Goal: Task Accomplishment & Management: Manage account settings

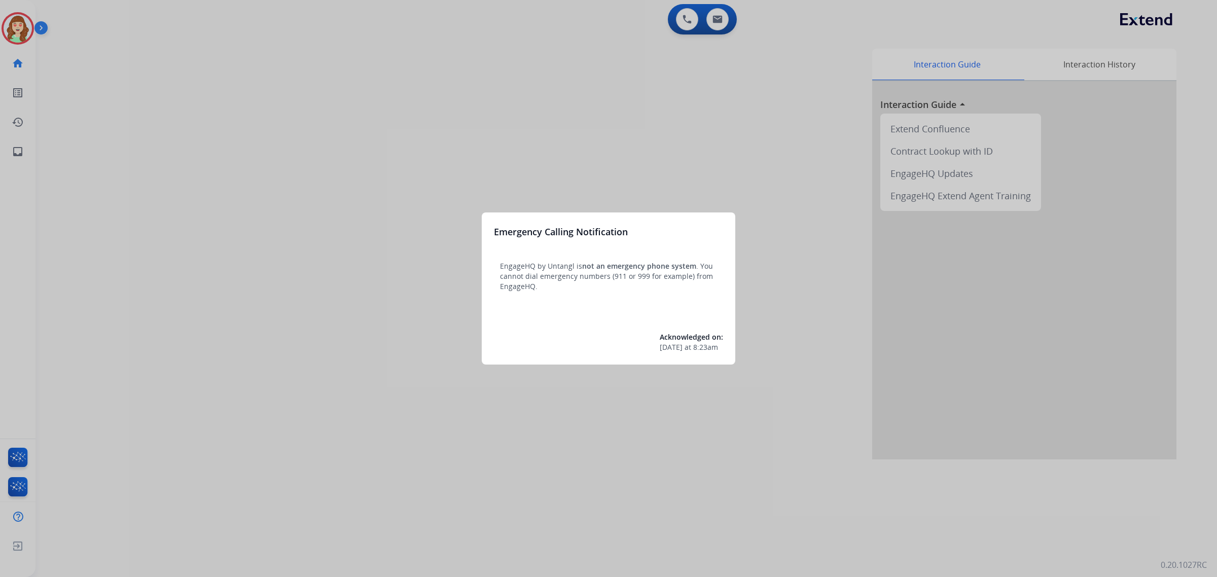
drag, startPoint x: 543, startPoint y: 160, endPoint x: 551, endPoint y: 154, distance: 9.7
click at [551, 154] on div at bounding box center [608, 288] width 1217 height 577
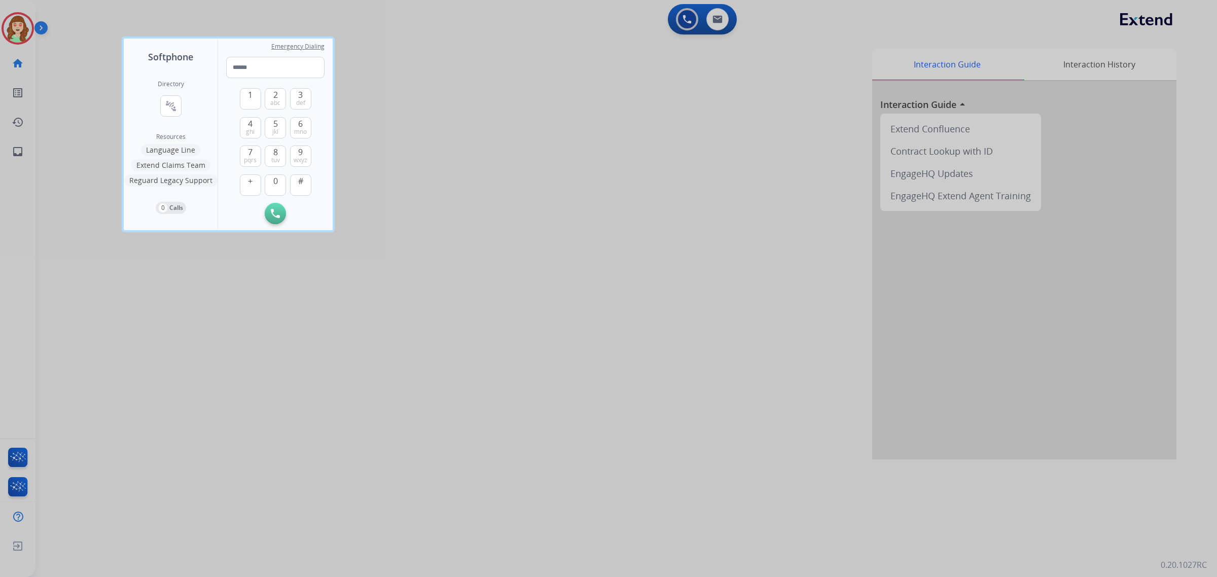
click at [13, 24] on div at bounding box center [608, 288] width 1217 height 577
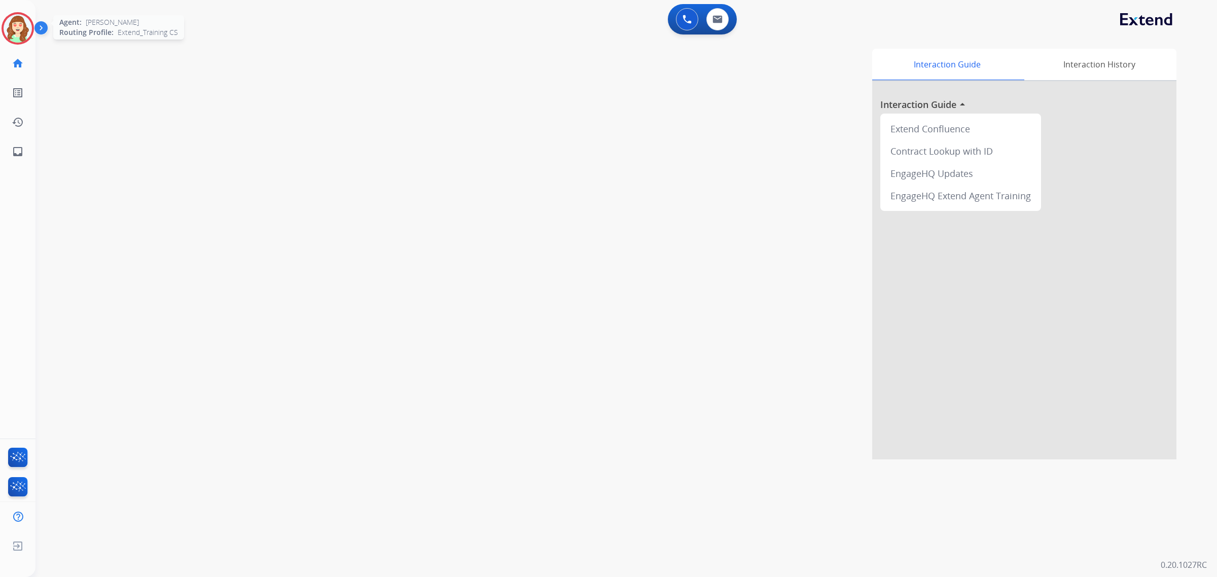
click at [18, 26] on img at bounding box center [18, 28] width 28 height 28
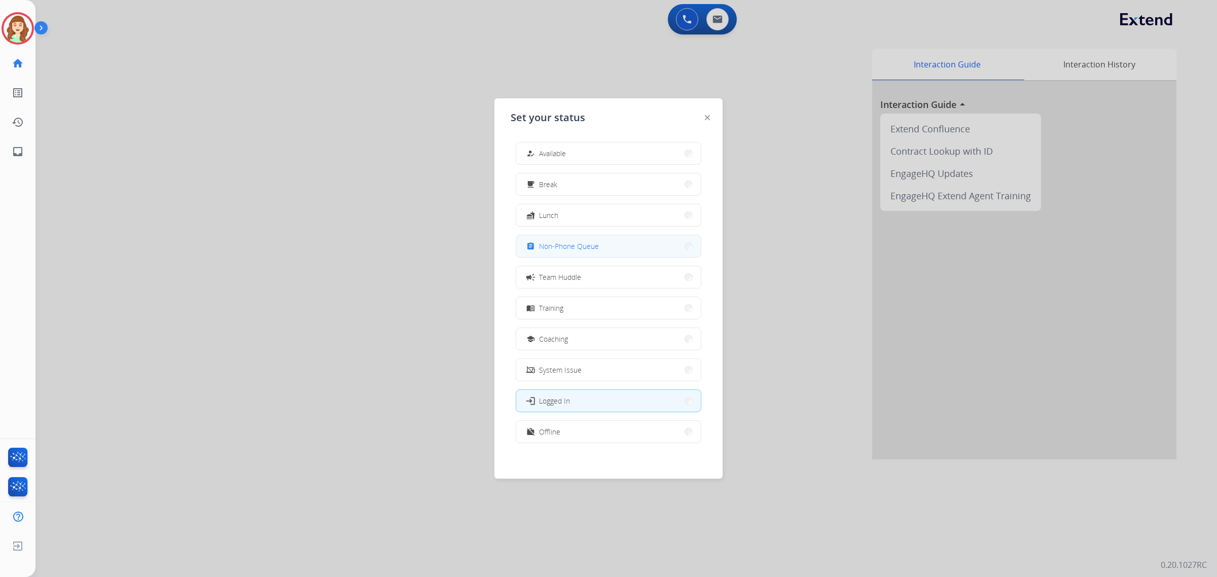
click at [593, 249] on span "Non-Phone Queue" at bounding box center [569, 246] width 60 height 11
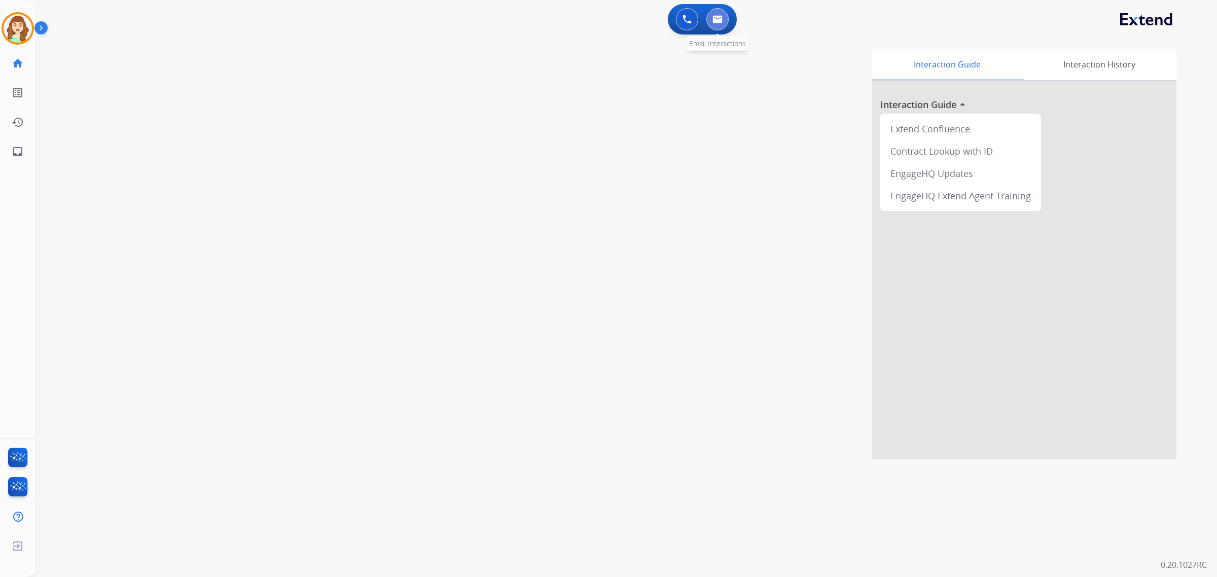
click at [723, 22] on button at bounding box center [718, 19] width 22 height 22
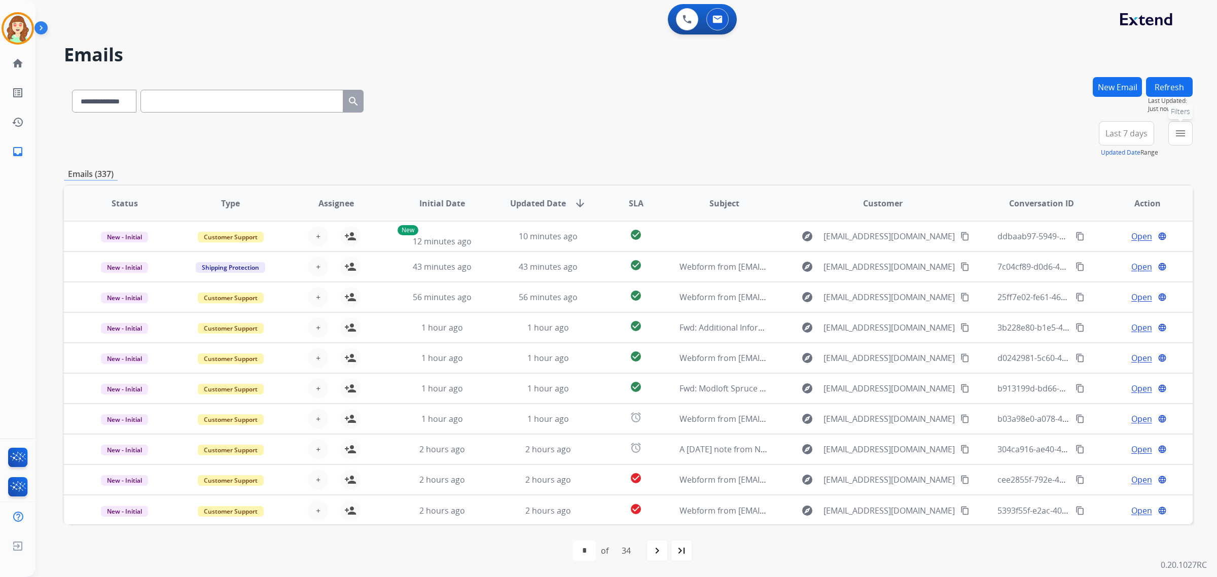
click at [1176, 137] on mat-icon "menu" at bounding box center [1181, 133] width 12 height 12
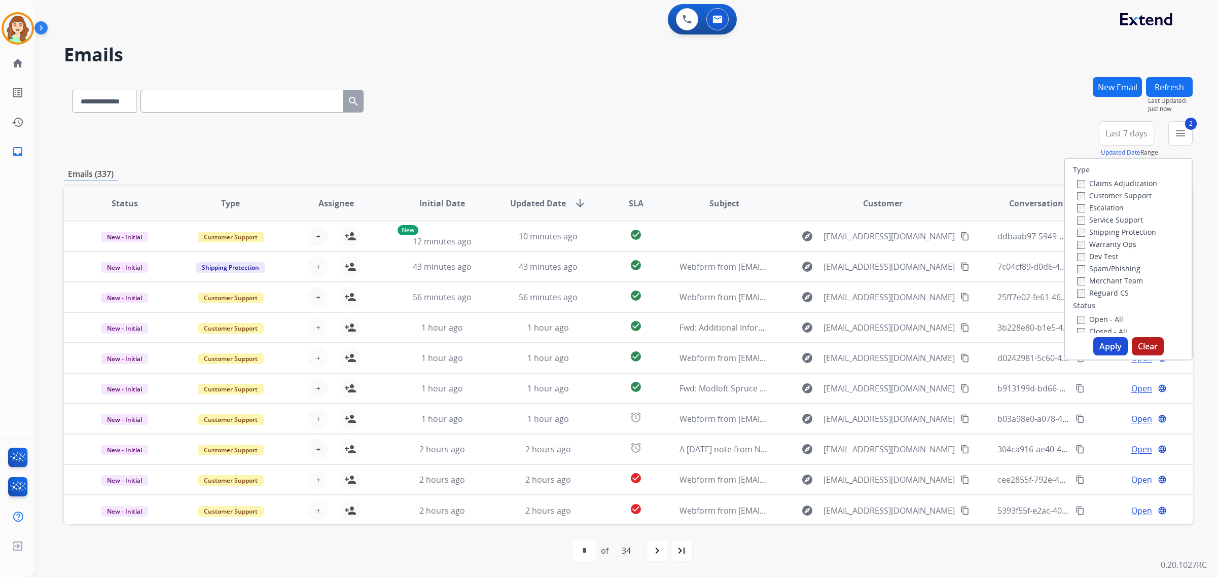
click at [1077, 297] on div "Reguard CS" at bounding box center [1117, 293] width 80 height 12
click at [1073, 320] on div "Open - All Closed - All New - Initial New - Reply On-hold – Internal On-hold - …" at bounding box center [1128, 380] width 111 height 134
click at [1073, 321] on div "Open - All Closed - All New - Initial New - Reply On-hold – Internal On-hold - …" at bounding box center [1128, 380] width 111 height 134
click at [1106, 344] on button "Apply" at bounding box center [1111, 346] width 34 height 18
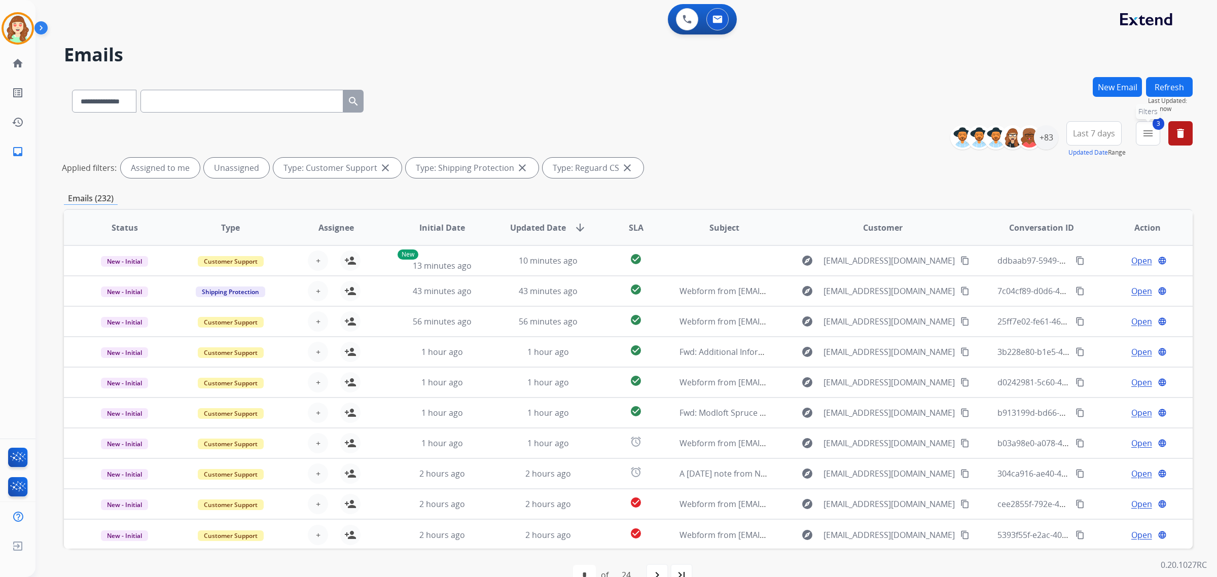
click at [1158, 136] on button "3 menu Filters" at bounding box center [1148, 133] width 24 height 24
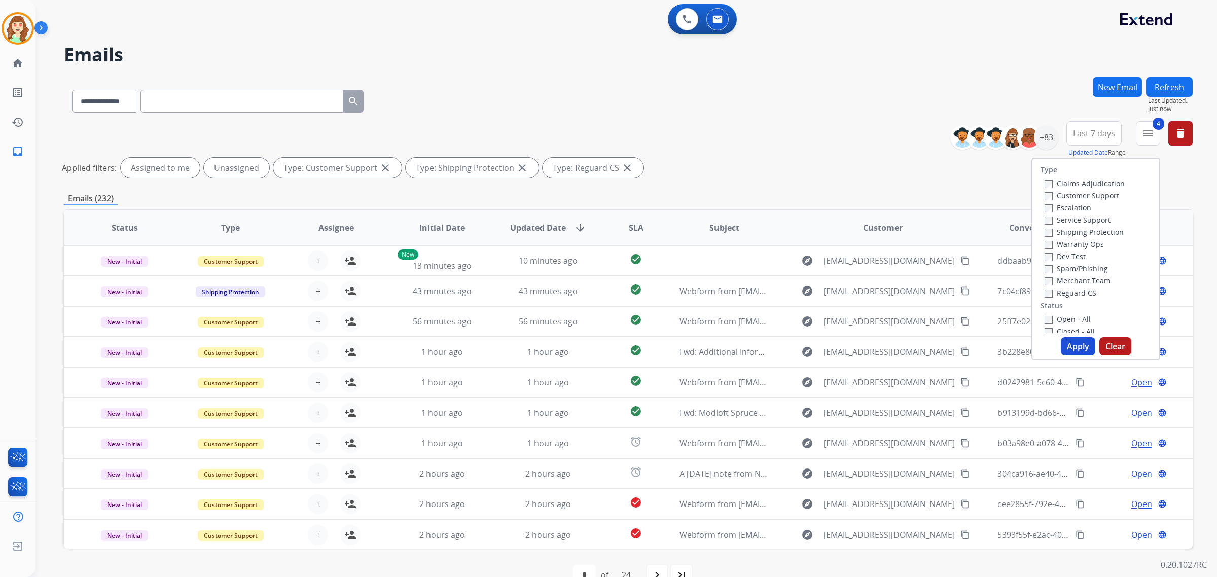
click at [1078, 349] on button "Apply" at bounding box center [1078, 346] width 34 height 18
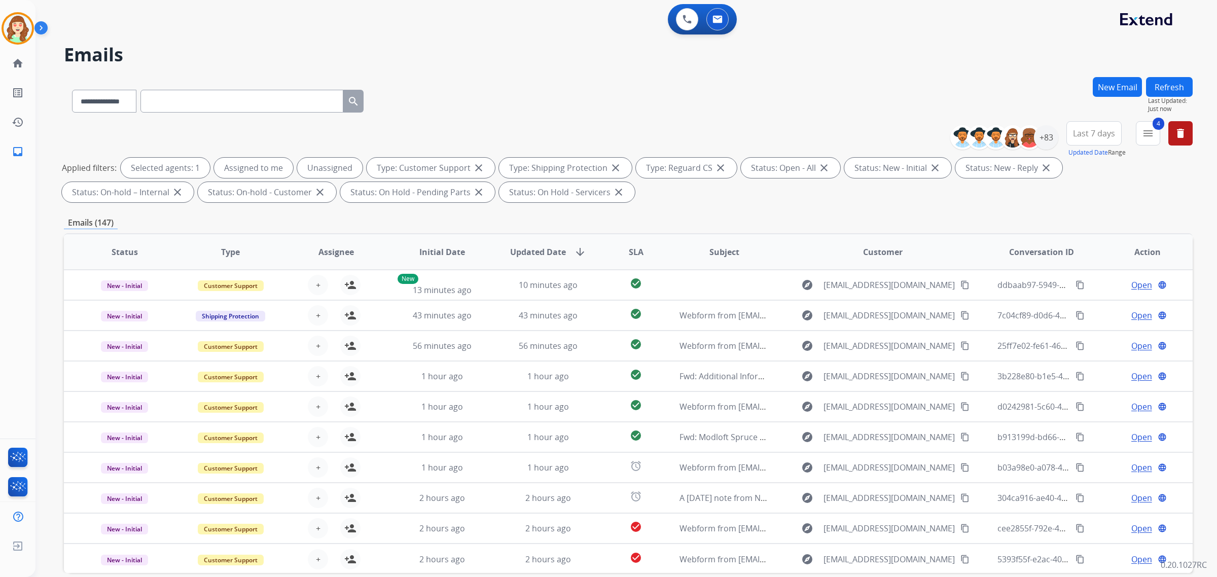
drag, startPoint x: 1084, startPoint y: 135, endPoint x: 1080, endPoint y: 157, distance: 22.2
click at [1084, 135] on span "Last 7 days" at bounding box center [1094, 133] width 42 height 4
click at [1082, 259] on div "Last 90 days" at bounding box center [1091, 256] width 56 height 15
click at [1043, 141] on div "+83" at bounding box center [1046, 137] width 24 height 24
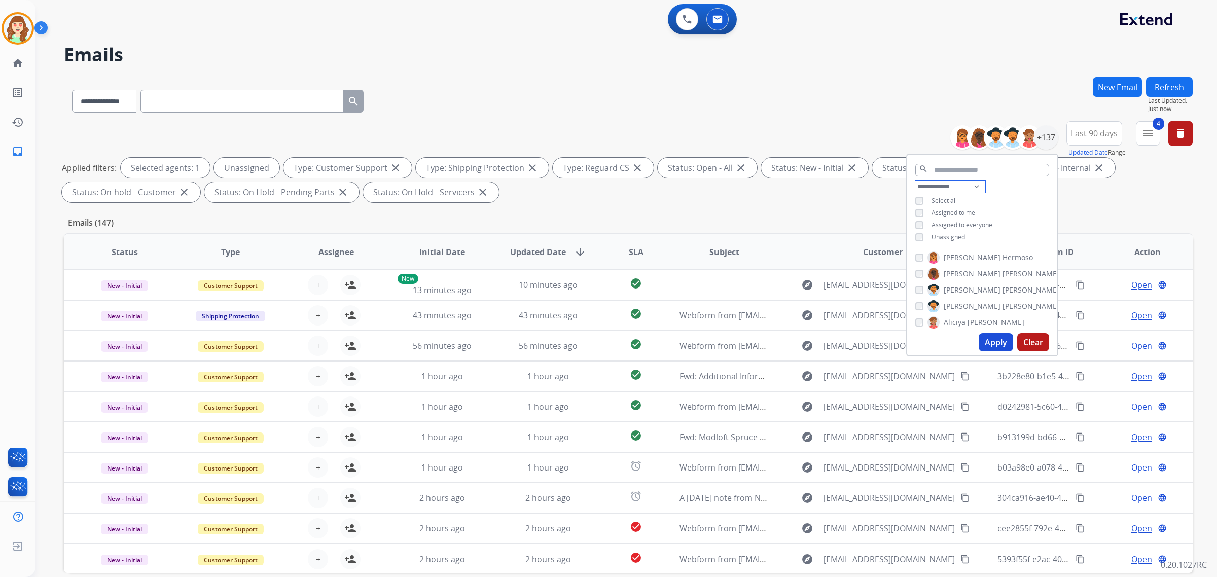
drag, startPoint x: 926, startPoint y: 183, endPoint x: 927, endPoint y: 189, distance: 6.2
click at [926, 184] on select "**********" at bounding box center [951, 187] width 70 height 12
select select "**********"
click at [916, 181] on select "**********" at bounding box center [951, 187] width 70 height 12
click at [922, 274] on div "[PERSON_NAME] [PERSON_NAME]" at bounding box center [953, 278] width 75 height 12
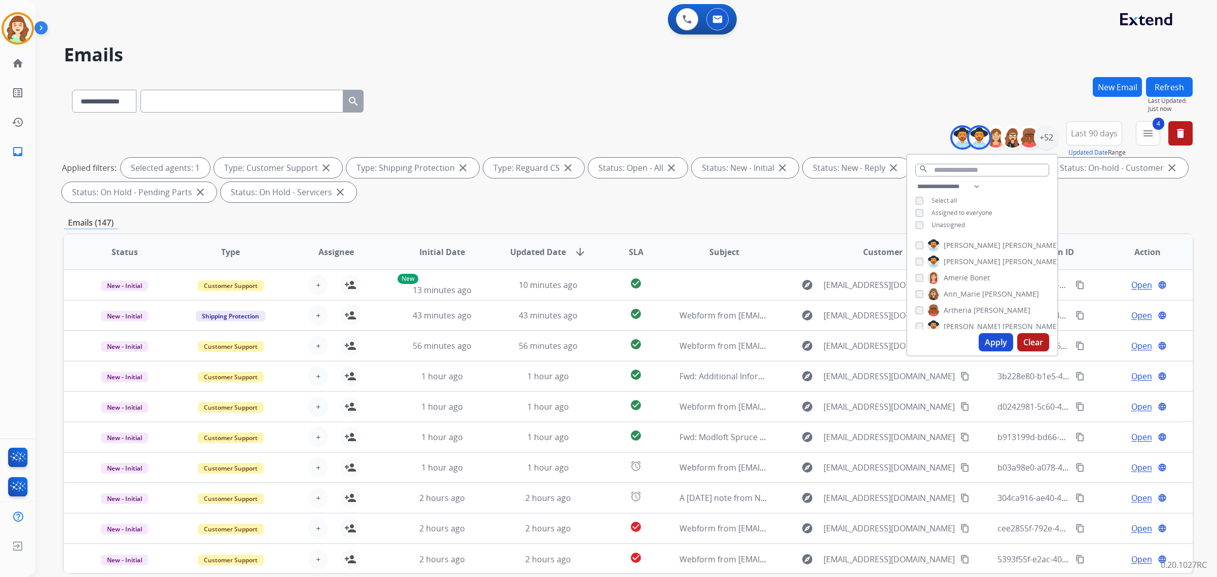
click at [917, 272] on div "[PERSON_NAME] [PERSON_NAME]" at bounding box center [953, 278] width 75 height 12
drag, startPoint x: 989, startPoint y: 338, endPoint x: 1013, endPoint y: 327, distance: 26.3
click at [990, 337] on button "Apply" at bounding box center [996, 342] width 34 height 18
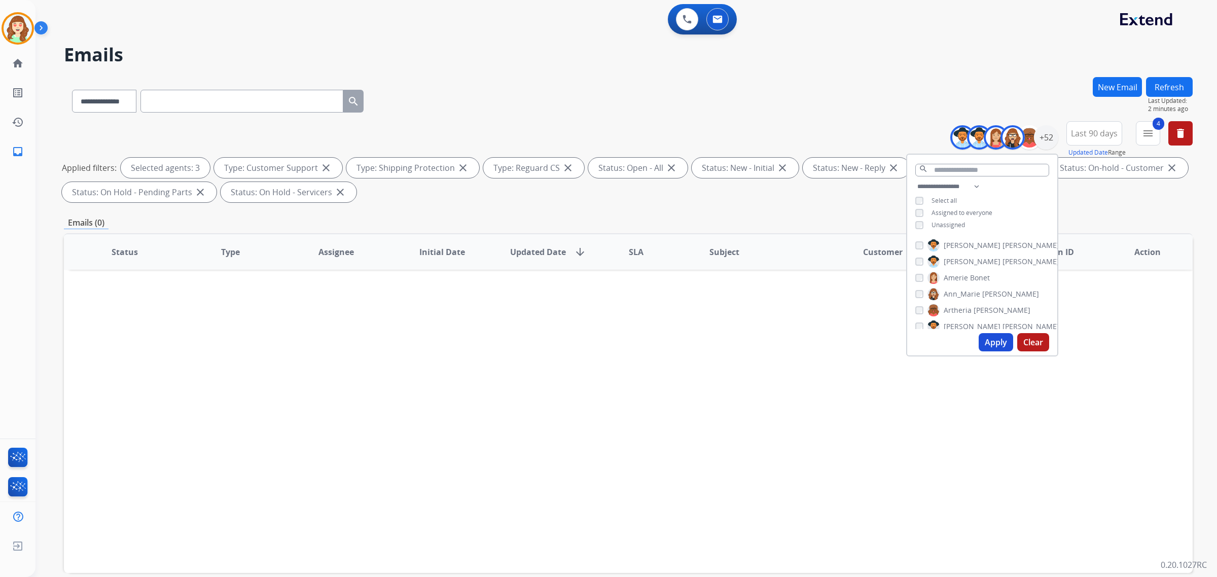
click at [998, 344] on button "Apply" at bounding box center [996, 342] width 34 height 18
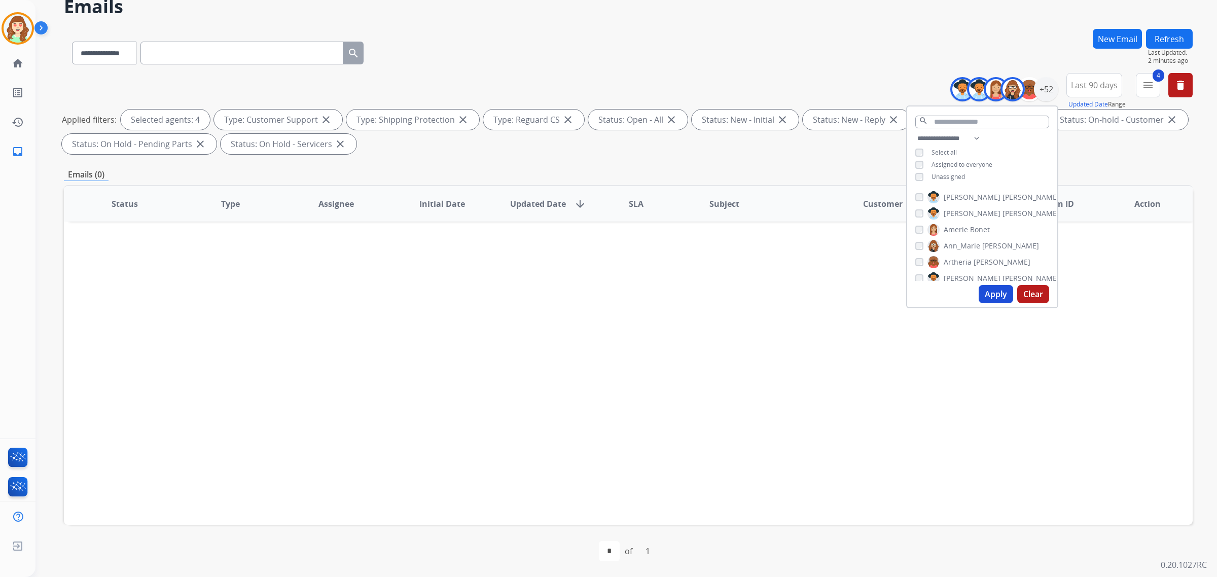
scroll to position [63, 0]
click at [911, 216] on div "[PERSON_NAME] [PERSON_NAME] [PERSON_NAME] [PERSON_NAME] [PERSON_NAME] [PERSON_N…" at bounding box center [982, 234] width 150 height 94
click at [992, 297] on button "Apply" at bounding box center [996, 294] width 34 height 18
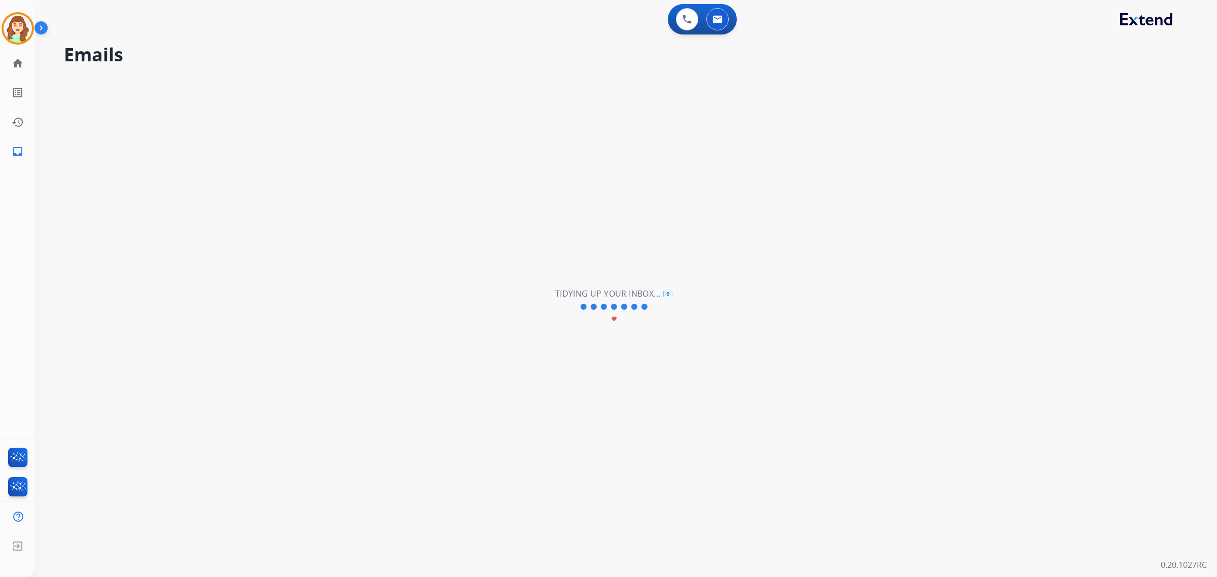
scroll to position [0, 0]
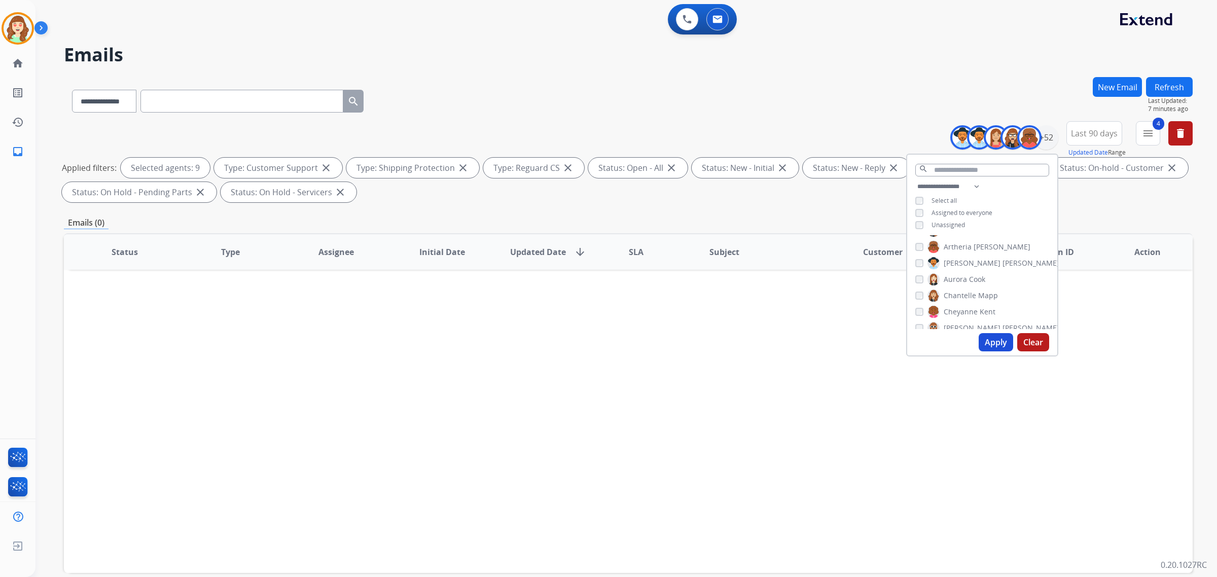
click at [529, 71] on div "**********" at bounding box center [614, 325] width 1157 height 577
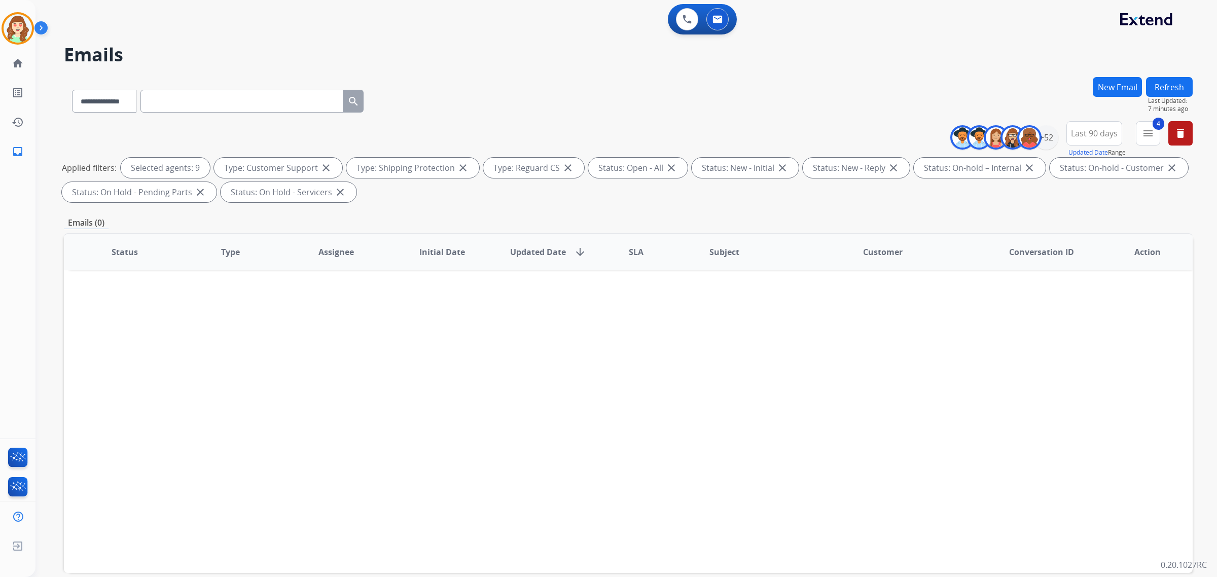
drag, startPoint x: 570, startPoint y: 72, endPoint x: 537, endPoint y: 39, distance: 46.6
click at [570, 73] on div "**********" at bounding box center [614, 325] width 1157 height 577
click at [1047, 135] on div "+52" at bounding box center [1046, 137] width 24 height 24
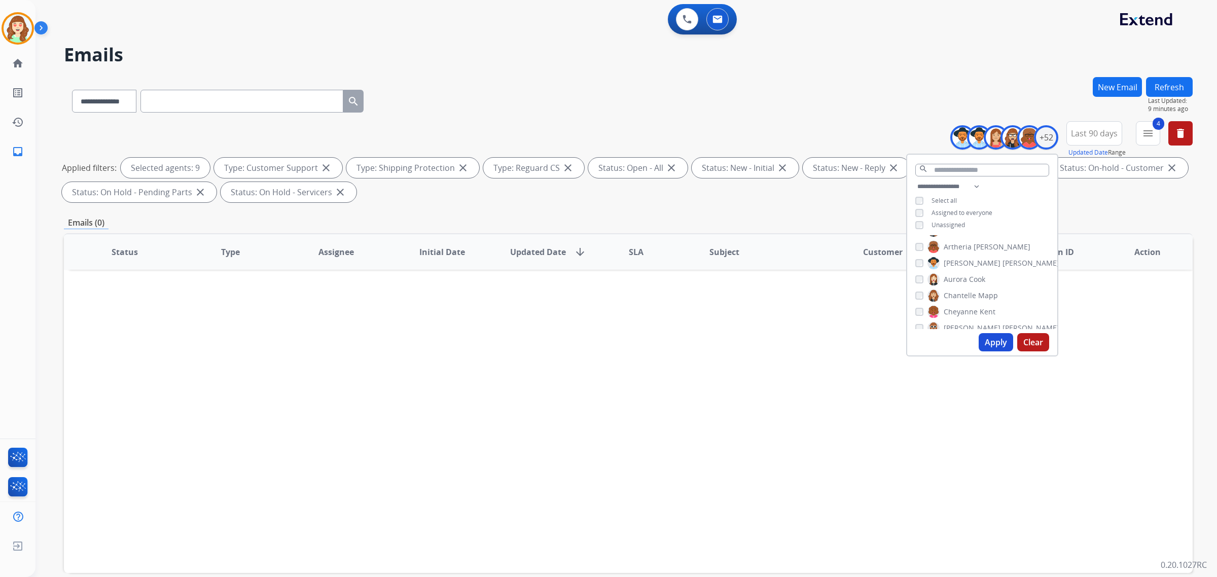
scroll to position [127, 0]
click at [911, 275] on div "[PERSON_NAME] [PERSON_NAME] [PERSON_NAME] [PERSON_NAME] [PERSON_NAME] [PERSON_N…" at bounding box center [982, 282] width 150 height 94
click at [996, 343] on button "Apply" at bounding box center [996, 342] width 34 height 18
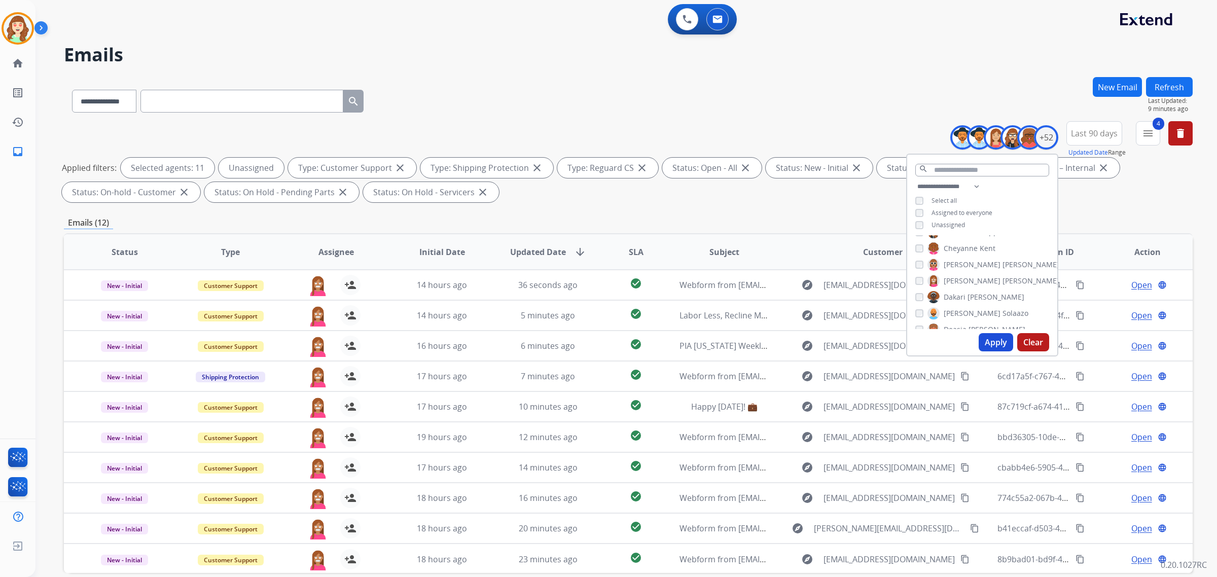
click at [989, 345] on button "Apply" at bounding box center [996, 342] width 34 height 18
click at [993, 340] on button "Apply" at bounding box center [996, 342] width 34 height 18
click at [1002, 341] on button "Apply" at bounding box center [996, 342] width 34 height 18
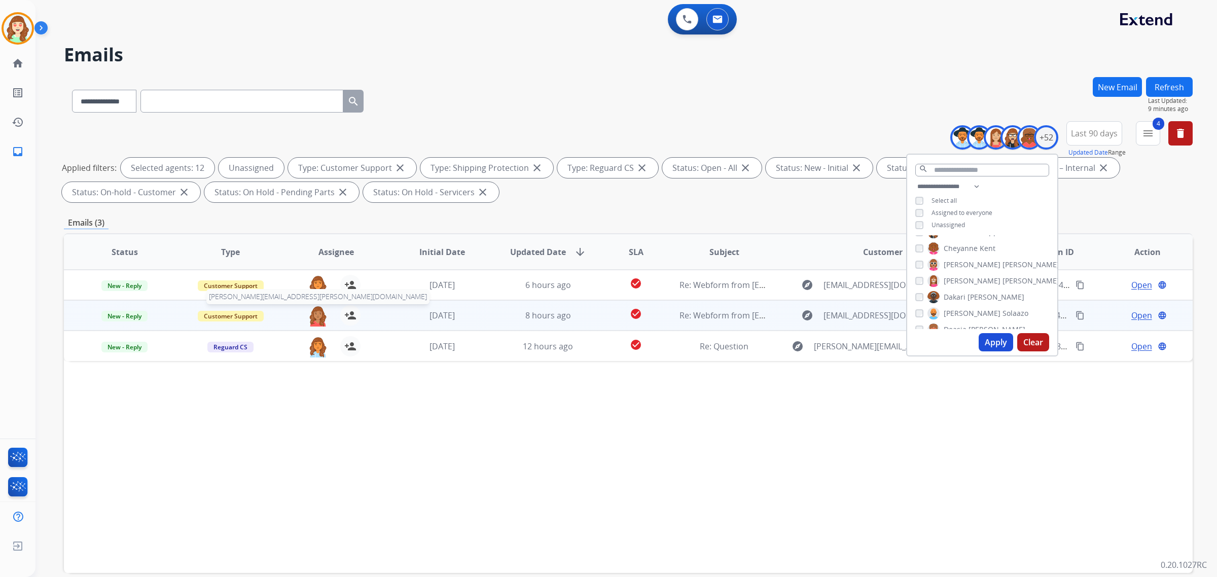
click at [316, 315] on img at bounding box center [318, 315] width 20 height 21
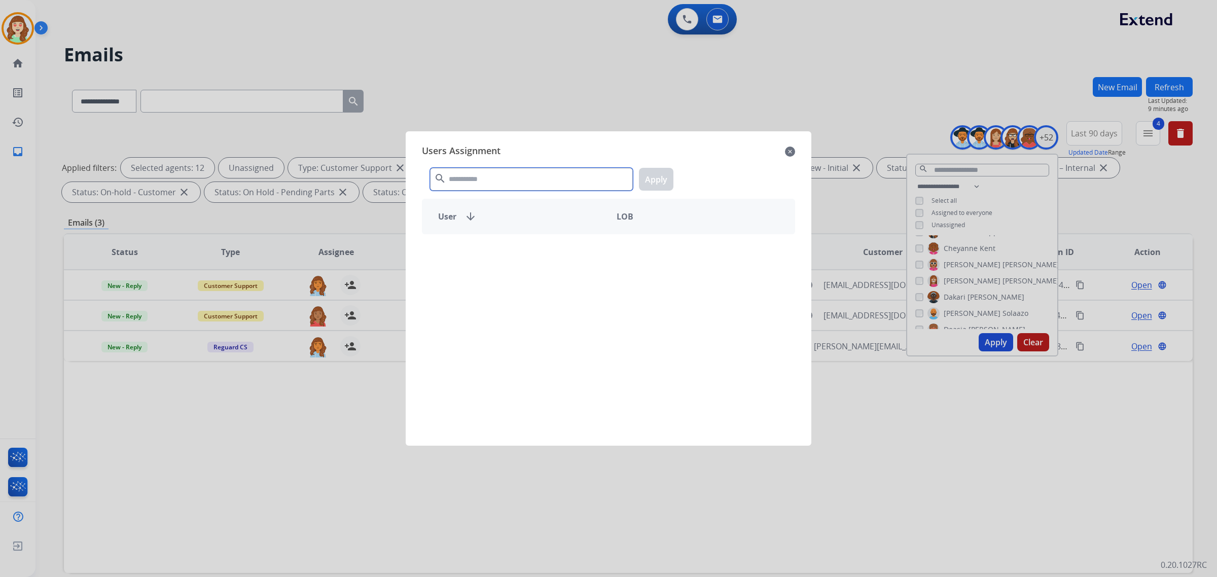
click at [516, 185] on input "text" at bounding box center [531, 179] width 203 height 23
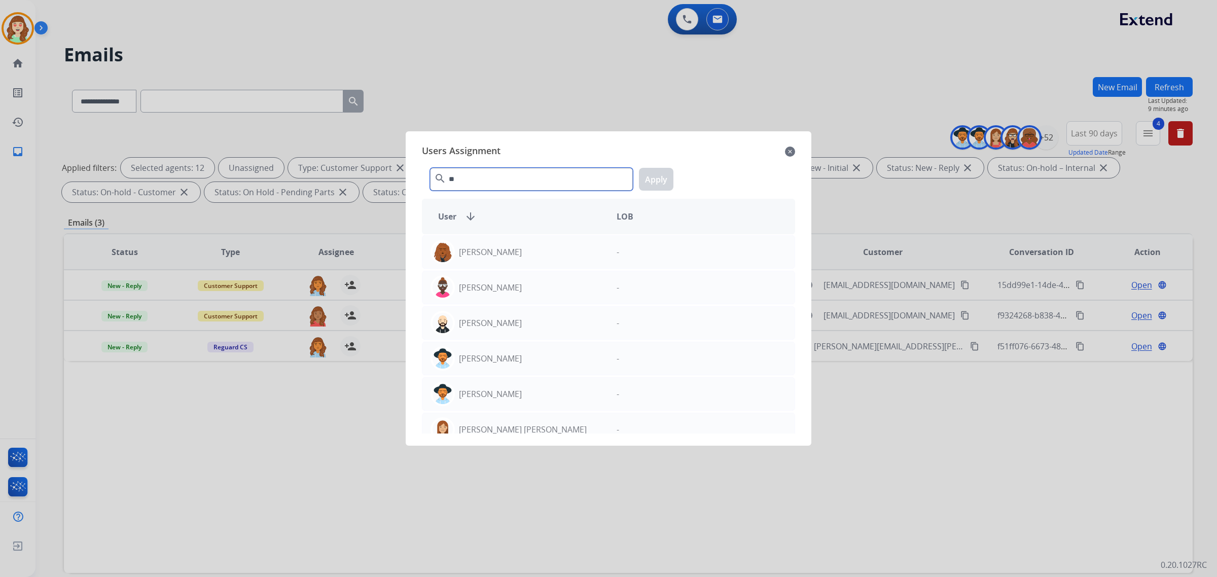
type input "*"
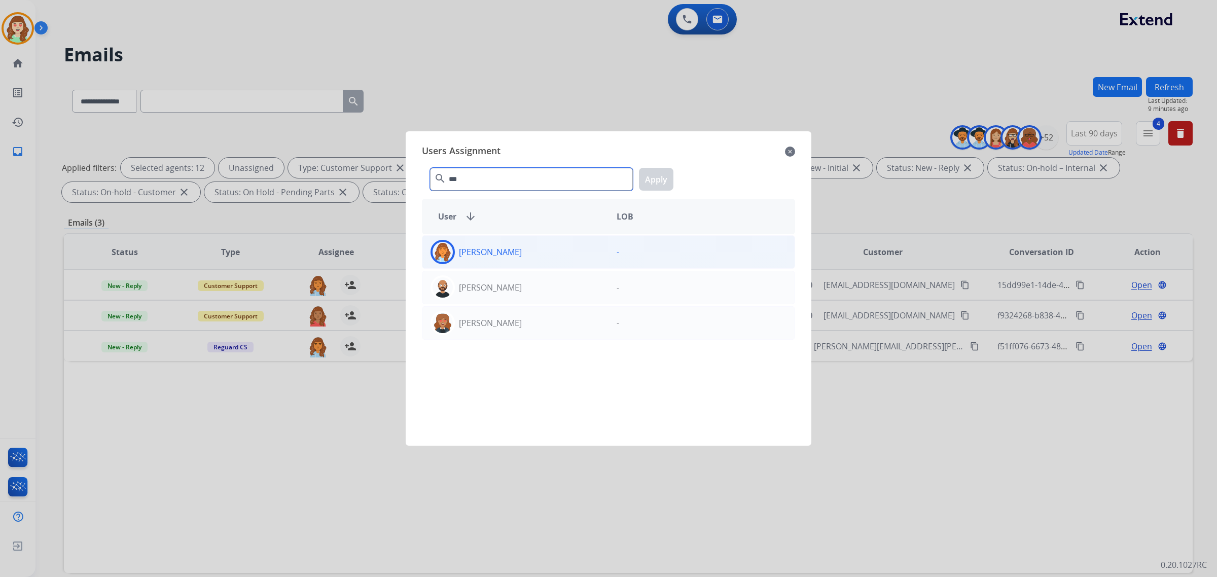
type input "***"
click at [548, 250] on div "[PERSON_NAME]" at bounding box center [515, 252] width 186 height 24
click at [663, 176] on button "Apply" at bounding box center [656, 179] width 34 height 23
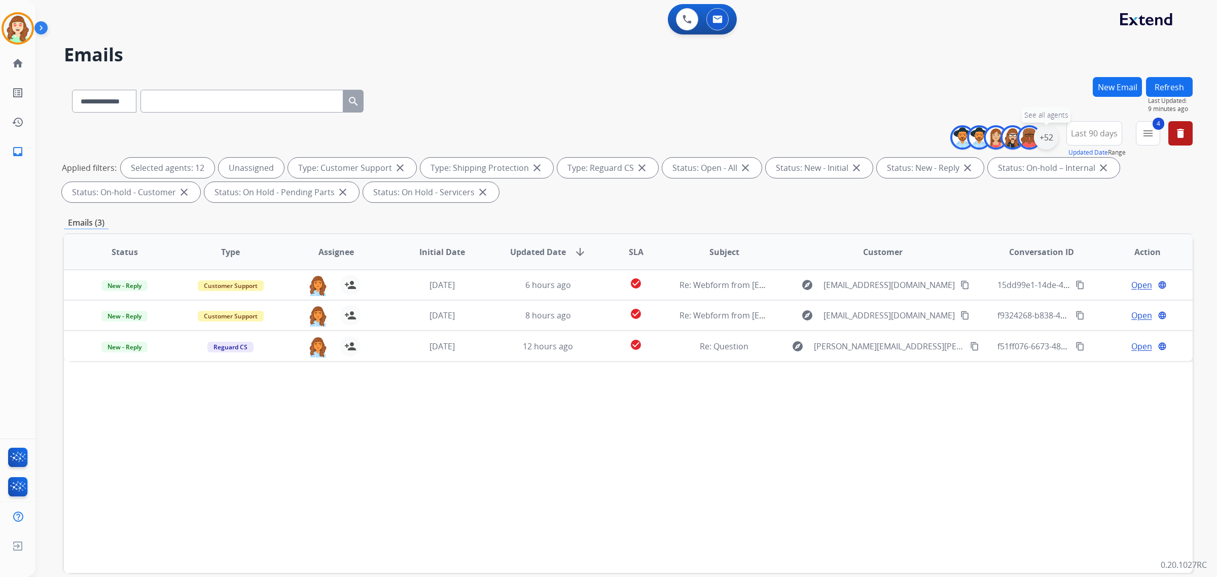
click at [1046, 140] on div "+52" at bounding box center [1046, 137] width 24 height 24
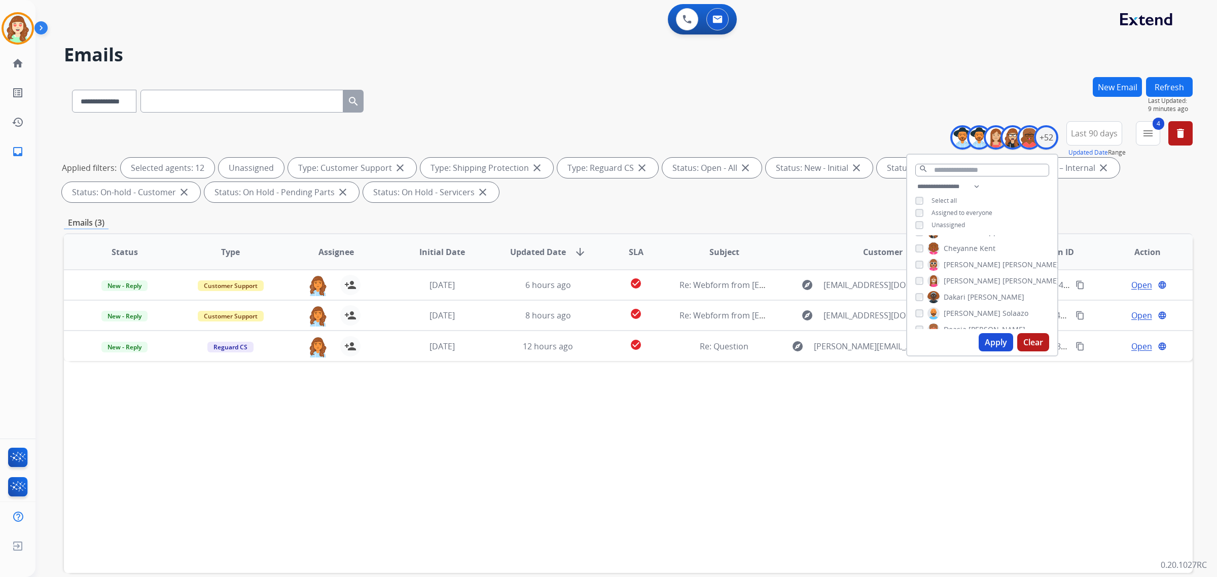
click at [985, 345] on button "Apply" at bounding box center [996, 342] width 34 height 18
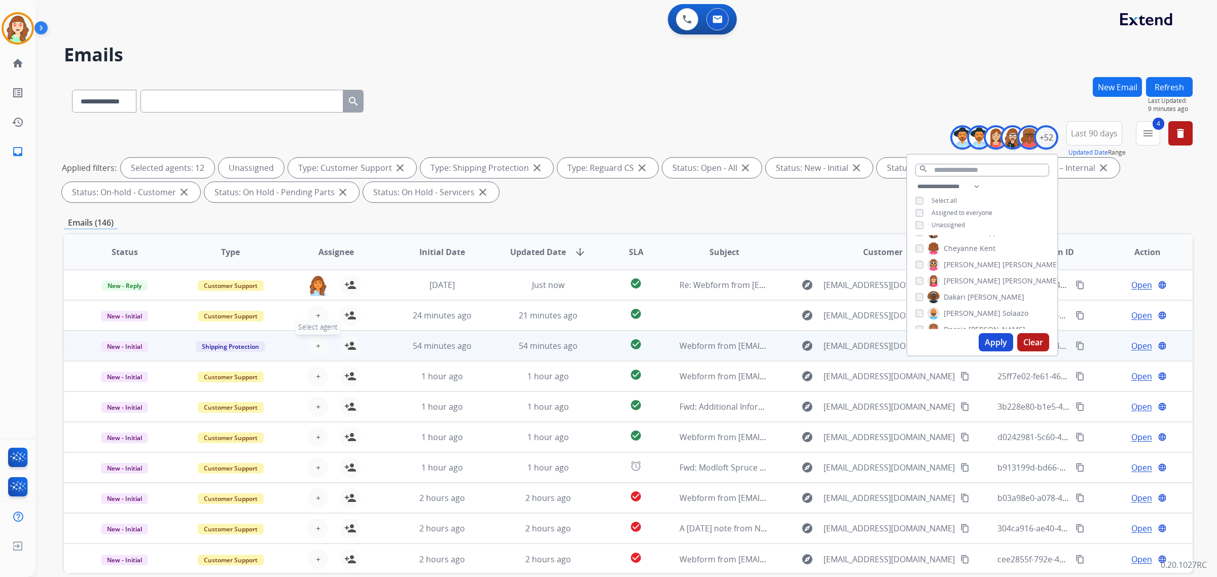
click at [311, 347] on button "+ Select agent" at bounding box center [318, 346] width 20 height 20
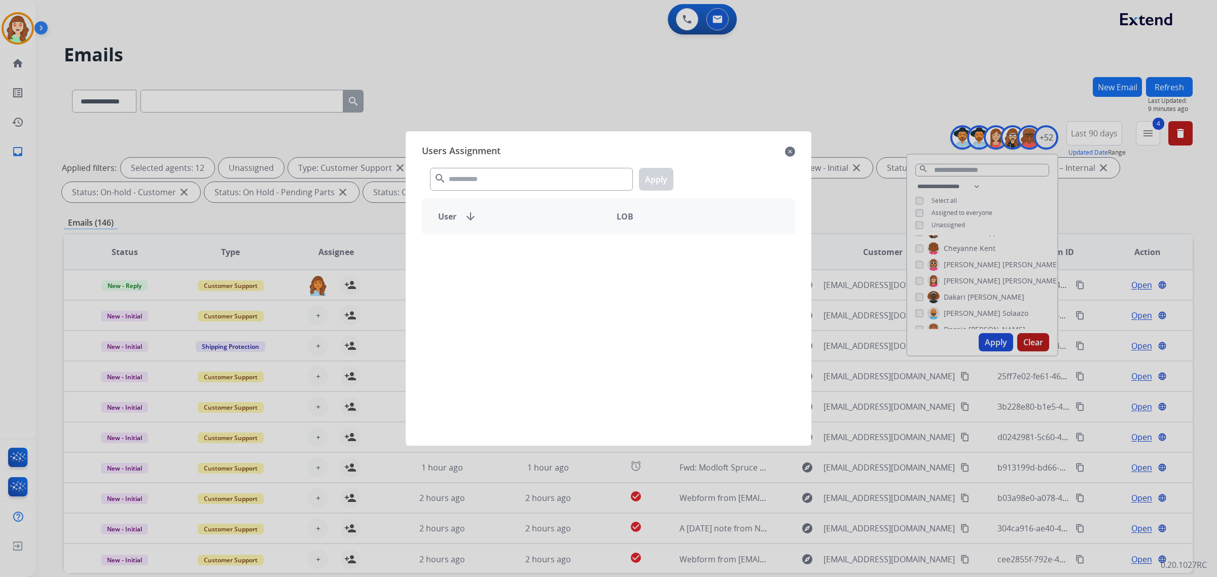
click at [465, 175] on div "Users Assignment close search Apply User arrow_downward LOB" at bounding box center [609, 288] width 390 height 298
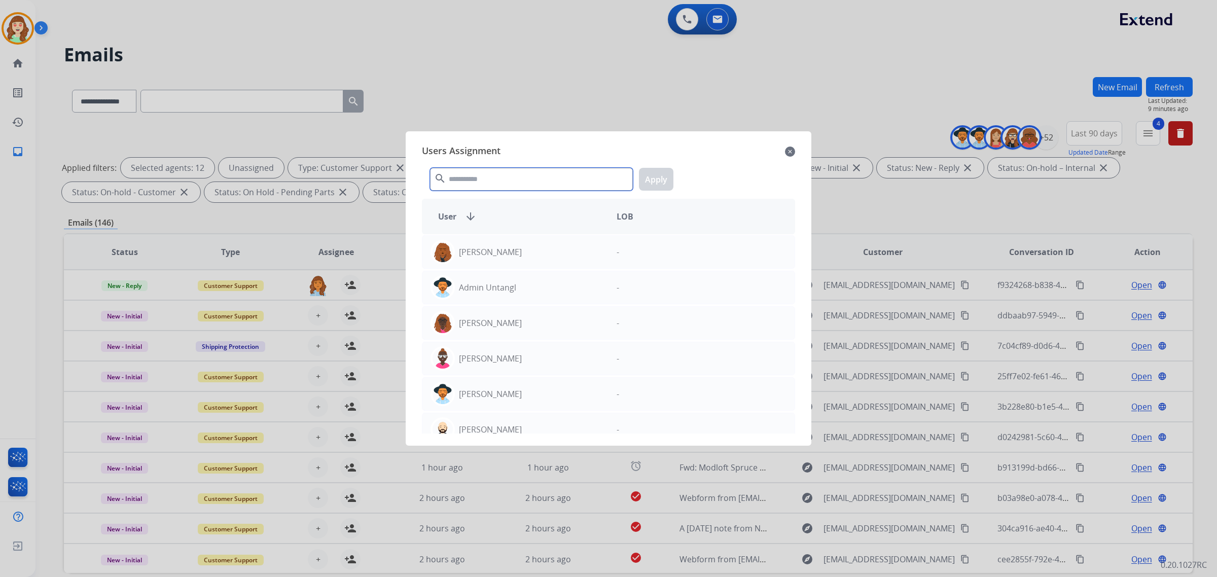
click at [465, 175] on input "text" at bounding box center [531, 179] width 203 height 23
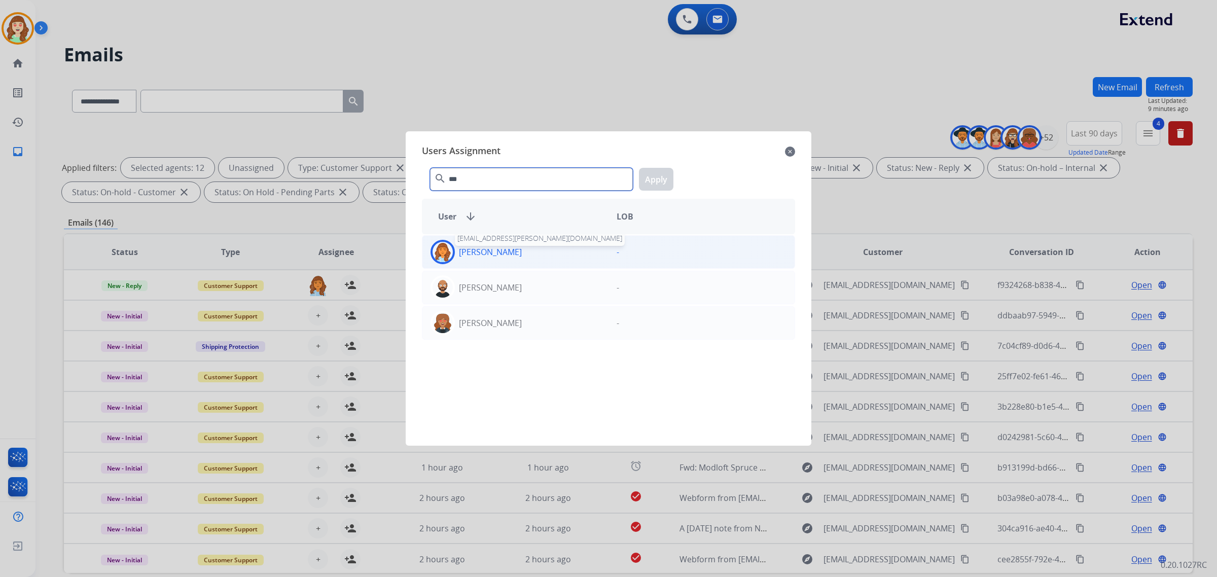
type input "***"
click at [533, 248] on div "Deambrana [PERSON_NAME] [EMAIL_ADDRESS][PERSON_NAME][DOMAIN_NAME]" at bounding box center [515, 252] width 186 height 24
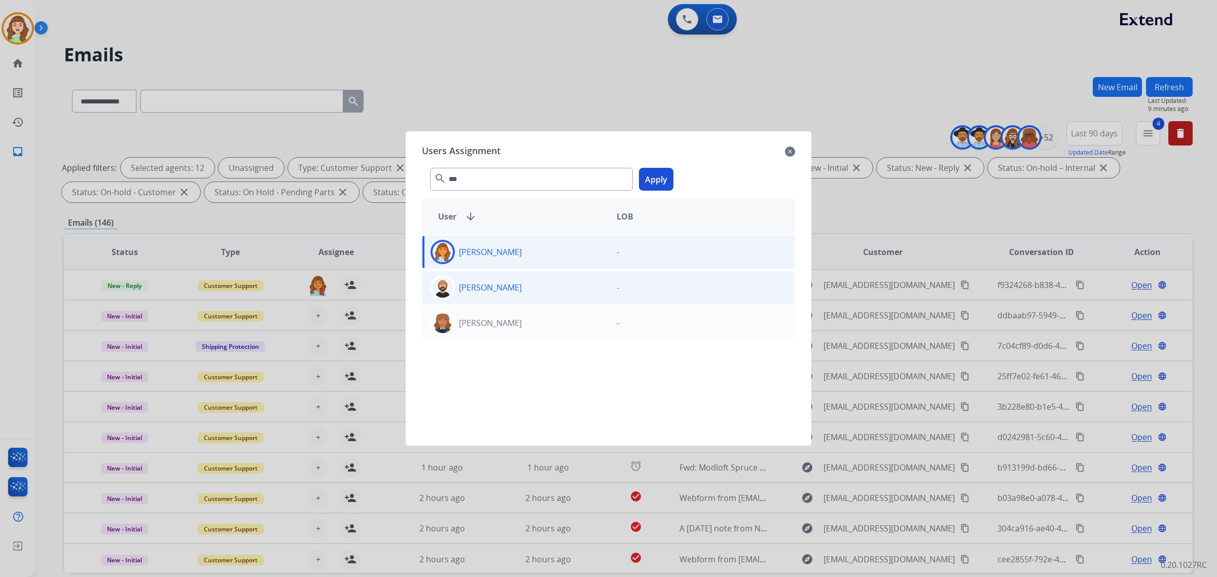
drag, startPoint x: 653, startPoint y: 184, endPoint x: 483, endPoint y: 278, distance: 194.8
click at [652, 183] on button "Apply" at bounding box center [656, 179] width 34 height 23
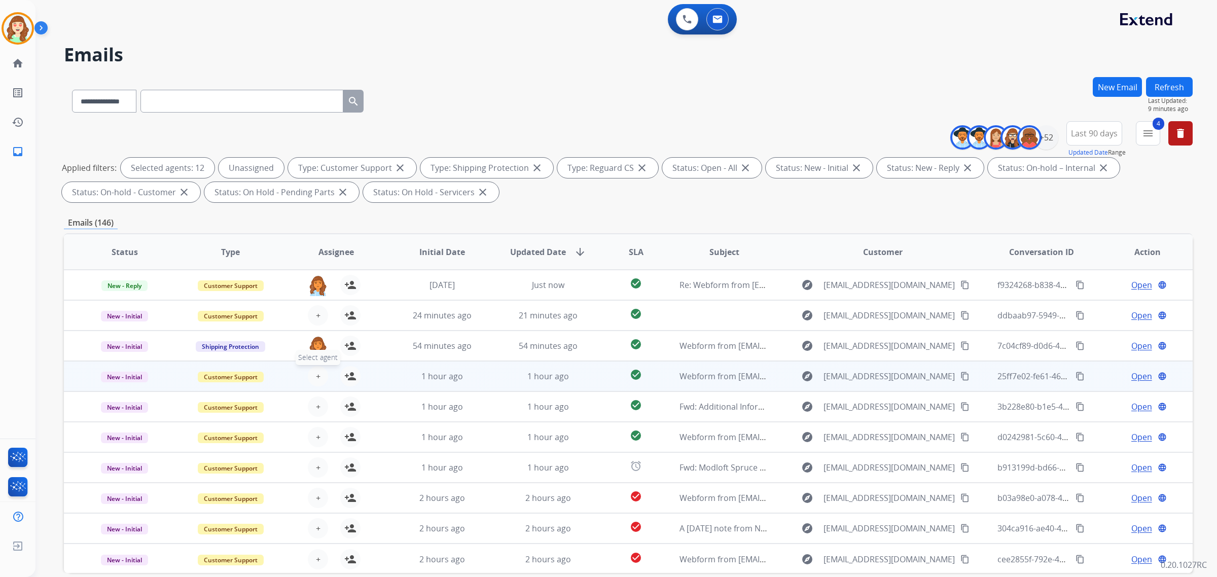
click at [318, 379] on span "+" at bounding box center [318, 376] width 5 height 12
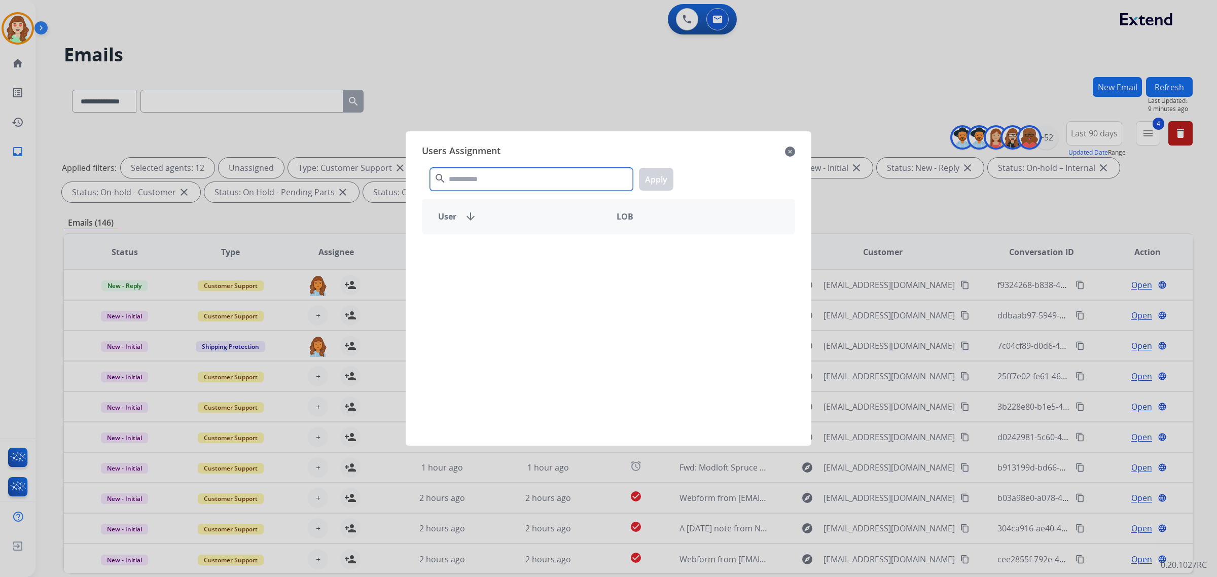
click at [466, 179] on input "text" at bounding box center [531, 179] width 203 height 23
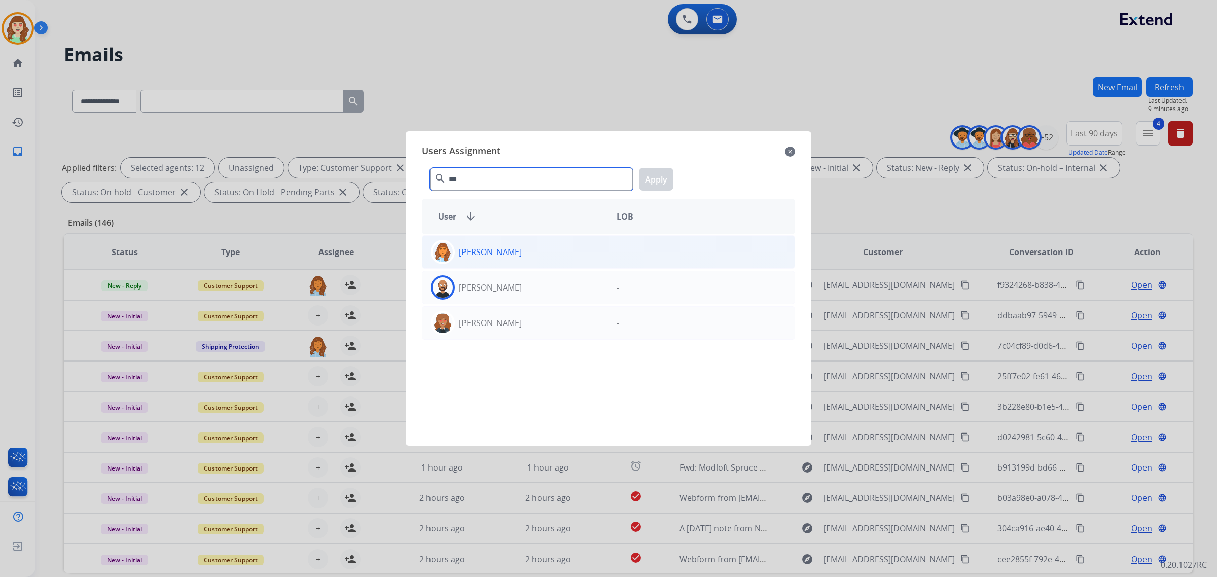
type input "***"
drag, startPoint x: 544, startPoint y: 259, endPoint x: 650, endPoint y: 194, distance: 124.3
click at [558, 252] on div "[PERSON_NAME]" at bounding box center [515, 252] width 186 height 24
click at [654, 183] on button "Apply" at bounding box center [656, 179] width 34 height 23
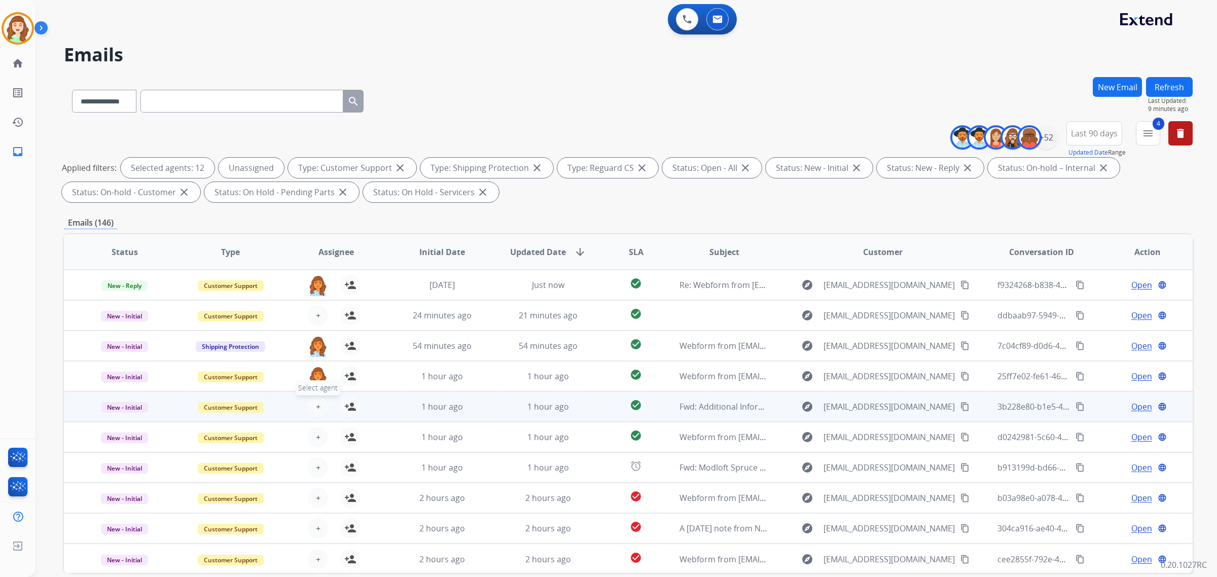
click at [313, 406] on button "+ Select agent" at bounding box center [318, 407] width 20 height 20
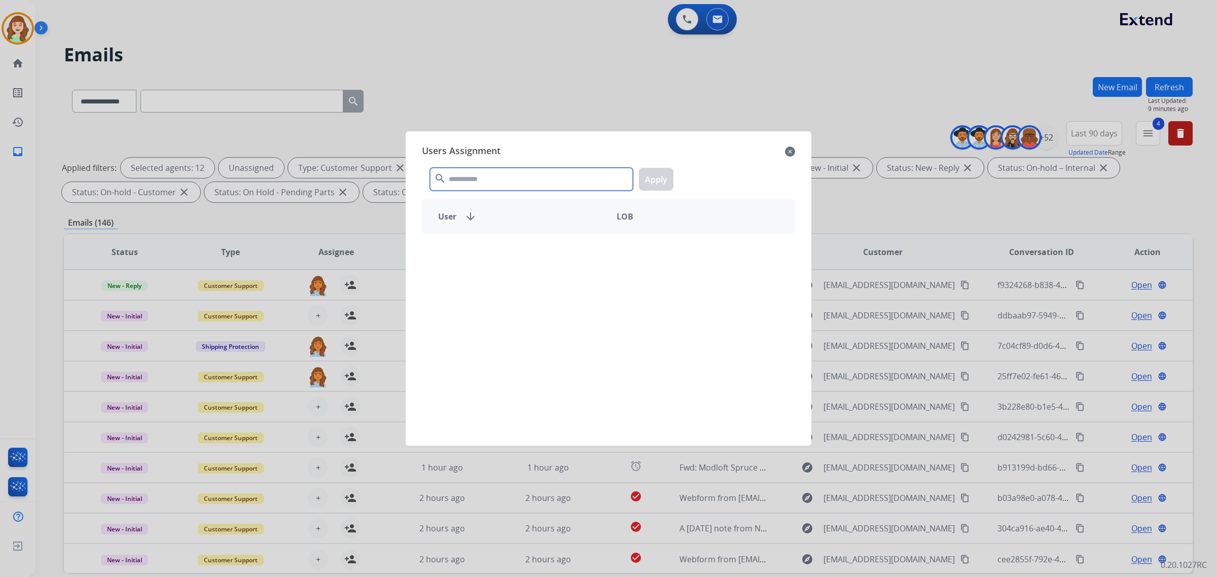
click at [455, 169] on input "text" at bounding box center [531, 179] width 203 height 23
type input "****"
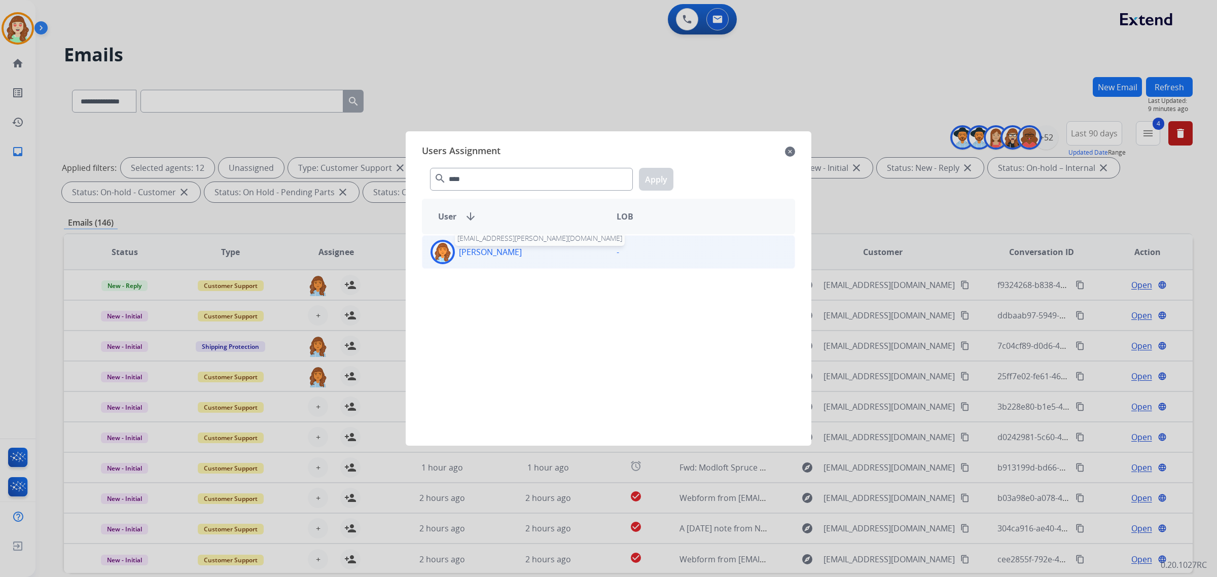
click at [520, 245] on div "Deambrana [PERSON_NAME] [EMAIL_ADDRESS][PERSON_NAME][DOMAIN_NAME]" at bounding box center [515, 252] width 186 height 24
click at [660, 168] on button "Apply" at bounding box center [656, 179] width 34 height 23
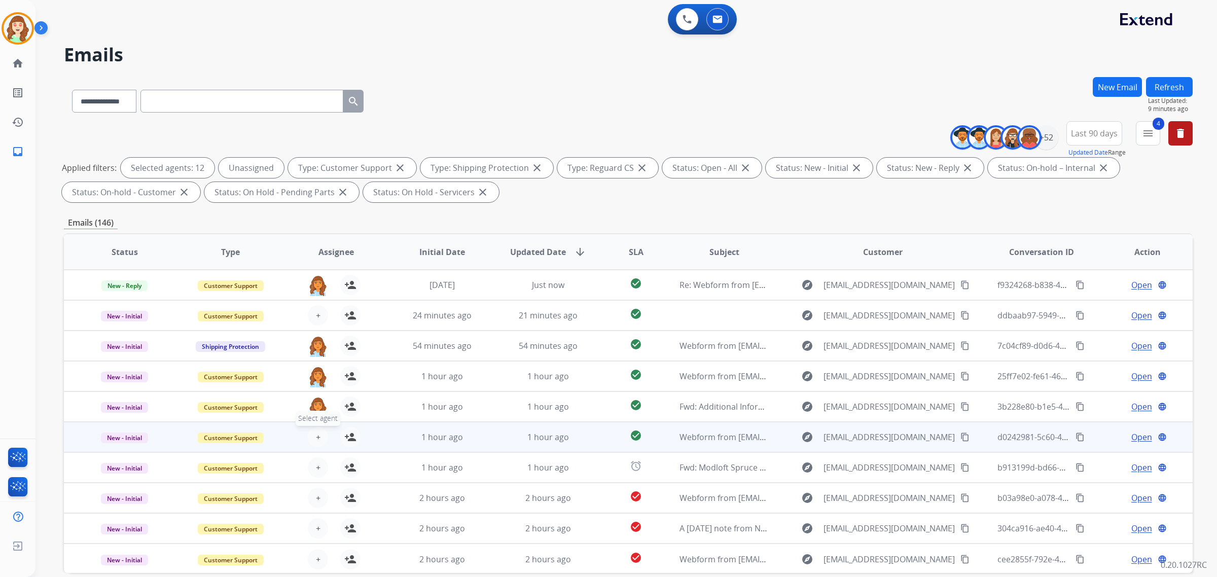
click at [308, 435] on button "+ Select agent" at bounding box center [318, 437] width 20 height 20
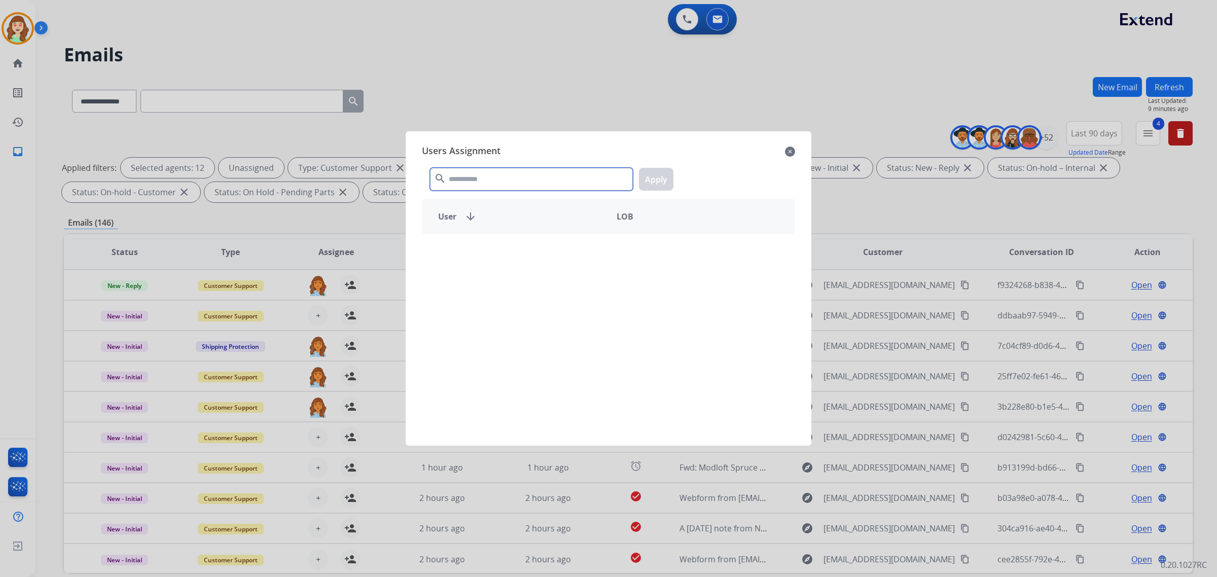
click at [460, 175] on input "text" at bounding box center [531, 179] width 203 height 23
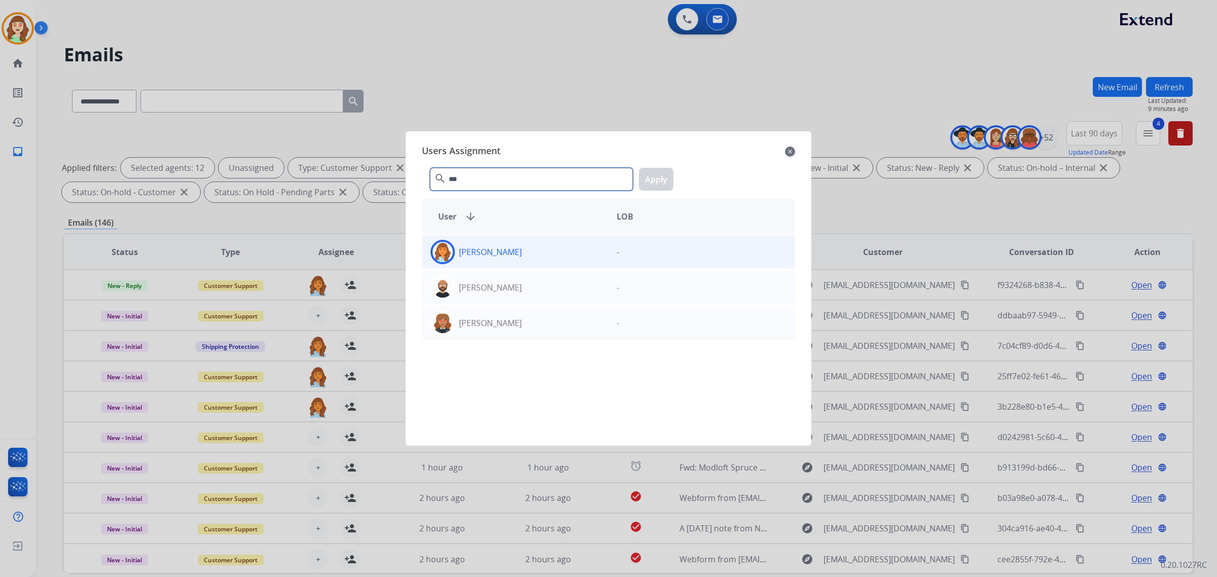
type input "***"
drag, startPoint x: 516, startPoint y: 257, endPoint x: 640, endPoint y: 189, distance: 141.6
click at [520, 257] on p "[PERSON_NAME]" at bounding box center [490, 252] width 63 height 12
drag, startPoint x: 664, startPoint y: 181, endPoint x: 445, endPoint y: 308, distance: 253.8
click at [661, 181] on button "Apply" at bounding box center [656, 179] width 34 height 23
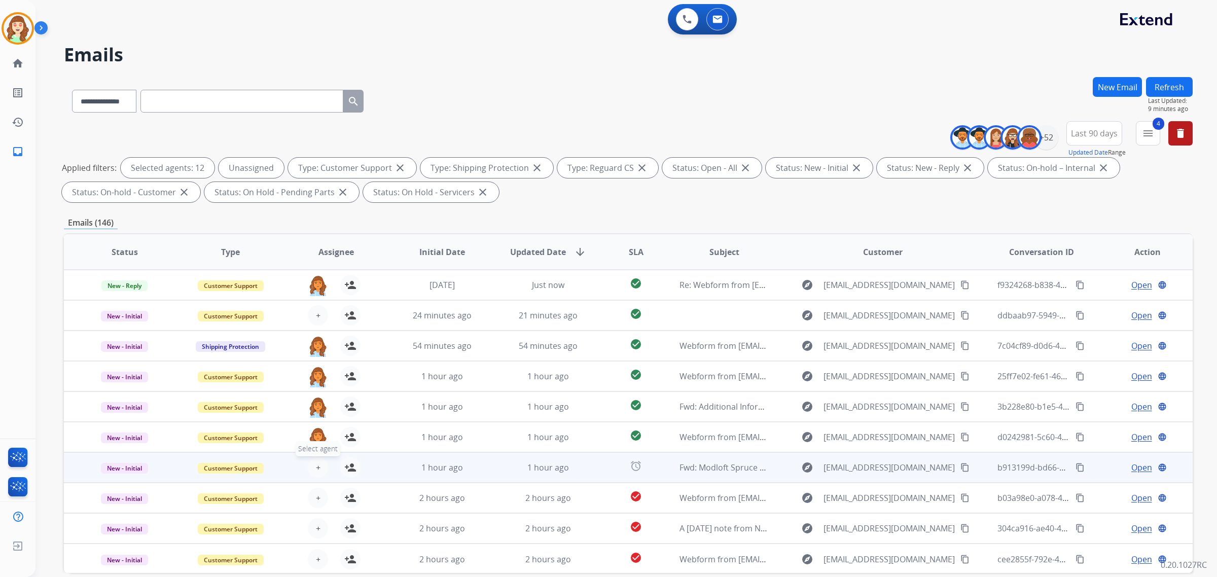
click at [314, 457] on button "+ Select agent" at bounding box center [318, 467] width 20 height 20
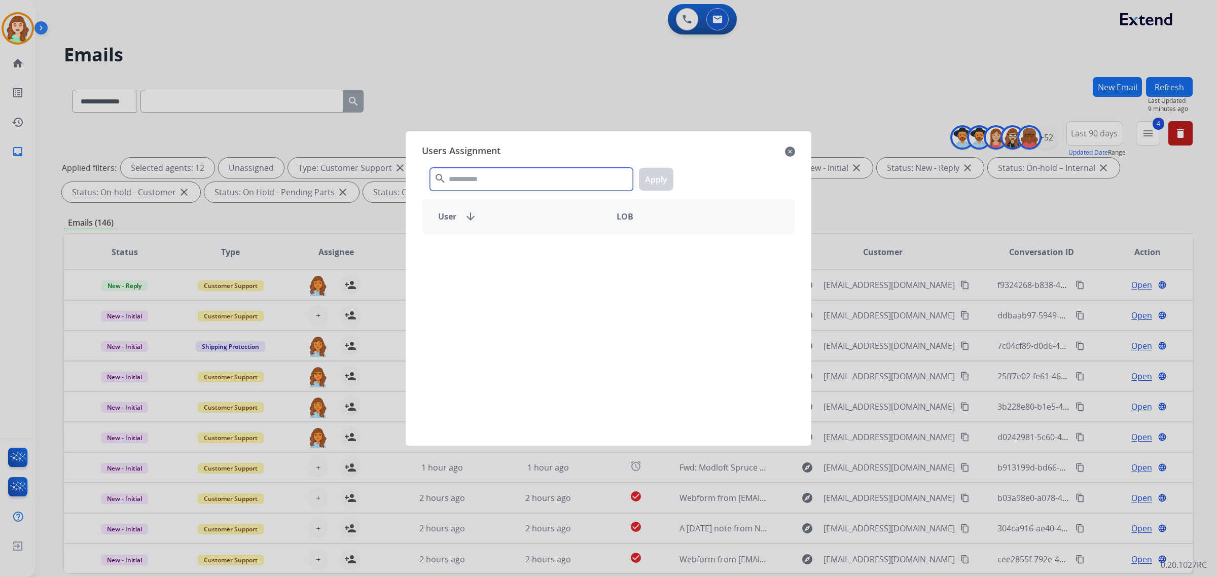
click at [451, 179] on input "text" at bounding box center [531, 179] width 203 height 23
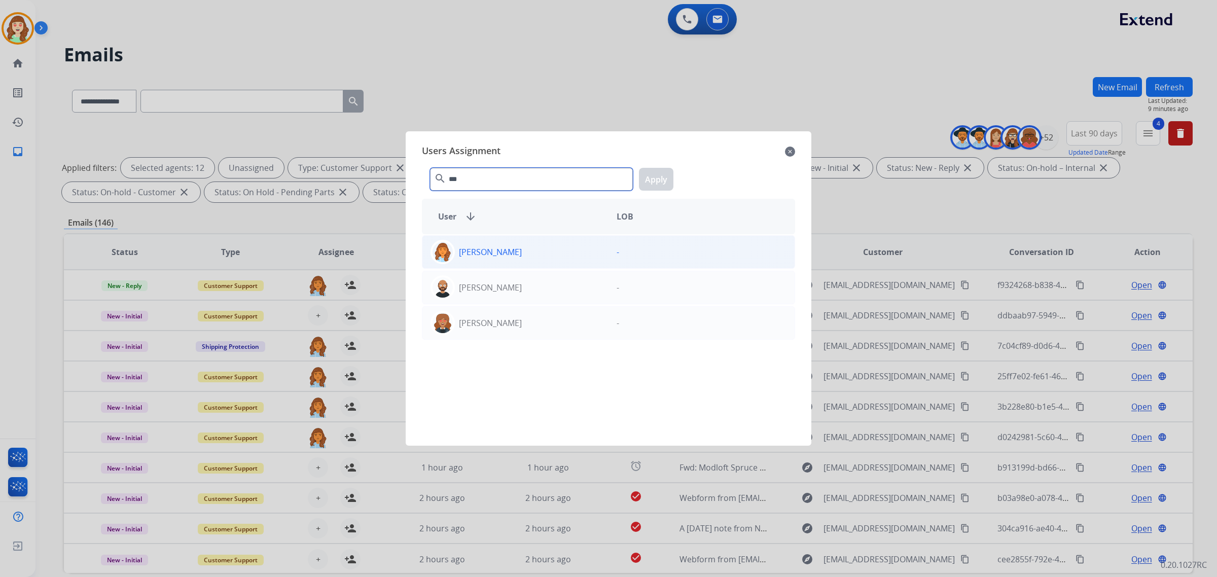
type input "***"
click at [513, 249] on p "[PERSON_NAME]" at bounding box center [490, 252] width 63 height 12
drag, startPoint x: 652, startPoint y: 173, endPoint x: 399, endPoint y: 421, distance: 354.4
click at [651, 173] on button "Apply" at bounding box center [656, 179] width 34 height 23
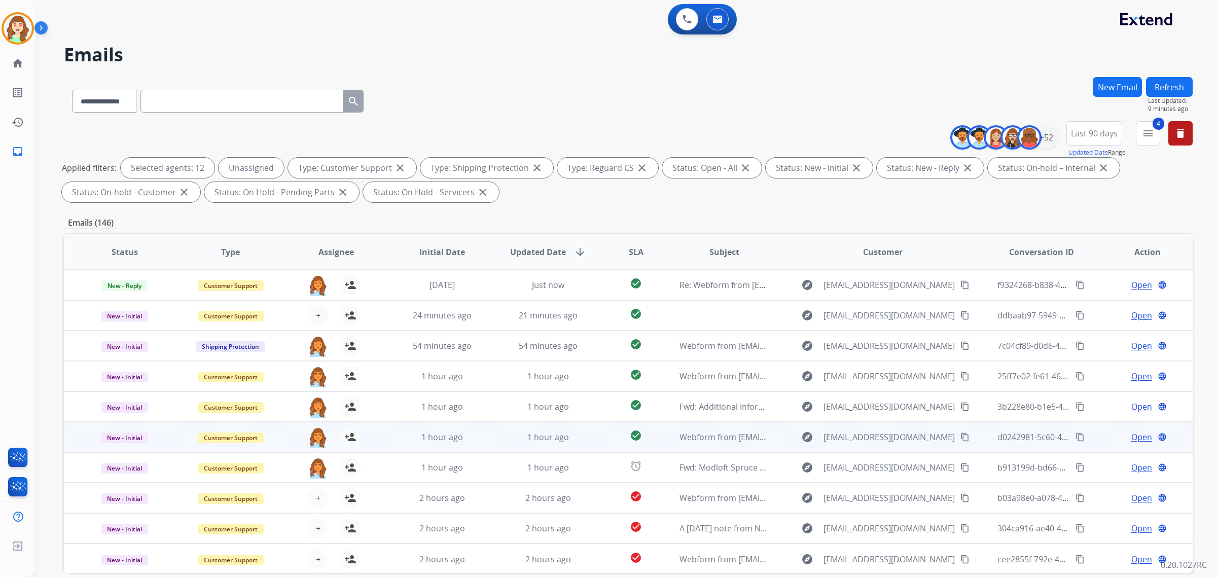
scroll to position [1, 0]
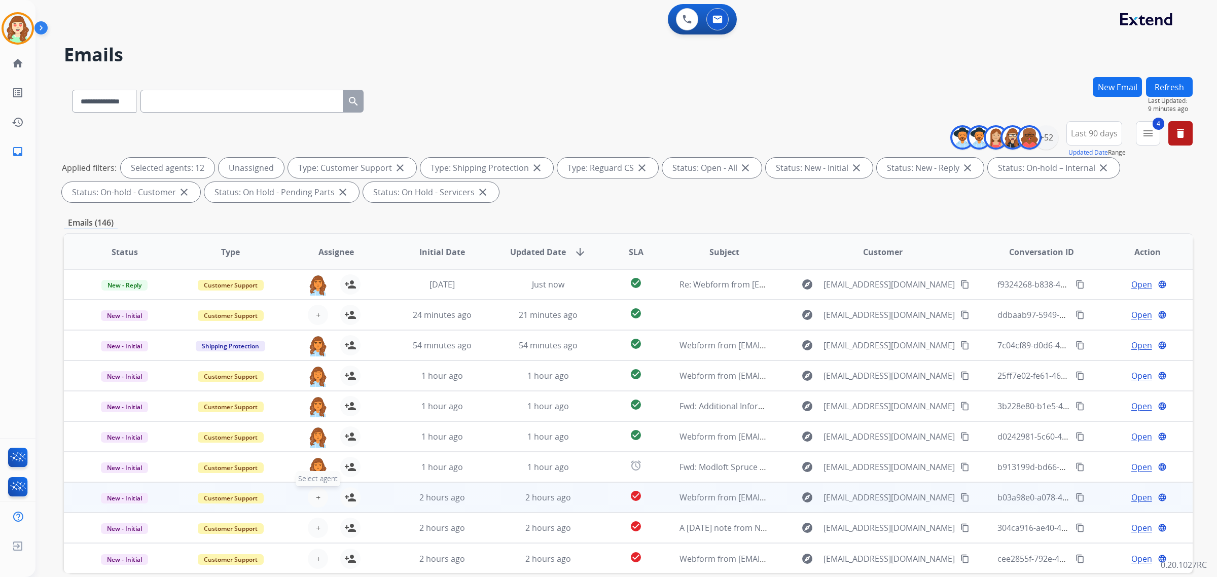
click at [311, 499] on button "+ Select agent" at bounding box center [318, 497] width 20 height 20
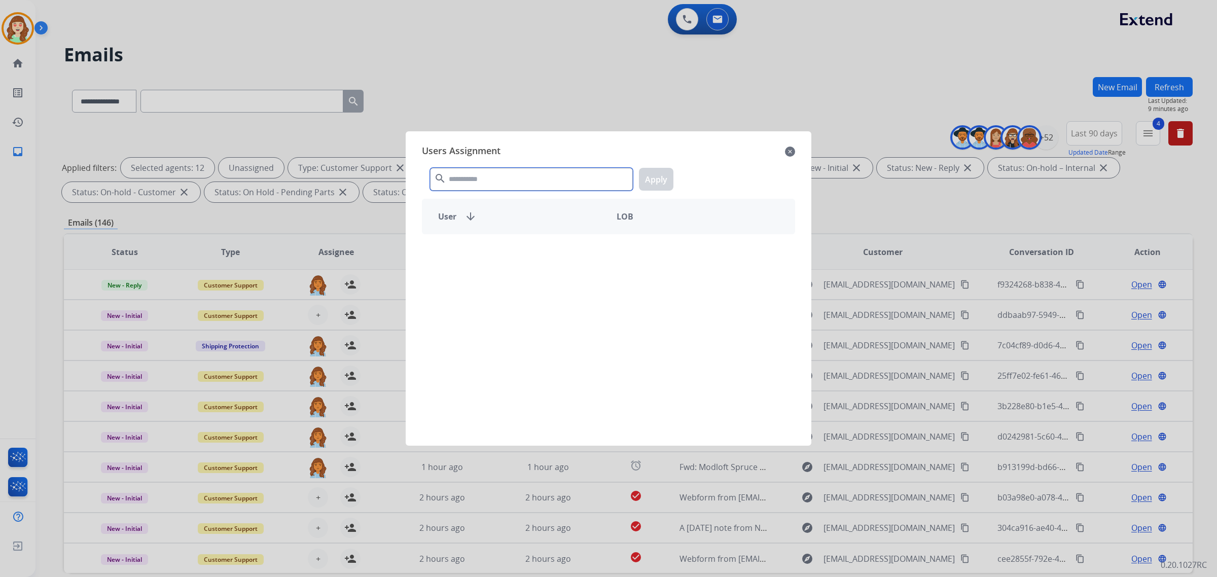
click at [503, 185] on input "text" at bounding box center [531, 179] width 203 height 23
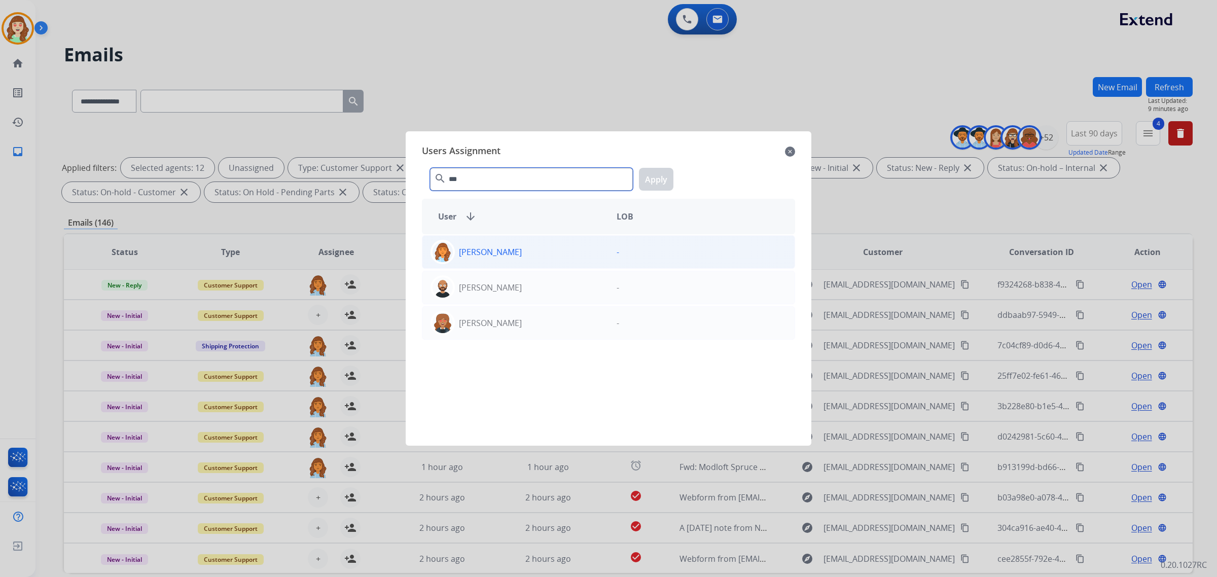
type input "***"
click at [553, 260] on div "[PERSON_NAME]" at bounding box center [515, 252] width 186 height 24
drag, startPoint x: 657, startPoint y: 185, endPoint x: 333, endPoint y: 533, distance: 474.8
click at [653, 188] on button "Apply" at bounding box center [656, 179] width 34 height 23
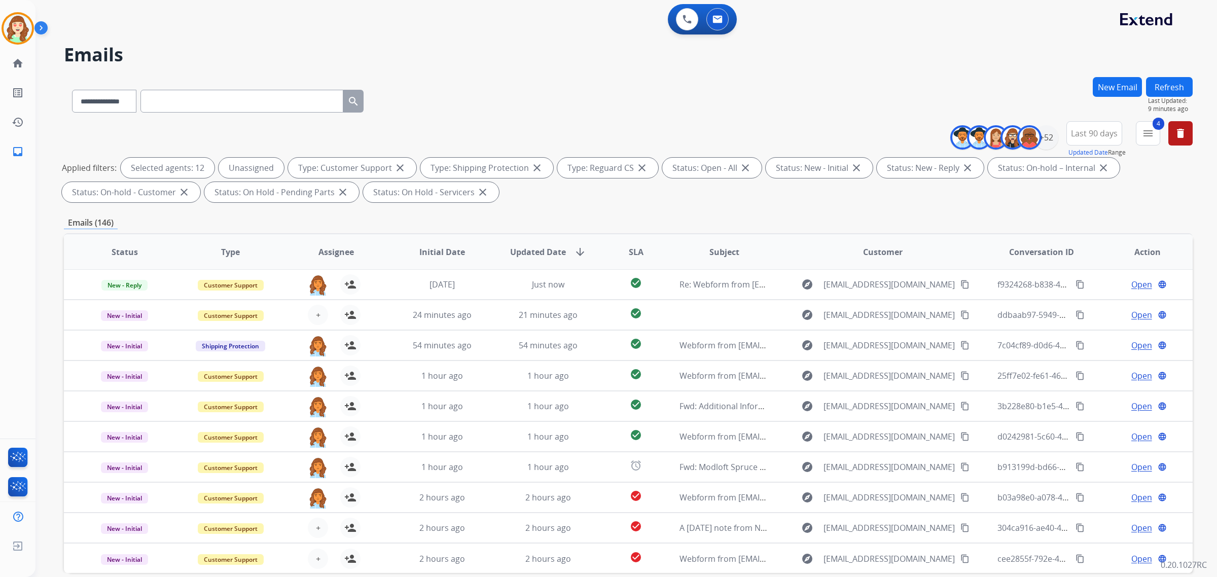
drag, startPoint x: 544, startPoint y: 262, endPoint x: 605, endPoint y: 237, distance: 66.2
click at [544, 260] on th "Updated Date arrow_downward" at bounding box center [540, 252] width 106 height 36
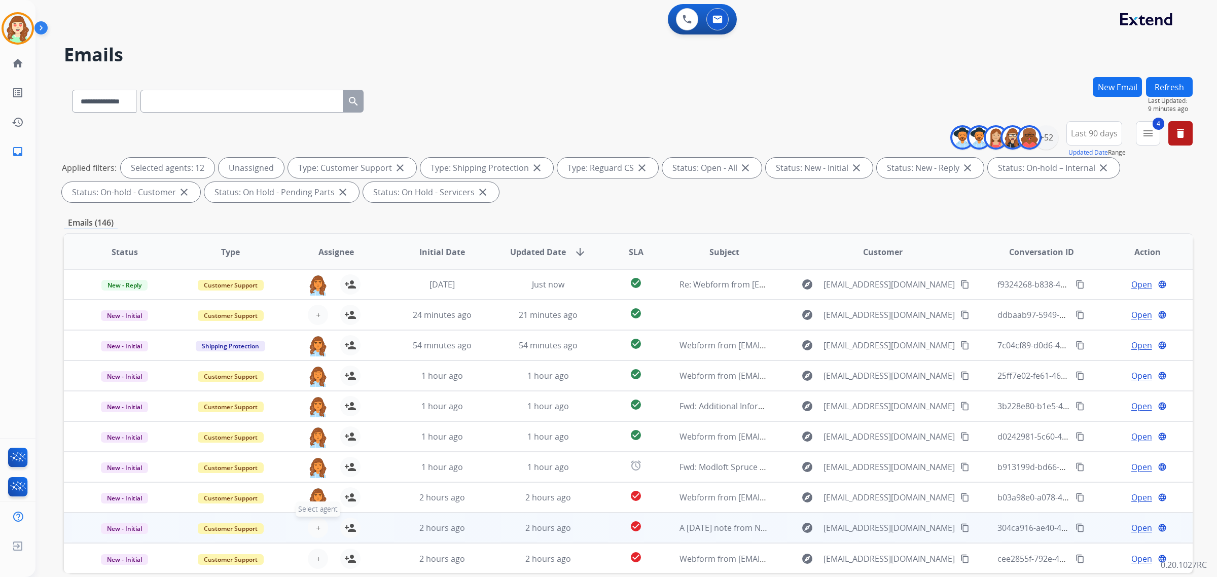
click at [312, 530] on button "+ Select agent" at bounding box center [318, 528] width 20 height 20
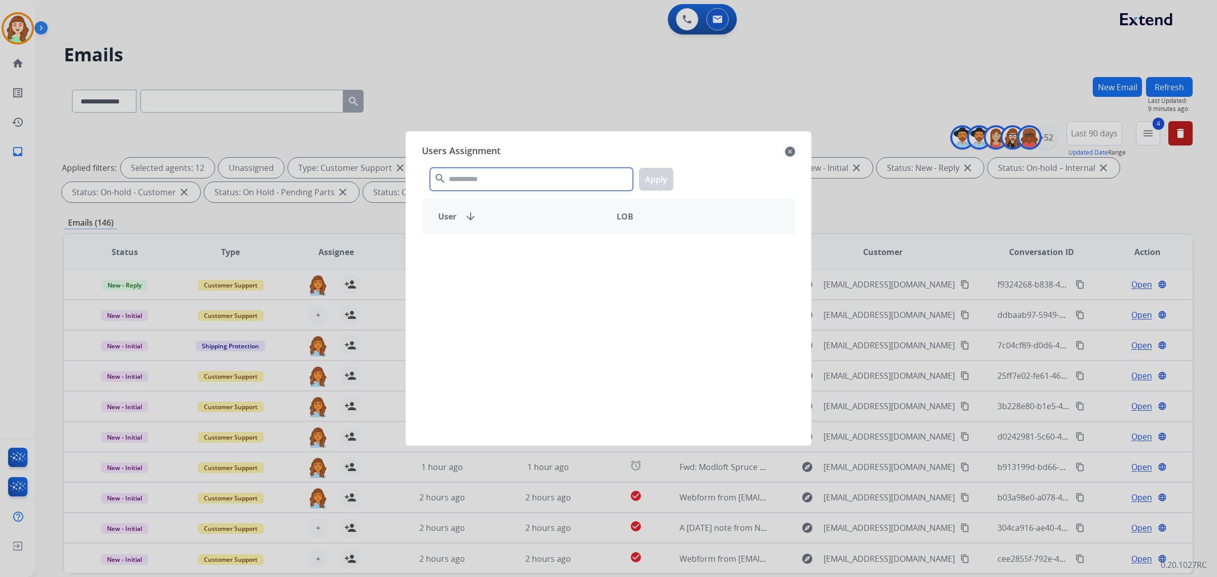
click at [483, 184] on input "text" at bounding box center [531, 179] width 203 height 23
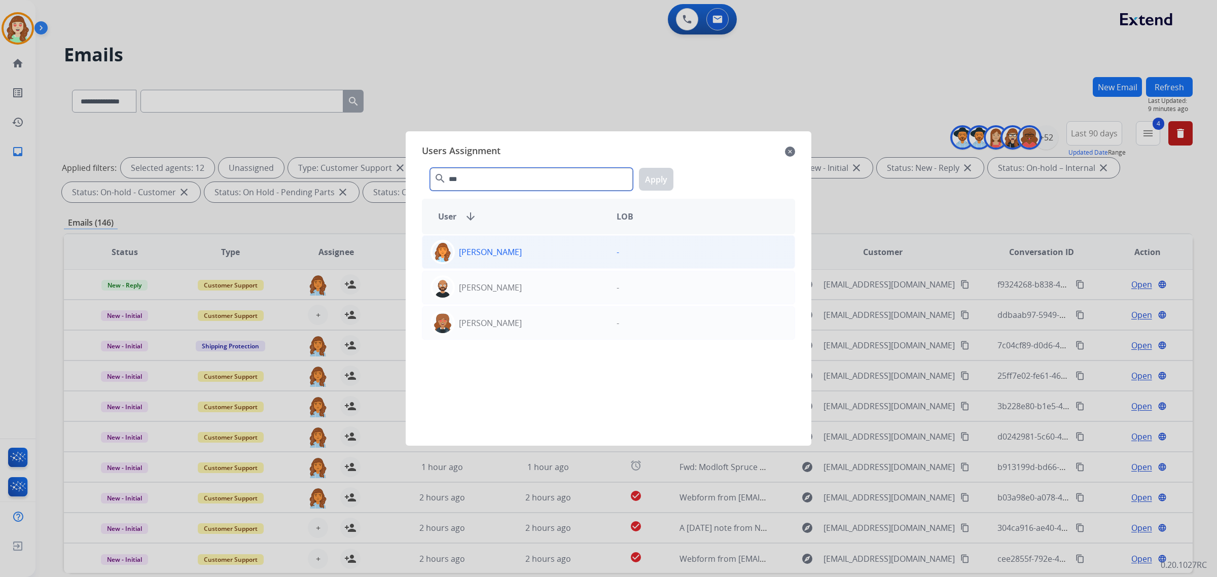
type input "***"
click at [522, 257] on p "[PERSON_NAME]" at bounding box center [490, 252] width 63 height 12
drag, startPoint x: 652, startPoint y: 178, endPoint x: 348, endPoint y: 499, distance: 441.7
click at [644, 186] on button "Apply" at bounding box center [656, 179] width 34 height 23
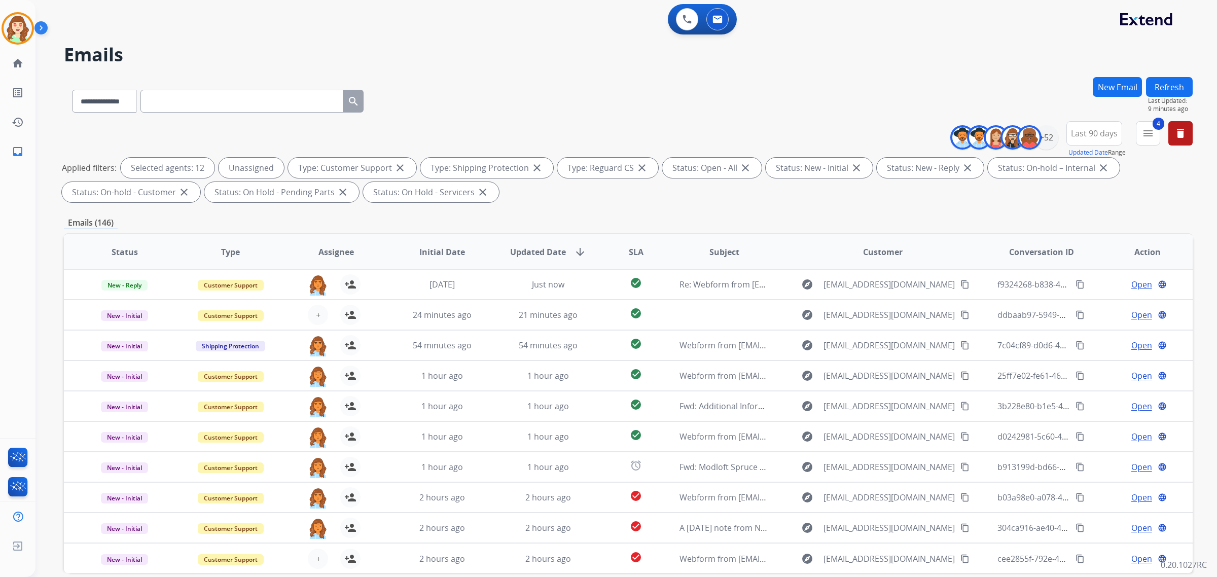
scroll to position [48, 0]
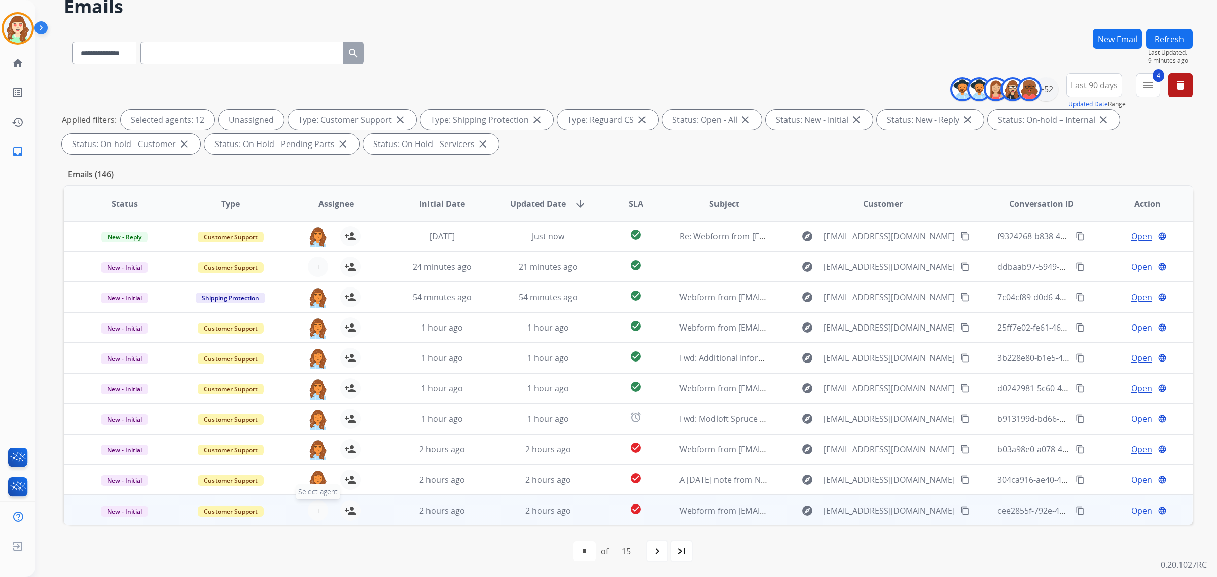
click at [313, 503] on button "+ Select agent" at bounding box center [318, 511] width 20 height 20
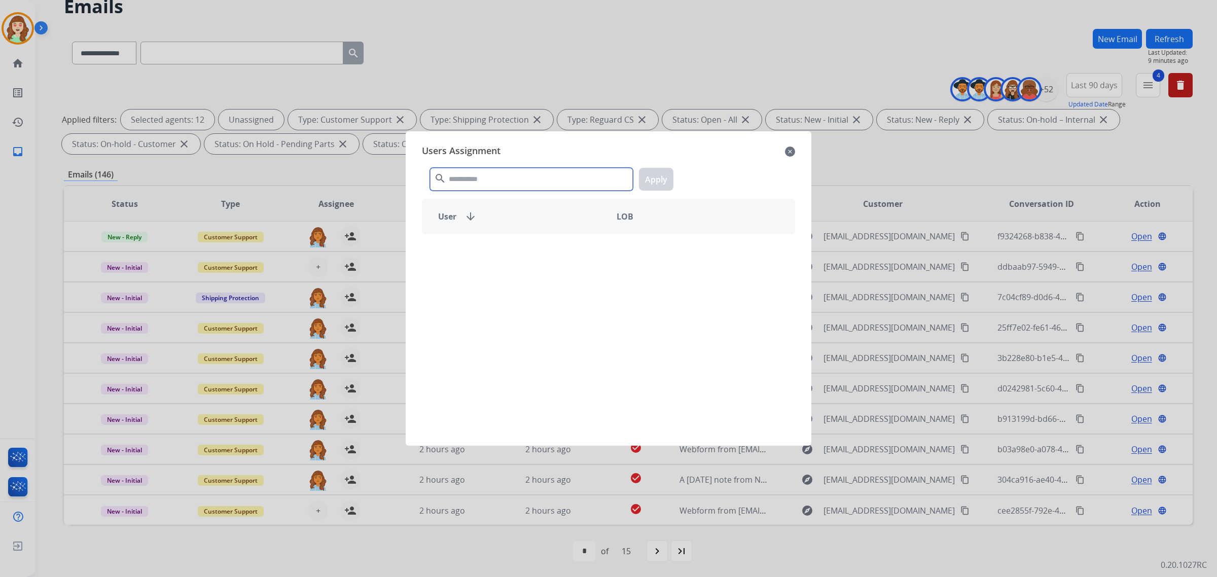
click at [486, 181] on input "text" at bounding box center [531, 179] width 203 height 23
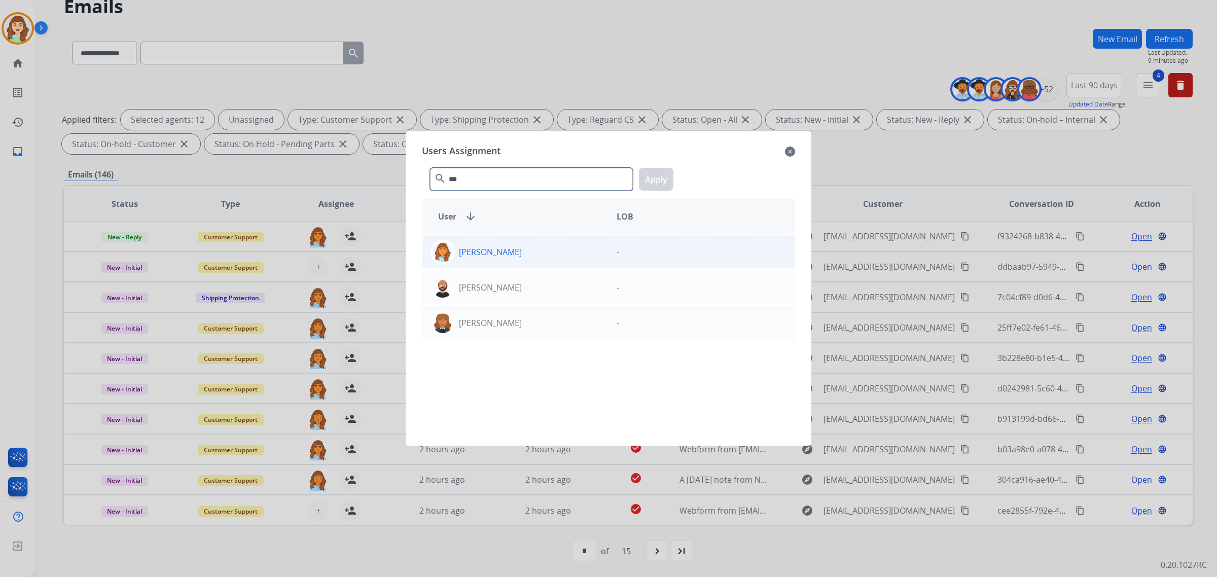
type input "***"
click at [537, 251] on div "[PERSON_NAME]" at bounding box center [515, 252] width 186 height 24
click at [648, 186] on button "Apply" at bounding box center [656, 179] width 34 height 23
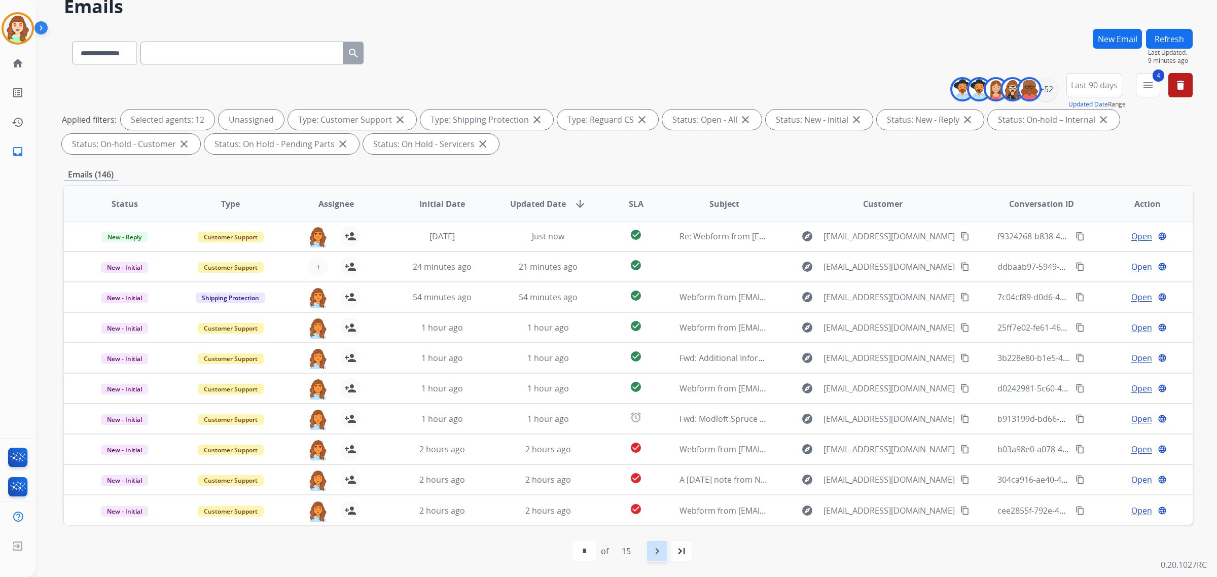
click at [658, 553] on mat-icon "navigate_next" at bounding box center [657, 551] width 12 height 12
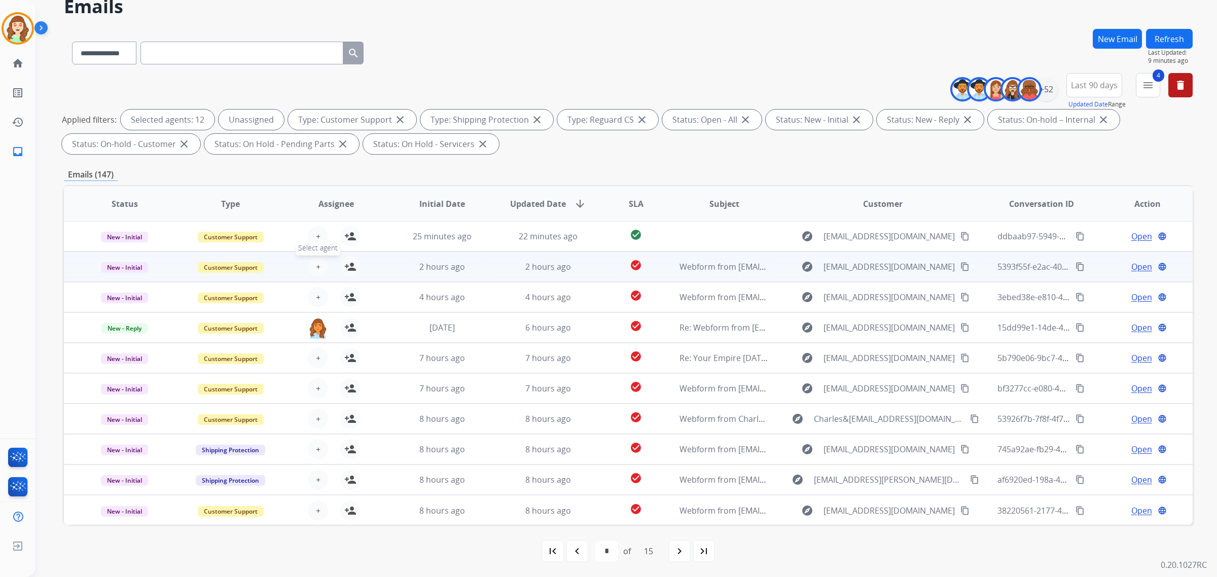
click at [316, 264] on span "+" at bounding box center [318, 267] width 5 height 12
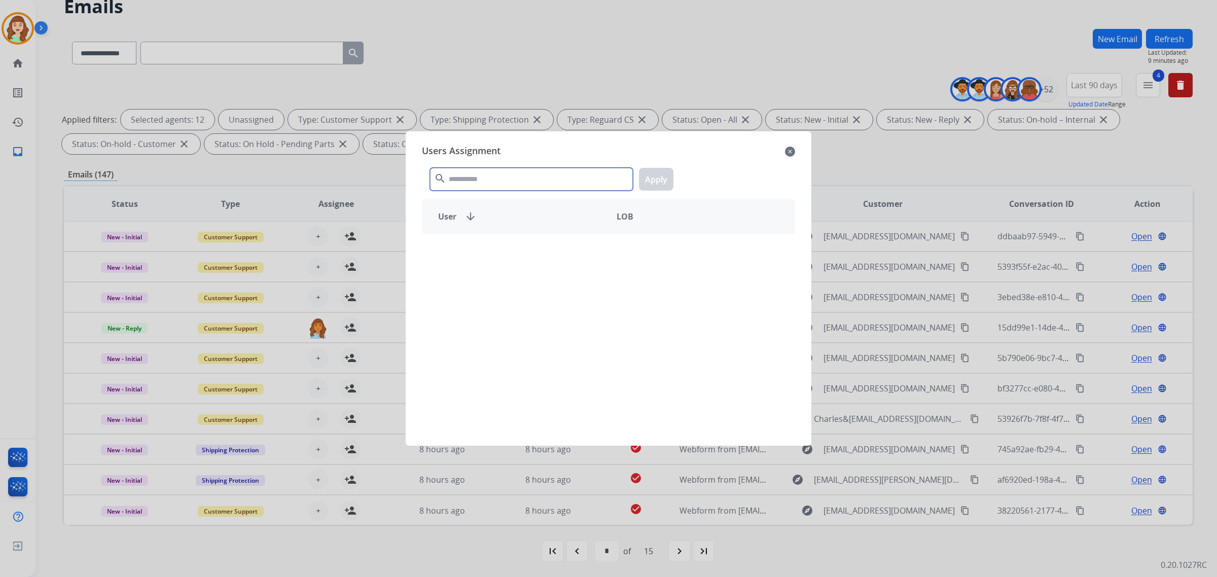
click at [498, 173] on input "text" at bounding box center [531, 179] width 203 height 23
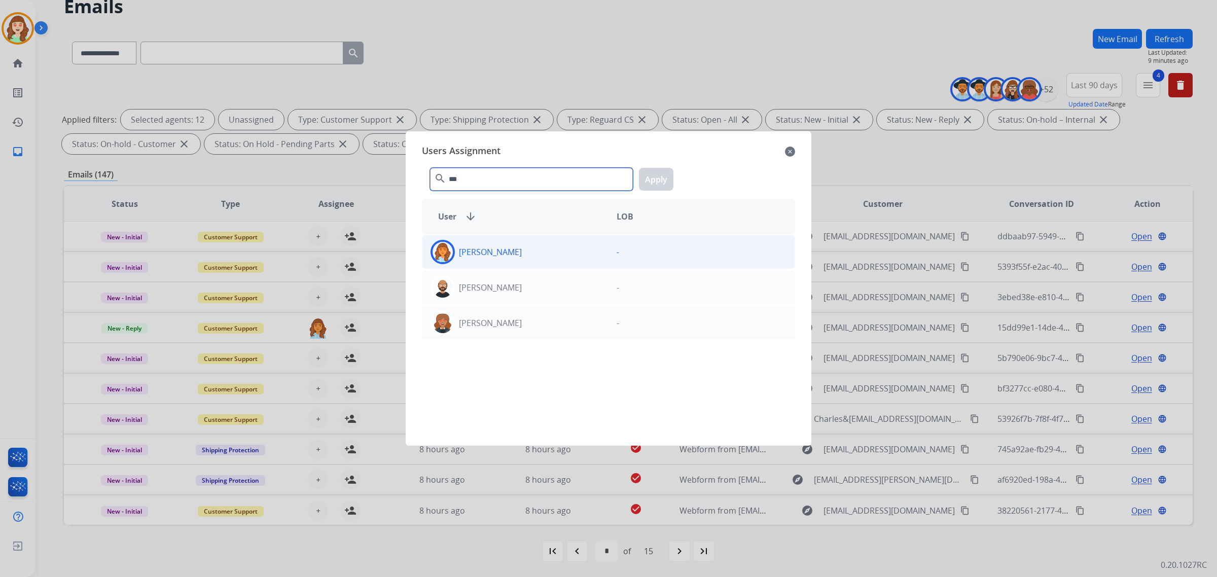
type input "***"
click at [542, 253] on div "[PERSON_NAME]" at bounding box center [515, 252] width 186 height 24
click at [659, 175] on button "Apply" at bounding box center [656, 179] width 34 height 23
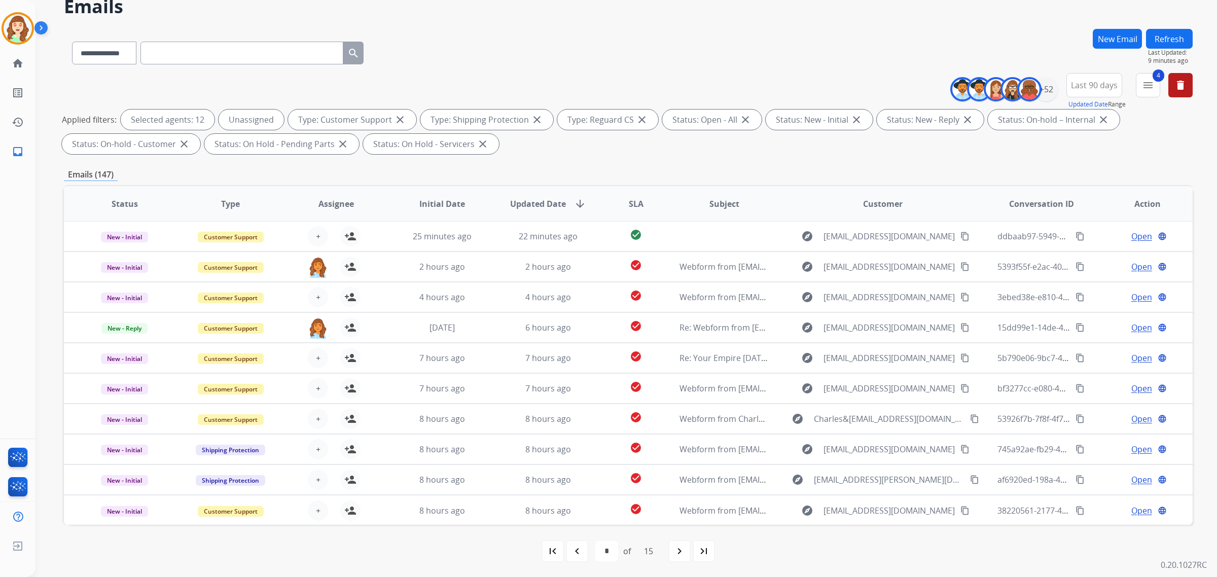
click at [317, 265] on img at bounding box center [318, 267] width 20 height 21
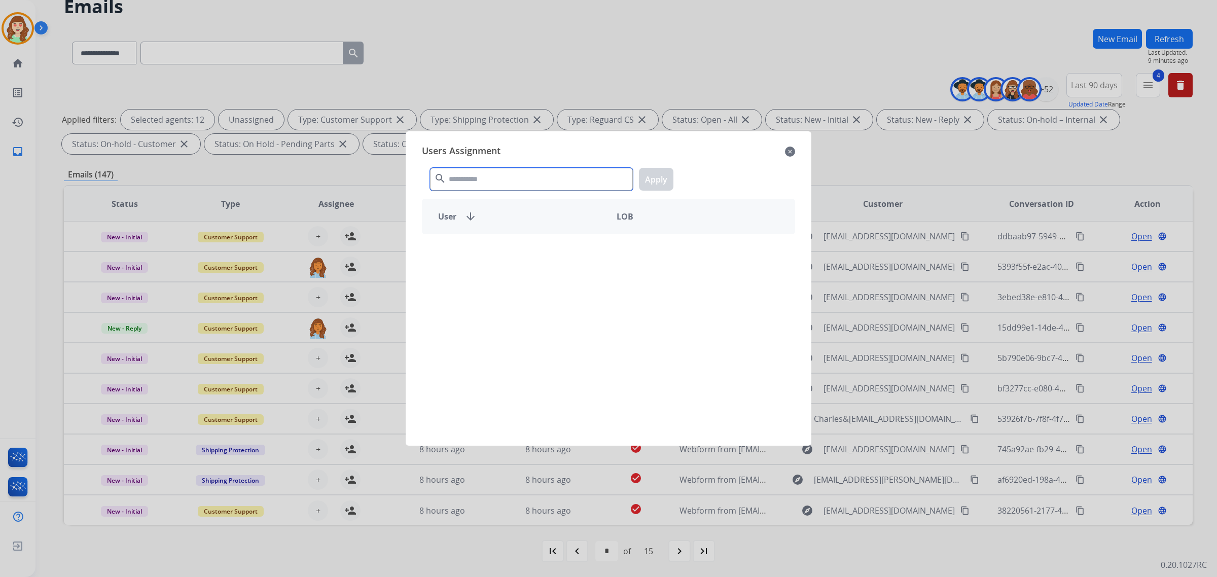
click at [516, 183] on input "text" at bounding box center [531, 179] width 203 height 23
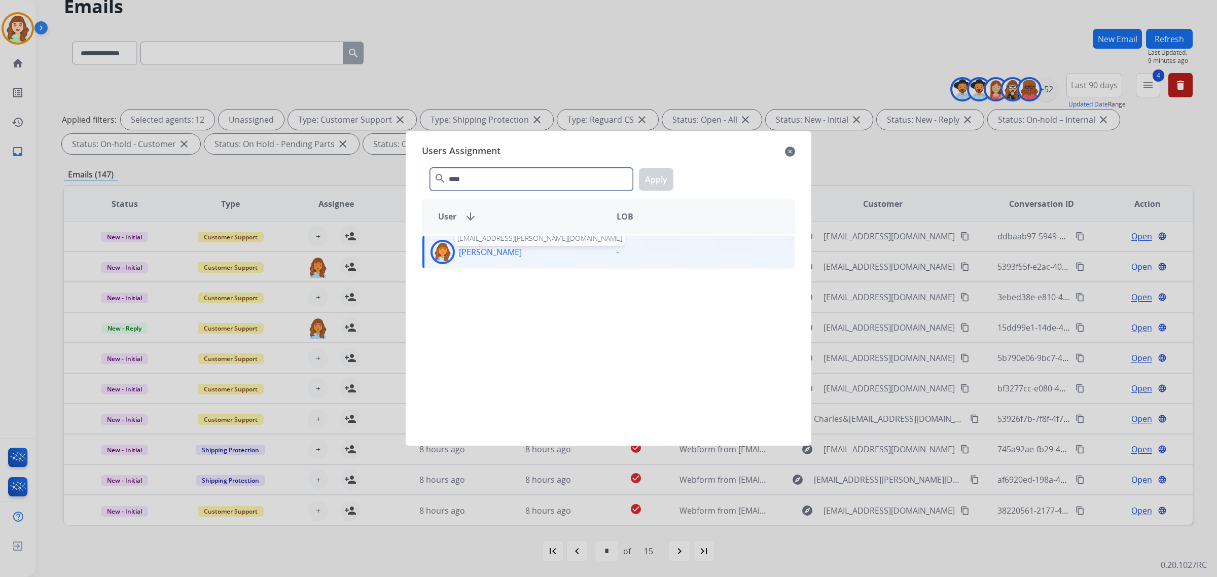
type input "****"
drag, startPoint x: 513, startPoint y: 254, endPoint x: 682, endPoint y: 181, distance: 184.0
click at [513, 254] on p "[PERSON_NAME]" at bounding box center [490, 252] width 63 height 12
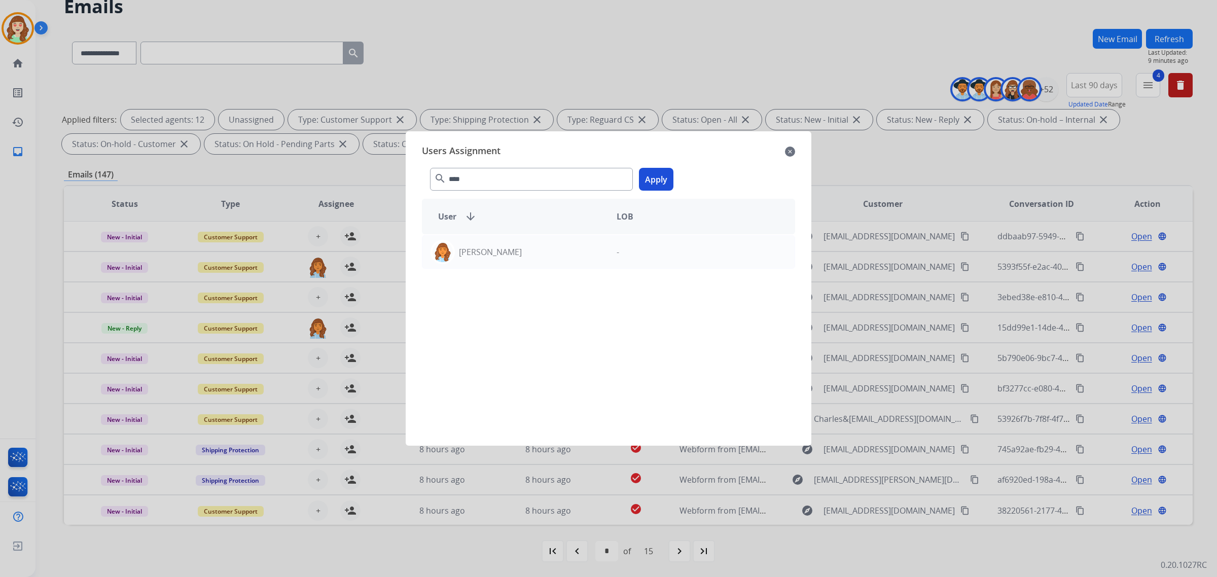
click at [645, 184] on button "Apply" at bounding box center [656, 179] width 34 height 23
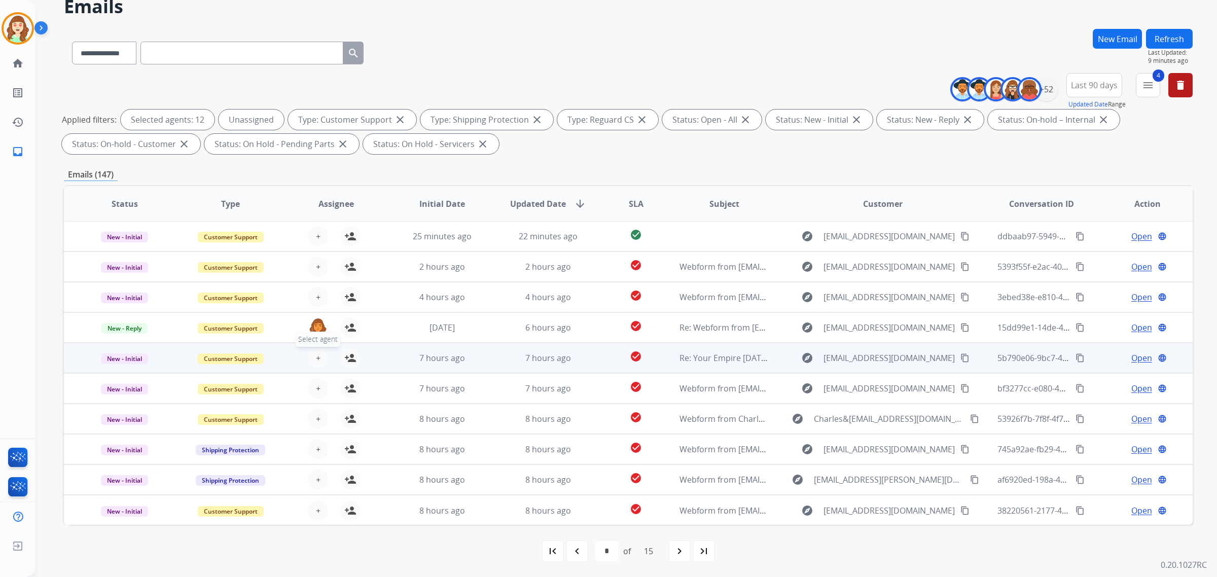
click at [320, 356] on button "+ Select agent" at bounding box center [318, 358] width 20 height 20
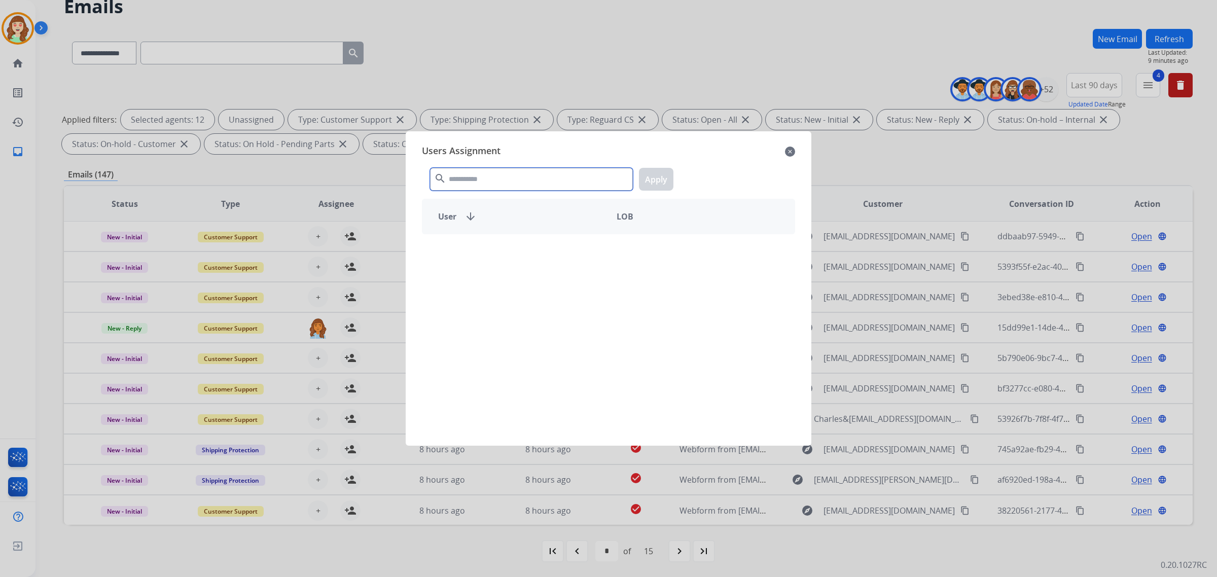
click at [460, 179] on input "text" at bounding box center [531, 179] width 203 height 23
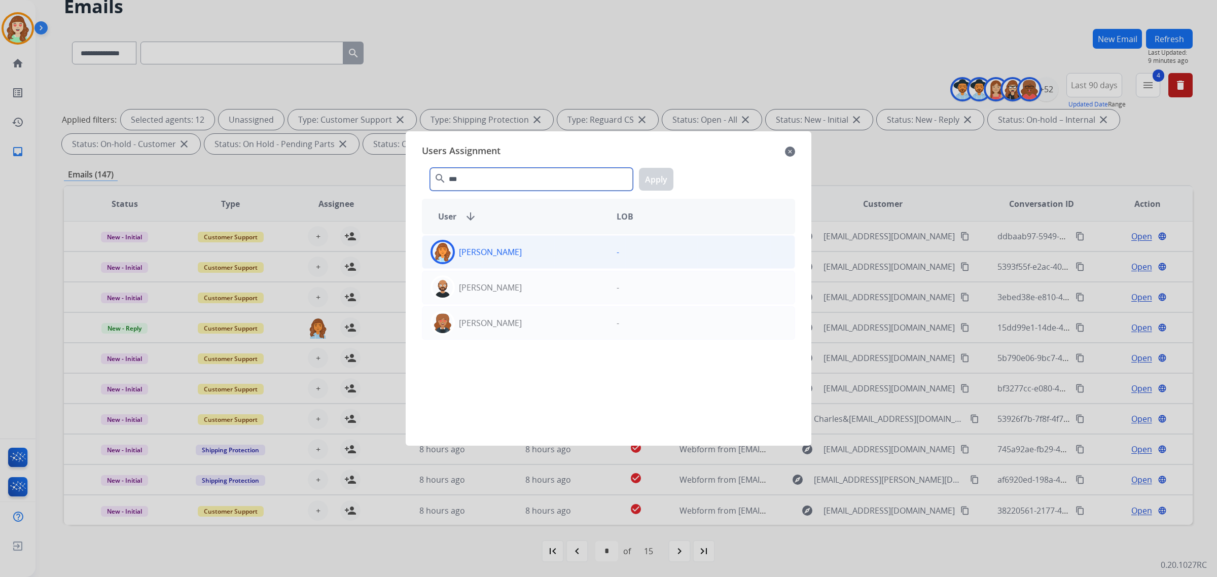
type input "***"
click at [506, 250] on p "[PERSON_NAME]" at bounding box center [490, 252] width 63 height 12
click at [662, 180] on button "Apply" at bounding box center [656, 179] width 34 height 23
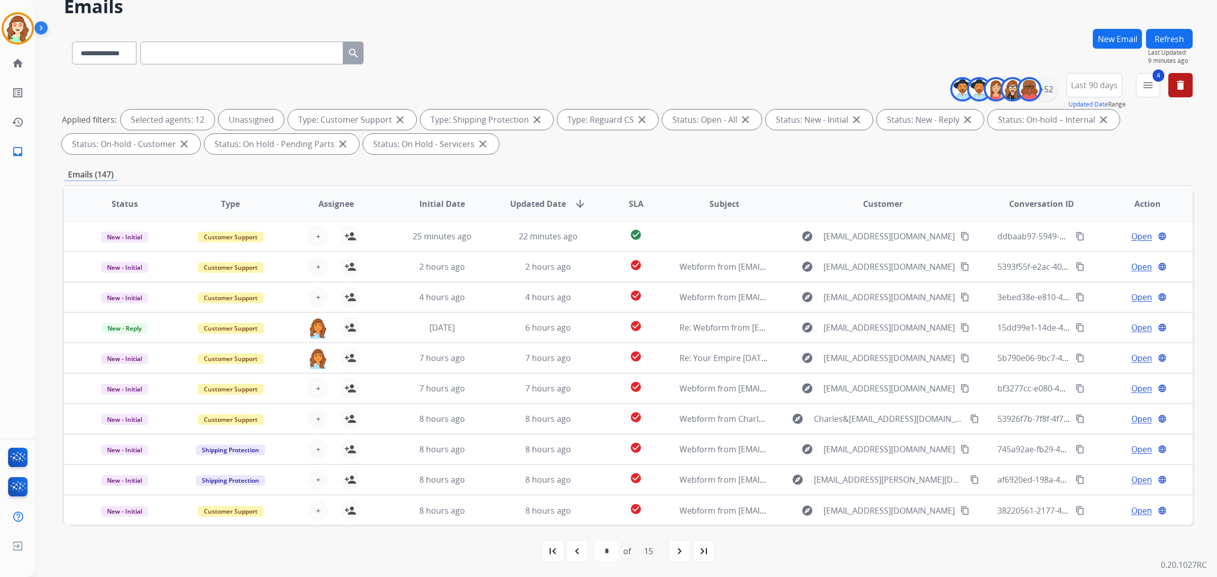
click at [316, 235] on span "+" at bounding box center [318, 236] width 5 height 12
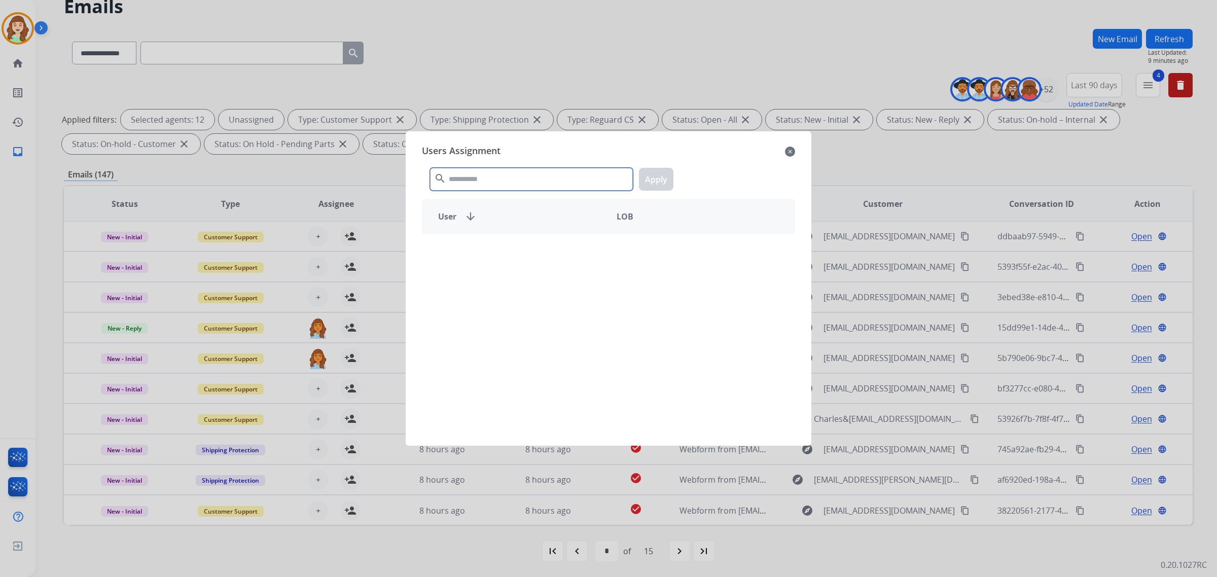
click at [483, 185] on input "text" at bounding box center [531, 179] width 203 height 23
type input "***"
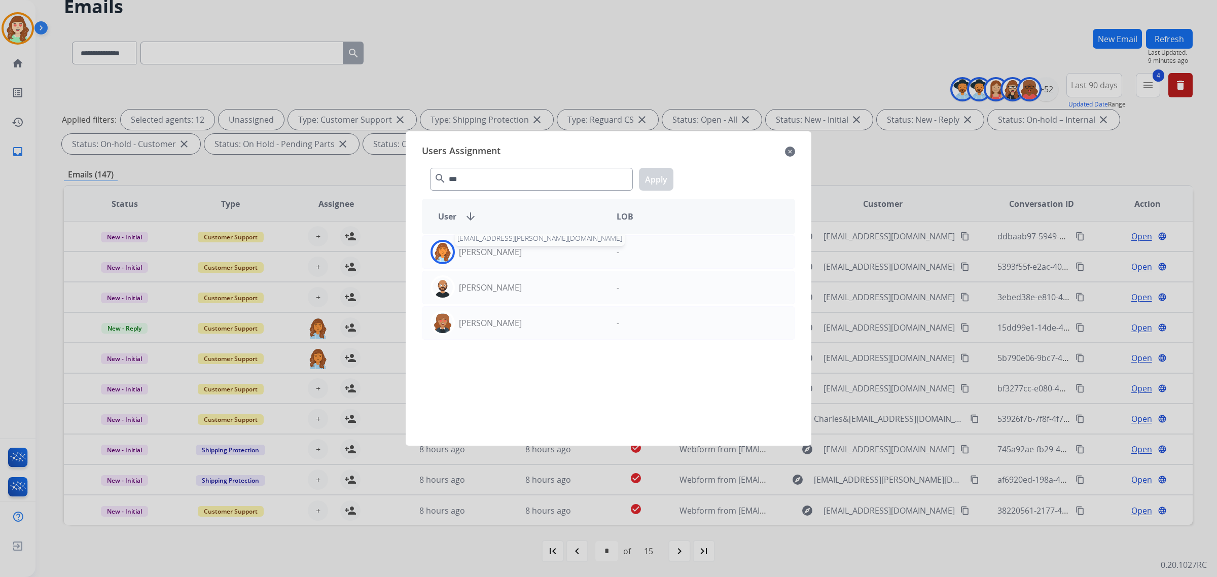
click at [514, 248] on p "[PERSON_NAME]" at bounding box center [490, 252] width 63 height 12
click at [656, 185] on button "Apply" at bounding box center [656, 179] width 34 height 23
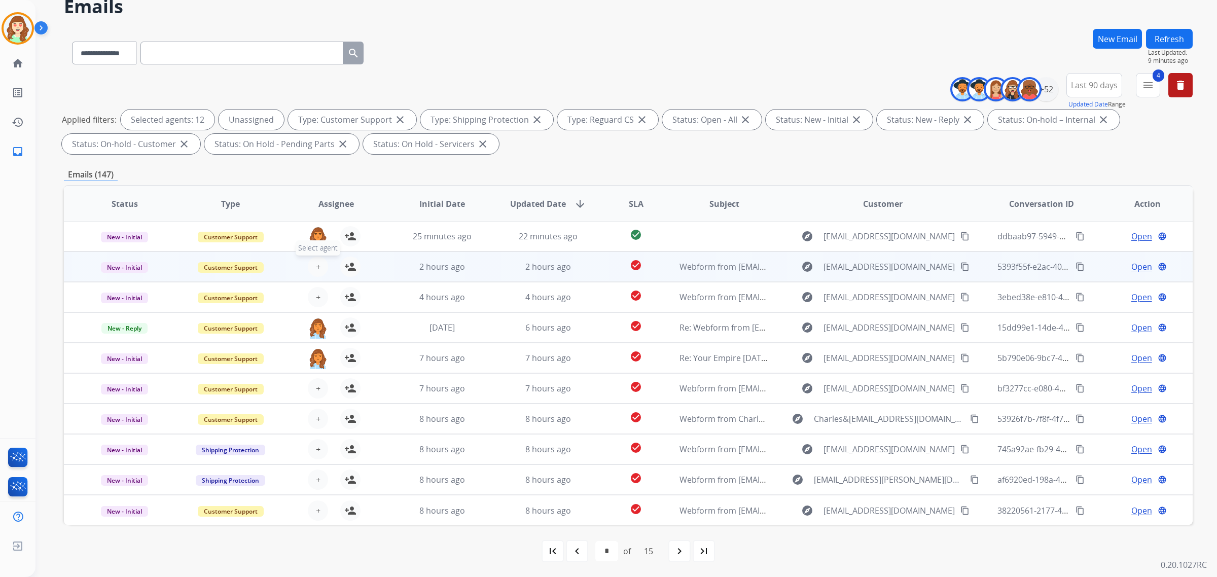
click at [315, 265] on button "+ Select agent" at bounding box center [318, 267] width 20 height 20
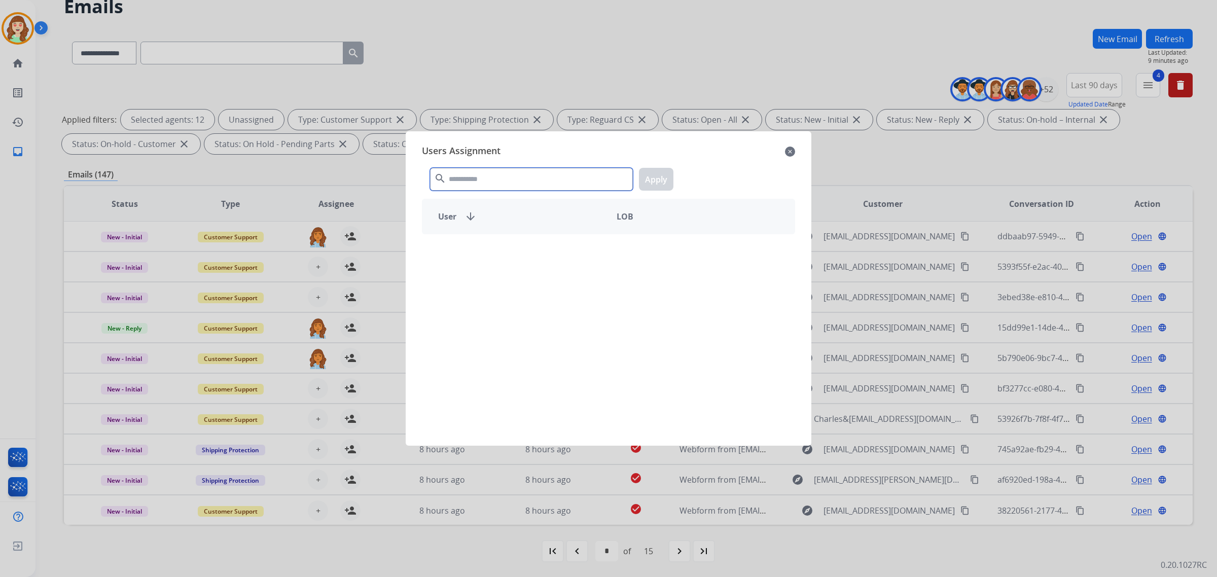
click at [485, 171] on input "text" at bounding box center [531, 179] width 203 height 23
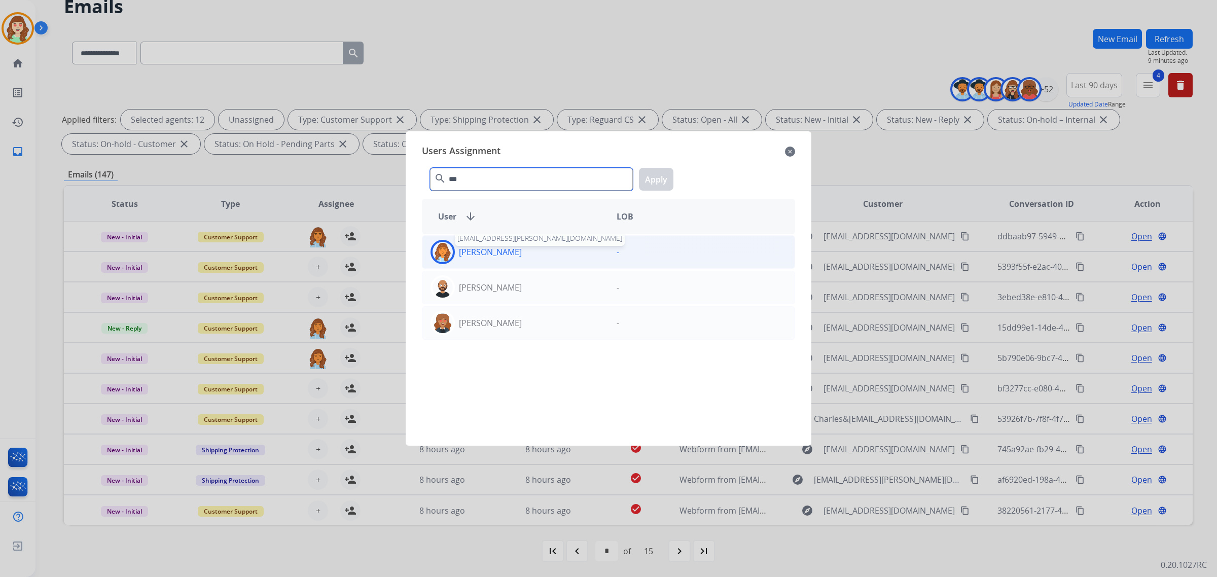
type input "***"
drag, startPoint x: 516, startPoint y: 257, endPoint x: 682, endPoint y: 184, distance: 181.2
click at [513, 255] on p "[PERSON_NAME]" at bounding box center [490, 252] width 63 height 12
drag, startPoint x: 651, startPoint y: 185, endPoint x: 339, endPoint y: 286, distance: 327.7
click at [650, 184] on button "Apply" at bounding box center [656, 179] width 34 height 23
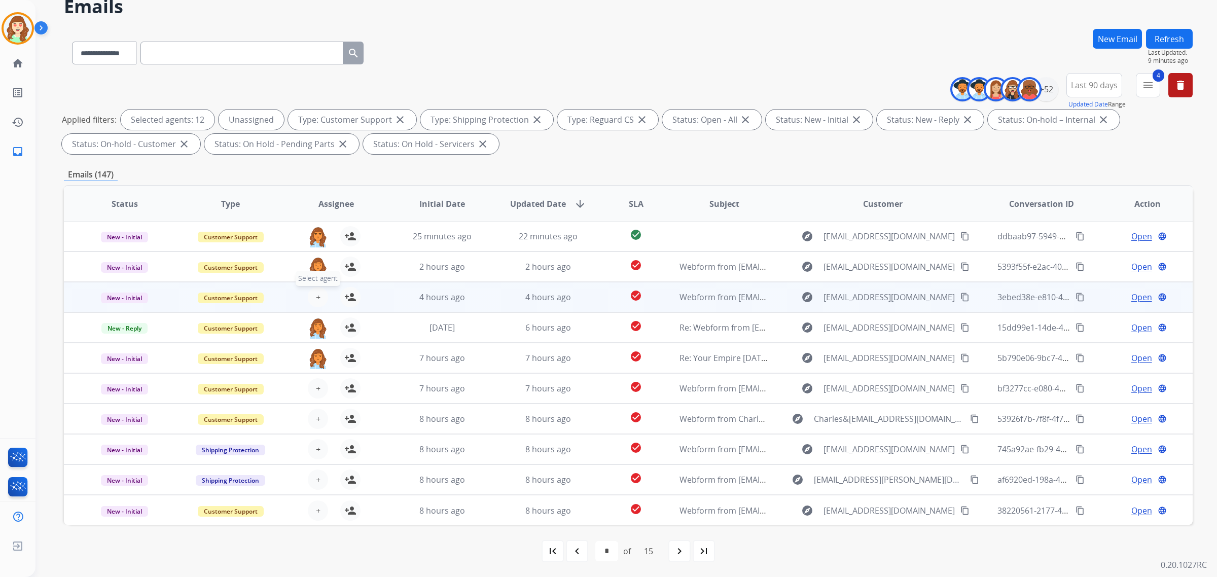
click at [317, 289] on button "+ Select agent" at bounding box center [318, 297] width 20 height 20
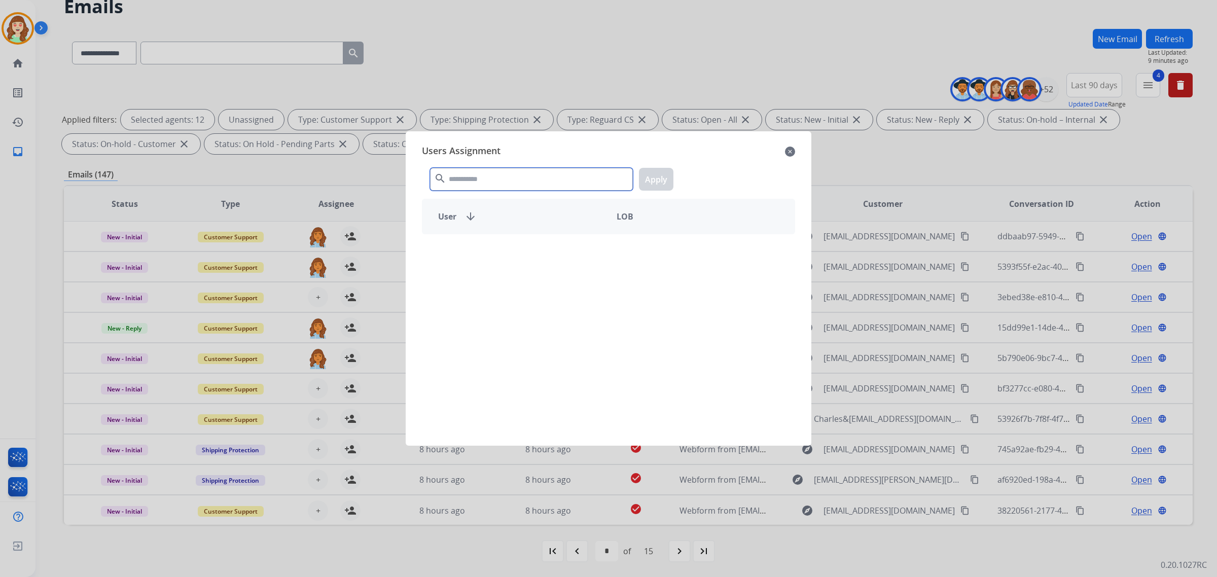
click at [464, 176] on input "text" at bounding box center [531, 179] width 203 height 23
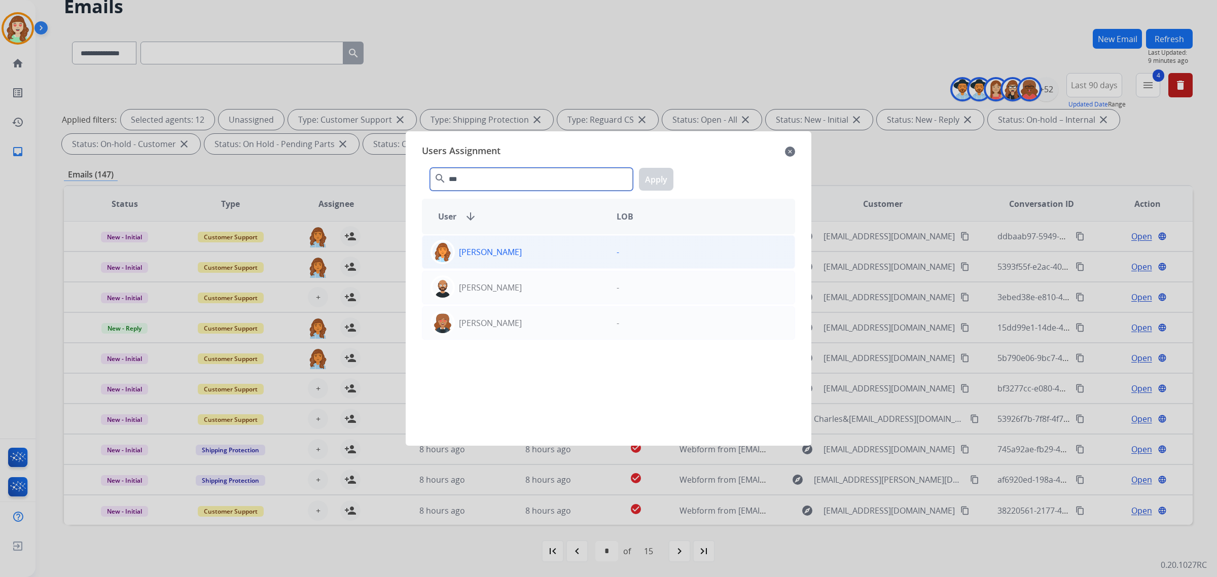
type input "***"
click at [548, 255] on div "[PERSON_NAME]" at bounding box center [515, 252] width 186 height 24
drag, startPoint x: 658, startPoint y: 181, endPoint x: 322, endPoint y: 346, distance: 374.3
click at [662, 189] on button "Apply" at bounding box center [656, 179] width 34 height 23
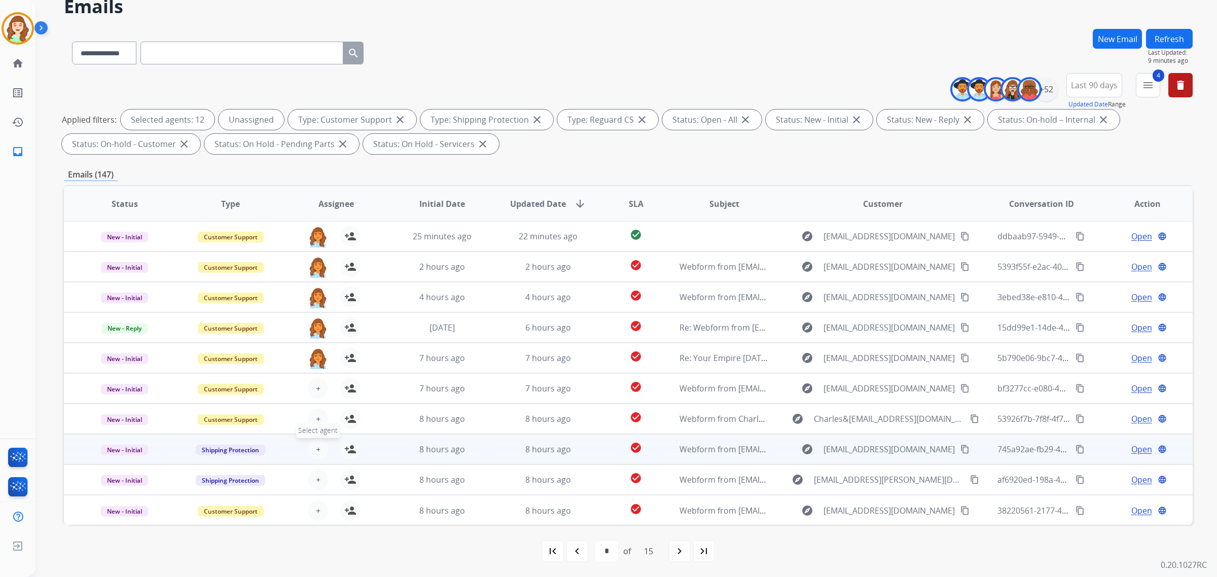
click at [320, 445] on button "+ Select agent" at bounding box center [318, 449] width 20 height 20
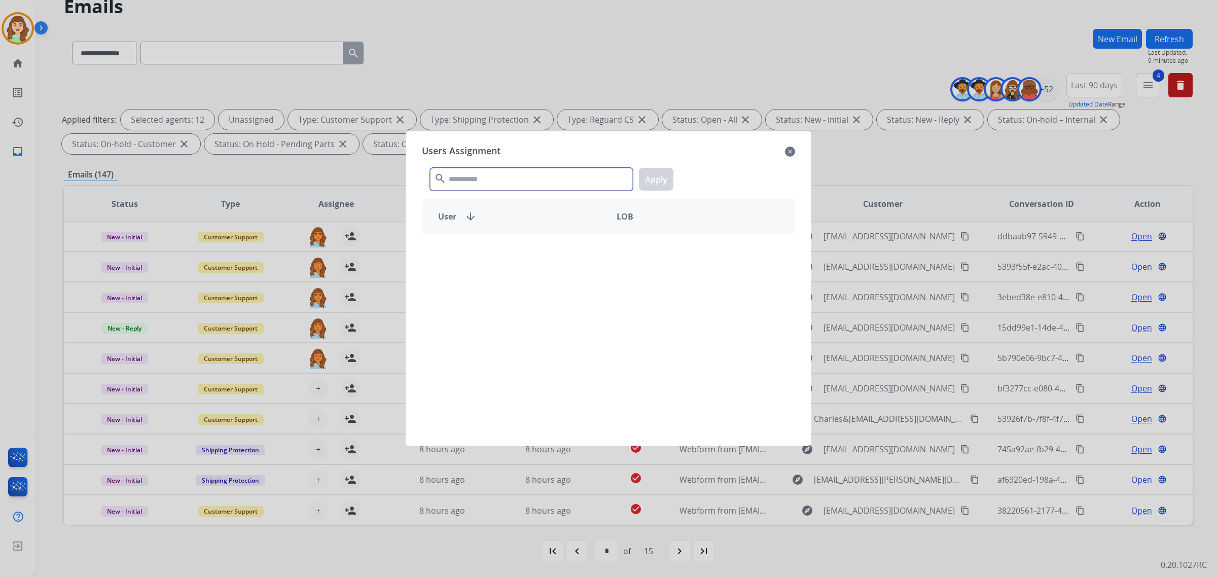
click at [495, 190] on input "text" at bounding box center [531, 179] width 203 height 23
type input "****"
click at [517, 253] on p "[PERSON_NAME]" at bounding box center [490, 252] width 63 height 12
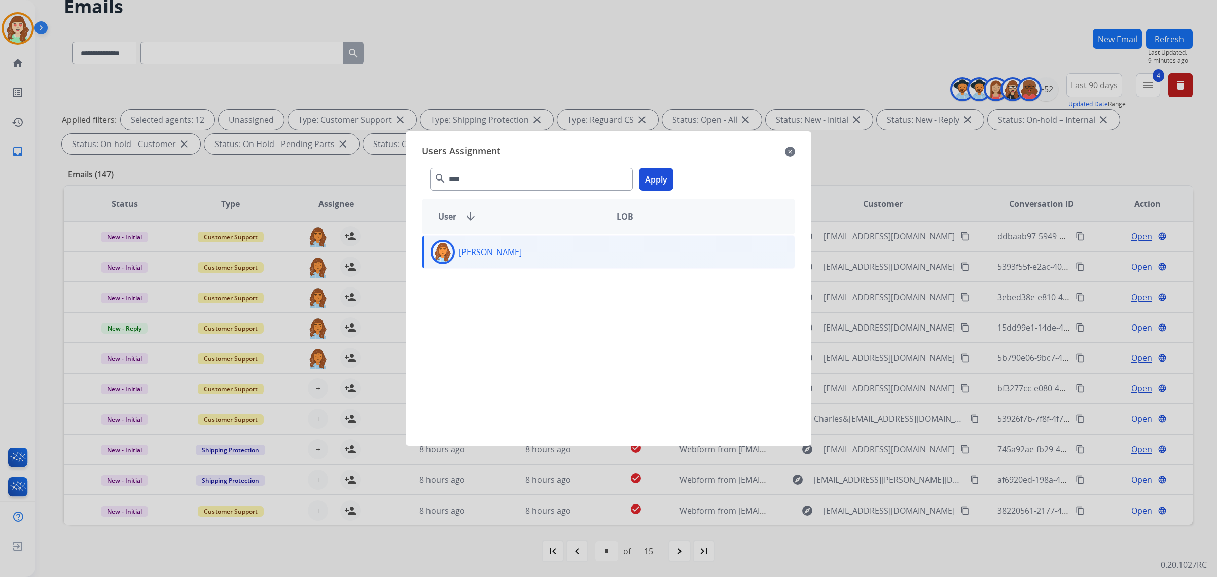
click at [658, 184] on button "Apply" at bounding box center [656, 179] width 34 height 23
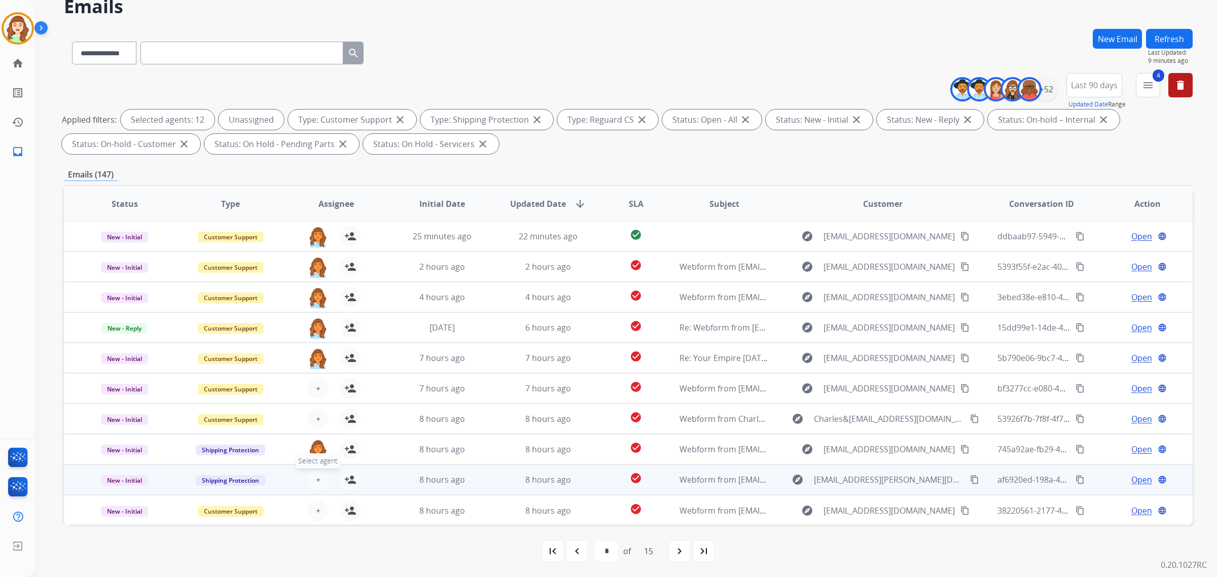
click at [322, 473] on button "+ Select agent" at bounding box center [318, 480] width 20 height 20
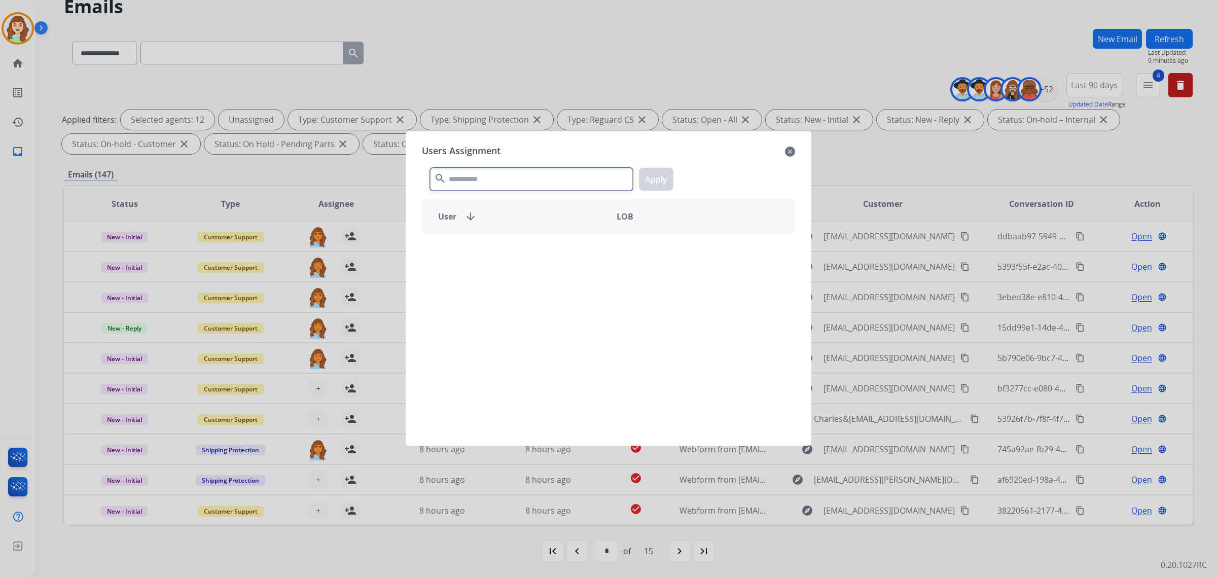
click at [511, 175] on input "text" at bounding box center [531, 179] width 203 height 23
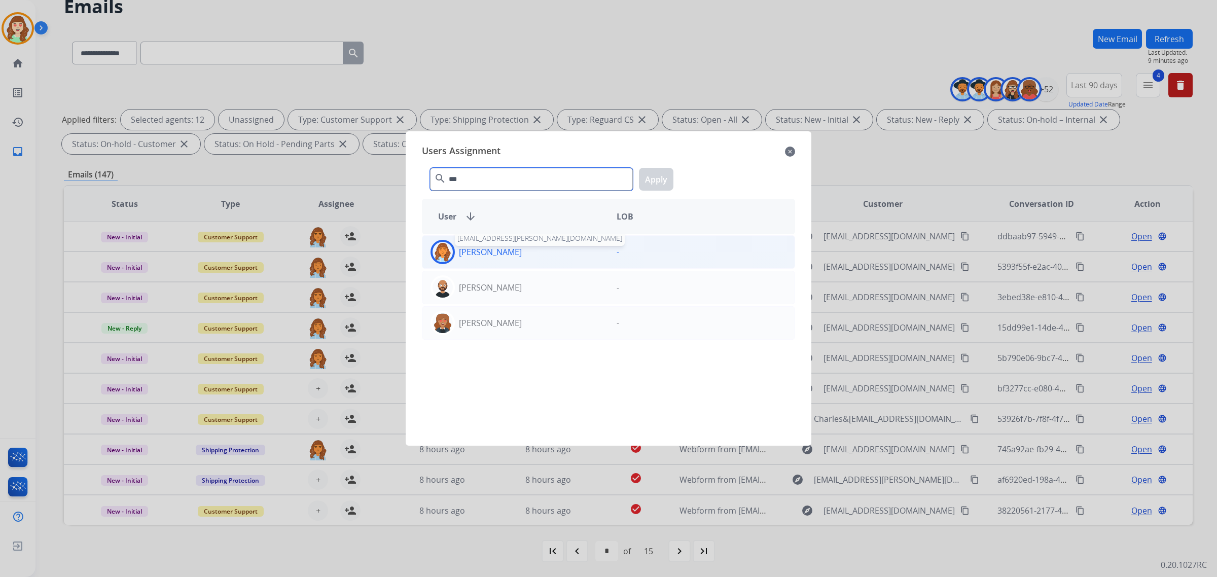
type input "***"
click at [520, 251] on p "[PERSON_NAME]" at bounding box center [490, 252] width 63 height 12
click at [666, 179] on button "Apply" at bounding box center [656, 179] width 34 height 23
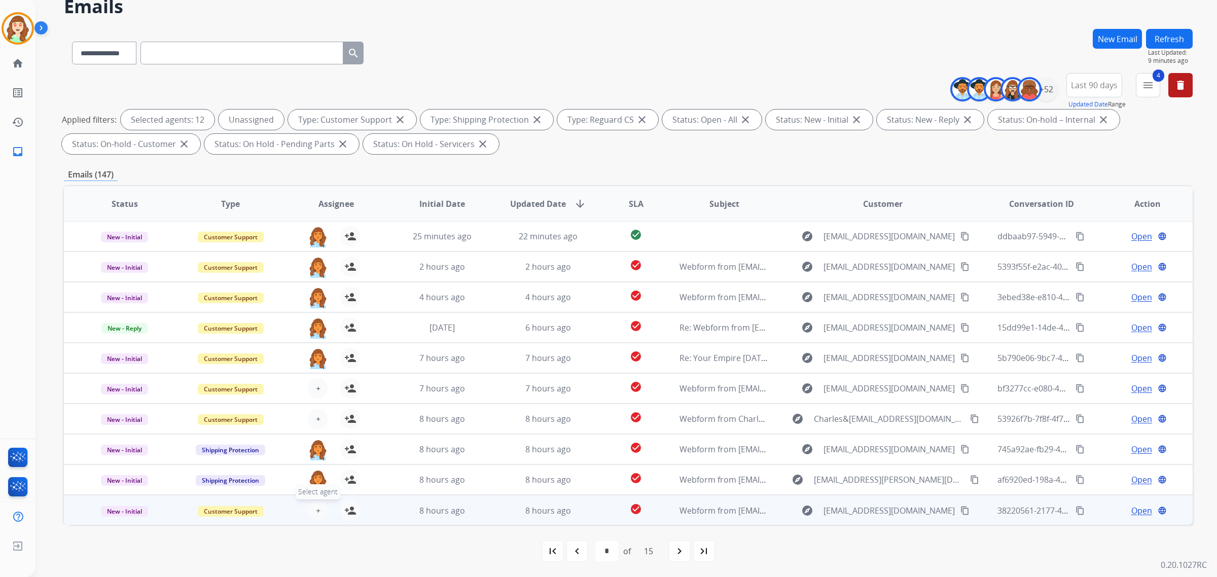
click at [318, 505] on span "+" at bounding box center [318, 511] width 5 height 12
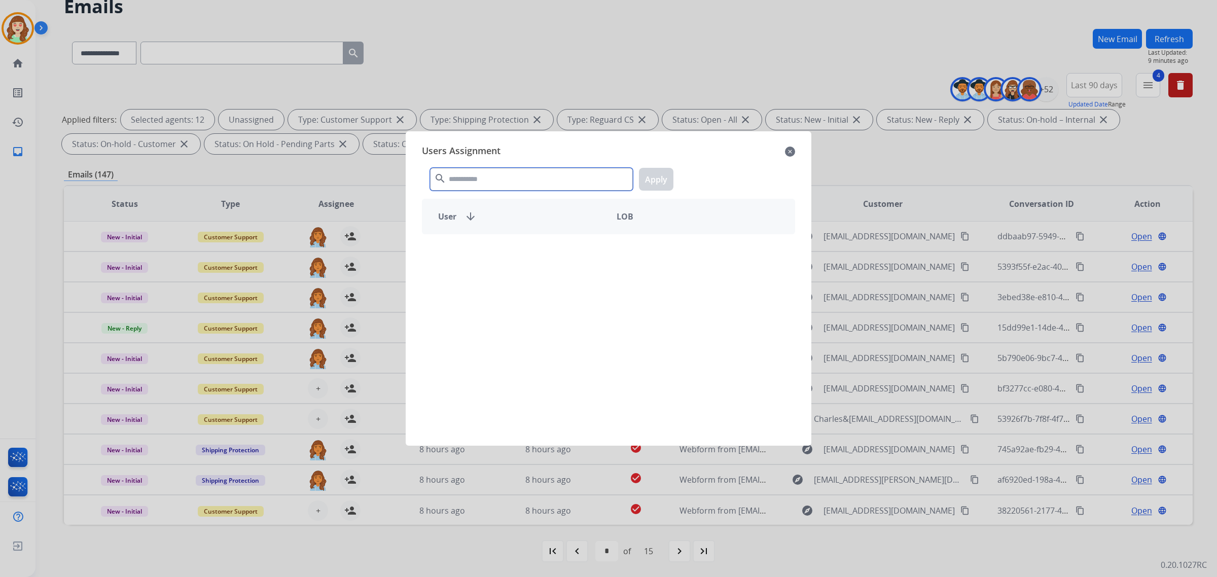
click at [516, 168] on input "text" at bounding box center [531, 179] width 203 height 23
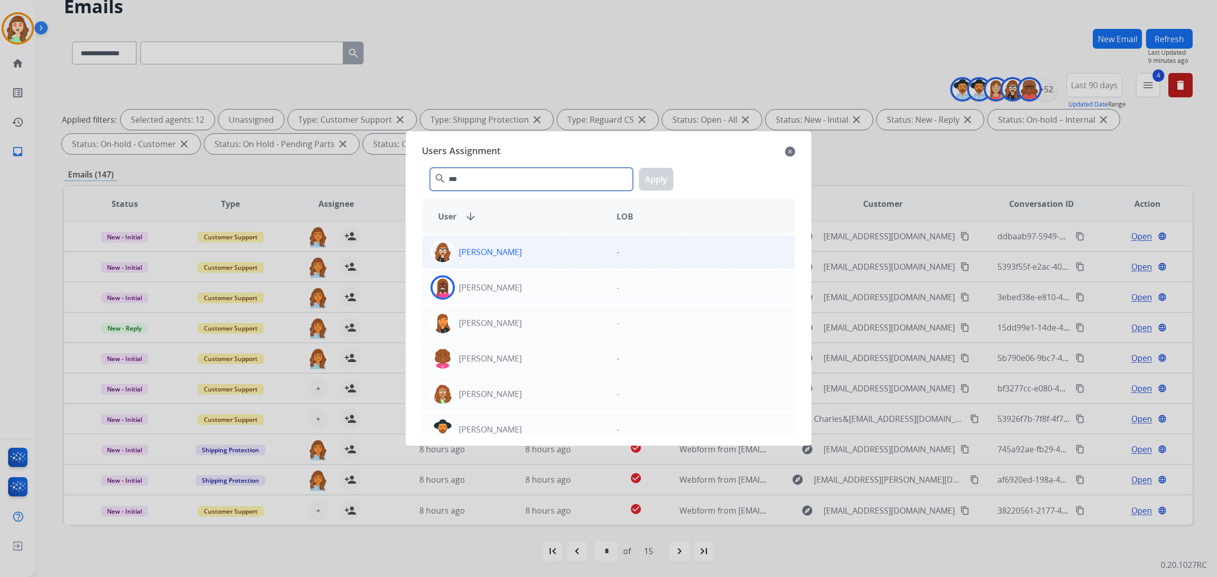
type input "***"
click at [566, 251] on div "[PERSON_NAME]" at bounding box center [515, 252] width 186 height 24
click at [655, 181] on button "Apply" at bounding box center [656, 179] width 34 height 23
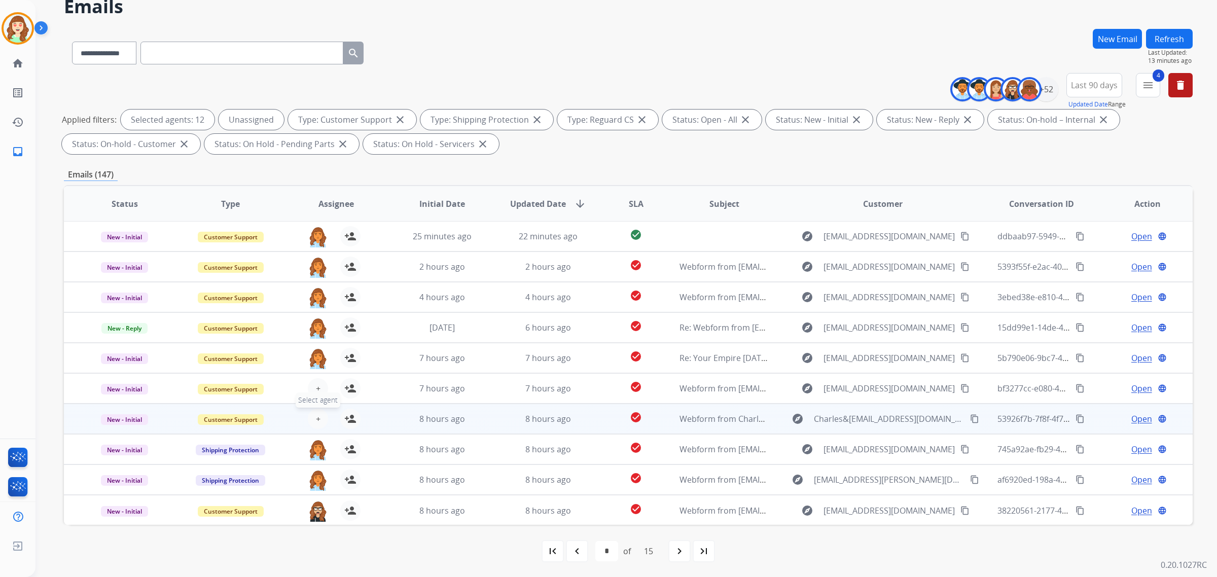
click at [316, 421] on span "+" at bounding box center [318, 419] width 5 height 12
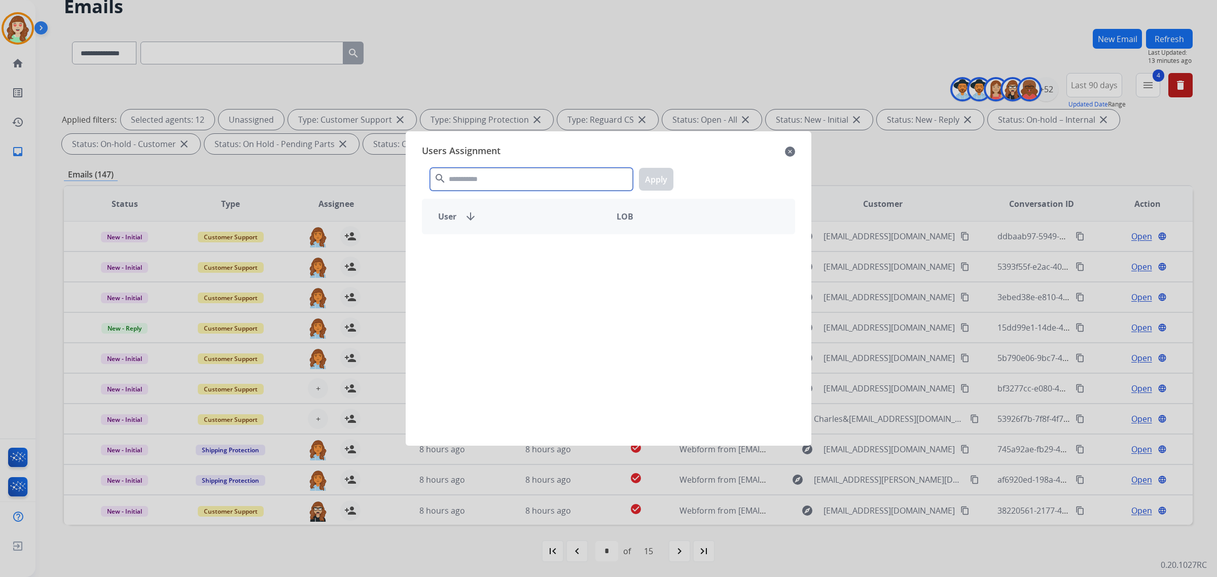
click at [556, 186] on input "text" at bounding box center [531, 179] width 203 height 23
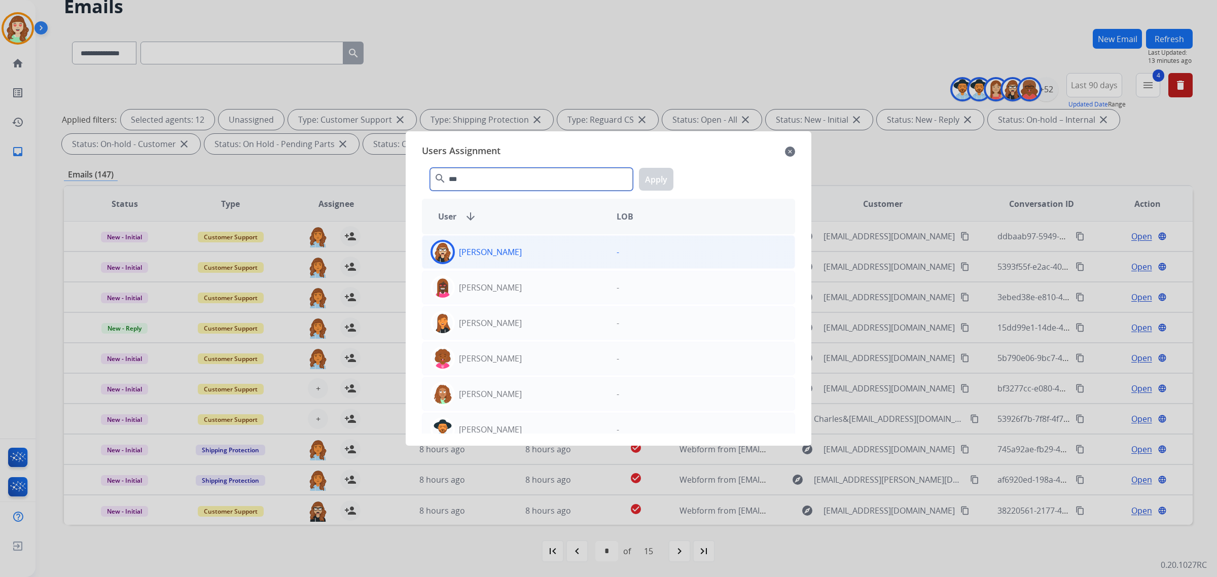
type input "***"
click at [526, 247] on div "[PERSON_NAME]" at bounding box center [515, 252] width 186 height 24
drag, startPoint x: 662, startPoint y: 175, endPoint x: 657, endPoint y: 186, distance: 11.1
click at [661, 179] on button "Apply" at bounding box center [656, 179] width 34 height 23
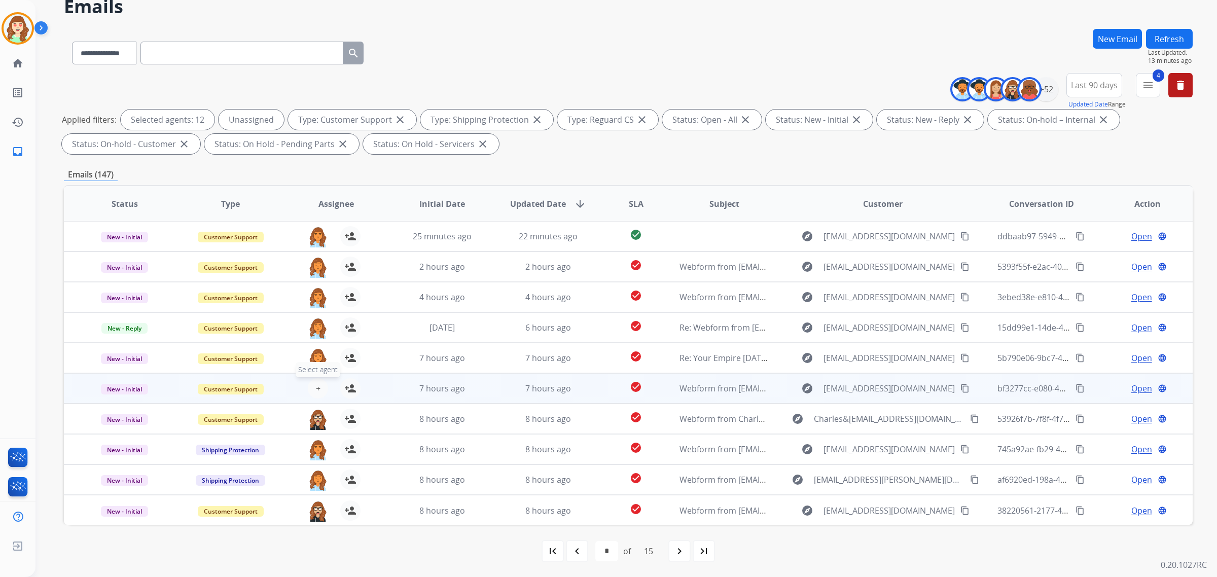
click at [312, 381] on button "+ Select agent" at bounding box center [318, 388] width 20 height 20
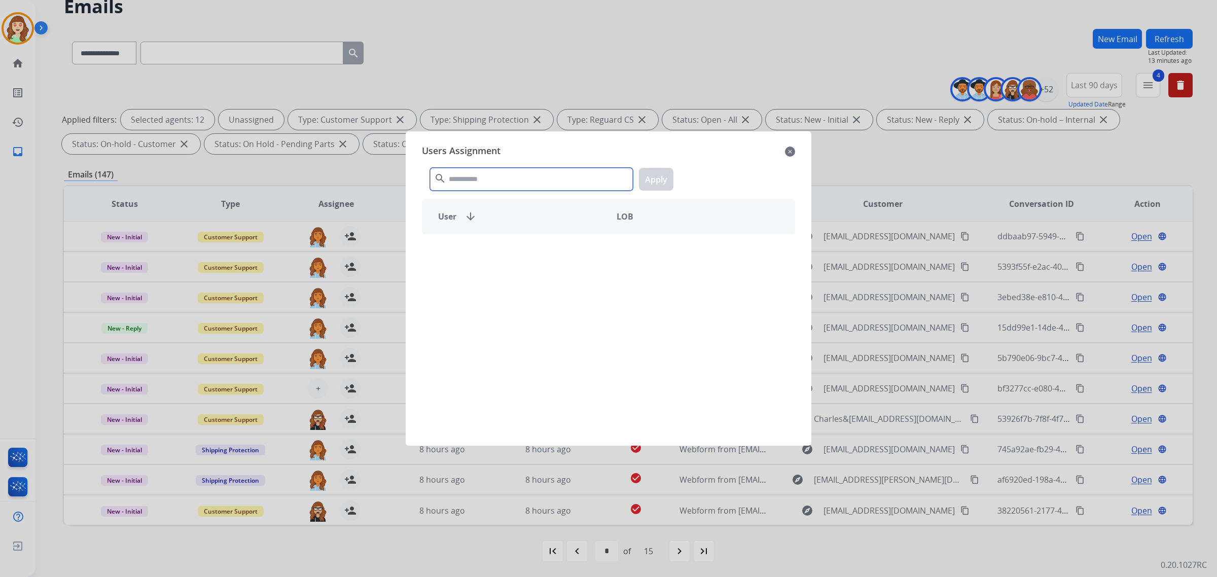
drag, startPoint x: 522, startPoint y: 178, endPoint x: 513, endPoint y: 175, distance: 10.0
click at [517, 178] on input "text" at bounding box center [531, 179] width 203 height 23
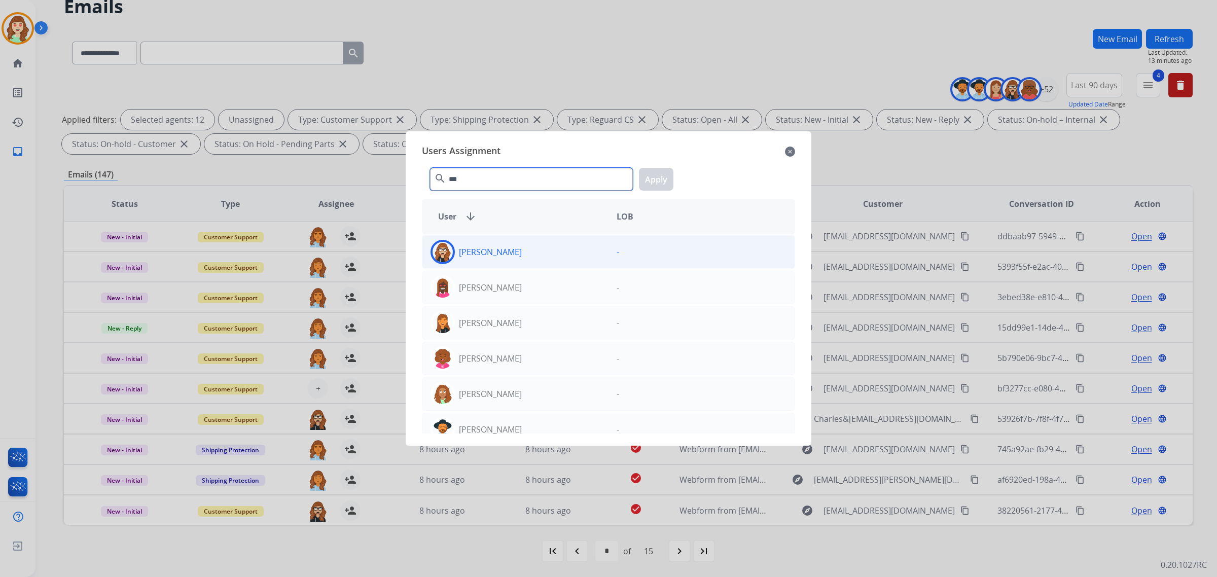
type input "***"
click at [524, 244] on div "[PERSON_NAME]" at bounding box center [515, 252] width 186 height 24
click at [657, 179] on button "Apply" at bounding box center [656, 179] width 34 height 23
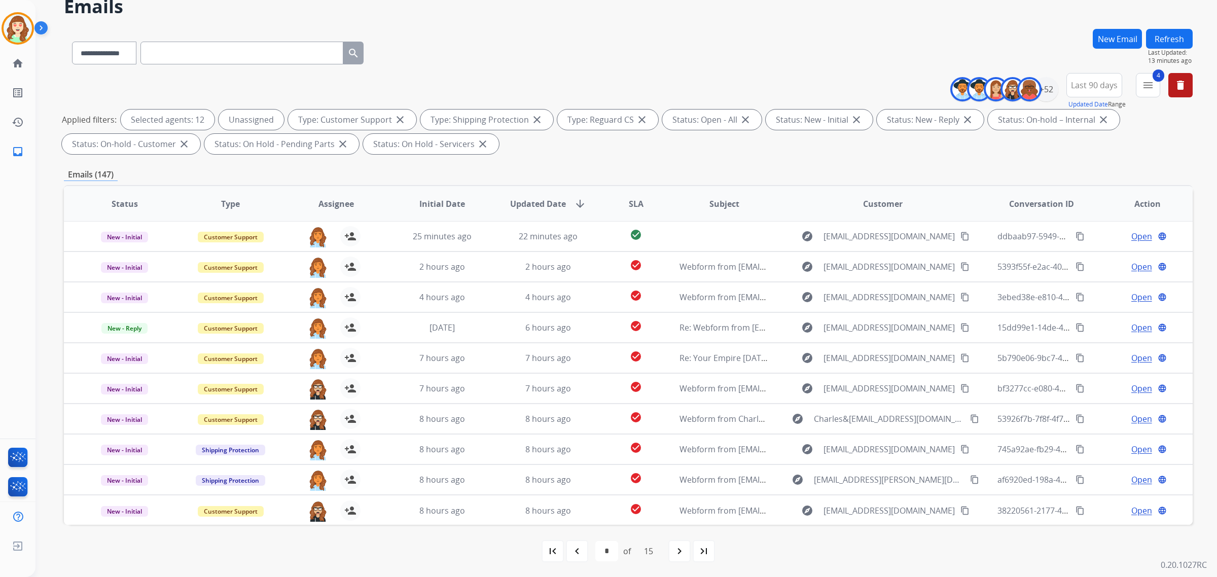
click at [686, 556] on mat-icon "navigate_next" at bounding box center [680, 551] width 12 height 12
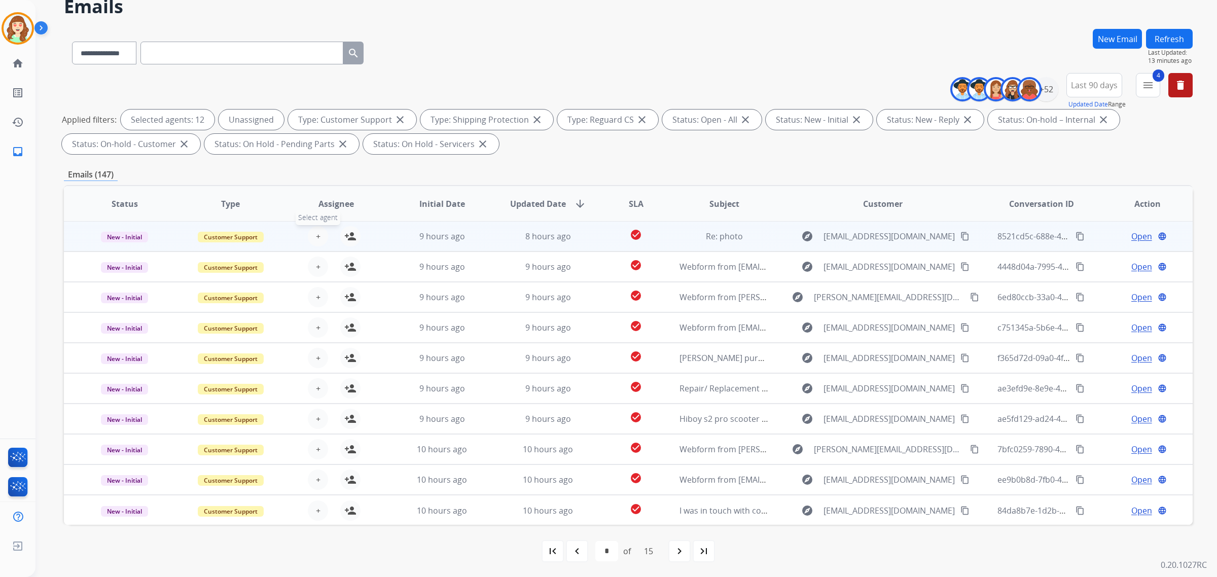
click at [323, 231] on button "+ Select agent" at bounding box center [318, 236] width 20 height 20
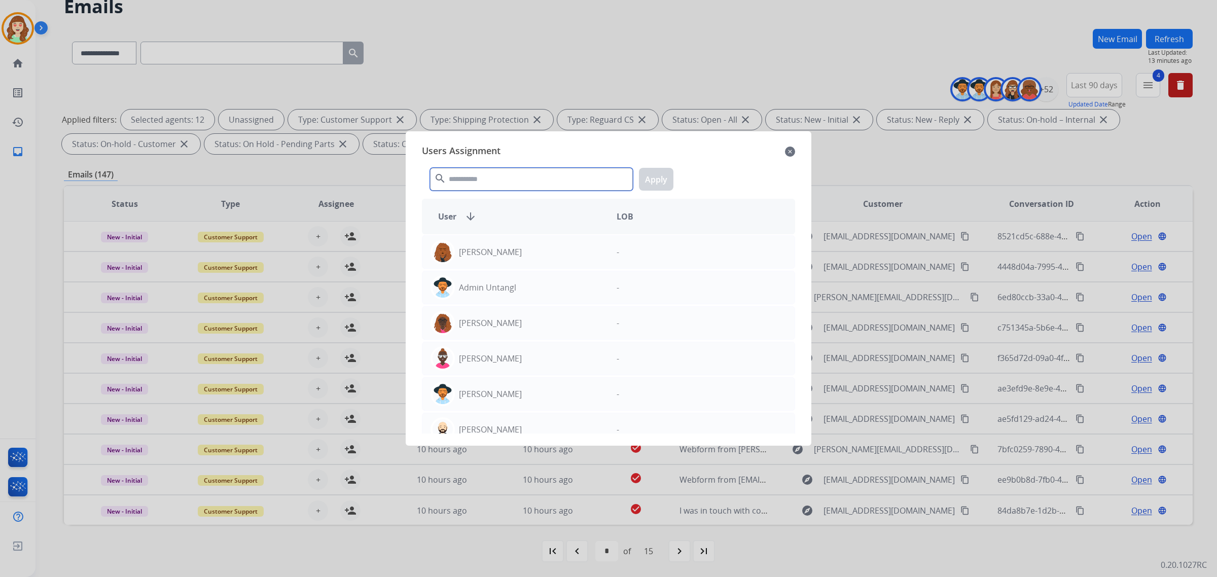
click at [515, 173] on input "text" at bounding box center [531, 179] width 203 height 23
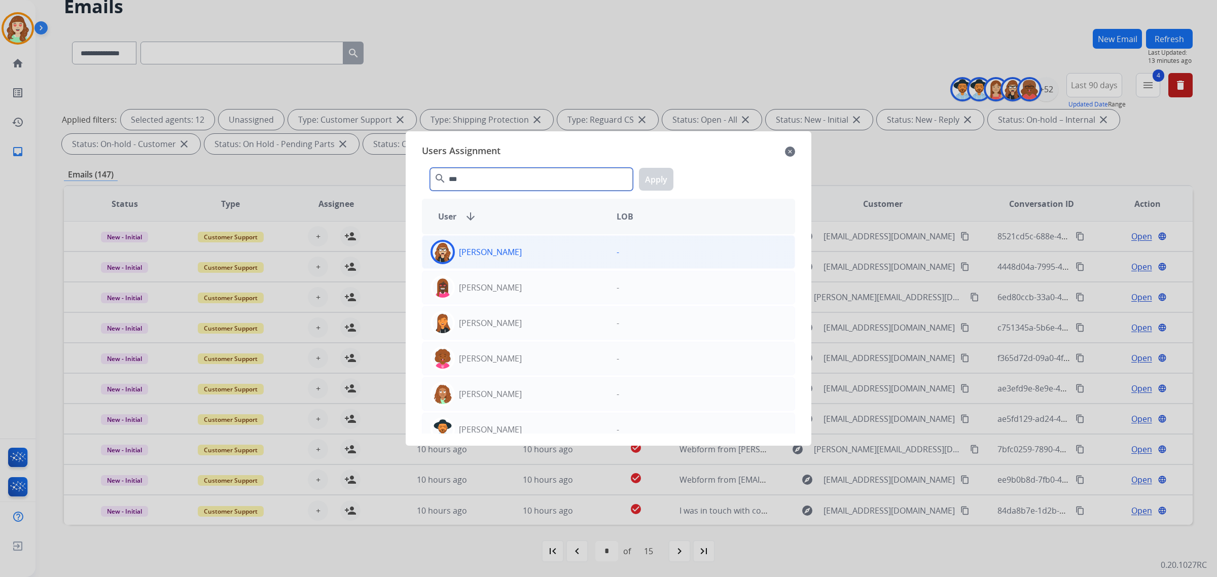
type input "***"
click at [548, 253] on div "[PERSON_NAME]" at bounding box center [515, 252] width 186 height 24
drag, startPoint x: 655, startPoint y: 187, endPoint x: 364, endPoint y: 289, distance: 308.6
click at [654, 187] on button "Apply" at bounding box center [656, 179] width 34 height 23
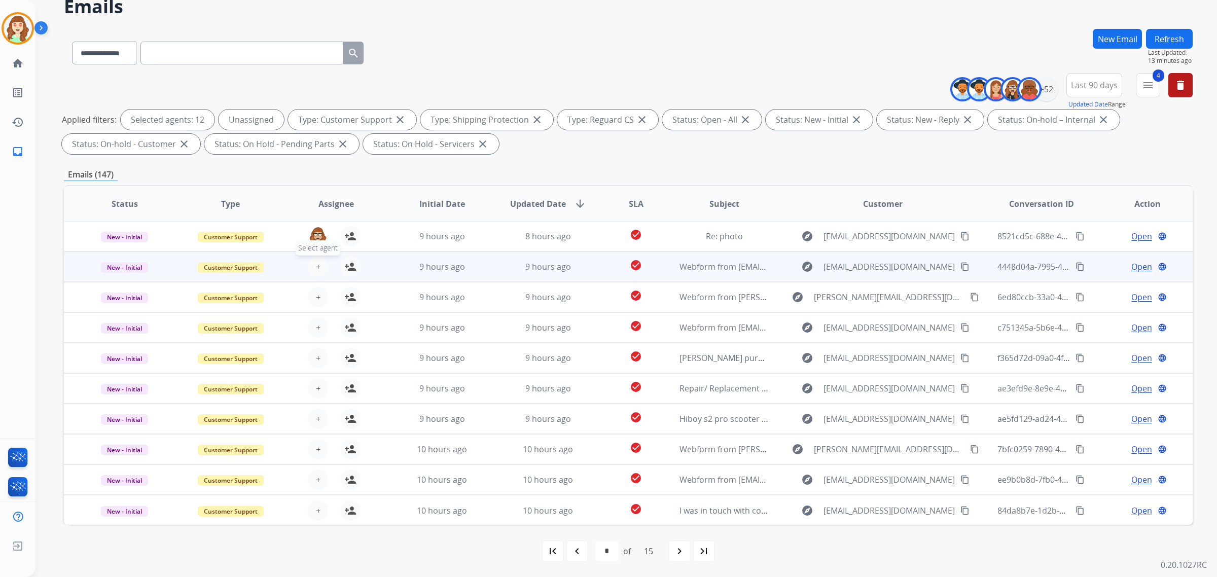
click at [311, 267] on button "+ Select agent" at bounding box center [318, 267] width 20 height 20
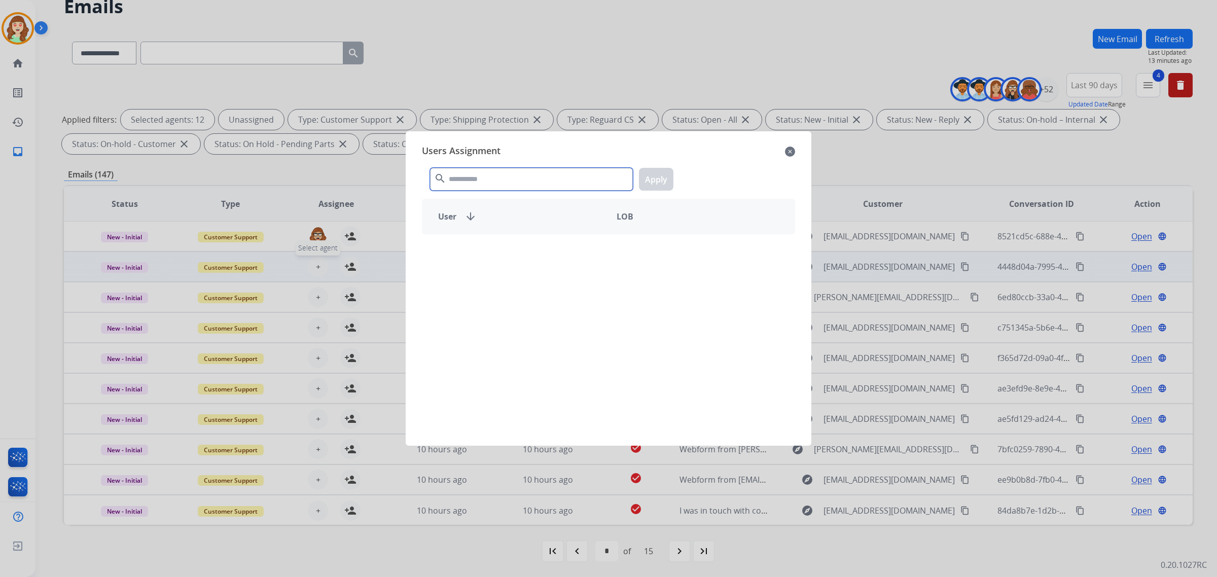
click at [506, 178] on input "text" at bounding box center [531, 179] width 203 height 23
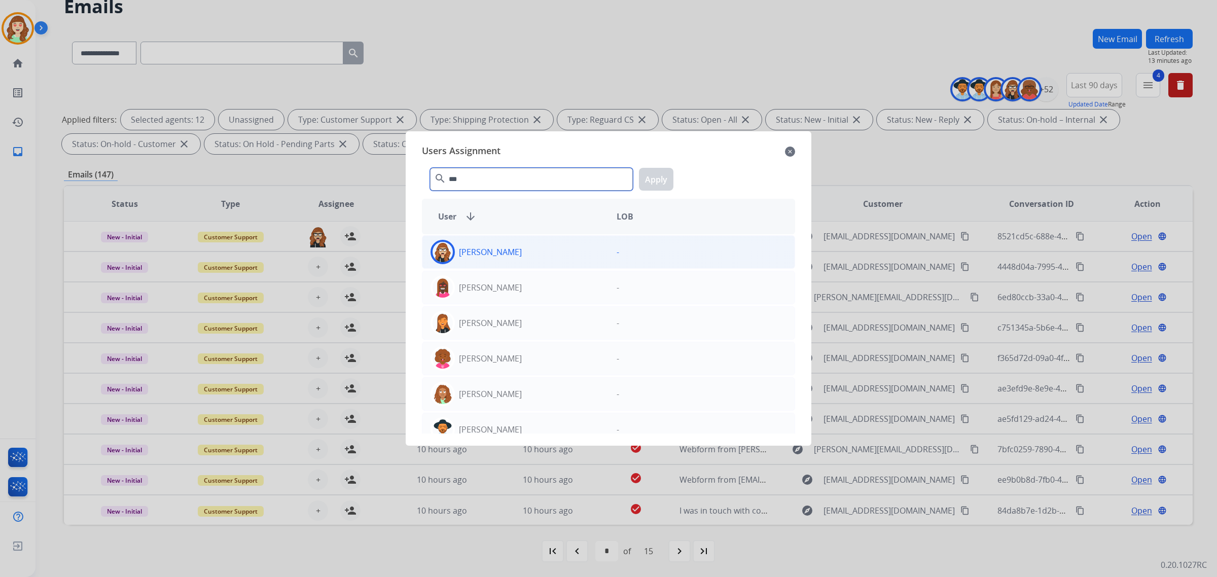
type input "***"
drag, startPoint x: 531, startPoint y: 252, endPoint x: 619, endPoint y: 241, distance: 88.9
click at [533, 253] on div "[PERSON_NAME]" at bounding box center [515, 252] width 186 height 24
drag, startPoint x: 655, startPoint y: 177, endPoint x: 506, endPoint y: 242, distance: 162.4
click at [652, 178] on button "Apply" at bounding box center [656, 179] width 34 height 23
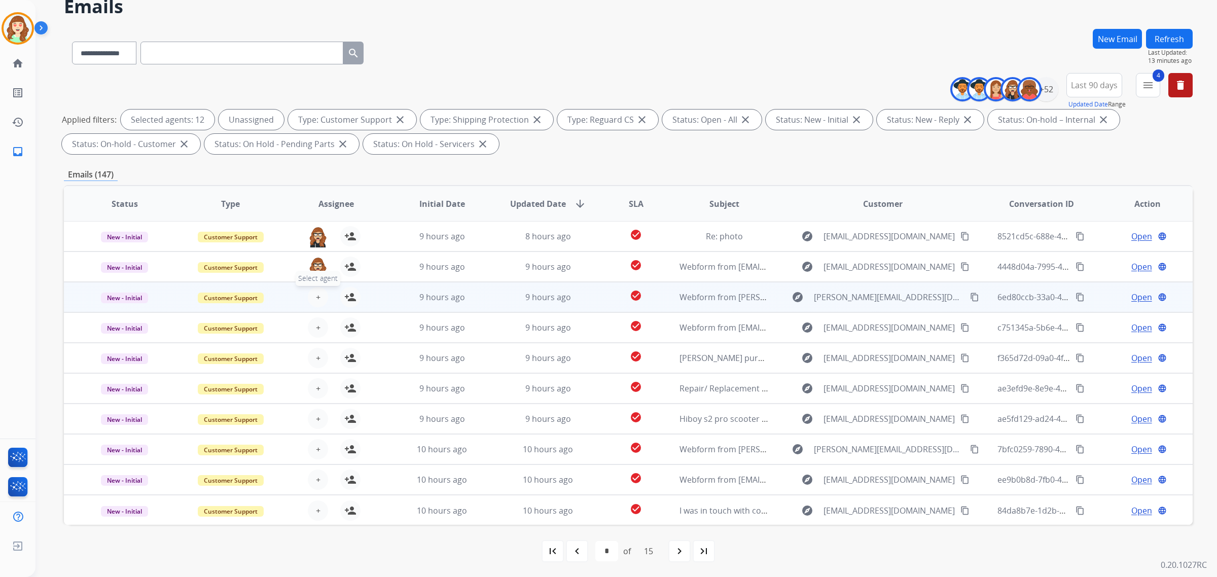
click at [308, 292] on button "+ Select agent" at bounding box center [318, 297] width 20 height 20
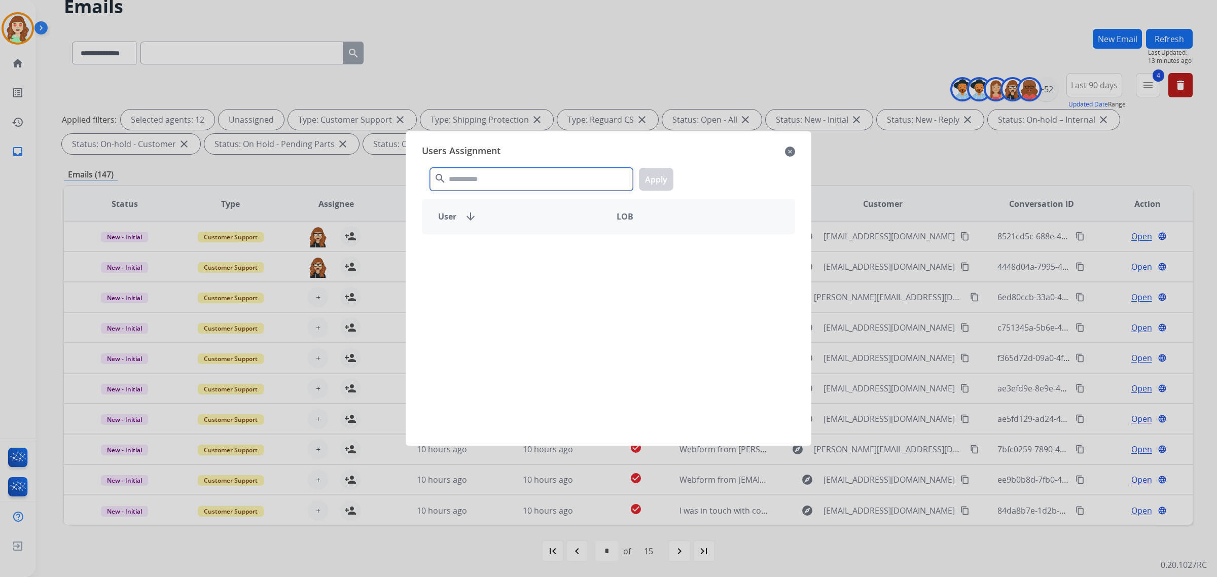
click at [463, 177] on input "text" at bounding box center [531, 179] width 203 height 23
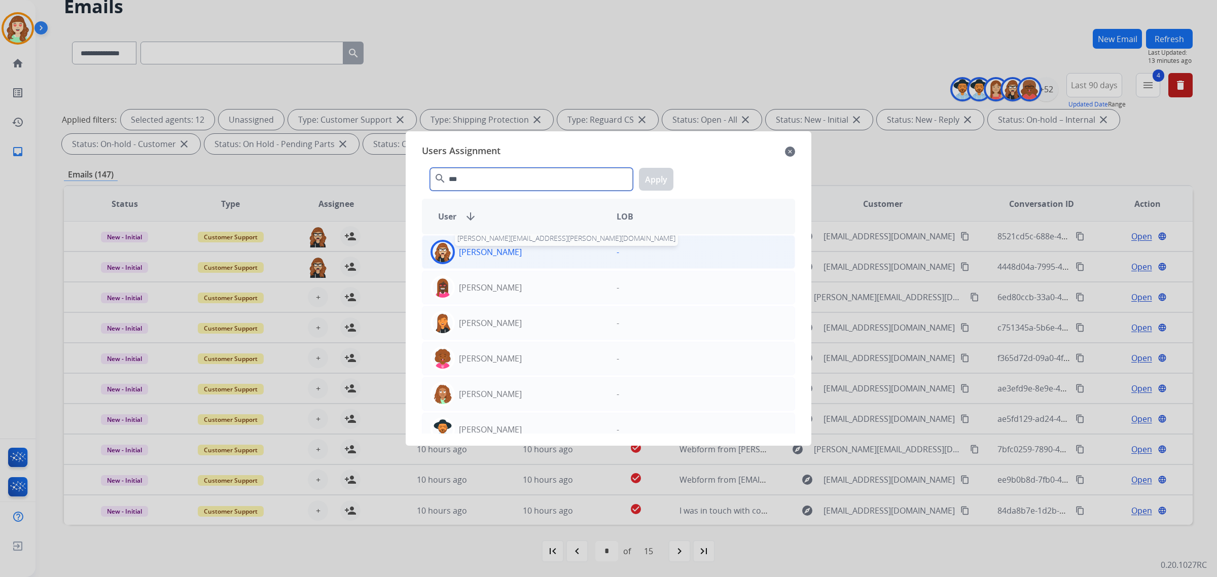
type input "***"
drag, startPoint x: 521, startPoint y: 253, endPoint x: 624, endPoint y: 194, distance: 118.3
click at [524, 253] on div "[PERSON_NAME] [PERSON_NAME][EMAIL_ADDRESS][PERSON_NAME][DOMAIN_NAME]" at bounding box center [515, 252] width 186 height 24
drag, startPoint x: 665, startPoint y: 169, endPoint x: 637, endPoint y: 190, distance: 35.9
click at [665, 169] on button "Apply" at bounding box center [656, 179] width 34 height 23
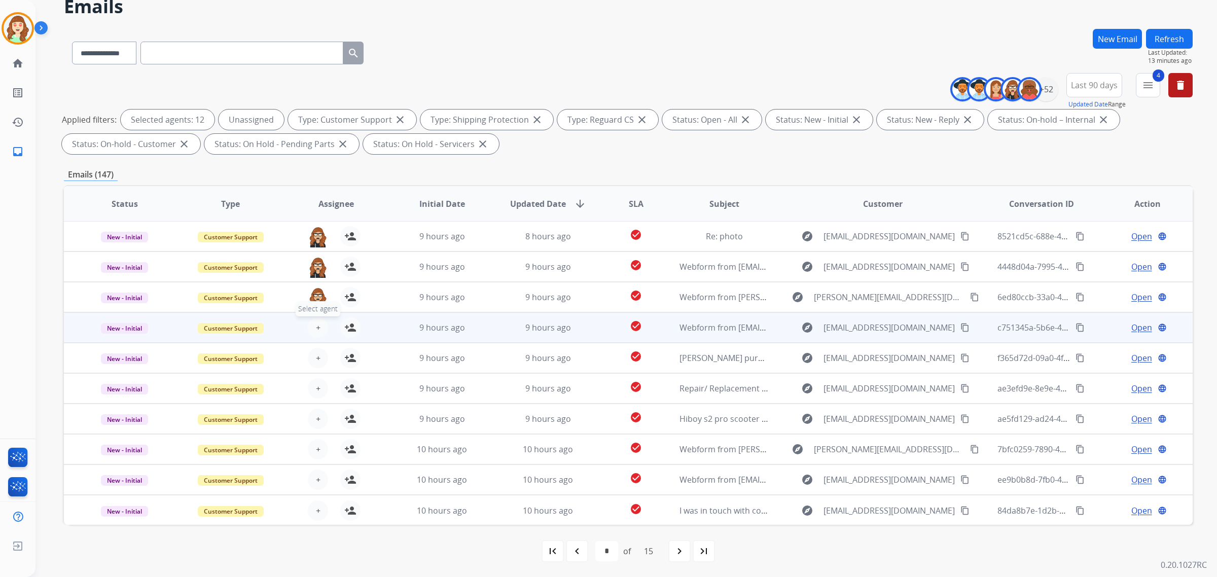
click at [313, 326] on button "+ Select agent" at bounding box center [318, 328] width 20 height 20
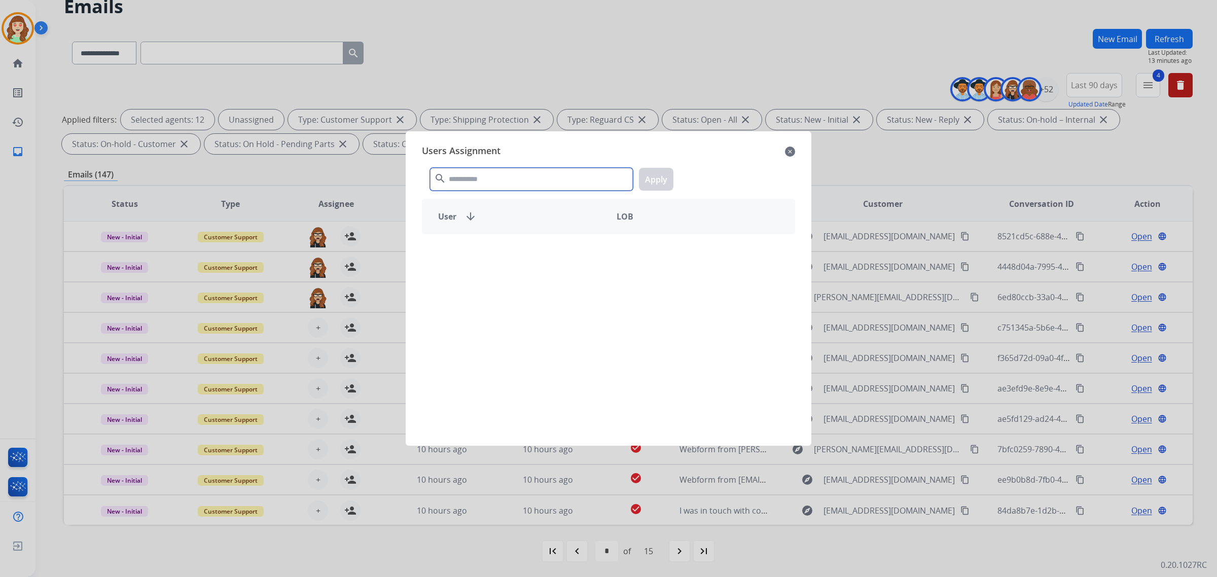
click at [478, 188] on input "text" at bounding box center [531, 179] width 203 height 23
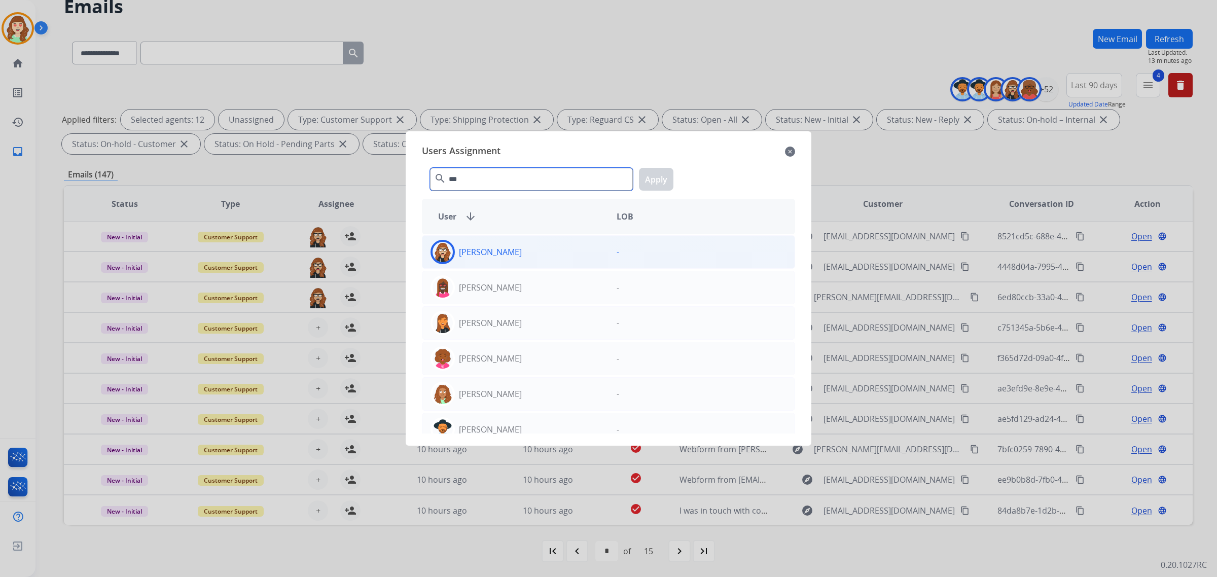
type input "***"
drag, startPoint x: 526, startPoint y: 251, endPoint x: 604, endPoint y: 231, distance: 80.2
click at [531, 251] on div "[PERSON_NAME]" at bounding box center [515, 252] width 186 height 24
drag, startPoint x: 657, startPoint y: 181, endPoint x: 581, endPoint y: 222, distance: 85.8
click at [654, 183] on button "Apply" at bounding box center [656, 179] width 34 height 23
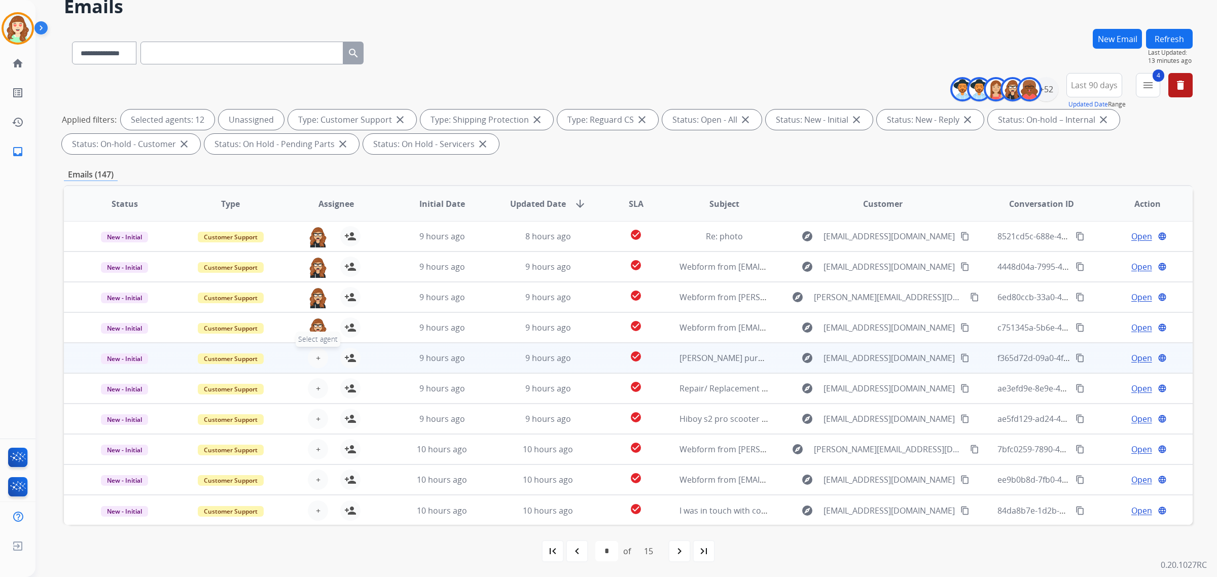
click at [316, 358] on span "+" at bounding box center [318, 358] width 5 height 12
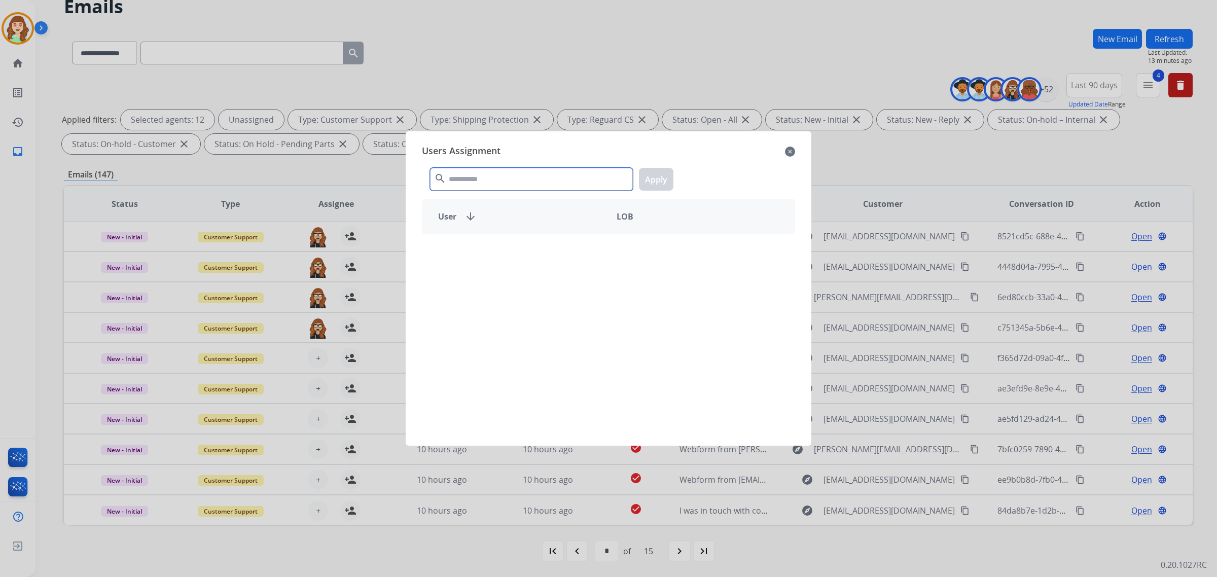
click at [511, 190] on input "text" at bounding box center [531, 179] width 203 height 23
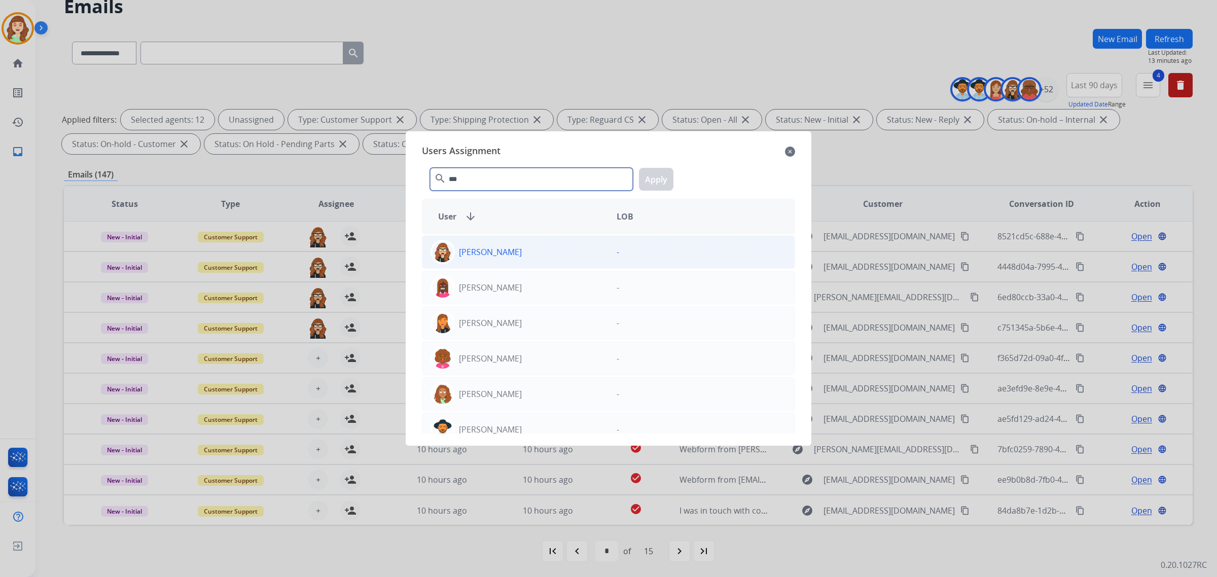
type input "***"
drag, startPoint x: 519, startPoint y: 249, endPoint x: 660, endPoint y: 225, distance: 143.6
click at [520, 250] on p "[PERSON_NAME]" at bounding box center [490, 252] width 63 height 12
drag, startPoint x: 658, startPoint y: 178, endPoint x: 377, endPoint y: 275, distance: 297.7
click at [657, 178] on button "Apply" at bounding box center [656, 179] width 34 height 23
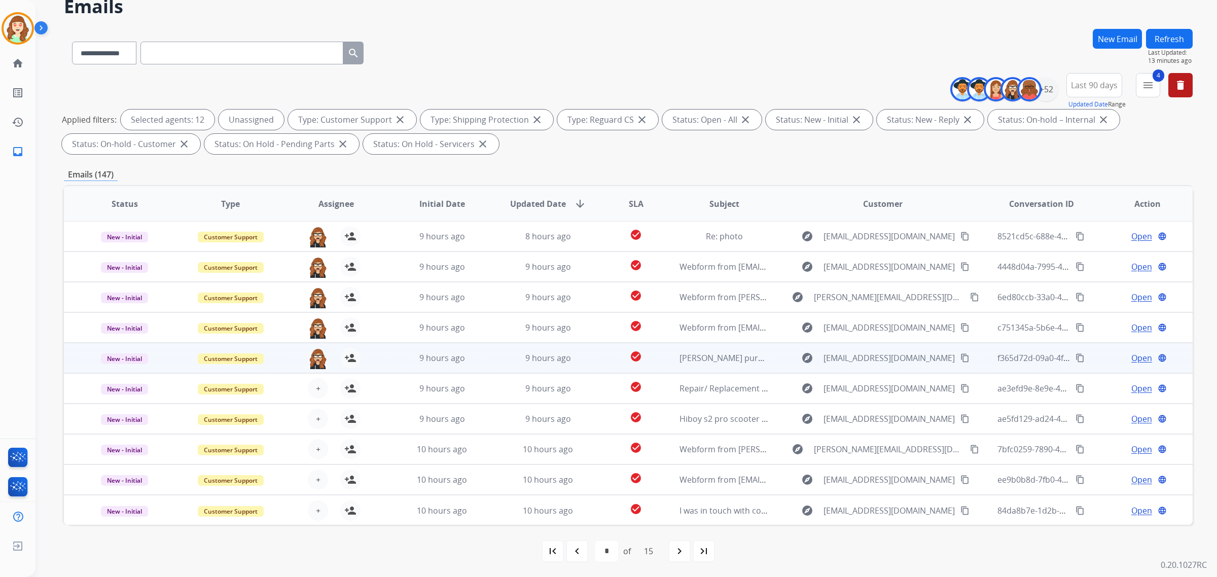
drag, startPoint x: 353, startPoint y: 367, endPoint x: 346, endPoint y: 369, distance: 7.1
click at [353, 366] on div "person_add Assign to Me" at bounding box center [344, 358] width 32 height 20
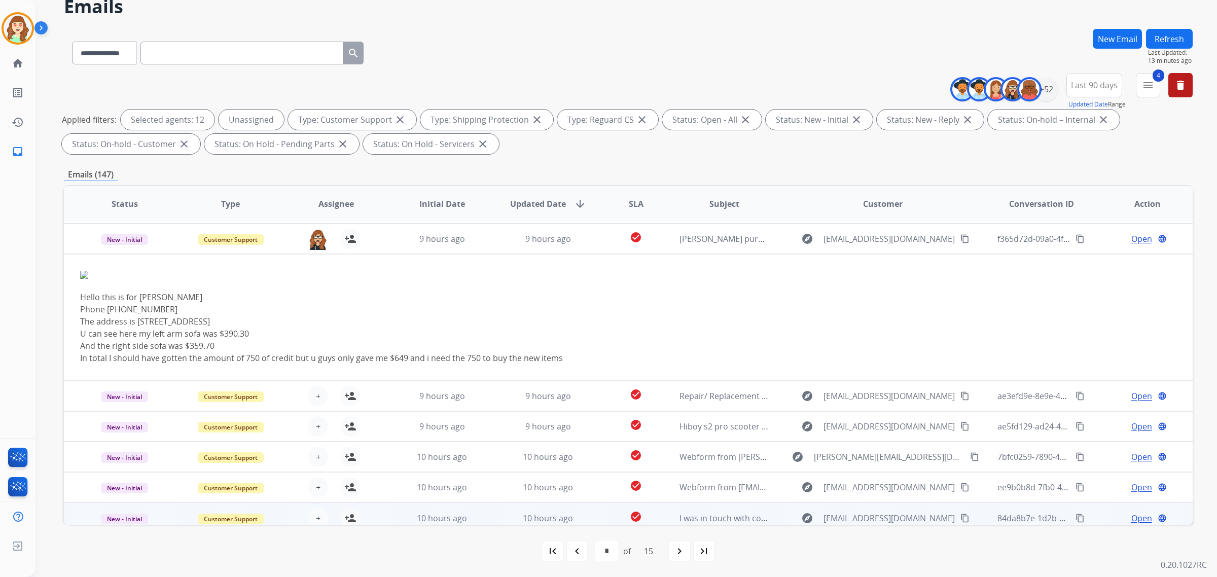
scroll to position [122, 0]
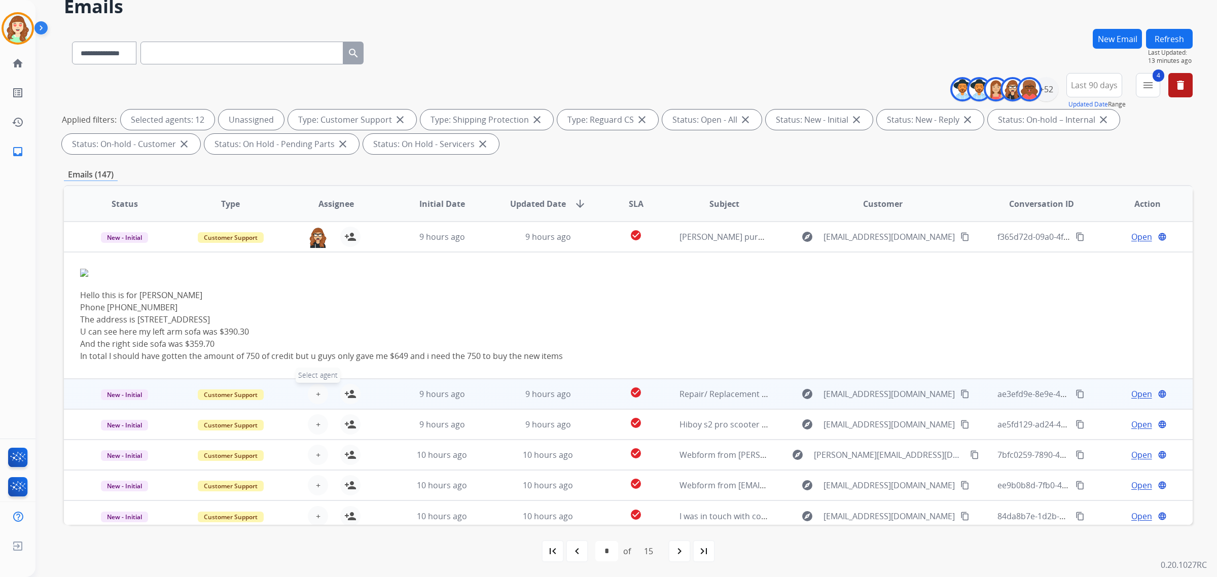
click at [310, 395] on button "+ Select agent" at bounding box center [318, 394] width 20 height 20
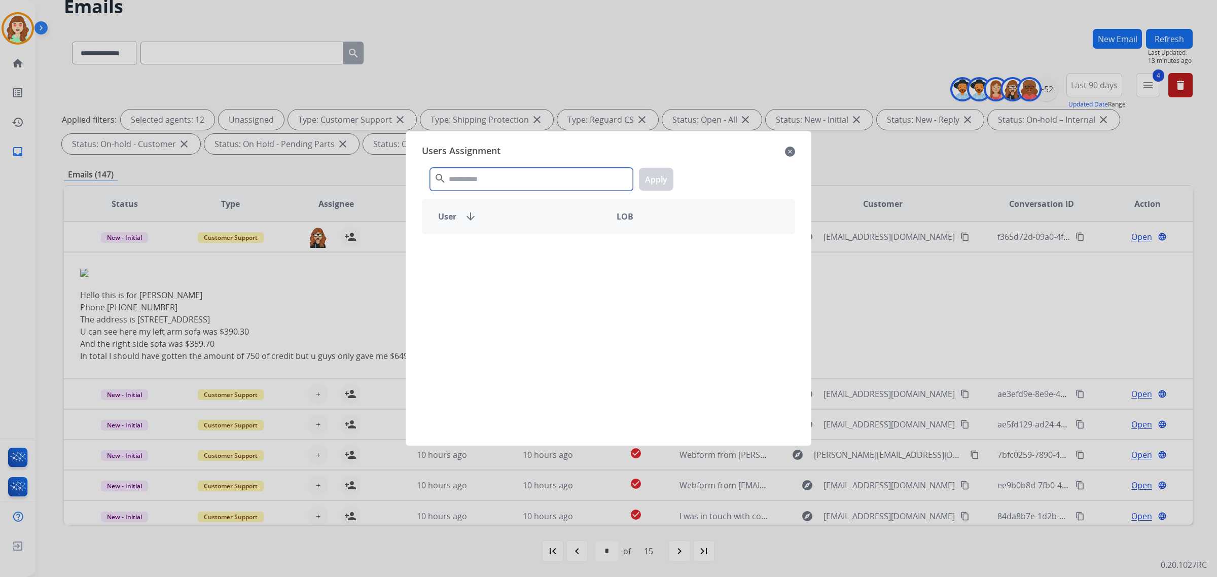
click at [509, 178] on input "text" at bounding box center [531, 179] width 203 height 23
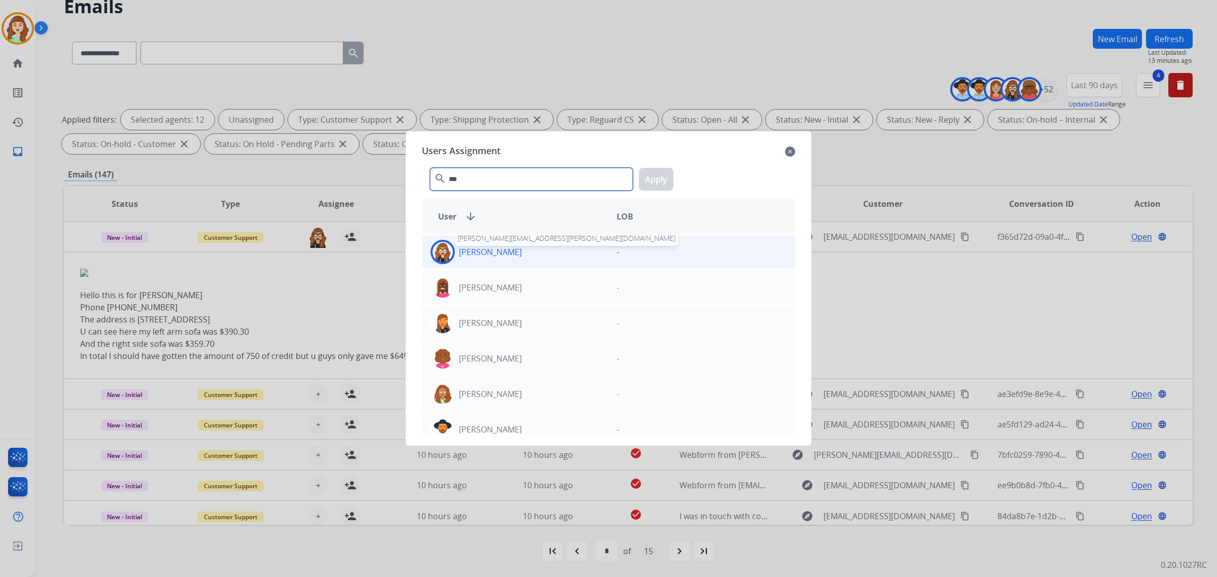
type input "***"
drag, startPoint x: 521, startPoint y: 253, endPoint x: 663, endPoint y: 189, distance: 156.2
click at [523, 252] on div "[PERSON_NAME] [PERSON_NAME][EMAIL_ADDRESS][PERSON_NAME][DOMAIN_NAME]" at bounding box center [515, 252] width 186 height 24
click at [662, 176] on button "Apply" at bounding box center [656, 179] width 34 height 23
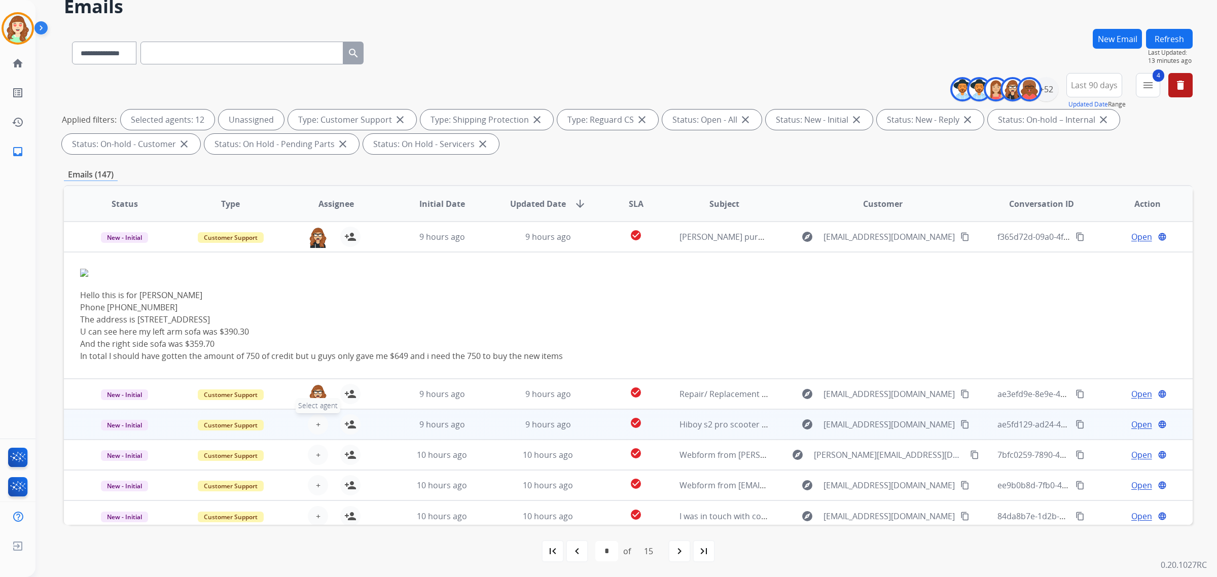
click at [318, 422] on button "+ Select agent" at bounding box center [318, 424] width 20 height 20
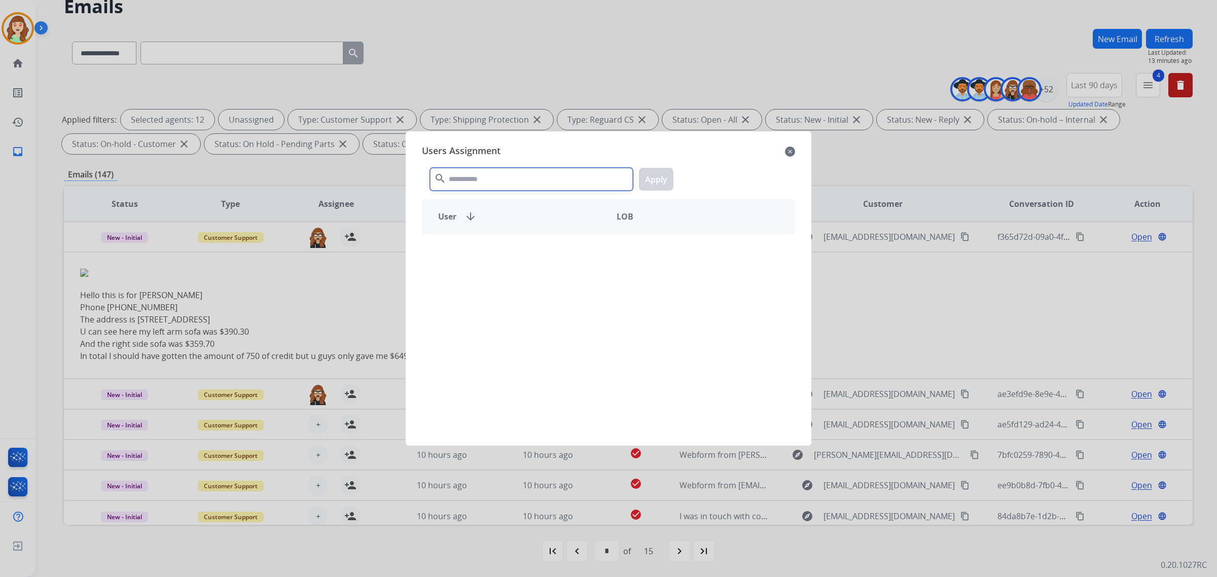
click at [482, 181] on input "text" at bounding box center [531, 179] width 203 height 23
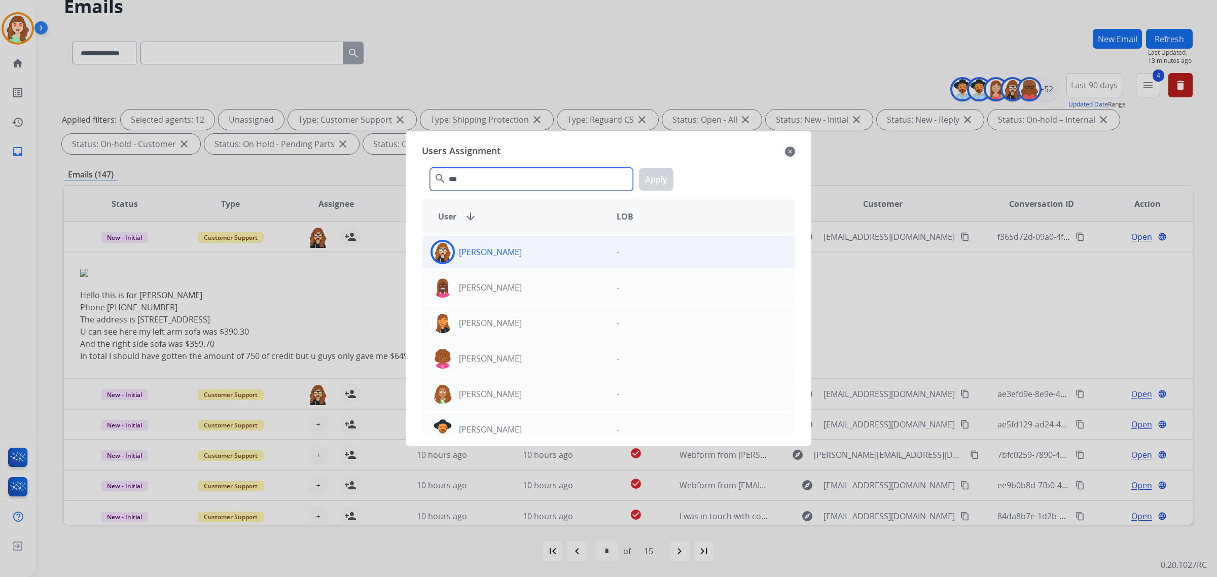
type input "***"
drag, startPoint x: 566, startPoint y: 249, endPoint x: 656, endPoint y: 189, distance: 108.3
click at [566, 249] on div "[PERSON_NAME]" at bounding box center [515, 252] width 186 height 24
click at [654, 184] on button "Apply" at bounding box center [656, 179] width 34 height 23
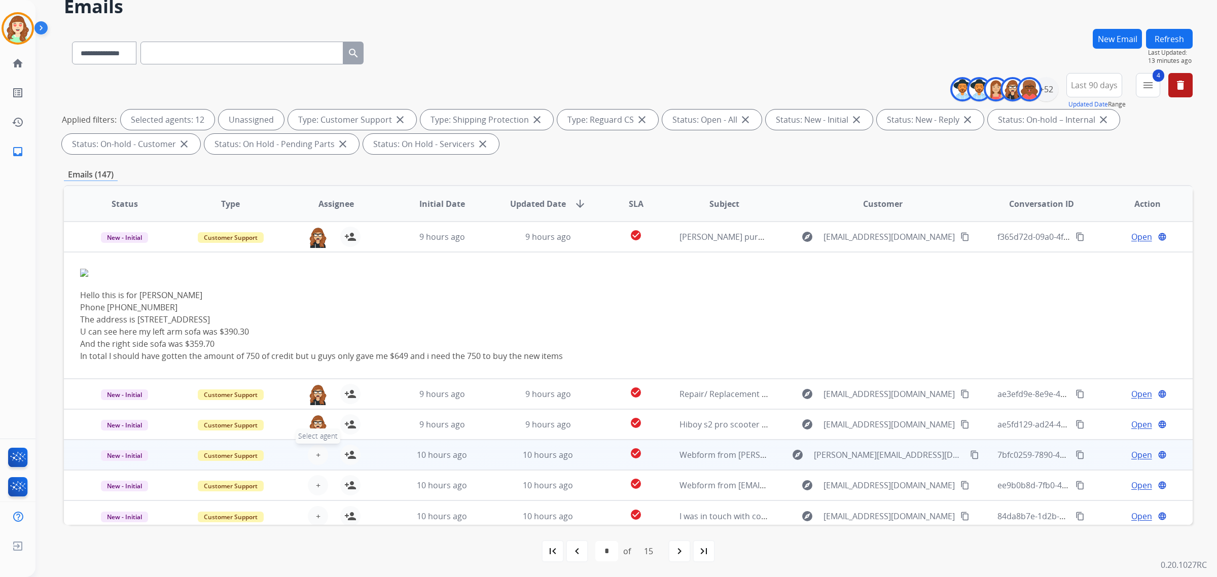
click at [310, 454] on button "+ Select agent" at bounding box center [318, 455] width 20 height 20
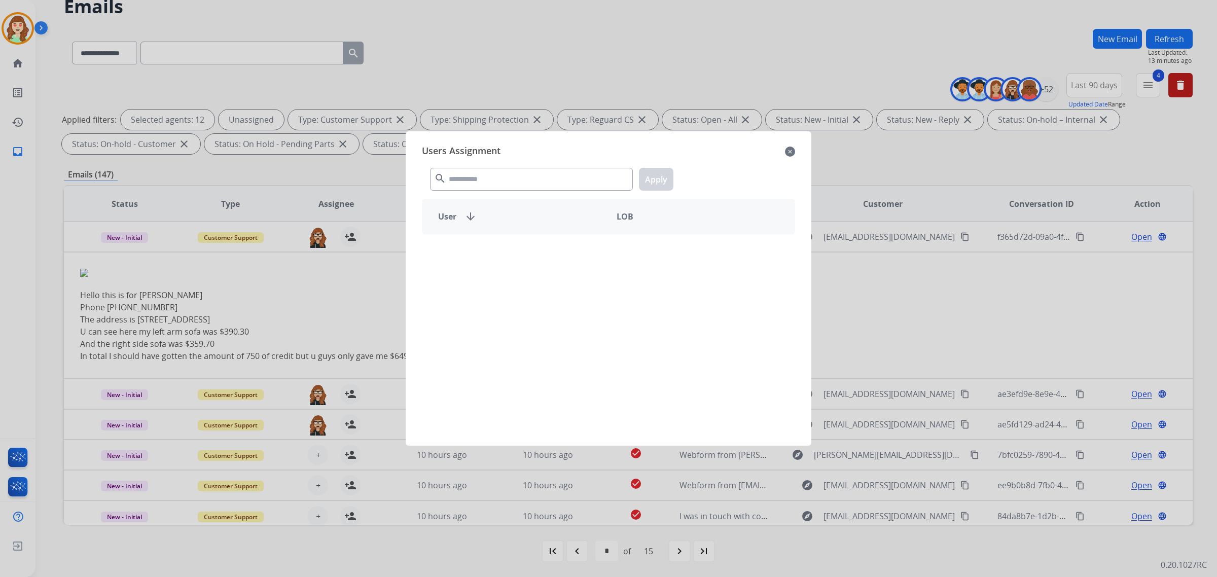
click at [491, 191] on div "search Apply" at bounding box center [608, 177] width 373 height 35
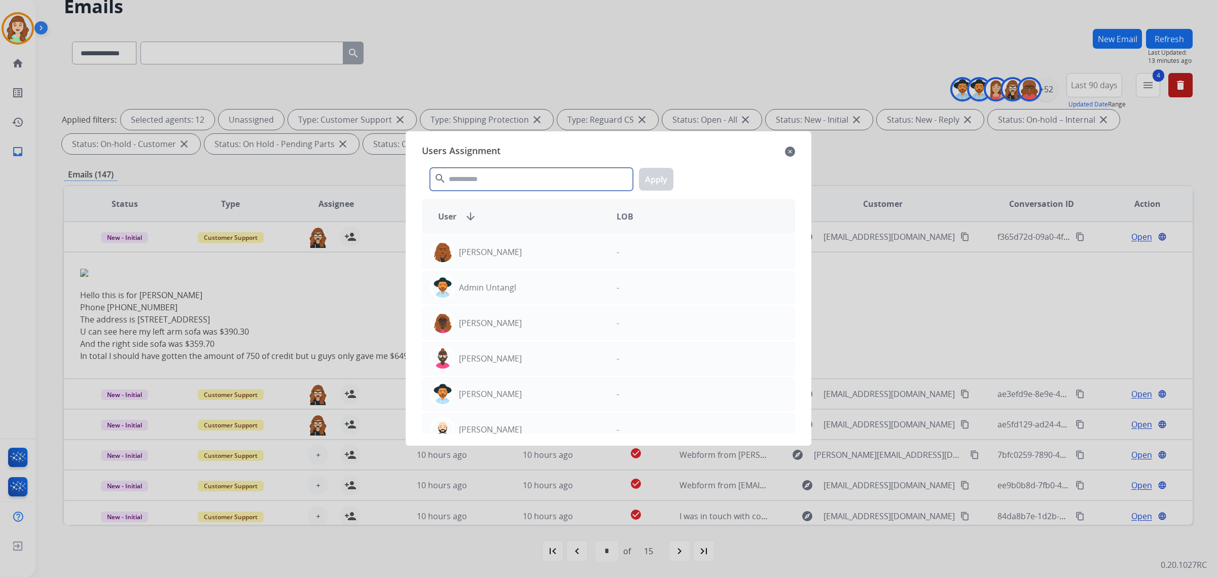
click at [520, 181] on input "text" at bounding box center [531, 179] width 203 height 23
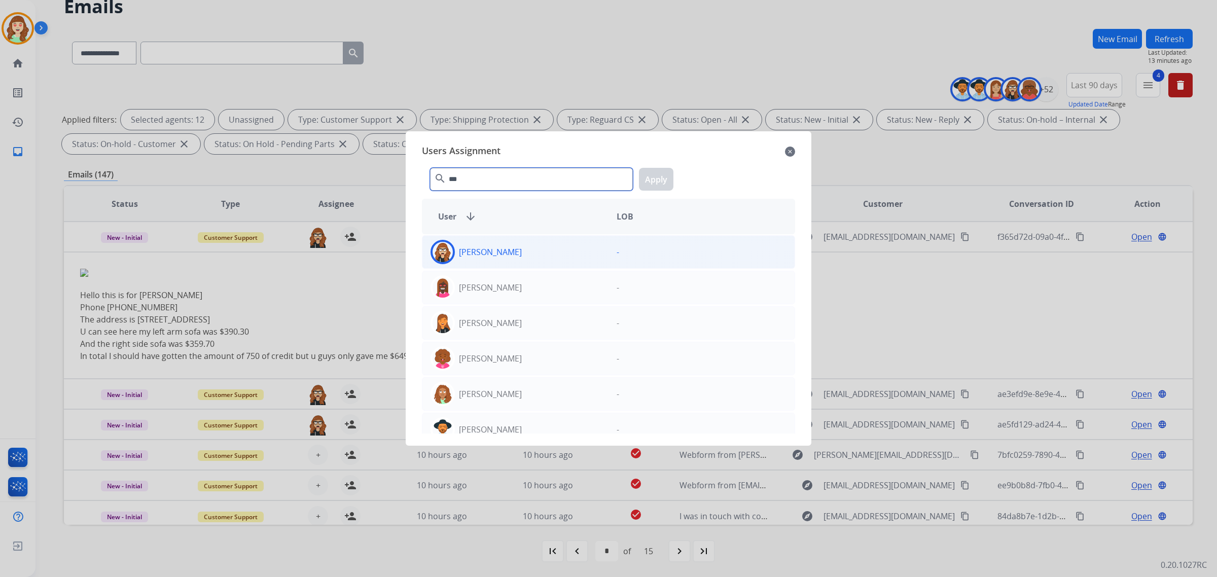
type input "***"
click at [566, 252] on div "[PERSON_NAME]" at bounding box center [515, 252] width 186 height 24
drag, startPoint x: 652, startPoint y: 183, endPoint x: 402, endPoint y: 384, distance: 321.0
click at [649, 189] on button "Apply" at bounding box center [656, 179] width 34 height 23
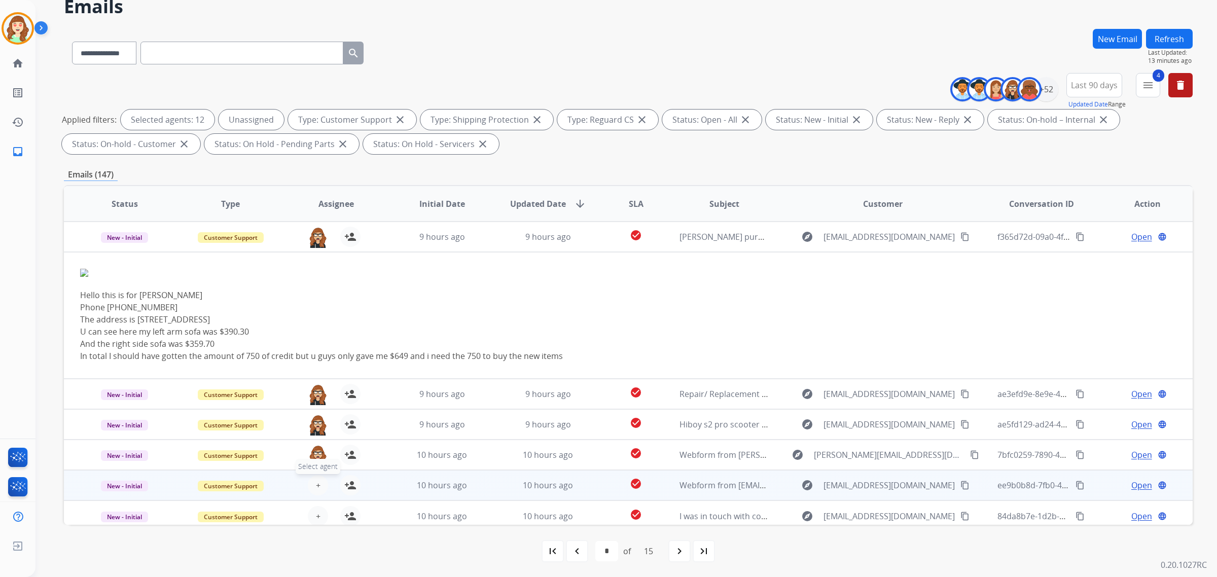
click at [313, 482] on button "+ Select agent" at bounding box center [318, 485] width 20 height 20
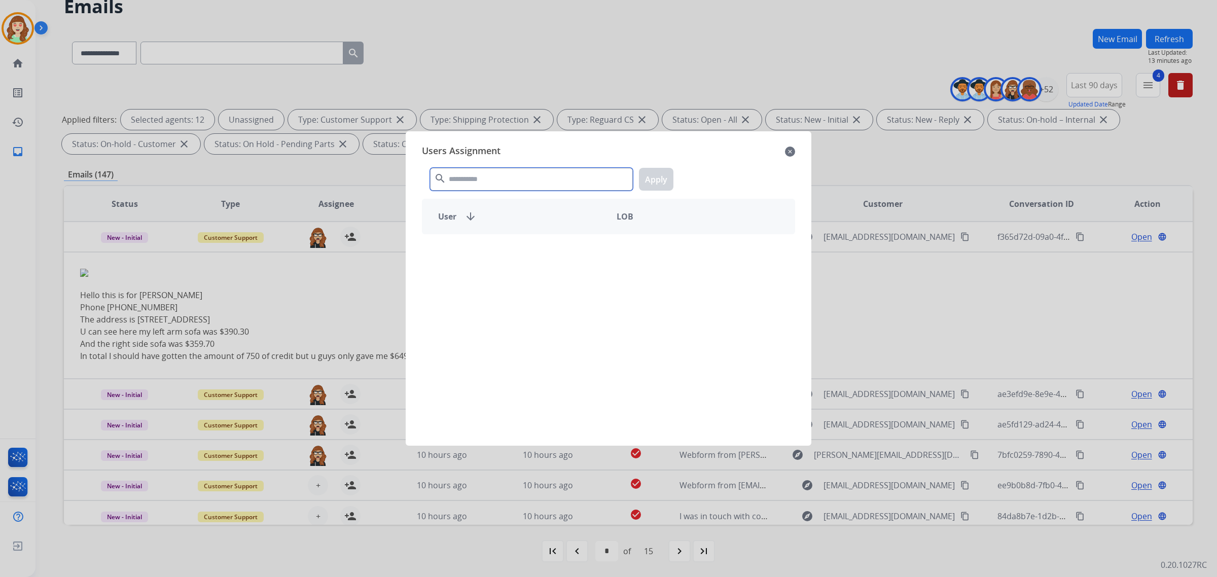
click at [462, 189] on input "text" at bounding box center [531, 179] width 203 height 23
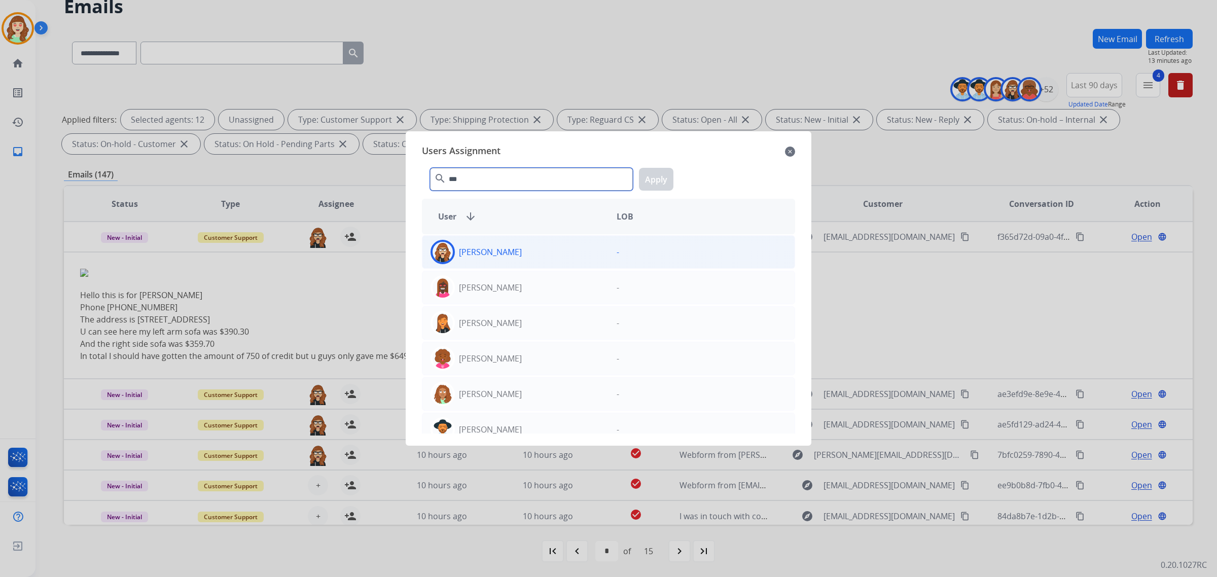
type input "***"
drag, startPoint x: 523, startPoint y: 246, endPoint x: 536, endPoint y: 241, distance: 13.5
click at [525, 245] on div "[PERSON_NAME]" at bounding box center [515, 252] width 186 height 24
drag, startPoint x: 652, startPoint y: 178, endPoint x: 615, endPoint y: 213, distance: 51.3
click at [653, 178] on button "Apply" at bounding box center [656, 179] width 34 height 23
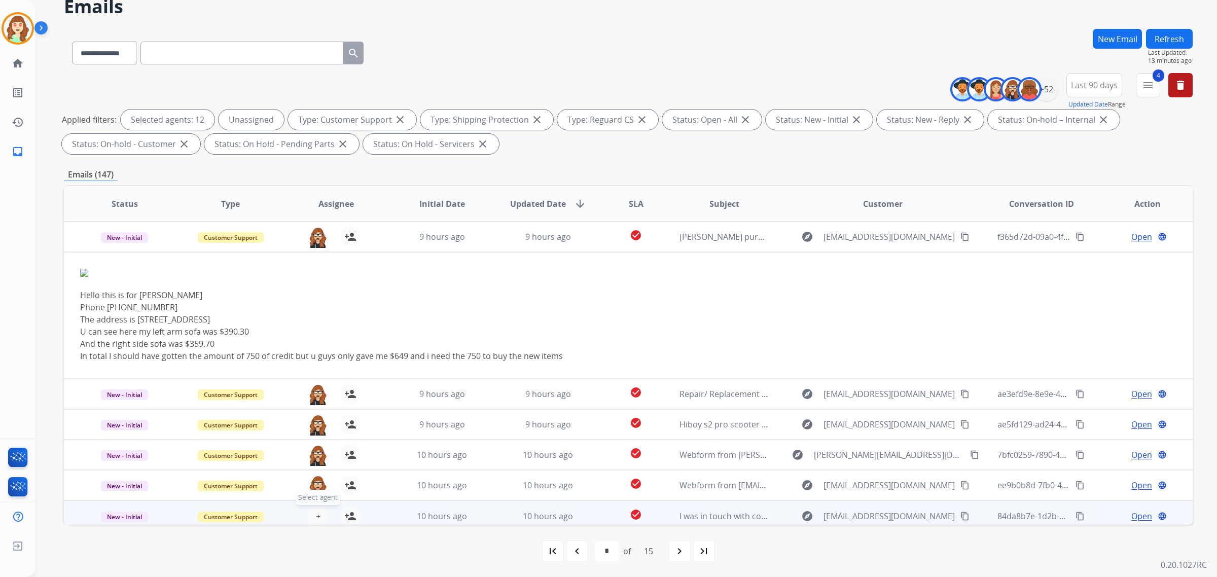
click at [318, 515] on span "+" at bounding box center [318, 516] width 5 height 12
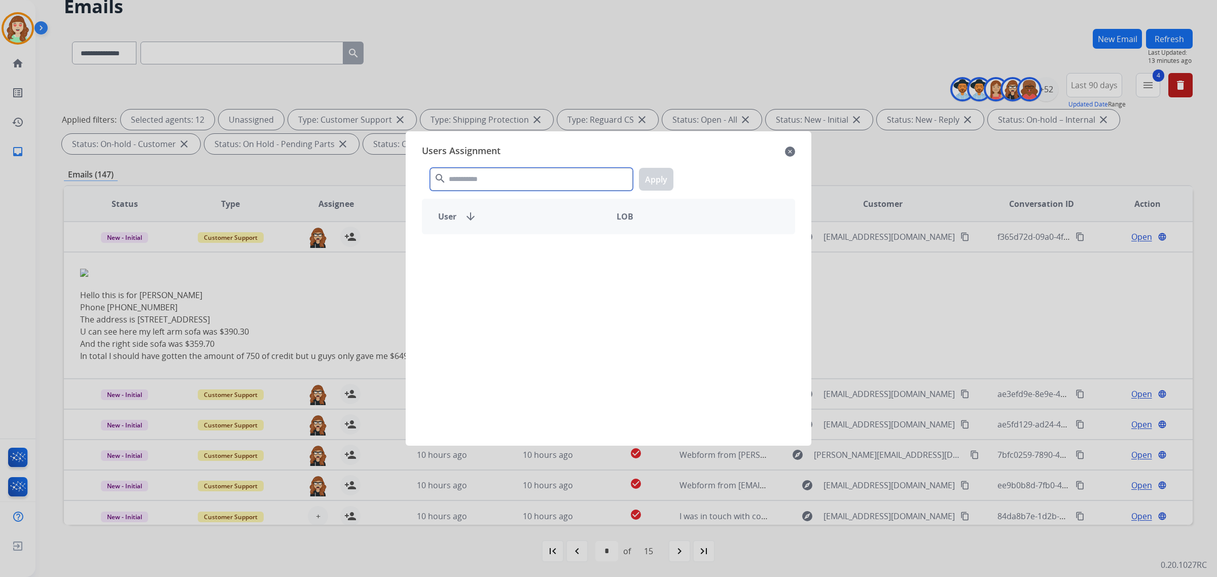
click at [457, 176] on input "text" at bounding box center [531, 179] width 203 height 23
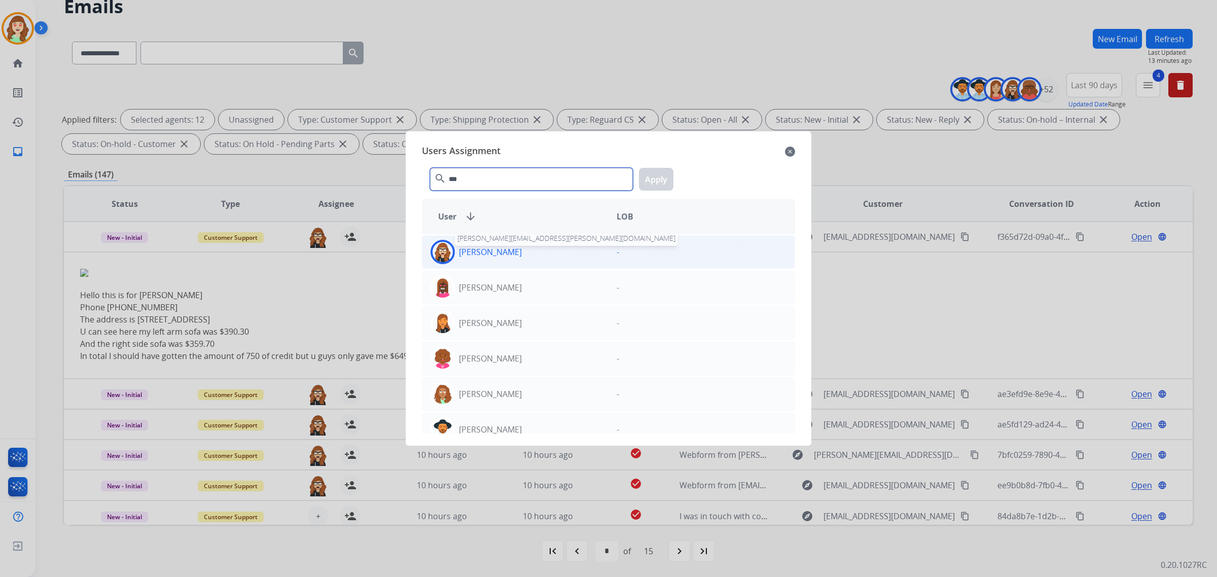
type input "***"
click at [518, 258] on p "[PERSON_NAME]" at bounding box center [490, 252] width 63 height 12
click at [665, 175] on button "Apply" at bounding box center [656, 179] width 34 height 23
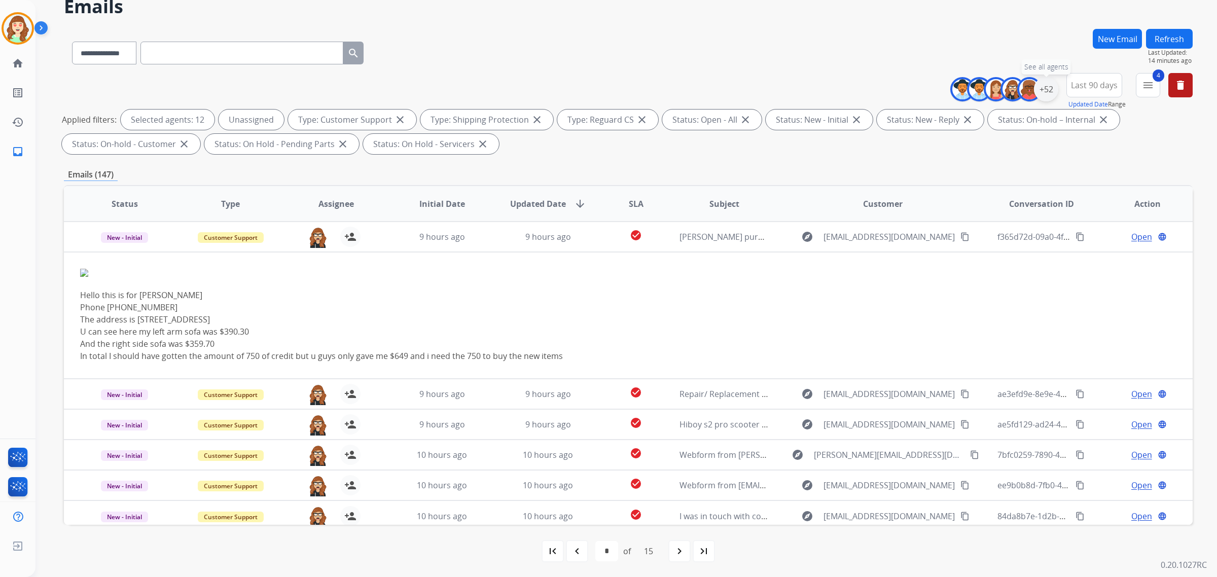
click at [1050, 89] on div "+52" at bounding box center [1046, 89] width 24 height 24
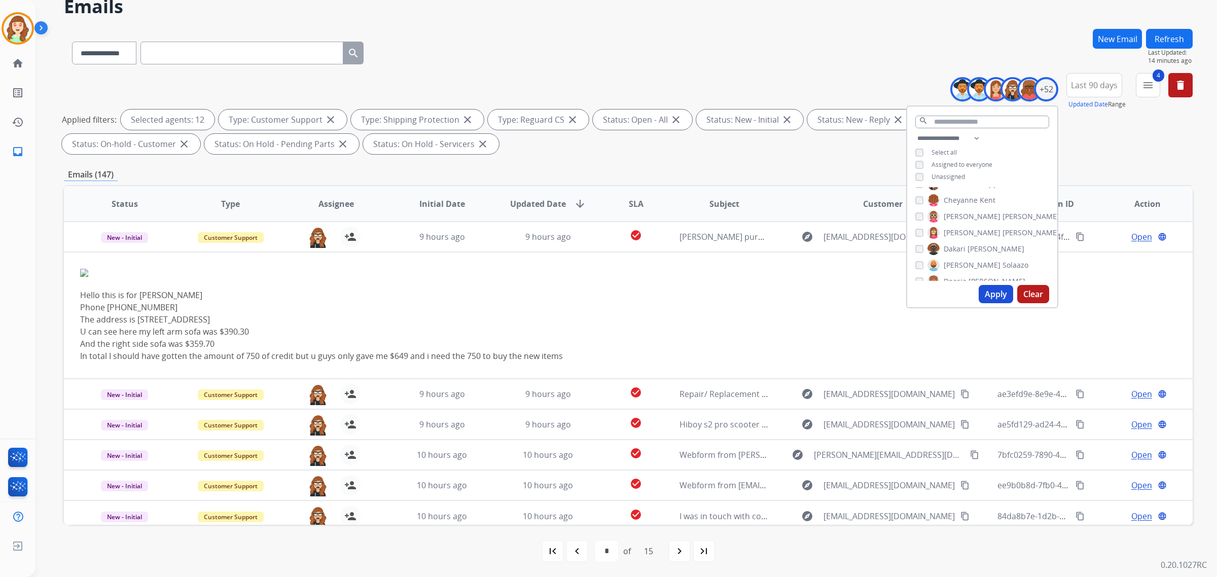
drag, startPoint x: 987, startPoint y: 293, endPoint x: 978, endPoint y: 292, distance: 9.2
click at [981, 292] on button "Apply" at bounding box center [996, 294] width 34 height 18
select select "*"
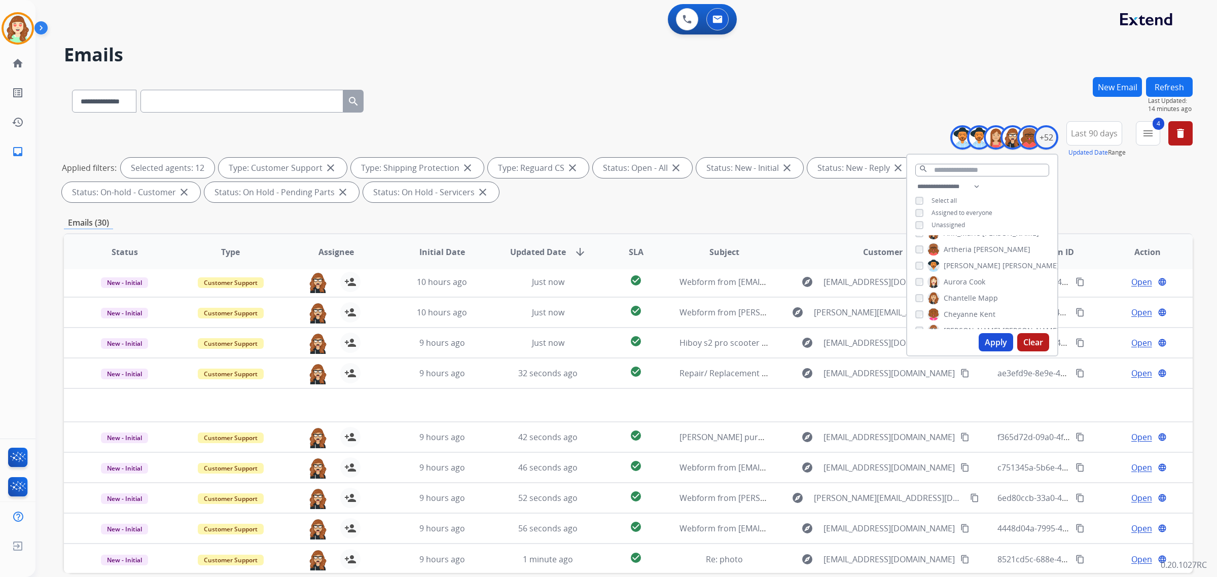
scroll to position [0, 0]
click at [997, 342] on button "Apply" at bounding box center [996, 342] width 34 height 18
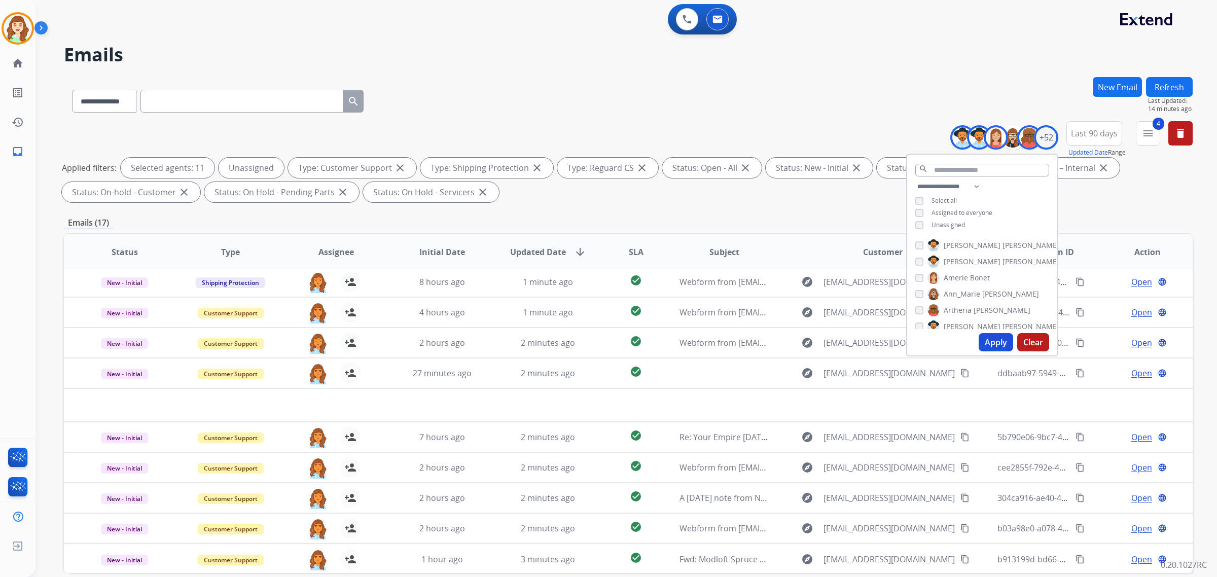
click at [998, 343] on button "Apply" at bounding box center [996, 342] width 34 height 18
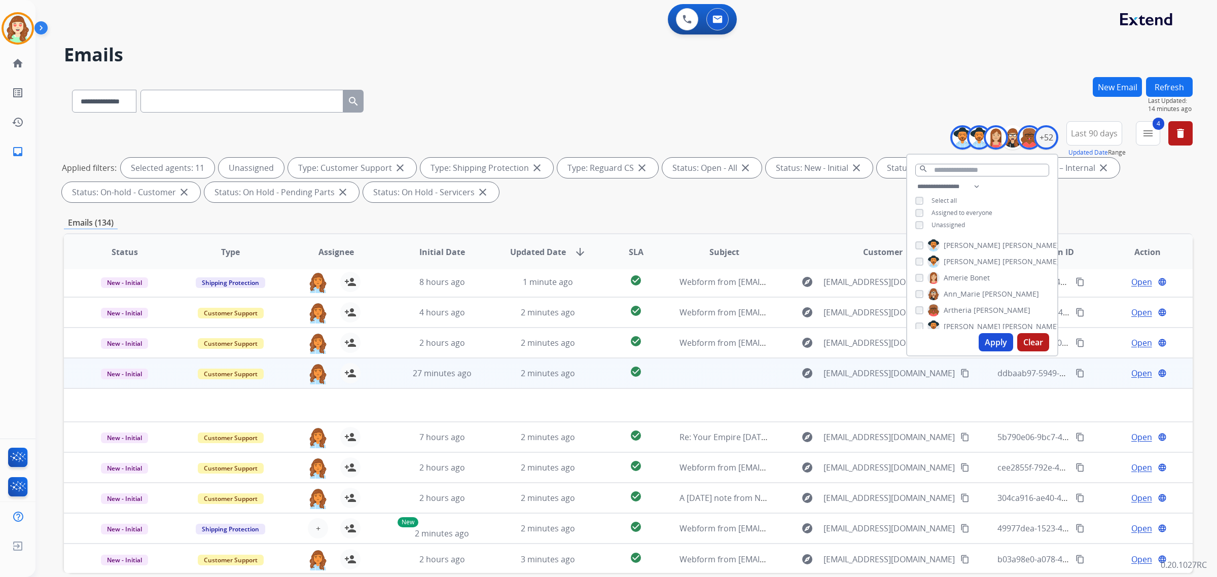
scroll to position [48, 0]
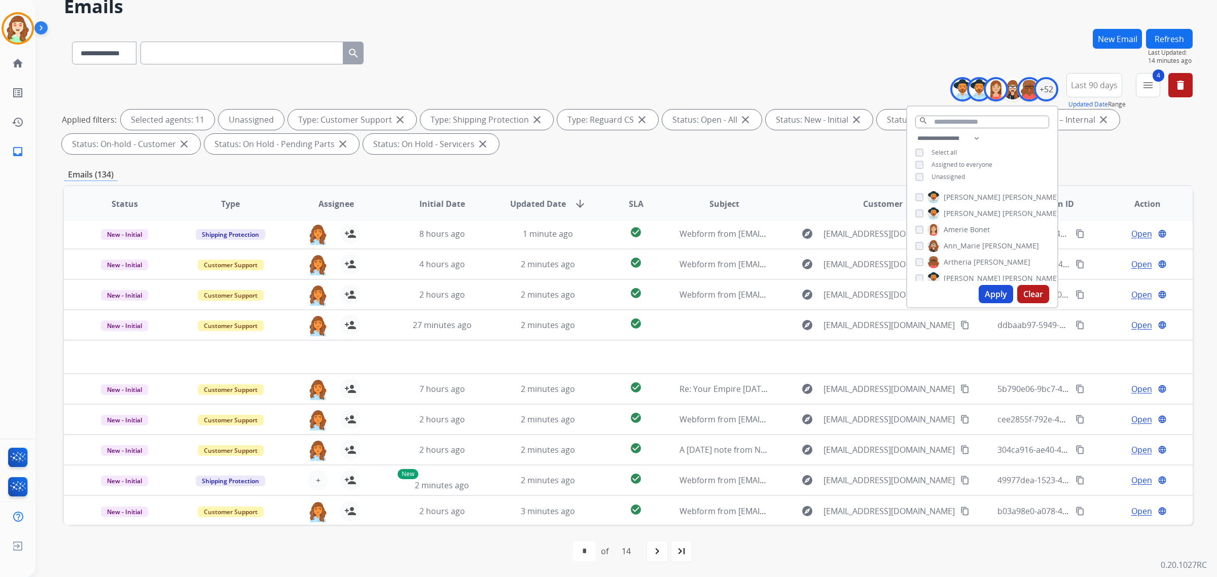
click at [659, 551] on mat-icon "navigate_next" at bounding box center [657, 551] width 12 height 12
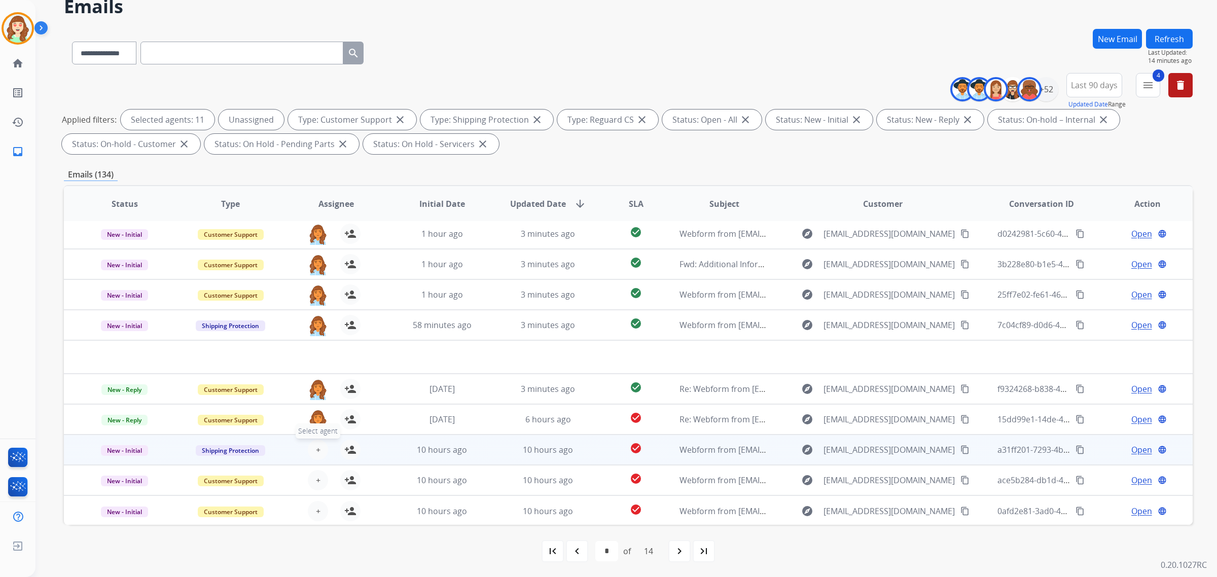
click at [313, 446] on button "+ Select agent" at bounding box center [318, 450] width 20 height 20
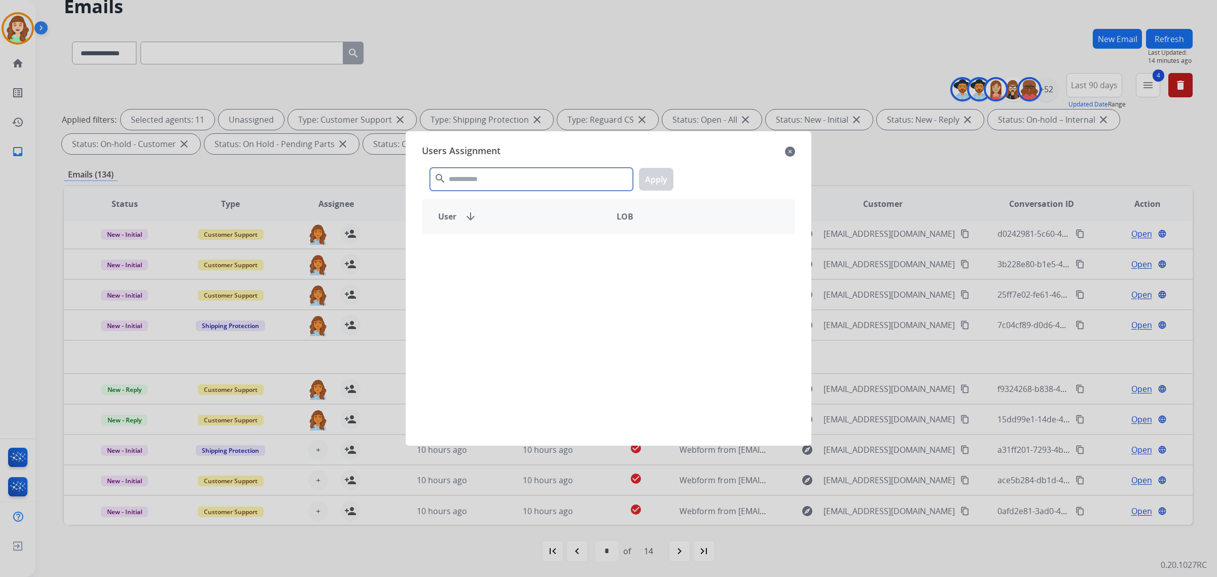
click at [488, 178] on input "text" at bounding box center [531, 179] width 203 height 23
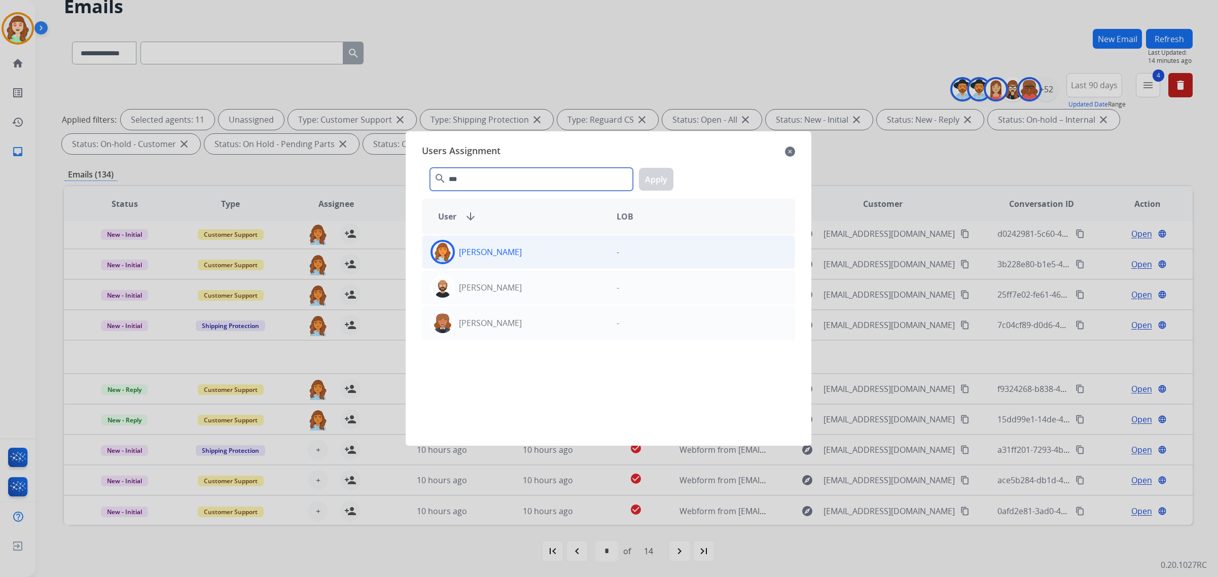
type input "***"
click at [553, 259] on div "[PERSON_NAME]" at bounding box center [515, 252] width 186 height 24
click at [649, 183] on button "Apply" at bounding box center [656, 179] width 34 height 23
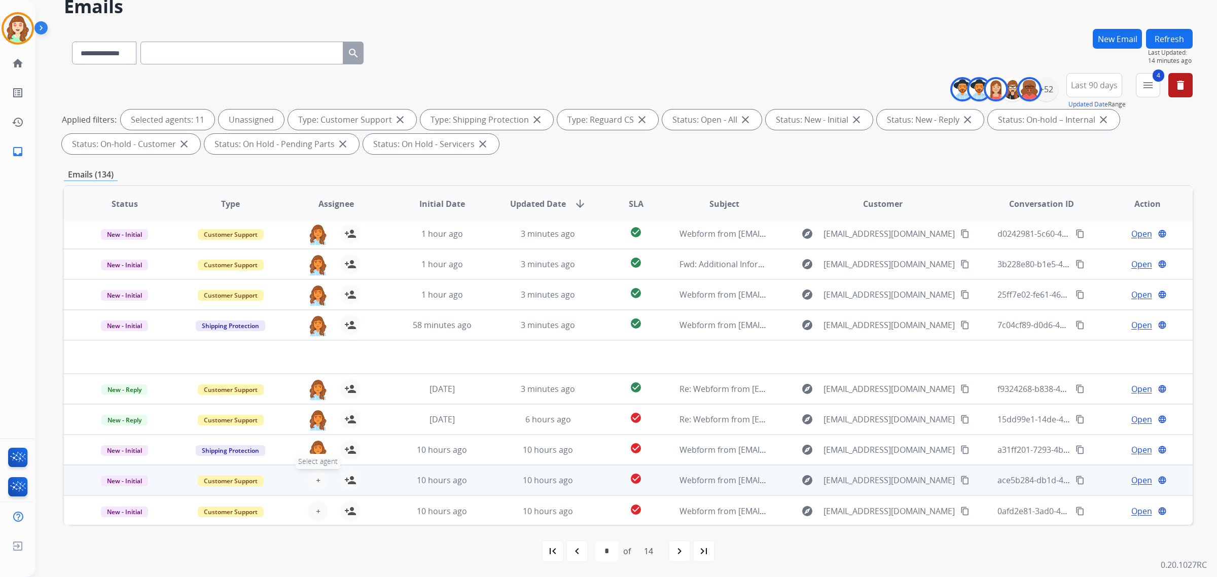
click at [318, 478] on span "+" at bounding box center [318, 480] width 5 height 12
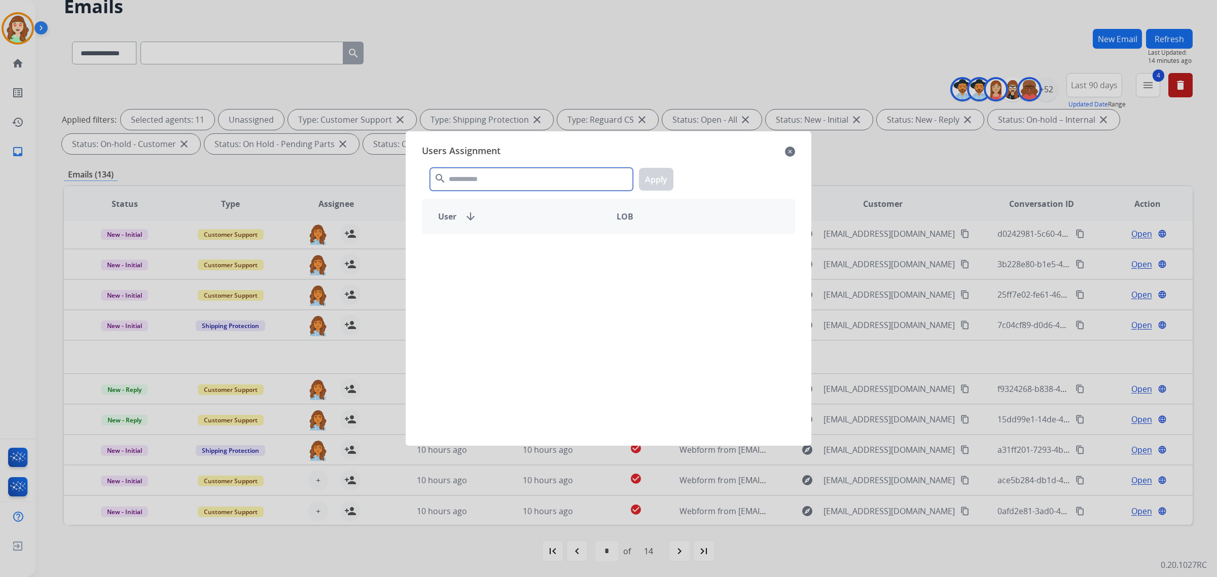
click at [468, 171] on input "text" at bounding box center [531, 179] width 203 height 23
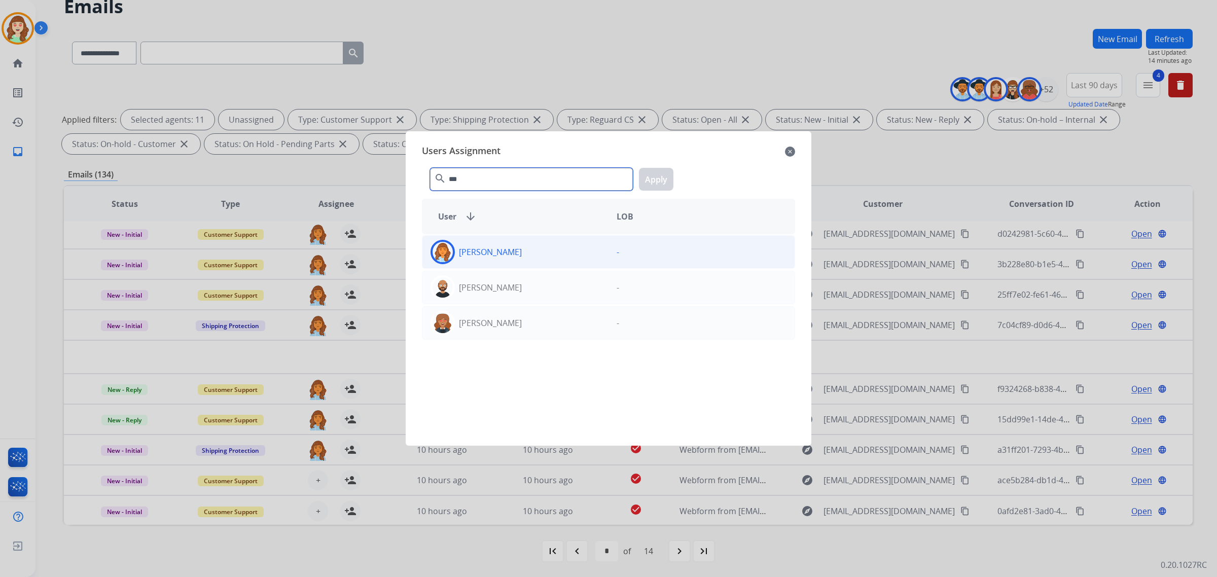
type input "***"
drag, startPoint x: 524, startPoint y: 255, endPoint x: 676, endPoint y: 194, distance: 163.9
click at [534, 255] on div "Deambrana [PERSON_NAME] [EMAIL_ADDRESS][PERSON_NAME][DOMAIN_NAME]" at bounding box center [515, 252] width 186 height 24
drag, startPoint x: 663, startPoint y: 184, endPoint x: 648, endPoint y: 204, distance: 25.1
click at [662, 185] on button "Apply" at bounding box center [656, 179] width 34 height 23
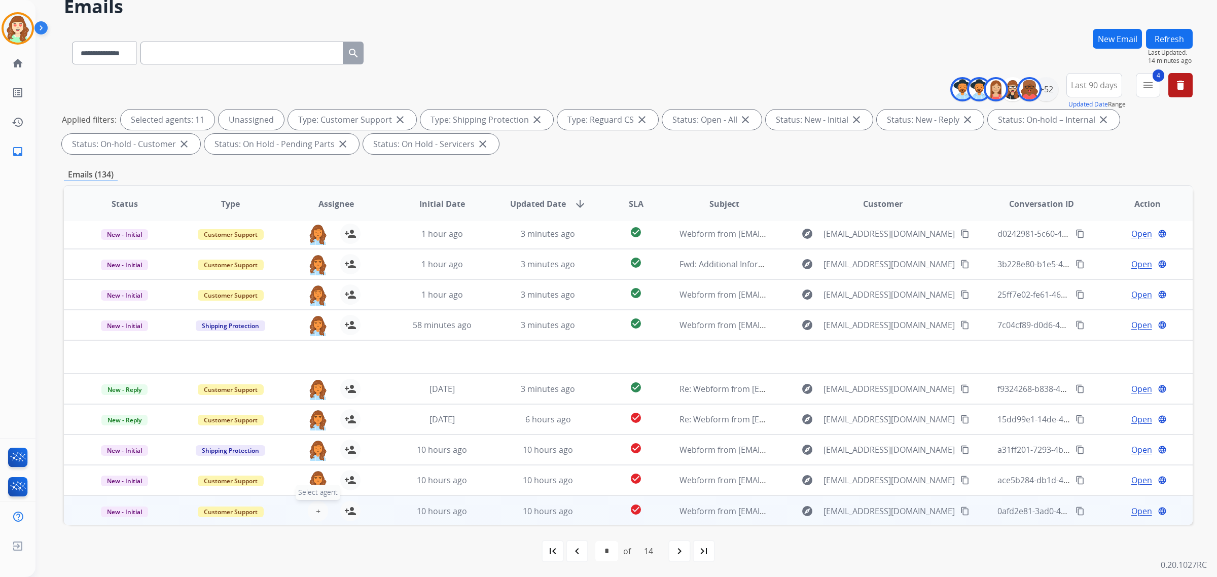
click at [318, 512] on span "+" at bounding box center [318, 511] width 5 height 12
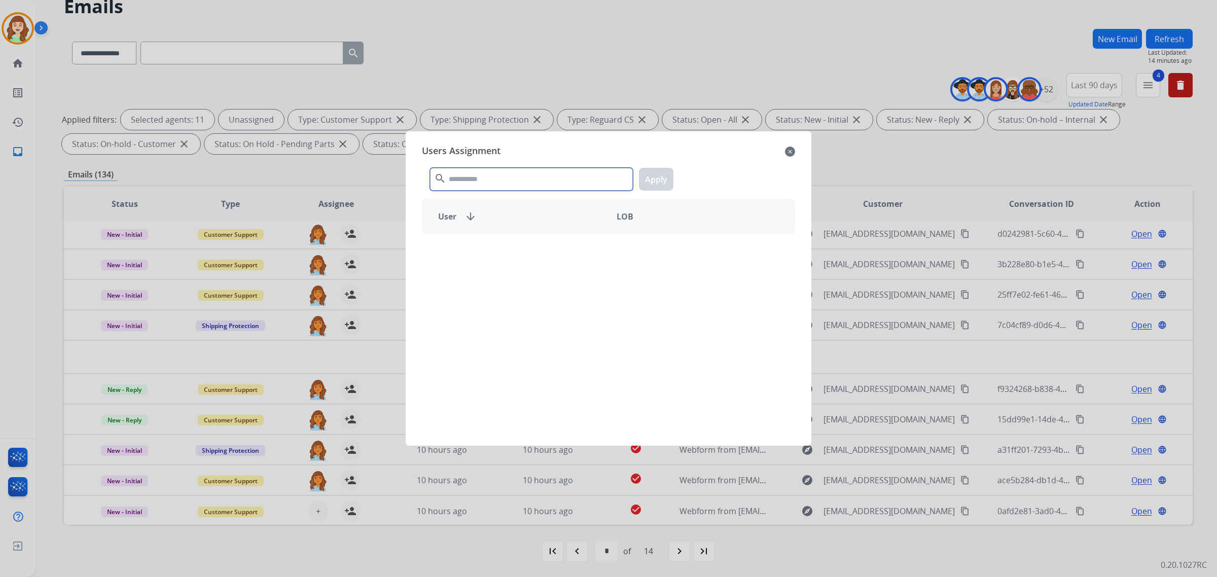
click at [463, 181] on input "text" at bounding box center [531, 179] width 203 height 23
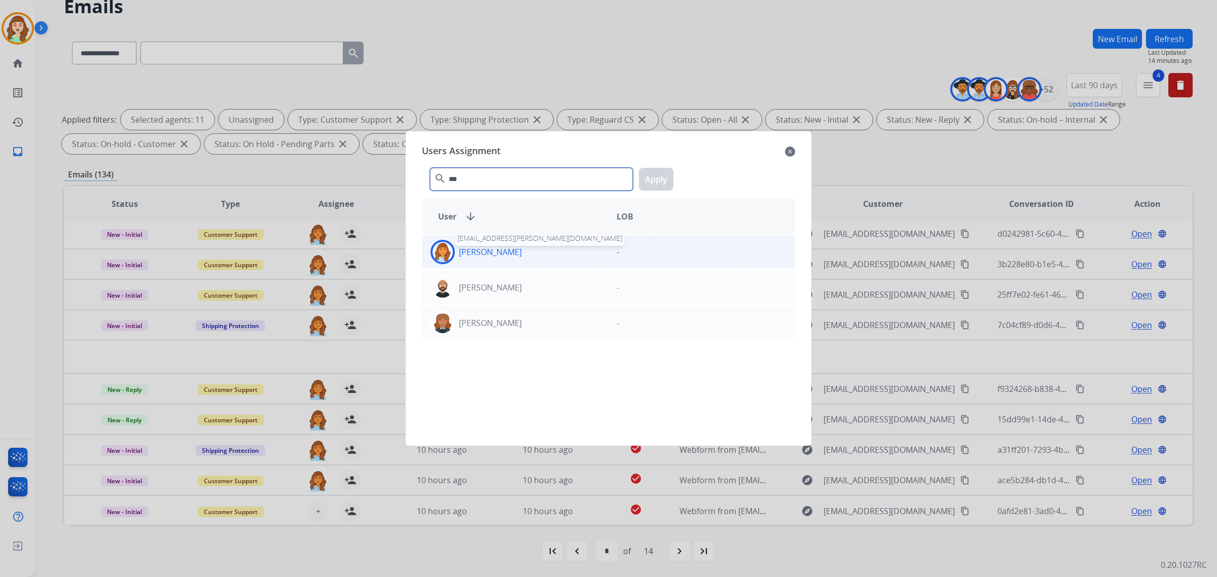
type input "***"
drag, startPoint x: 522, startPoint y: 252, endPoint x: 591, endPoint y: 232, distance: 71.8
click at [531, 253] on div "Deambrana [PERSON_NAME] [EMAIL_ADDRESS][PERSON_NAME][DOMAIN_NAME]" at bounding box center [515, 252] width 186 height 24
click at [659, 171] on button "Apply" at bounding box center [656, 179] width 34 height 23
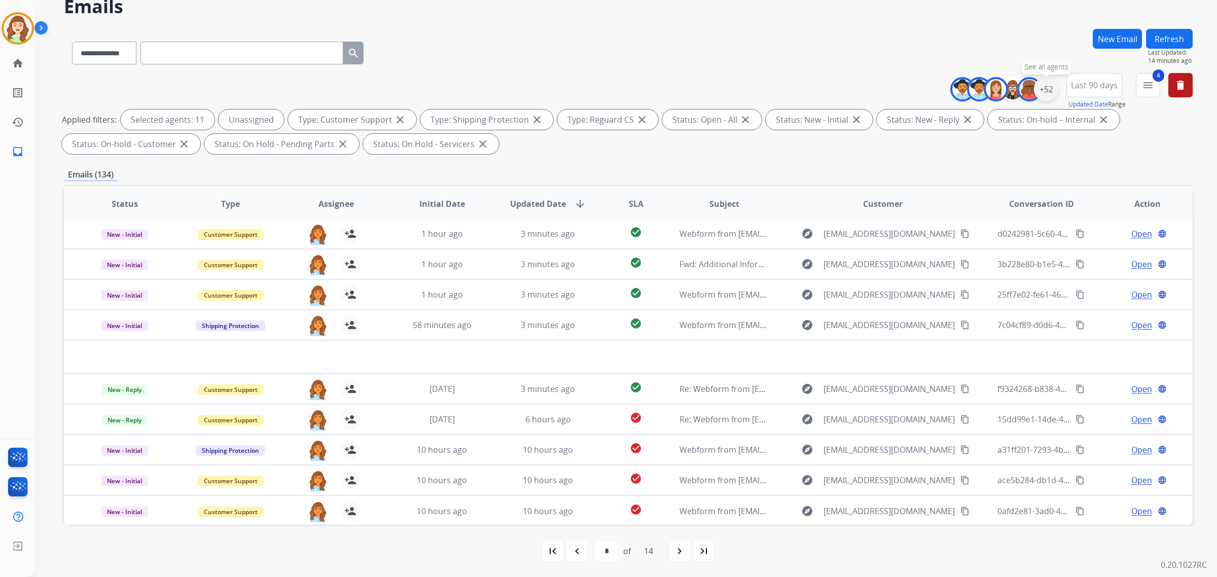
click at [1048, 93] on div "+52" at bounding box center [1046, 89] width 24 height 24
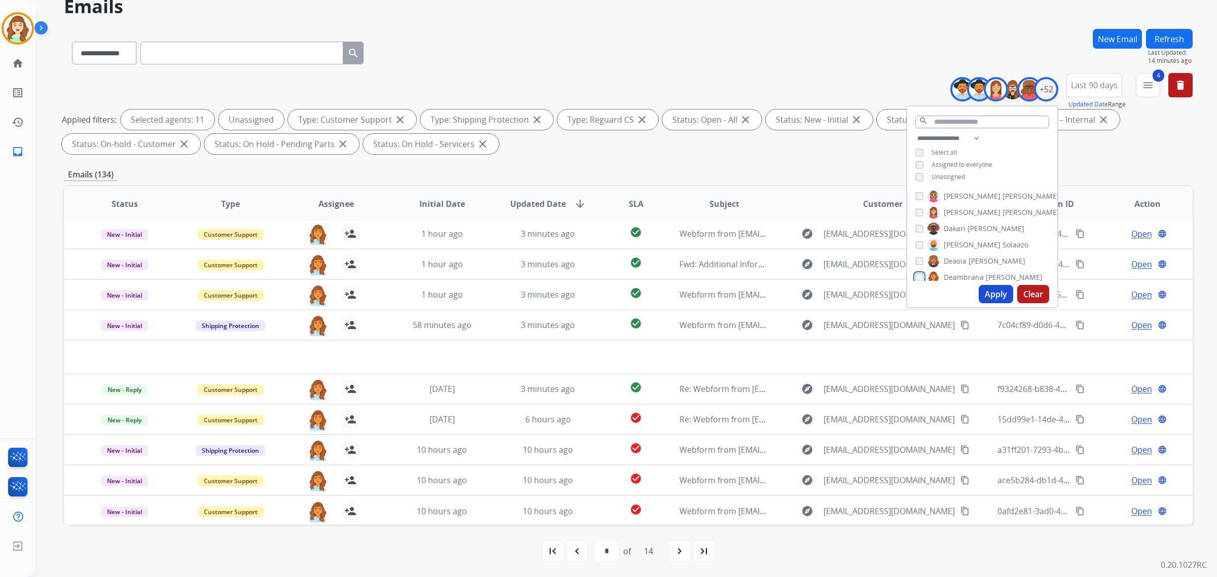
scroll to position [127, 0]
click at [1000, 295] on button "Apply" at bounding box center [996, 294] width 34 height 18
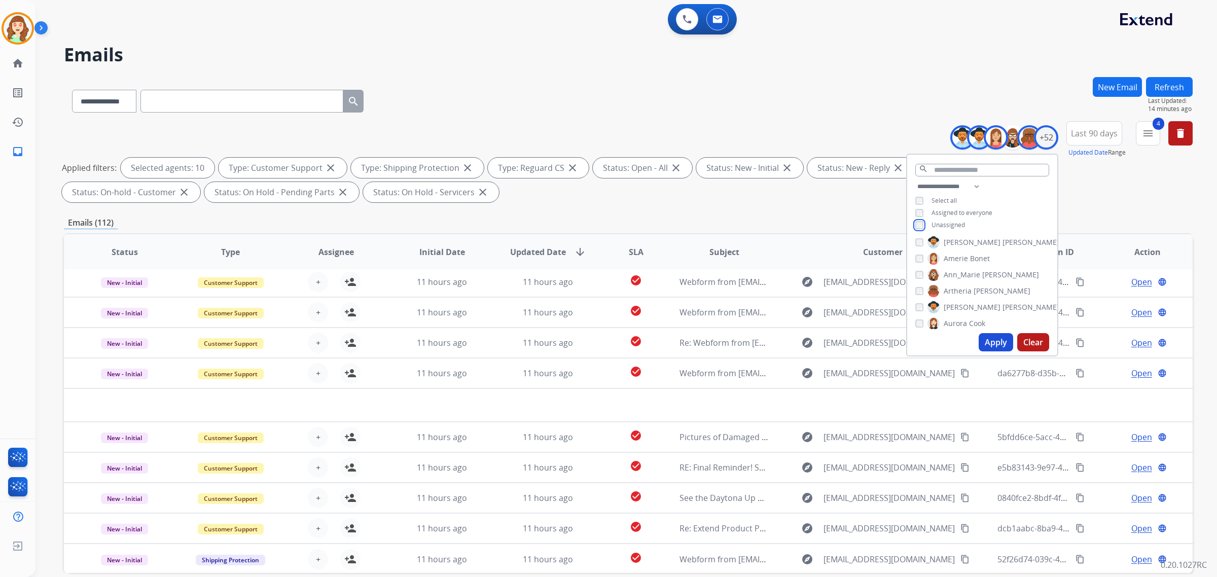
scroll to position [0, 0]
click at [992, 344] on button "Apply" at bounding box center [996, 342] width 34 height 18
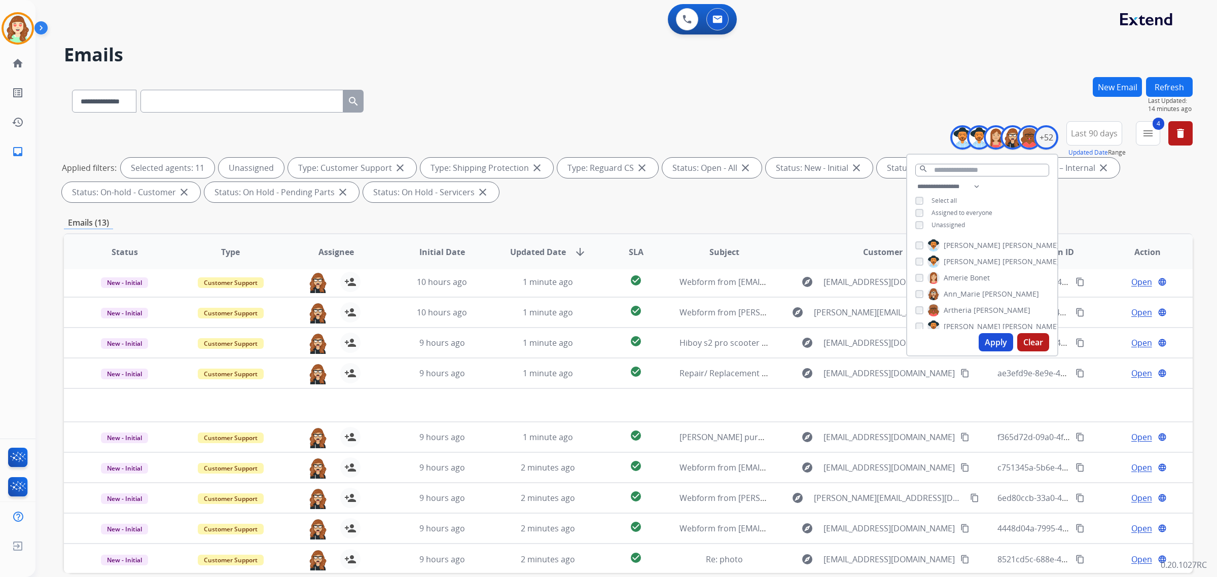
click at [980, 340] on button "Apply" at bounding box center [996, 342] width 34 height 18
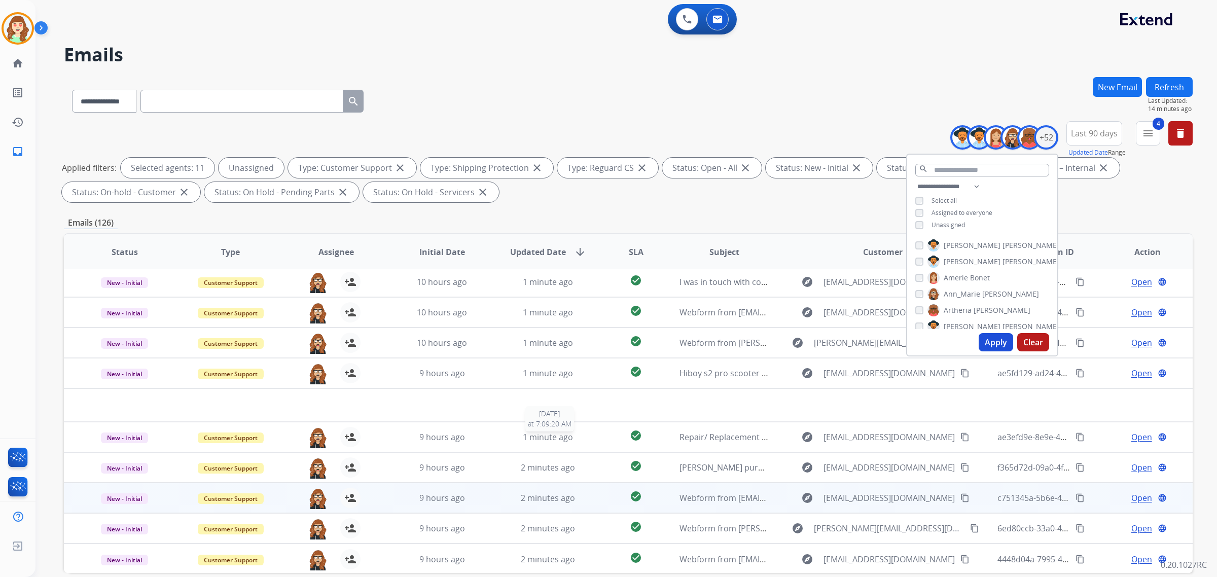
scroll to position [48, 0]
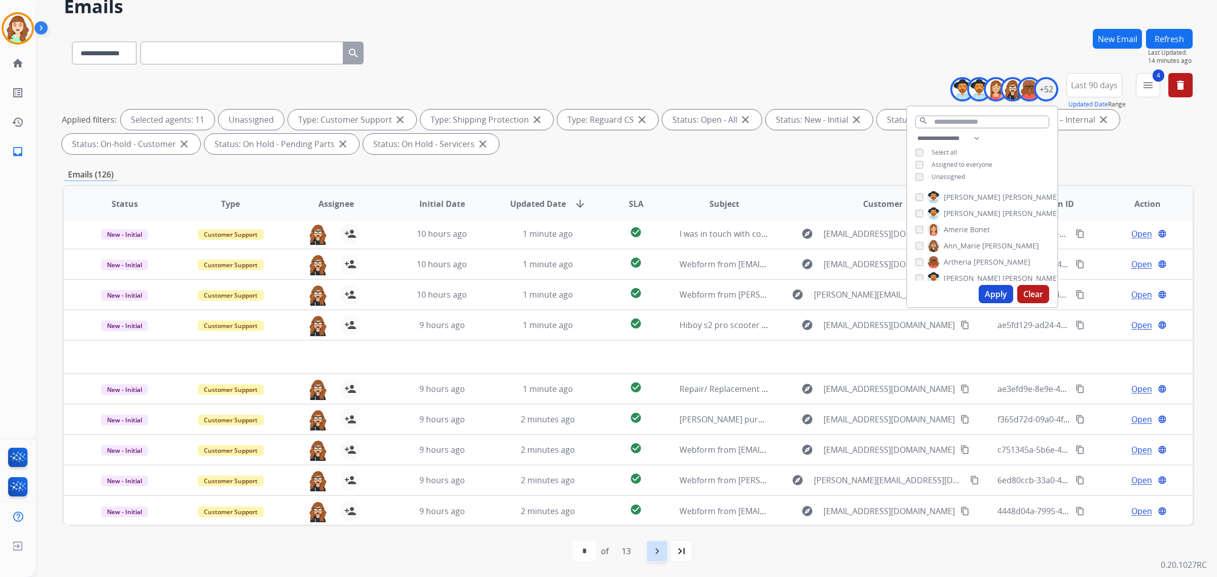
click at [657, 551] on mat-icon "navigate_next" at bounding box center [657, 551] width 12 height 12
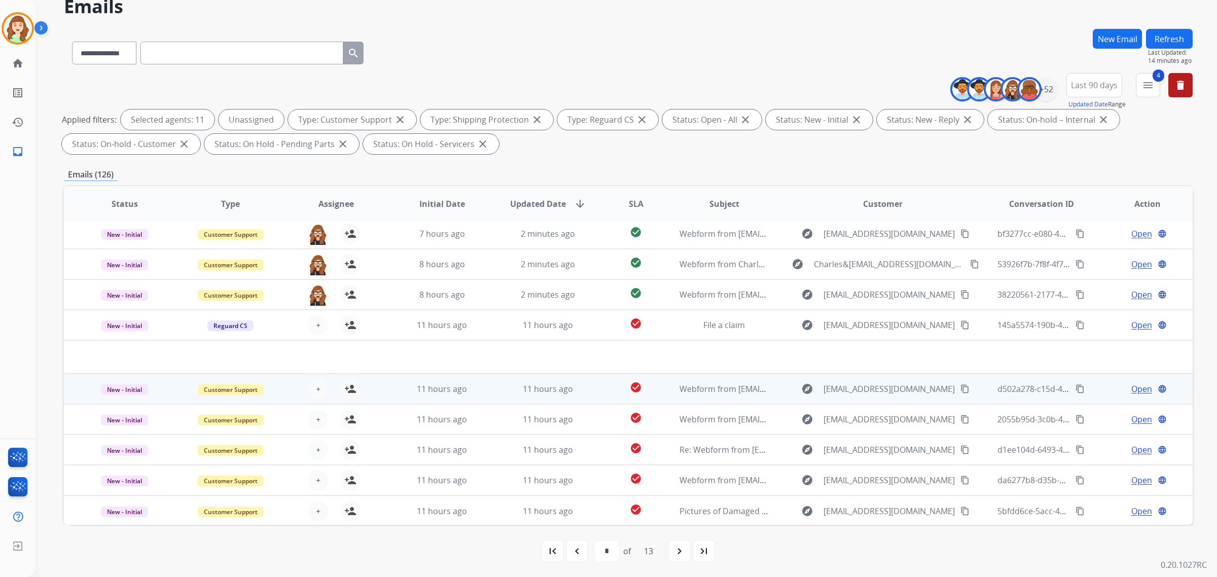
click at [313, 376] on div "+ Select agent person_add Assign to Me" at bounding box center [327, 389] width 105 height 28
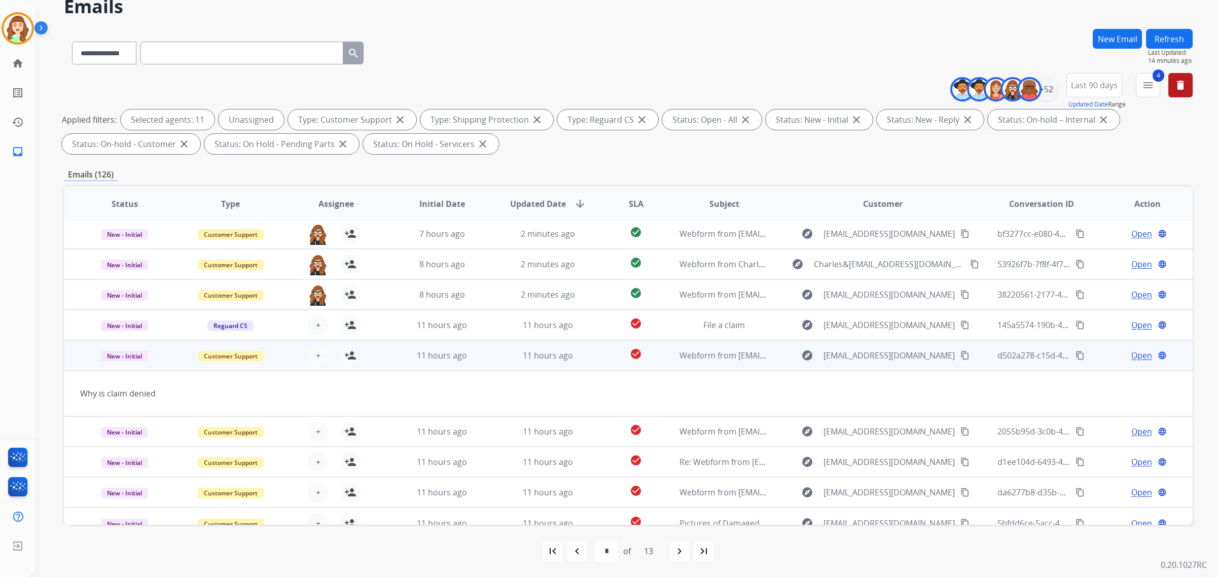
scroll to position [46, 0]
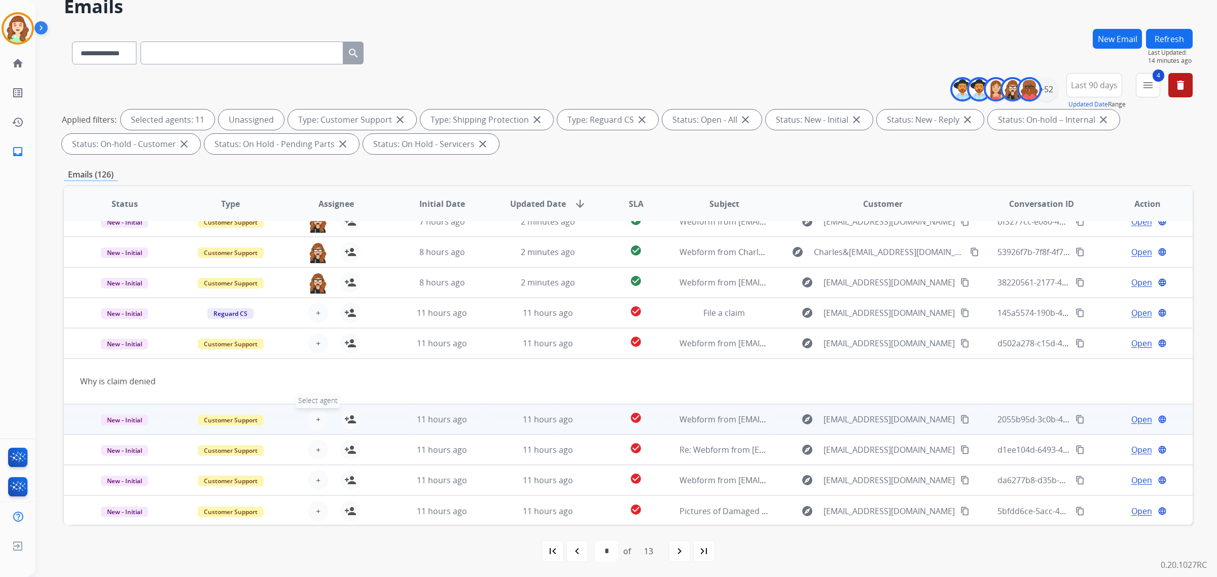
click at [316, 415] on span "+" at bounding box center [318, 419] width 5 height 12
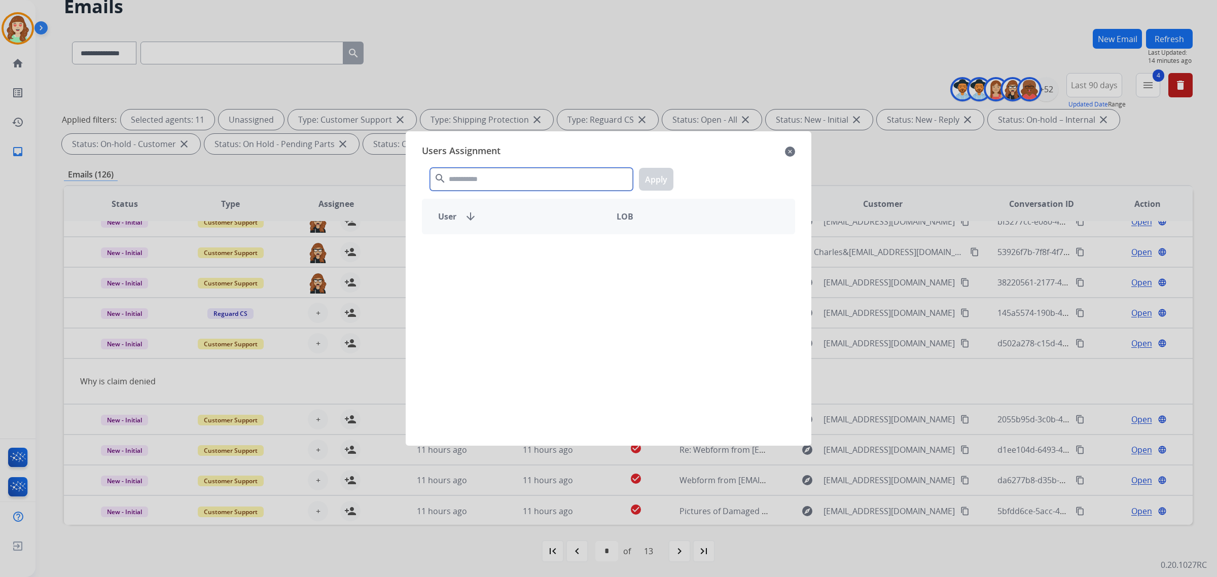
click at [531, 173] on input "text" at bounding box center [531, 179] width 203 height 23
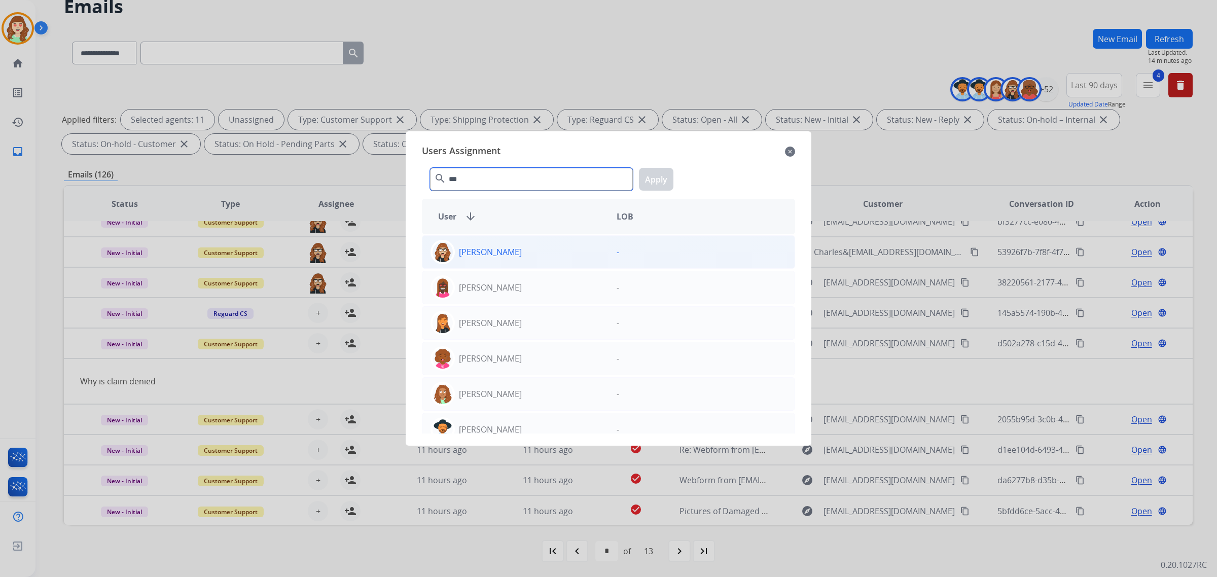
type input "***"
click at [524, 254] on div "[PERSON_NAME]" at bounding box center [515, 252] width 186 height 24
click at [658, 179] on button "Apply" at bounding box center [656, 179] width 34 height 23
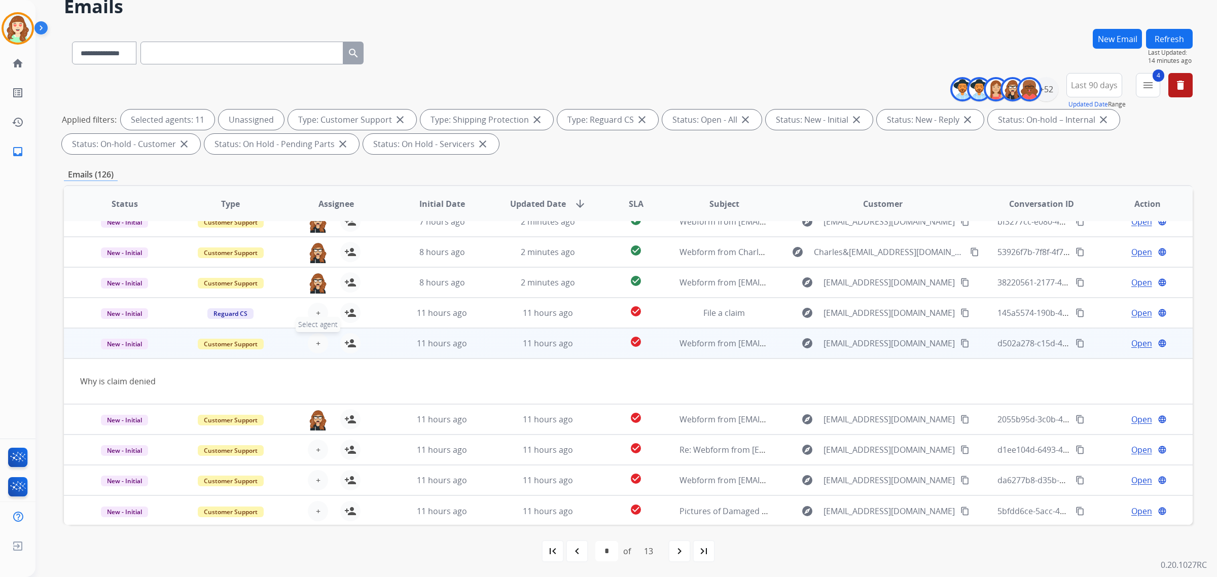
click at [316, 341] on span "+" at bounding box center [318, 343] width 5 height 12
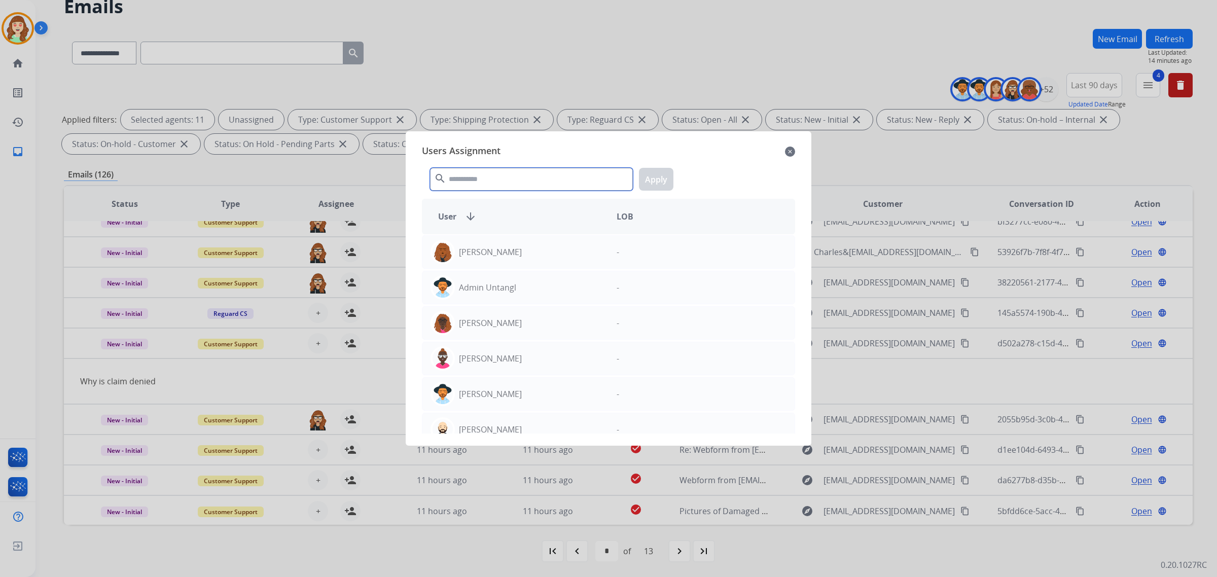
click at [519, 175] on input "text" at bounding box center [531, 179] width 203 height 23
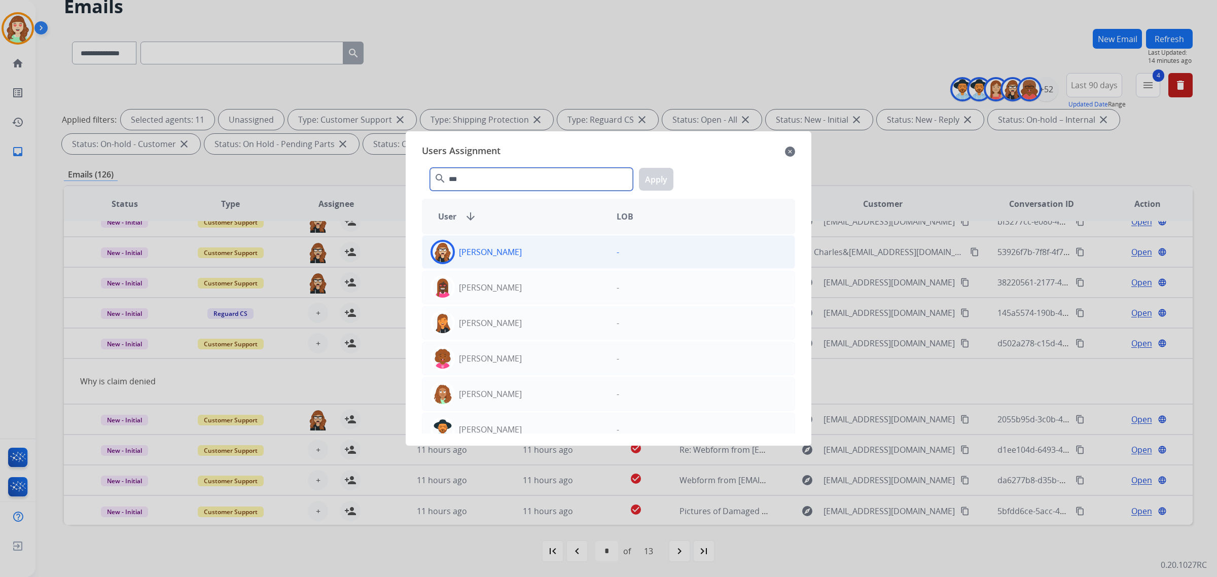
type input "***"
drag, startPoint x: 539, startPoint y: 263, endPoint x: 618, endPoint y: 204, distance: 98.6
click at [538, 263] on div "[PERSON_NAME]" at bounding box center [515, 252] width 186 height 24
click at [658, 178] on button "Apply" at bounding box center [656, 179] width 34 height 23
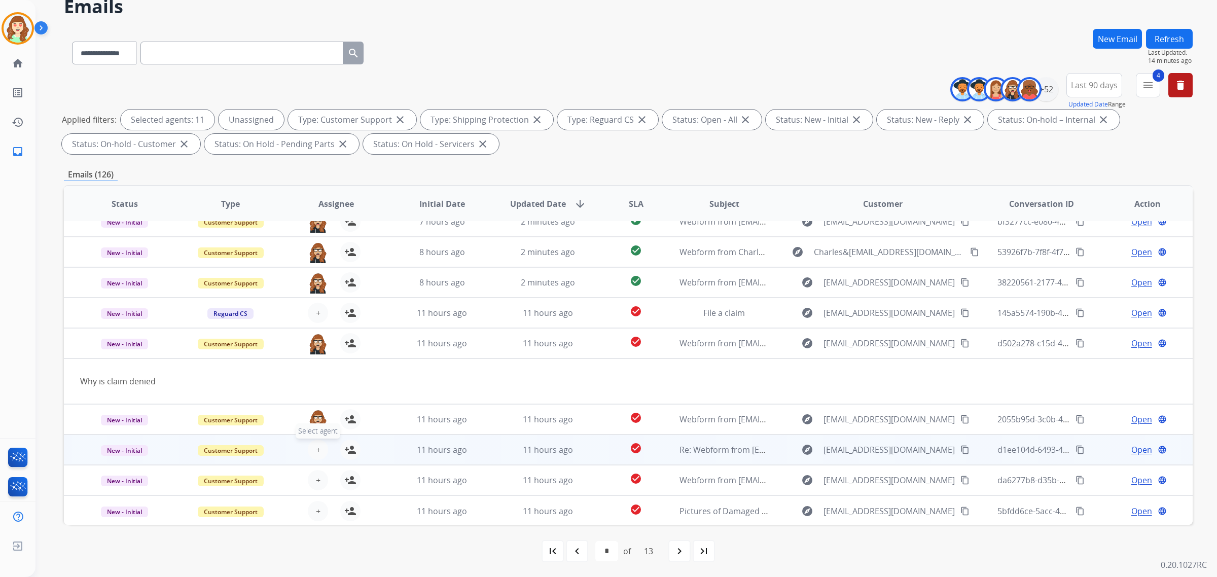
click at [317, 452] on span "+" at bounding box center [318, 450] width 5 height 12
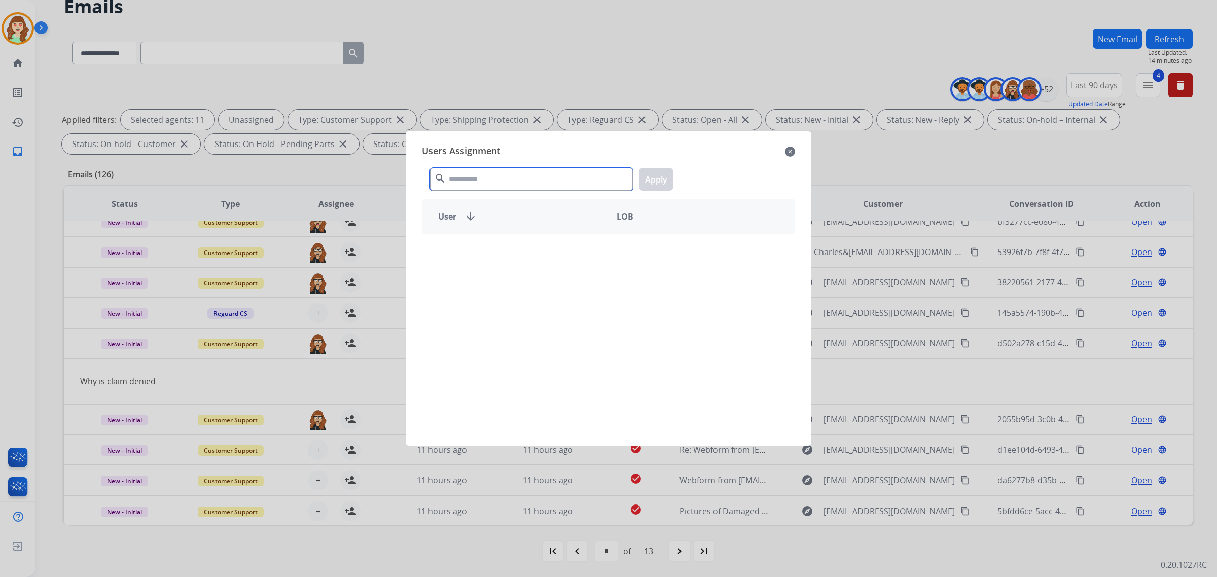
click at [487, 181] on input "text" at bounding box center [531, 179] width 203 height 23
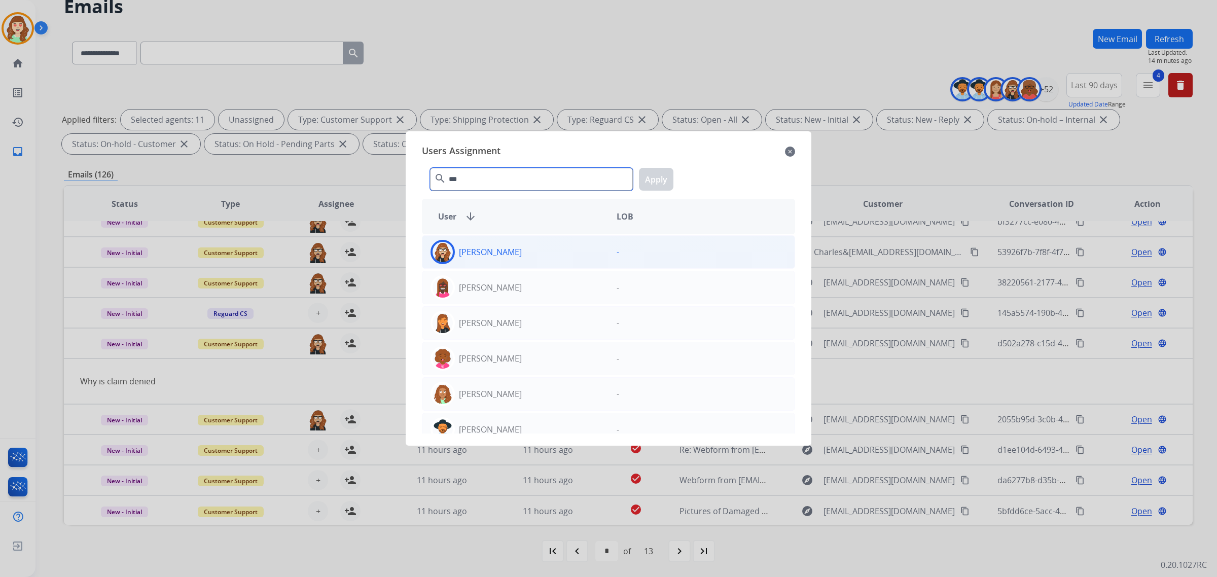
type input "***"
drag, startPoint x: 523, startPoint y: 259, endPoint x: 583, endPoint y: 236, distance: 64.4
click at [522, 259] on div "[PERSON_NAME]" at bounding box center [515, 252] width 186 height 24
click at [649, 179] on button "Apply" at bounding box center [656, 179] width 34 height 23
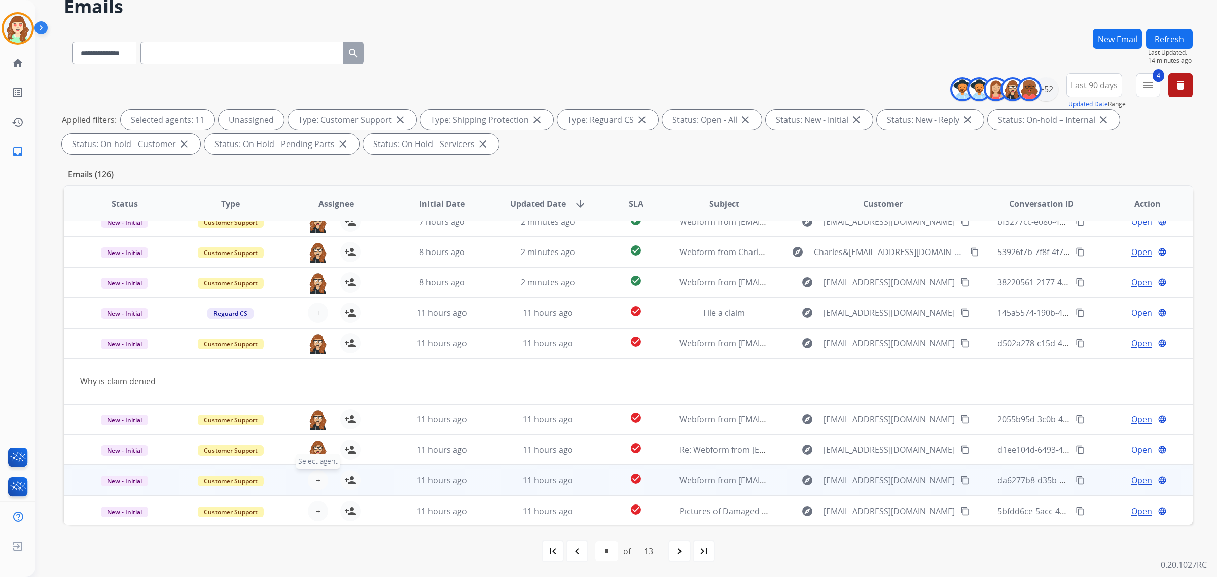
click at [312, 476] on button "+ Select agent" at bounding box center [318, 480] width 20 height 20
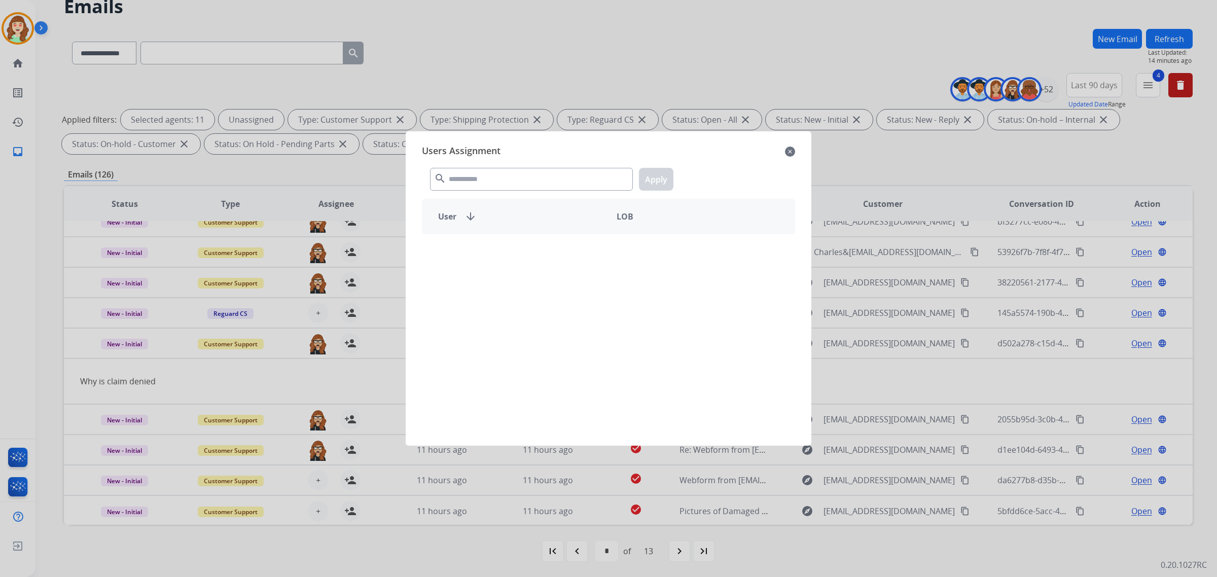
click at [442, 175] on mat-icon "search" at bounding box center [440, 178] width 12 height 12
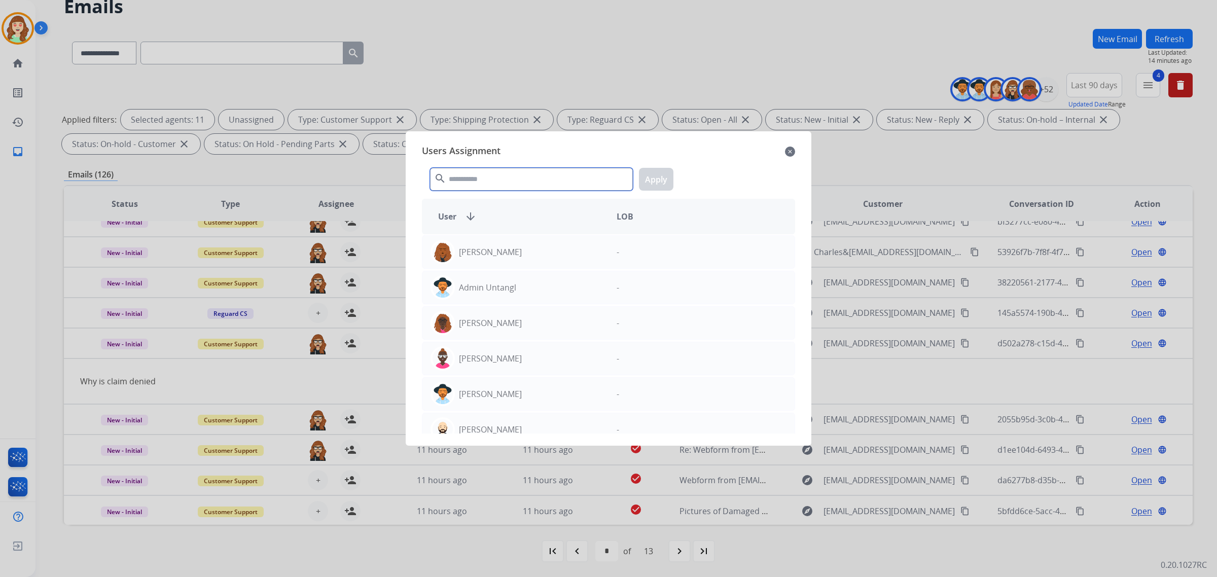
click at [498, 175] on input "text" at bounding box center [531, 179] width 203 height 23
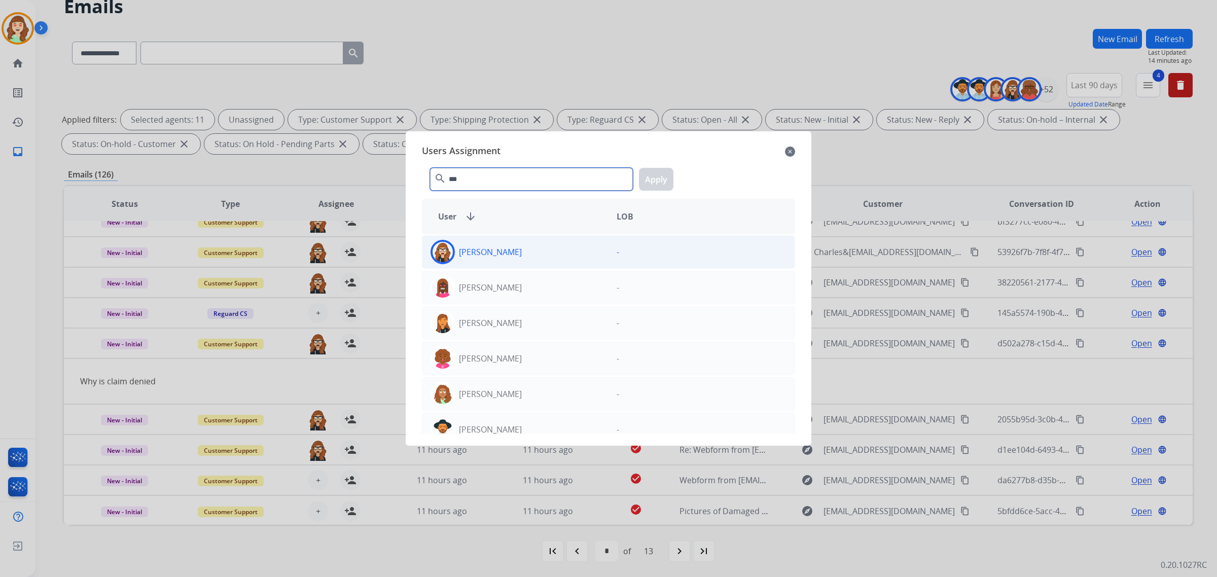
type input "***"
click at [544, 250] on div "[PERSON_NAME]" at bounding box center [515, 252] width 186 height 24
click at [651, 183] on button "Apply" at bounding box center [656, 179] width 34 height 23
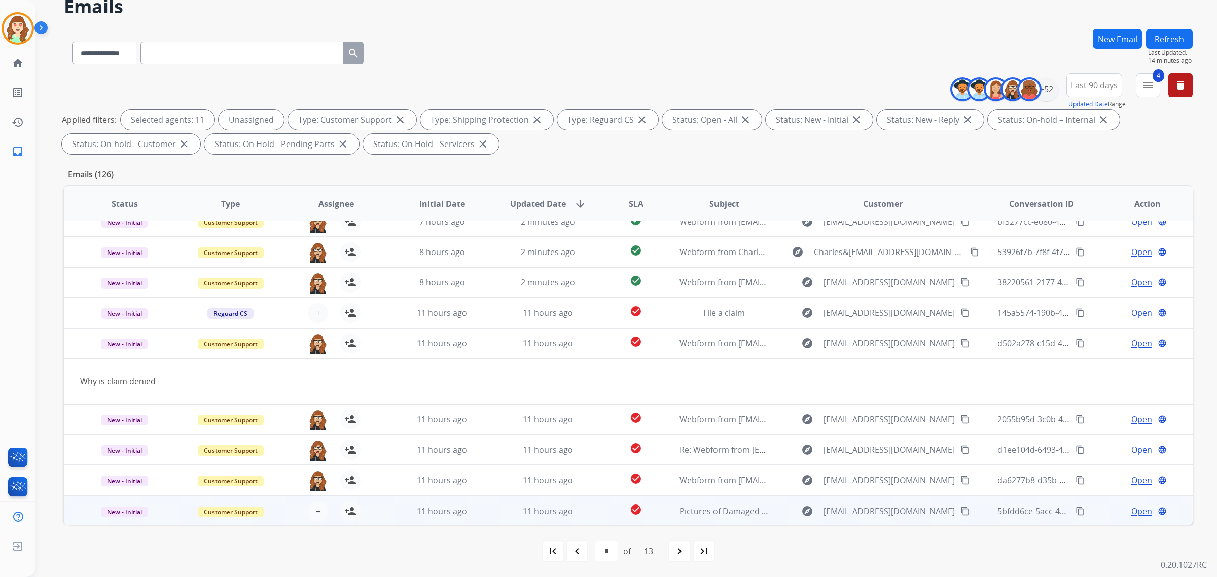
click at [305, 509] on div "+ Select agent person_add Assign to Me" at bounding box center [328, 511] width 65 height 20
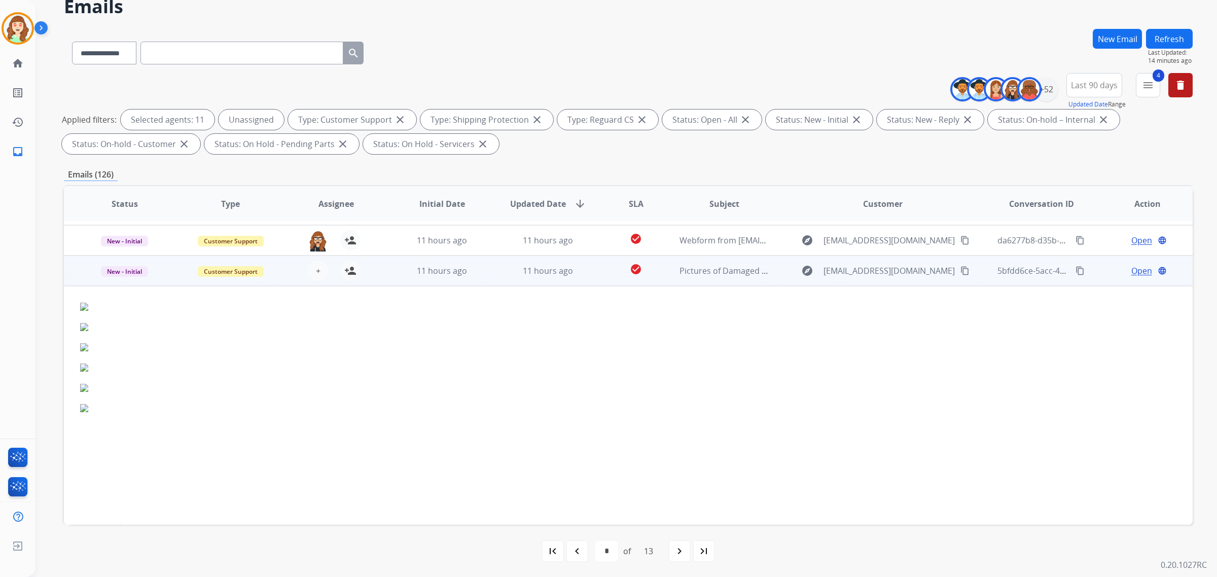
scroll to position [264, 0]
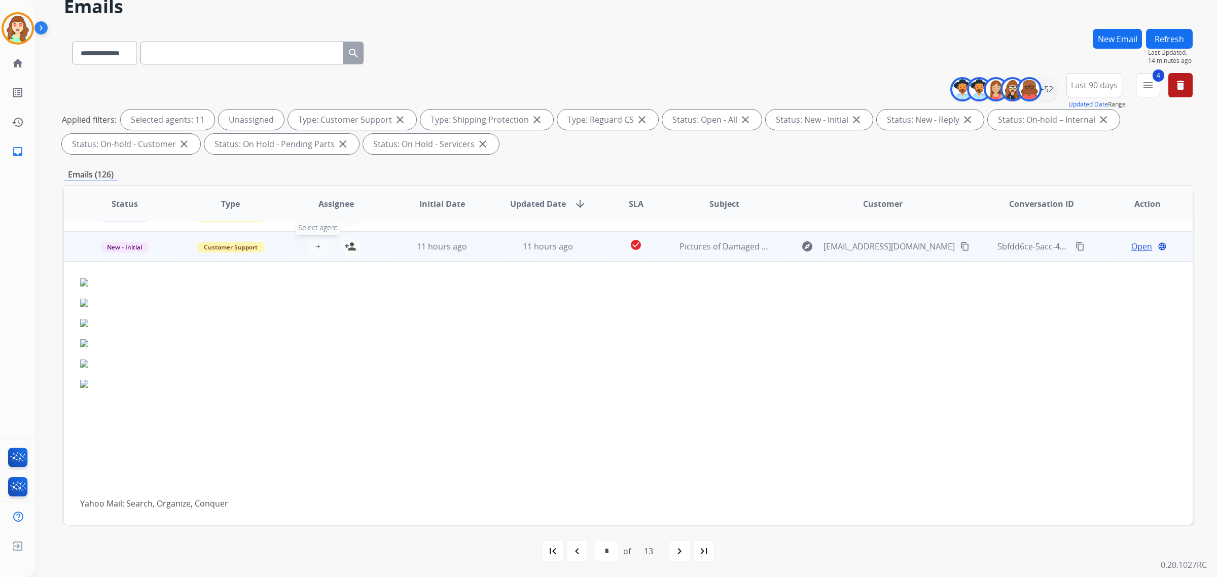
click at [320, 242] on button "+ Select agent" at bounding box center [318, 246] width 20 height 20
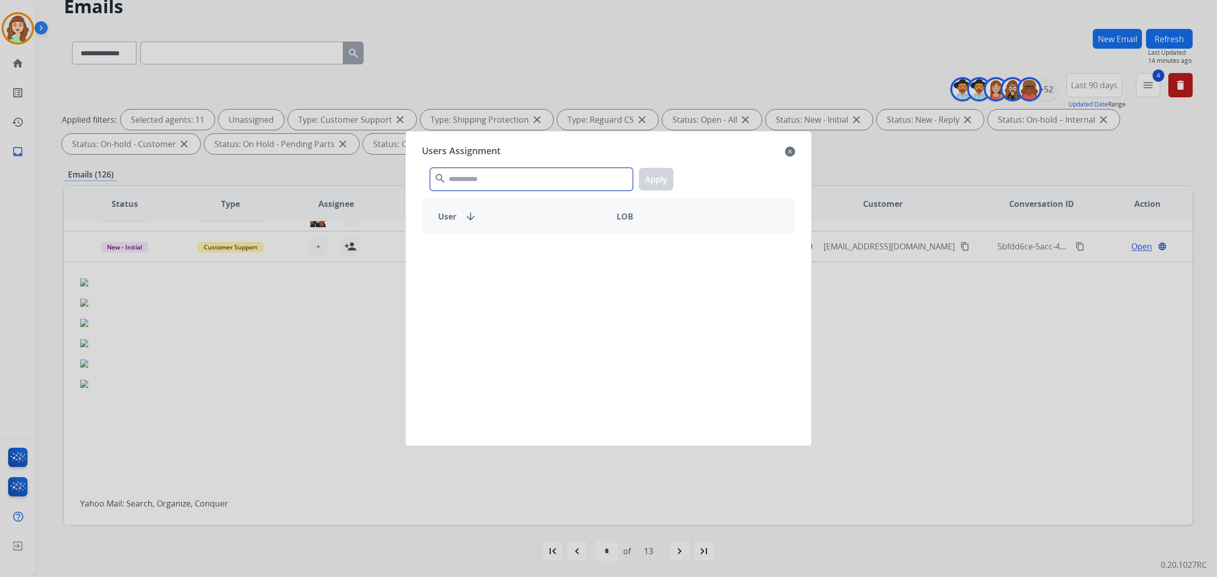
click at [505, 175] on input "text" at bounding box center [531, 179] width 203 height 23
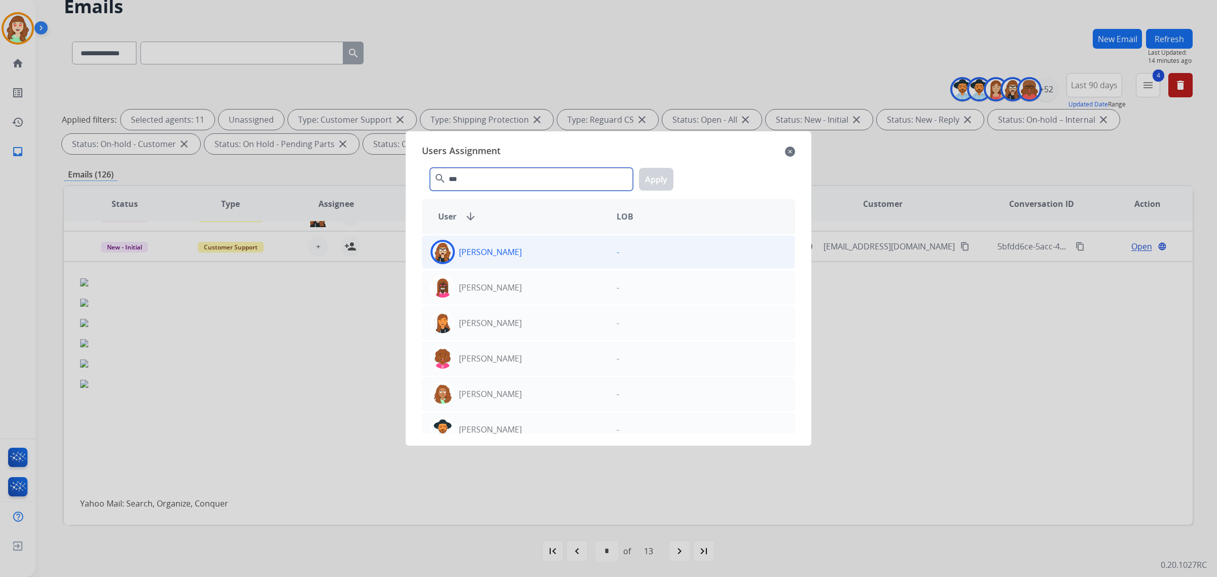
type input "***"
drag, startPoint x: 533, startPoint y: 250, endPoint x: 575, endPoint y: 237, distance: 44.1
click at [535, 250] on div "[PERSON_NAME]" at bounding box center [515, 252] width 186 height 24
click at [658, 186] on button "Apply" at bounding box center [656, 179] width 34 height 23
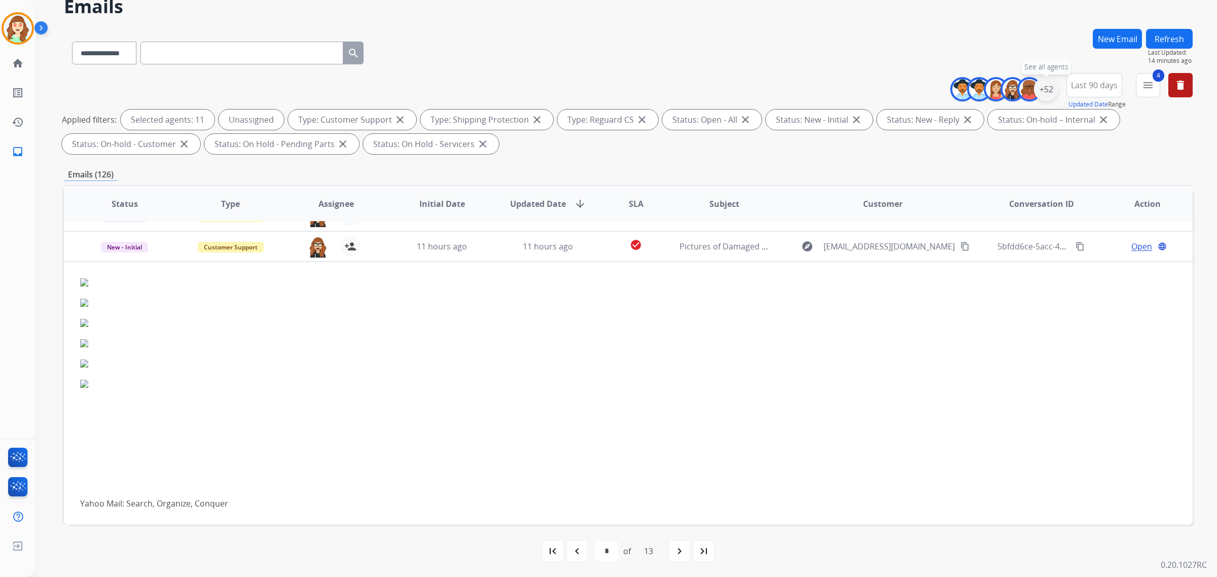
click at [1052, 90] on div "+52" at bounding box center [1046, 89] width 24 height 24
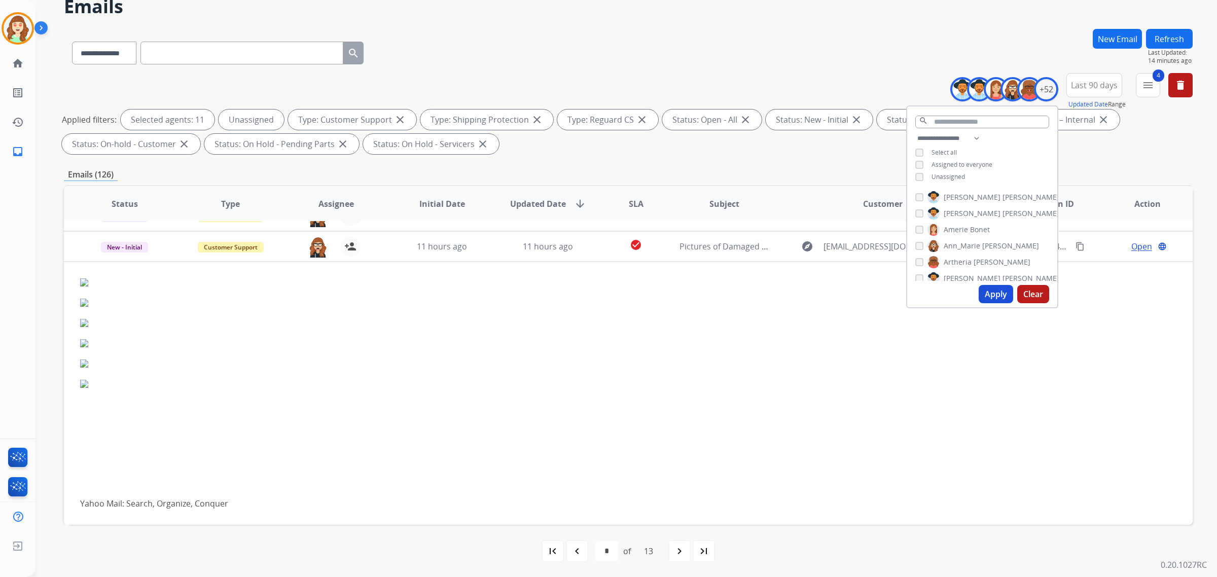
click at [917, 170] on div "**********" at bounding box center [982, 158] width 150 height 53
click at [913, 175] on div "**********" at bounding box center [982, 158] width 150 height 53
click at [990, 296] on button "Apply" at bounding box center [996, 294] width 34 height 18
select select "*"
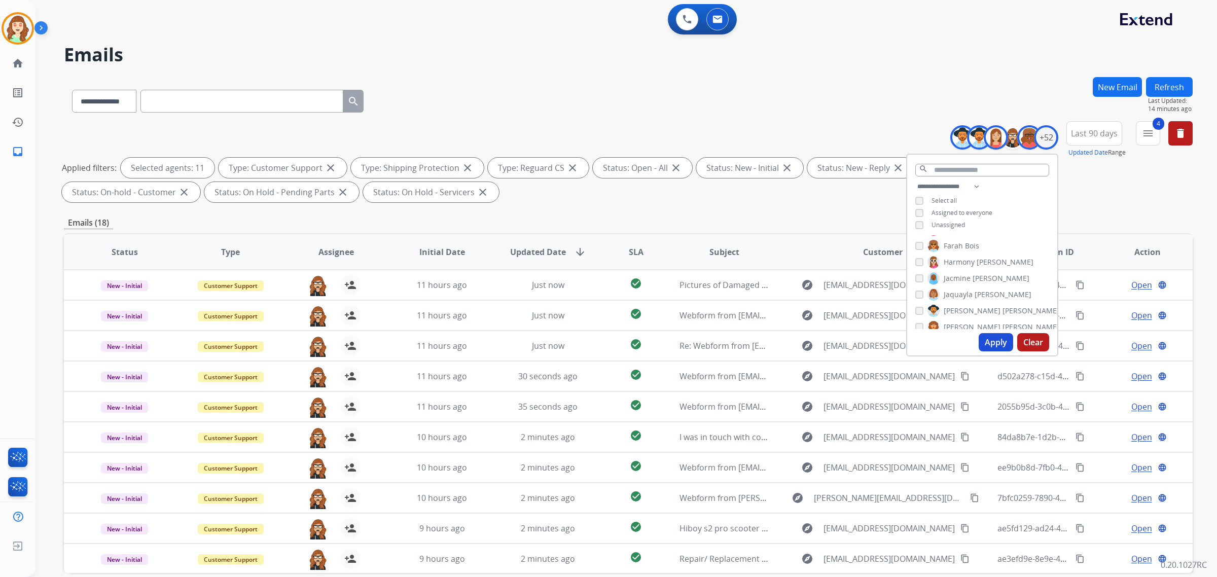
scroll to position [254, 0]
click at [996, 338] on button "Apply" at bounding box center [996, 342] width 34 height 18
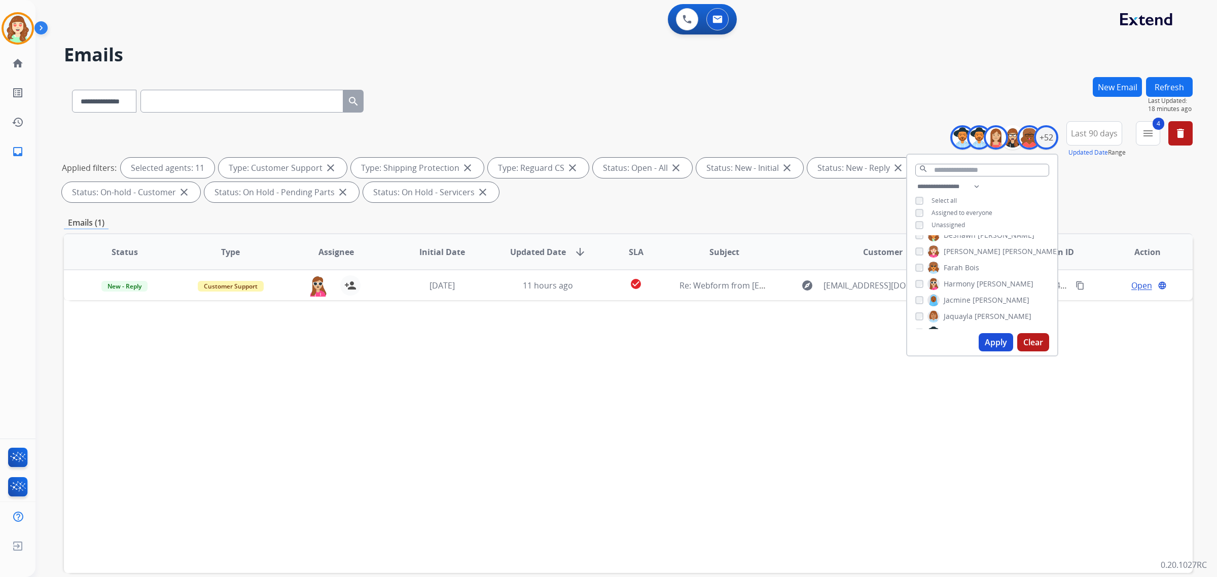
click at [990, 340] on button "Apply" at bounding box center [996, 342] width 34 height 18
click at [991, 336] on button "Apply" at bounding box center [996, 342] width 34 height 18
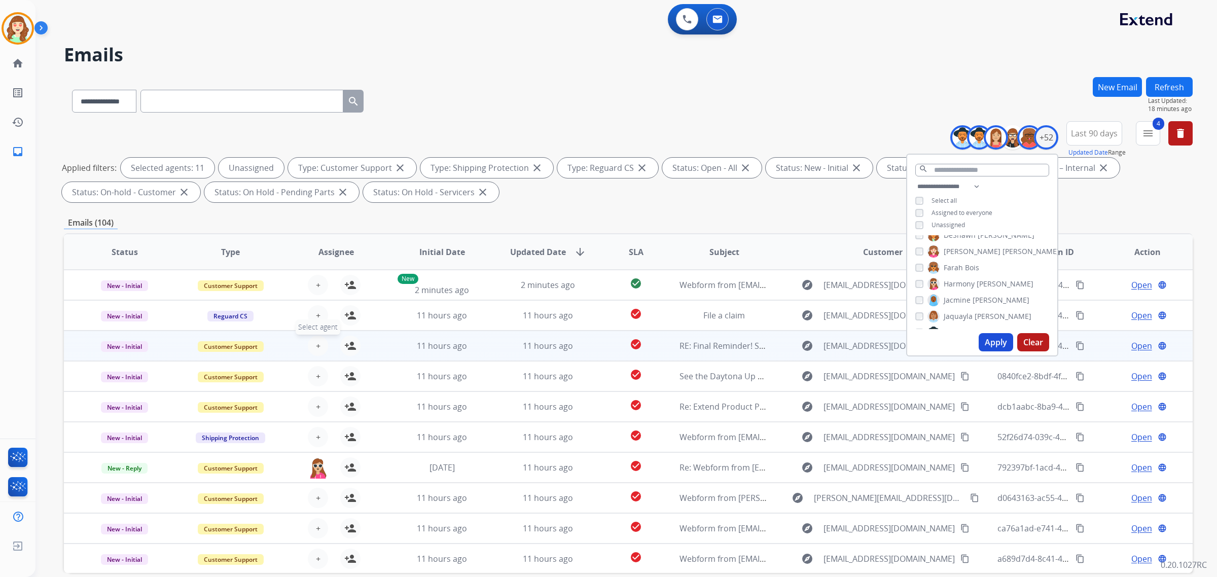
click at [320, 319] on table "Status Type Assignee Initial Date Updated Date arrow_downward SLA Subject Custo…" at bounding box center [628, 420] width 1129 height 373
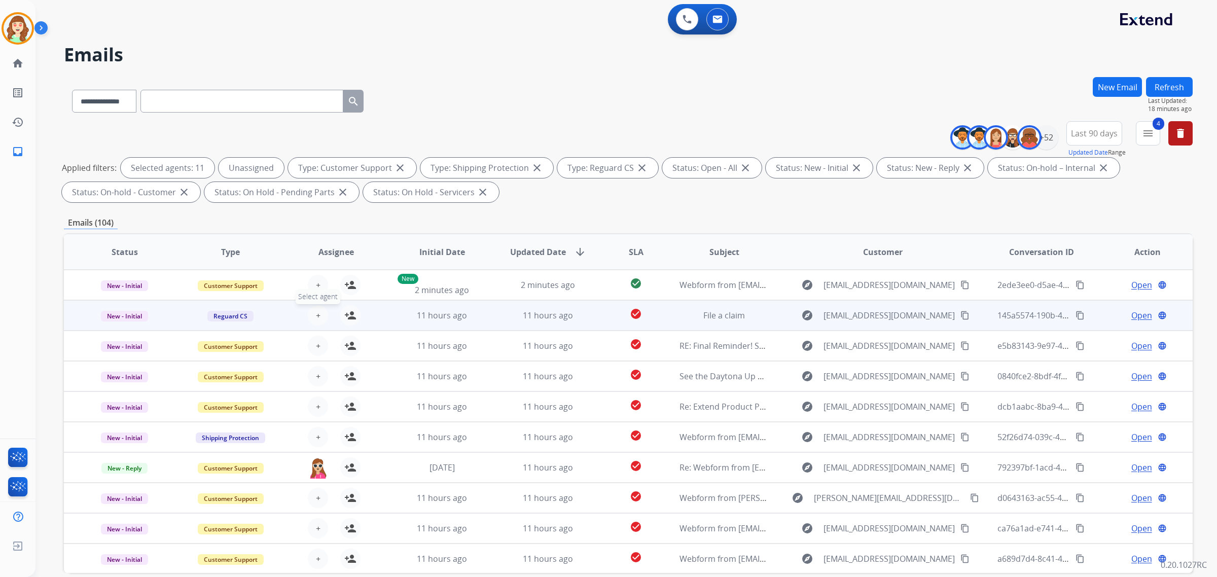
click at [318, 313] on span "+" at bounding box center [318, 315] width 5 height 12
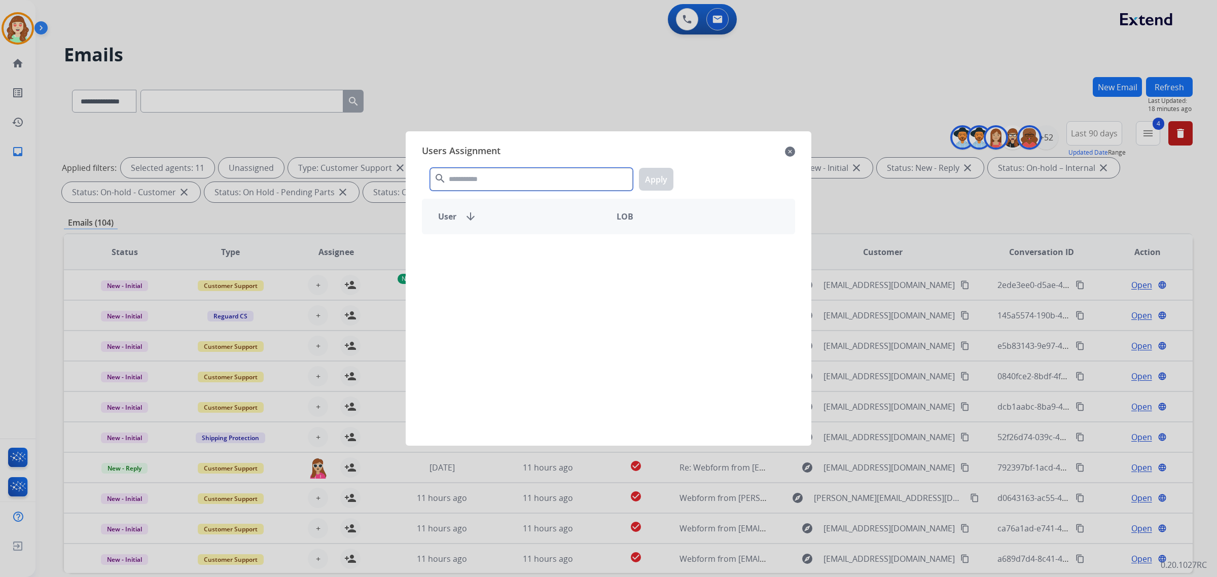
click at [532, 176] on input "text" at bounding box center [531, 179] width 203 height 23
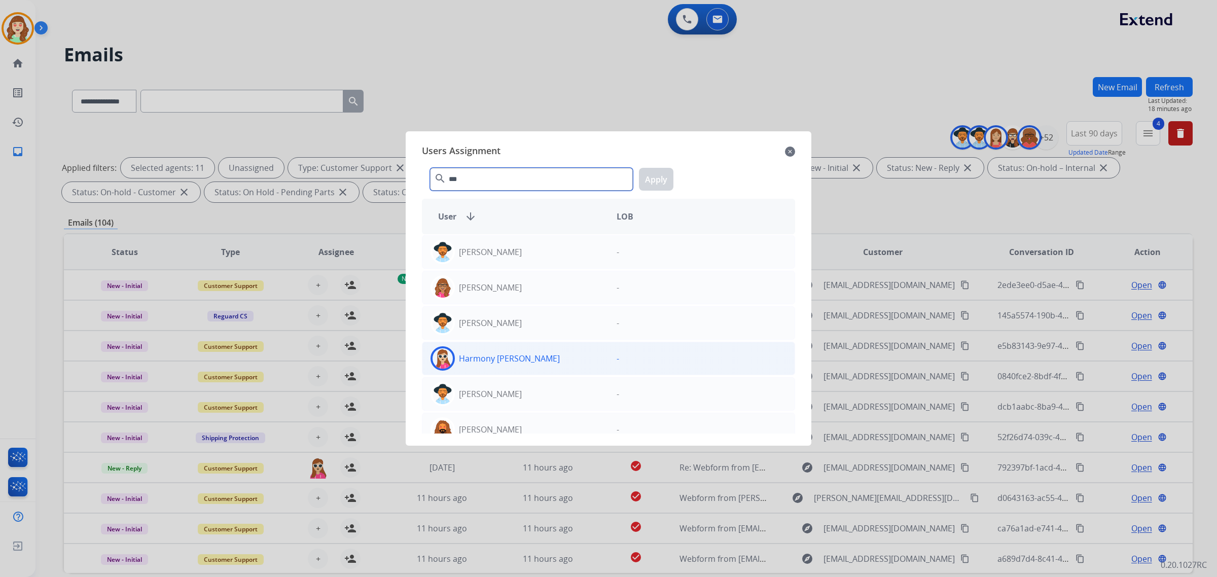
type input "***"
click at [540, 359] on div "Harmony [PERSON_NAME]" at bounding box center [515, 358] width 186 height 24
drag, startPoint x: 645, startPoint y: 186, endPoint x: 486, endPoint y: 257, distance: 174.6
click at [645, 185] on button "Apply" at bounding box center [656, 179] width 34 height 23
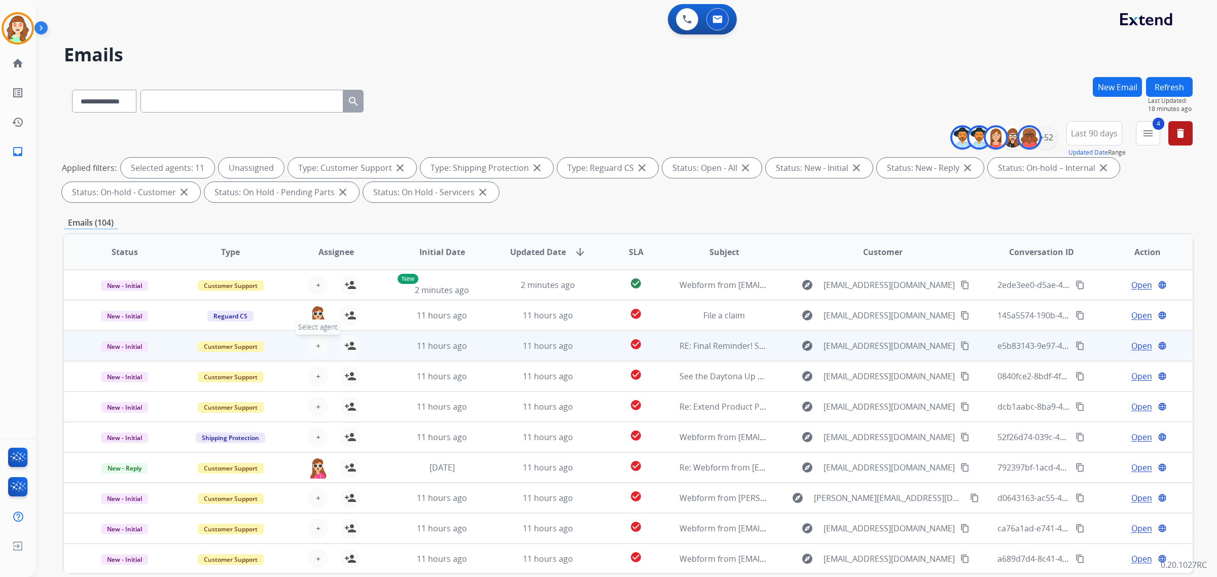
click at [316, 348] on span "+" at bounding box center [318, 346] width 5 height 12
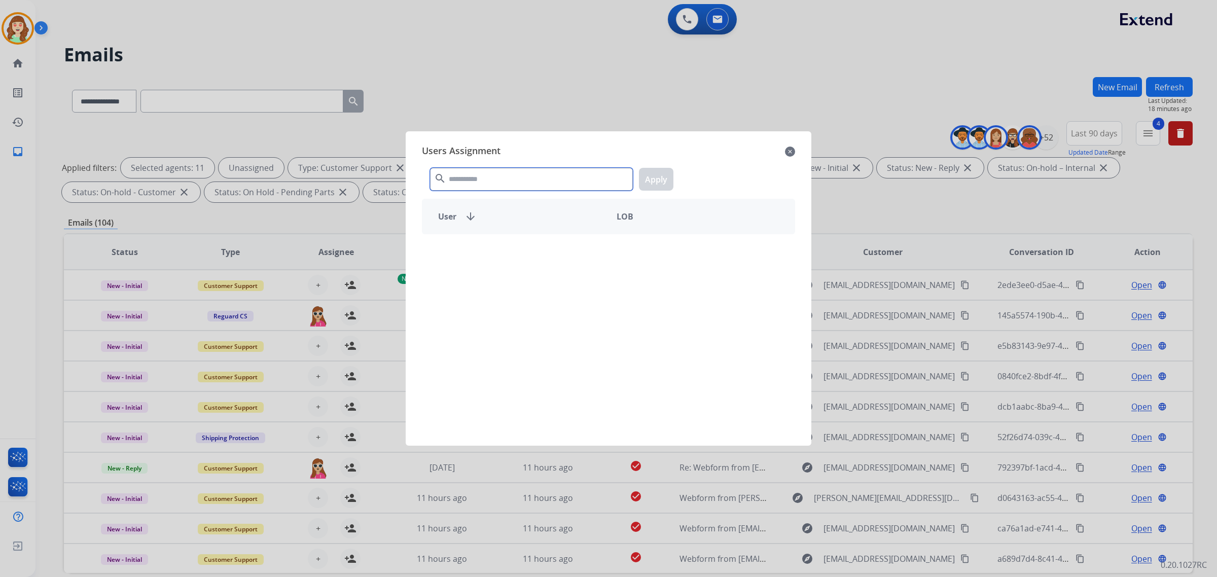
click at [478, 181] on input "text" at bounding box center [531, 179] width 203 height 23
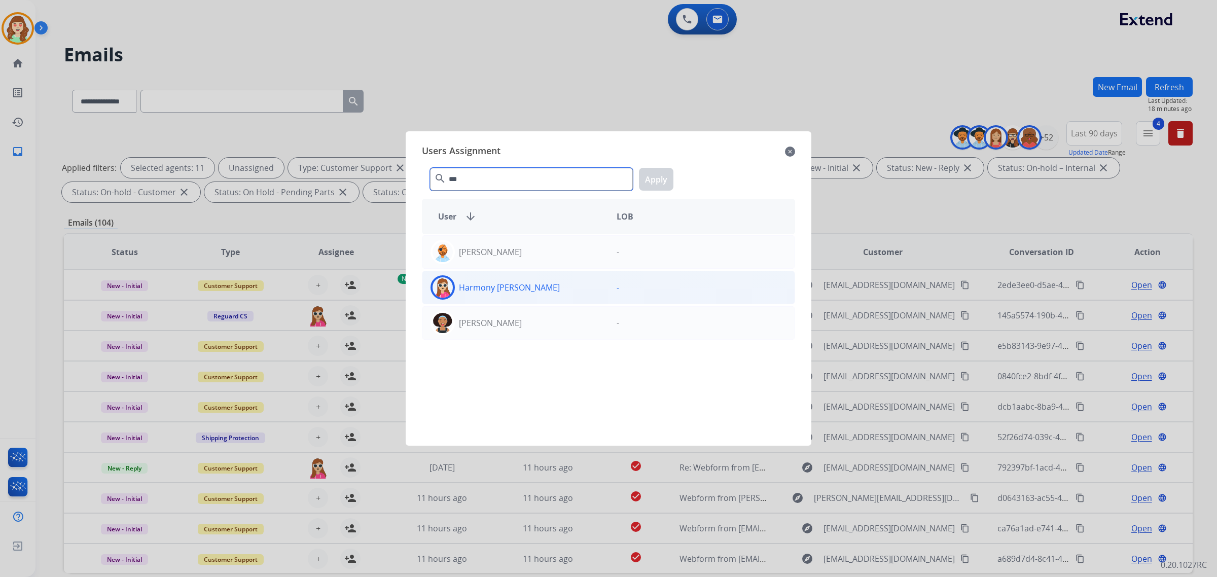
type input "***"
drag, startPoint x: 549, startPoint y: 279, endPoint x: 572, endPoint y: 274, distance: 23.5
click at [550, 280] on div "Harmony [PERSON_NAME]" at bounding box center [515, 287] width 186 height 24
click at [662, 175] on button "Apply" at bounding box center [656, 179] width 34 height 23
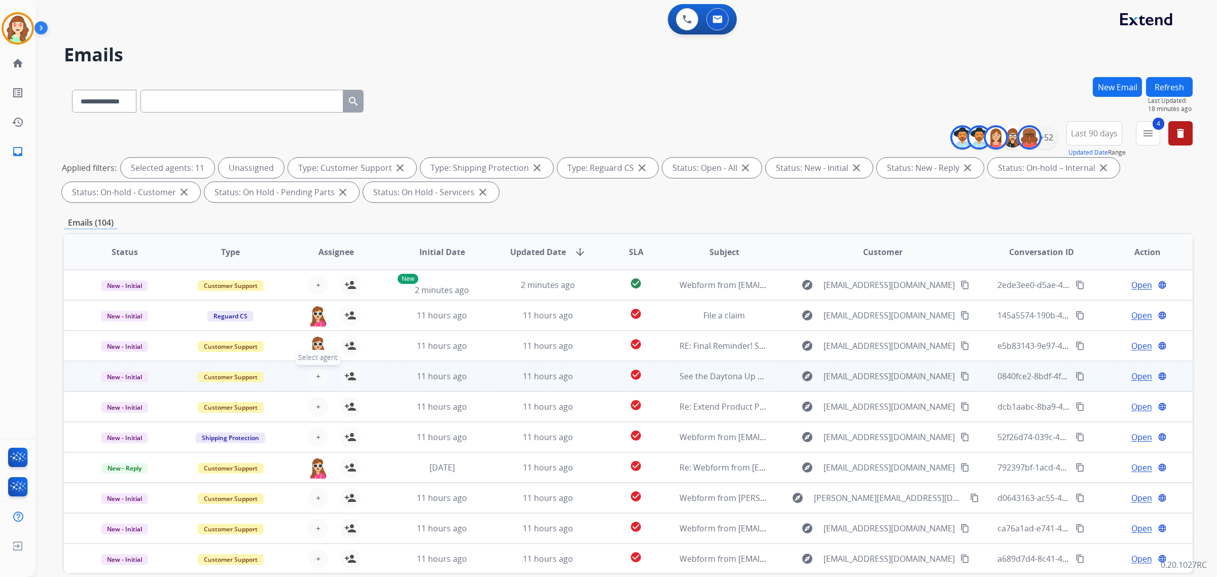
click at [316, 375] on span "+" at bounding box center [318, 376] width 5 height 12
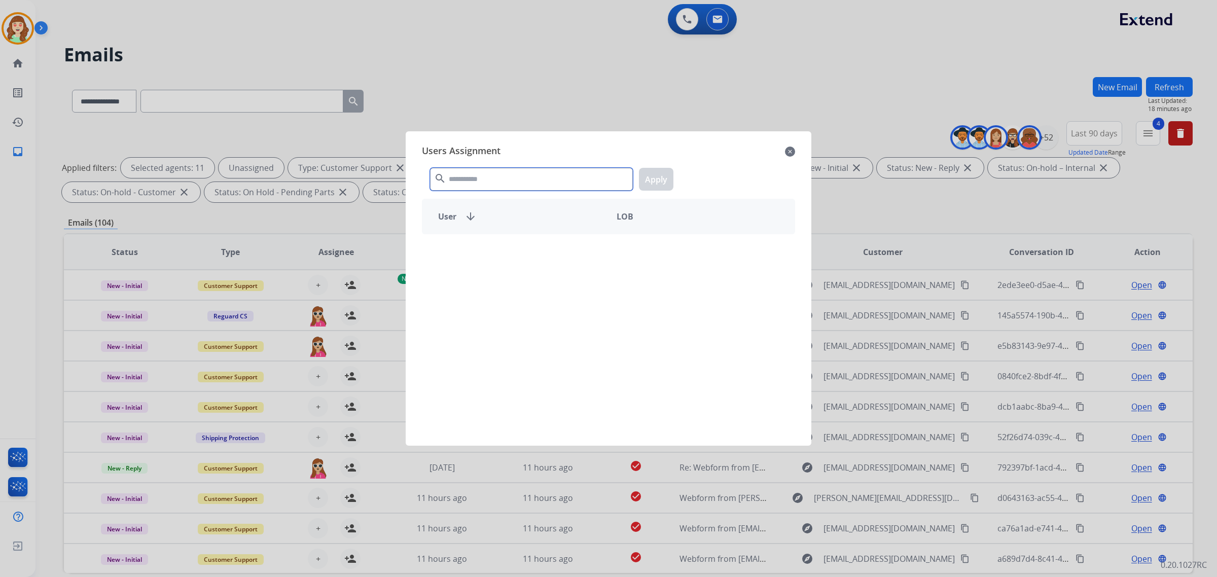
click at [476, 181] on input "text" at bounding box center [531, 179] width 203 height 23
type input "****"
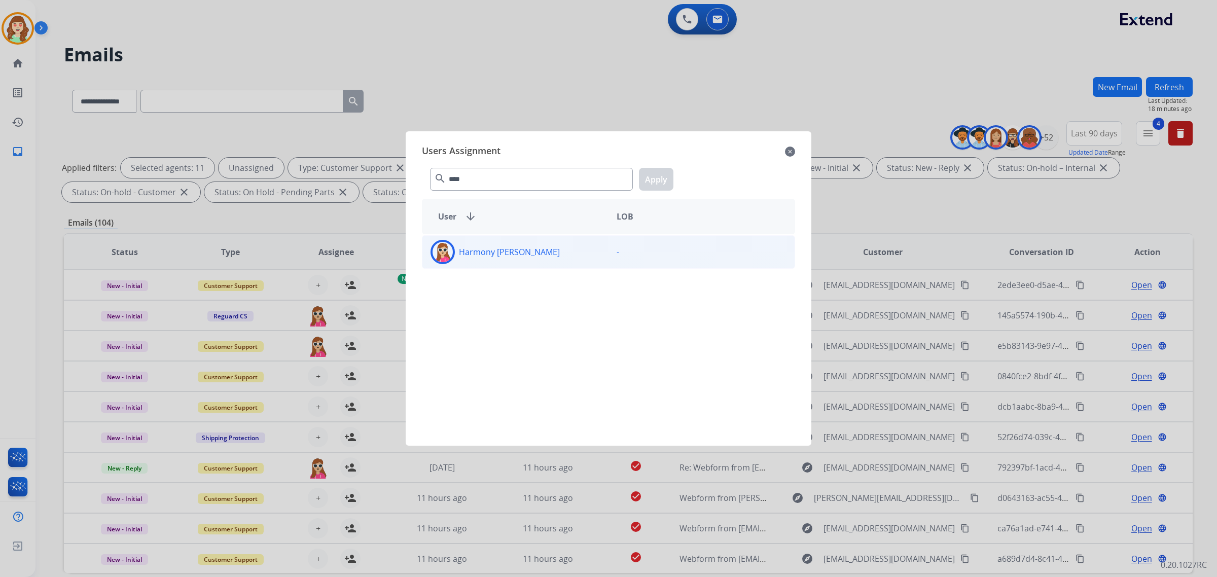
drag, startPoint x: 546, startPoint y: 259, endPoint x: 575, endPoint y: 239, distance: 34.7
click at [546, 258] on div "Harmony [PERSON_NAME]" at bounding box center [515, 252] width 186 height 24
click at [648, 178] on button "Apply" at bounding box center [656, 179] width 34 height 23
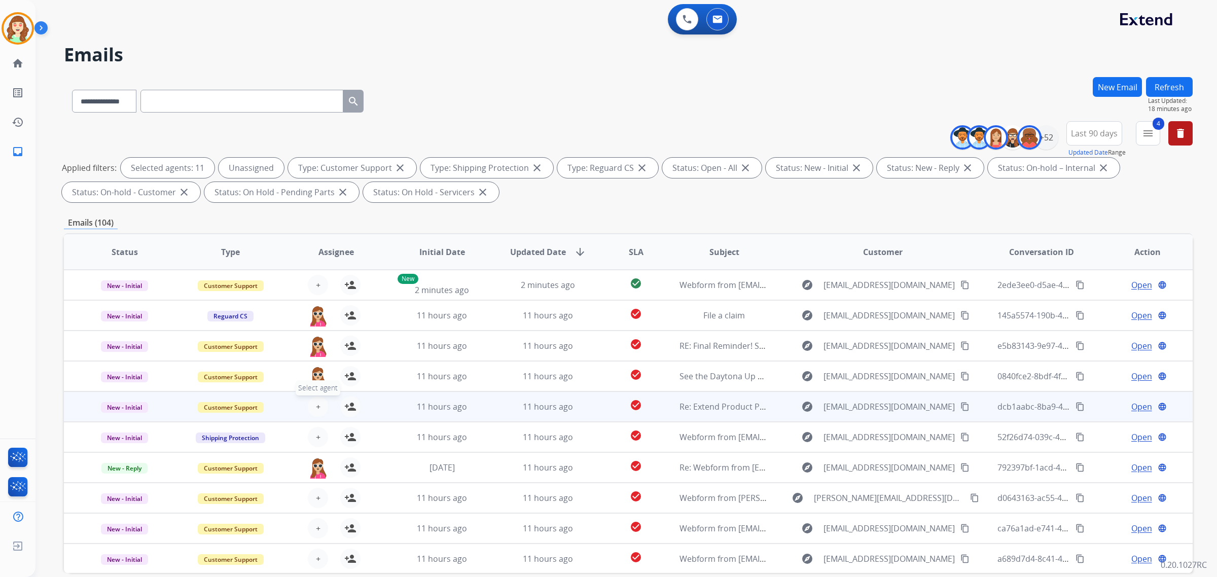
click at [316, 406] on span "+" at bounding box center [318, 407] width 5 height 12
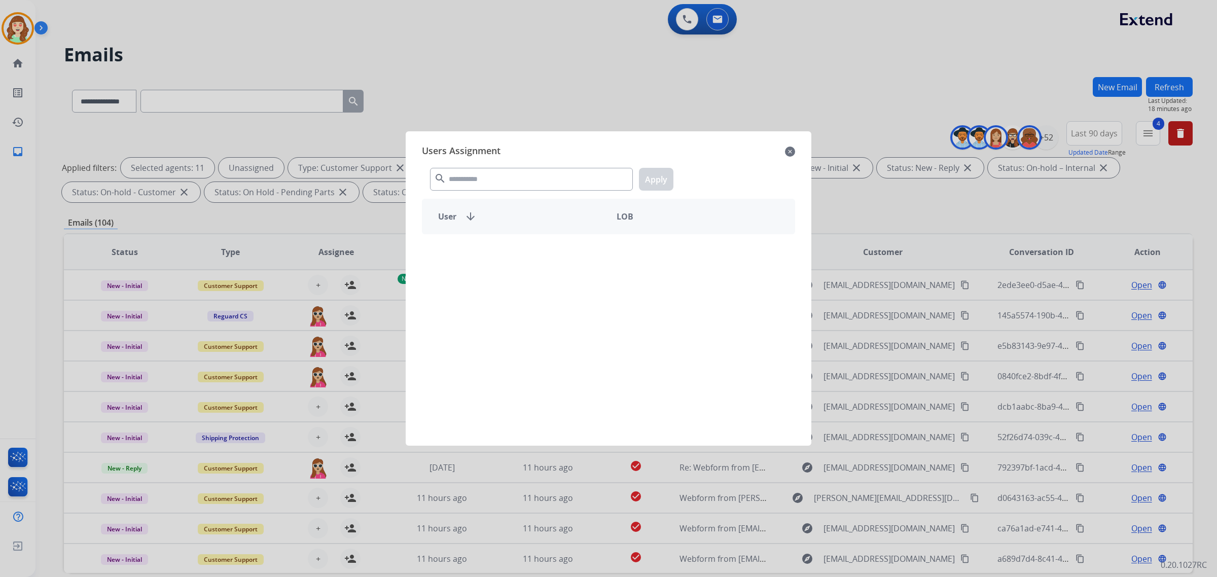
click at [475, 195] on div "Users Assignment close search Apply User arrow_downward LOB" at bounding box center [609, 288] width 390 height 298
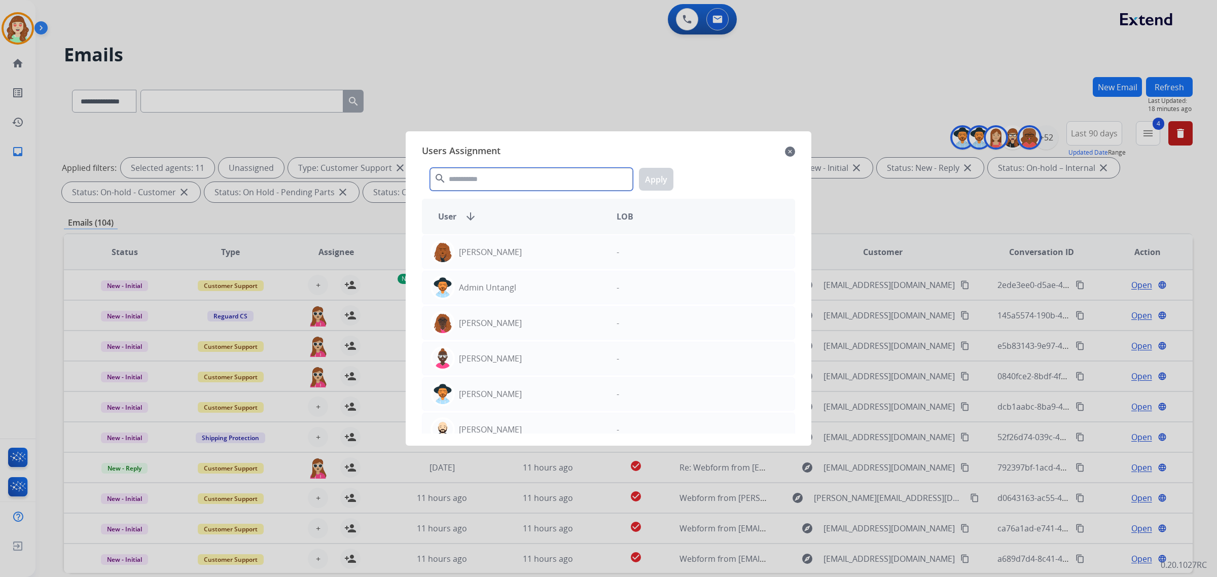
click at [475, 185] on input "text" at bounding box center [531, 179] width 203 height 23
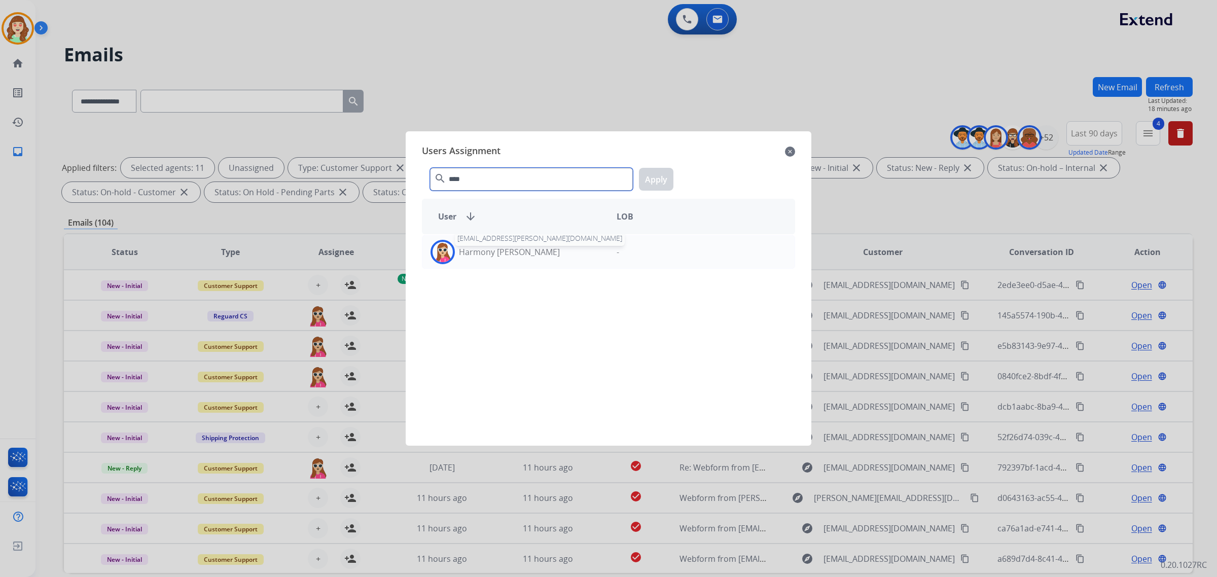
type input "****"
click at [520, 262] on div "Harmony [PERSON_NAME] [EMAIL_ADDRESS][PERSON_NAME][DOMAIN_NAME]" at bounding box center [515, 252] width 186 height 24
drag, startPoint x: 668, startPoint y: 173, endPoint x: 312, endPoint y: 407, distance: 426.4
click at [654, 181] on button "Apply" at bounding box center [656, 179] width 34 height 23
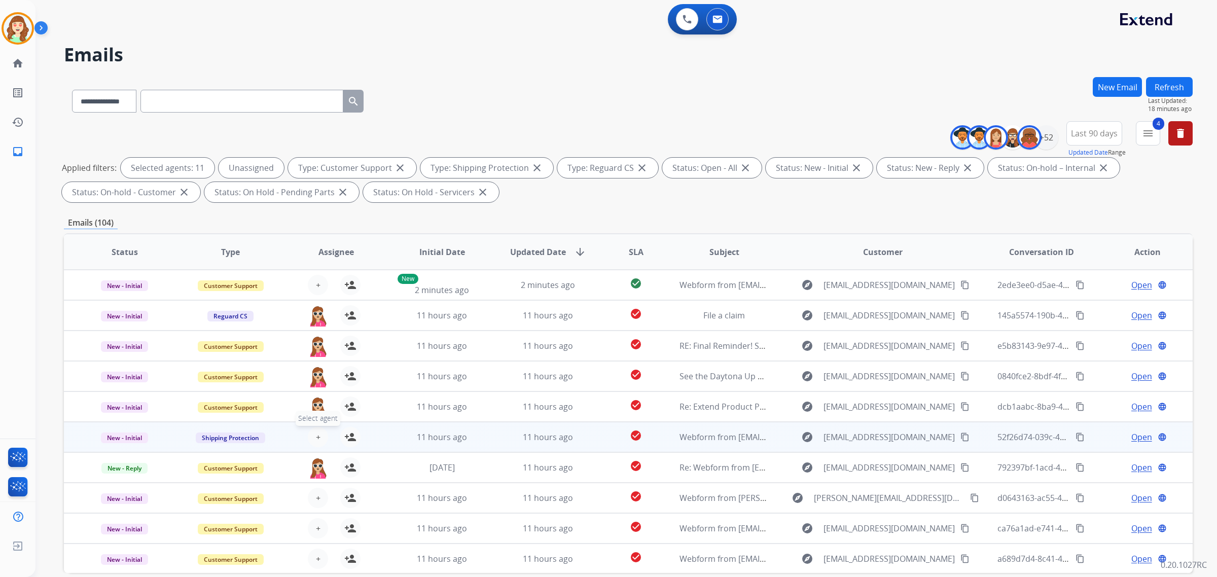
click at [316, 434] on span "+" at bounding box center [318, 437] width 5 height 12
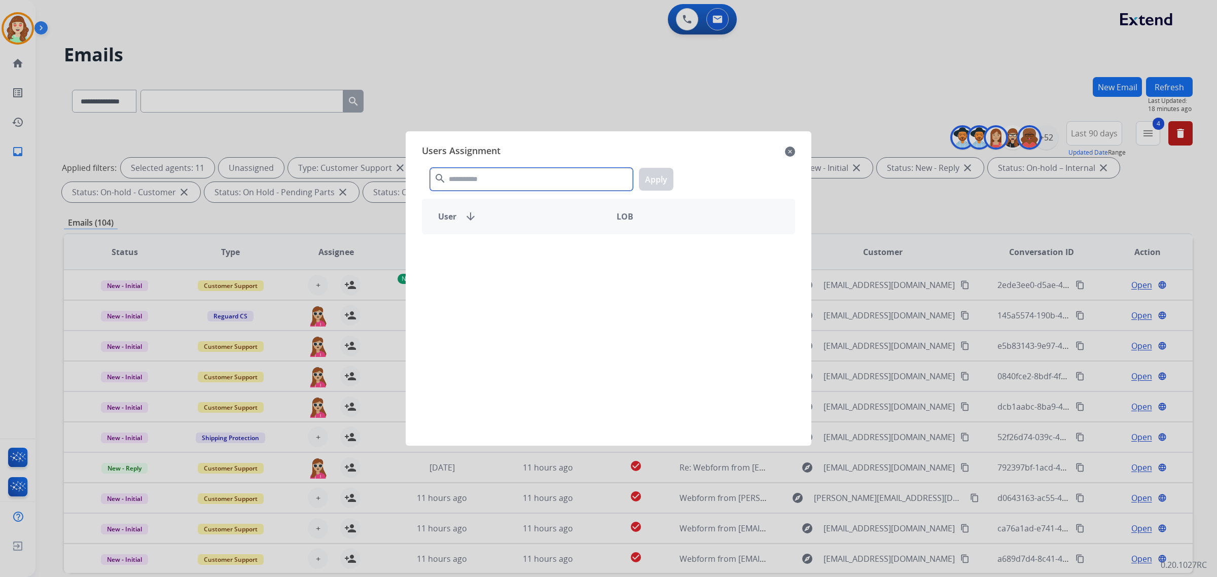
click at [485, 188] on input "text" at bounding box center [531, 179] width 203 height 23
type input "****"
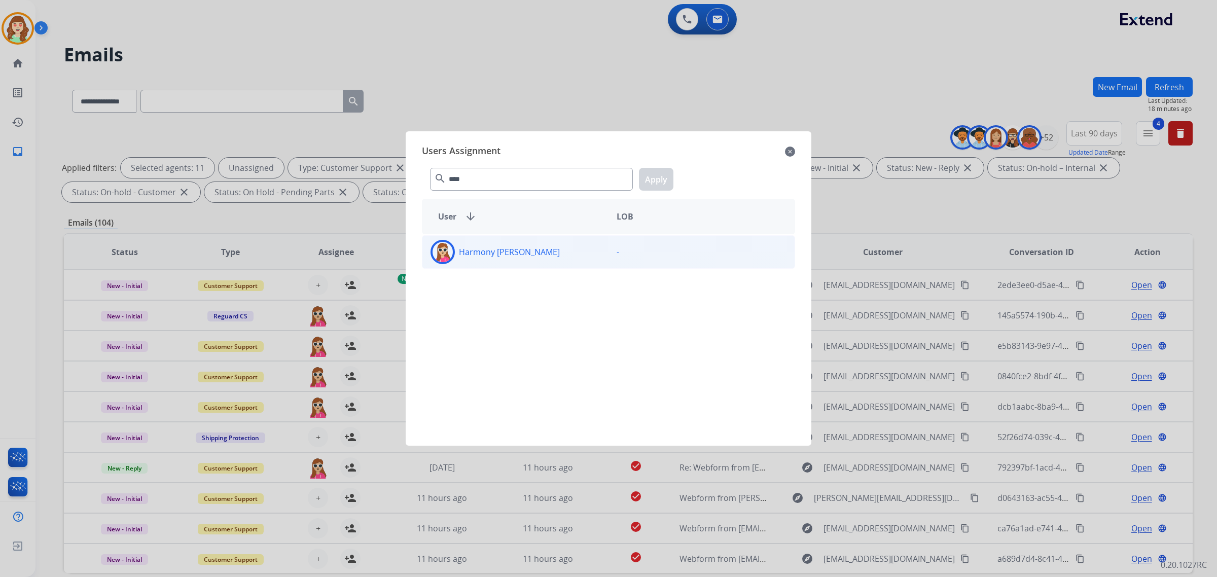
click at [541, 258] on div "Harmony [PERSON_NAME]" at bounding box center [515, 252] width 186 height 24
click at [655, 186] on button "Apply" at bounding box center [656, 179] width 34 height 23
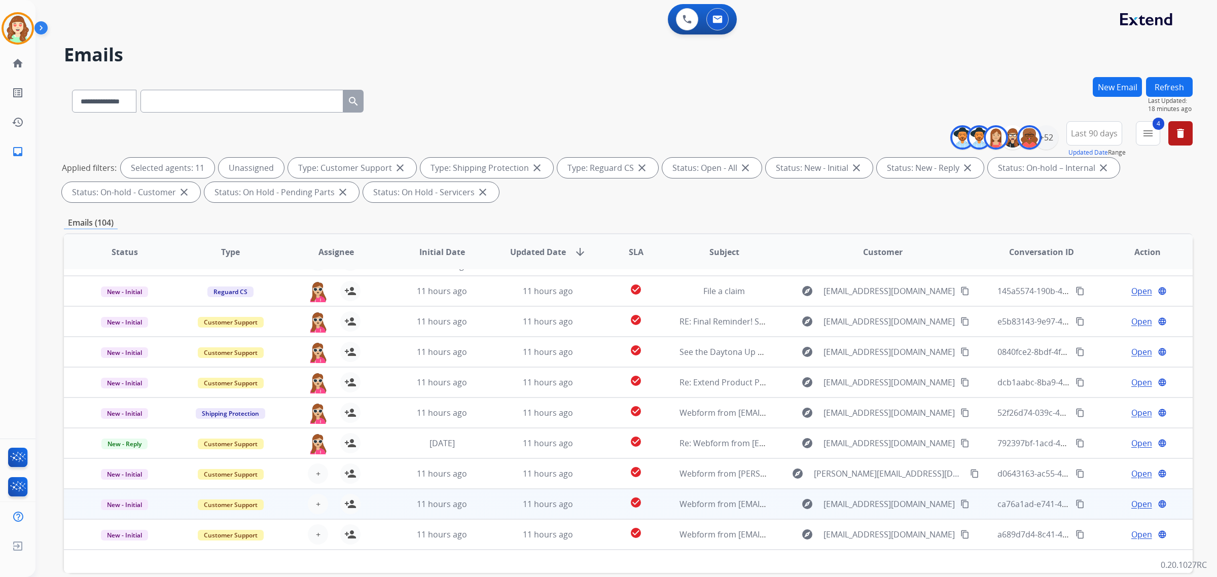
scroll to position [33, 0]
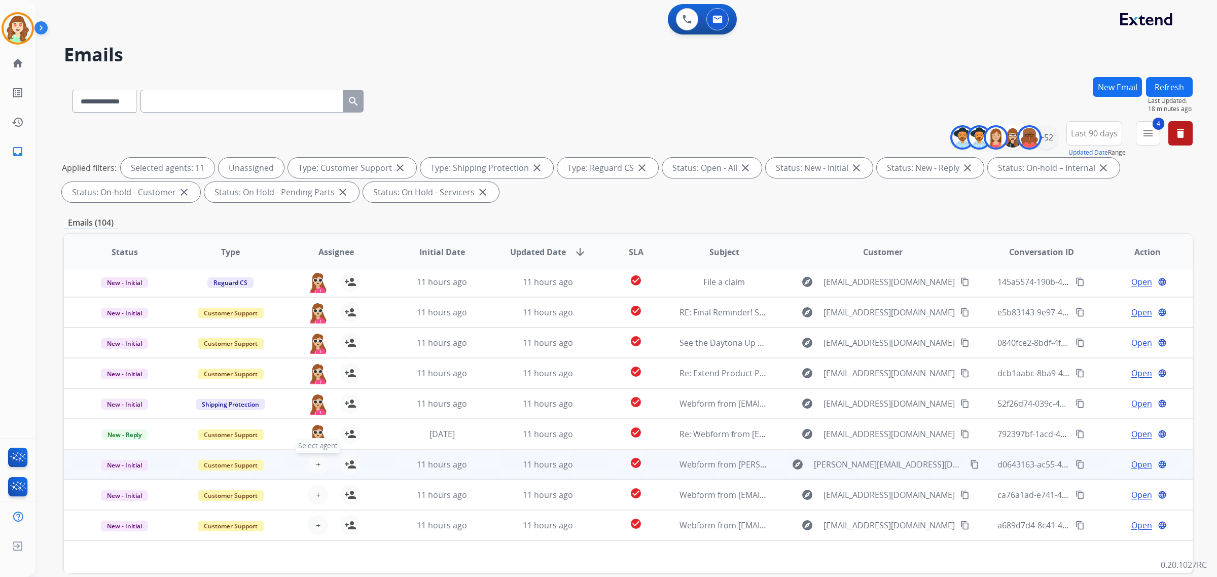
click at [316, 463] on span "+" at bounding box center [318, 465] width 5 height 12
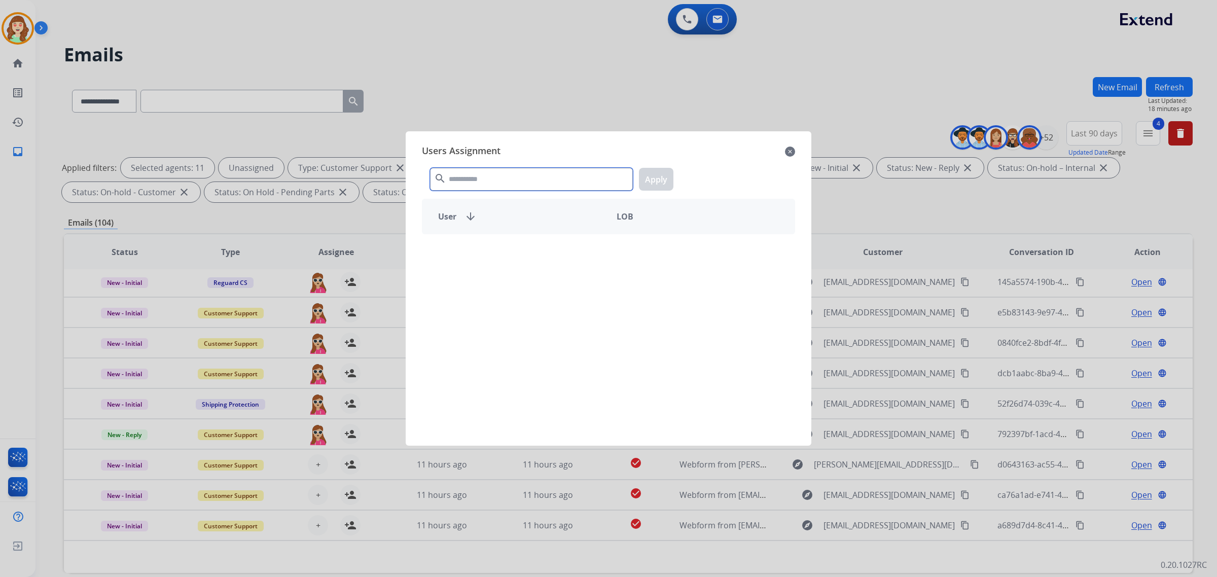
click at [469, 183] on input "text" at bounding box center [531, 179] width 203 height 23
type input "****"
click at [521, 243] on div "Harmony [PERSON_NAME]" at bounding box center [515, 252] width 186 height 24
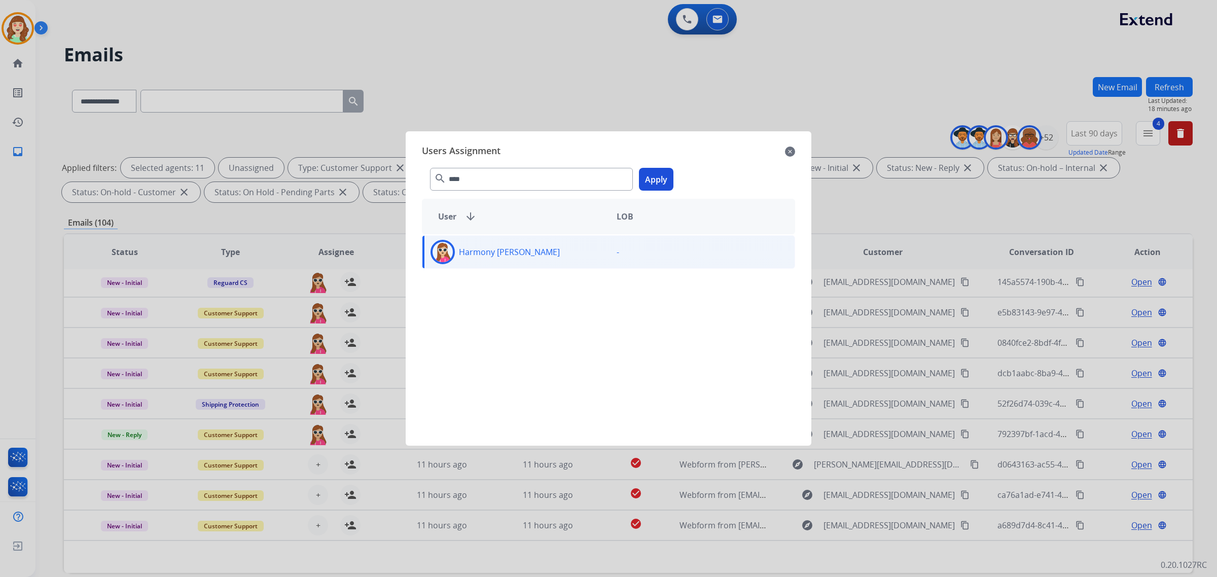
click at [663, 168] on button "Apply" at bounding box center [656, 179] width 34 height 23
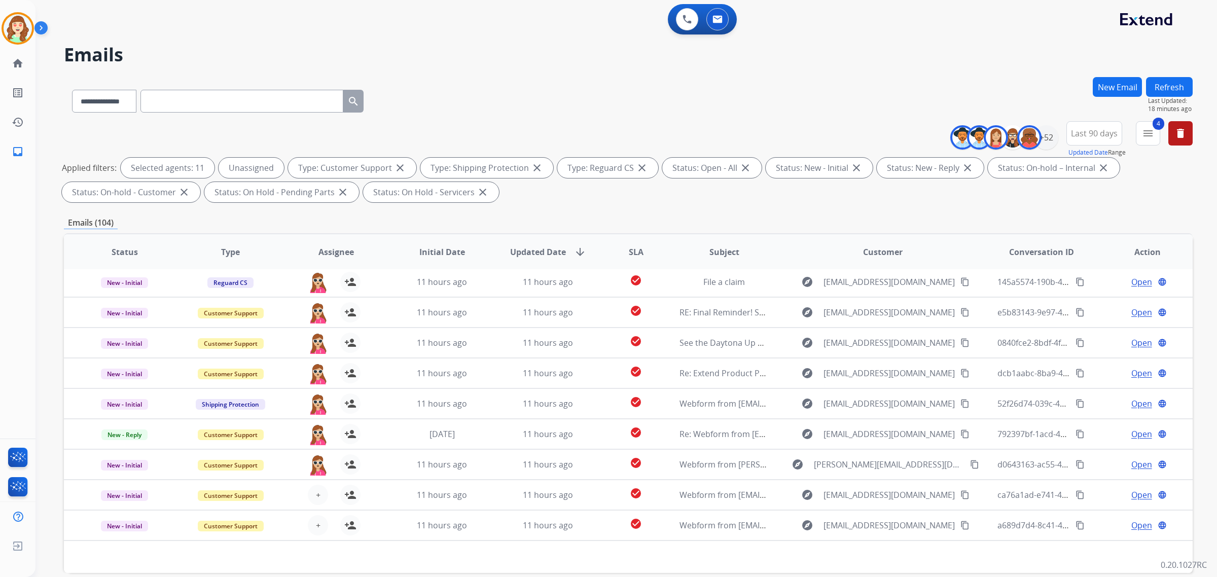
drag, startPoint x: 653, startPoint y: 175, endPoint x: 636, endPoint y: 193, distance: 25.1
click at [653, 175] on div "Applied filters: Selected agents: 11 Unassigned Type: Customer Support close Ty…" at bounding box center [626, 180] width 1129 height 45
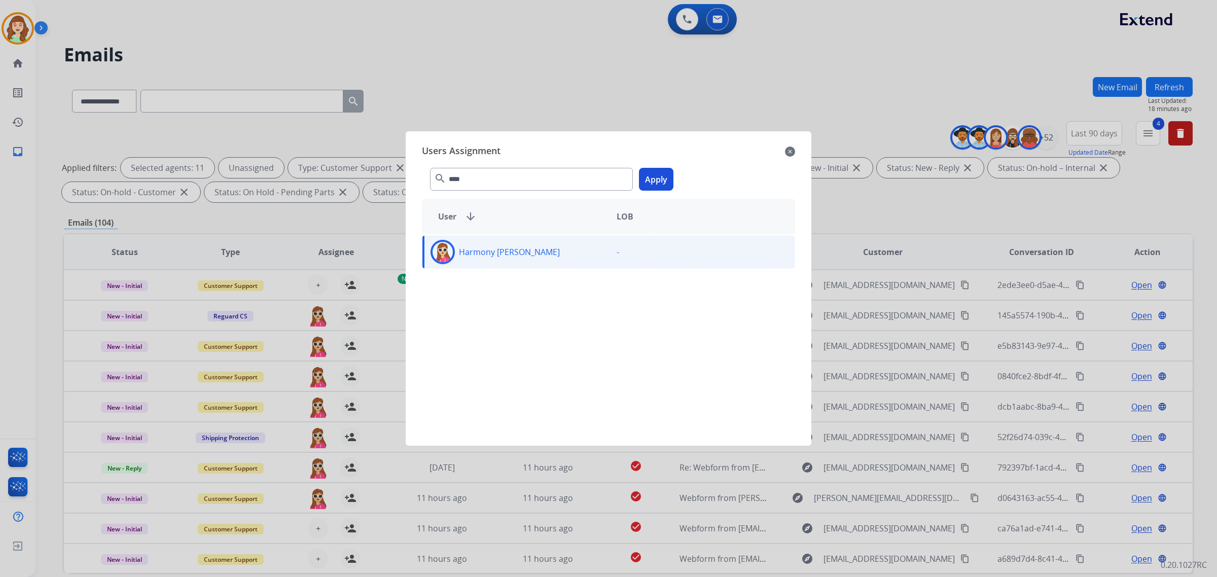
select select "**********"
click at [670, 177] on button "Apply" at bounding box center [656, 179] width 34 height 23
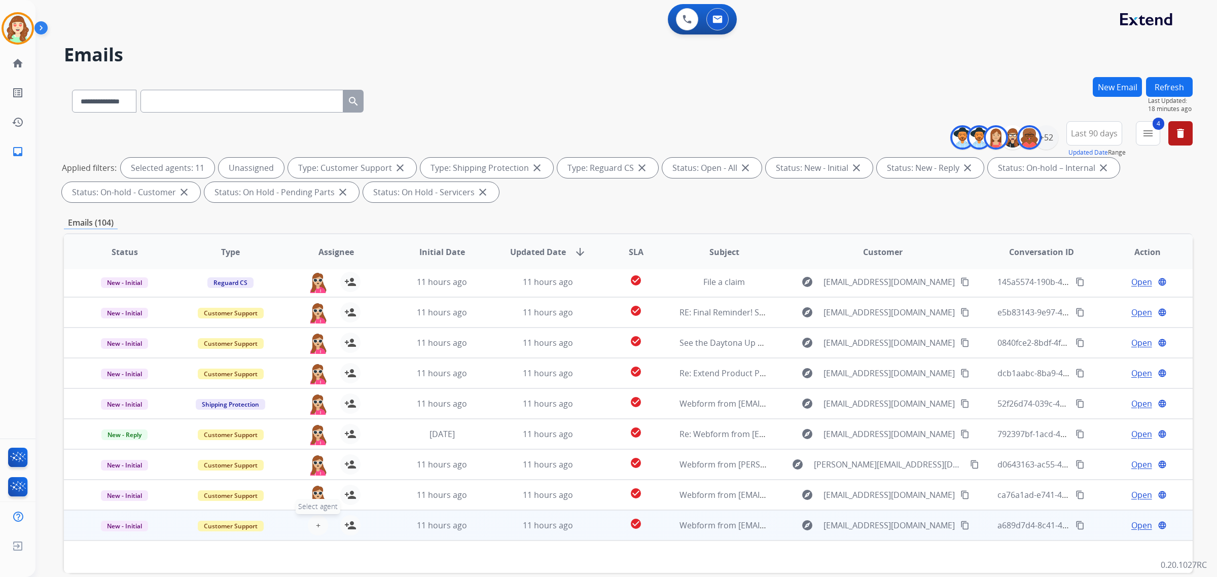
click at [317, 521] on span "+" at bounding box center [318, 525] width 5 height 12
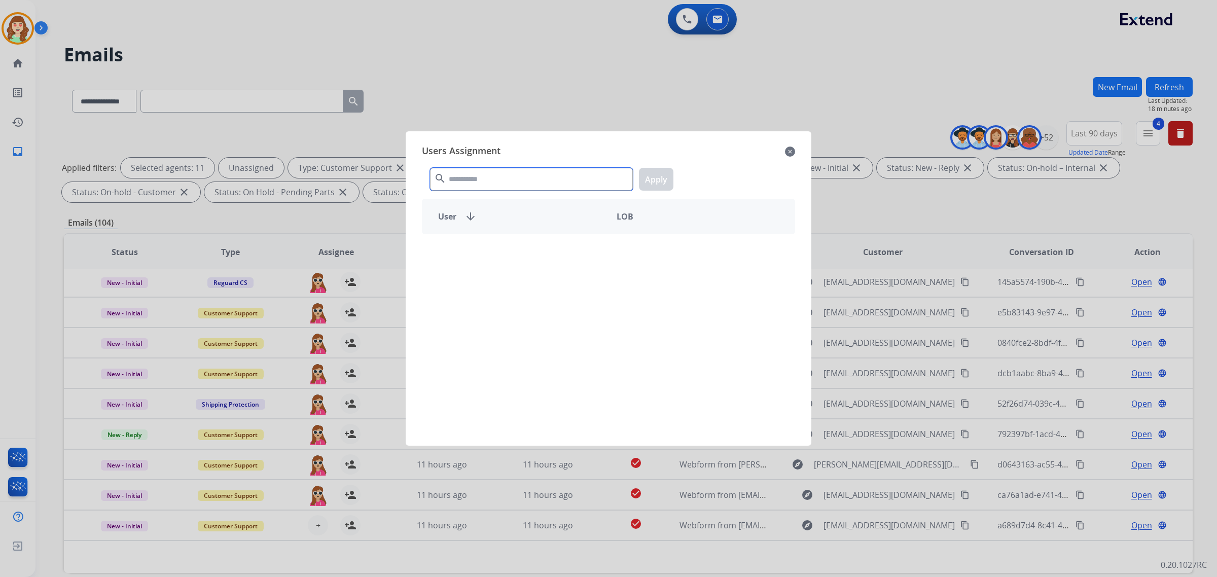
click at [494, 171] on input "text" at bounding box center [531, 179] width 203 height 23
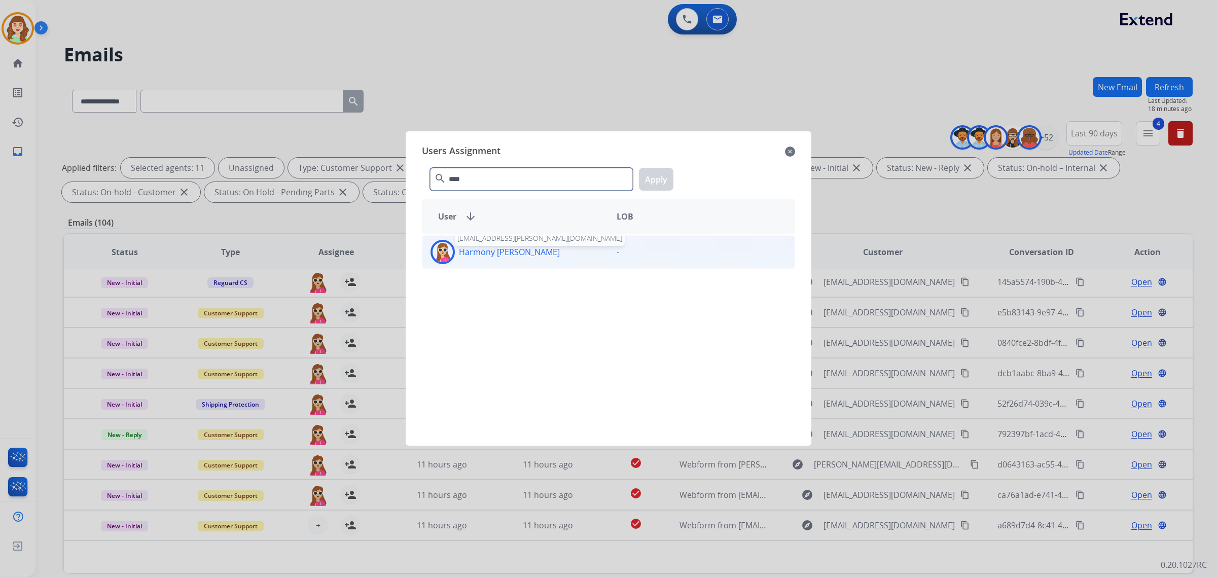
type input "****"
drag, startPoint x: 516, startPoint y: 258, endPoint x: 638, endPoint y: 201, distance: 134.3
click at [523, 257] on div "Harmony [PERSON_NAME] [EMAIL_ADDRESS][PERSON_NAME][DOMAIN_NAME]" at bounding box center [515, 252] width 186 height 24
drag, startPoint x: 651, startPoint y: 170, endPoint x: 526, endPoint y: 319, distance: 193.3
click at [651, 171] on button "Apply" at bounding box center [656, 179] width 34 height 23
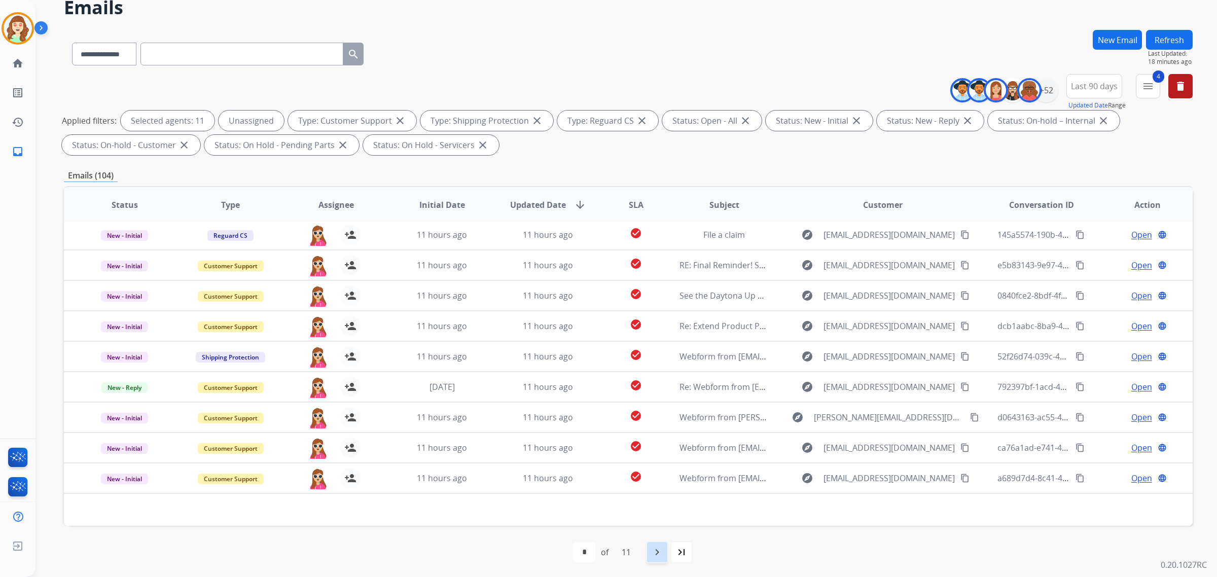
scroll to position [48, 0]
click at [655, 546] on mat-icon "navigate_next" at bounding box center [657, 551] width 12 height 12
select select "*"
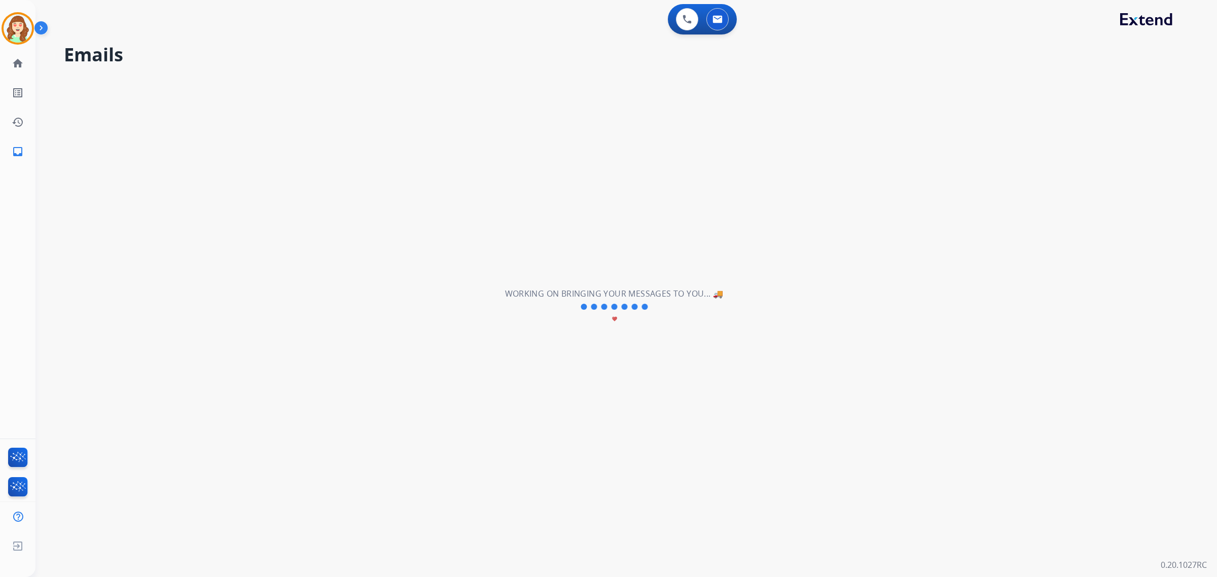
scroll to position [0, 0]
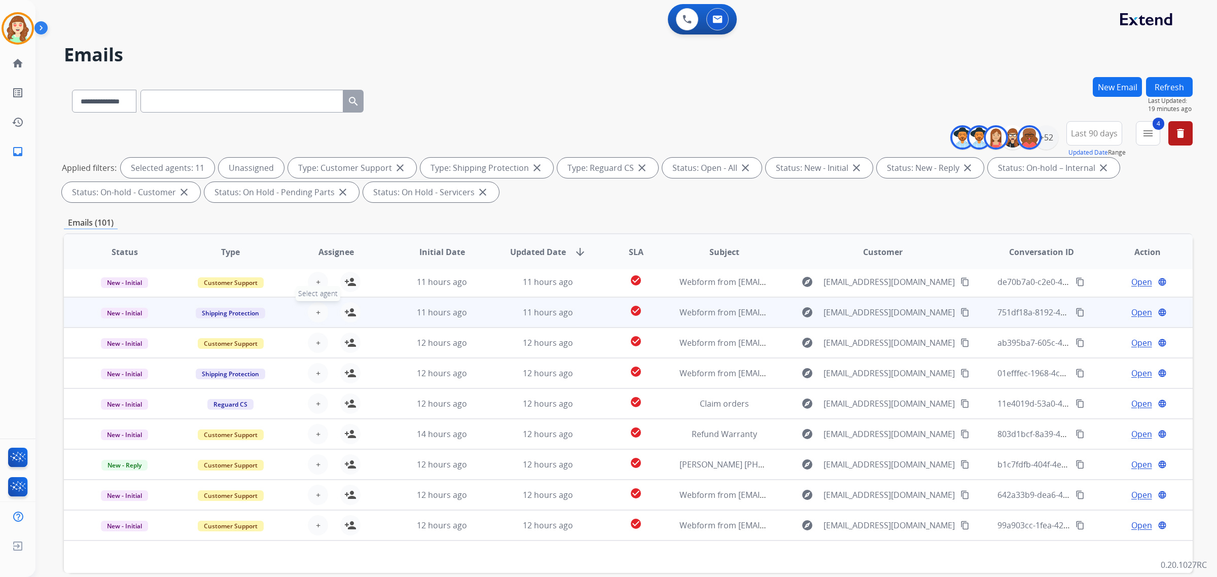
click at [312, 309] on button "+ Select agent" at bounding box center [318, 312] width 20 height 20
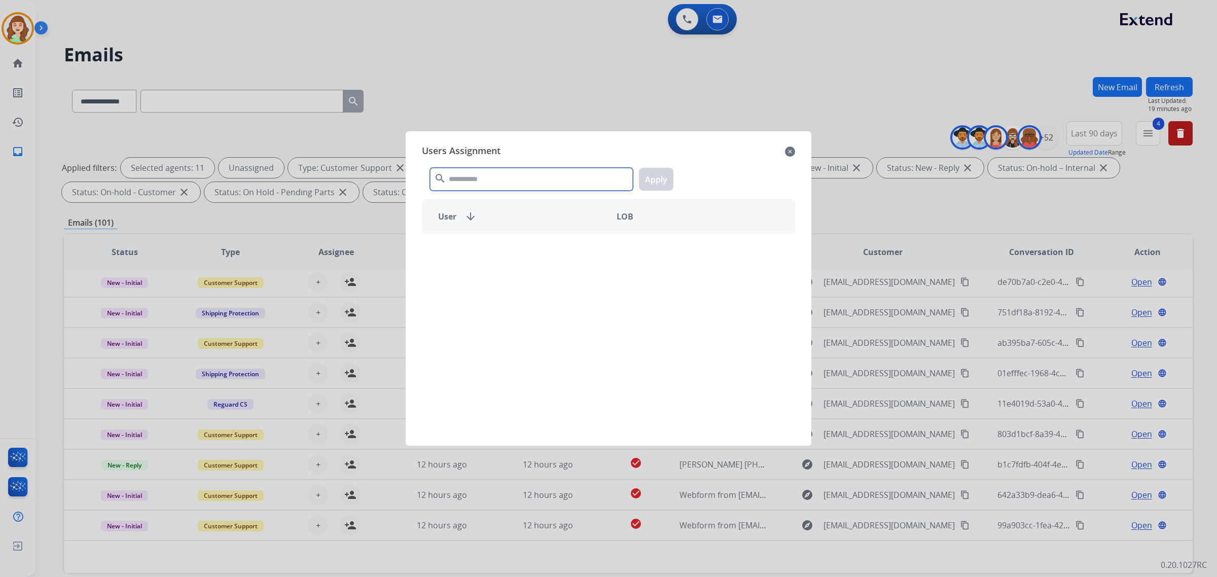
click at [532, 179] on input "text" at bounding box center [531, 179] width 203 height 23
type input "****"
drag, startPoint x: 530, startPoint y: 249, endPoint x: 627, endPoint y: 171, distance: 124.8
click at [537, 248] on div "Harmony [PERSON_NAME]" at bounding box center [515, 252] width 186 height 24
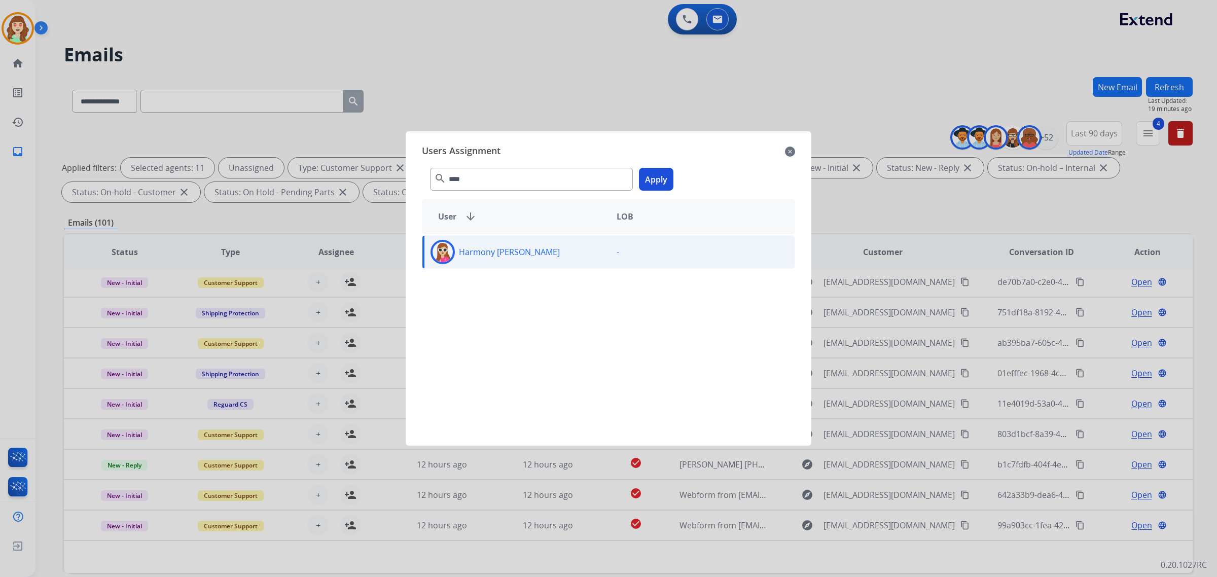
click at [651, 179] on button "Apply" at bounding box center [656, 179] width 34 height 23
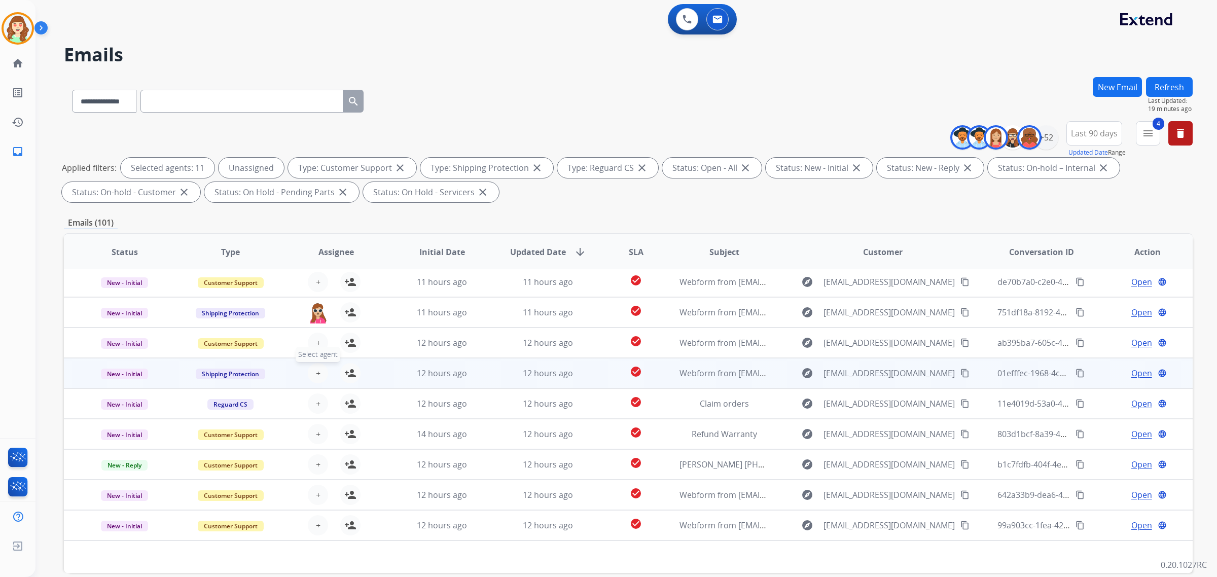
click at [313, 375] on button "+ Select agent" at bounding box center [318, 373] width 20 height 20
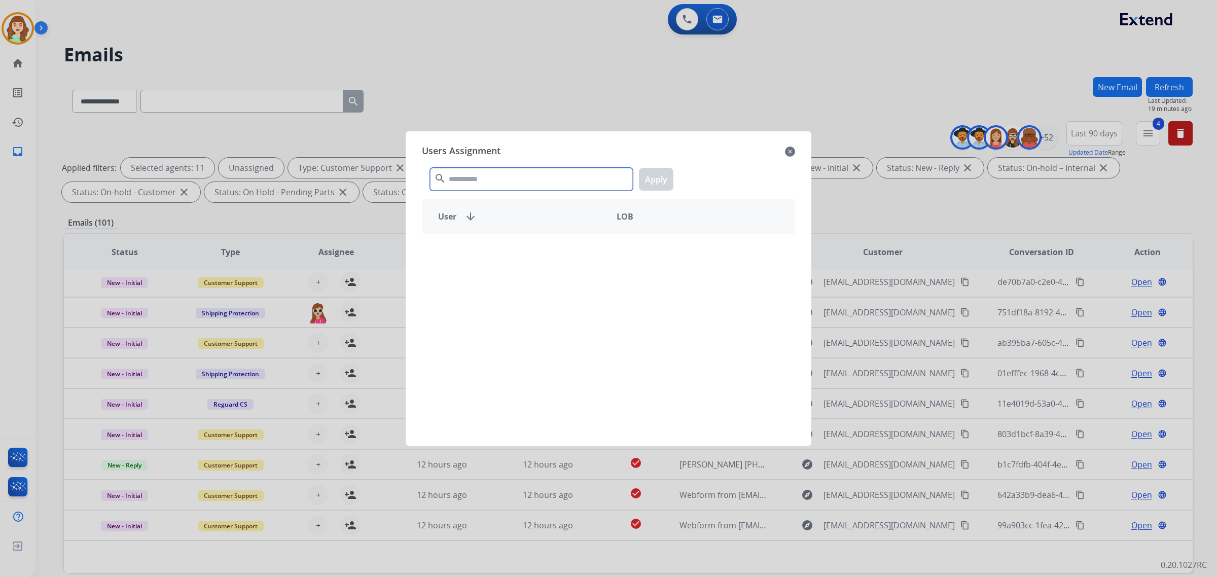
click at [509, 183] on input "text" at bounding box center [531, 179] width 203 height 23
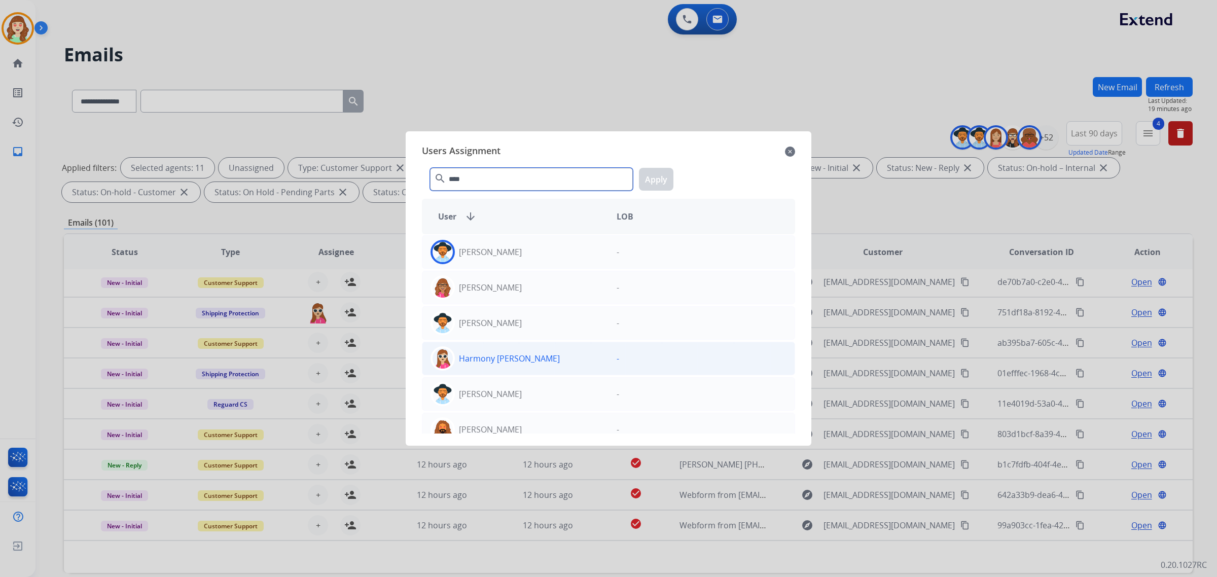
type input "****"
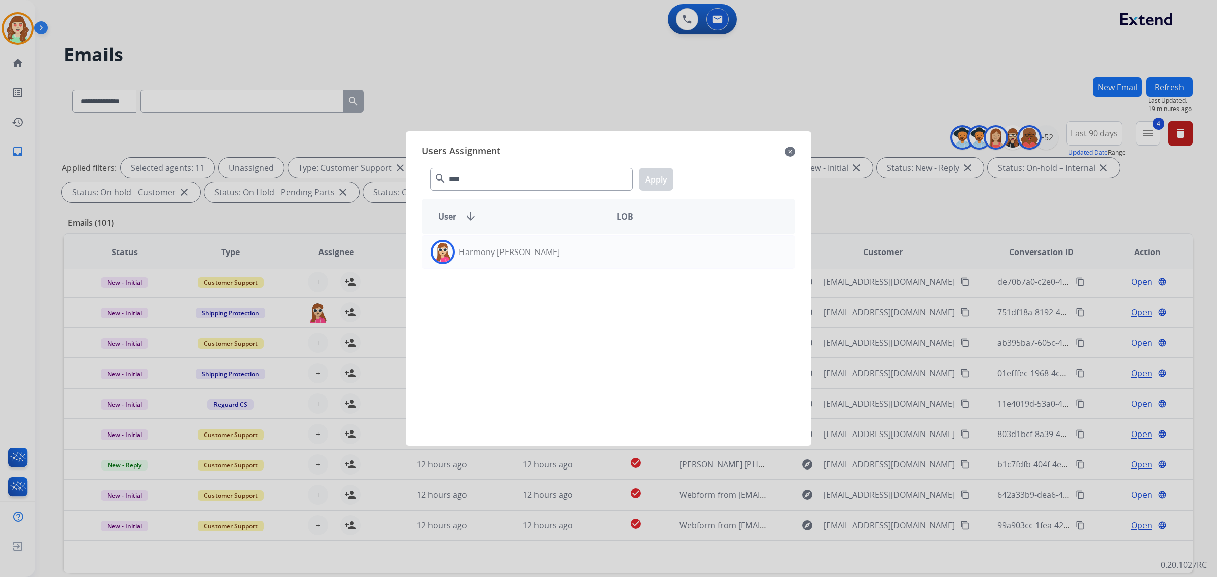
drag, startPoint x: 518, startPoint y: 242, endPoint x: 638, endPoint y: 209, distance: 124.0
click at [516, 244] on div "Harmony [PERSON_NAME]" at bounding box center [515, 252] width 186 height 24
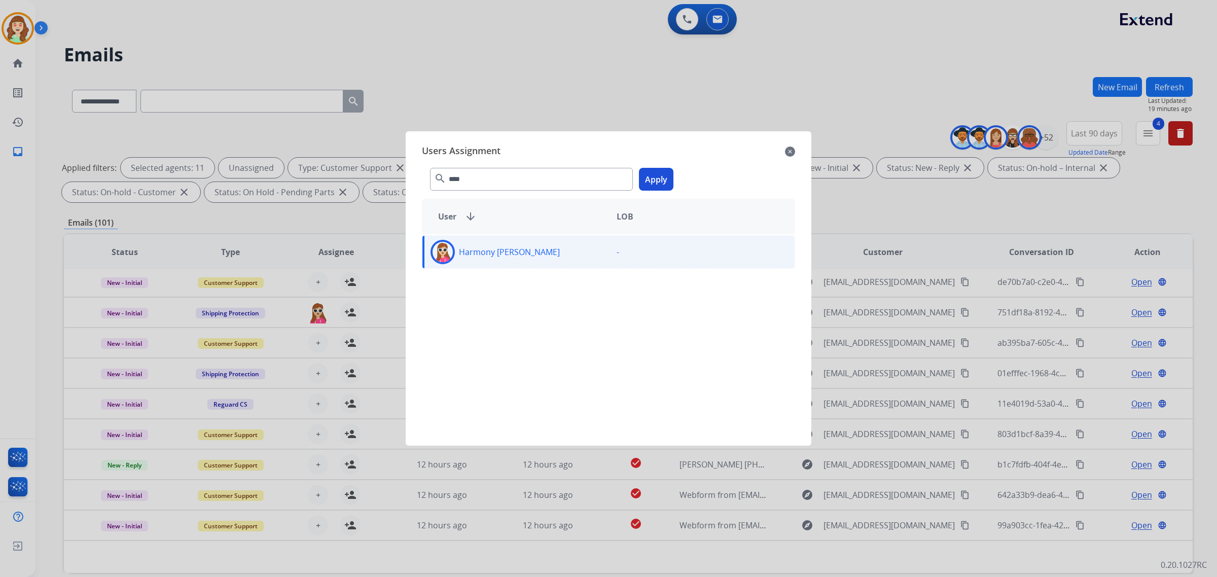
click at [655, 182] on button "Apply" at bounding box center [656, 179] width 34 height 23
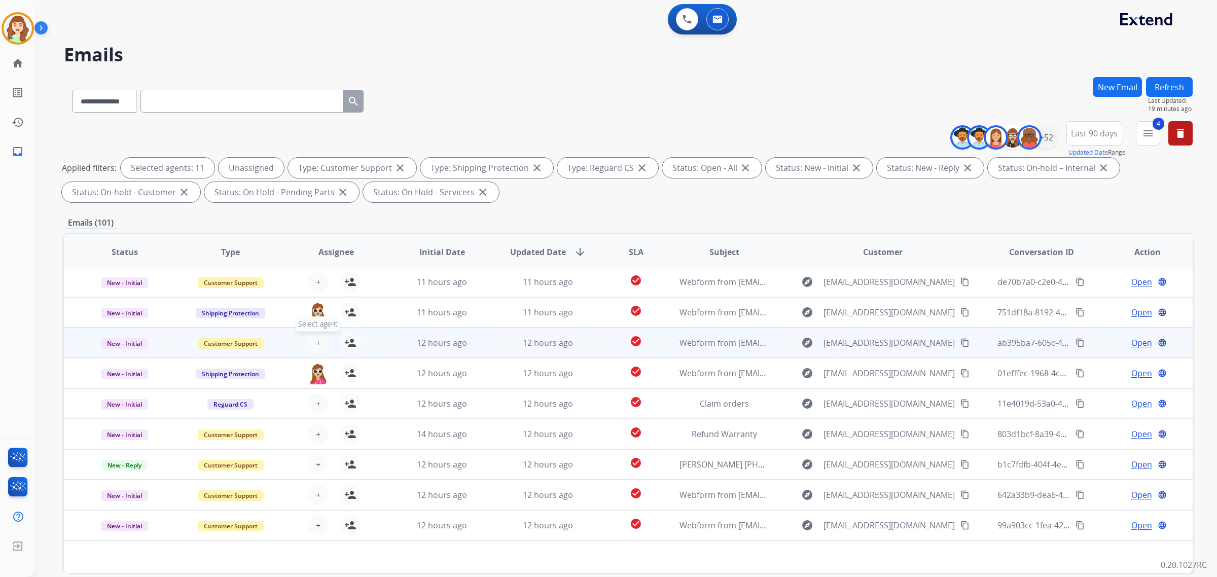
click at [309, 346] on button "+ Select agent" at bounding box center [318, 343] width 20 height 20
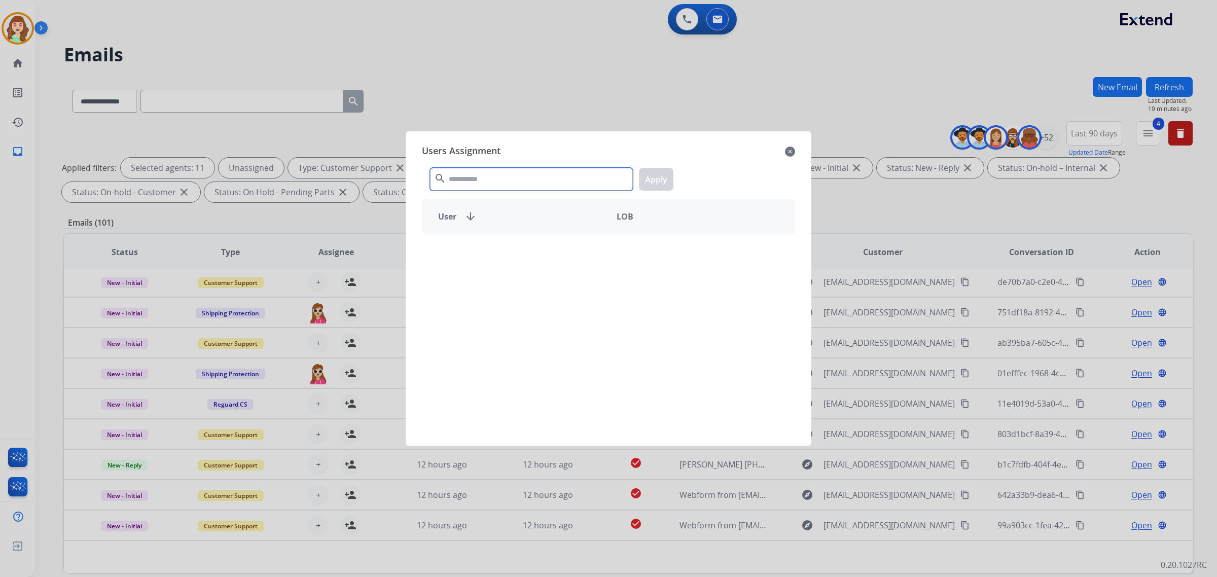
click at [526, 186] on input "text" at bounding box center [531, 179] width 203 height 23
type input "****"
click at [559, 255] on div "Harmony [PERSON_NAME]" at bounding box center [515, 252] width 186 height 24
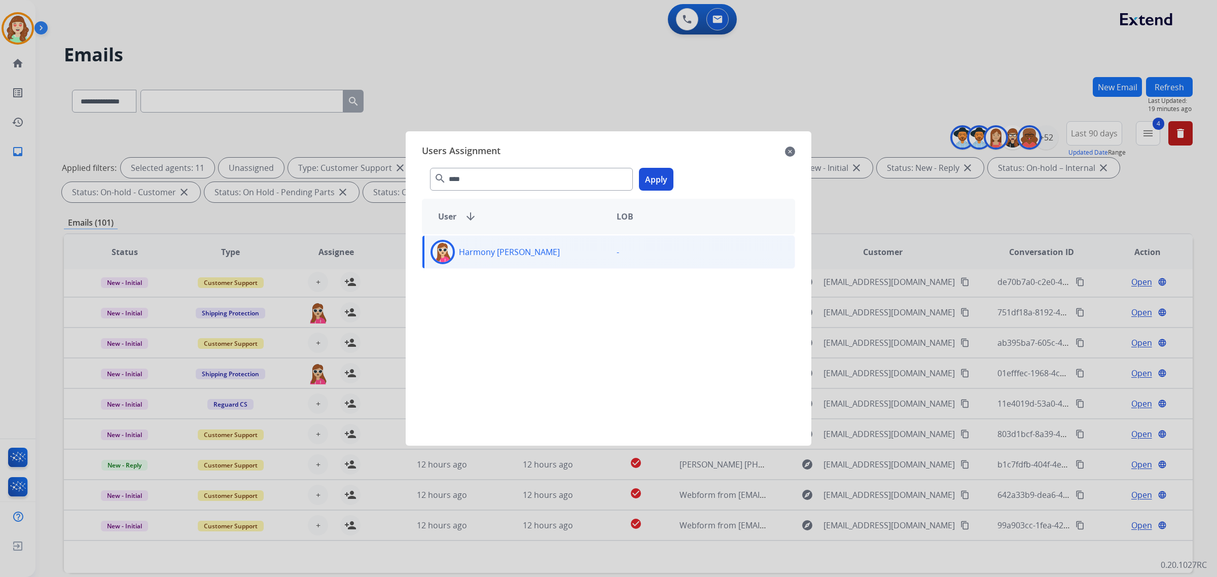
click at [663, 178] on button "Apply" at bounding box center [656, 179] width 34 height 23
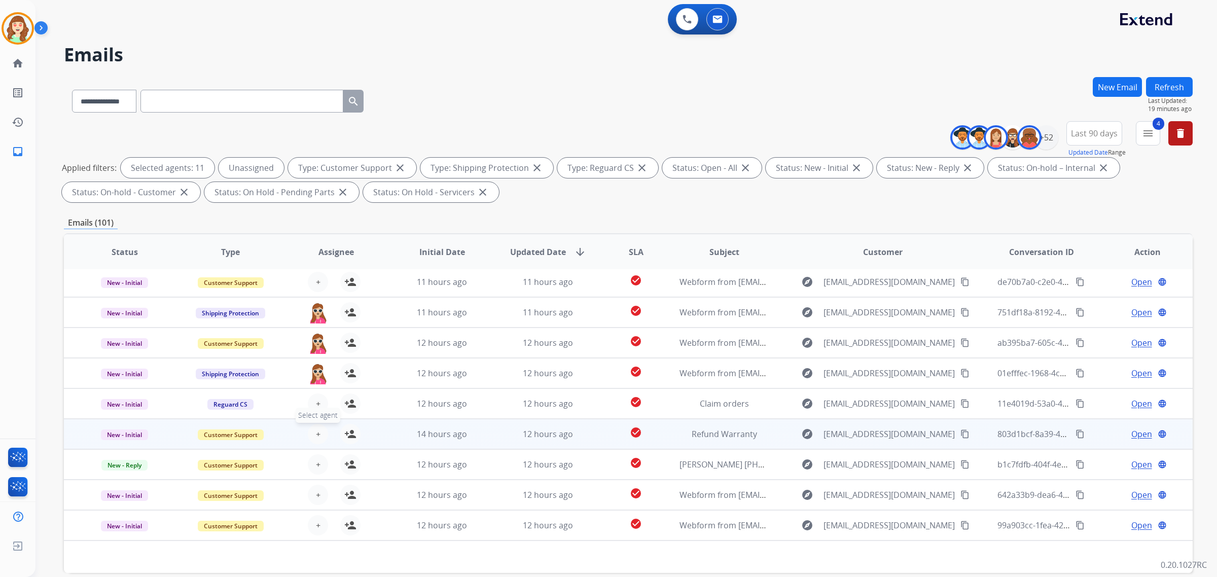
click at [322, 433] on button "+ Select agent" at bounding box center [318, 434] width 20 height 20
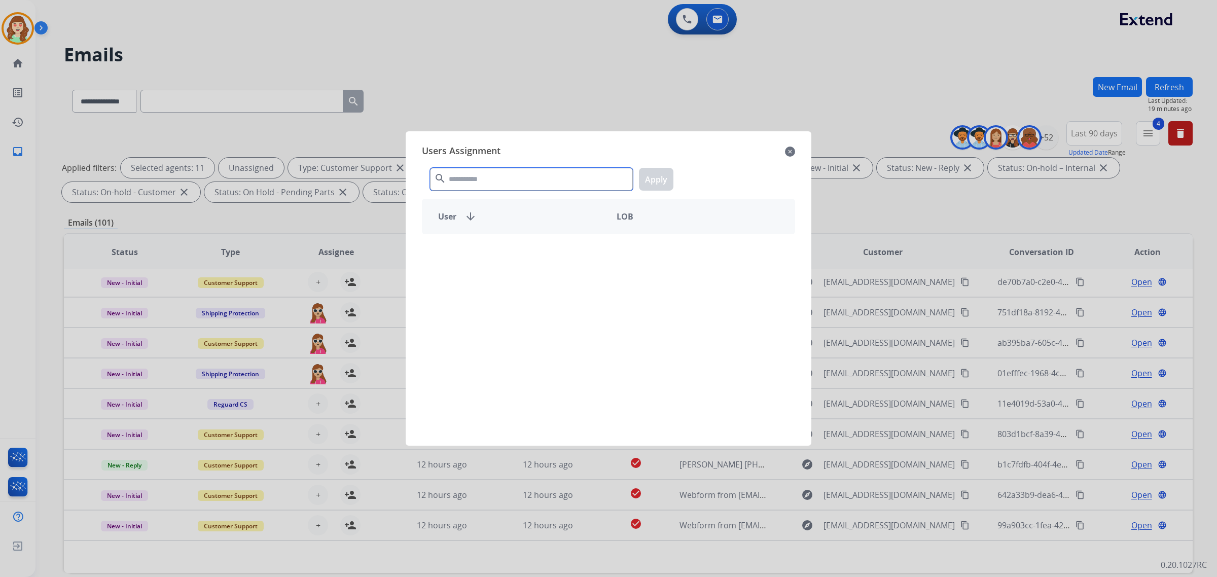
click at [497, 187] on input "text" at bounding box center [531, 179] width 203 height 23
type input "****"
click at [518, 252] on p "Harmony [PERSON_NAME]" at bounding box center [509, 252] width 101 height 12
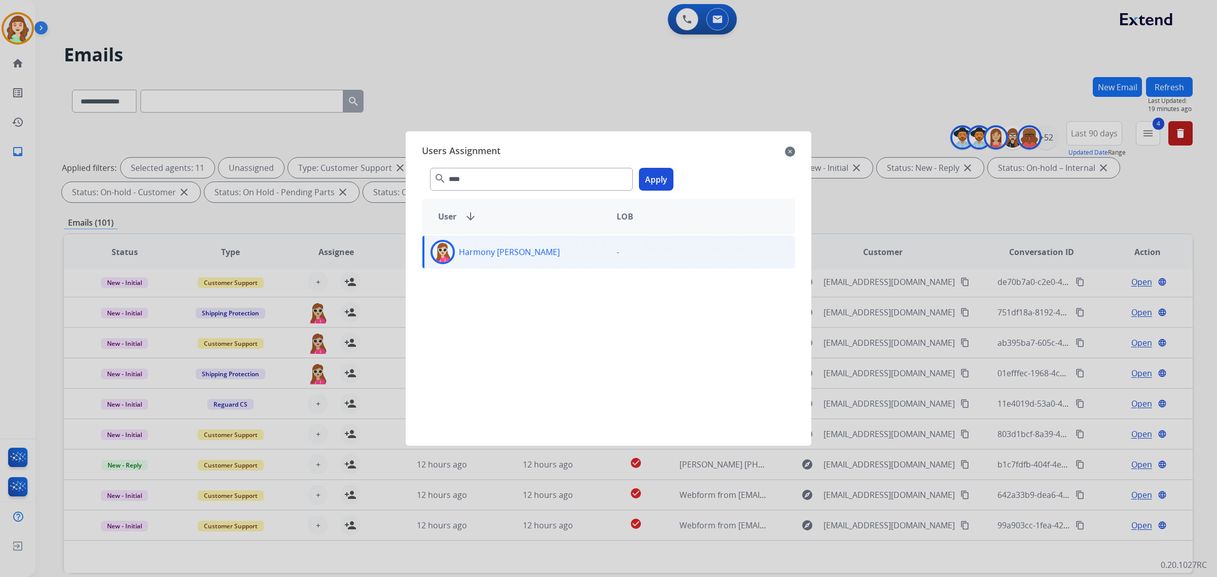
drag, startPoint x: 652, startPoint y: 182, endPoint x: 442, endPoint y: 309, distance: 245.8
click at [652, 181] on button "Apply" at bounding box center [656, 179] width 34 height 23
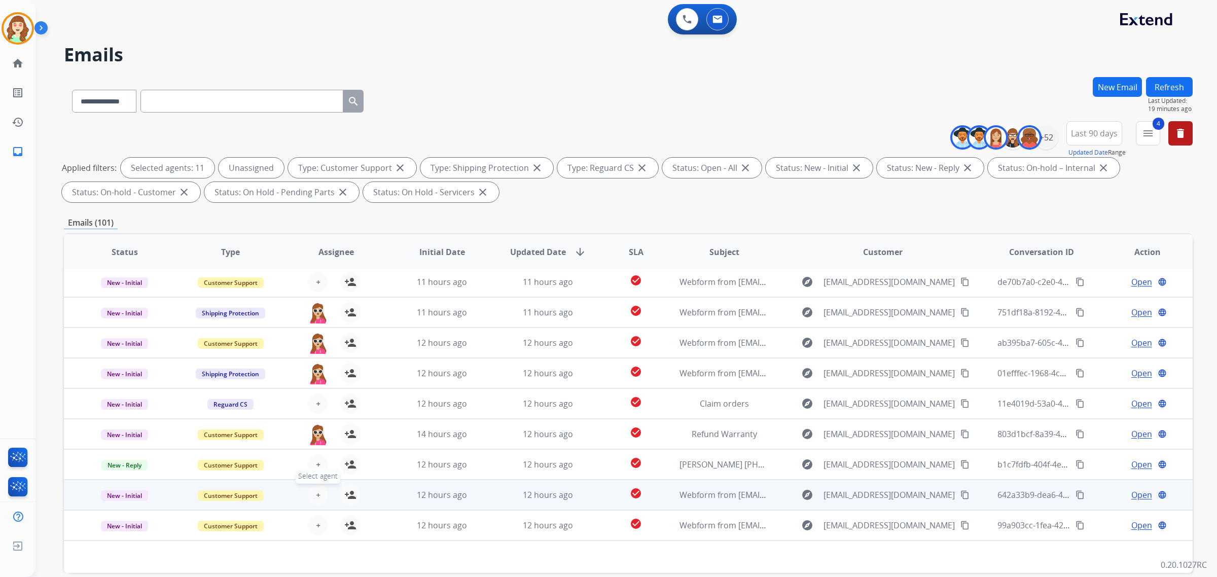
click at [308, 491] on button "+ Select agent" at bounding box center [318, 495] width 20 height 20
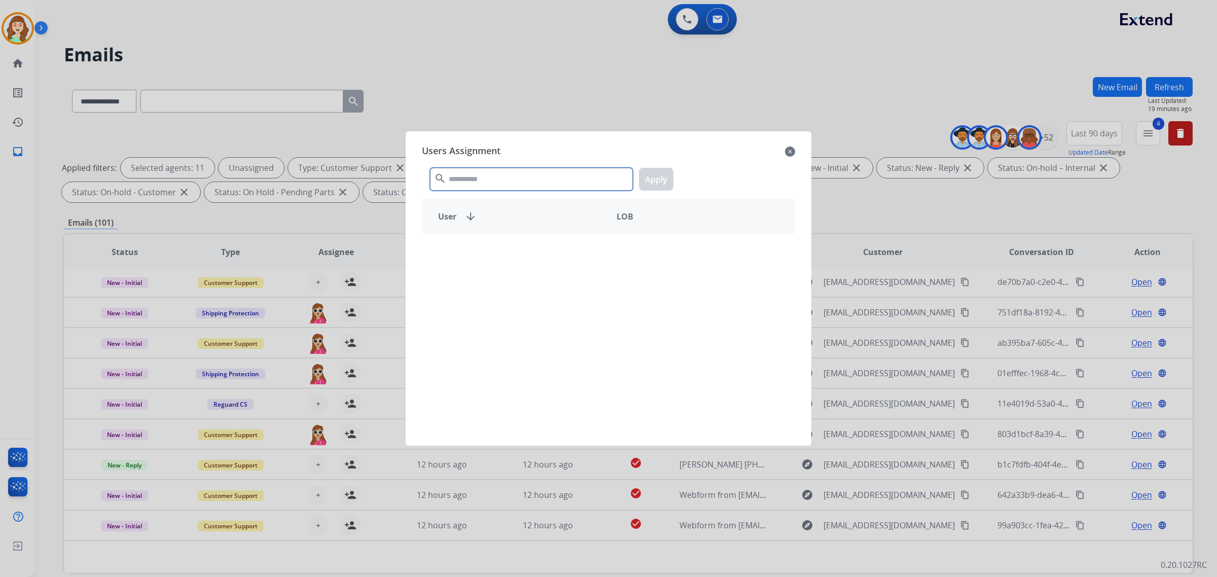
click at [479, 187] on input "text" at bounding box center [531, 179] width 203 height 23
type input "****"
click at [529, 256] on div "Harmony [PERSON_NAME]" at bounding box center [515, 252] width 186 height 24
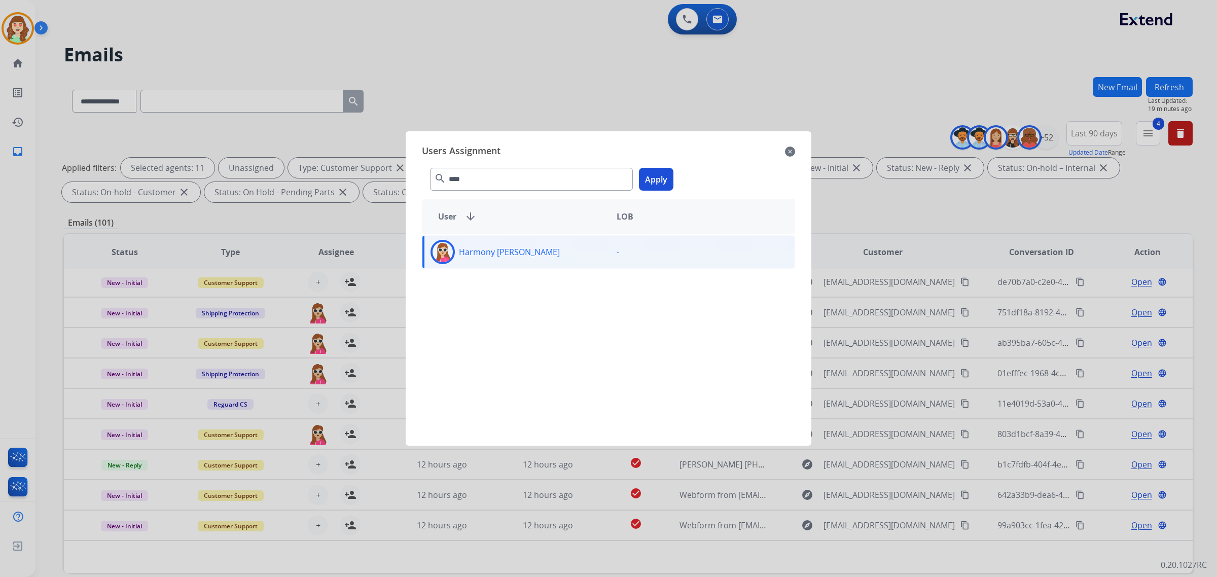
click at [660, 175] on button "Apply" at bounding box center [656, 179] width 34 height 23
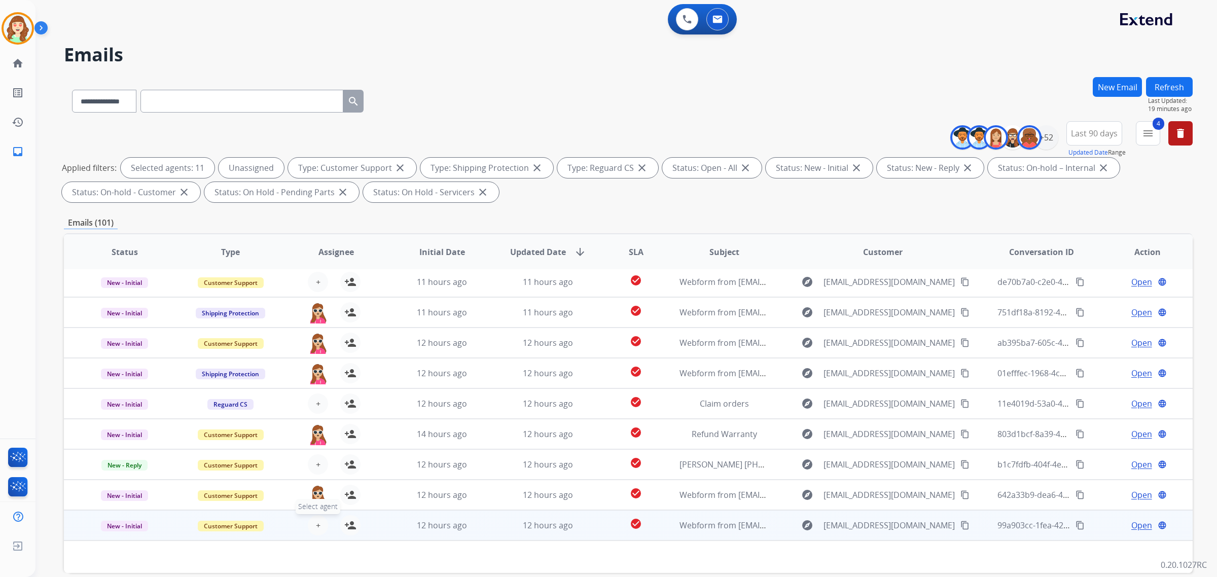
click at [316, 523] on span "+" at bounding box center [318, 525] width 5 height 12
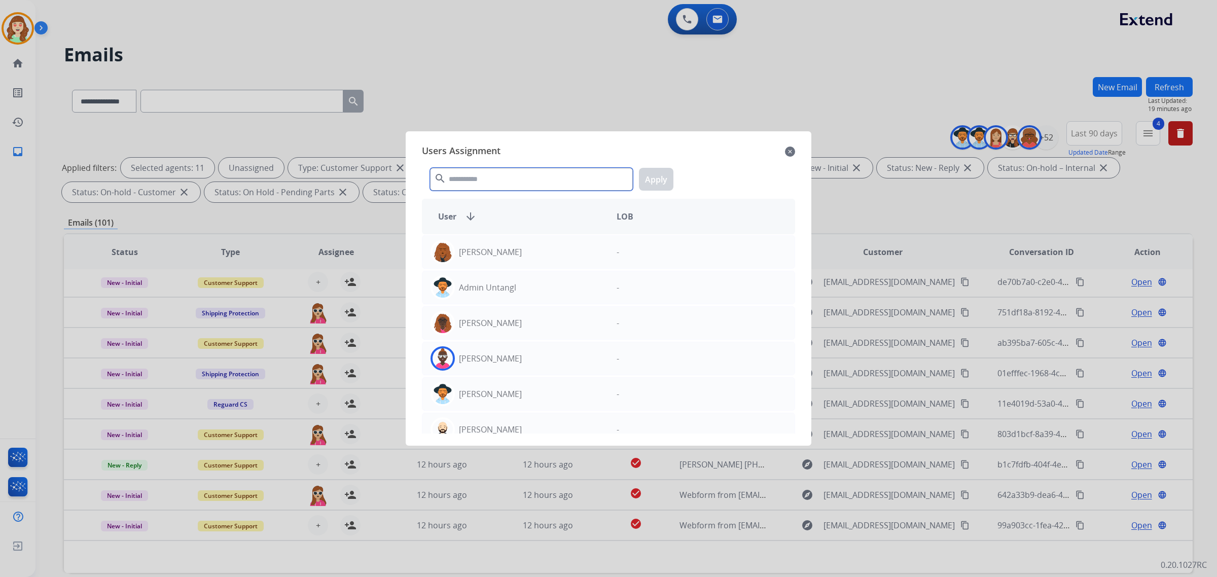
click at [519, 170] on input "text" at bounding box center [531, 179] width 203 height 23
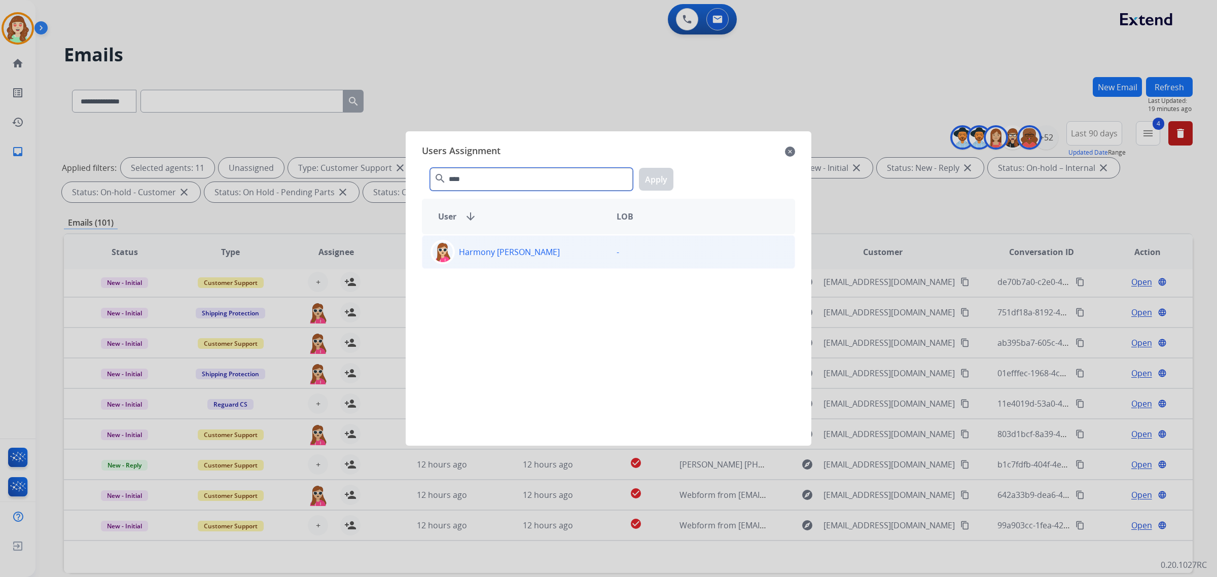
type input "****"
drag, startPoint x: 513, startPoint y: 247, endPoint x: 619, endPoint y: 219, distance: 109.7
click at [534, 242] on div "Harmony [PERSON_NAME] [EMAIL_ADDRESS][PERSON_NAME][DOMAIN_NAME]" at bounding box center [515, 252] width 186 height 24
drag, startPoint x: 658, startPoint y: 181, endPoint x: 602, endPoint y: 258, distance: 95.1
click at [655, 190] on button "Apply" at bounding box center [656, 179] width 34 height 23
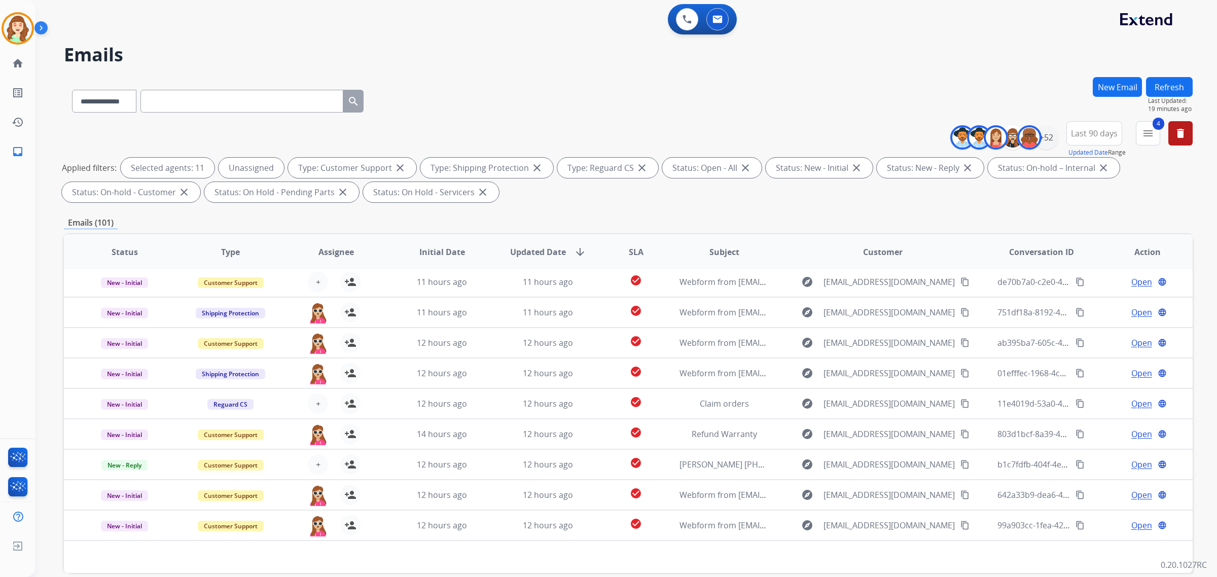
scroll to position [48, 0]
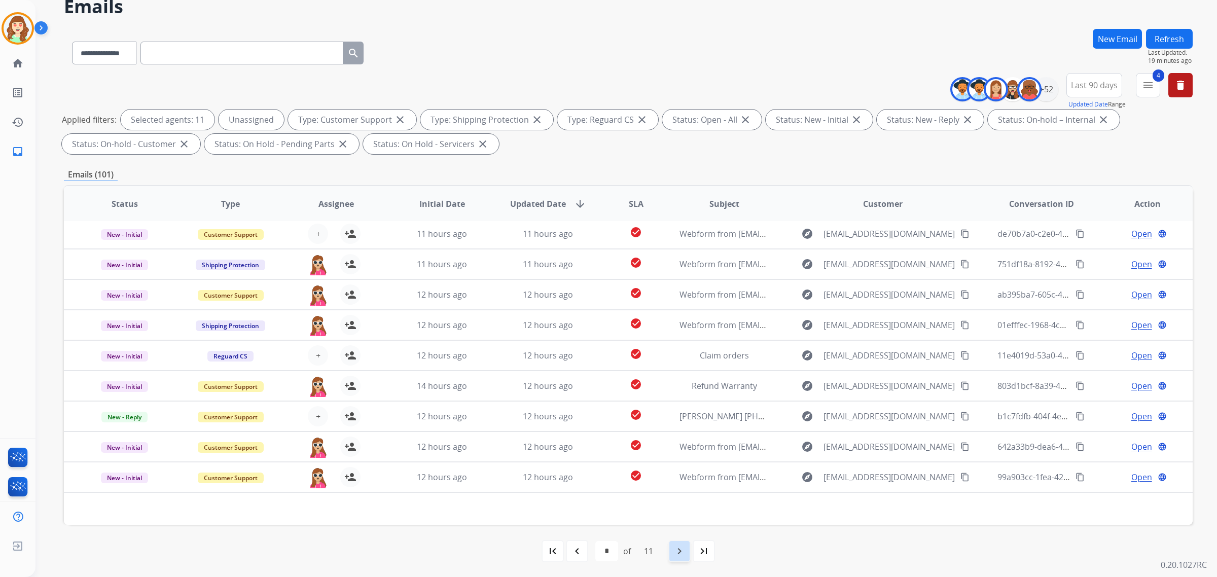
click at [677, 547] on mat-icon "navigate_next" at bounding box center [680, 551] width 12 height 12
select select "*"
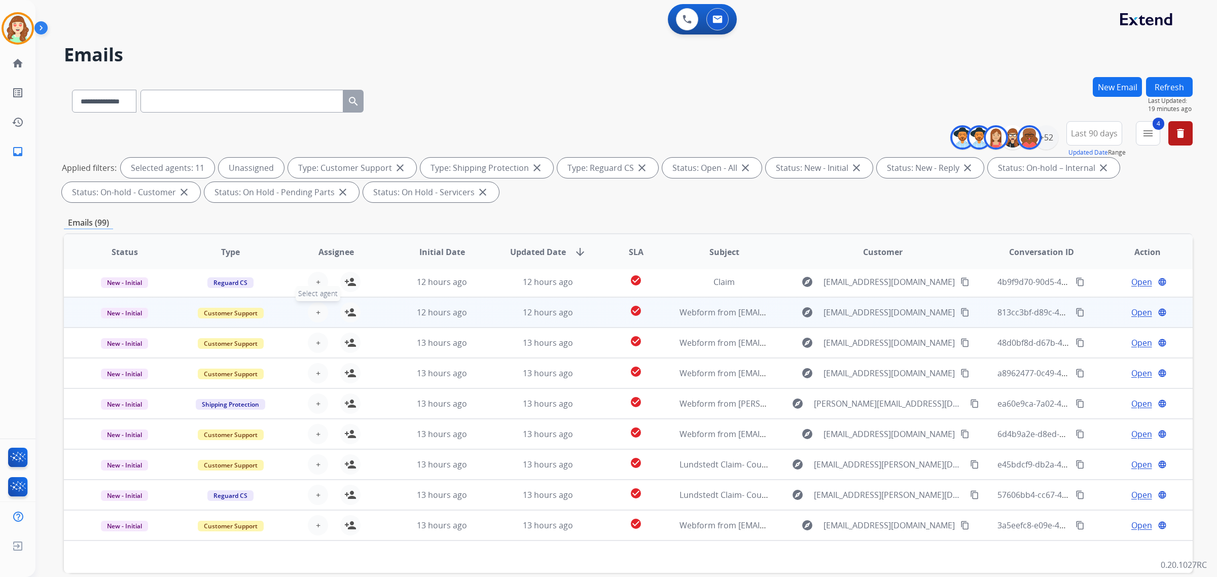
click at [319, 312] on button "+ Select agent" at bounding box center [318, 312] width 20 height 20
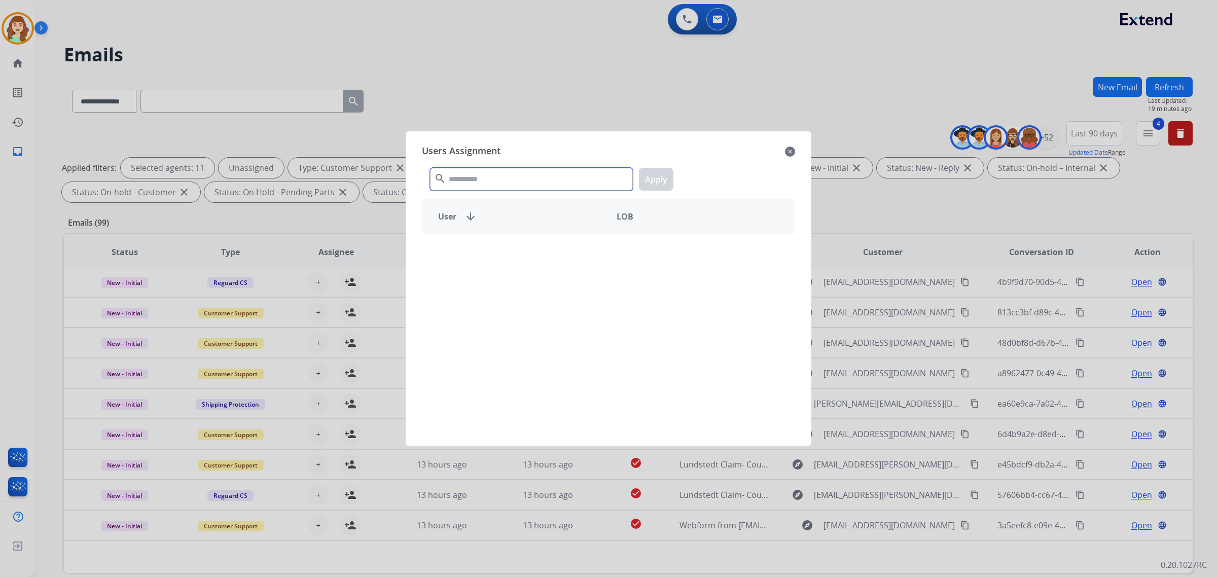
click at [563, 171] on input "text" at bounding box center [531, 179] width 203 height 23
type input "****"
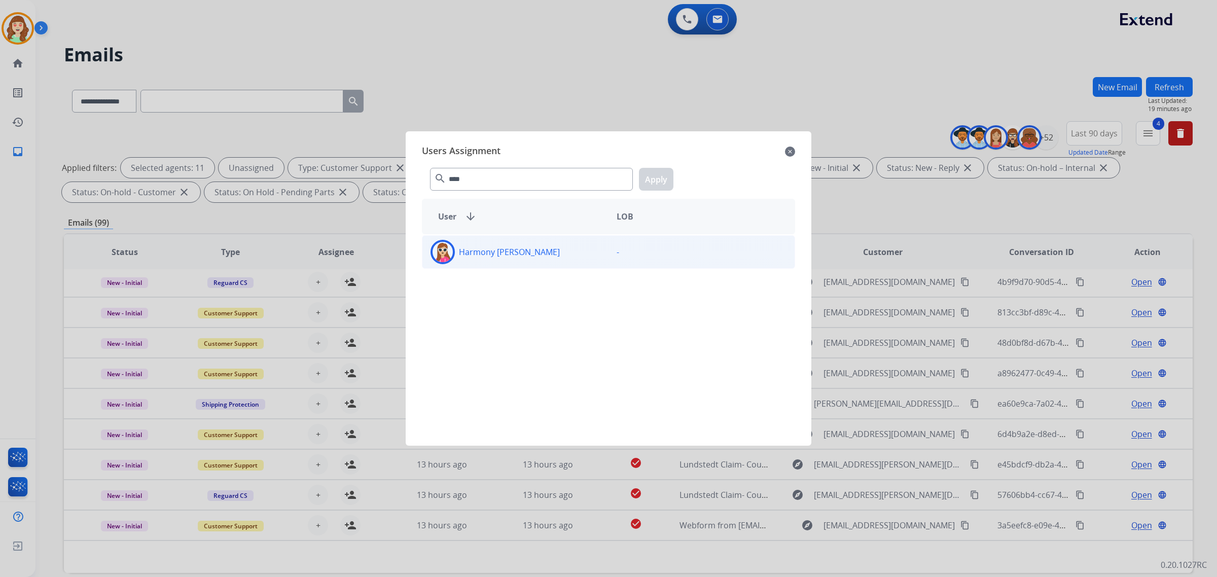
click at [556, 250] on div "Harmony [PERSON_NAME]" at bounding box center [515, 252] width 186 height 24
click at [655, 170] on button "Apply" at bounding box center [656, 179] width 34 height 23
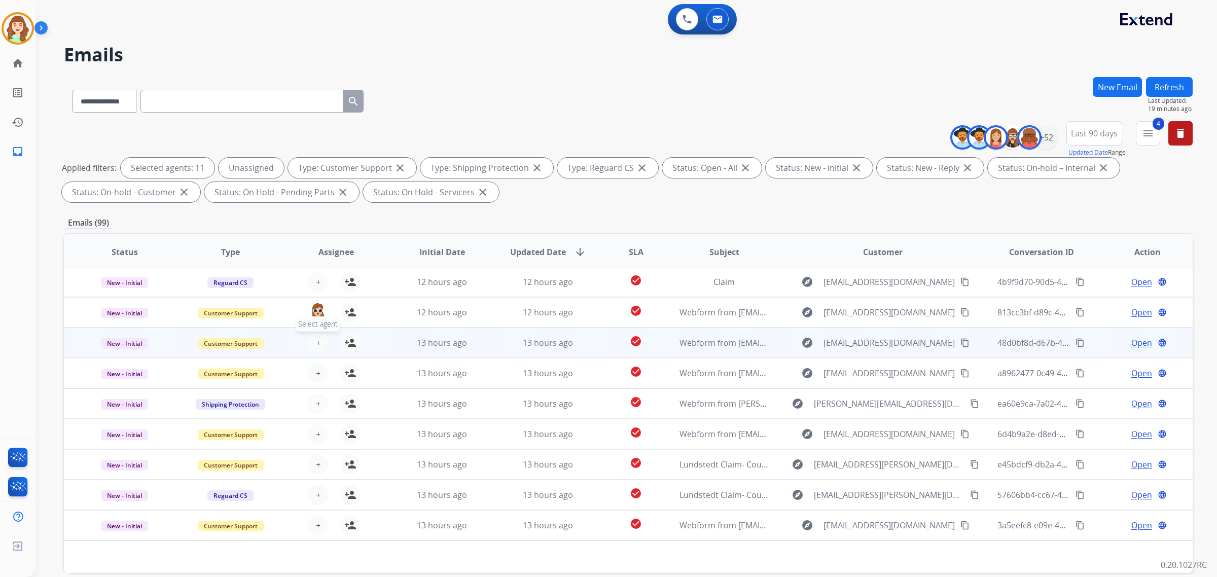
click at [318, 340] on span "+" at bounding box center [318, 343] width 5 height 12
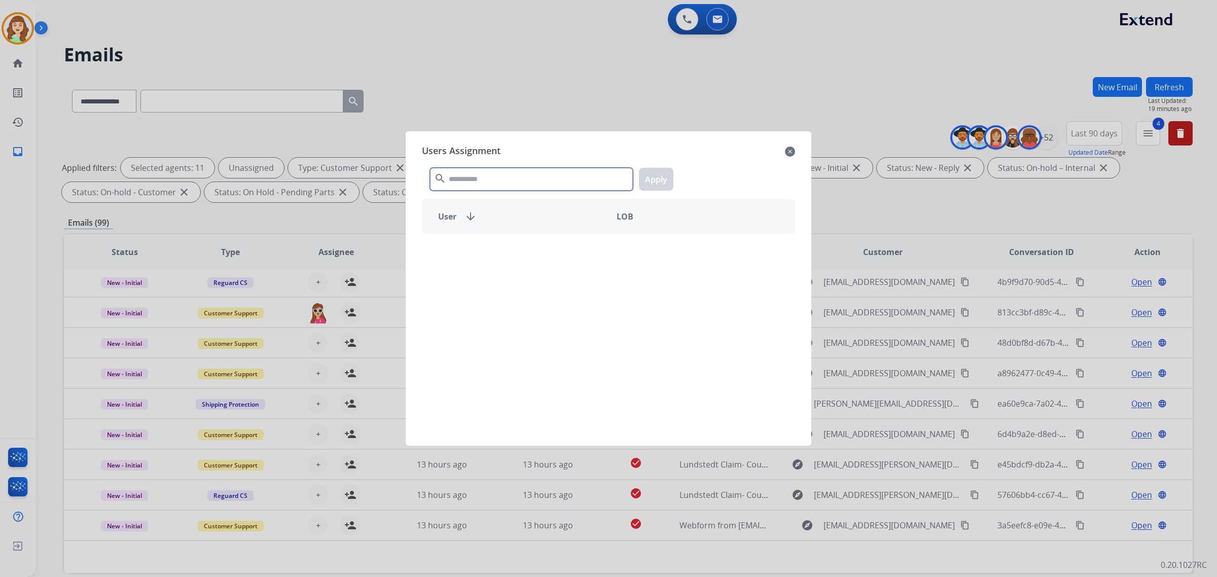
click at [520, 178] on input "text" at bounding box center [531, 179] width 203 height 23
type input "****"
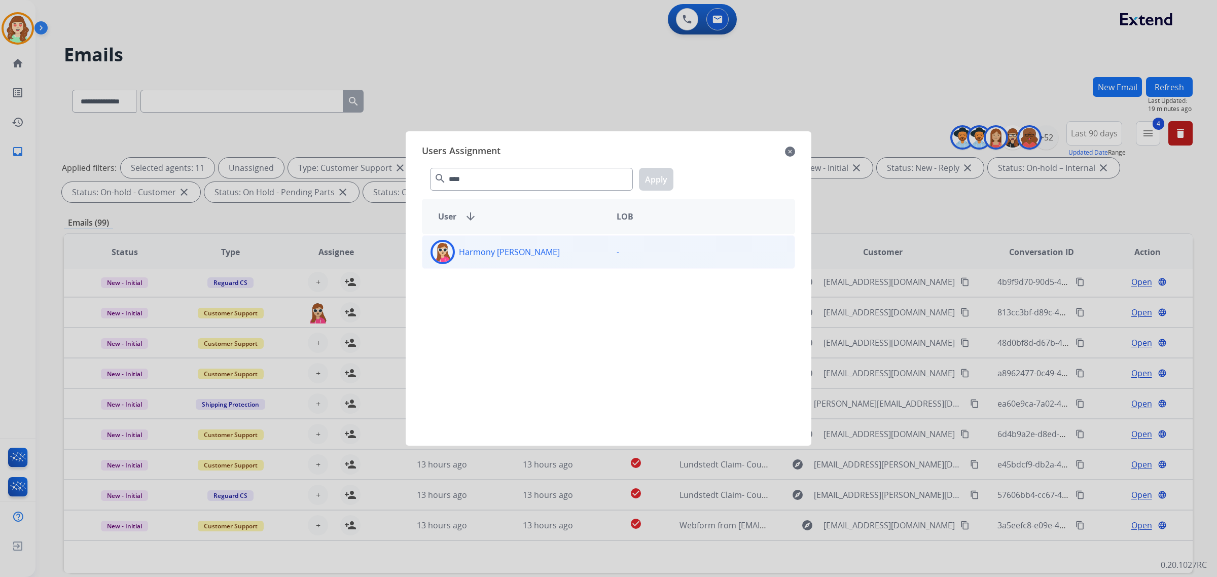
click at [559, 258] on div "Harmony [PERSON_NAME]" at bounding box center [515, 252] width 186 height 24
click at [658, 179] on button "Apply" at bounding box center [656, 179] width 34 height 23
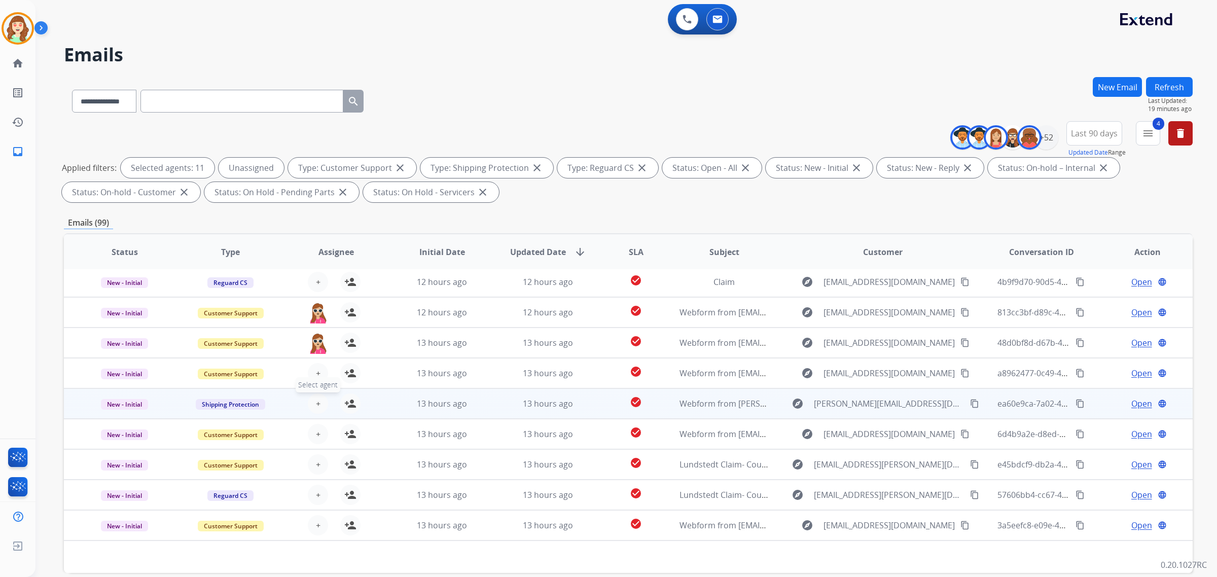
click at [318, 406] on span "+" at bounding box center [318, 404] width 5 height 12
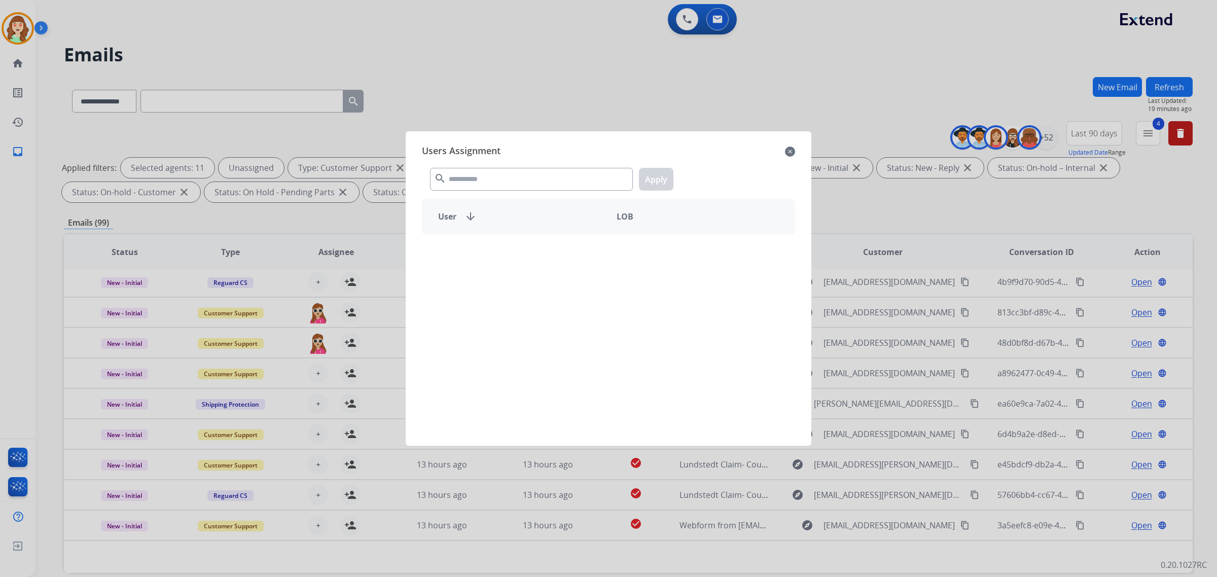
click at [485, 192] on div "search Apply" at bounding box center [608, 177] width 373 height 35
click at [490, 178] on input "text" at bounding box center [531, 179] width 203 height 23
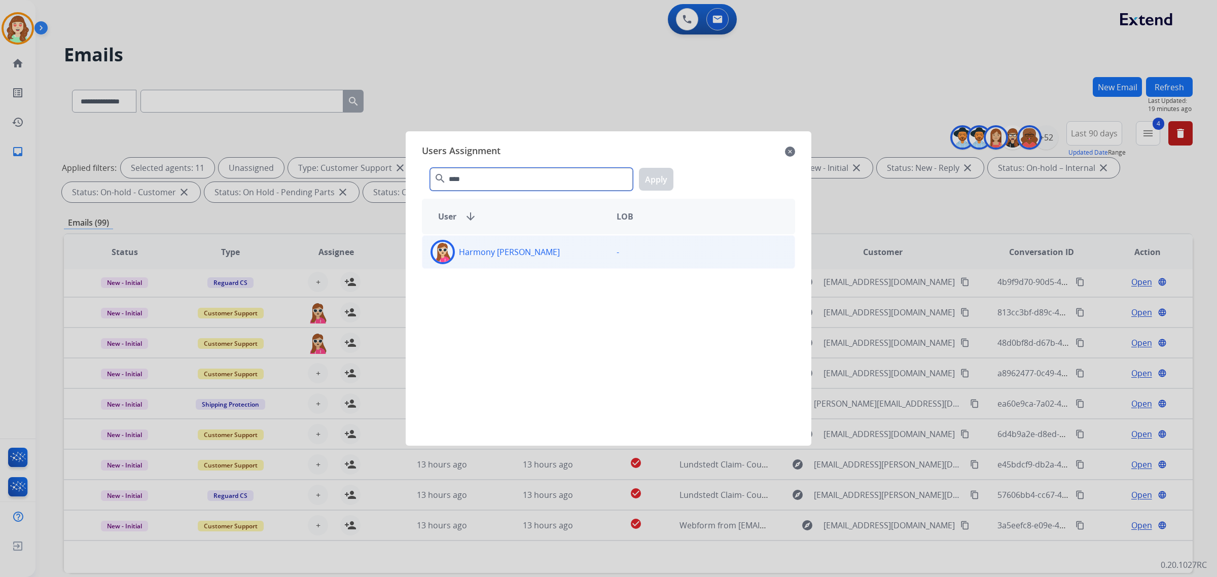
type input "****"
drag, startPoint x: 537, startPoint y: 255, endPoint x: 657, endPoint y: 175, distance: 144.6
click at [551, 250] on div "Harmony [PERSON_NAME]" at bounding box center [515, 252] width 186 height 24
click at [660, 188] on button "Apply" at bounding box center [656, 179] width 34 height 23
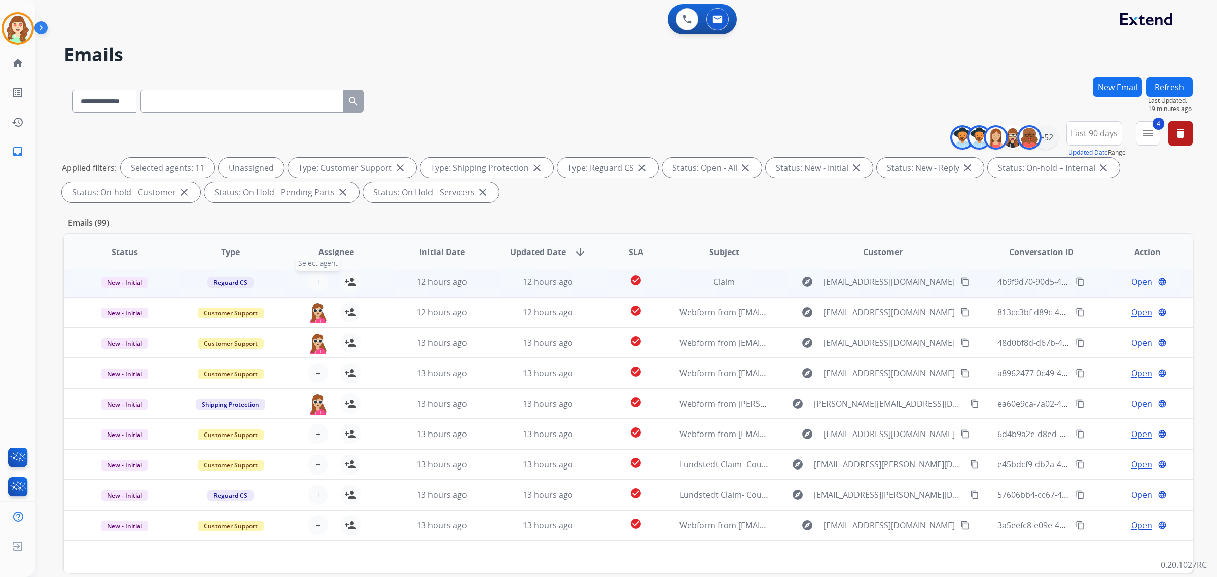
click at [319, 281] on button "+ Select agent" at bounding box center [318, 282] width 20 height 20
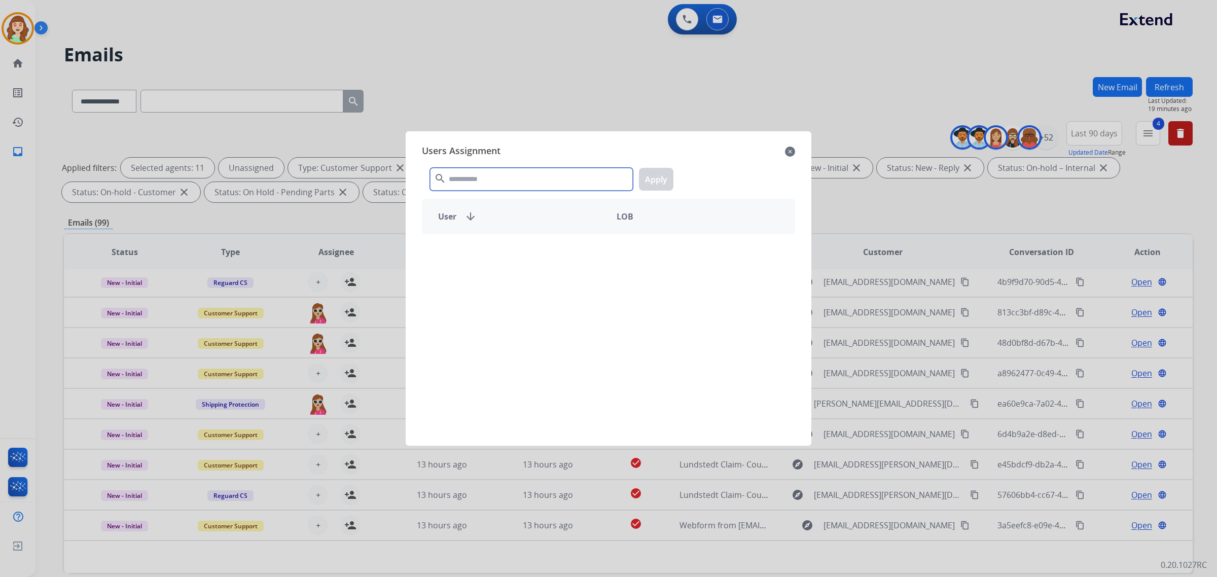
click at [508, 178] on input "text" at bounding box center [531, 179] width 203 height 23
type input "****"
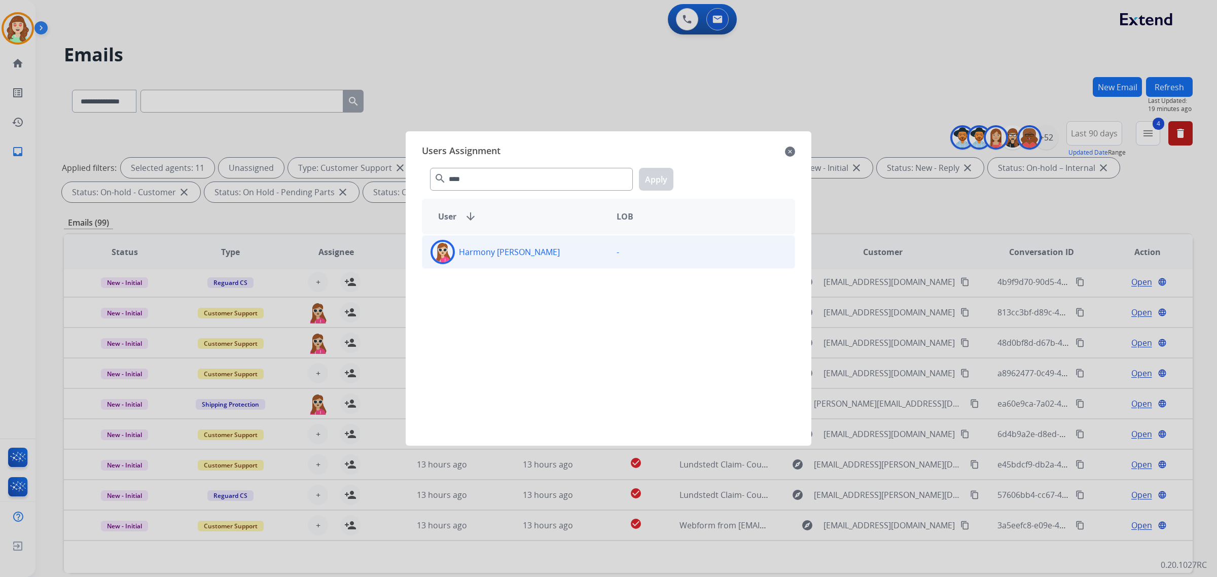
drag, startPoint x: 513, startPoint y: 255, endPoint x: 627, endPoint y: 191, distance: 131.0
click at [513, 255] on p "Harmony [PERSON_NAME]" at bounding box center [509, 252] width 101 height 12
click at [657, 184] on button "Apply" at bounding box center [656, 179] width 34 height 23
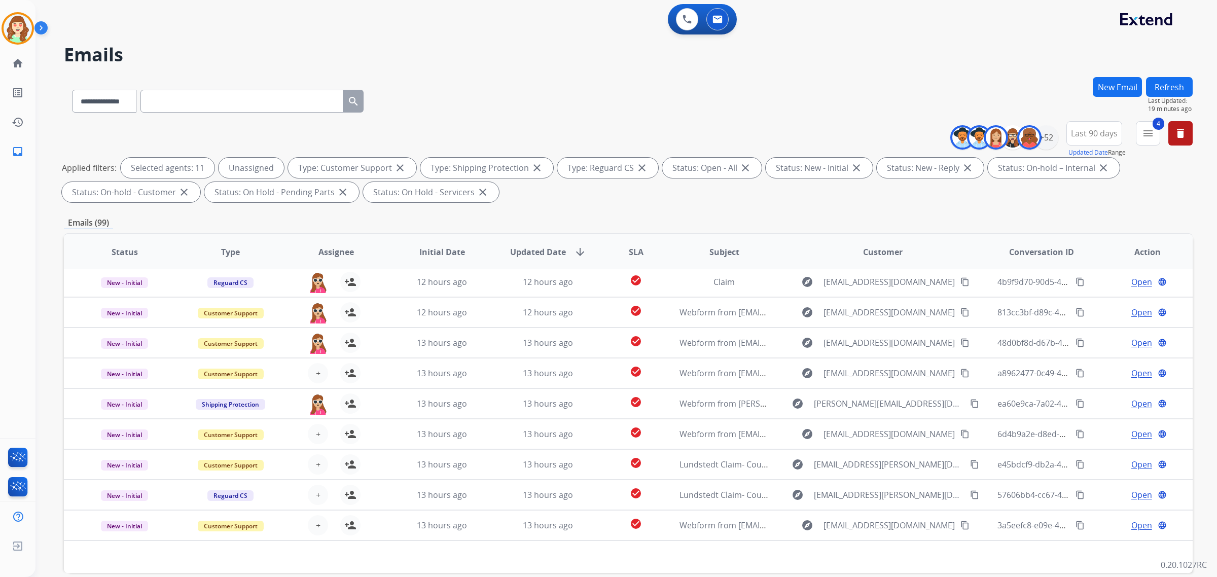
click at [317, 373] on span "+" at bounding box center [318, 373] width 5 height 12
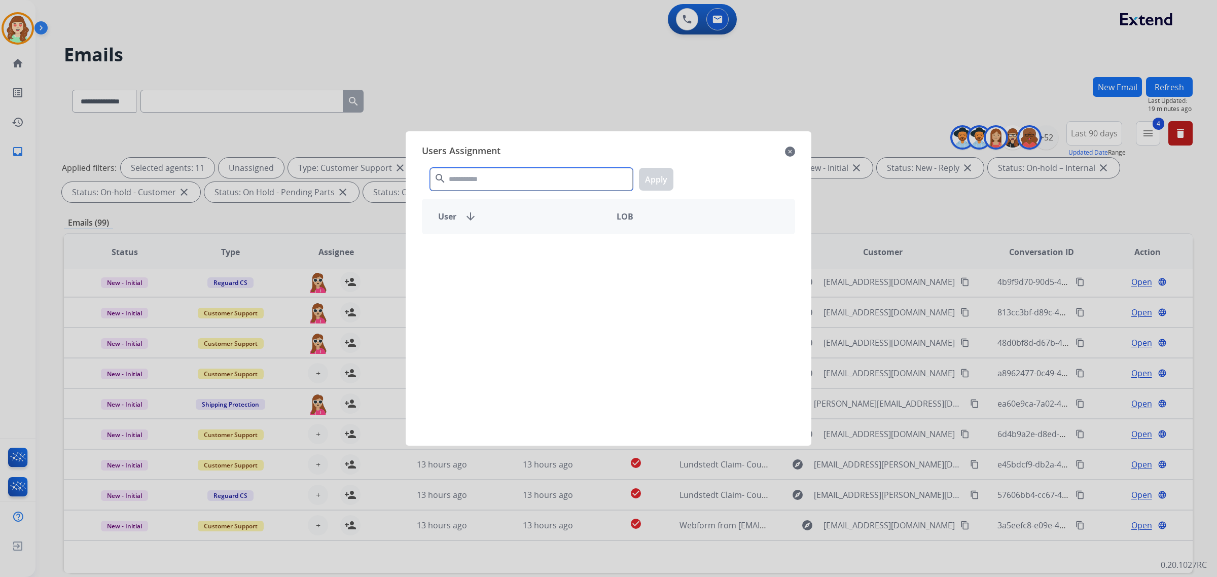
click at [488, 183] on input "text" at bounding box center [531, 179] width 203 height 23
type input "****"
drag, startPoint x: 531, startPoint y: 252, endPoint x: 648, endPoint y: 178, distance: 138.9
click at [544, 251] on div "Harmony [PERSON_NAME]" at bounding box center [515, 252] width 186 height 24
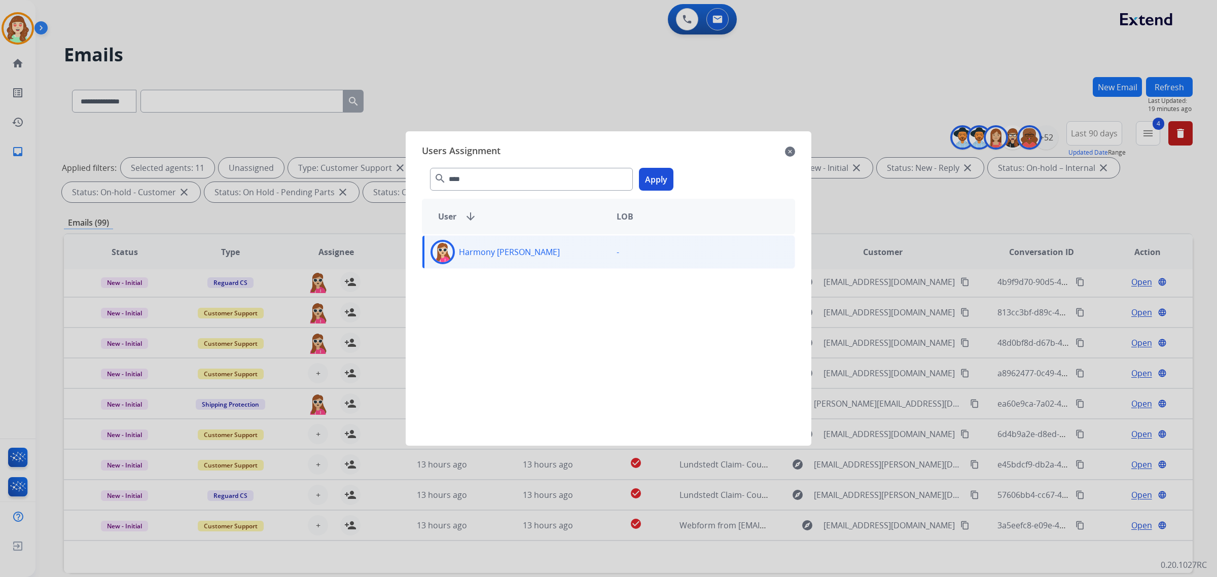
click at [647, 178] on button "Apply" at bounding box center [656, 179] width 34 height 23
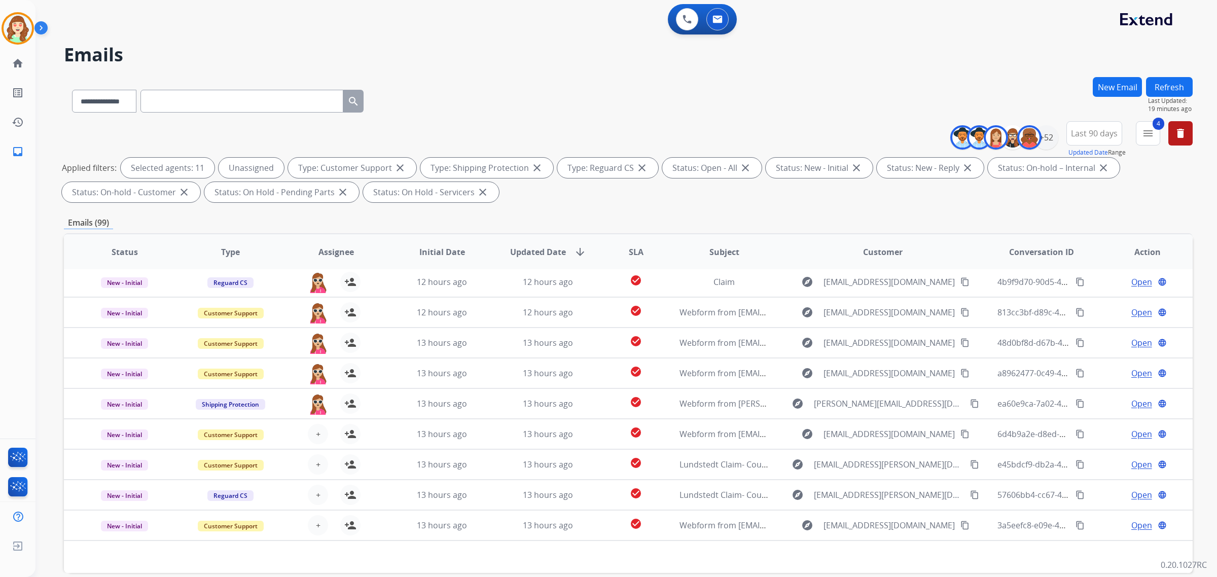
click at [316, 435] on span "+" at bounding box center [318, 434] width 5 height 12
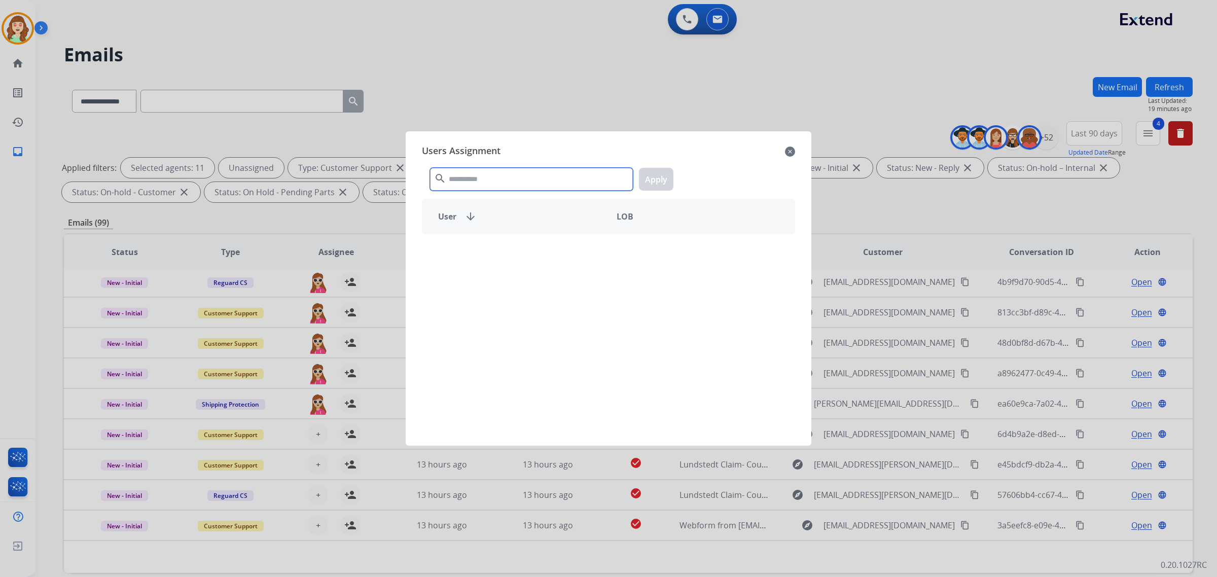
click at [503, 183] on input "text" at bounding box center [531, 179] width 203 height 23
type input "****"
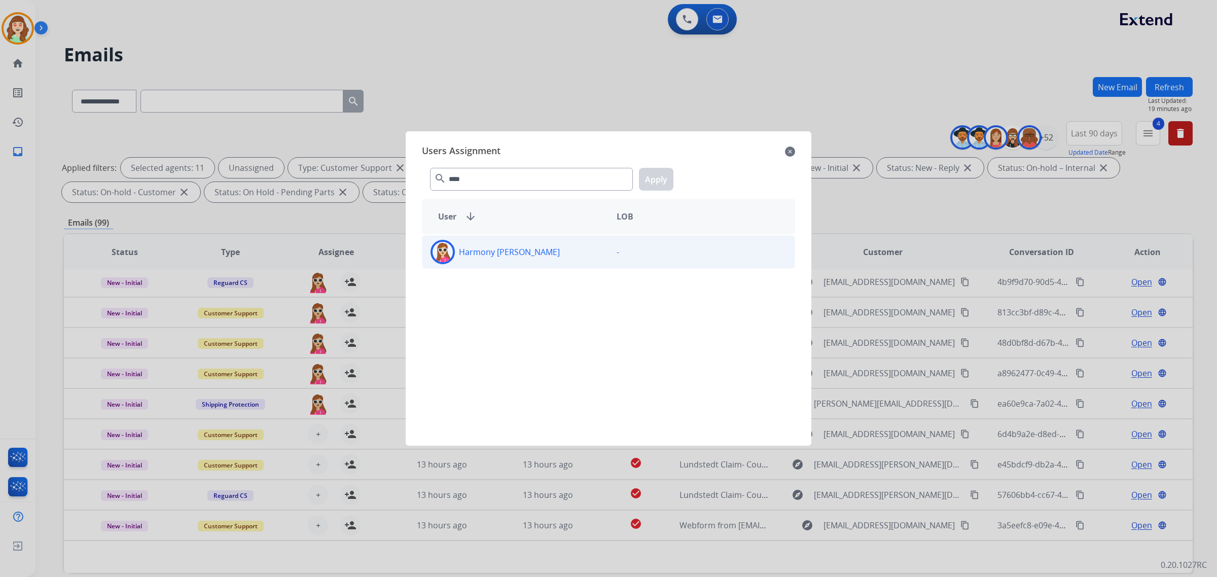
click at [533, 260] on div "Harmony [PERSON_NAME]" at bounding box center [515, 252] width 186 height 24
drag, startPoint x: 657, startPoint y: 177, endPoint x: 992, endPoint y: 137, distance: 337.0
click at [660, 179] on button "Apply" at bounding box center [656, 179] width 34 height 23
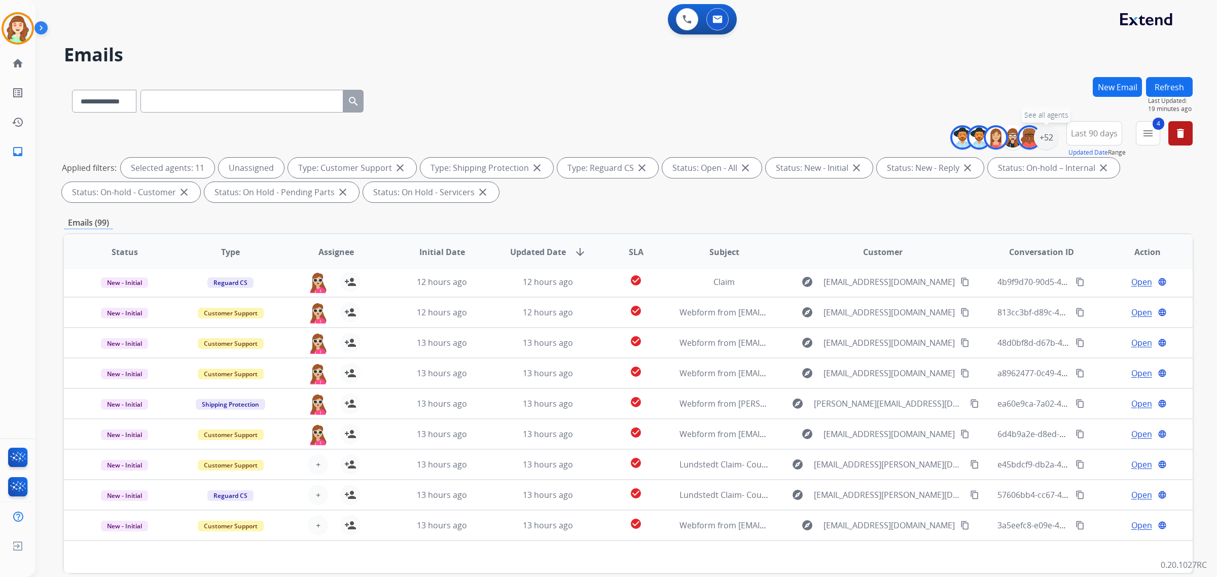
click at [1048, 140] on div "+52" at bounding box center [1046, 137] width 24 height 24
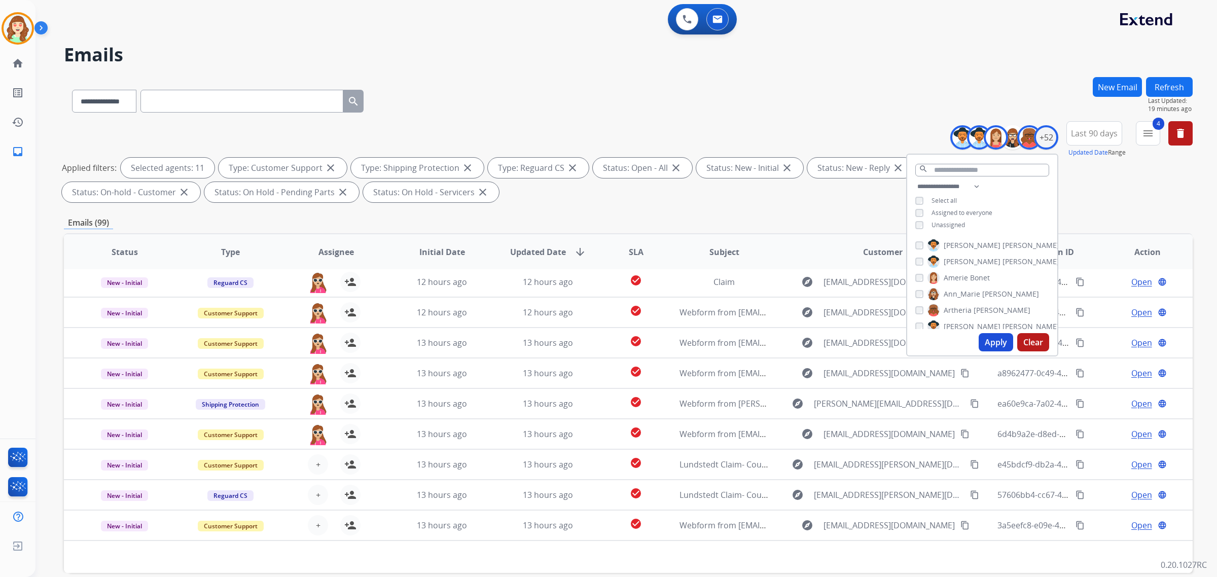
click at [987, 348] on button "Apply" at bounding box center [996, 342] width 34 height 18
select select "*"
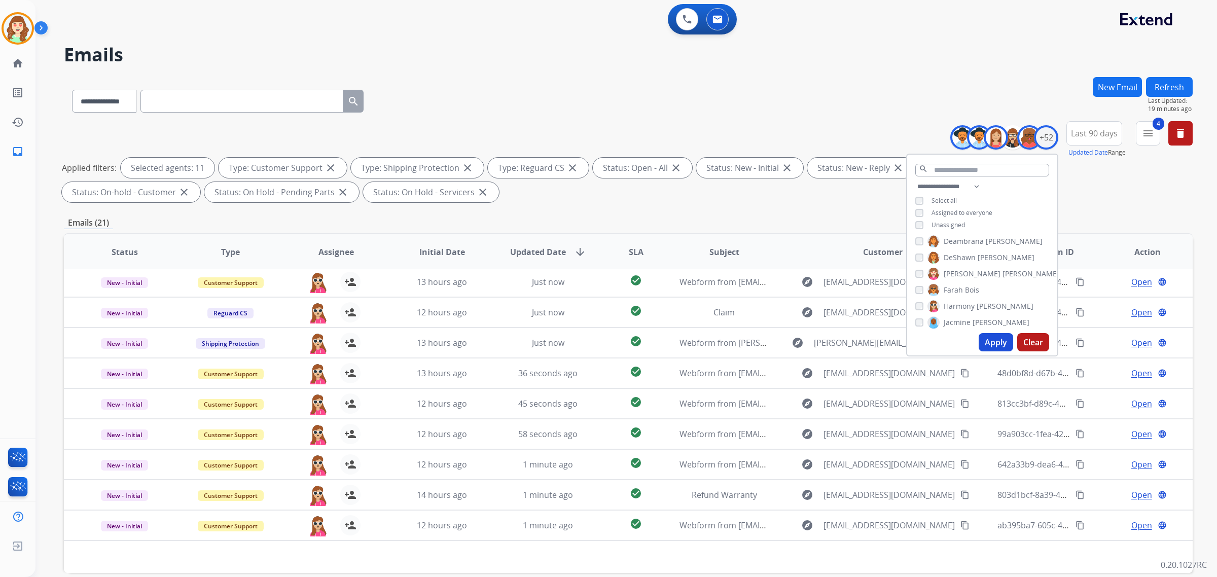
scroll to position [254, 0]
click at [984, 335] on button "Apply" at bounding box center [996, 342] width 34 height 18
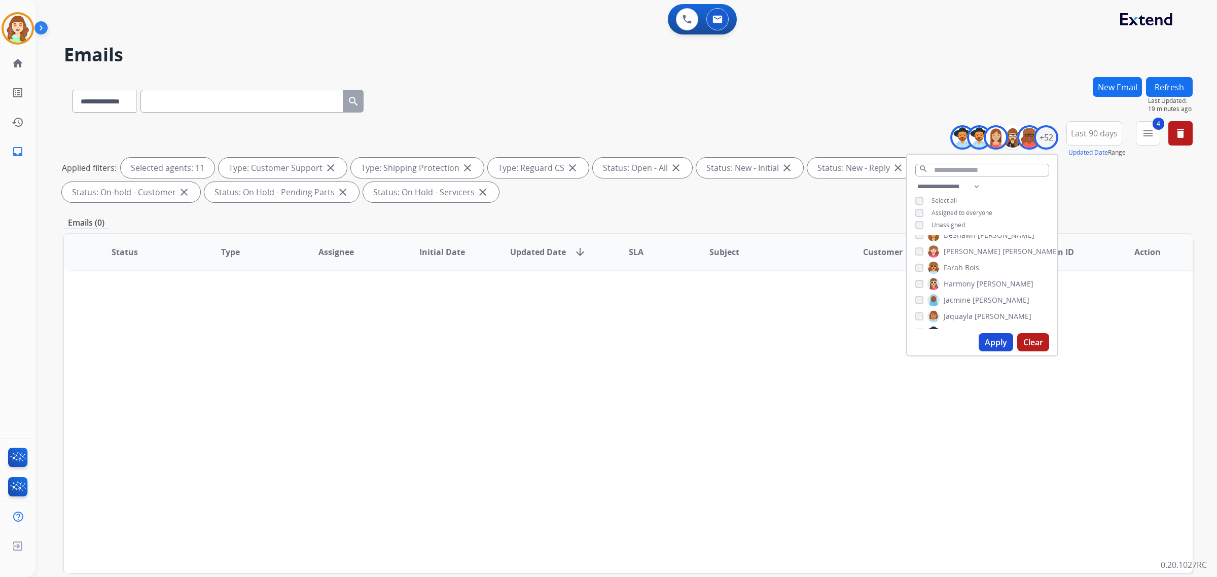
scroll to position [0, 0]
click at [988, 337] on button "Apply" at bounding box center [996, 342] width 34 height 18
click at [988, 342] on button "Apply" at bounding box center [996, 342] width 34 height 18
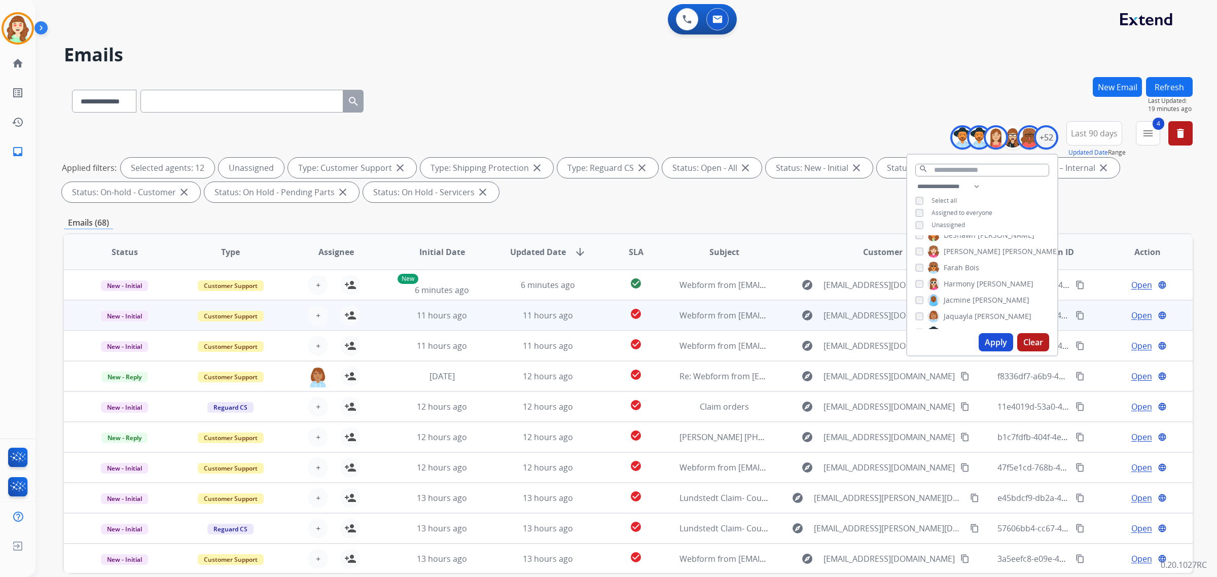
scroll to position [48, 0]
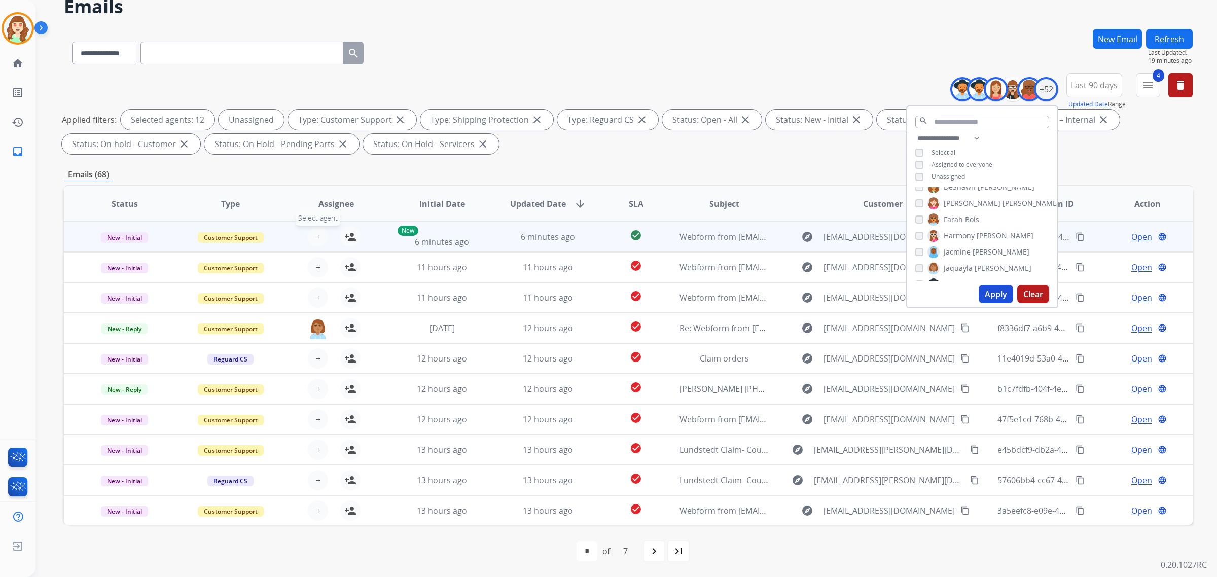
click at [317, 239] on span "+" at bounding box center [318, 237] width 5 height 12
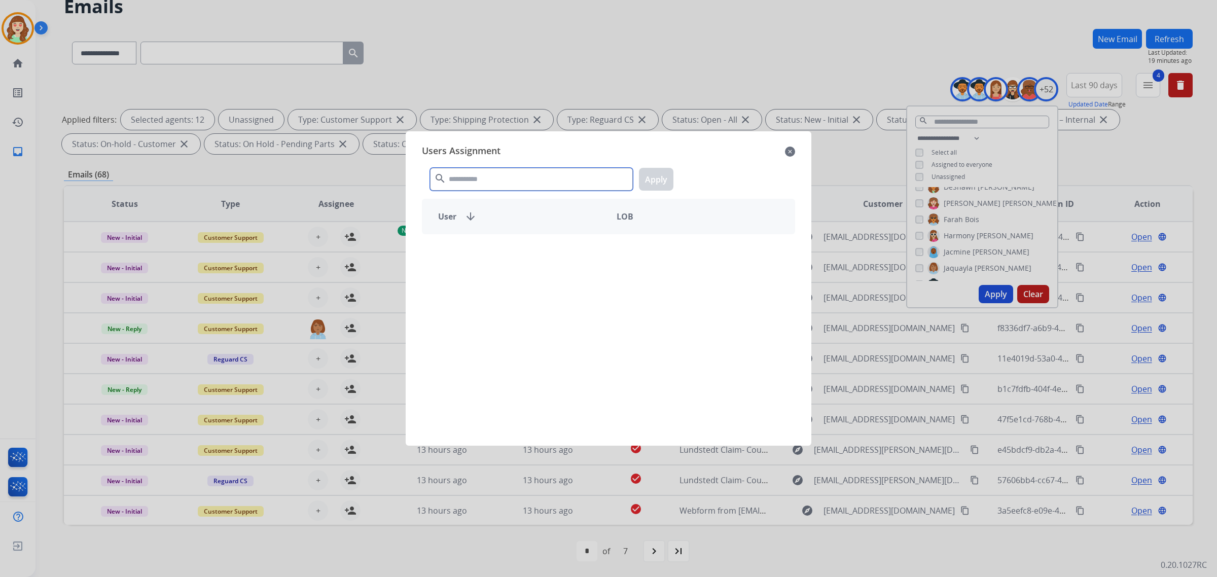
click at [534, 176] on input "text" at bounding box center [531, 179] width 203 height 23
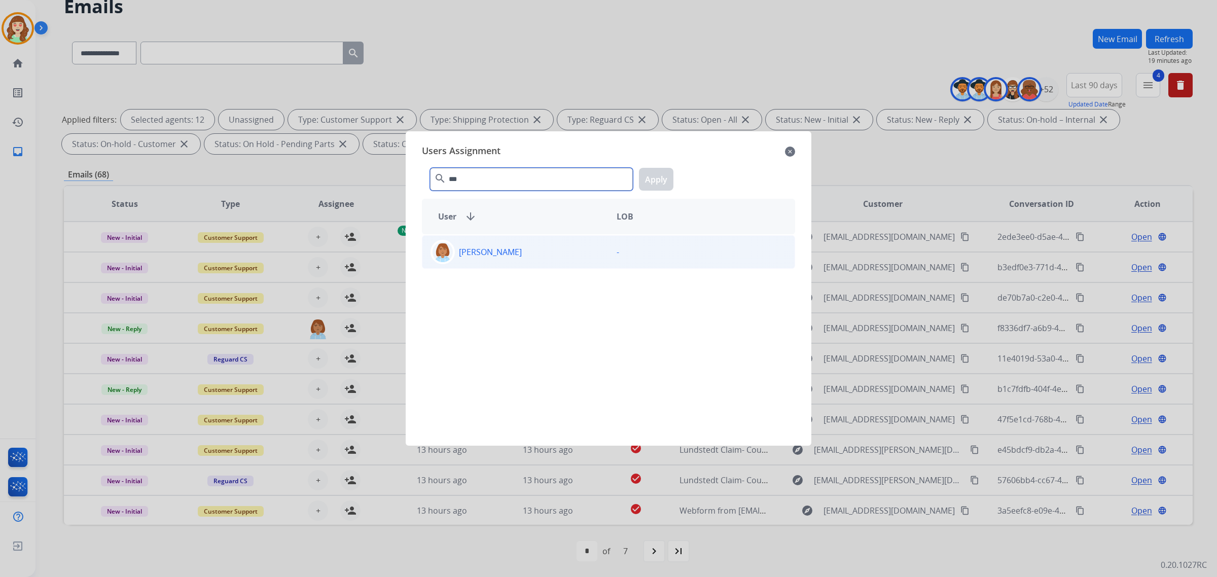
type input "***"
click at [549, 261] on div "[PERSON_NAME]" at bounding box center [515, 252] width 186 height 24
click at [650, 177] on button "Apply" at bounding box center [656, 179] width 34 height 23
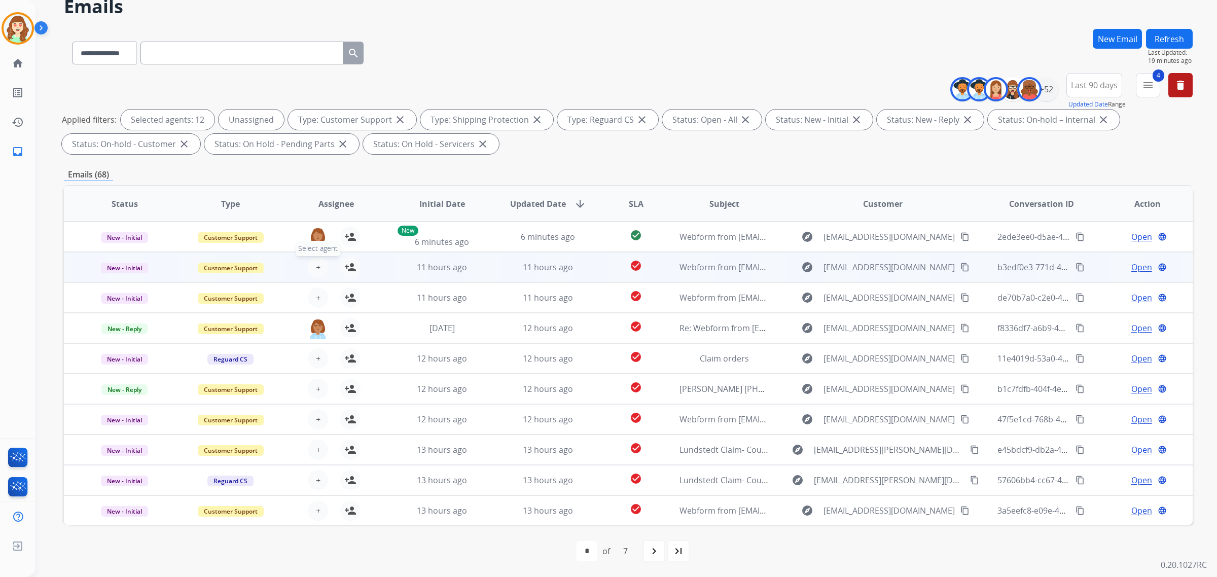
click at [310, 268] on button "+ Select agent" at bounding box center [318, 267] width 20 height 20
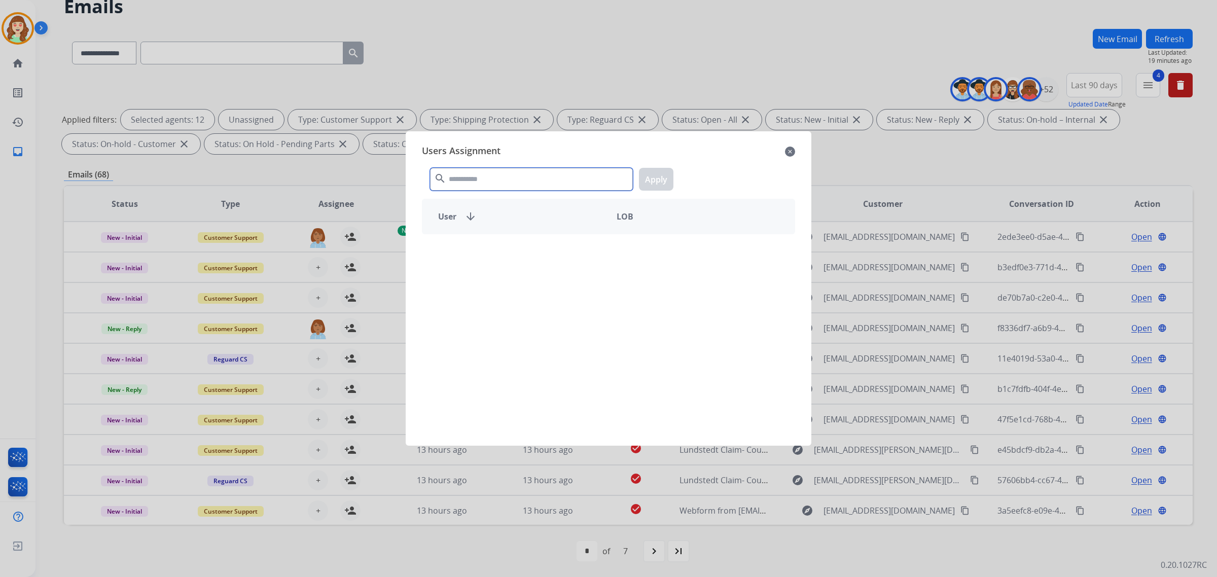
click at [457, 176] on input "text" at bounding box center [531, 179] width 203 height 23
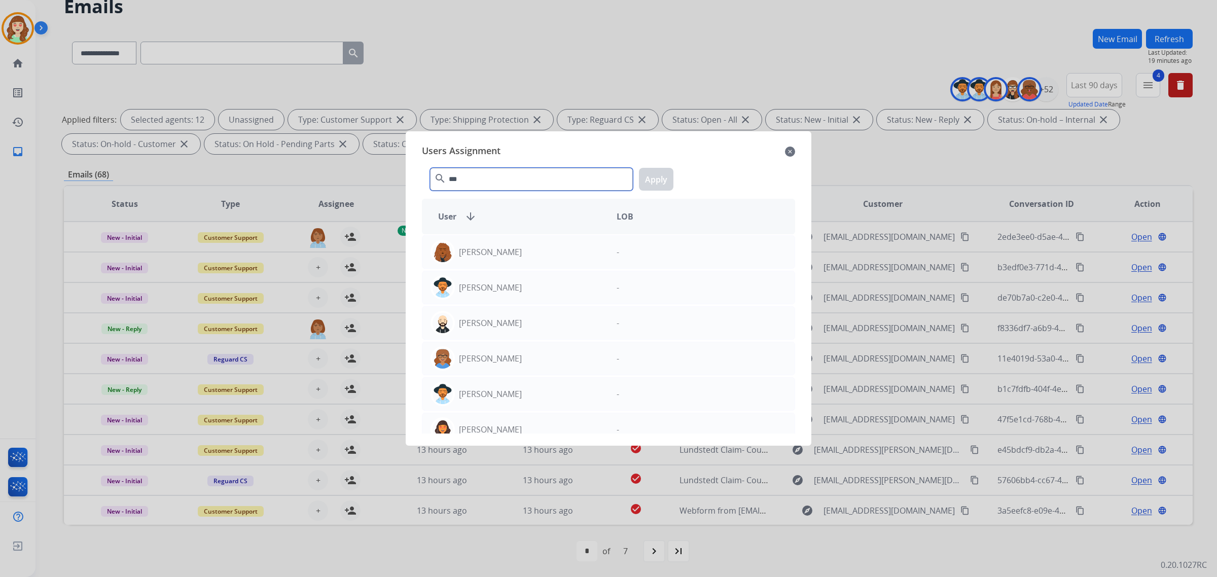
type input "***"
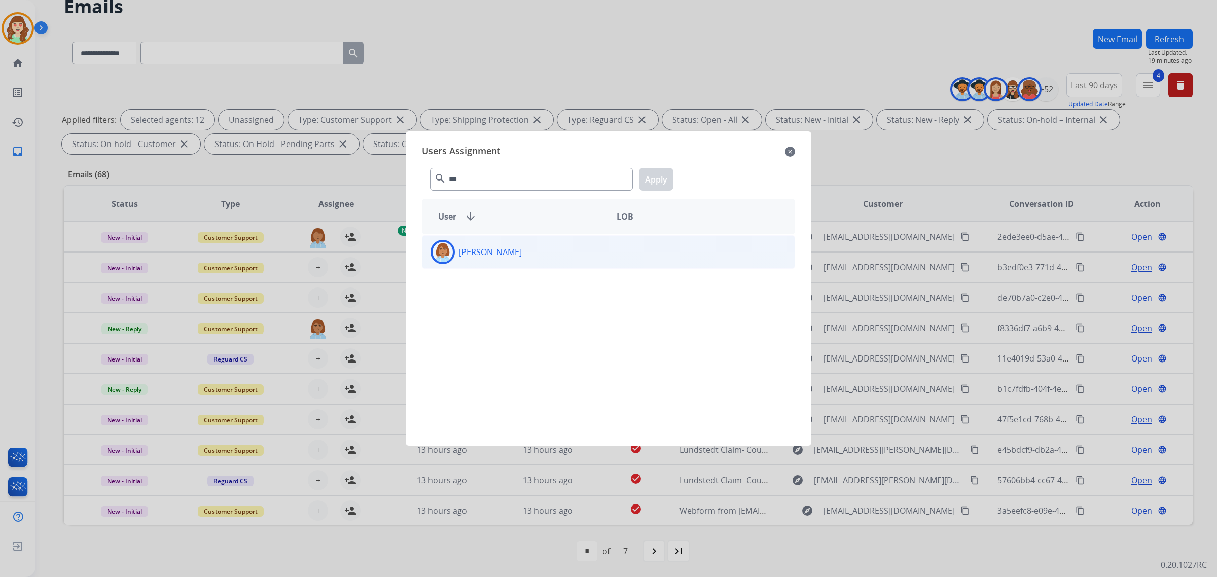
drag, startPoint x: 558, startPoint y: 257, endPoint x: 666, endPoint y: 168, distance: 139.1
click at [559, 256] on div "[PERSON_NAME]" at bounding box center [515, 252] width 186 height 24
click at [661, 171] on button "Apply" at bounding box center [656, 179] width 34 height 23
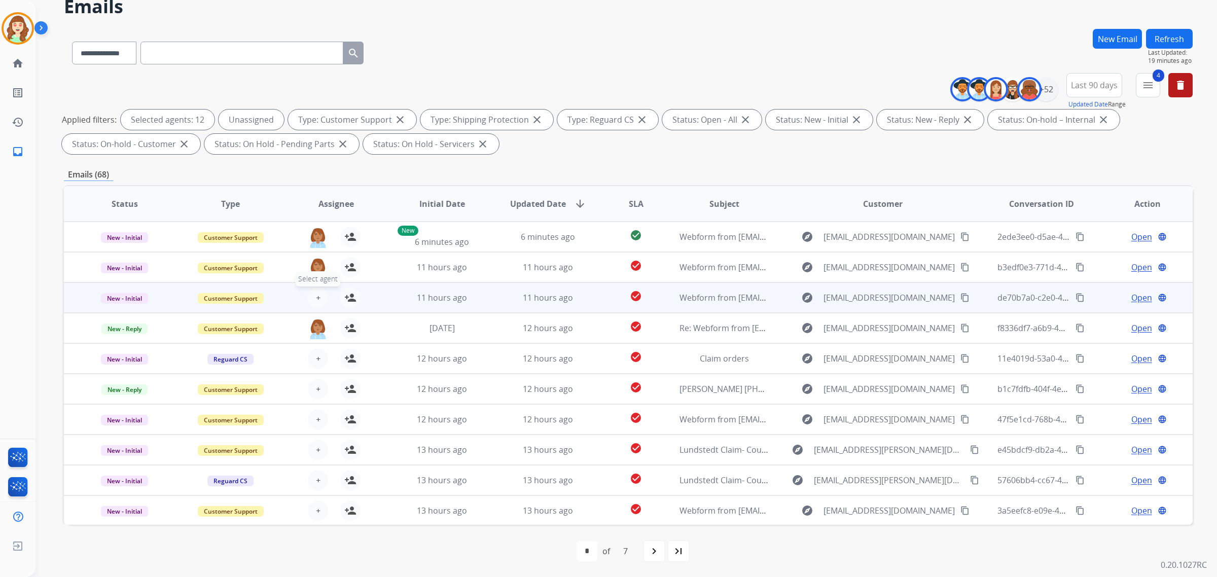
click at [319, 295] on button "+ Select agent" at bounding box center [318, 298] width 20 height 20
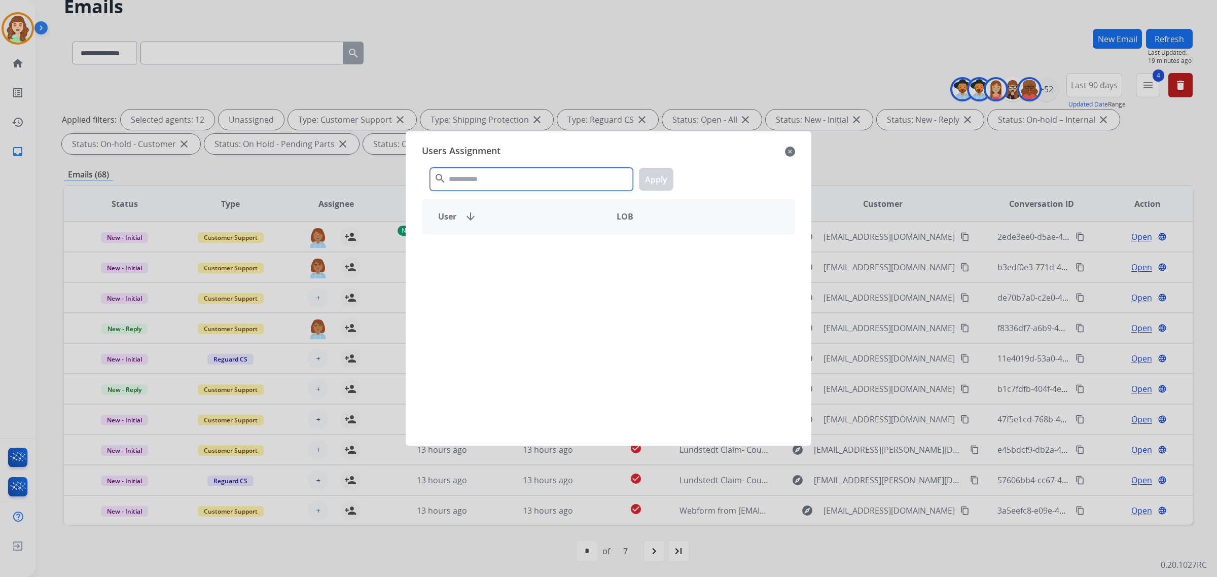
click at [470, 171] on input "text" at bounding box center [531, 179] width 203 height 23
type input "***"
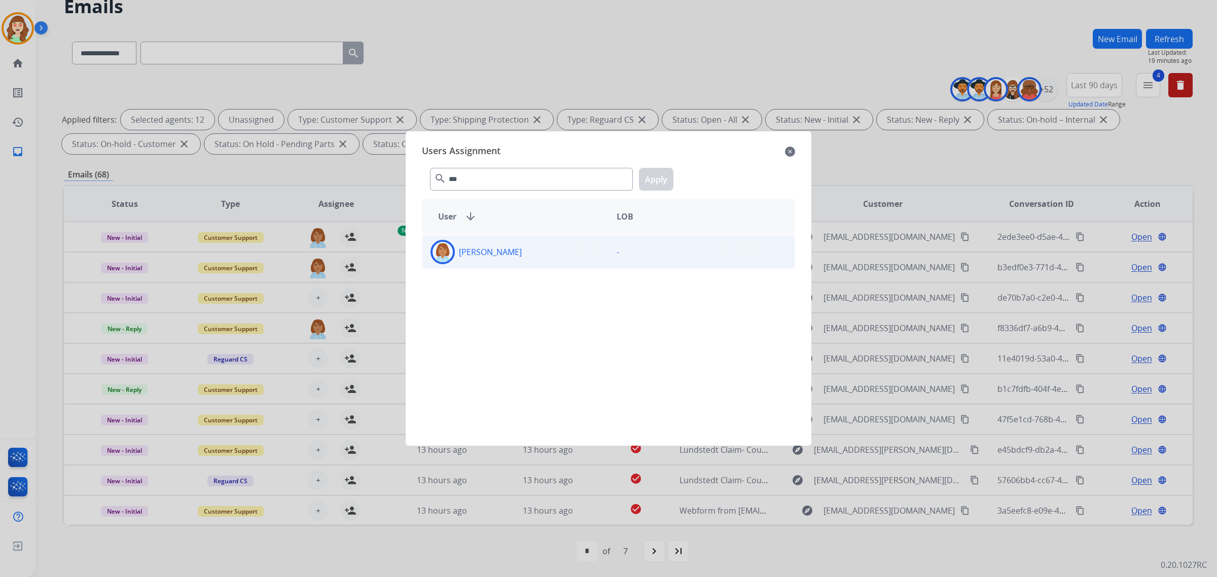
drag, startPoint x: 552, startPoint y: 259, endPoint x: 662, endPoint y: 188, distance: 131.0
click at [553, 257] on div "[PERSON_NAME]" at bounding box center [515, 252] width 186 height 24
click at [655, 174] on button "Apply" at bounding box center [656, 179] width 34 height 23
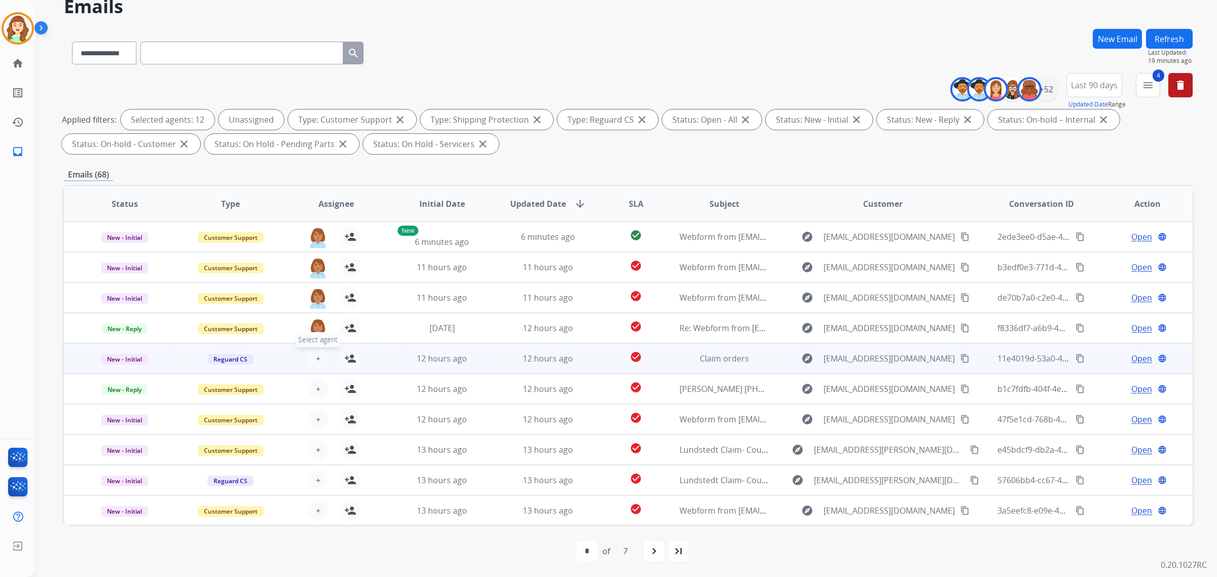
click at [316, 358] on span "+" at bounding box center [318, 359] width 5 height 12
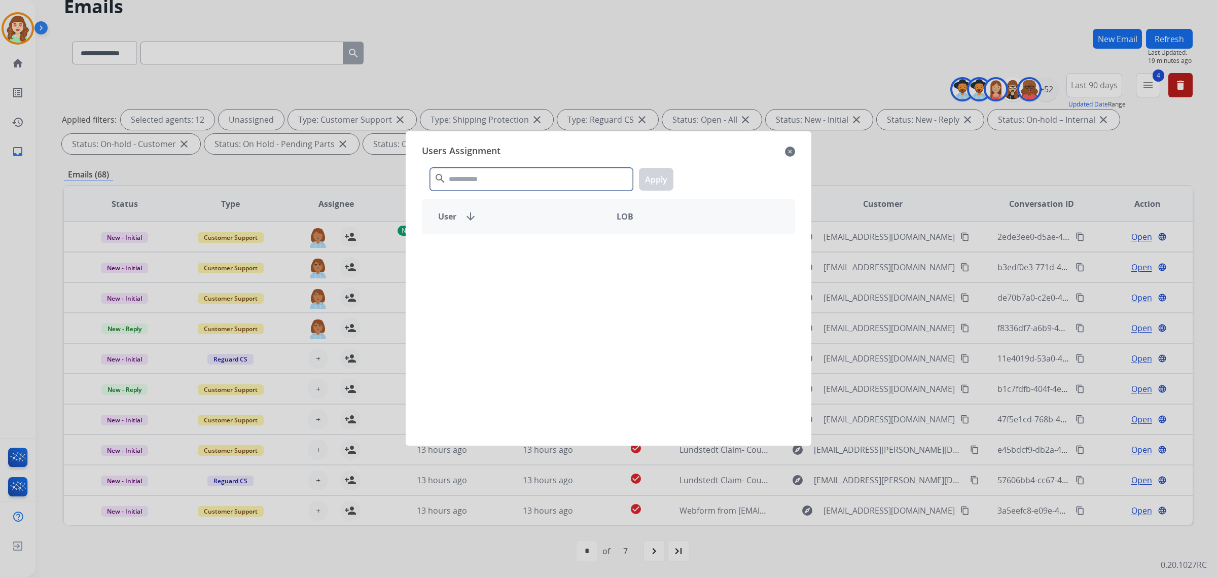
click at [502, 181] on input "text" at bounding box center [531, 179] width 203 height 23
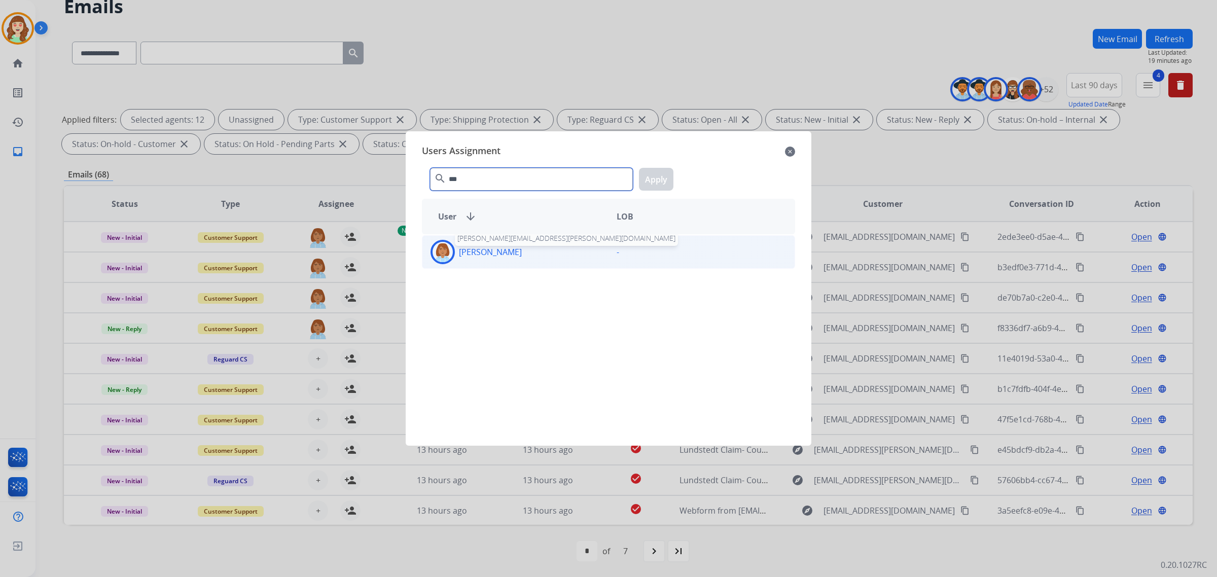
type input "***"
drag, startPoint x: 480, startPoint y: 250, endPoint x: 642, endPoint y: 221, distance: 163.9
click at [481, 250] on p "[PERSON_NAME]" at bounding box center [490, 252] width 63 height 12
click at [652, 178] on button "Apply" at bounding box center [656, 179] width 34 height 23
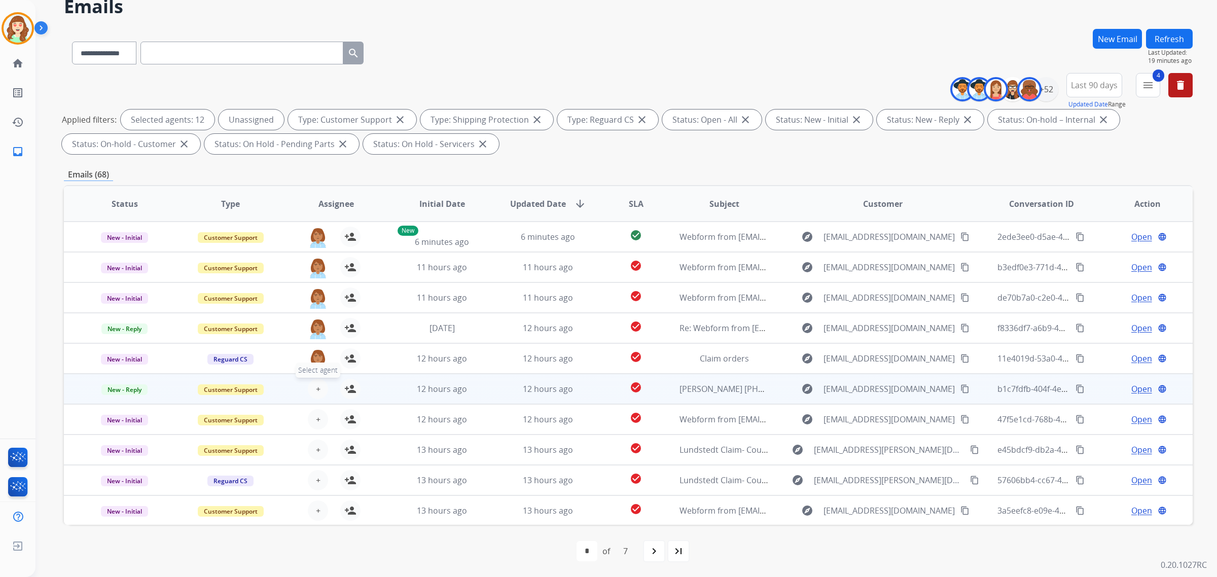
click at [319, 387] on button "+ Select agent" at bounding box center [318, 389] width 20 height 20
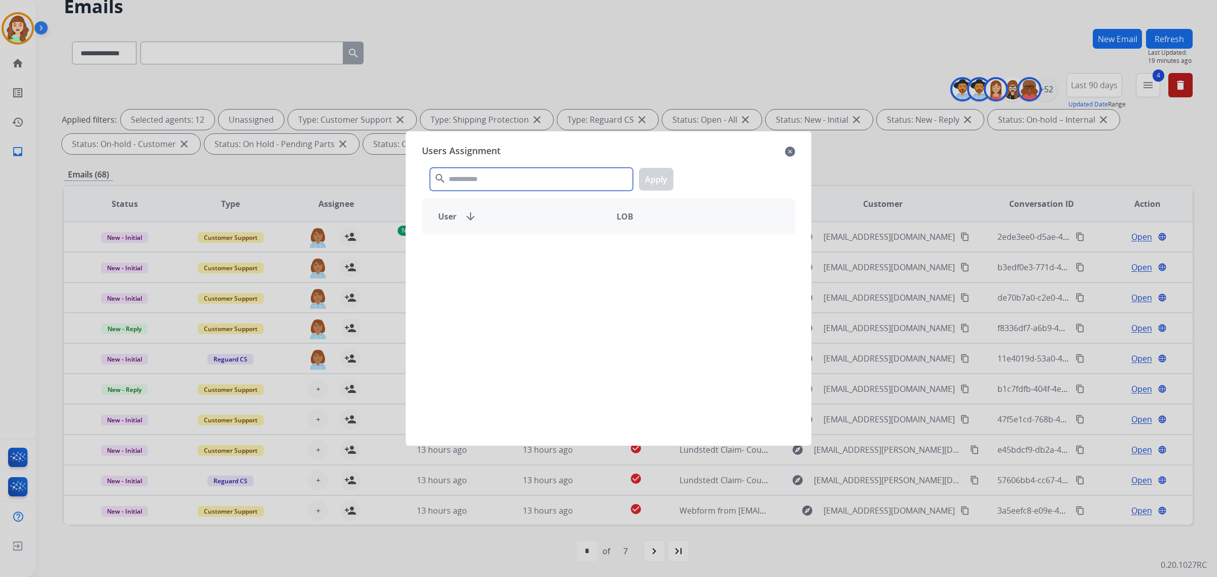
click at [517, 184] on input "text" at bounding box center [531, 179] width 203 height 23
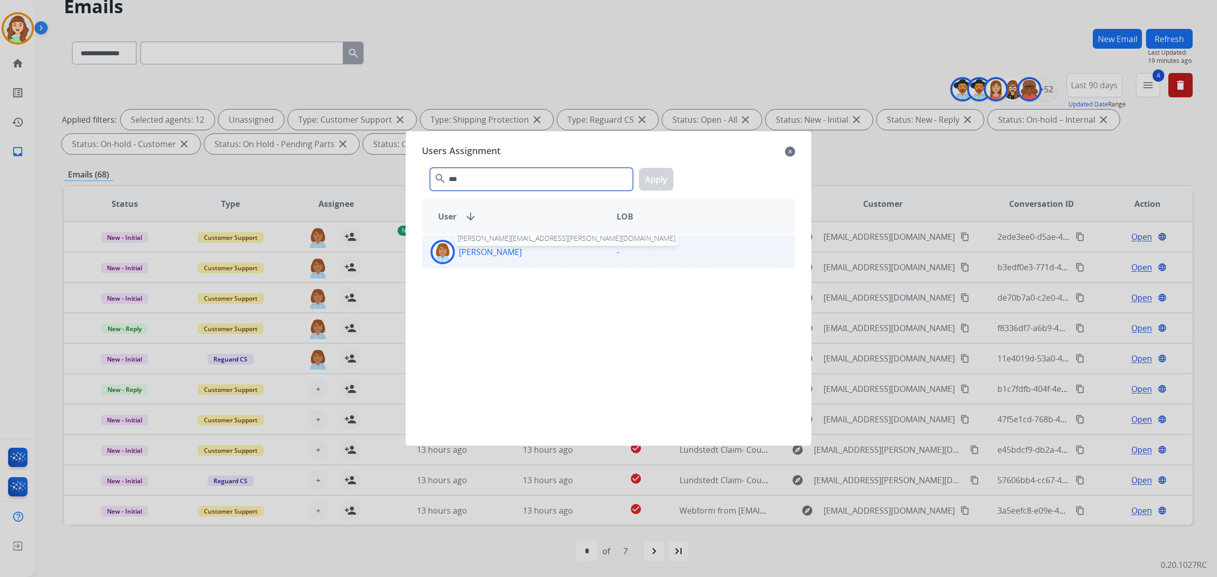
type input "***"
drag, startPoint x: 483, startPoint y: 255, endPoint x: 571, endPoint y: 217, distance: 95.2
click at [485, 254] on p "[PERSON_NAME]" at bounding box center [490, 252] width 63 height 12
click at [648, 178] on button "Apply" at bounding box center [656, 179] width 34 height 23
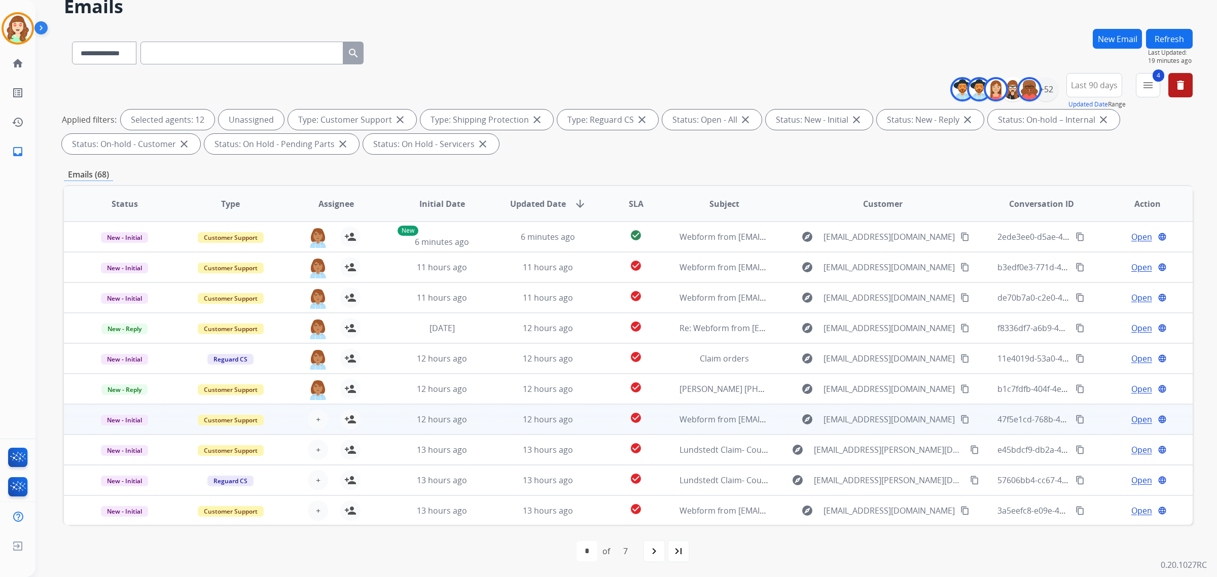
click at [307, 412] on div "+ Select agent person_add Assign to Me" at bounding box center [328, 419] width 65 height 20
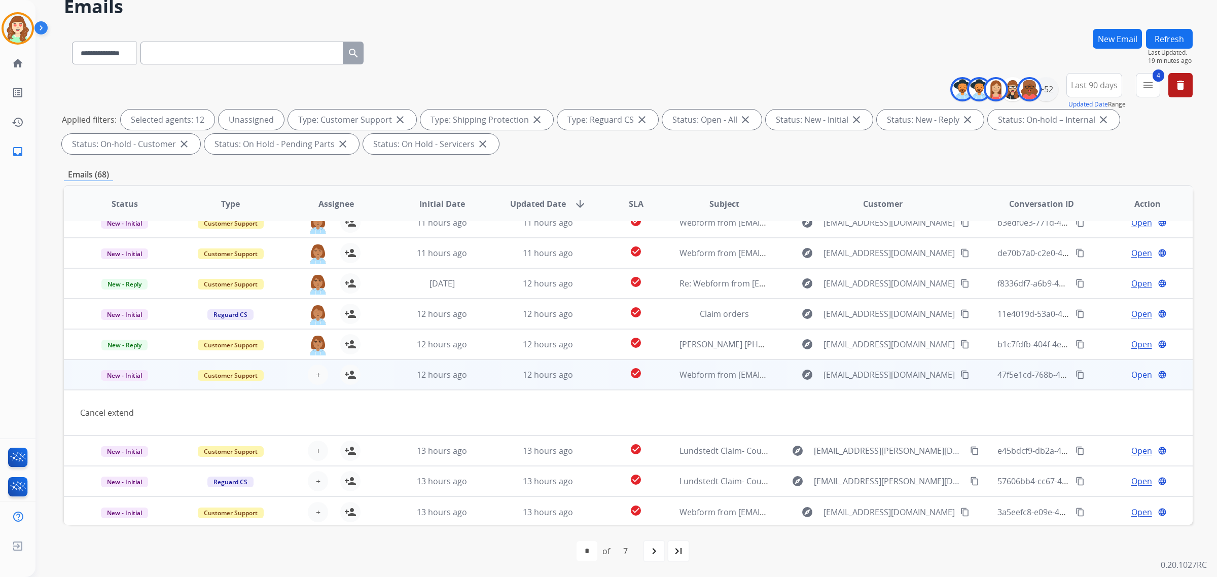
scroll to position [46, 0]
click at [313, 373] on button "+ Select agent" at bounding box center [318, 374] width 20 height 20
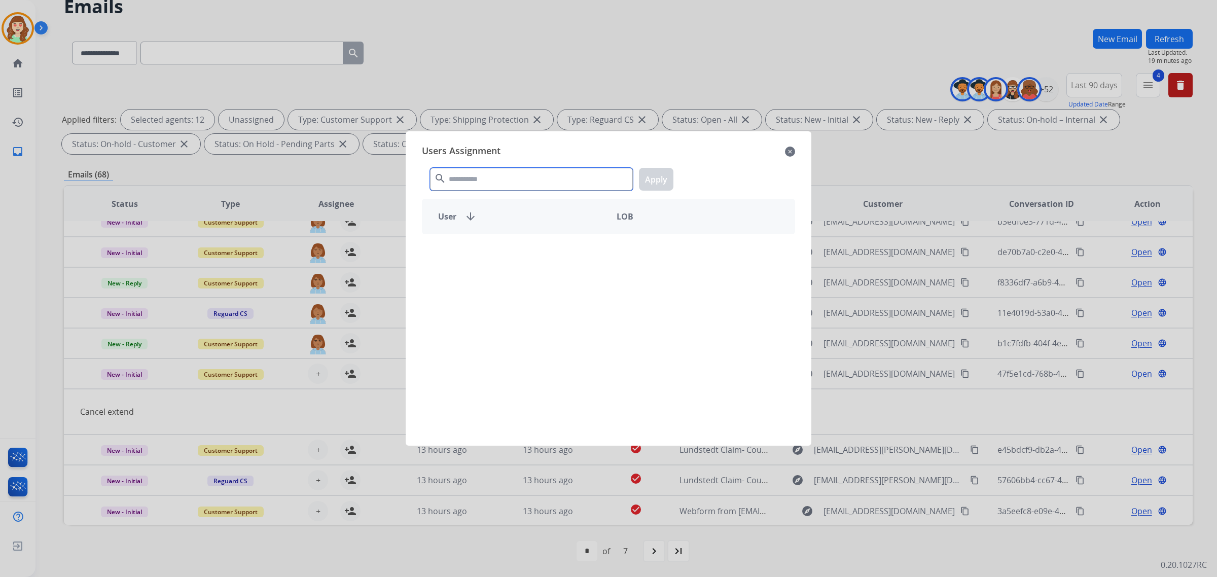
drag, startPoint x: 509, startPoint y: 179, endPoint x: 470, endPoint y: 130, distance: 62.4
click at [509, 178] on input "text" at bounding box center [531, 179] width 203 height 23
type input "***"
click at [498, 252] on p "[PERSON_NAME]" at bounding box center [490, 252] width 63 height 12
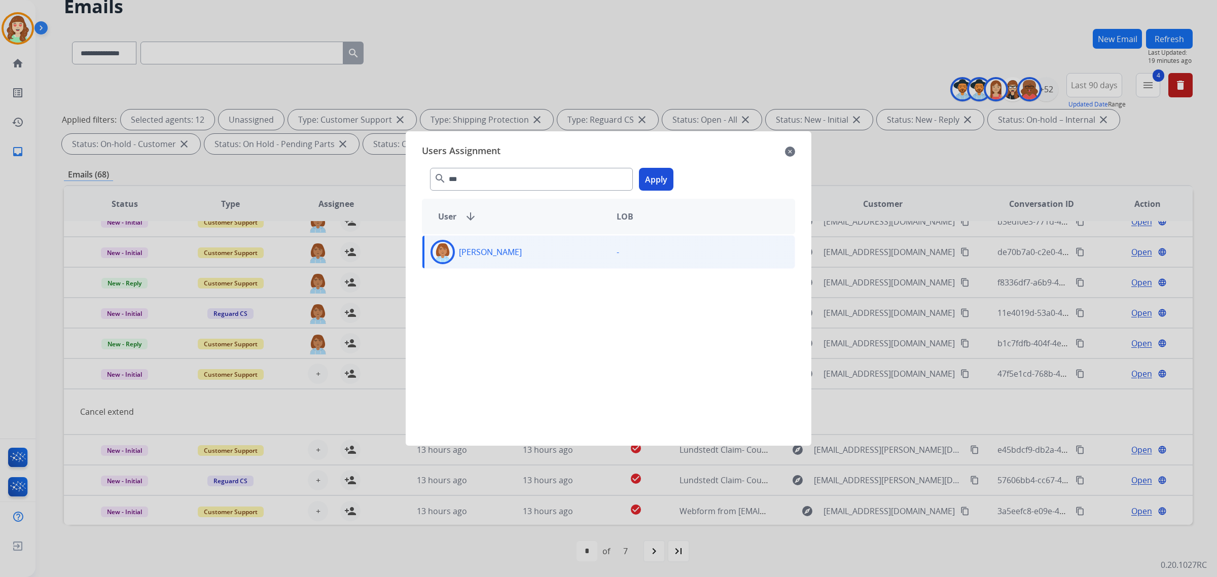
click at [666, 179] on button "Apply" at bounding box center [656, 179] width 34 height 23
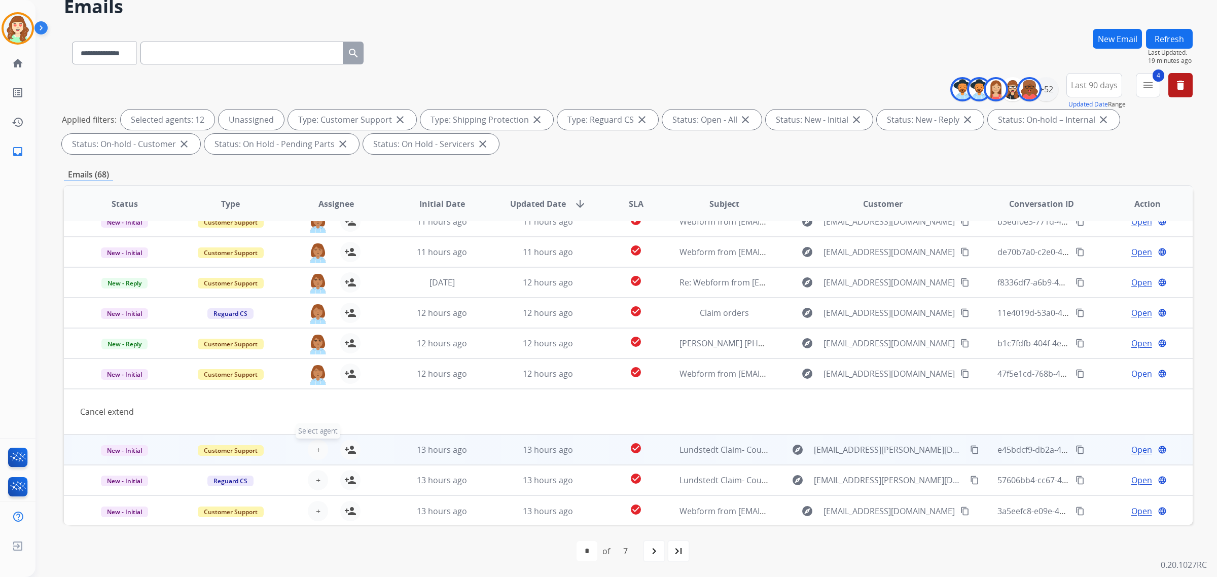
click at [316, 447] on span "+" at bounding box center [318, 450] width 5 height 12
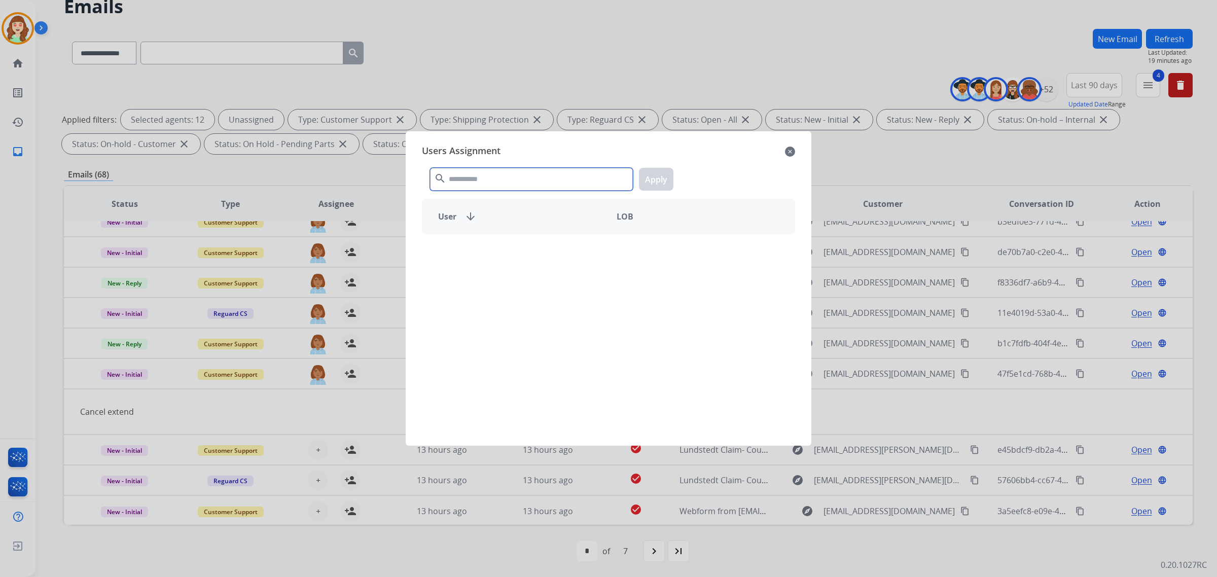
click at [495, 191] on div "search Apply" at bounding box center [608, 177] width 373 height 35
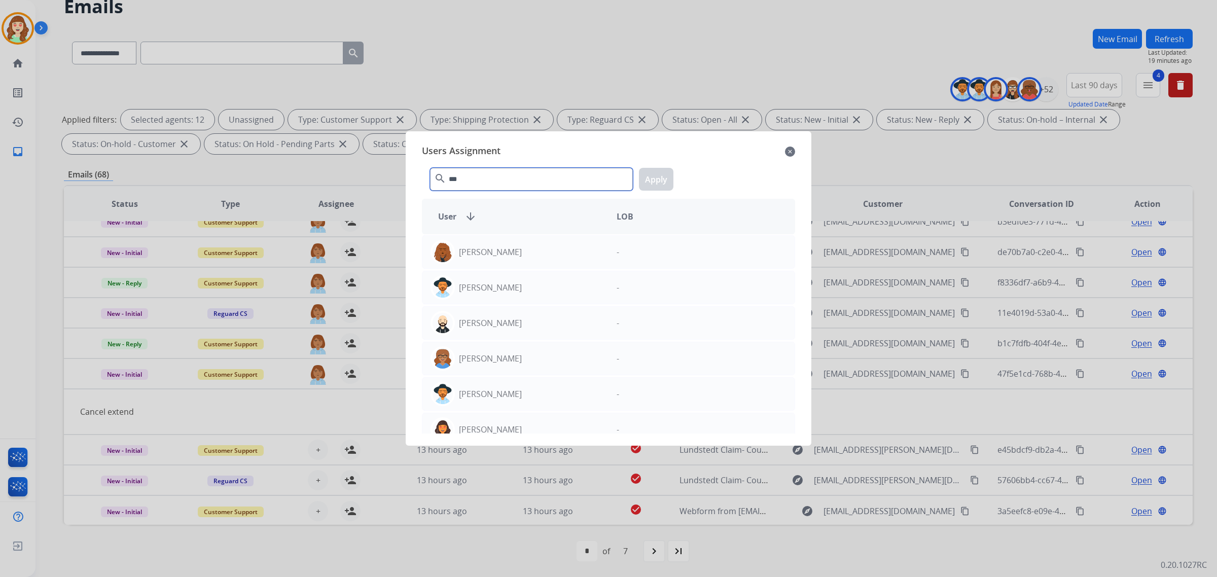
type input "***"
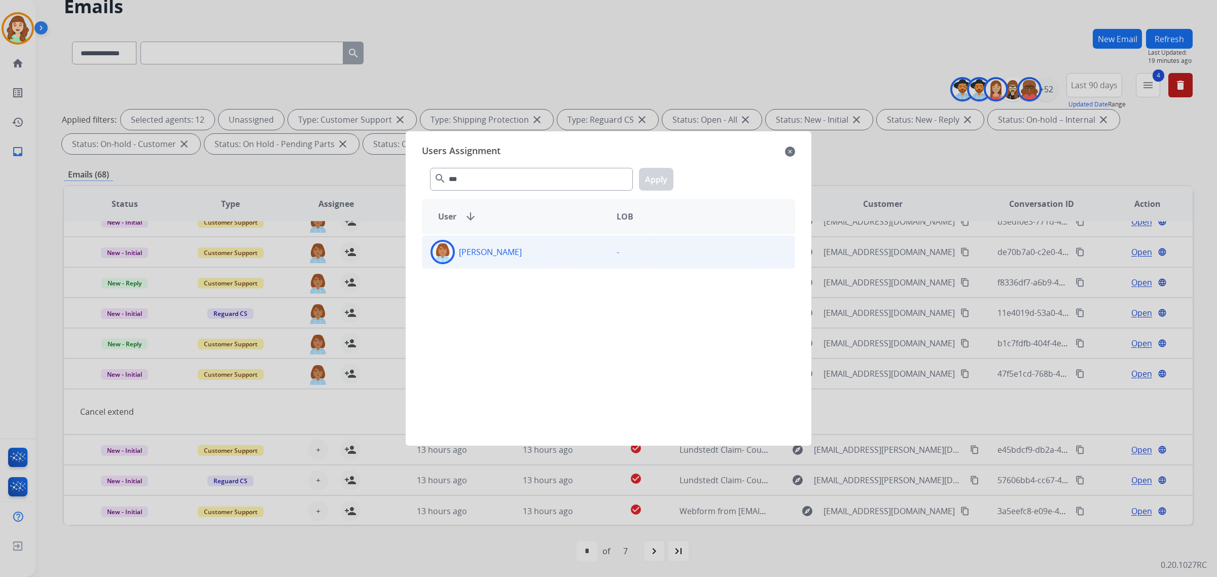
click at [556, 262] on div "[PERSON_NAME]" at bounding box center [515, 252] width 186 height 24
click at [652, 179] on button "Apply" at bounding box center [656, 179] width 34 height 23
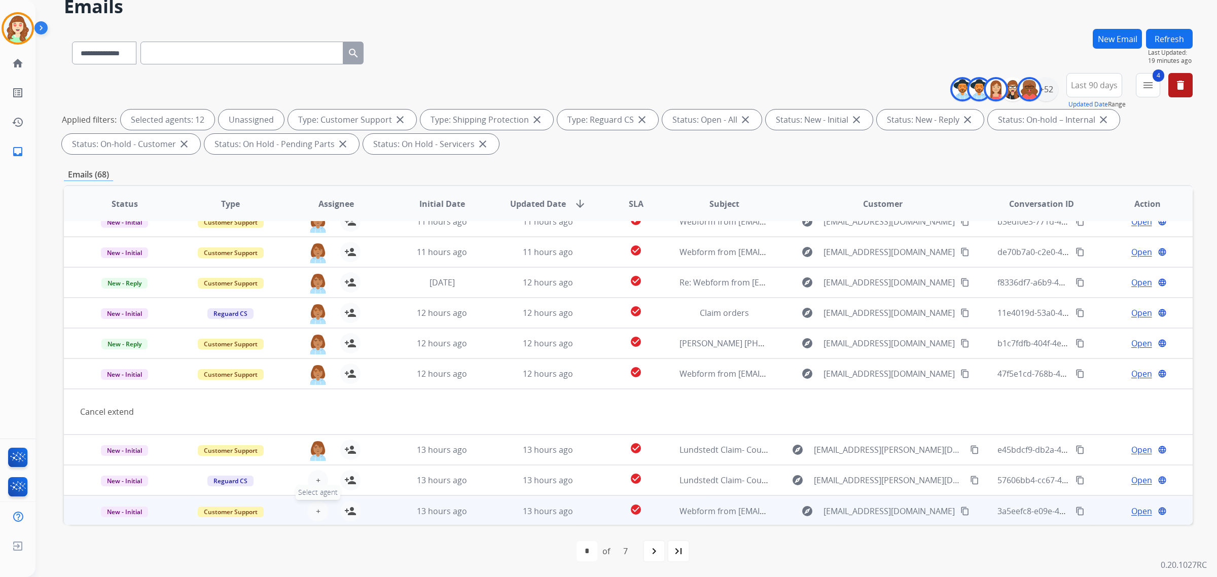
click at [311, 505] on button "+ Select agent" at bounding box center [318, 511] width 20 height 20
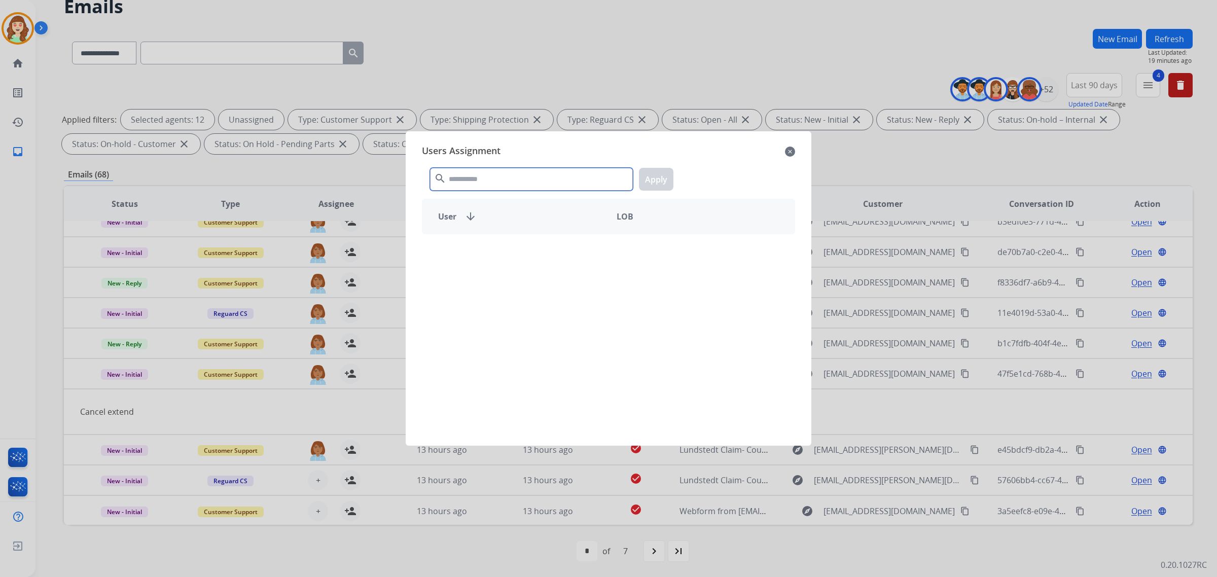
drag, startPoint x: 454, startPoint y: 168, endPoint x: 462, endPoint y: 168, distance: 8.1
click at [455, 168] on input "text" at bounding box center [531, 179] width 203 height 23
type input "***"
drag, startPoint x: 550, startPoint y: 252, endPoint x: 653, endPoint y: 193, distance: 118.6
click at [551, 252] on div "[PERSON_NAME]" at bounding box center [515, 252] width 186 height 24
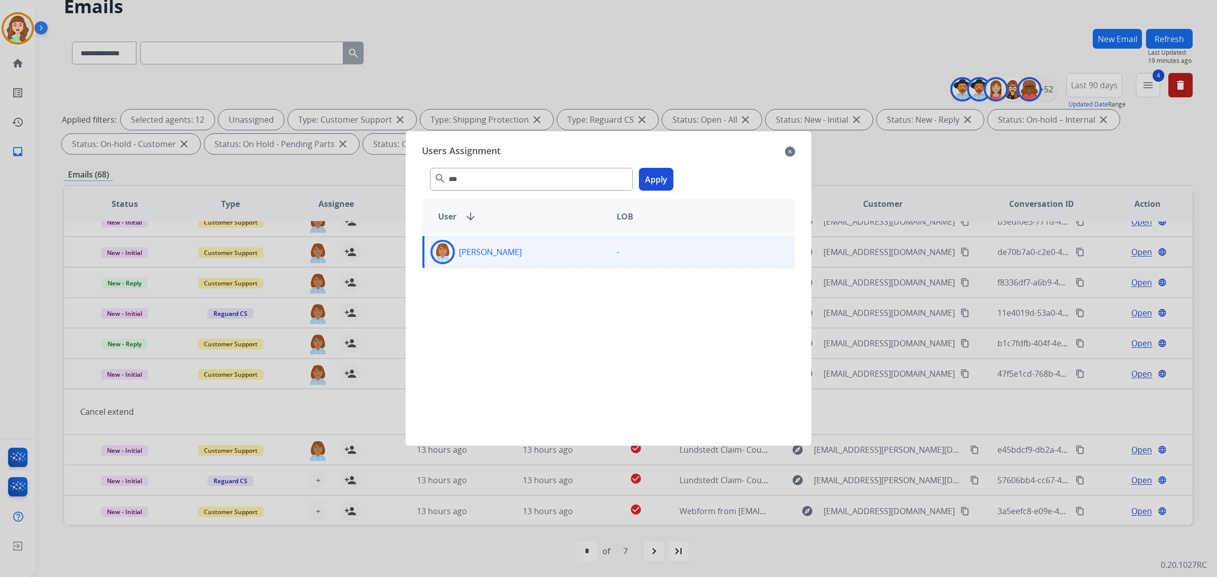
drag, startPoint x: 654, startPoint y: 183, endPoint x: 645, endPoint y: 466, distance: 283.2
click at [655, 184] on button "Apply" at bounding box center [656, 179] width 34 height 23
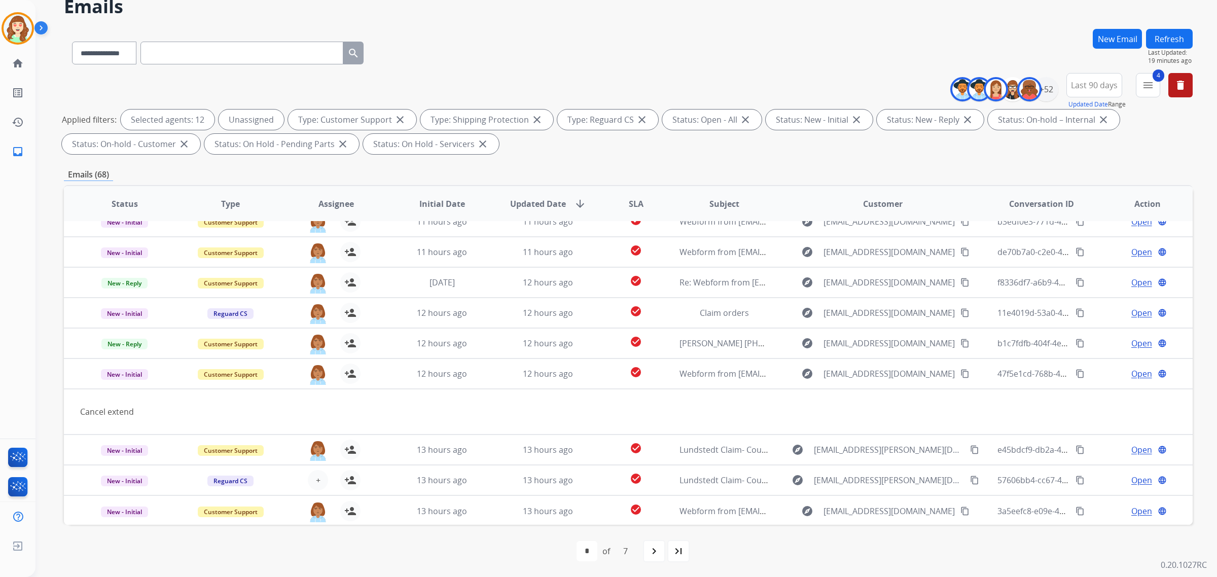
click at [643, 550] on div "navigate_next" at bounding box center [654, 551] width 22 height 22
select select "*"
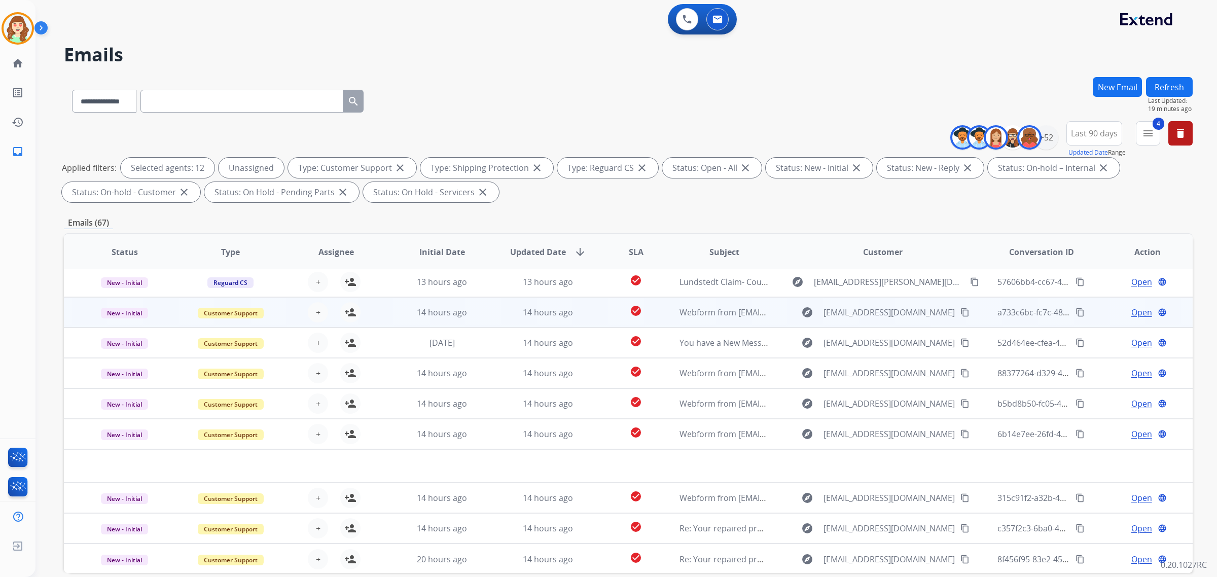
scroll to position [48, 0]
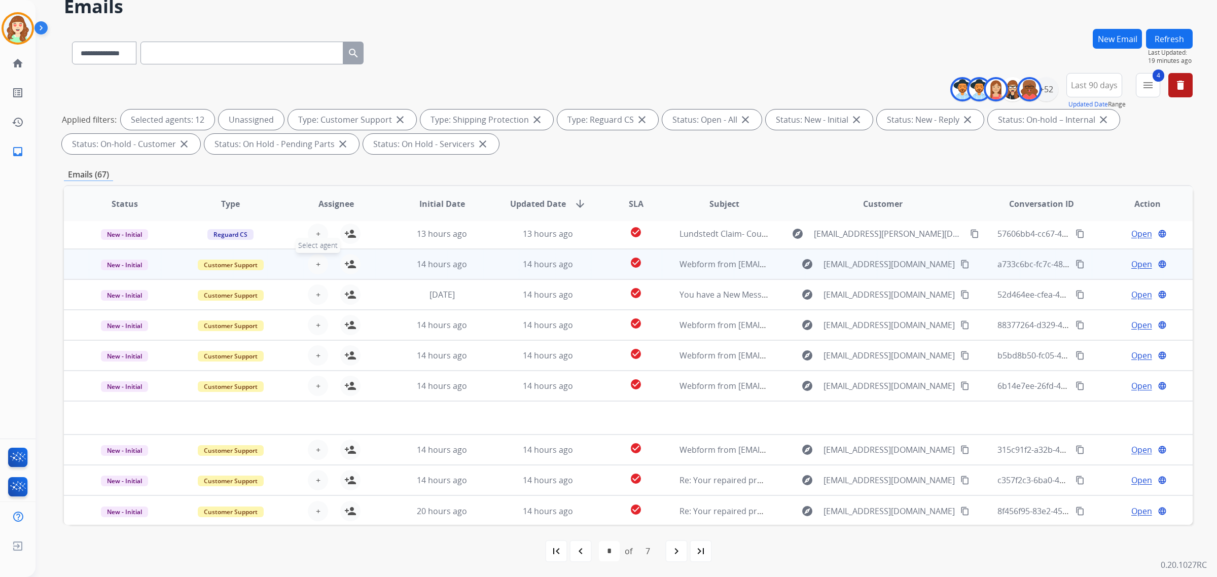
click at [319, 256] on button "+ Select agent" at bounding box center [318, 264] width 20 height 20
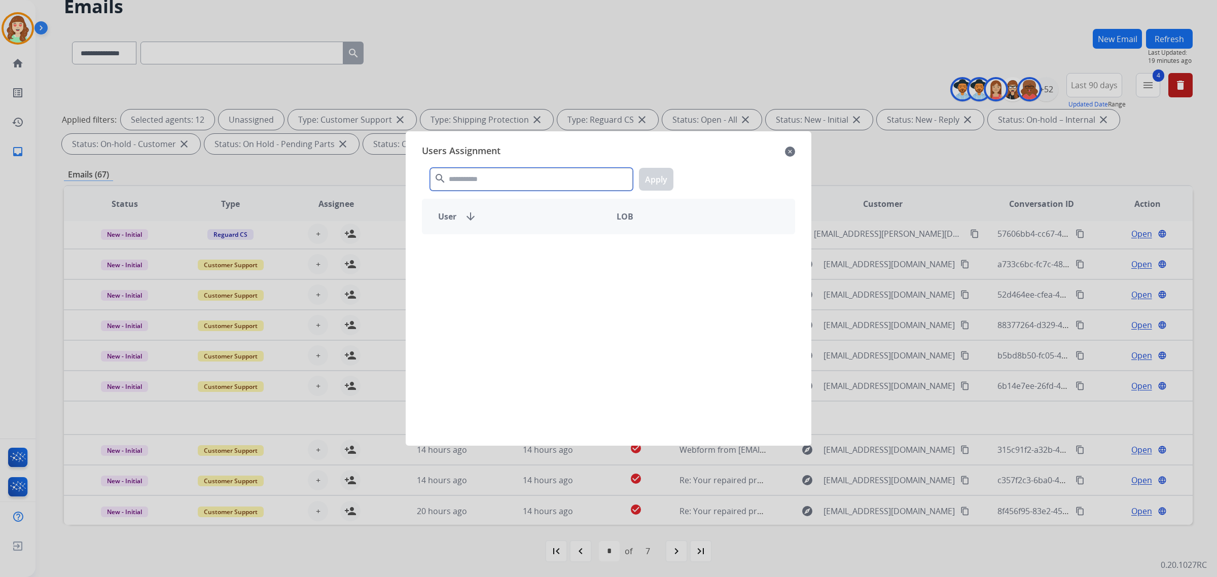
click at [567, 178] on input "text" at bounding box center [531, 179] width 203 height 23
type input "***"
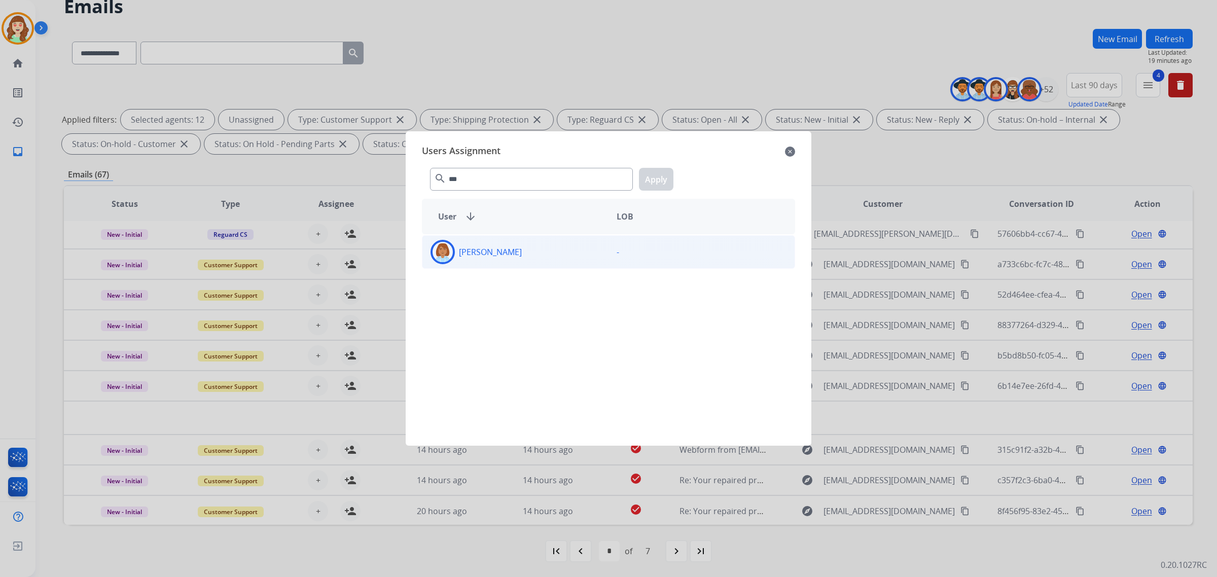
click at [556, 259] on div "[PERSON_NAME]" at bounding box center [515, 252] width 186 height 24
click at [655, 181] on button "Apply" at bounding box center [656, 179] width 34 height 23
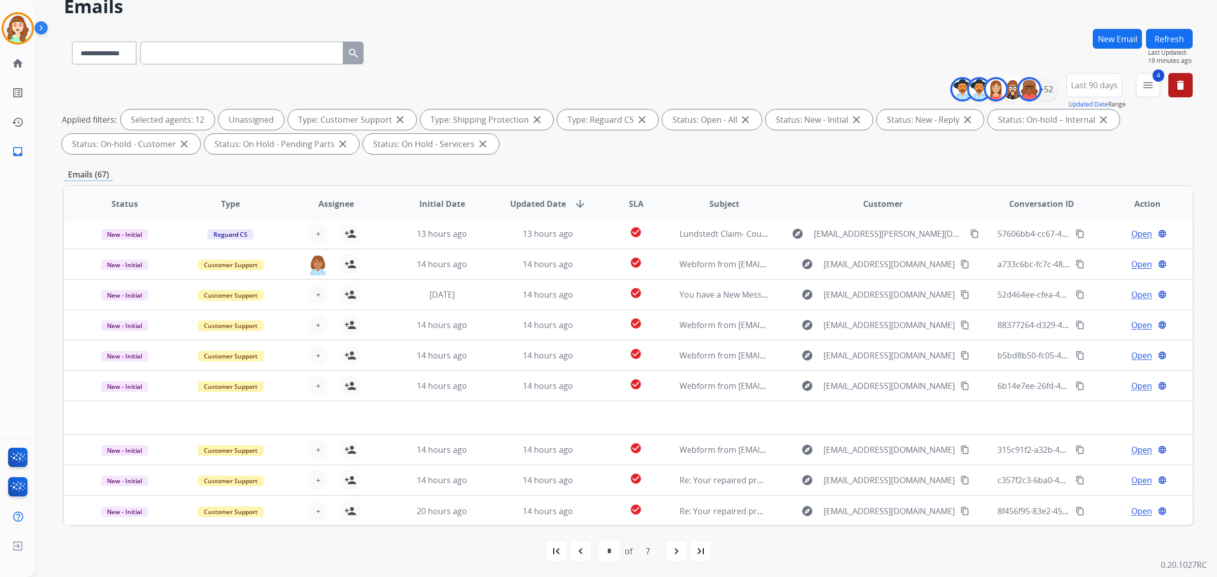
click at [310, 300] on button "+ Select agent" at bounding box center [318, 295] width 20 height 20
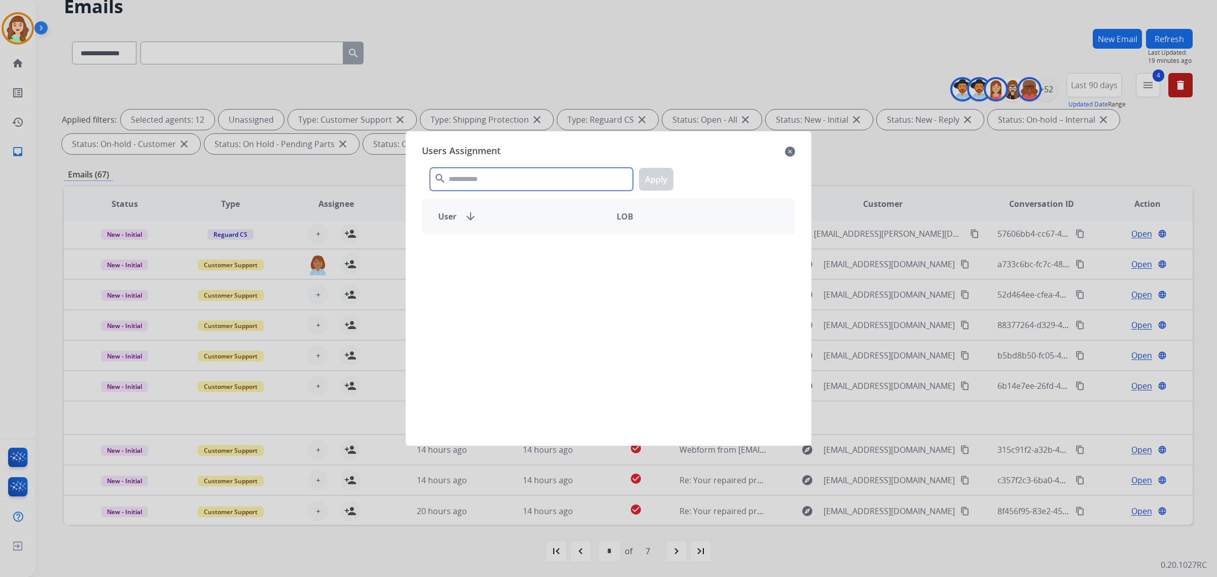
click at [564, 183] on input "text" at bounding box center [531, 179] width 203 height 23
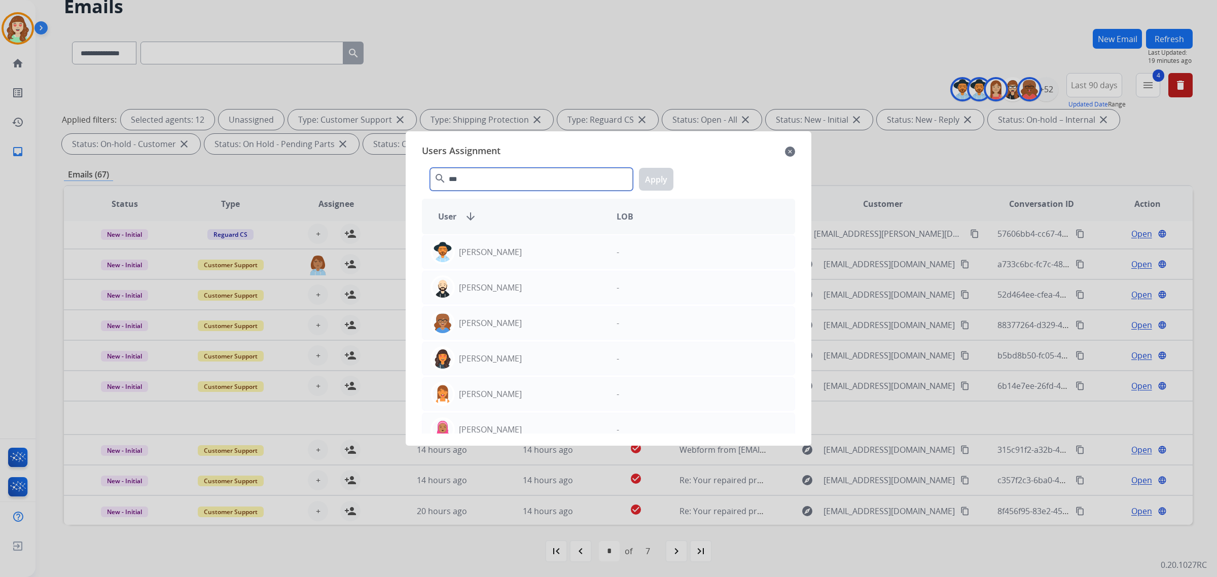
type input "***"
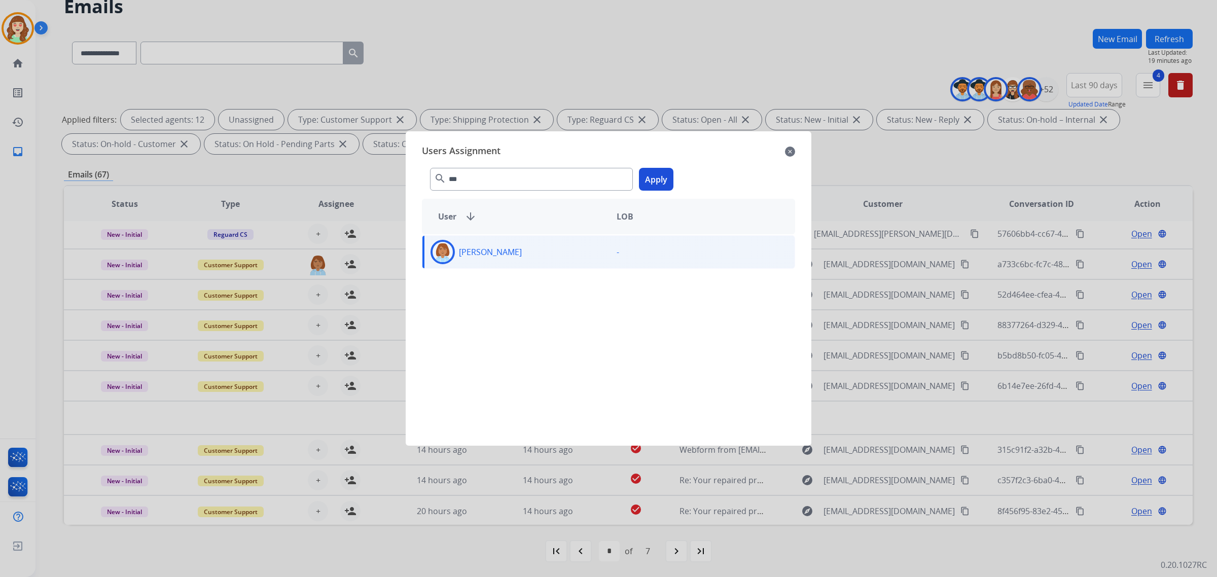
click at [656, 183] on button "Apply" at bounding box center [656, 179] width 34 height 23
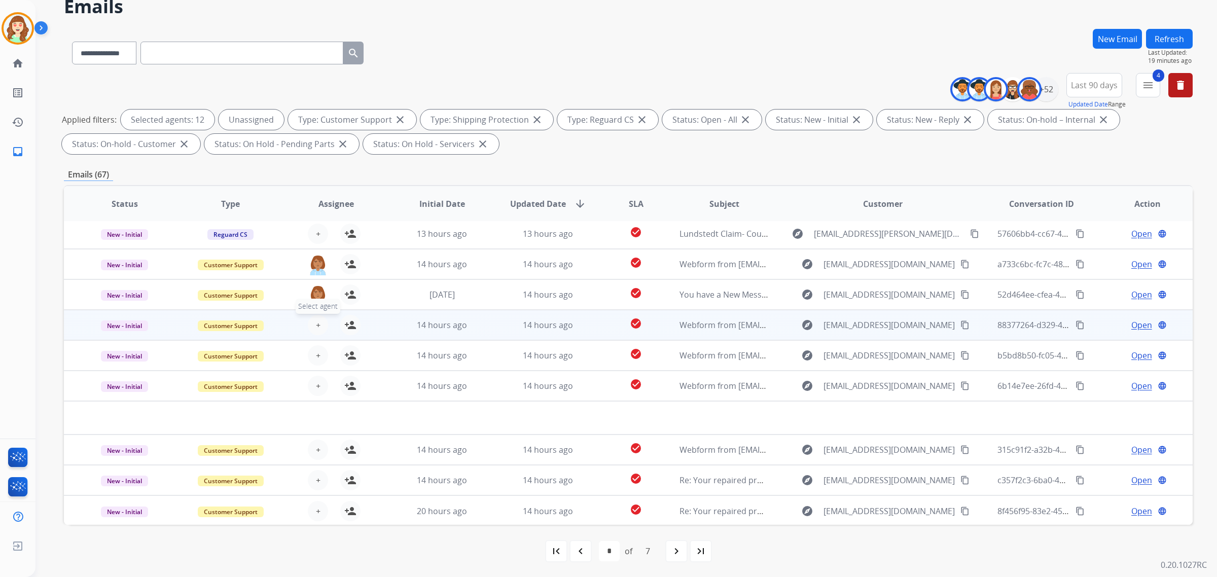
click at [313, 323] on button "+ Select agent" at bounding box center [318, 325] width 20 height 20
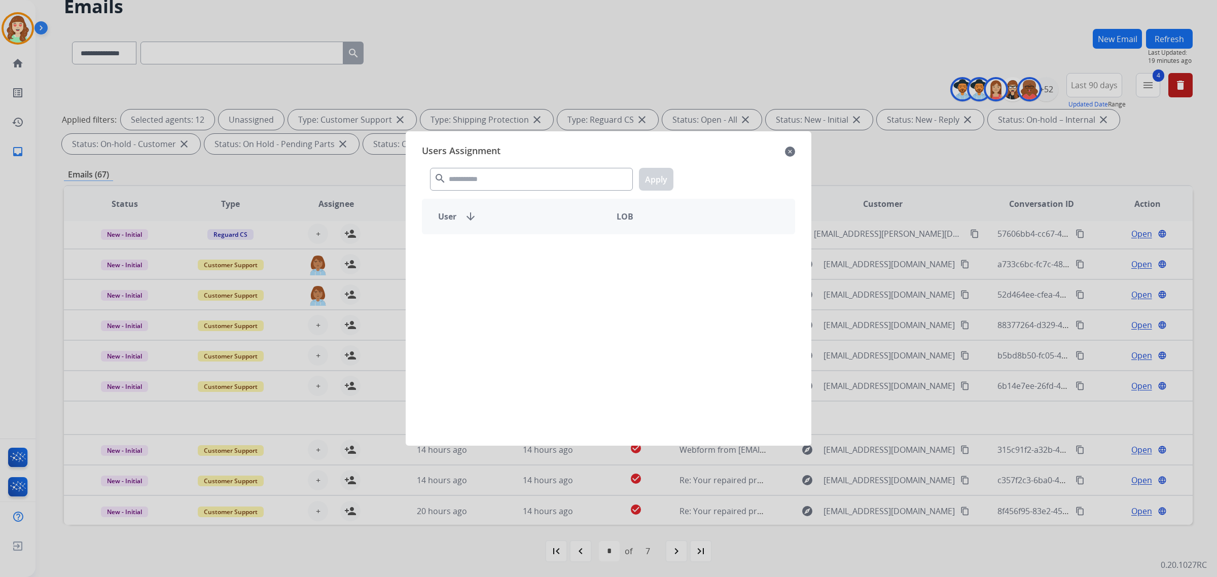
drag, startPoint x: 533, startPoint y: 194, endPoint x: 531, endPoint y: 185, distance: 8.8
click at [532, 193] on div "search Apply" at bounding box center [608, 177] width 373 height 35
click at [531, 184] on input "text" at bounding box center [531, 179] width 203 height 23
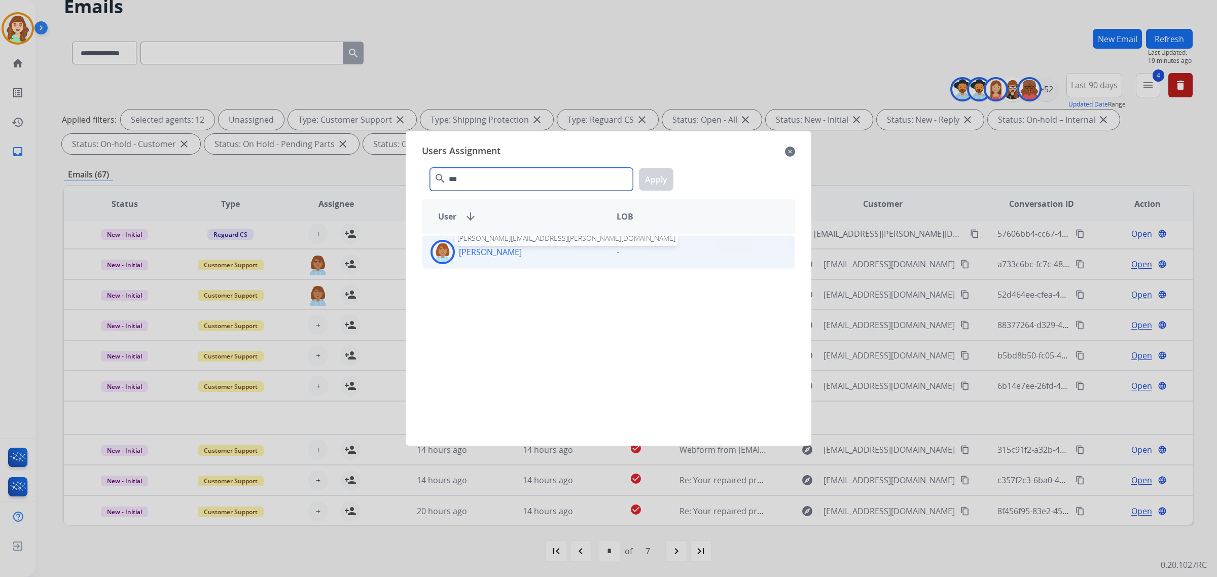
type input "***"
drag, startPoint x: 495, startPoint y: 254, endPoint x: 666, endPoint y: 181, distance: 186.3
click at [494, 254] on p "[PERSON_NAME]" at bounding box center [490, 252] width 63 height 12
click at [665, 181] on button "Apply" at bounding box center [656, 179] width 34 height 23
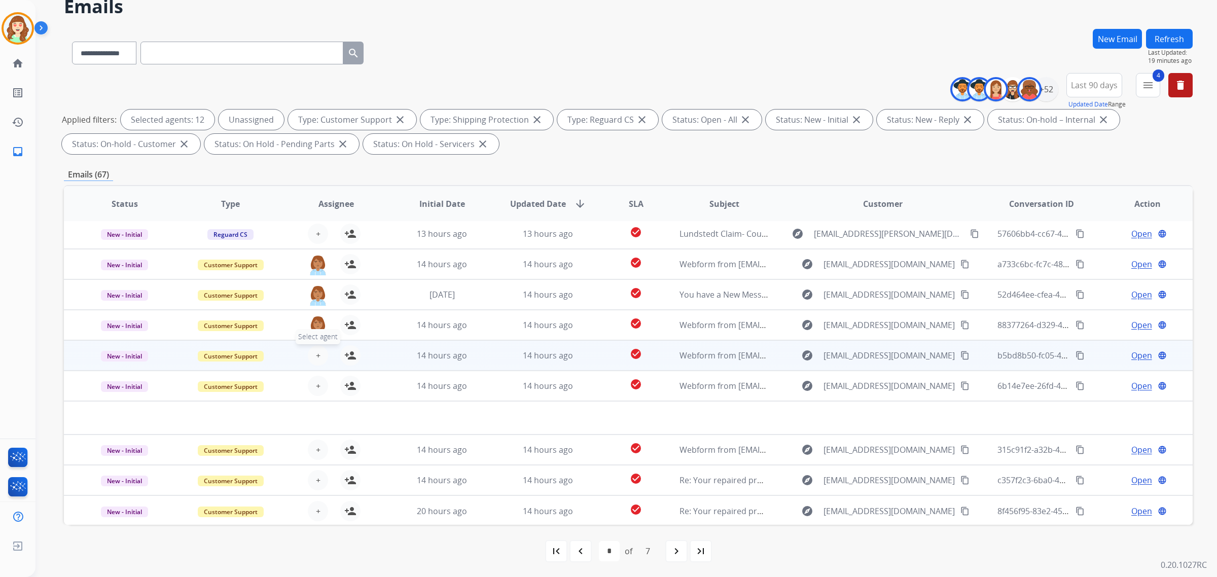
click at [310, 351] on button "+ Select agent" at bounding box center [318, 355] width 20 height 20
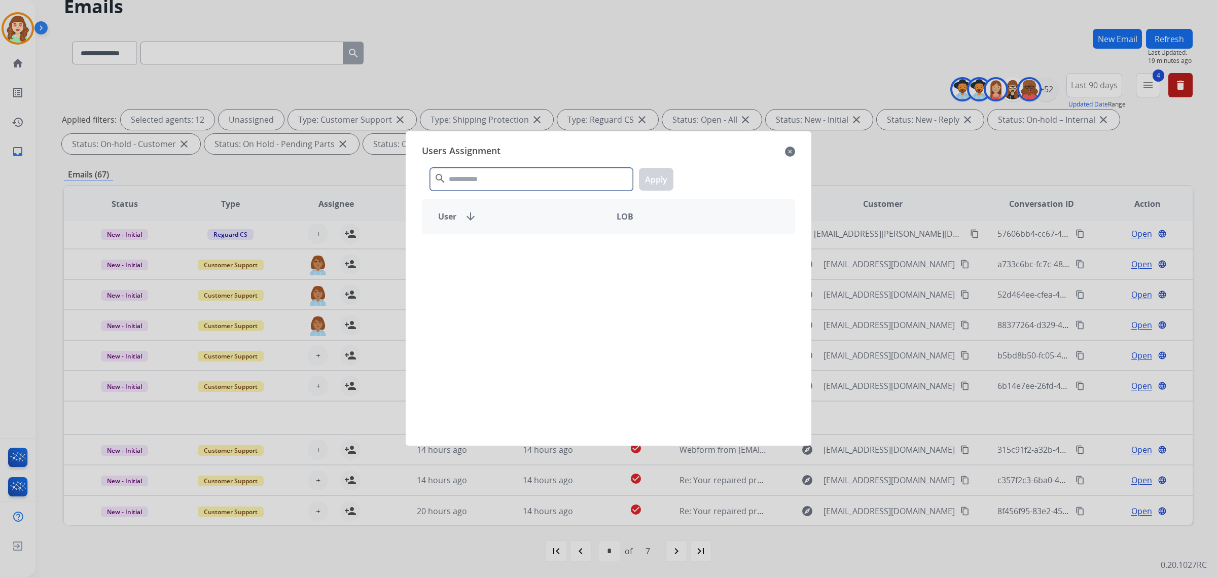
click at [520, 188] on input "text" at bounding box center [531, 179] width 203 height 23
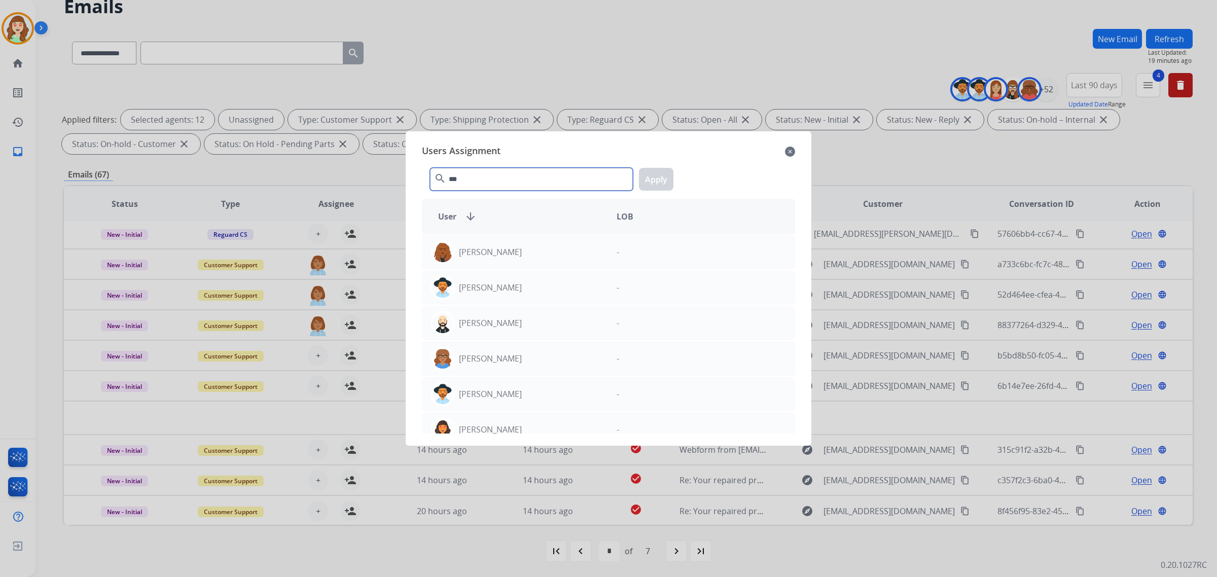
type input "***"
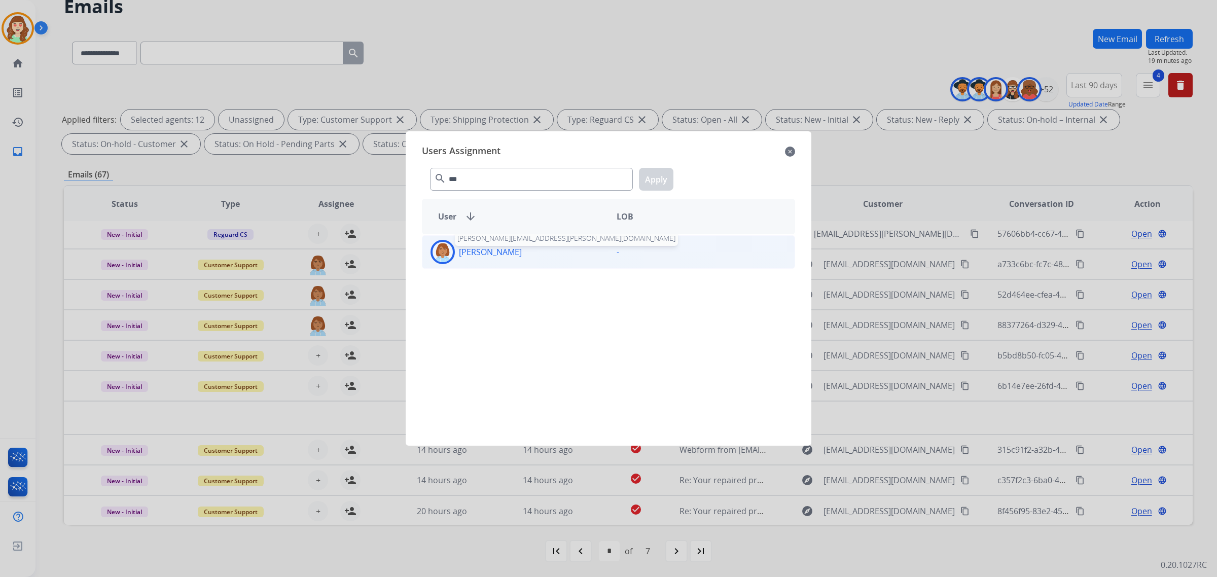
click at [516, 252] on p "[PERSON_NAME]" at bounding box center [490, 252] width 63 height 12
click at [666, 183] on button "Apply" at bounding box center [656, 179] width 34 height 23
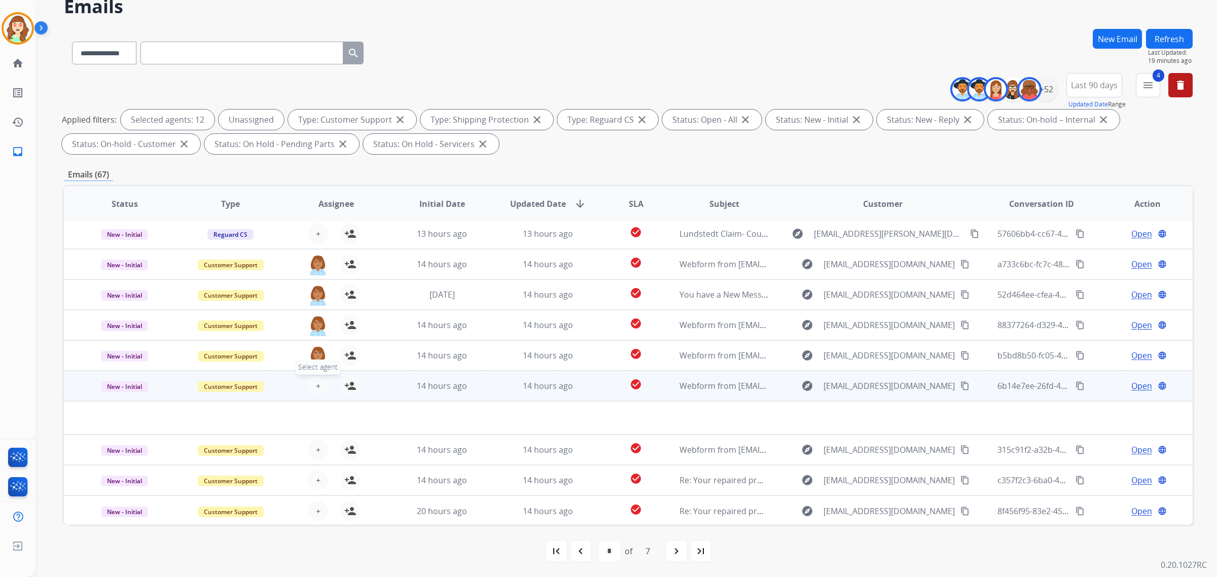
click at [311, 385] on button "+ Select agent" at bounding box center [318, 386] width 20 height 20
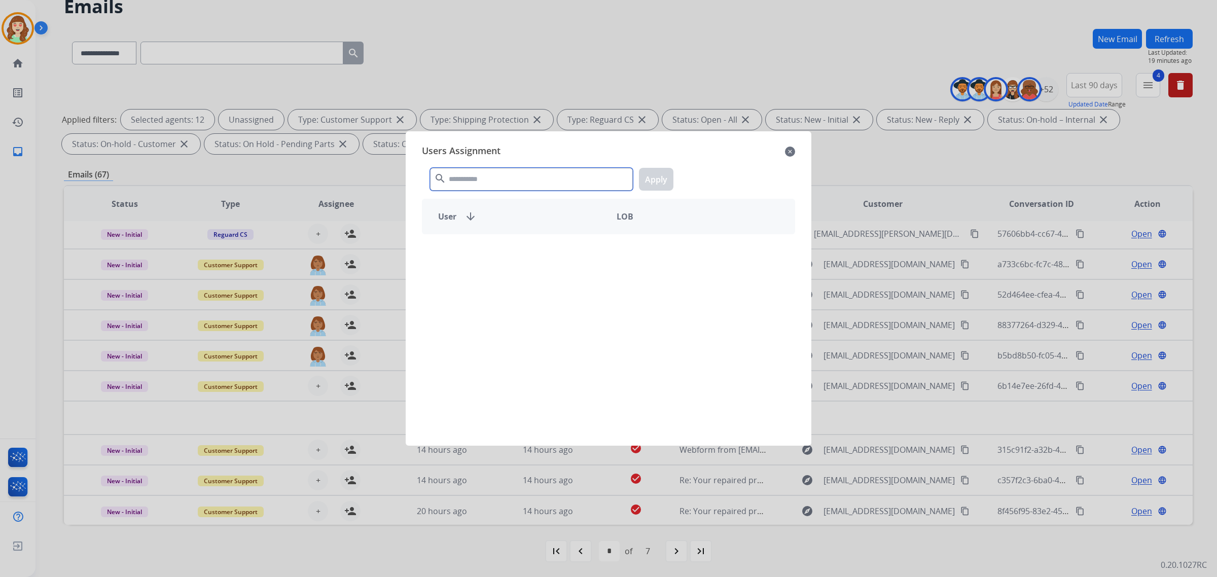
click at [483, 179] on input "text" at bounding box center [531, 179] width 203 height 23
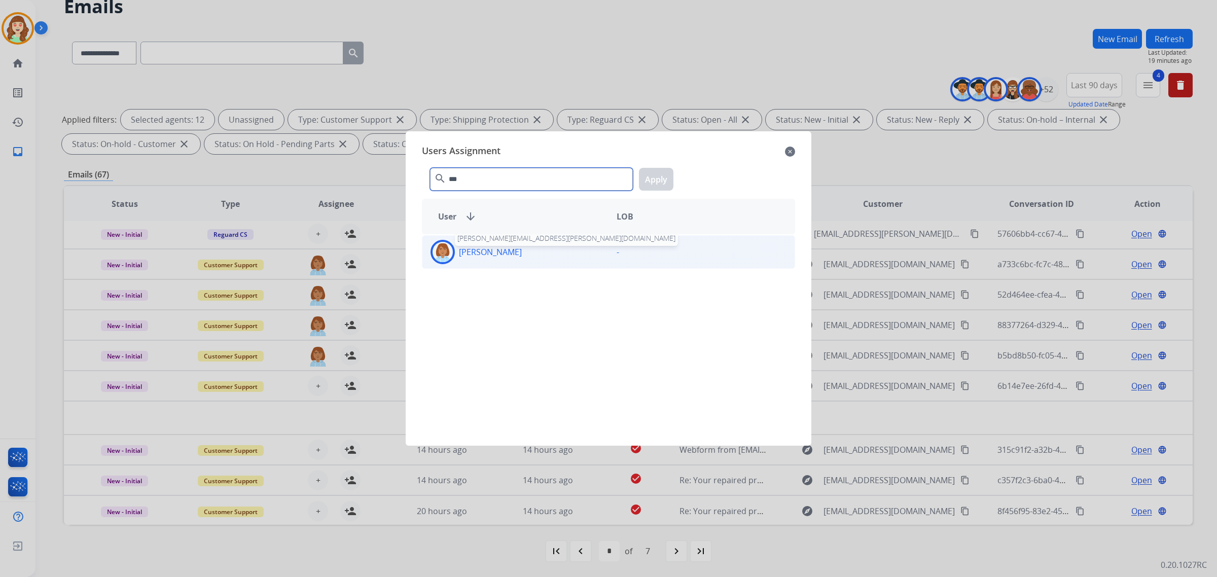
type input "***"
click at [496, 255] on p "[PERSON_NAME]" at bounding box center [490, 252] width 63 height 12
click at [665, 172] on button "Apply" at bounding box center [656, 179] width 34 height 23
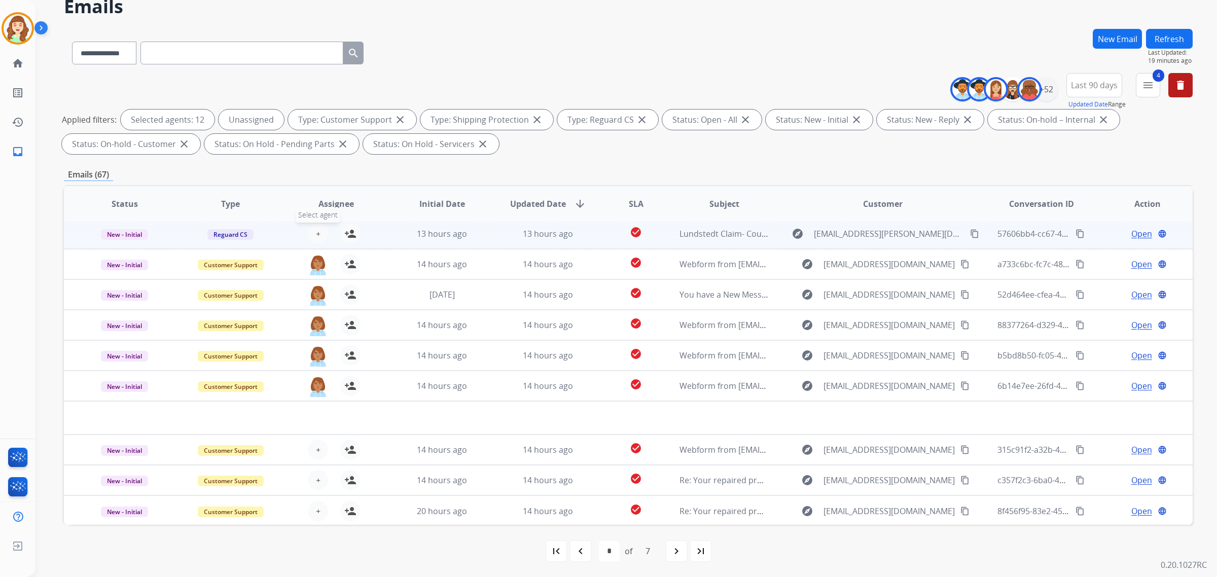
click at [318, 233] on span "+" at bounding box center [318, 234] width 5 height 12
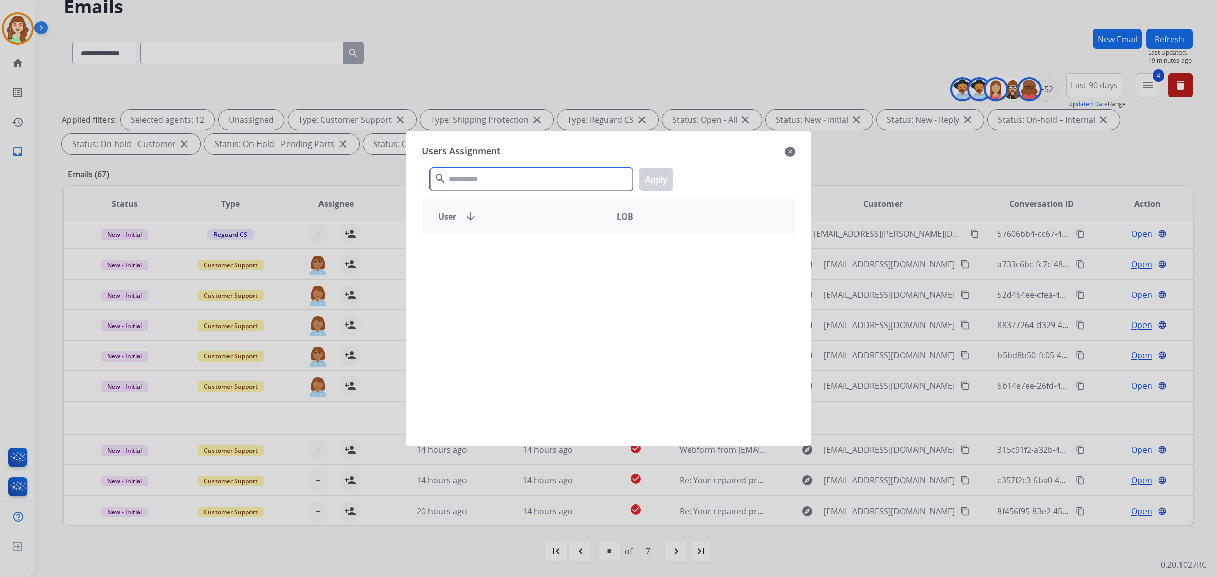
click at [484, 184] on input "text" at bounding box center [531, 179] width 203 height 23
type input "***"
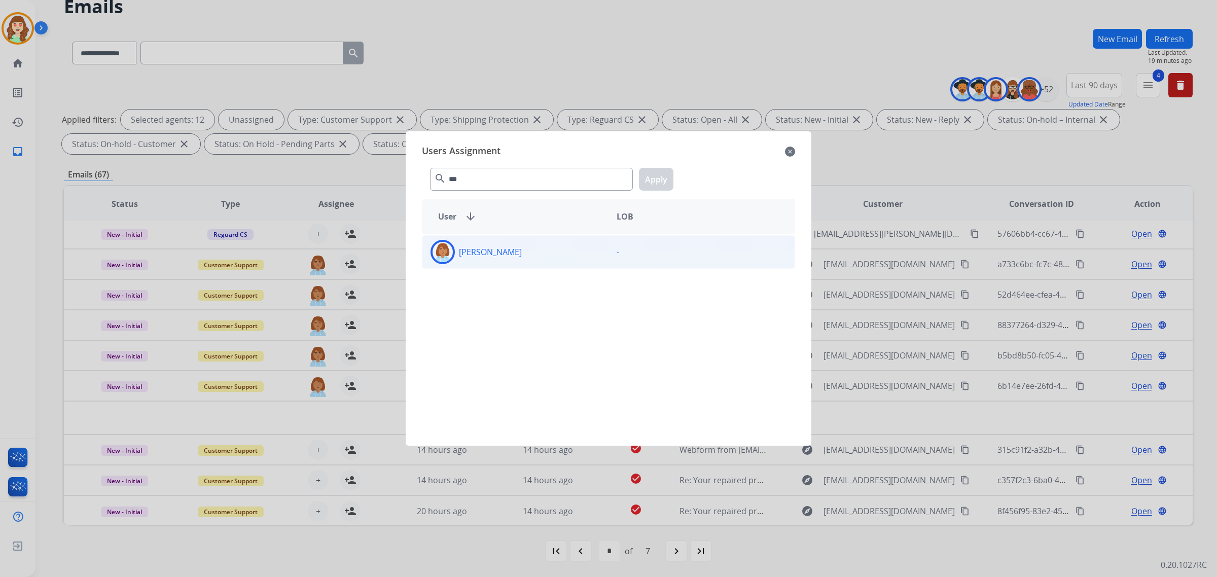
click at [538, 258] on div "[PERSON_NAME]" at bounding box center [515, 252] width 186 height 24
click at [663, 179] on button "Apply" at bounding box center [656, 179] width 34 height 23
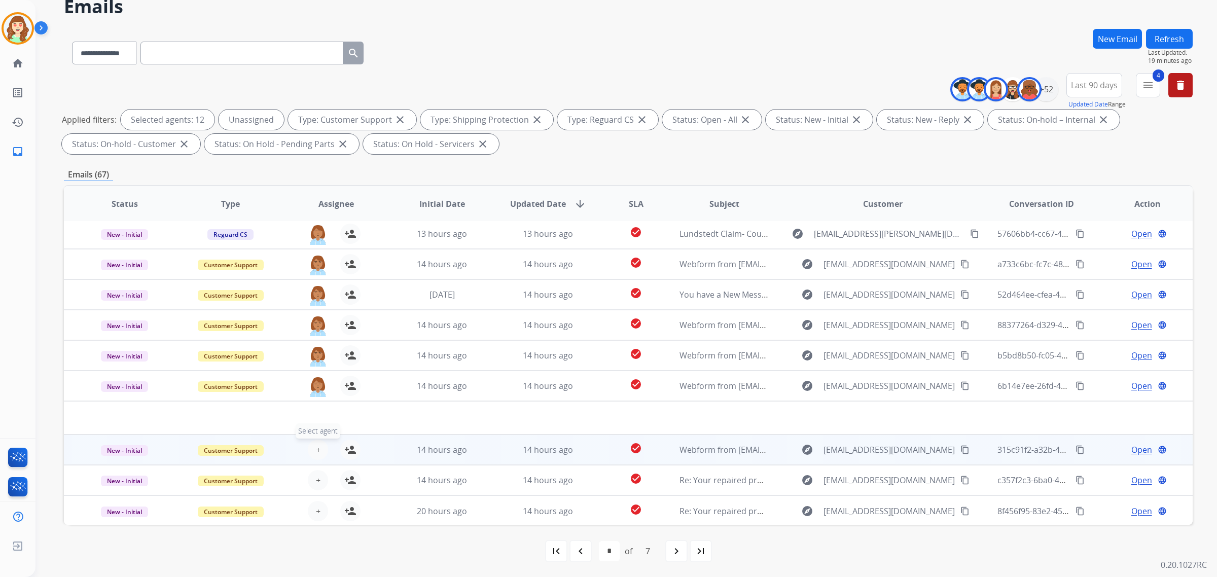
click at [312, 450] on button "+ Select agent" at bounding box center [318, 450] width 20 height 20
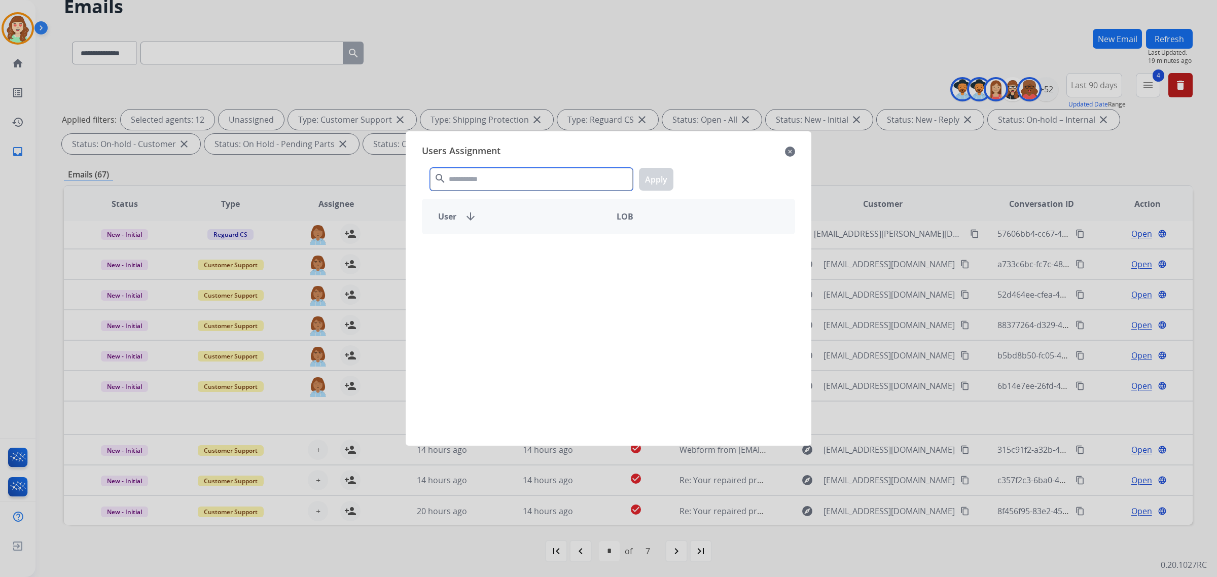
click at [460, 176] on input "text" at bounding box center [531, 179] width 203 height 23
type input "***"
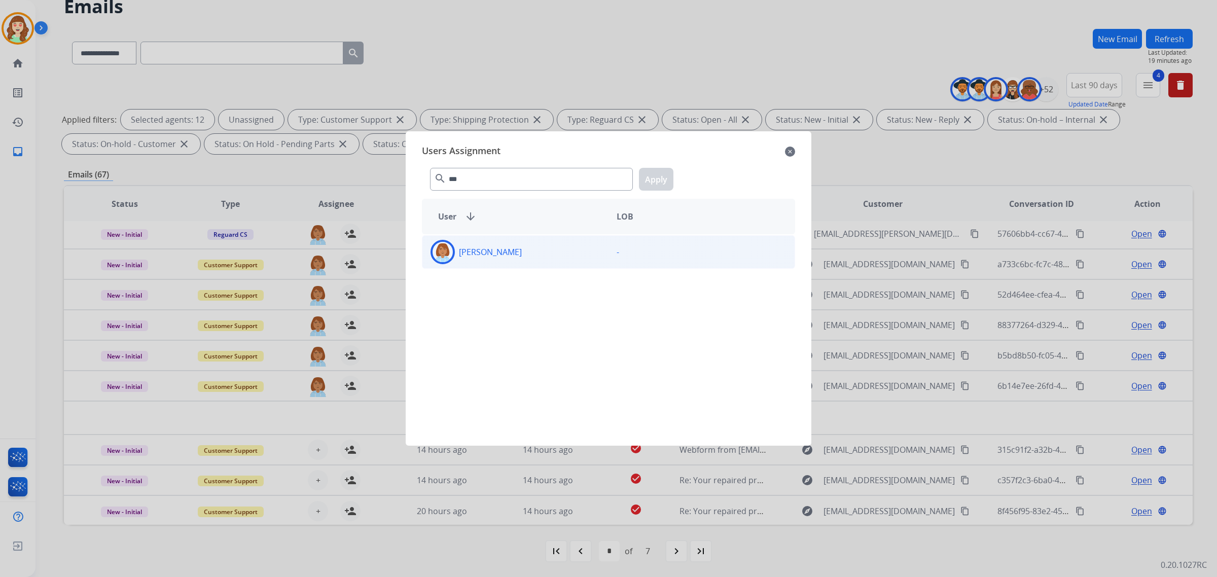
click at [570, 257] on div "[PERSON_NAME]" at bounding box center [515, 252] width 186 height 24
click at [655, 177] on button "Apply" at bounding box center [656, 179] width 34 height 23
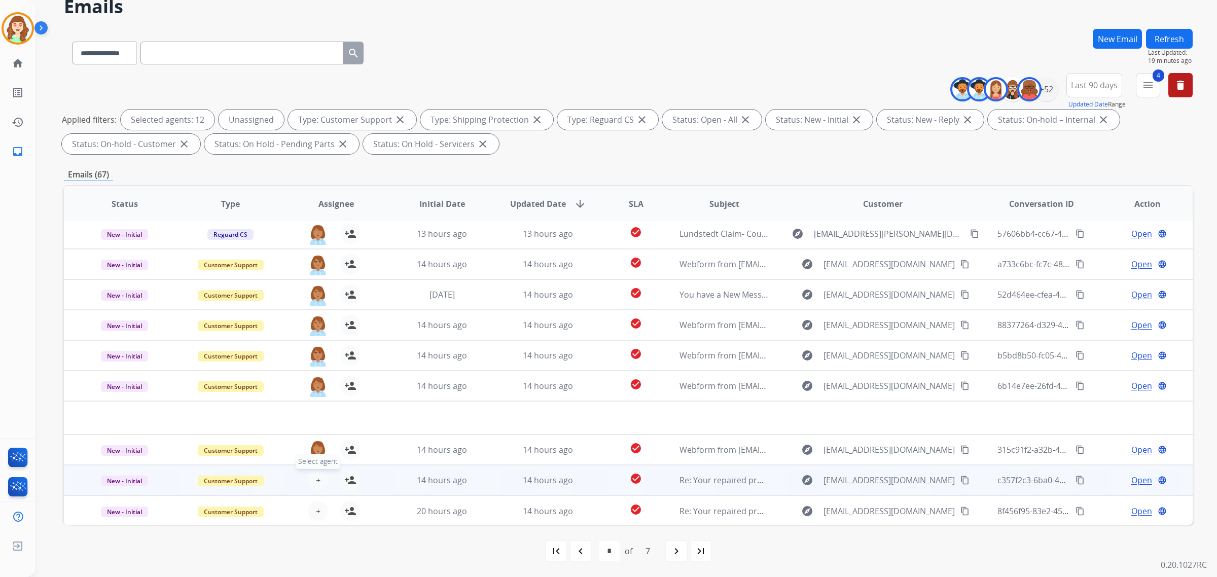
click at [316, 476] on span "+" at bounding box center [318, 480] width 5 height 12
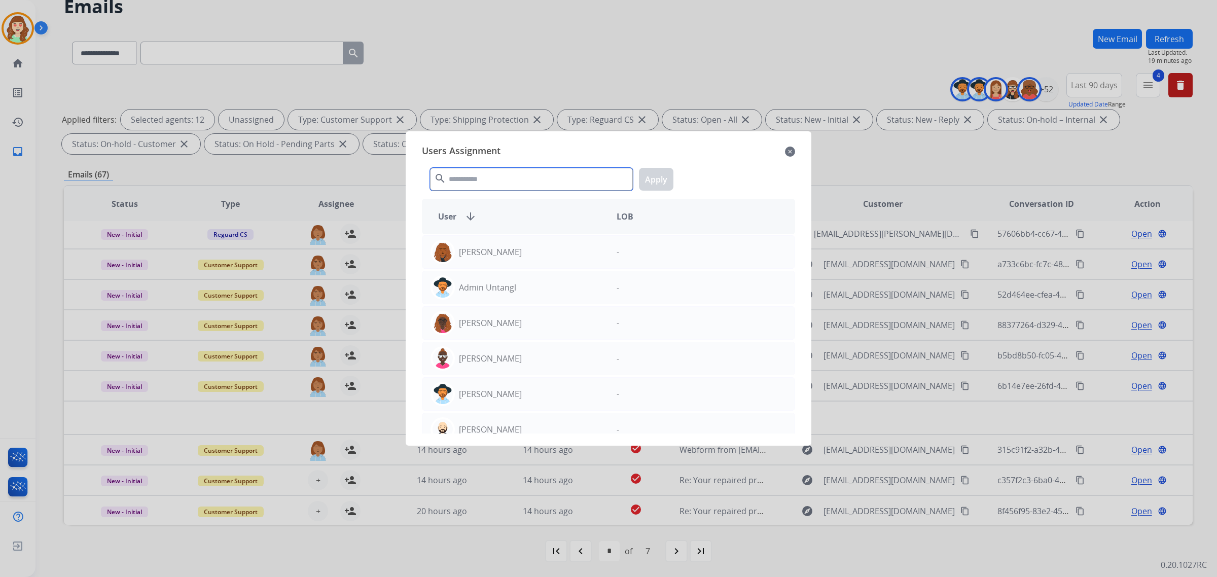
click at [536, 177] on input "text" at bounding box center [531, 179] width 203 height 23
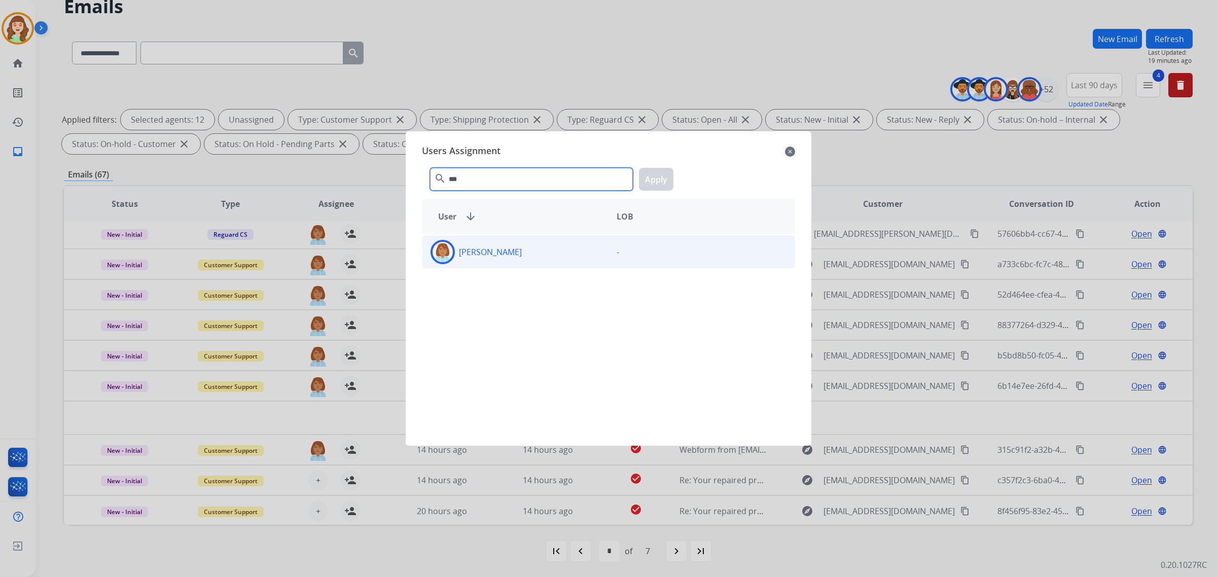
type input "***"
click at [545, 254] on div "[PERSON_NAME]" at bounding box center [515, 252] width 186 height 24
click at [651, 183] on button "Apply" at bounding box center [656, 179] width 34 height 23
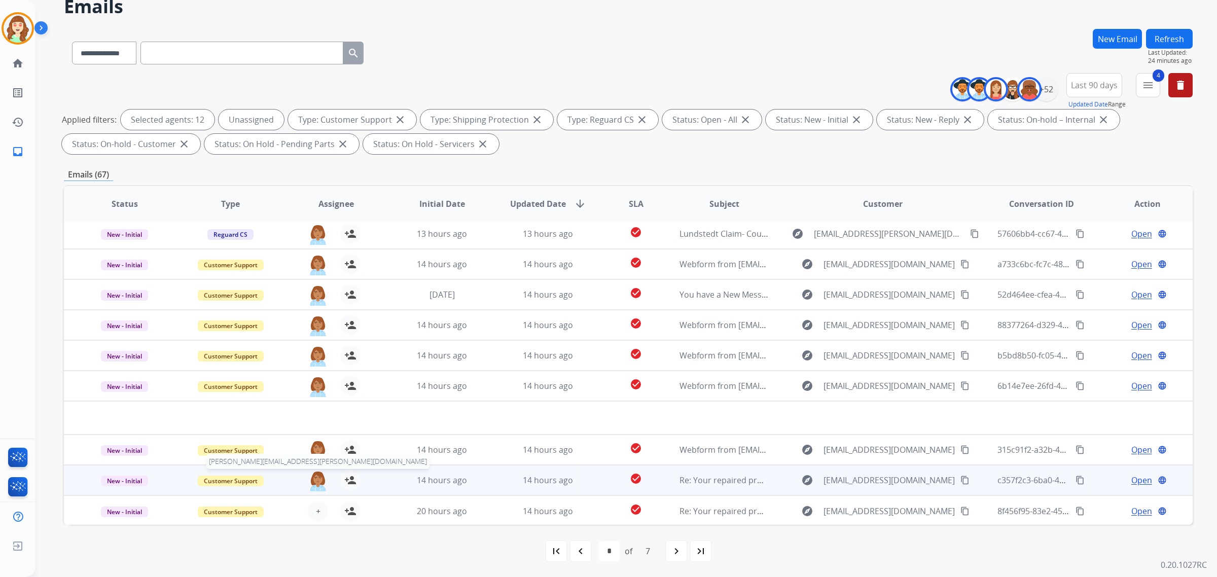
click at [305, 485] on div "jaquayla.thompson@eccogroupusa.com person_add Assign to Me" at bounding box center [327, 480] width 105 height 28
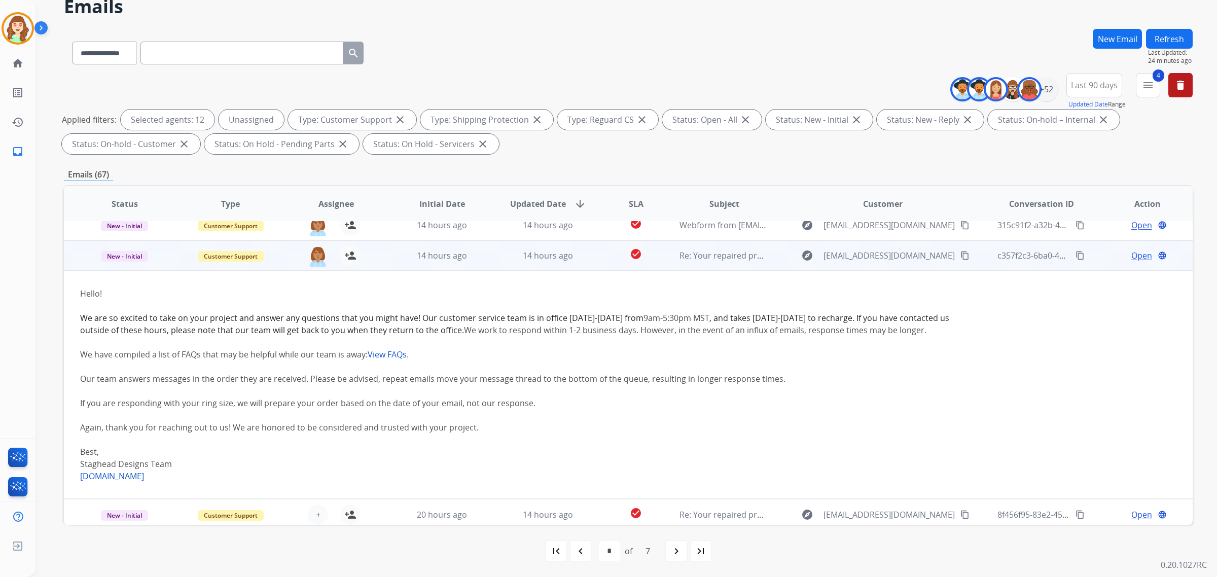
scroll to position [228, 0]
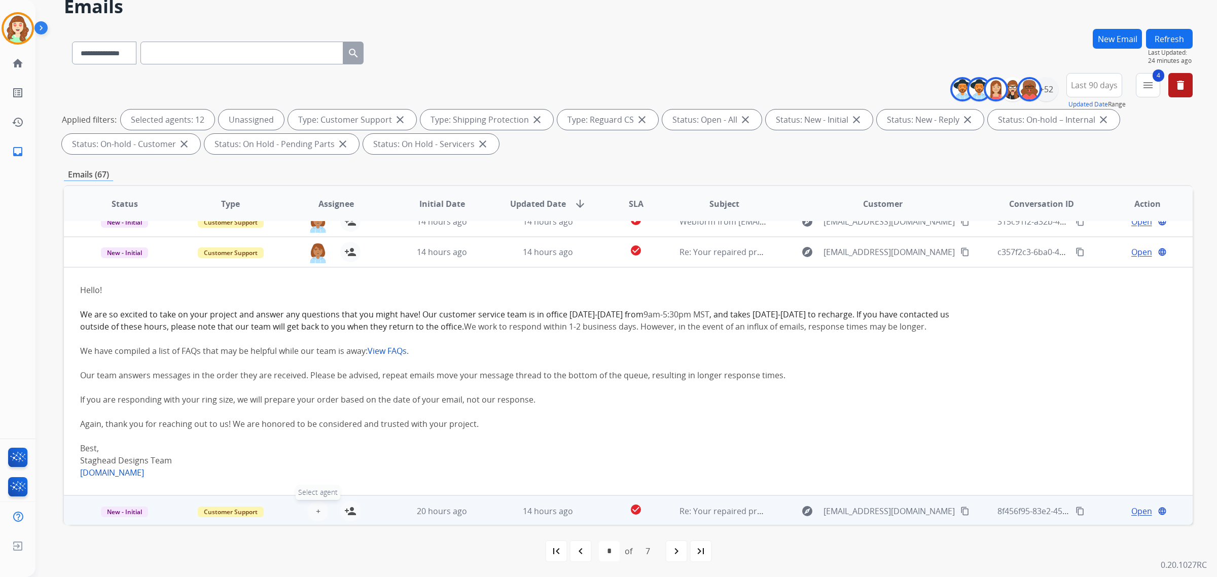
click at [313, 513] on button "+ Select agent" at bounding box center [318, 511] width 20 height 20
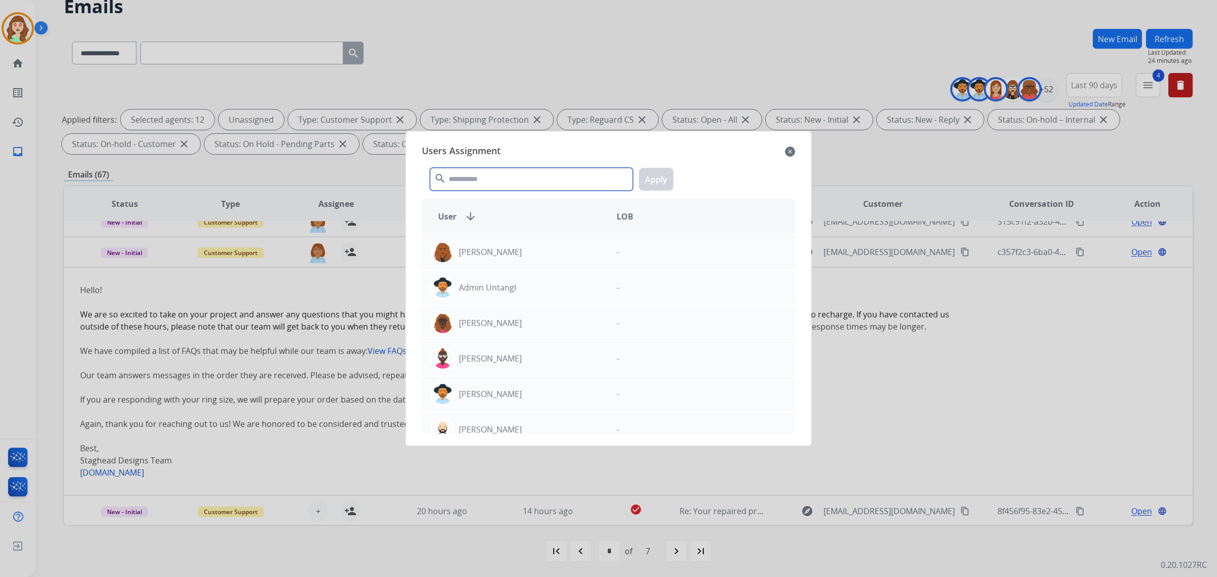
click at [485, 171] on input "text" at bounding box center [531, 179] width 203 height 23
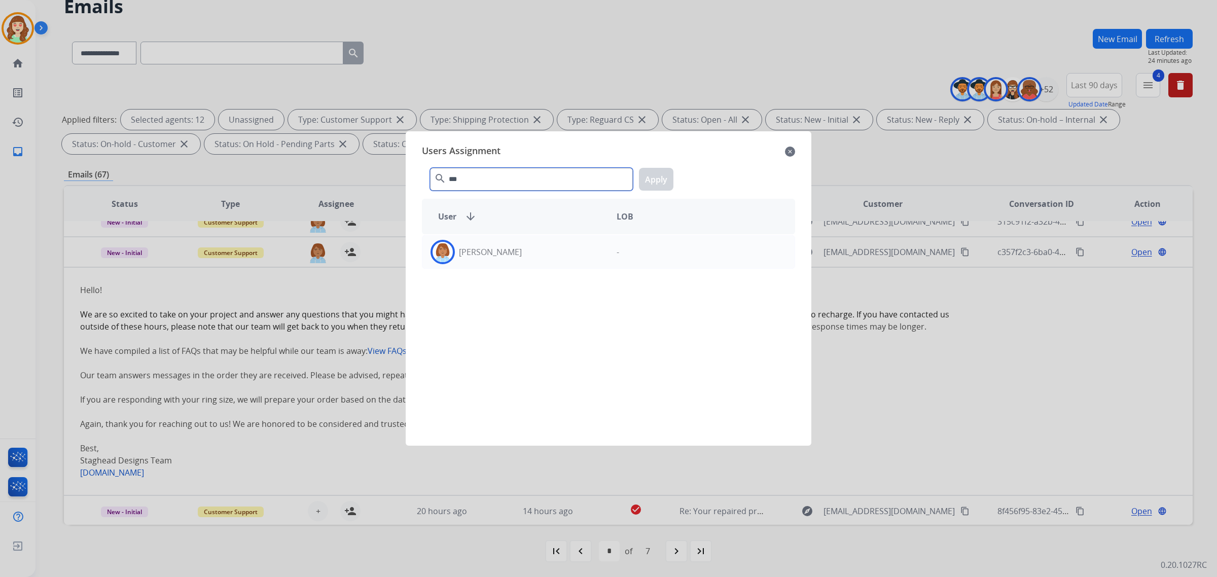
type input "***"
click at [589, 248] on div "[PERSON_NAME]" at bounding box center [515, 252] width 186 height 24
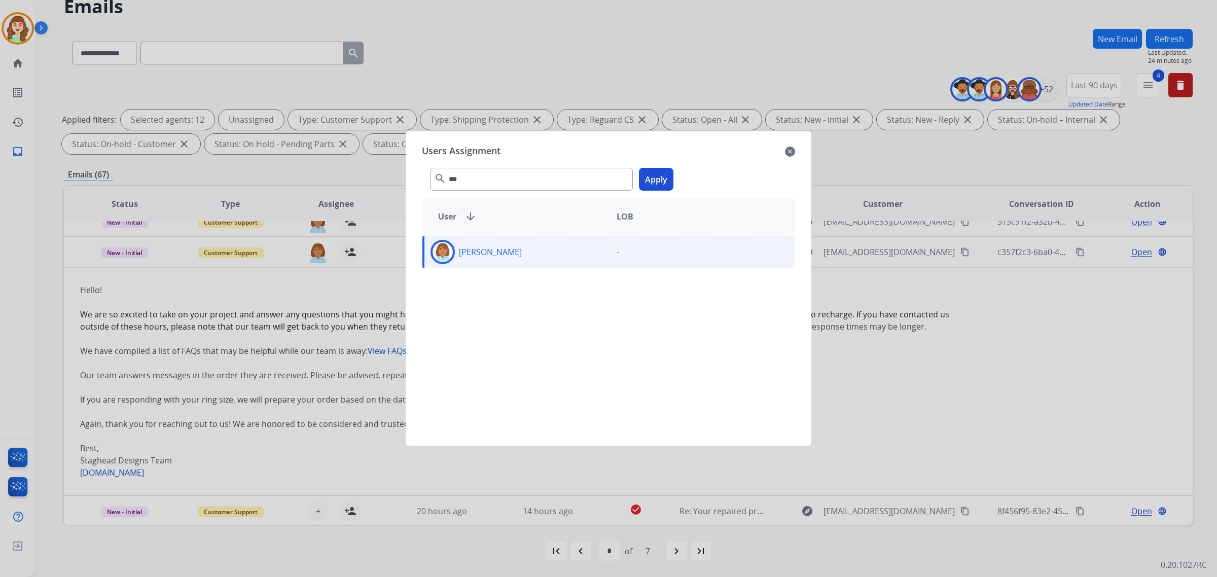
click at [667, 170] on button "Apply" at bounding box center [656, 179] width 34 height 23
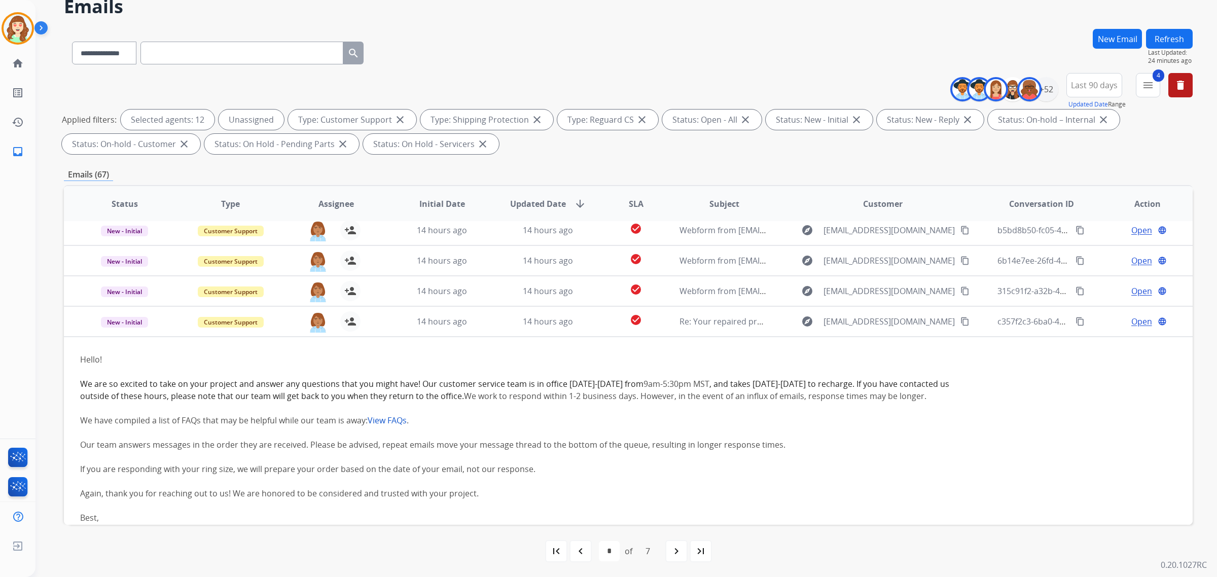
scroll to position [0, 0]
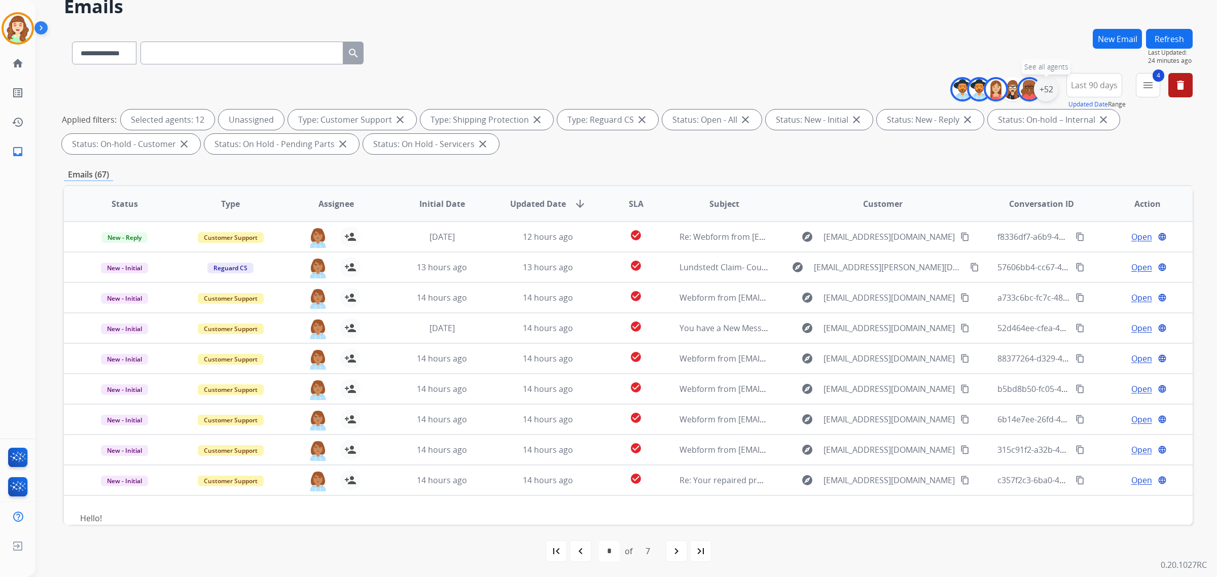
click at [1034, 85] on div "+52" at bounding box center [1046, 89] width 24 height 24
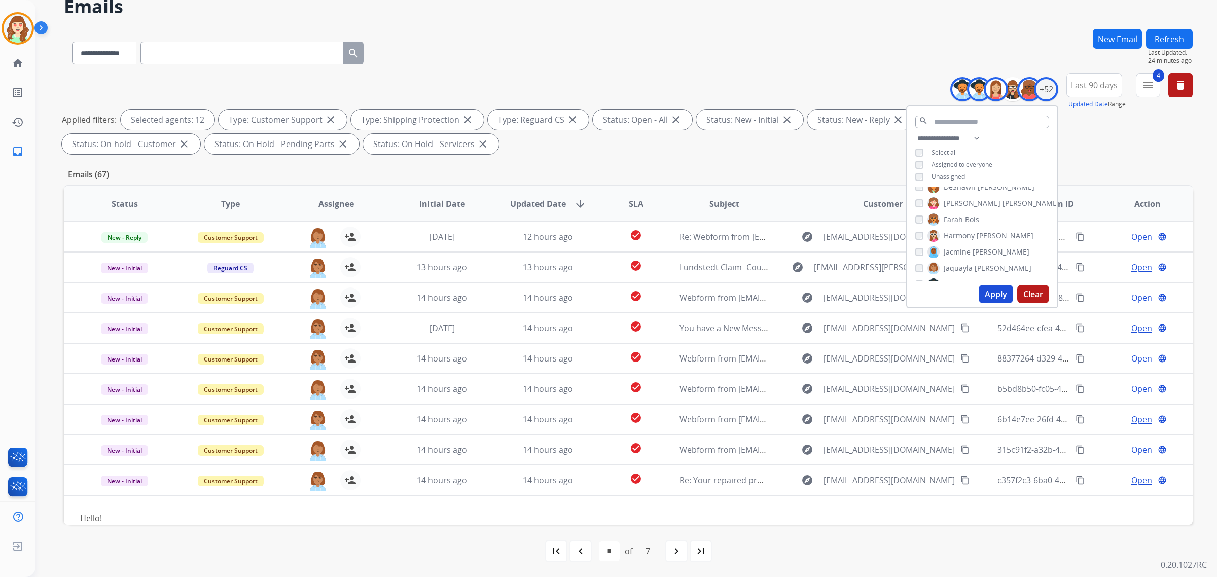
click at [993, 293] on button "Apply" at bounding box center [996, 294] width 34 height 18
select select "*"
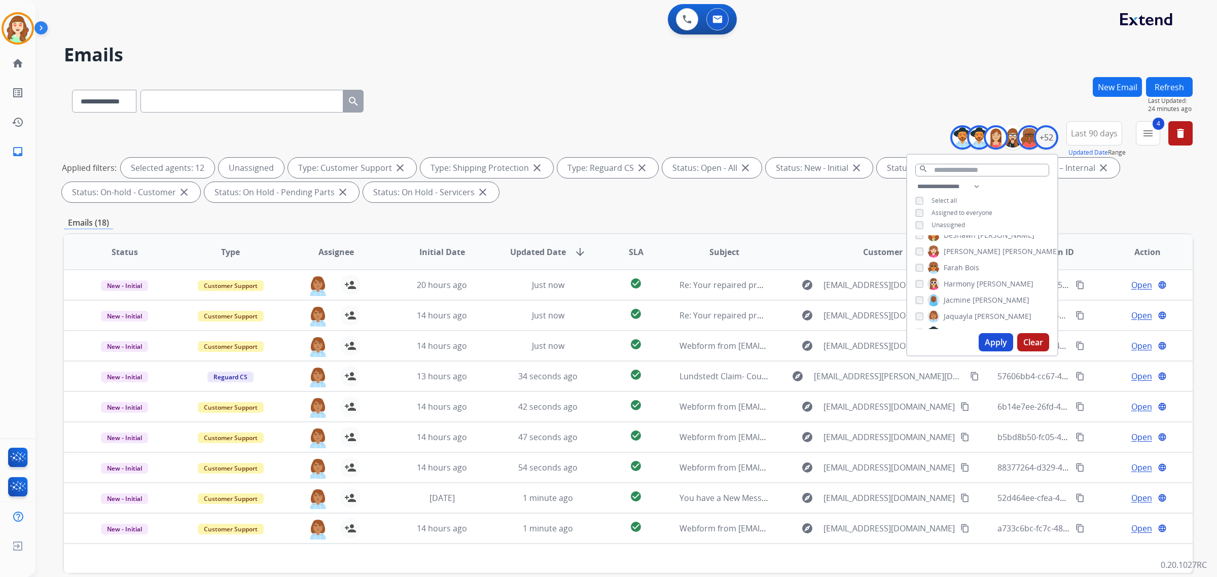
click at [993, 339] on button "Apply" at bounding box center [996, 342] width 34 height 18
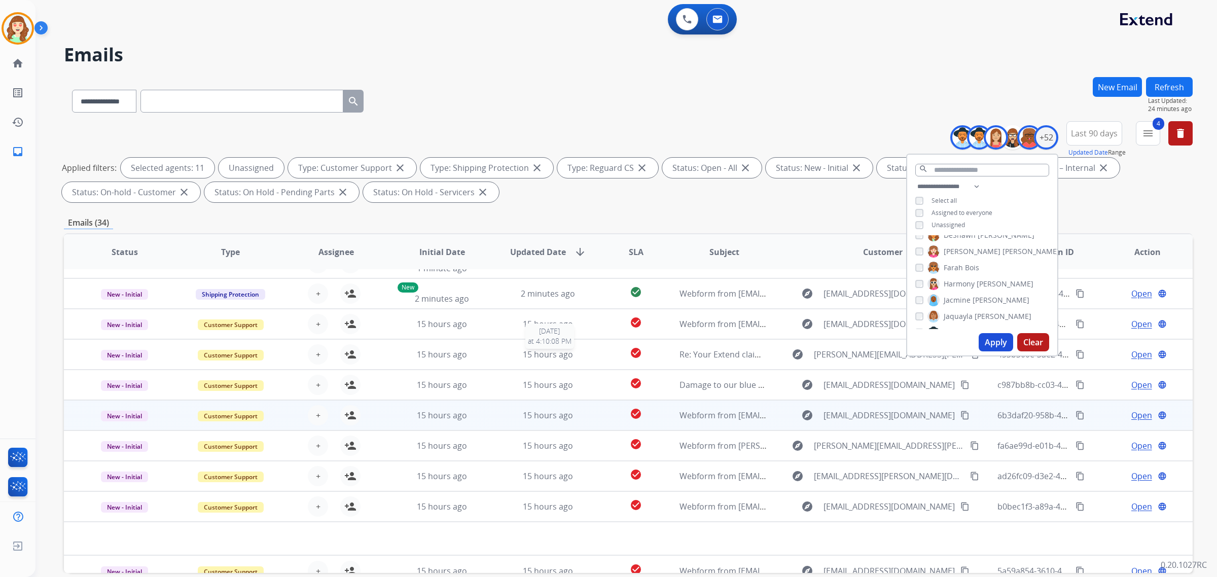
scroll to position [33, 0]
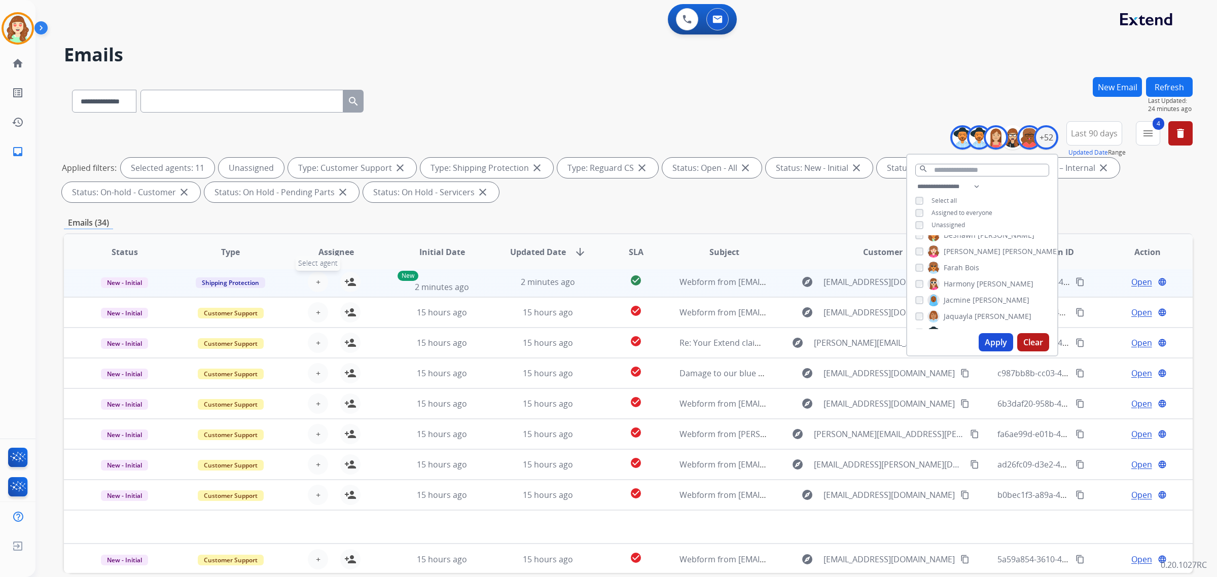
click at [318, 283] on span "+" at bounding box center [318, 282] width 5 height 12
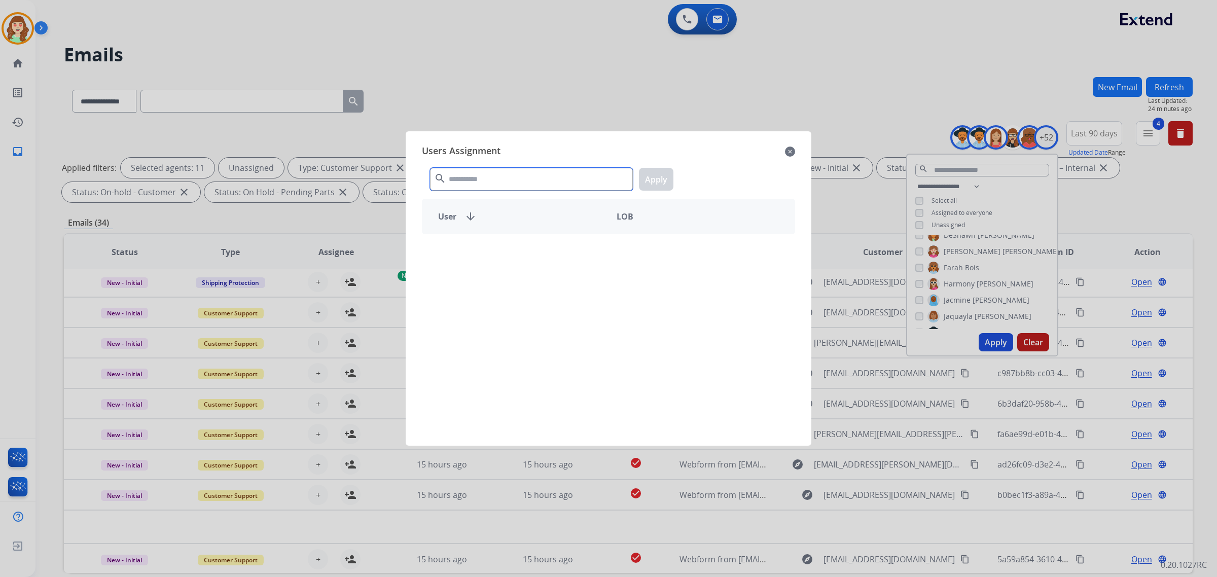
click at [497, 179] on input "text" at bounding box center [531, 179] width 203 height 23
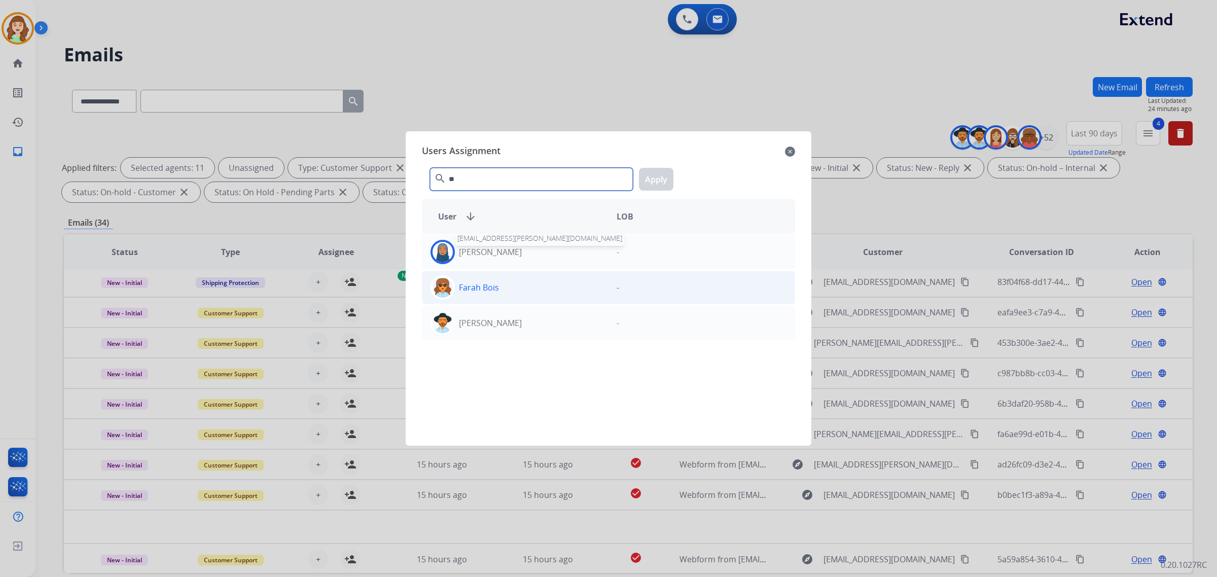
type input "**"
drag, startPoint x: 504, startPoint y: 288, endPoint x: 519, endPoint y: 278, distance: 18.0
click at [505, 287] on div "Farah Bois" at bounding box center [515, 287] width 186 height 24
click at [652, 181] on button "Apply" at bounding box center [656, 179] width 34 height 23
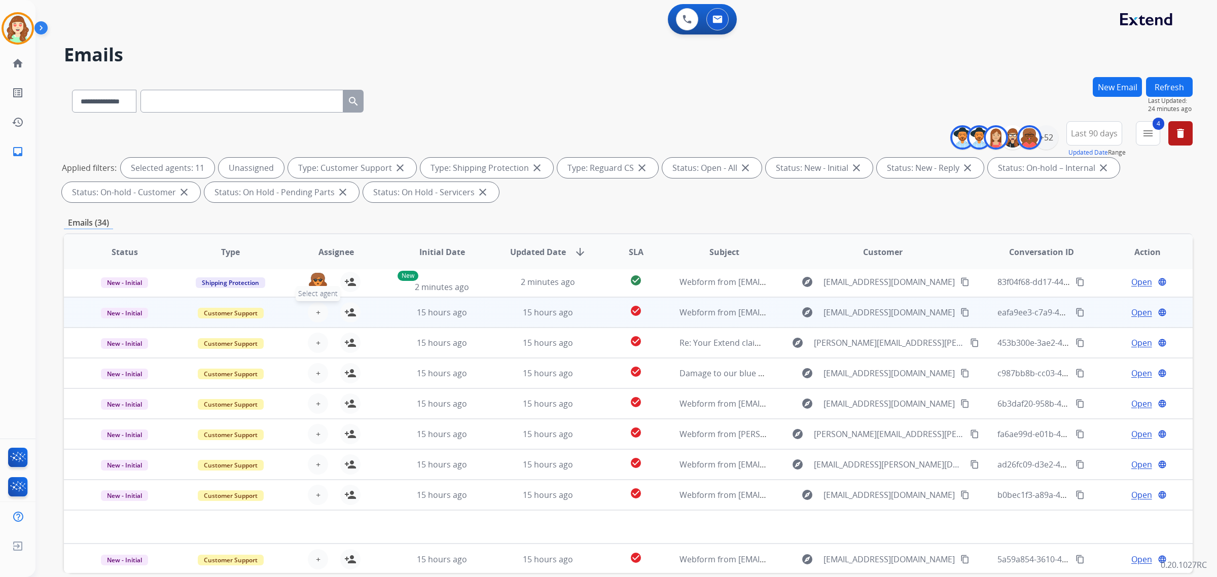
click at [316, 314] on span "+" at bounding box center [318, 312] width 5 height 12
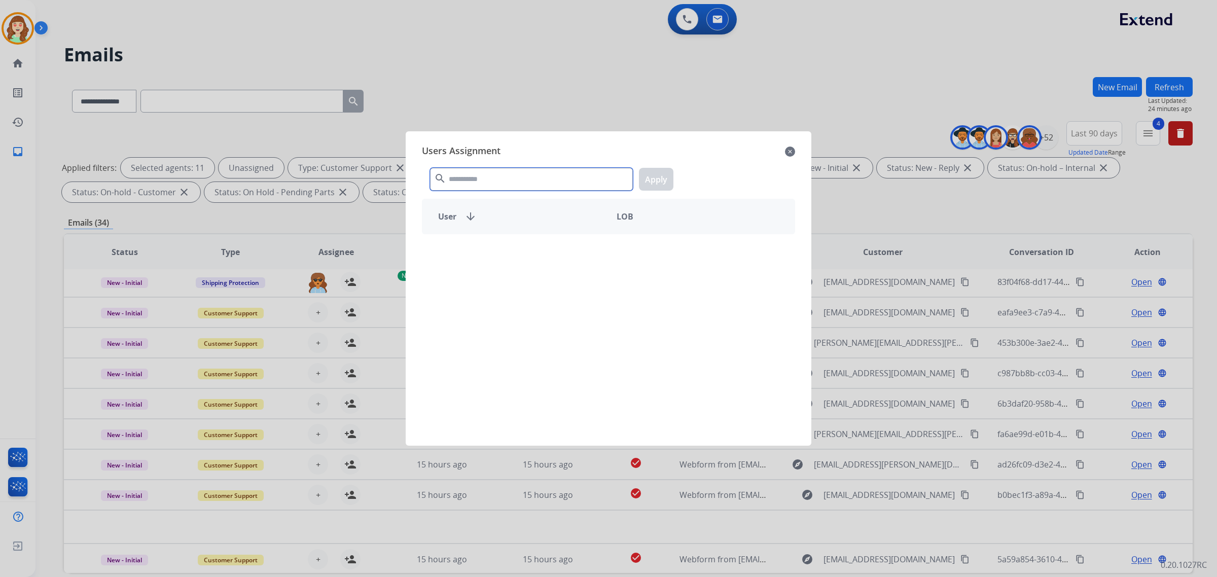
click at [499, 175] on input "text" at bounding box center [531, 179] width 203 height 23
type input "***"
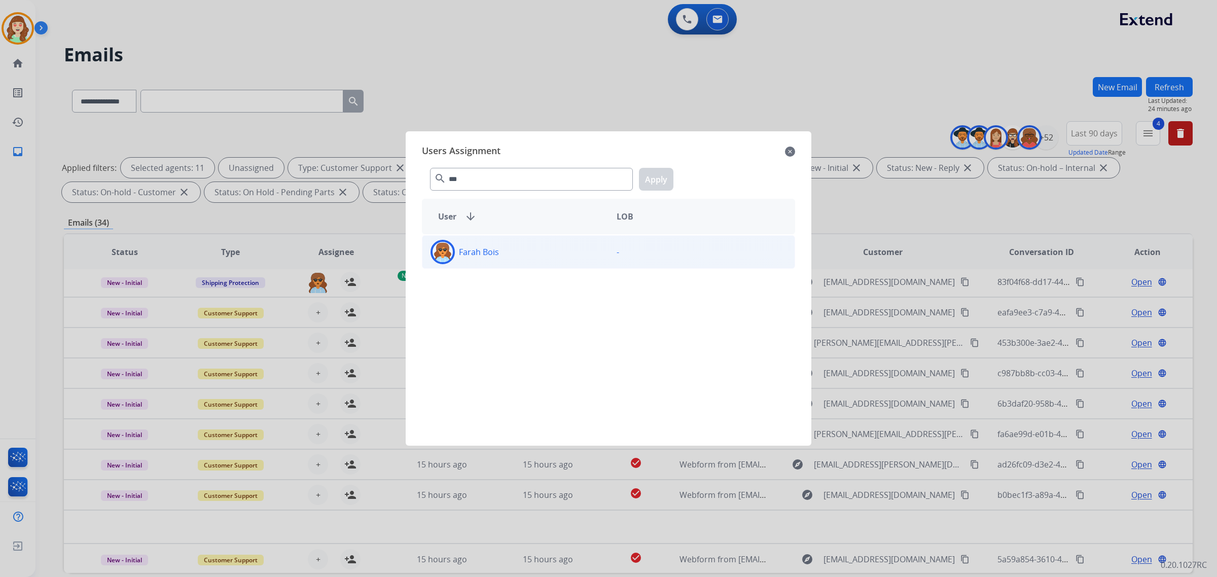
click at [555, 256] on div "Farah Bois" at bounding box center [515, 252] width 186 height 24
drag, startPoint x: 655, startPoint y: 184, endPoint x: 454, endPoint y: 247, distance: 211.1
click at [650, 183] on button "Apply" at bounding box center [656, 179] width 34 height 23
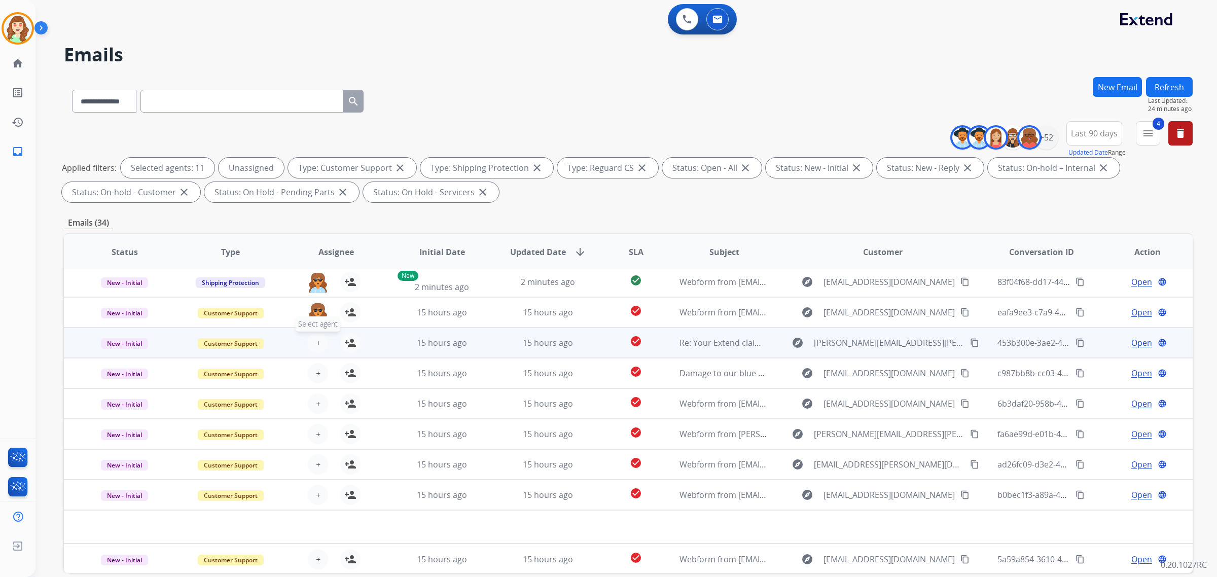
click at [316, 338] on span "+" at bounding box center [318, 343] width 5 height 12
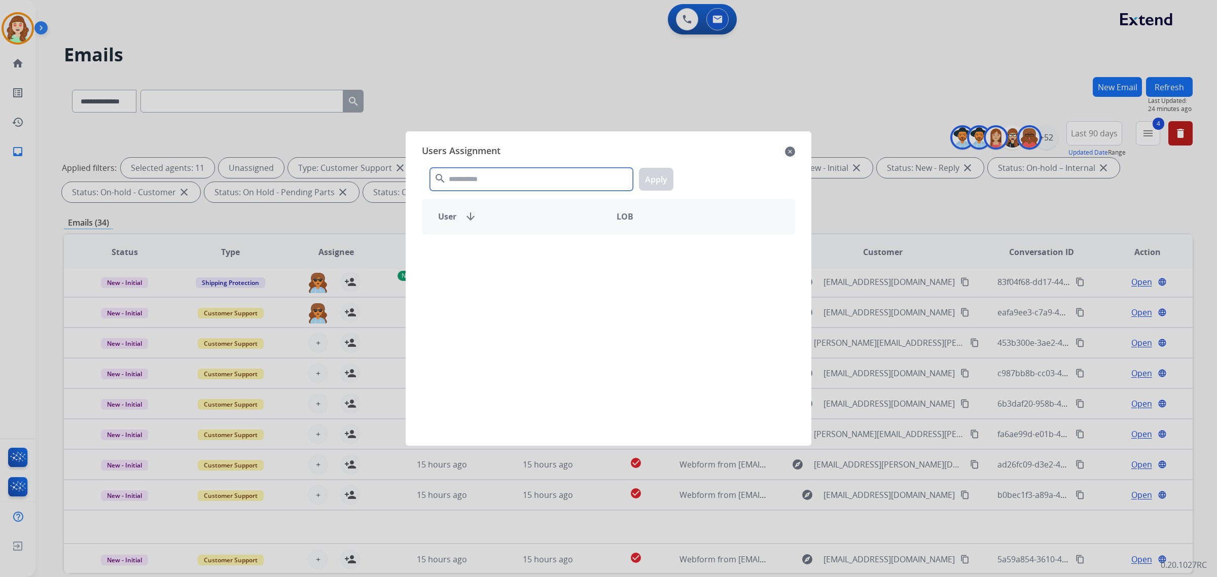
click at [493, 175] on input "text" at bounding box center [531, 179] width 203 height 23
type input "***"
click at [517, 259] on div "Farah Bois" at bounding box center [515, 252] width 186 height 24
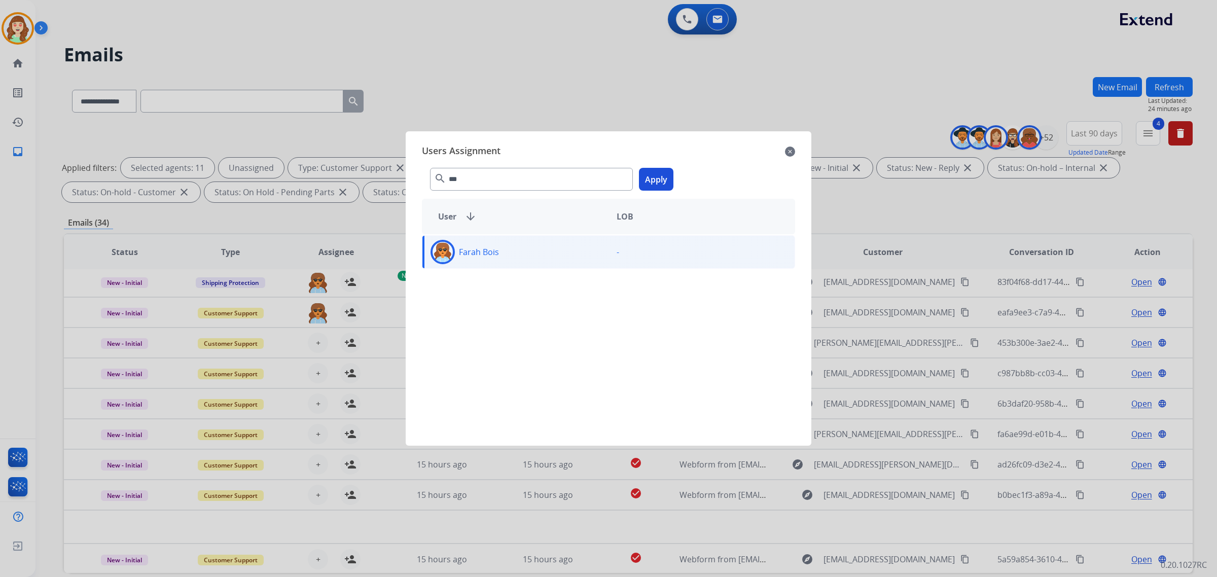
click at [658, 181] on button "Apply" at bounding box center [656, 179] width 34 height 23
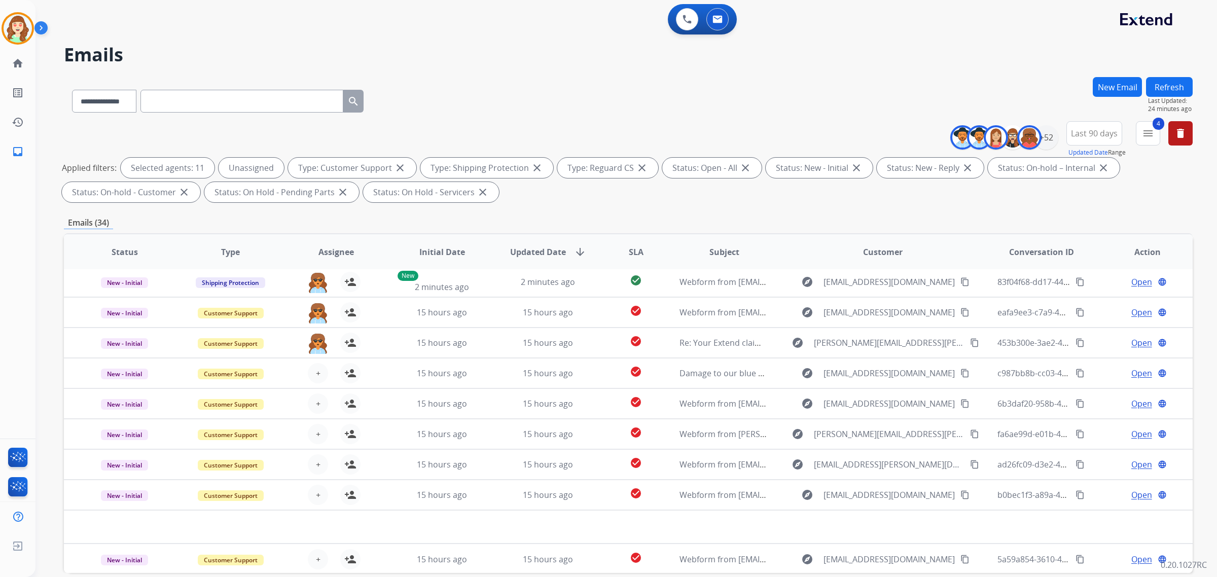
click at [663, 175] on div "Status: Open - All close" at bounding box center [711, 168] width 99 height 20
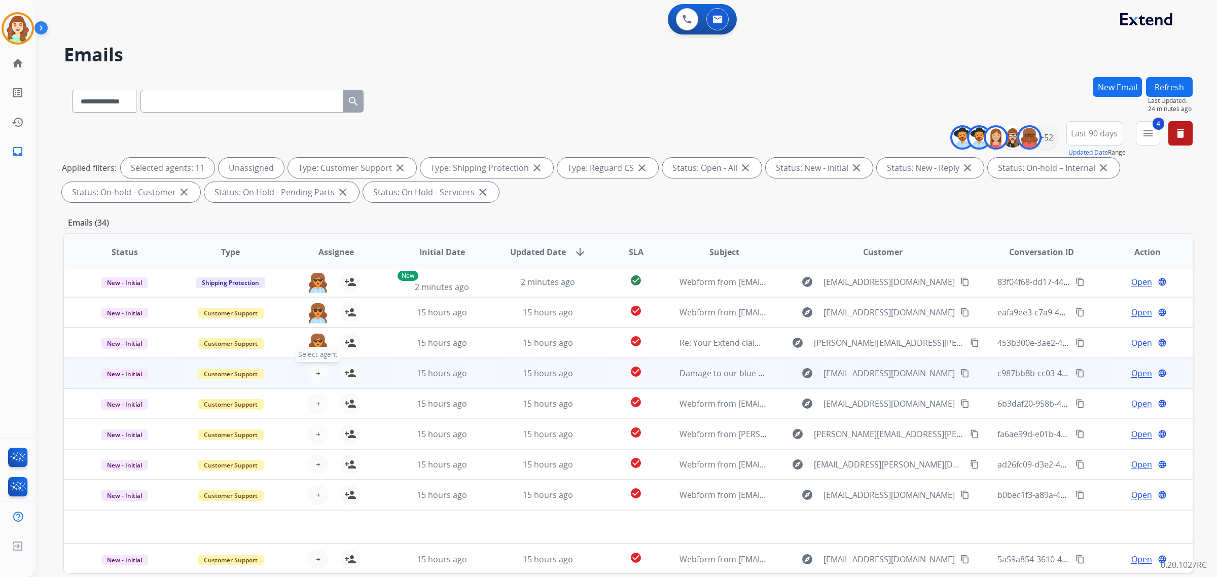
click at [318, 369] on button "+ Select agent" at bounding box center [318, 373] width 20 height 20
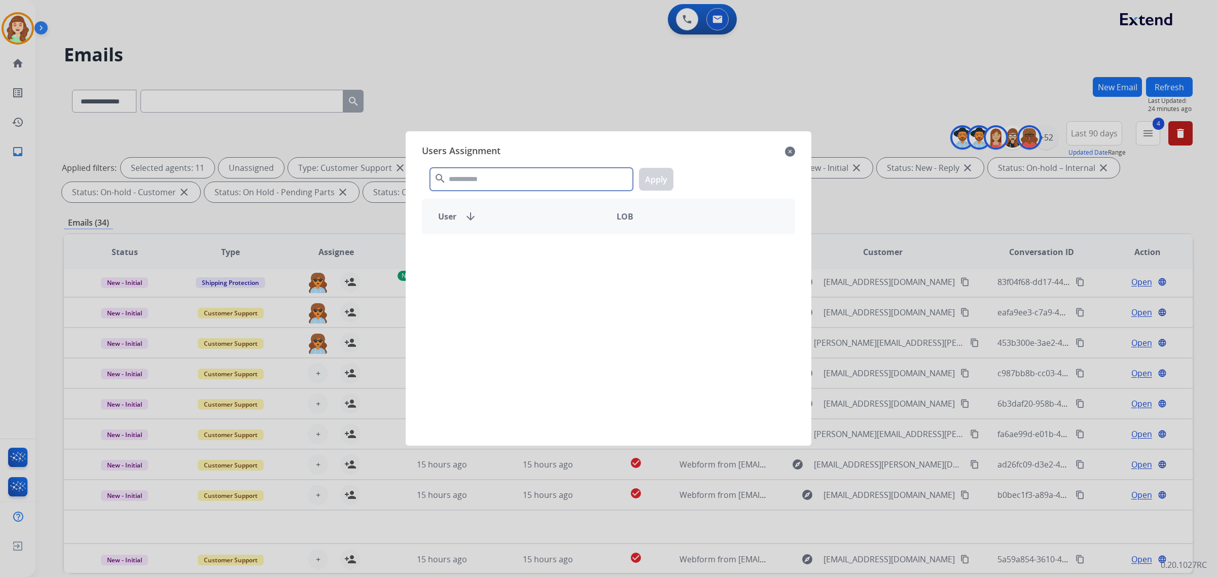
drag, startPoint x: 523, startPoint y: 182, endPoint x: 513, endPoint y: 164, distance: 20.7
click at [516, 172] on input "text" at bounding box center [531, 179] width 203 height 23
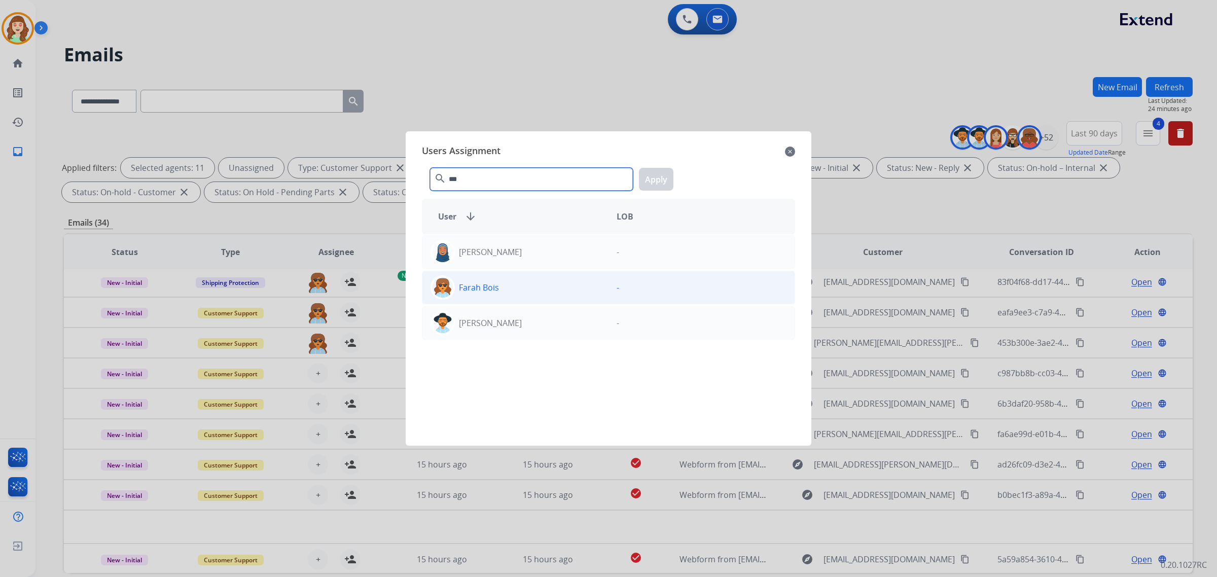
type input "***"
click at [531, 275] on div "Farah Bois" at bounding box center [515, 287] width 186 height 24
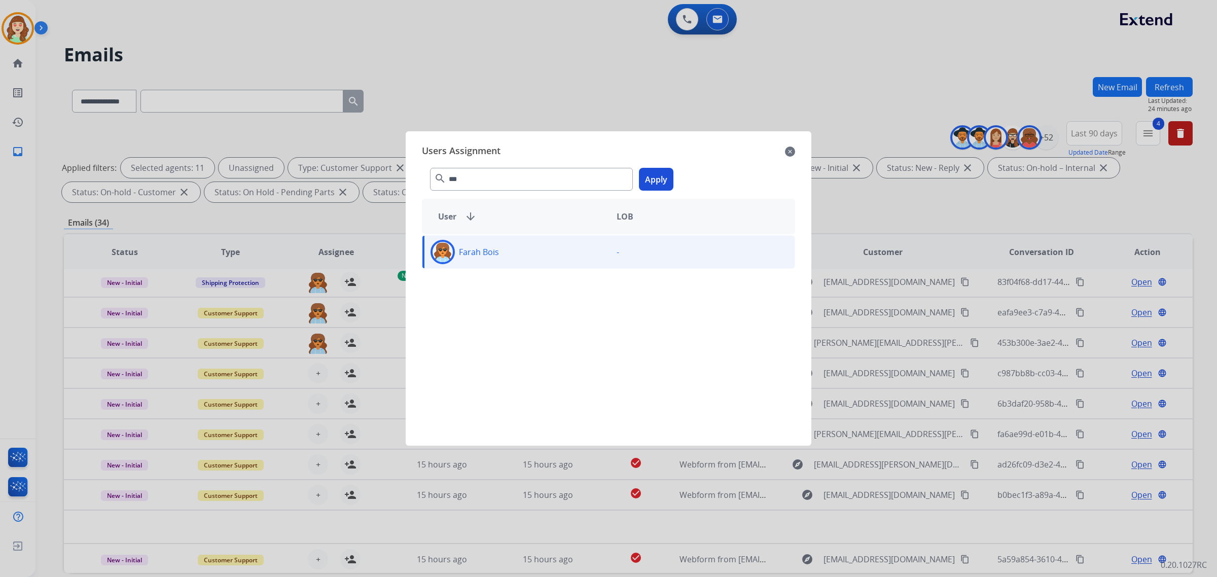
click at [649, 181] on button "Apply" at bounding box center [656, 179] width 34 height 23
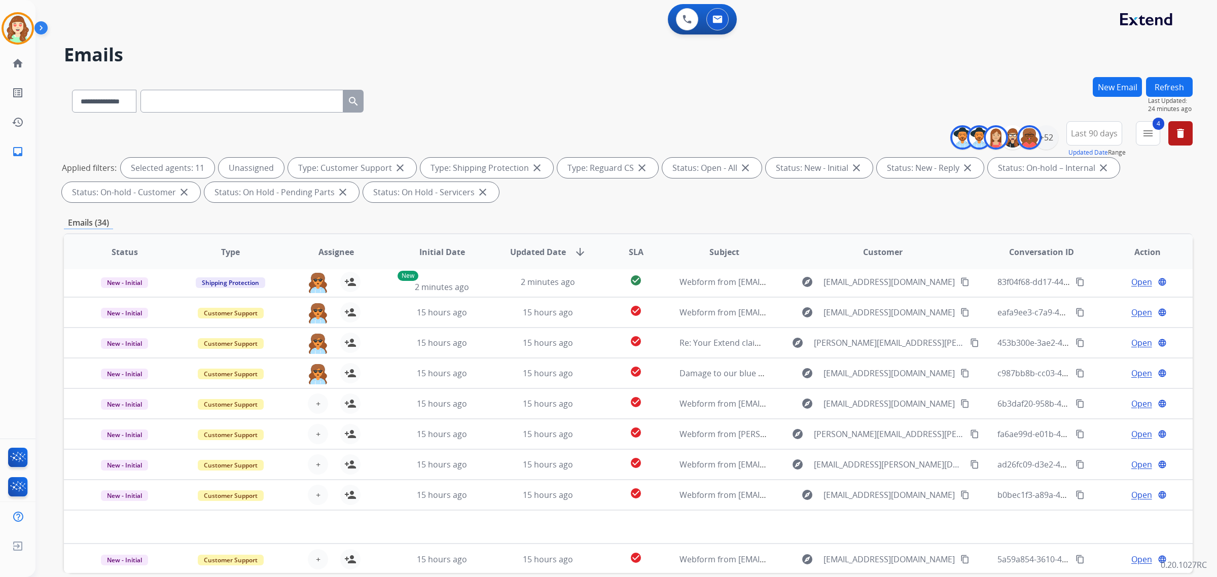
click at [662, 179] on div "Applied filters: Selected agents: 11 Unassigned Type: Customer Support close Ty…" at bounding box center [626, 180] width 1129 height 45
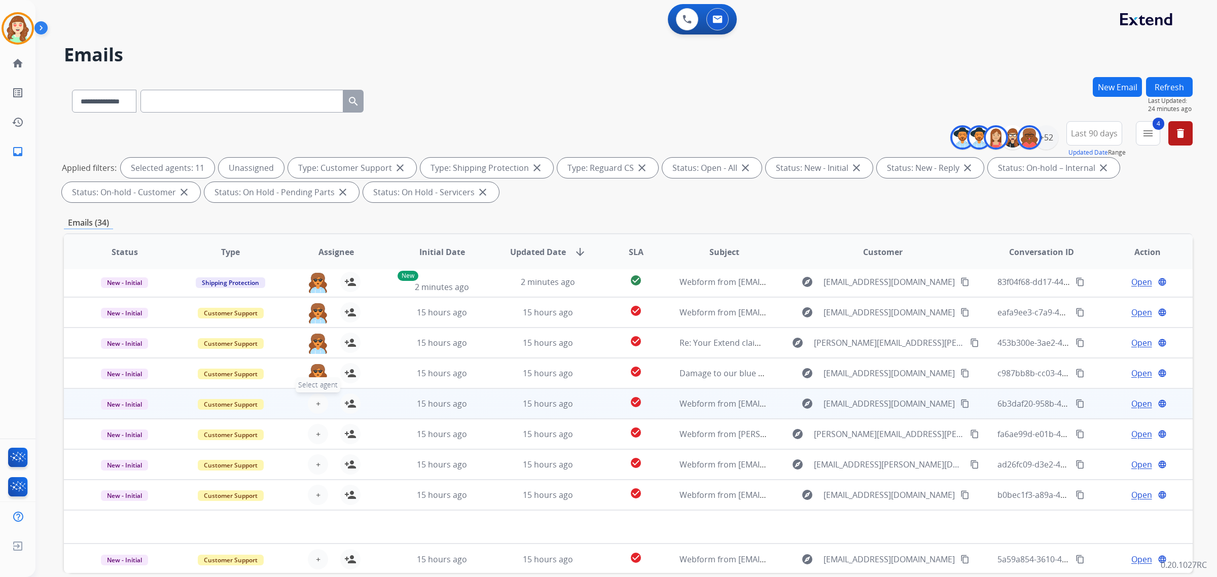
click at [316, 398] on span "+" at bounding box center [318, 404] width 5 height 12
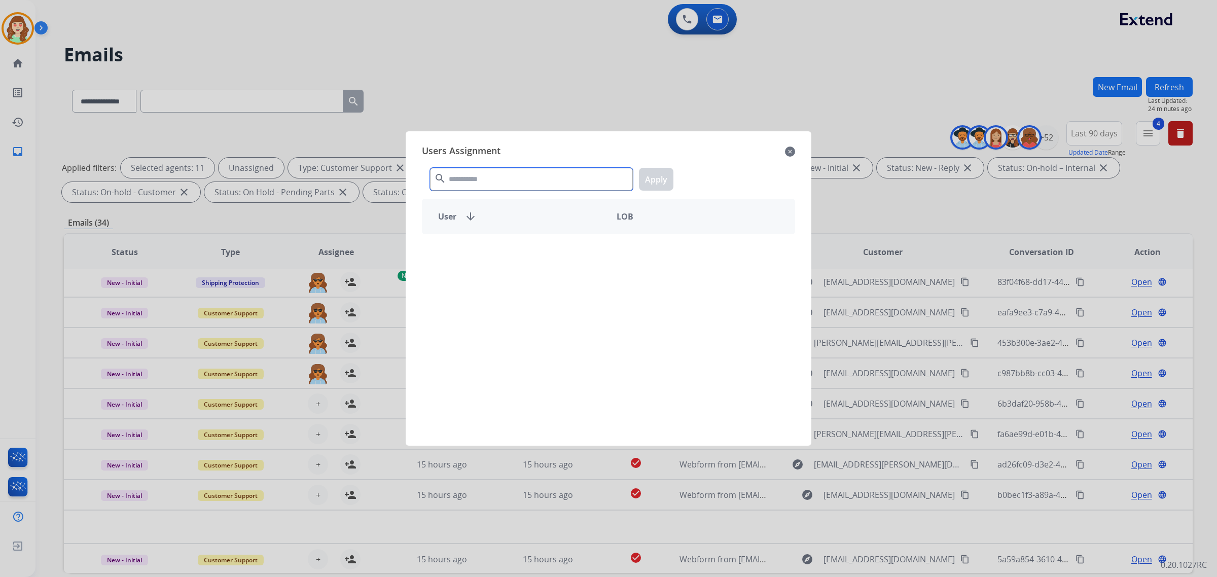
click at [558, 181] on input "text" at bounding box center [531, 179] width 203 height 23
type input "***"
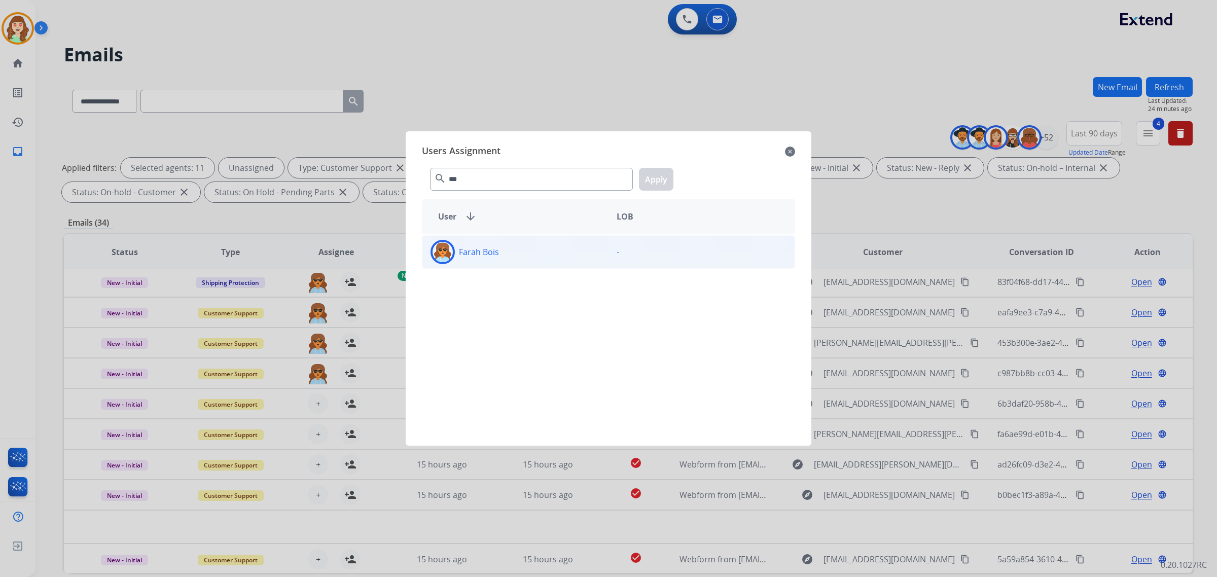
click at [478, 258] on p "Farah Bois" at bounding box center [479, 252] width 40 height 12
click at [662, 179] on button "Apply" at bounding box center [656, 179] width 34 height 23
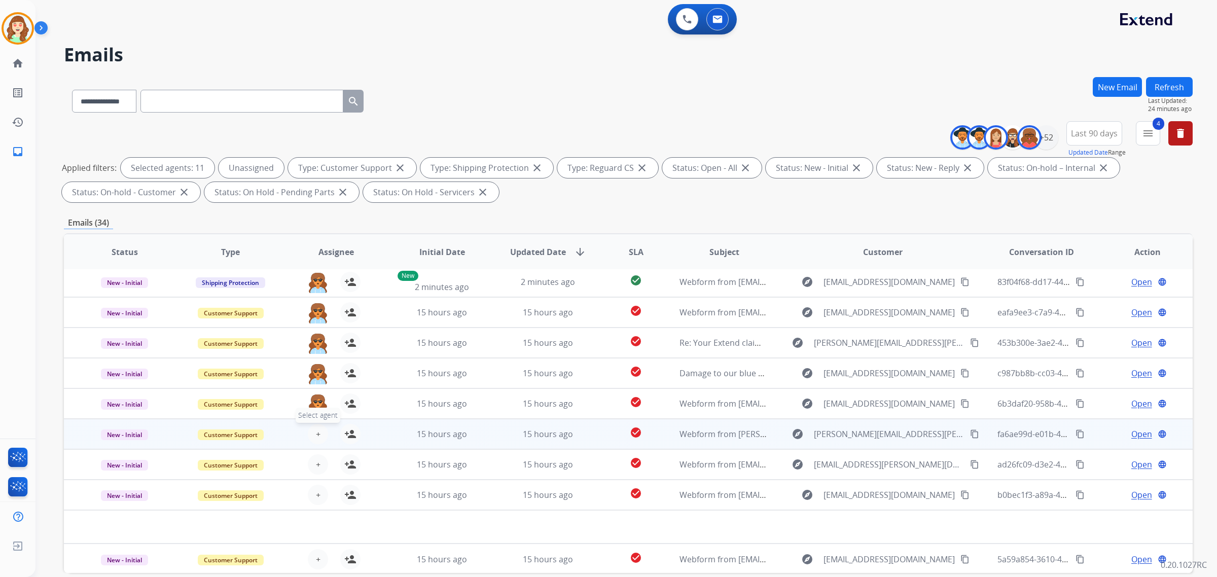
click at [313, 435] on button "+ Select agent" at bounding box center [318, 434] width 20 height 20
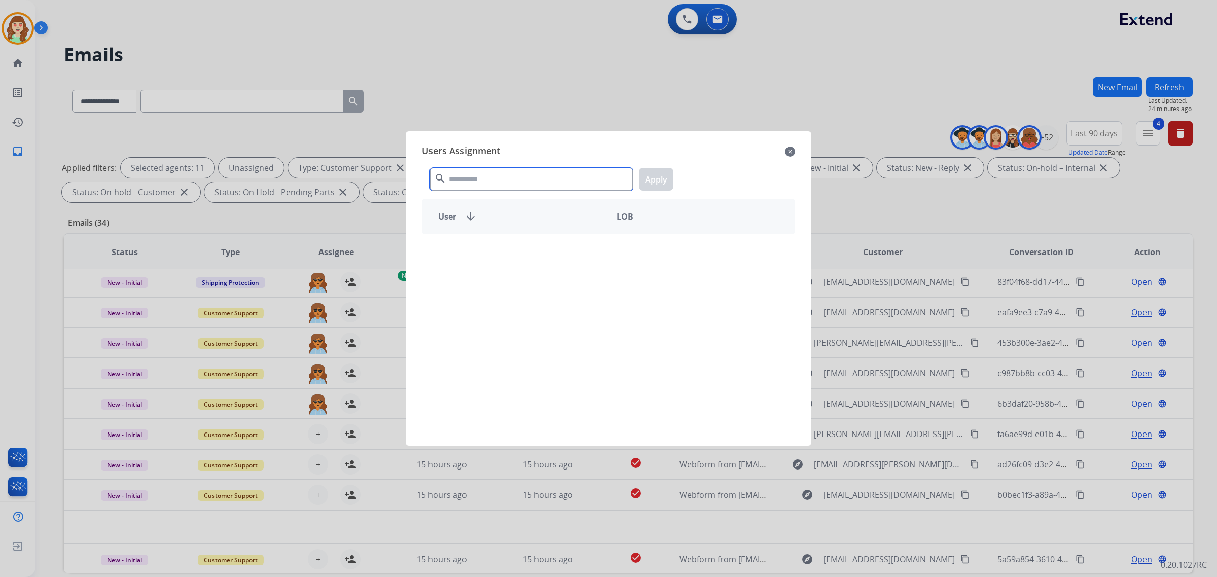
click at [550, 175] on input "text" at bounding box center [531, 179] width 203 height 23
type input "***"
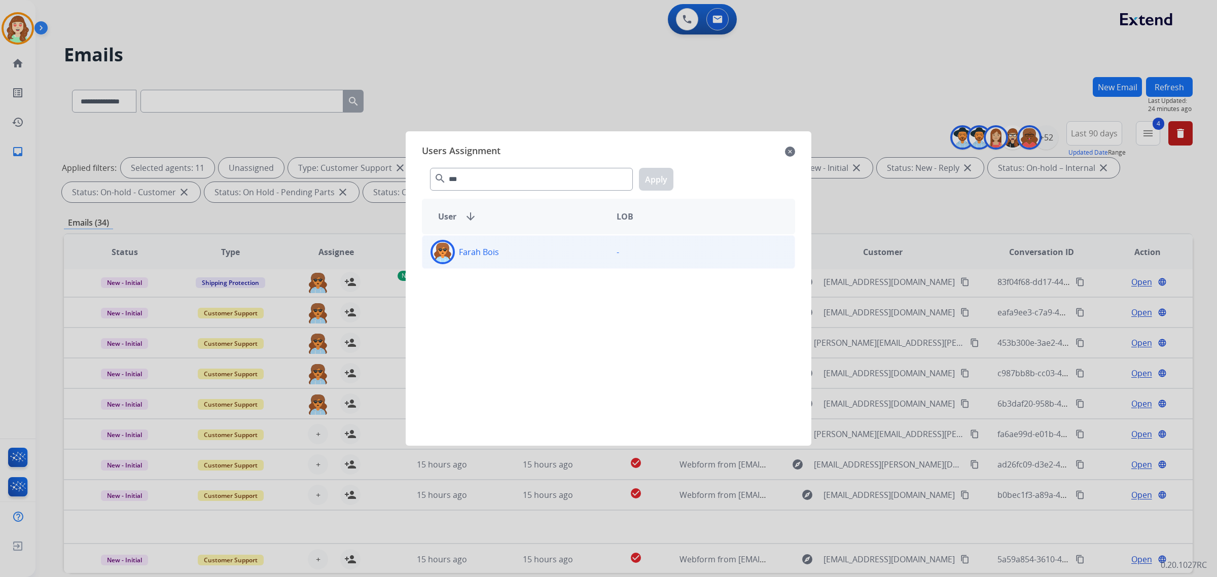
click at [528, 252] on div "Farah Bois" at bounding box center [515, 252] width 186 height 24
click at [655, 179] on button "Apply" at bounding box center [656, 179] width 34 height 23
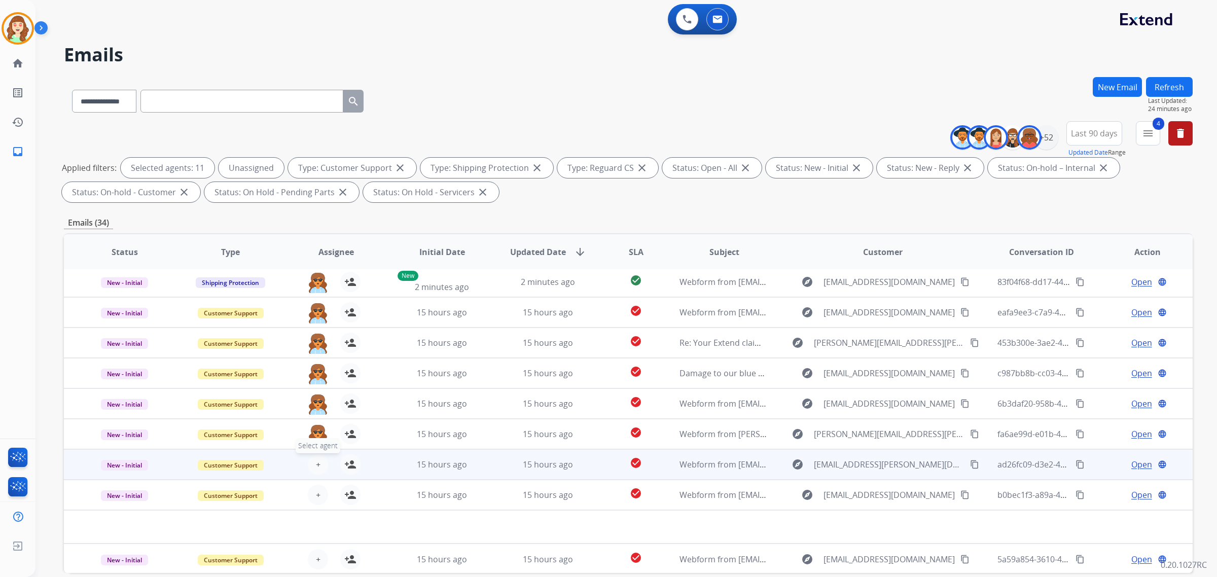
click at [313, 464] on button "+ Select agent" at bounding box center [318, 464] width 20 height 20
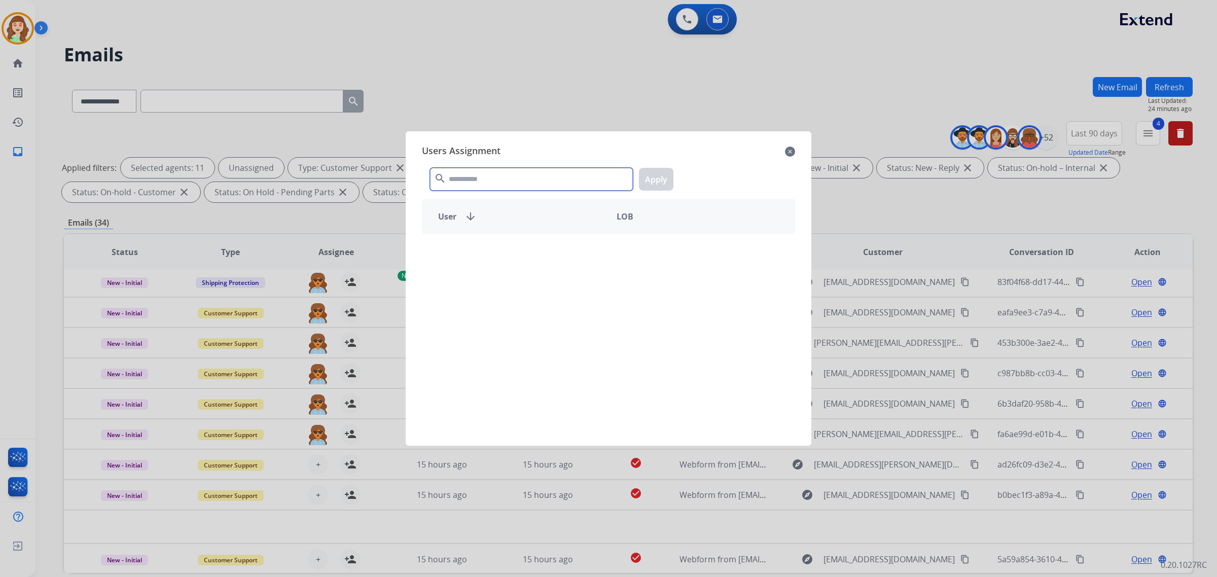
click at [474, 176] on input "text" at bounding box center [531, 179] width 203 height 23
type input "***"
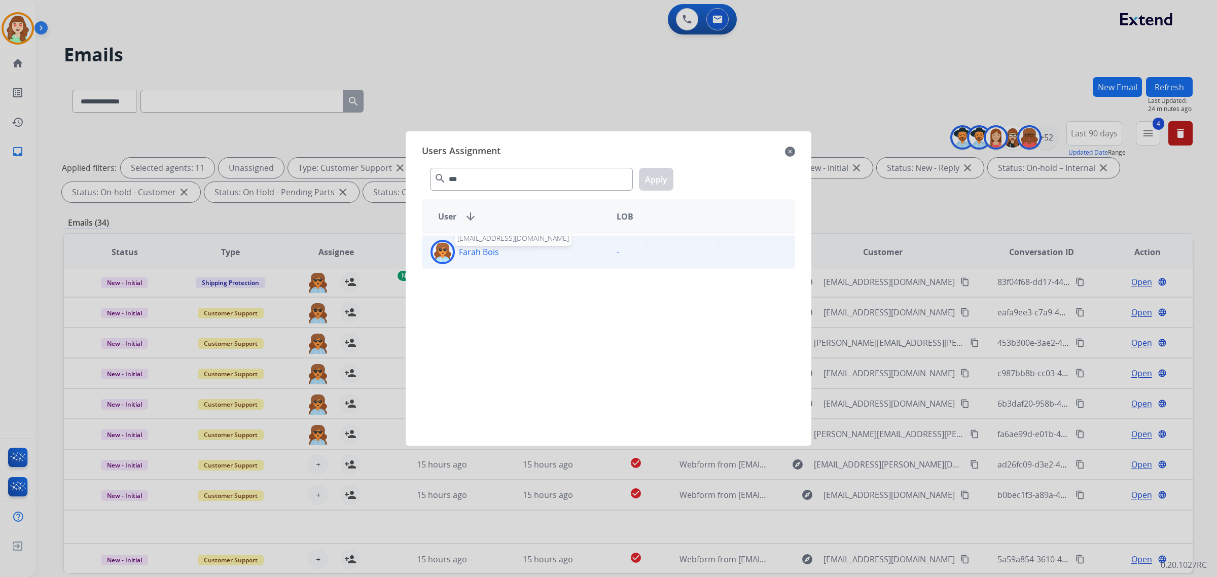
click at [492, 256] on p "Farah Bois" at bounding box center [479, 252] width 40 height 12
click at [648, 181] on button "Apply" at bounding box center [656, 179] width 34 height 23
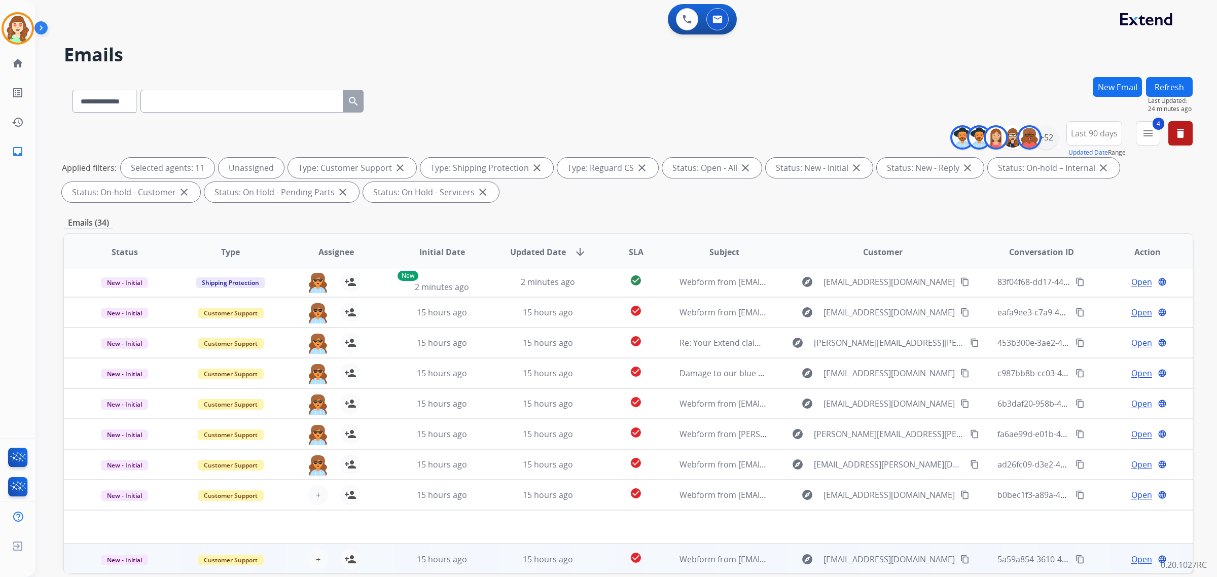
scroll to position [48, 0]
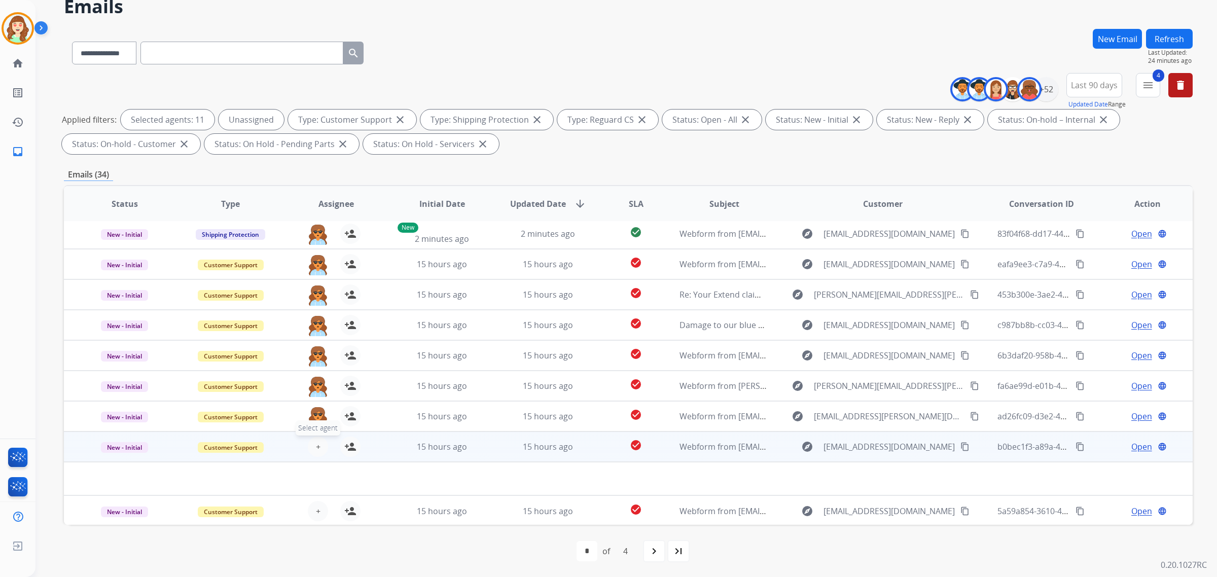
click at [316, 448] on span "+" at bounding box center [318, 447] width 5 height 12
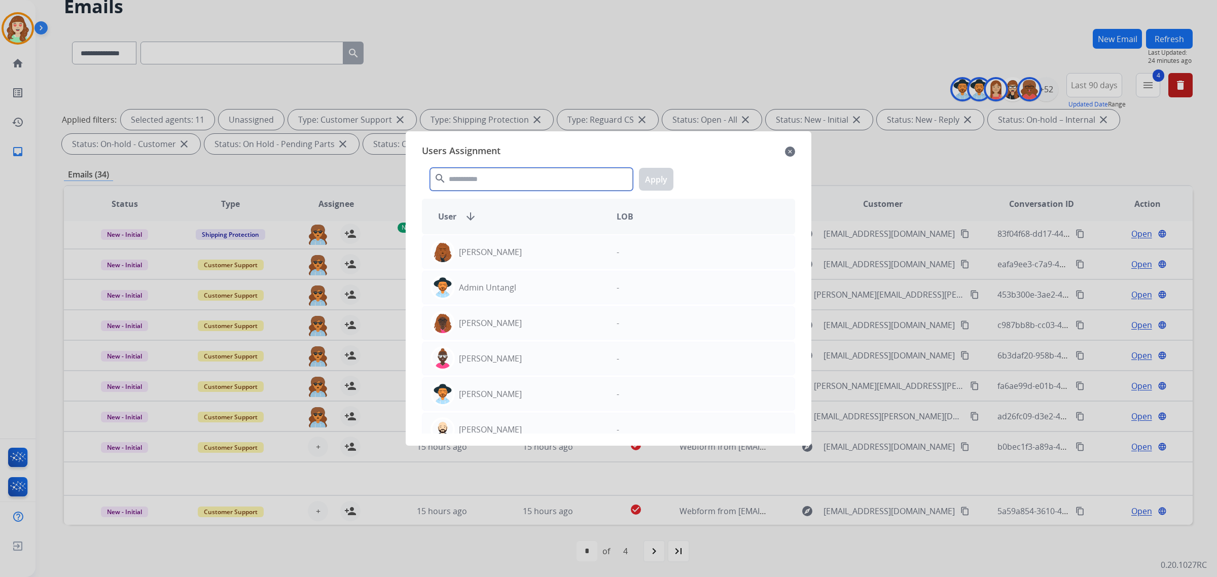
click at [496, 181] on input "text" at bounding box center [531, 179] width 203 height 23
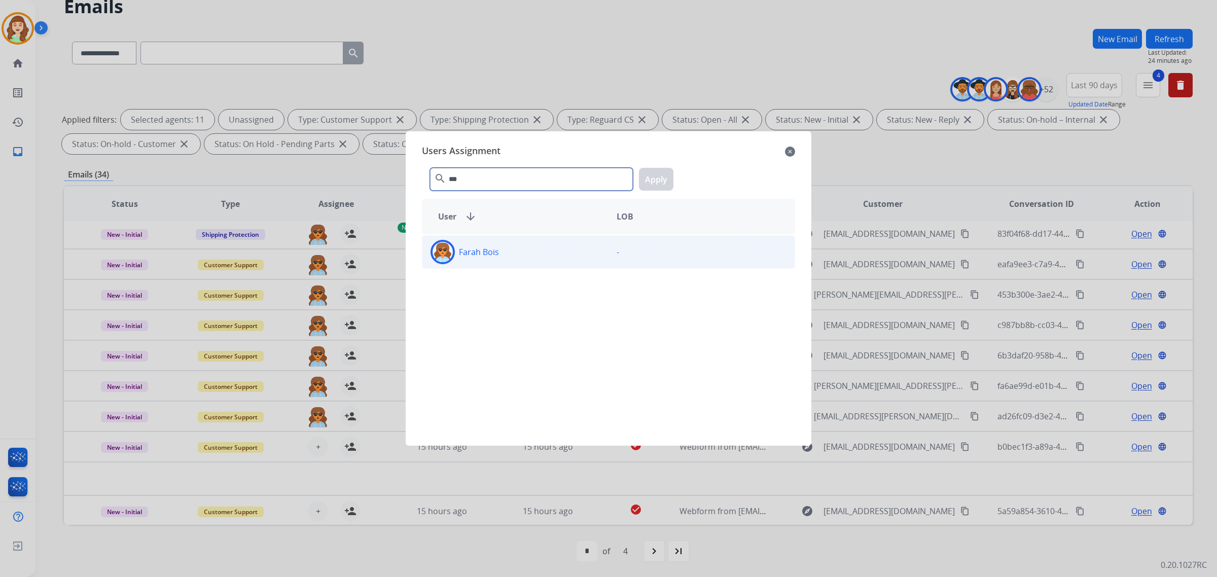
type input "***"
click at [524, 253] on div "Farah Bois" at bounding box center [515, 252] width 186 height 24
click at [665, 184] on button "Apply" at bounding box center [656, 179] width 34 height 23
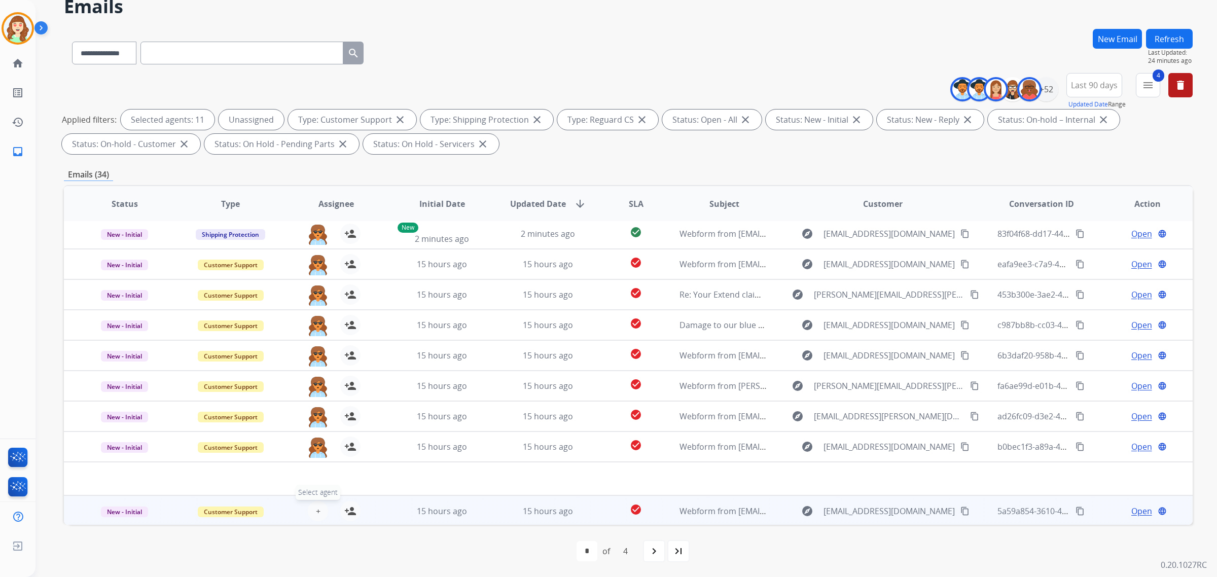
click at [318, 513] on span "+" at bounding box center [318, 511] width 5 height 12
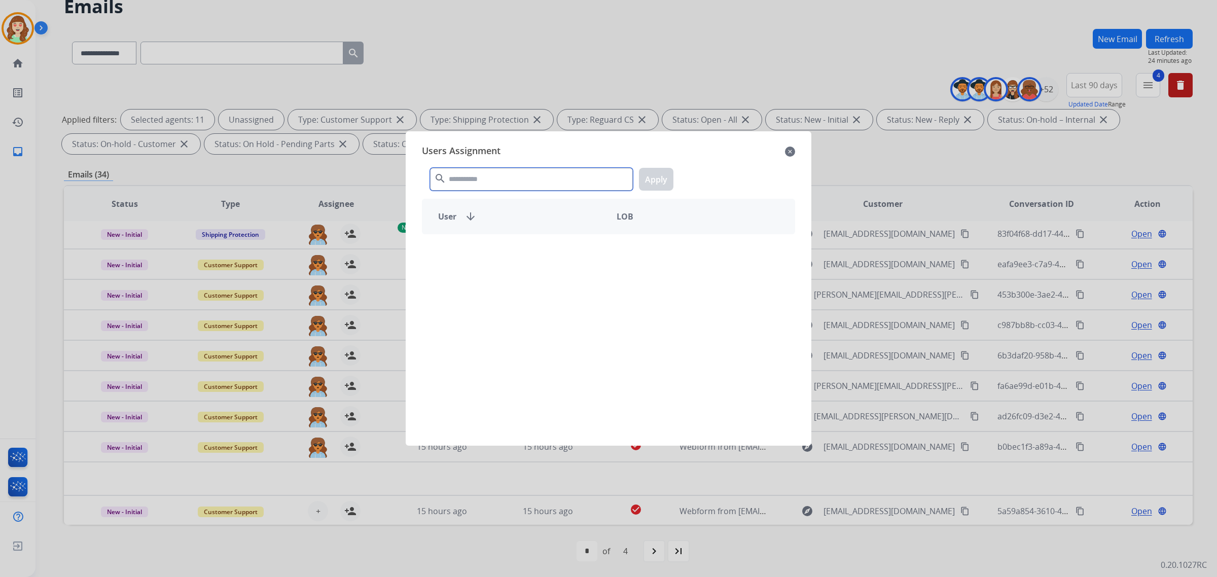
click at [477, 183] on input "text" at bounding box center [531, 179] width 203 height 23
type input "****"
click at [508, 248] on div "Farah Bois" at bounding box center [515, 252] width 186 height 24
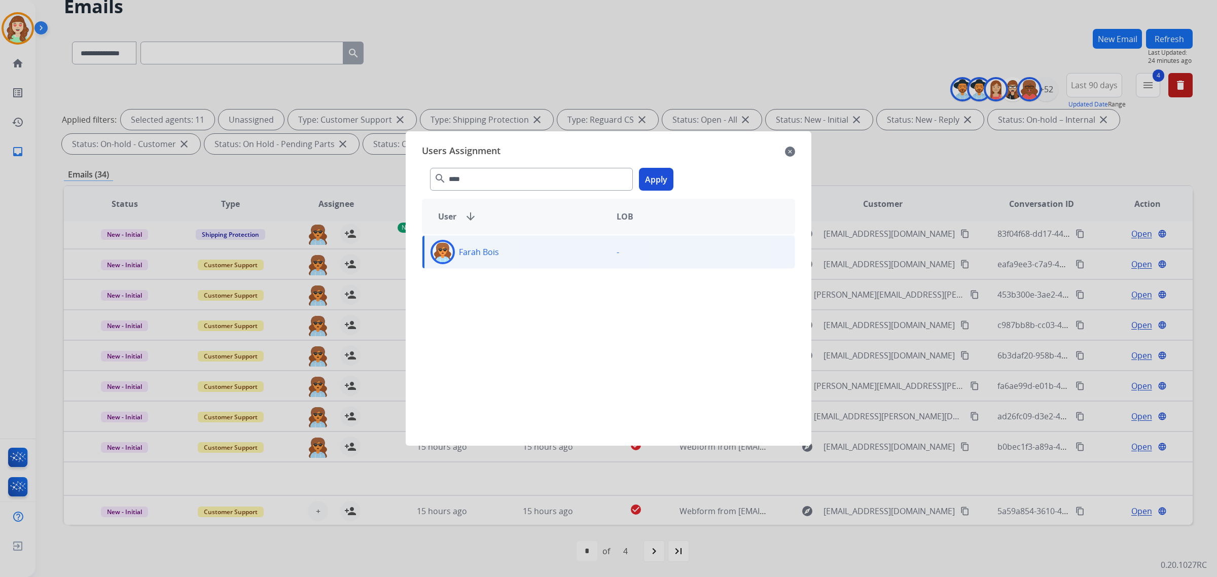
drag, startPoint x: 653, startPoint y: 167, endPoint x: 647, endPoint y: 177, distance: 11.3
click at [652, 170] on div "**** search Apply" at bounding box center [608, 177] width 373 height 35
click at [661, 179] on button "Apply" at bounding box center [656, 179] width 34 height 23
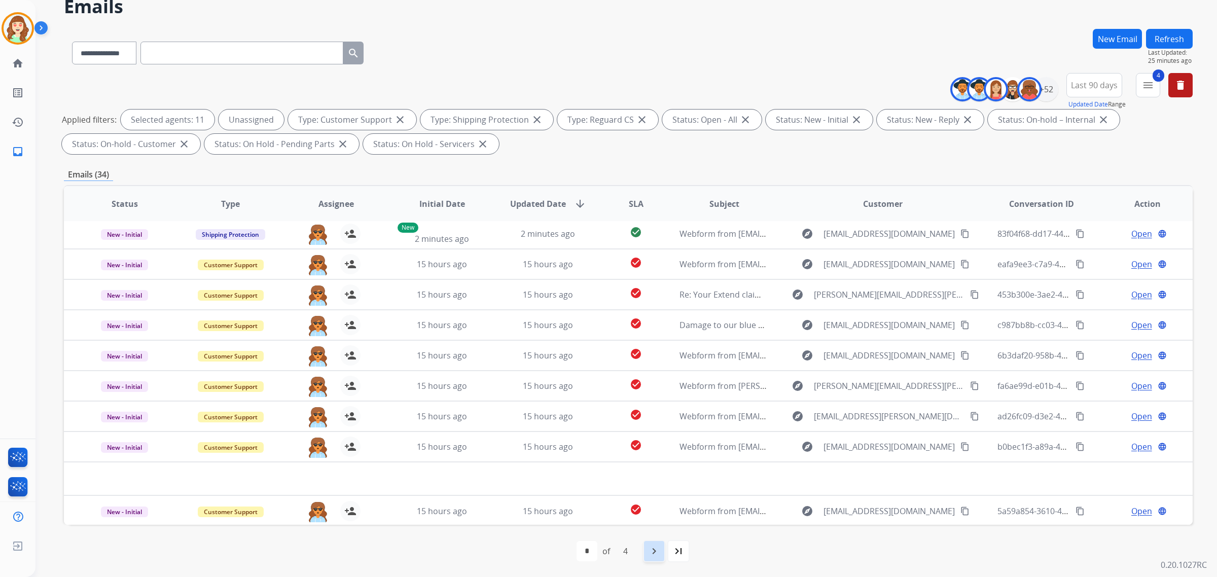
click at [656, 550] on mat-icon "navigate_next" at bounding box center [654, 551] width 12 height 12
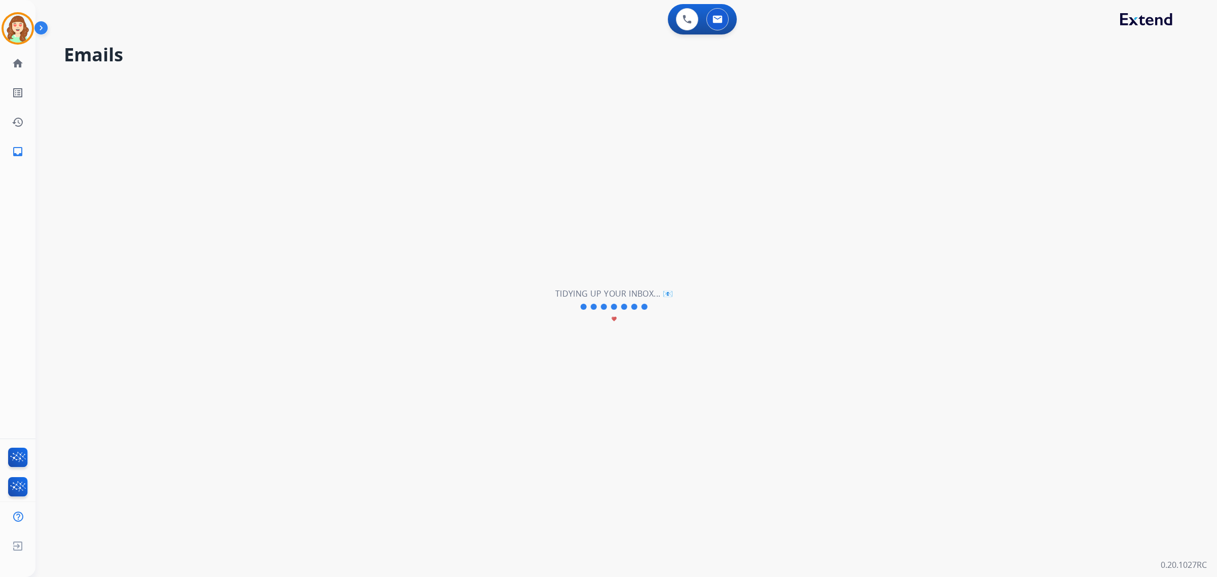
scroll to position [0, 0]
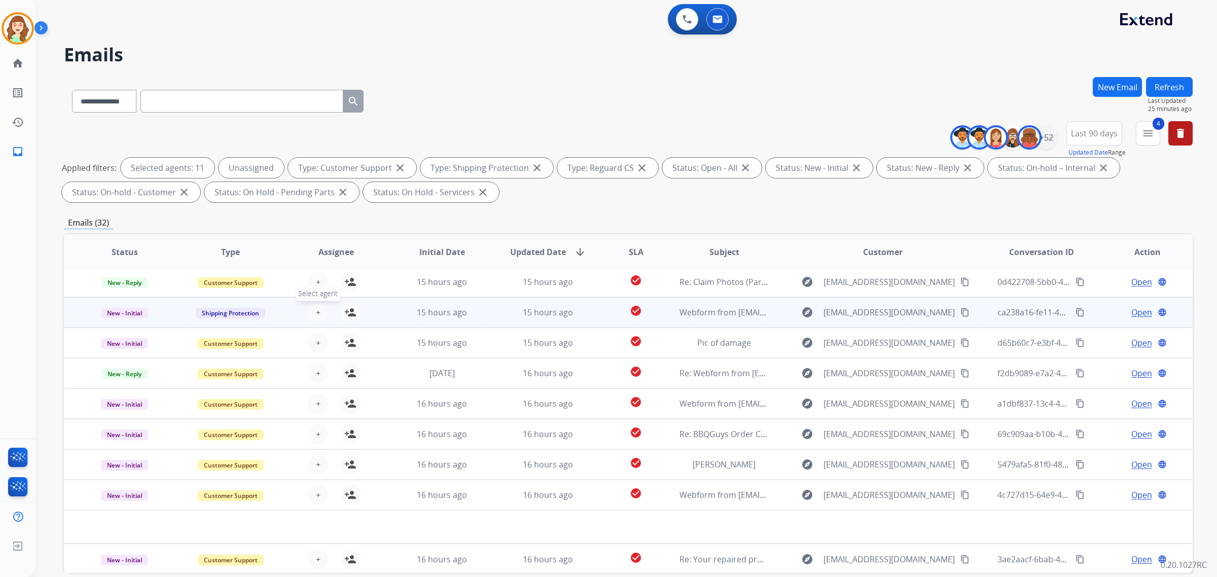
click at [316, 315] on span "+" at bounding box center [318, 312] width 5 height 12
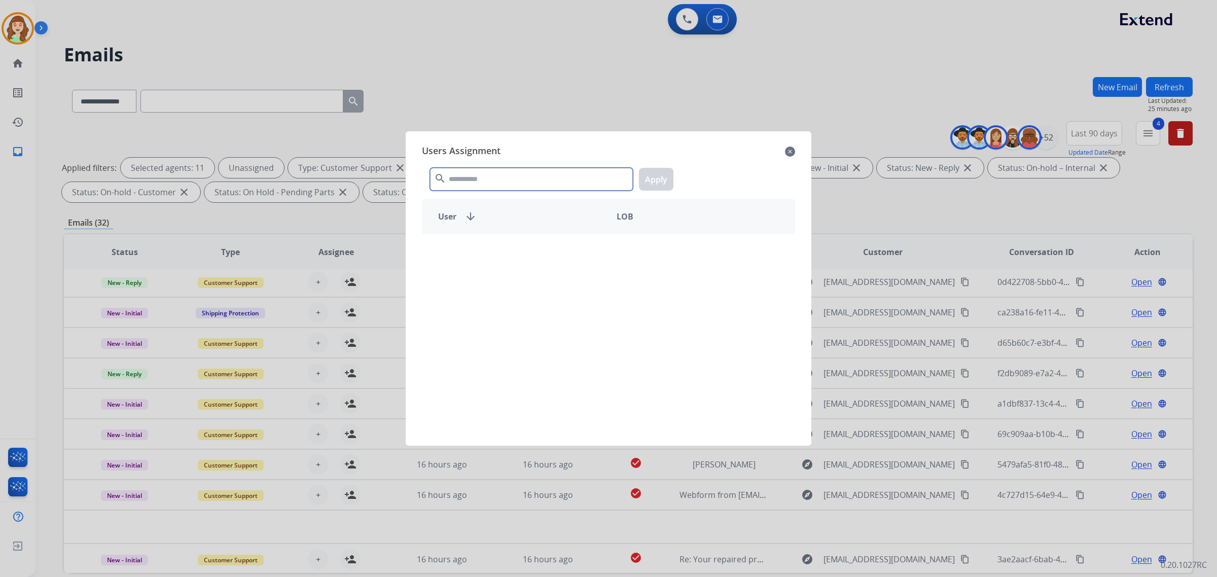
click at [508, 179] on input "text" at bounding box center [531, 179] width 203 height 23
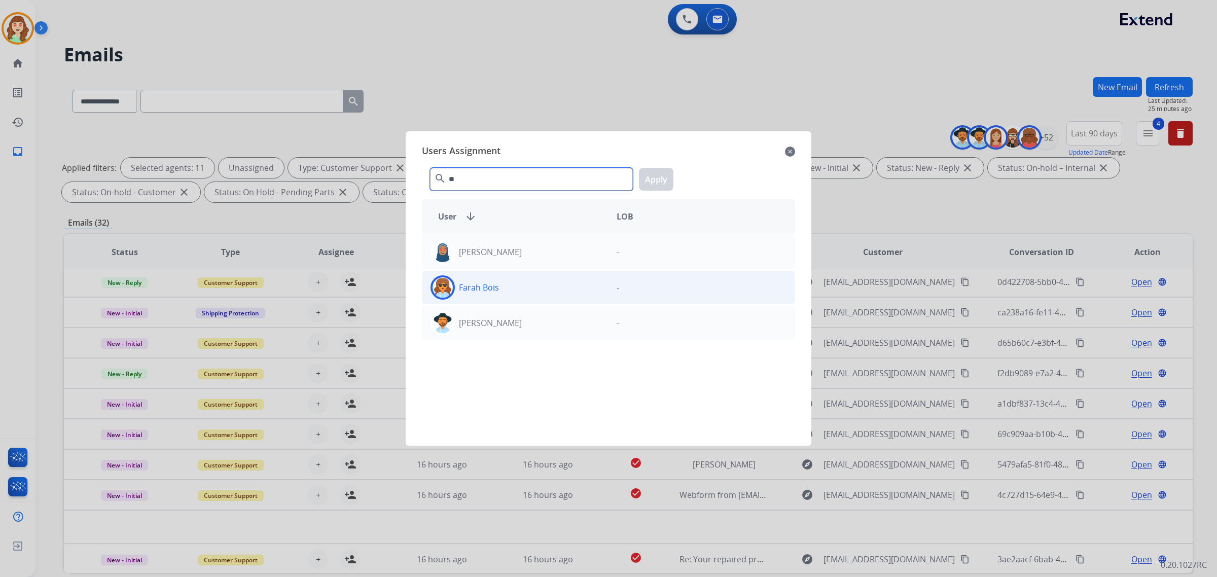
type input "**"
click at [525, 283] on div "Farah Bois" at bounding box center [515, 287] width 186 height 24
click at [667, 175] on button "Apply" at bounding box center [656, 179] width 34 height 23
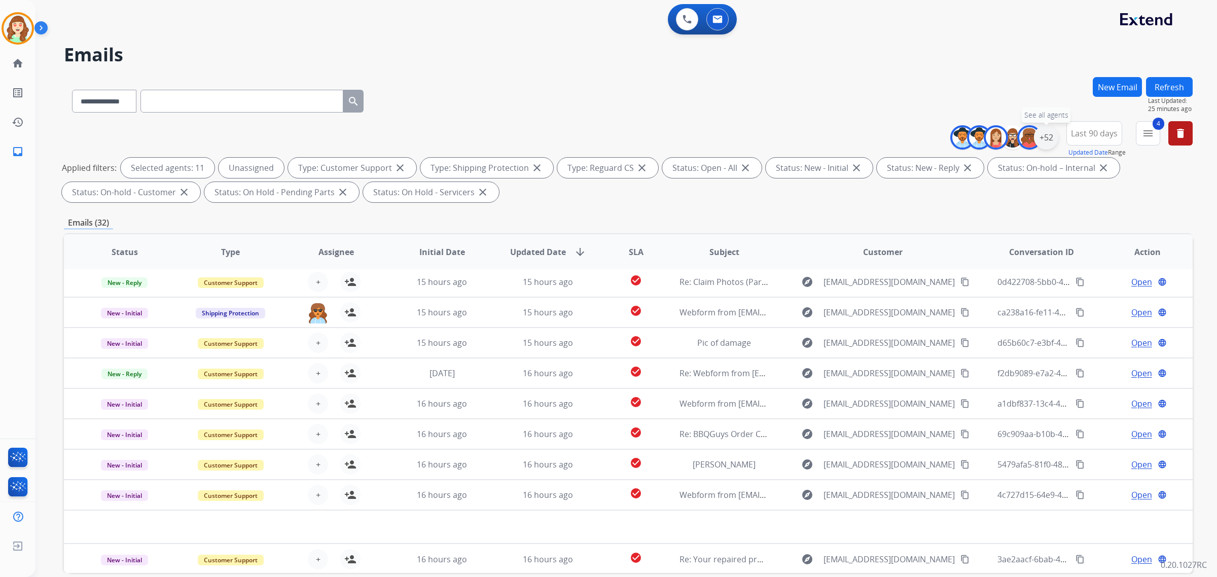
click at [1038, 135] on div "+52" at bounding box center [1046, 137] width 24 height 24
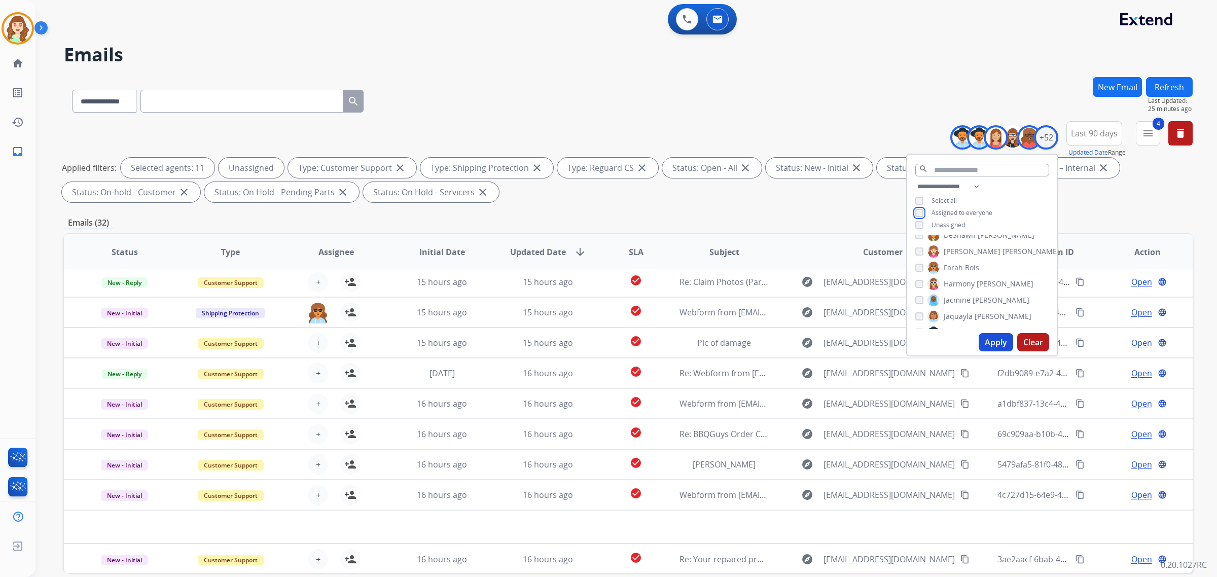
click at [916, 216] on div "Assigned to everyone" at bounding box center [954, 213] width 77 height 8
click at [916, 262] on div "Farah Bois" at bounding box center [948, 268] width 64 height 12
click at [921, 296] on div "[PERSON_NAME]" at bounding box center [968, 302] width 105 height 12
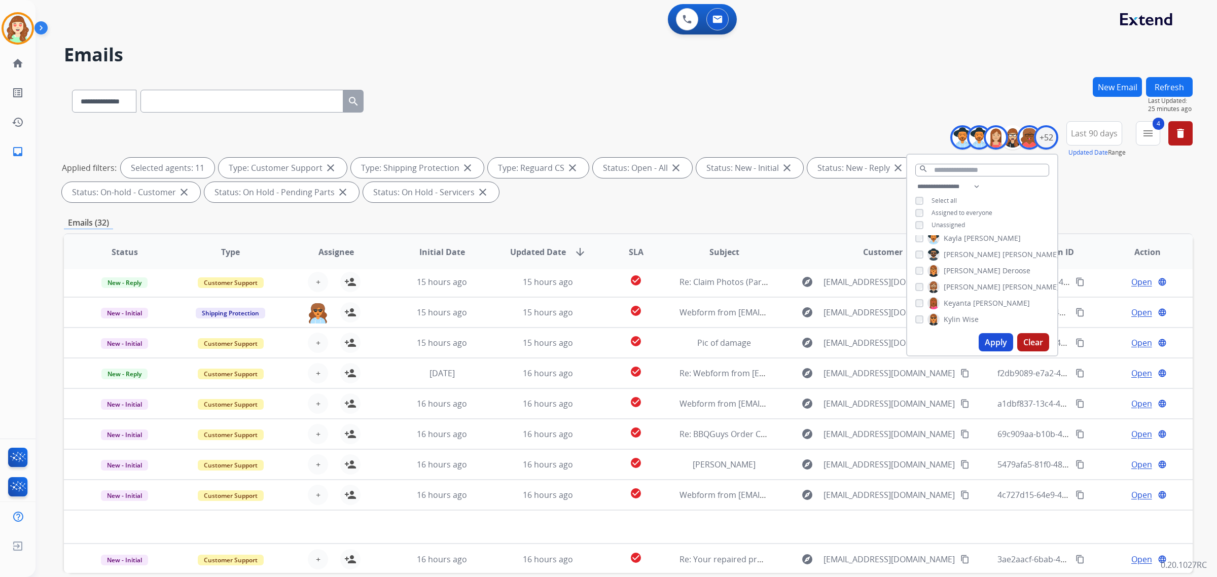
click at [993, 344] on button "Apply" at bounding box center [996, 342] width 34 height 18
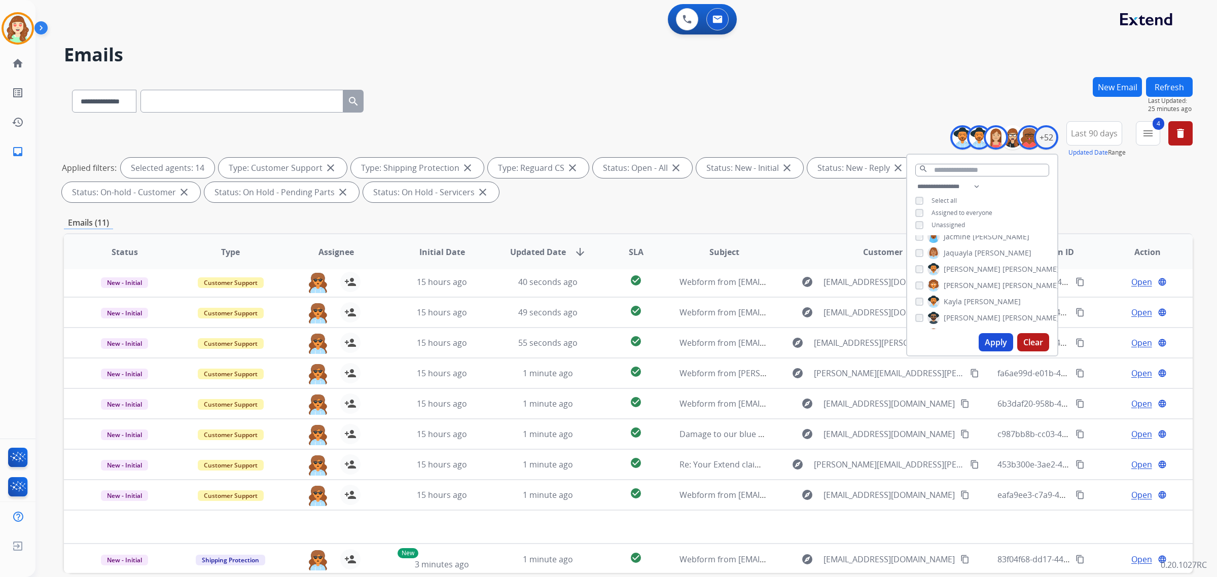
scroll to position [254, 0]
click at [991, 340] on button "Apply" at bounding box center [996, 342] width 34 height 18
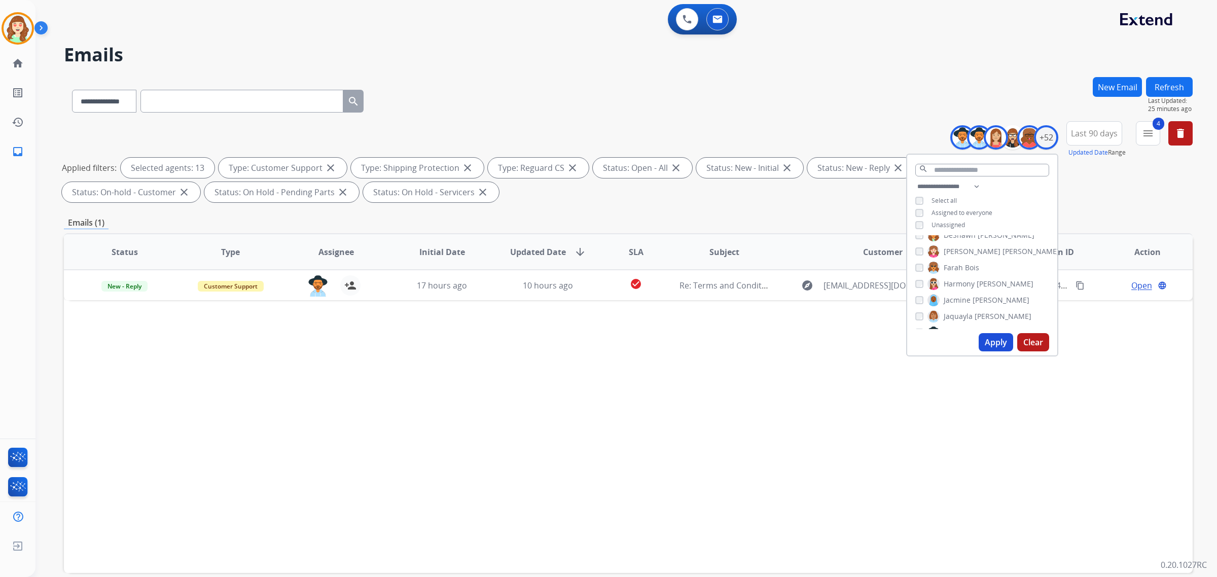
scroll to position [0, 0]
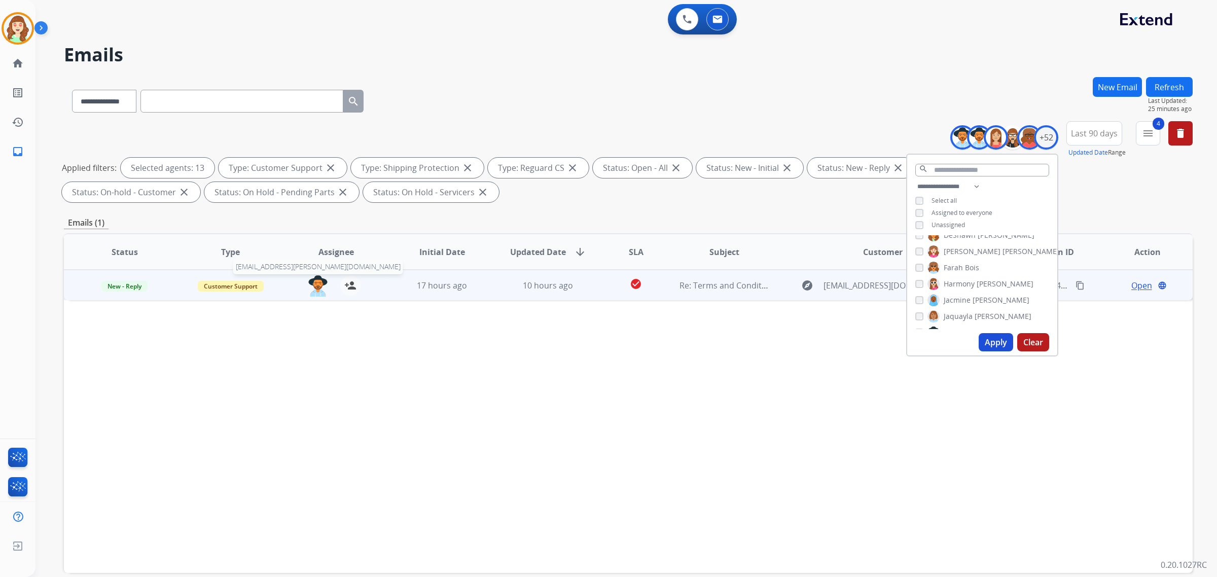
click at [315, 292] on img at bounding box center [318, 285] width 20 height 21
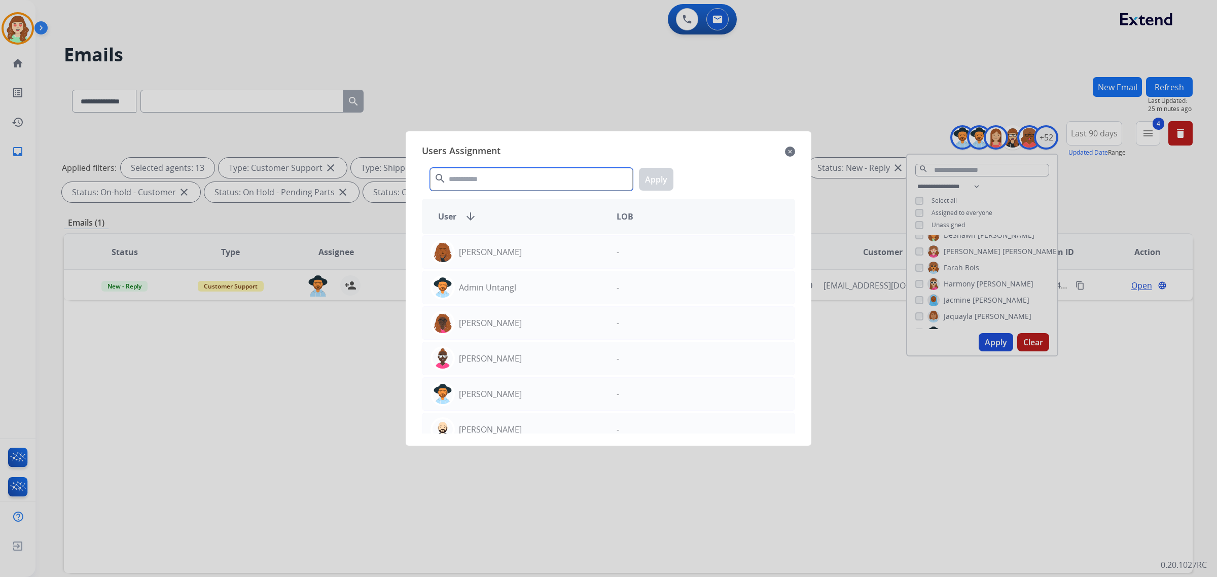
click at [515, 176] on input "text" at bounding box center [531, 179] width 203 height 23
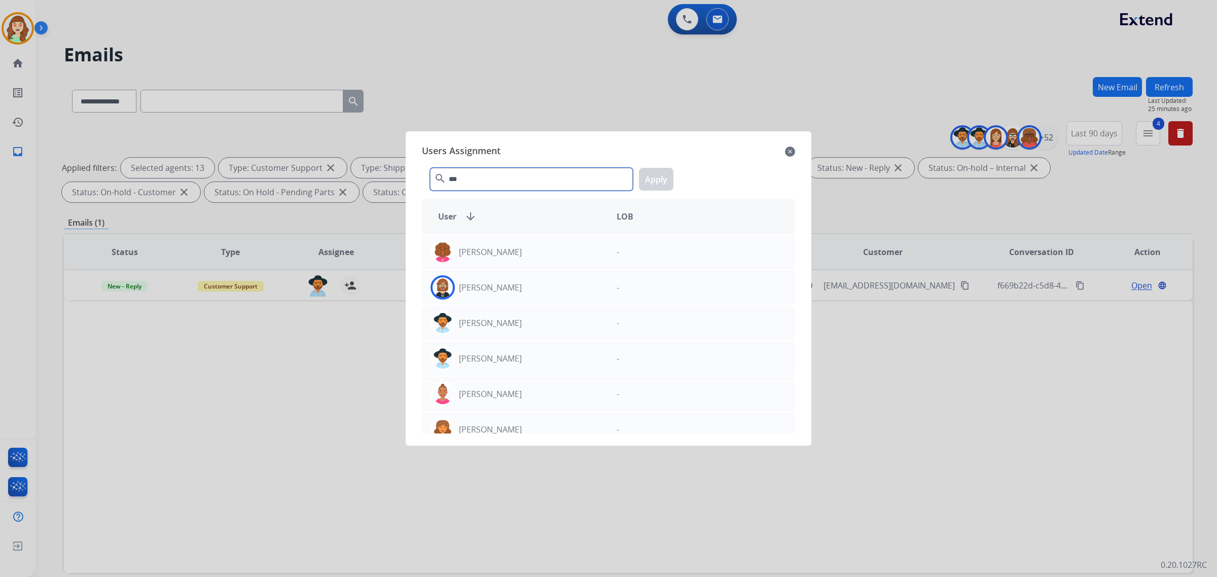
type input "***"
click at [532, 285] on div "[PERSON_NAME]" at bounding box center [515, 287] width 186 height 24
click at [652, 186] on button "Apply" at bounding box center [656, 179] width 34 height 23
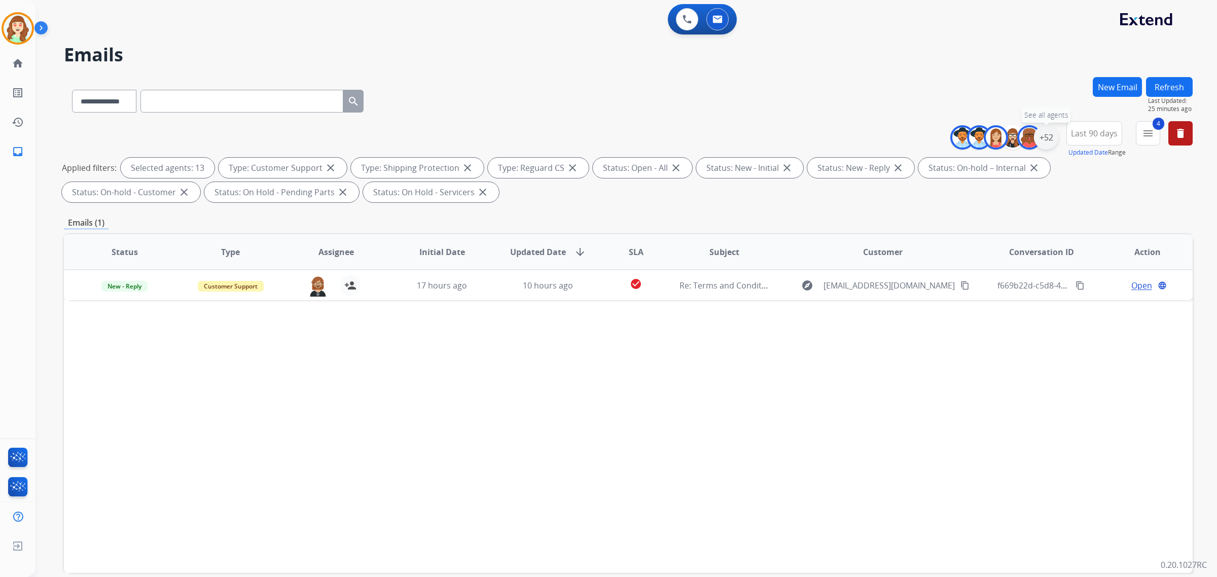
click at [1043, 135] on div "+52" at bounding box center [1046, 137] width 24 height 24
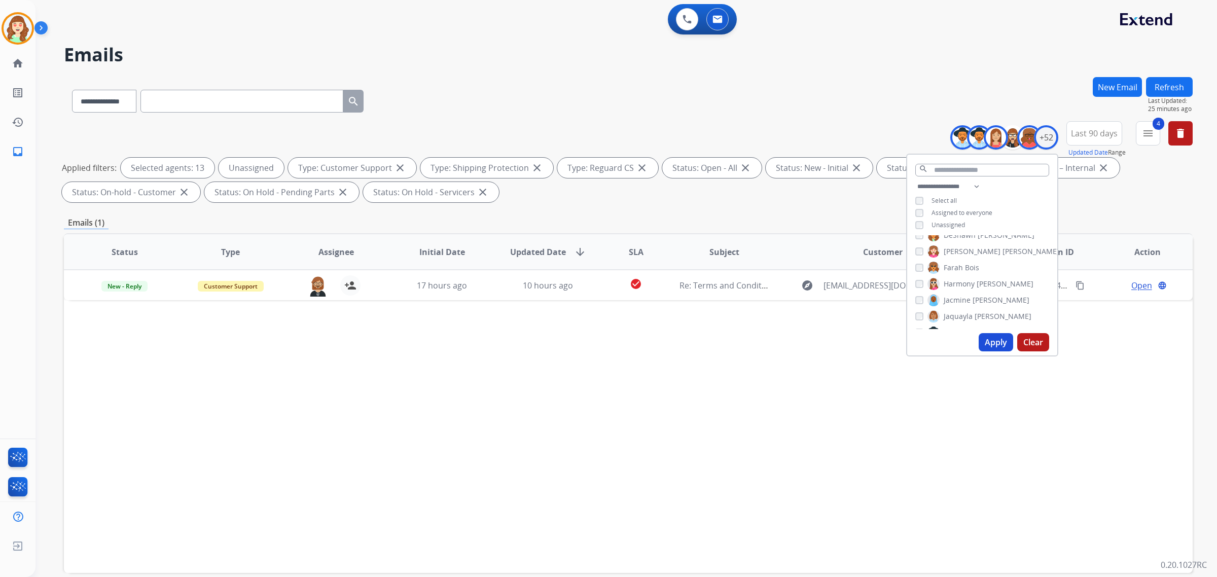
click at [992, 340] on button "Apply" at bounding box center [996, 342] width 34 height 18
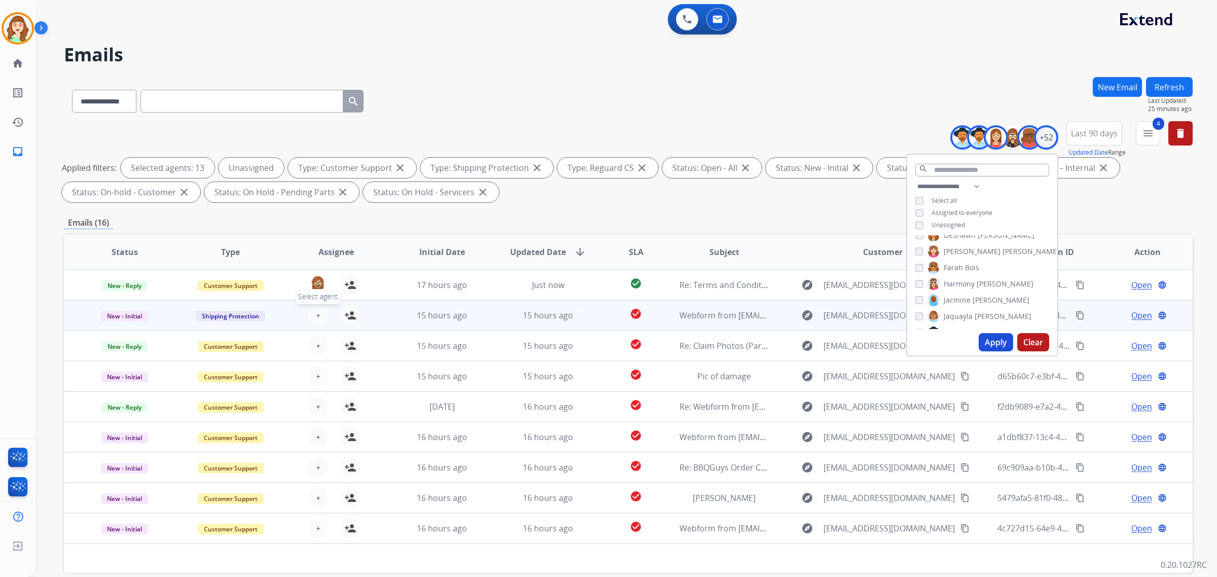
click at [320, 310] on button "+ Select agent" at bounding box center [318, 315] width 20 height 20
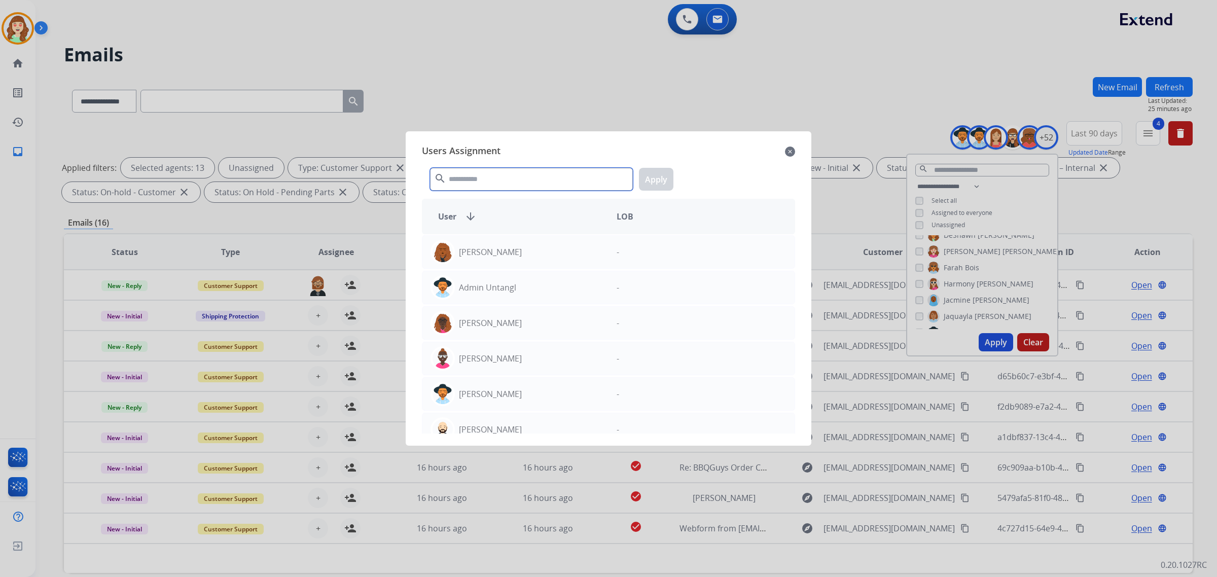
drag, startPoint x: 530, startPoint y: 182, endPoint x: 521, endPoint y: 184, distance: 9.5
click at [530, 183] on input "text" at bounding box center [531, 179] width 203 height 23
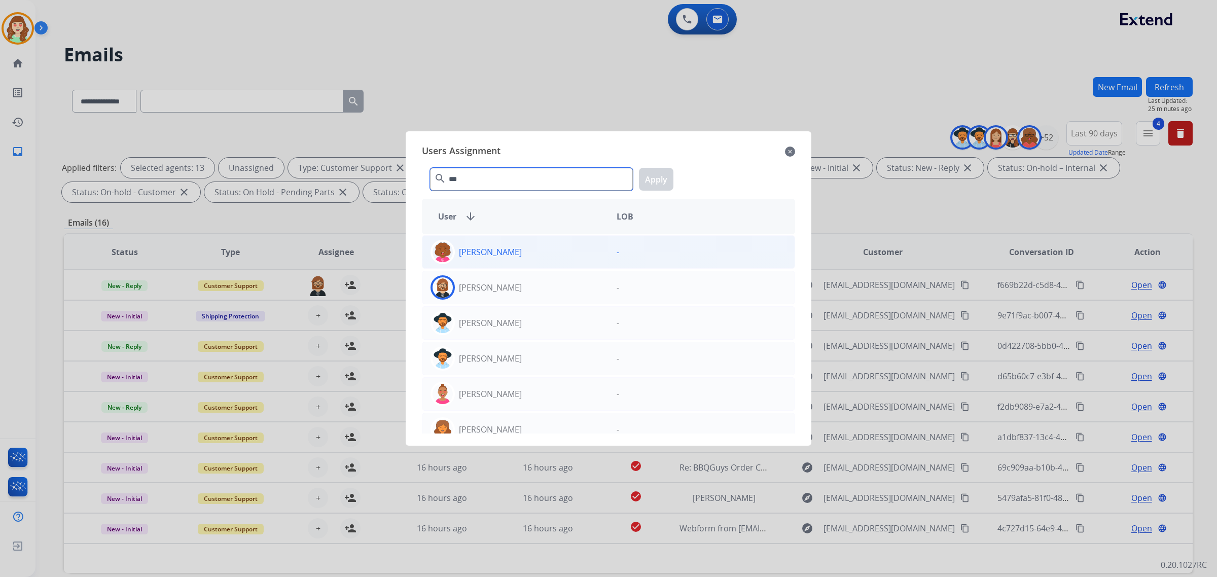
type input "***"
click at [530, 275] on div "[PERSON_NAME]" at bounding box center [515, 287] width 186 height 24
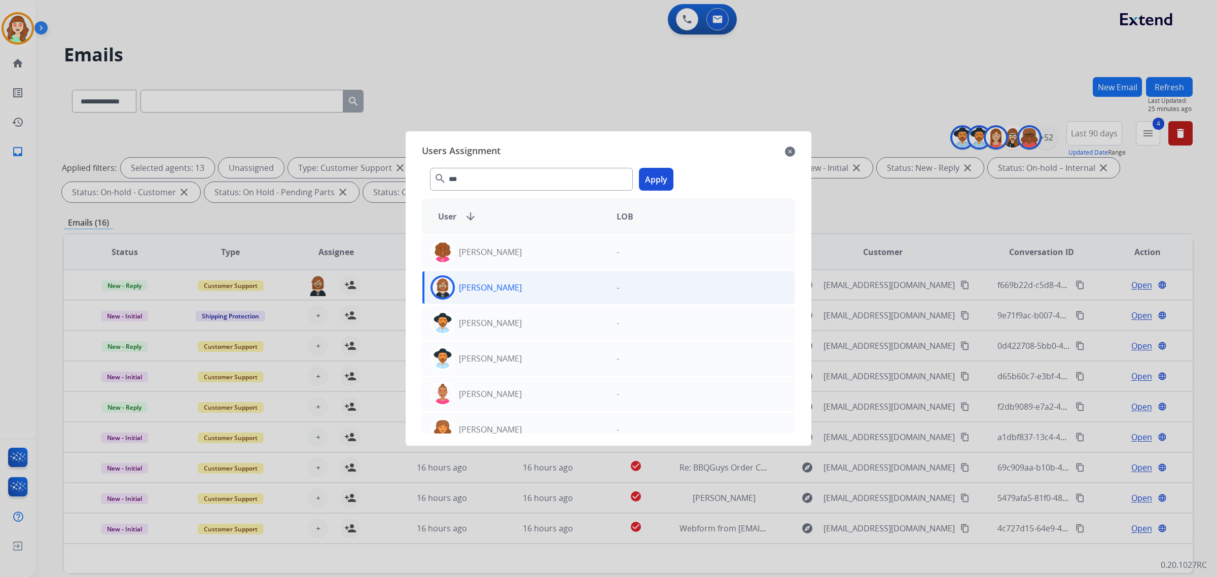
click at [655, 178] on button "Apply" at bounding box center [656, 179] width 34 height 23
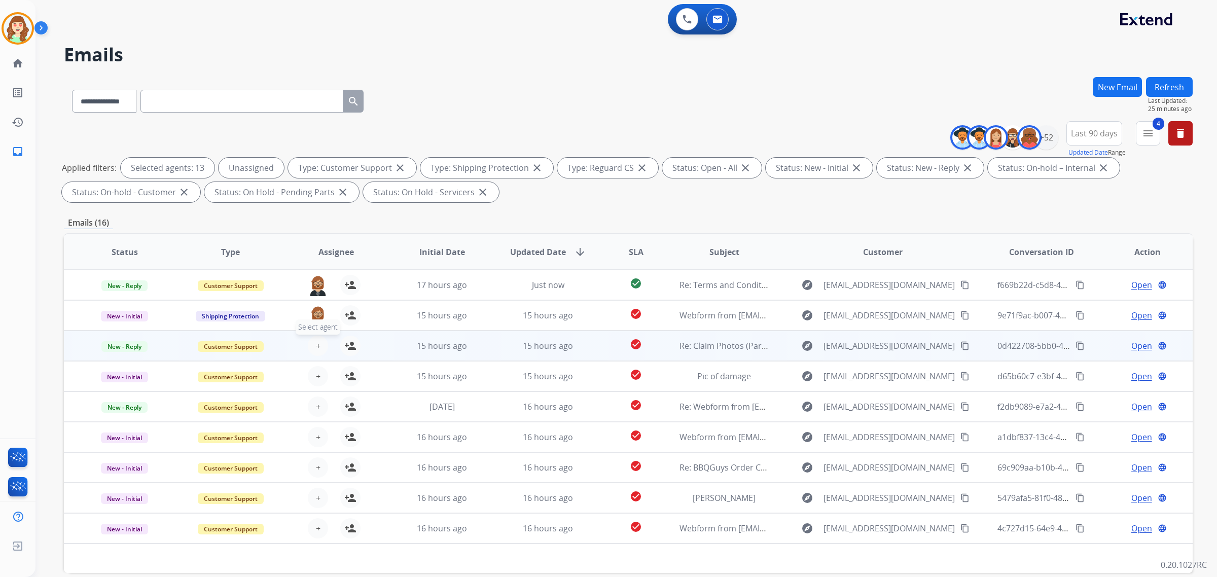
click at [318, 343] on span "+" at bounding box center [318, 346] width 5 height 12
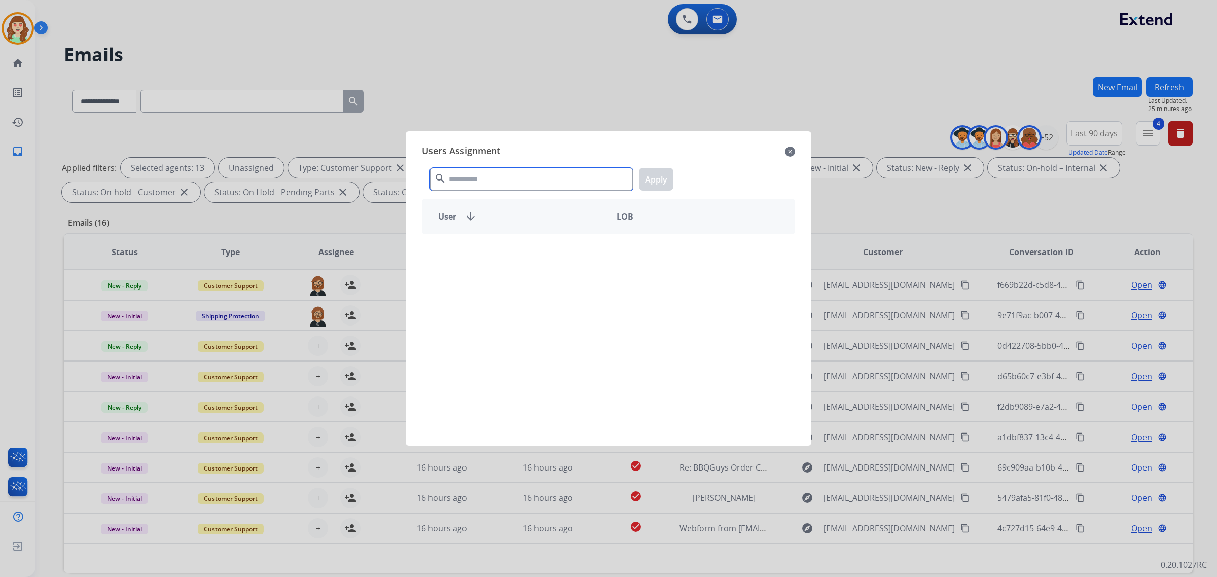
click at [526, 172] on input "text" at bounding box center [531, 179] width 203 height 23
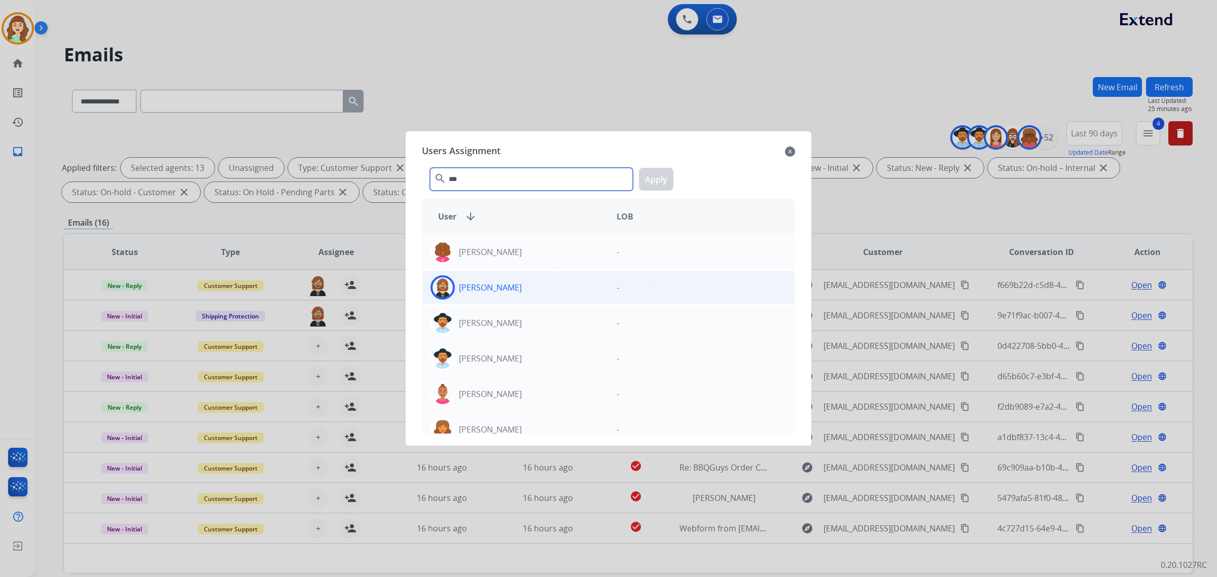
type input "***"
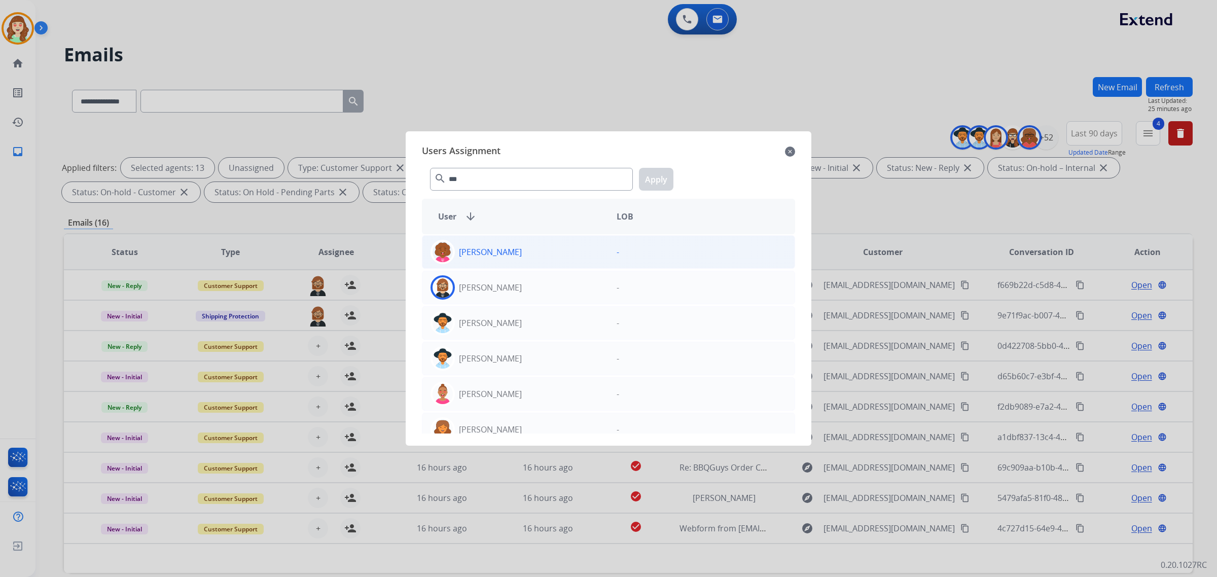
drag, startPoint x: 534, startPoint y: 290, endPoint x: 604, endPoint y: 250, distance: 80.7
click at [537, 290] on div "[PERSON_NAME]" at bounding box center [515, 287] width 186 height 24
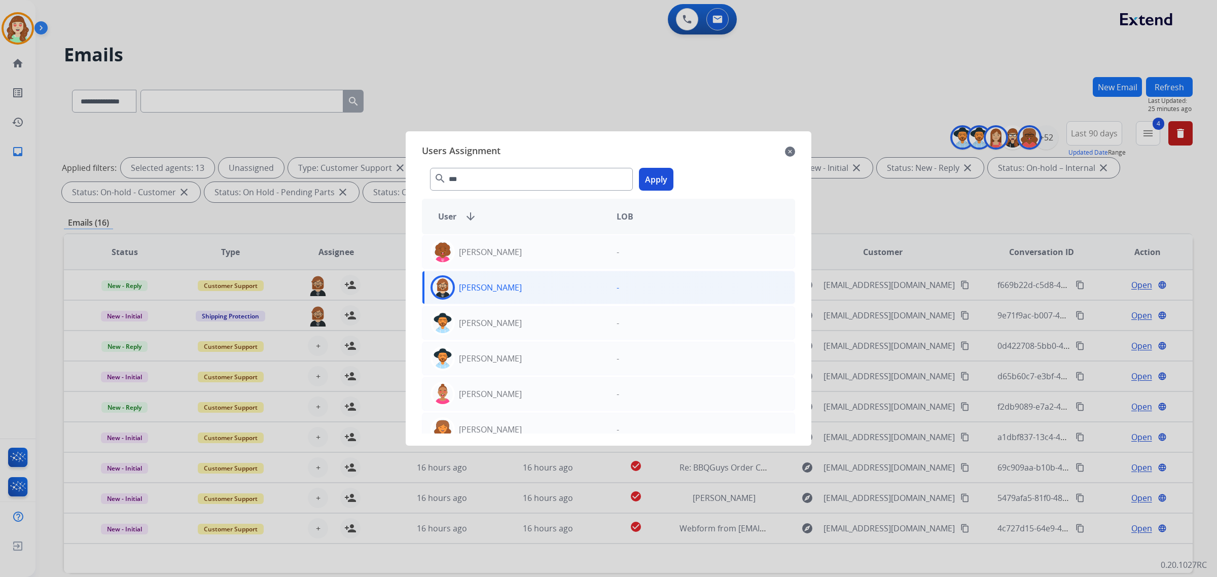
drag, startPoint x: 651, startPoint y: 181, endPoint x: 633, endPoint y: 199, distance: 25.1
click at [646, 188] on button "Apply" at bounding box center [656, 179] width 34 height 23
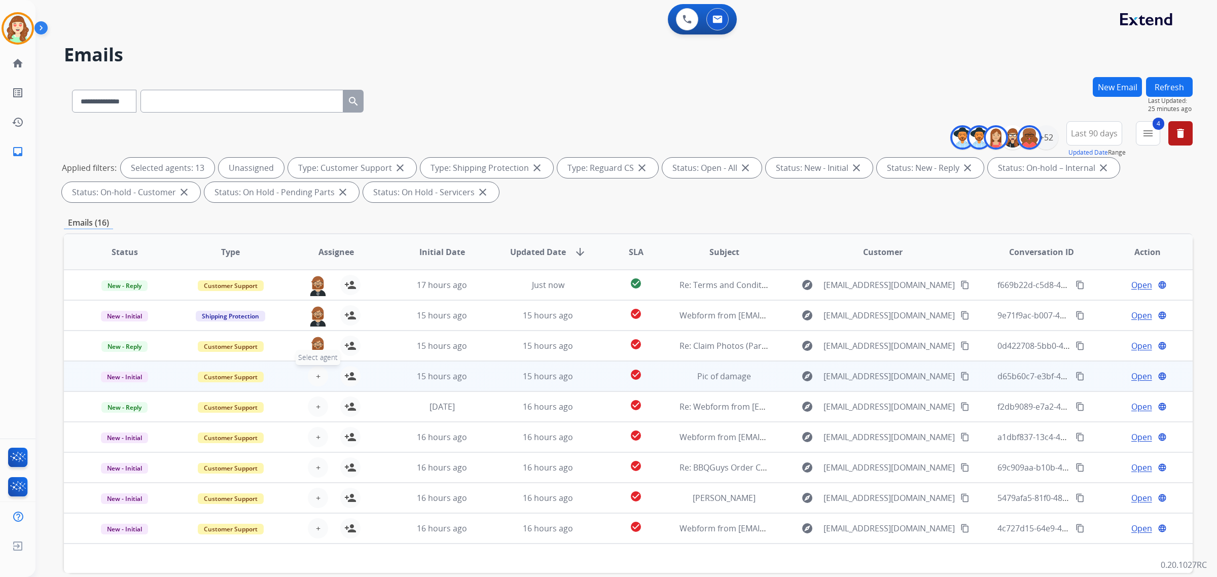
click at [316, 371] on span "+" at bounding box center [318, 376] width 5 height 12
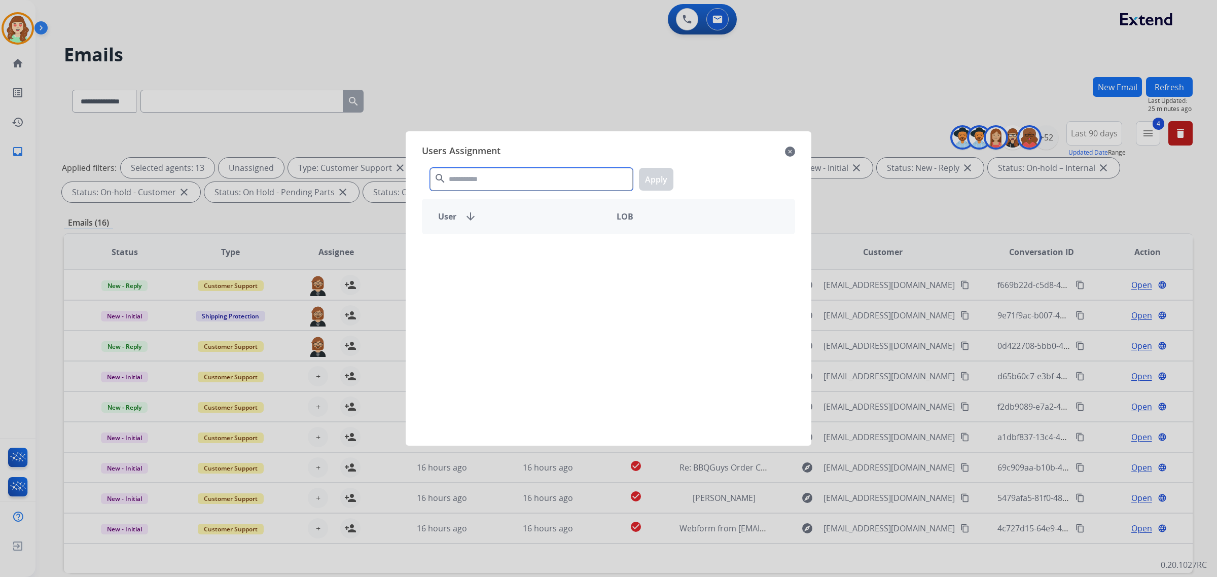
click at [452, 178] on input "text" at bounding box center [531, 179] width 203 height 23
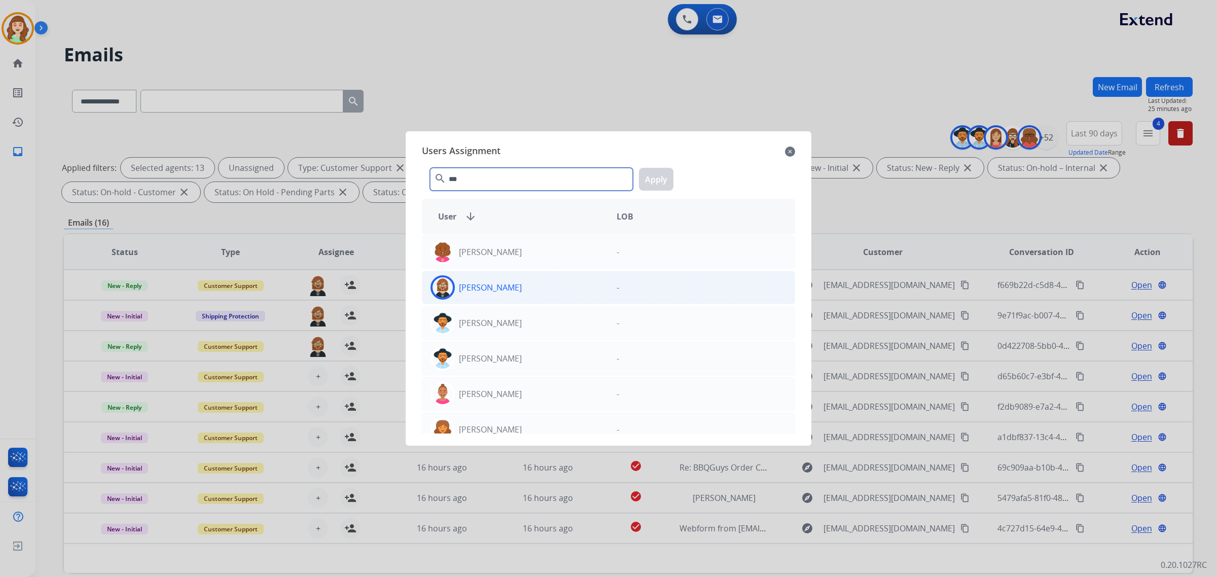
type input "***"
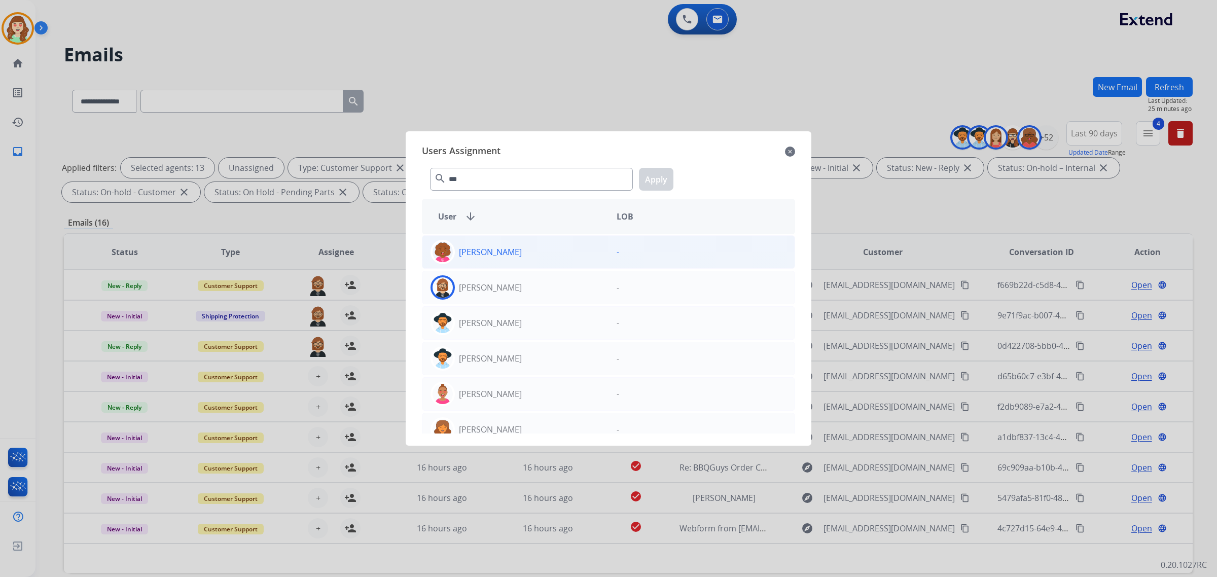
drag, startPoint x: 515, startPoint y: 288, endPoint x: 630, endPoint y: 244, distance: 123.3
click at [527, 288] on div "[PERSON_NAME]" at bounding box center [515, 287] width 186 height 24
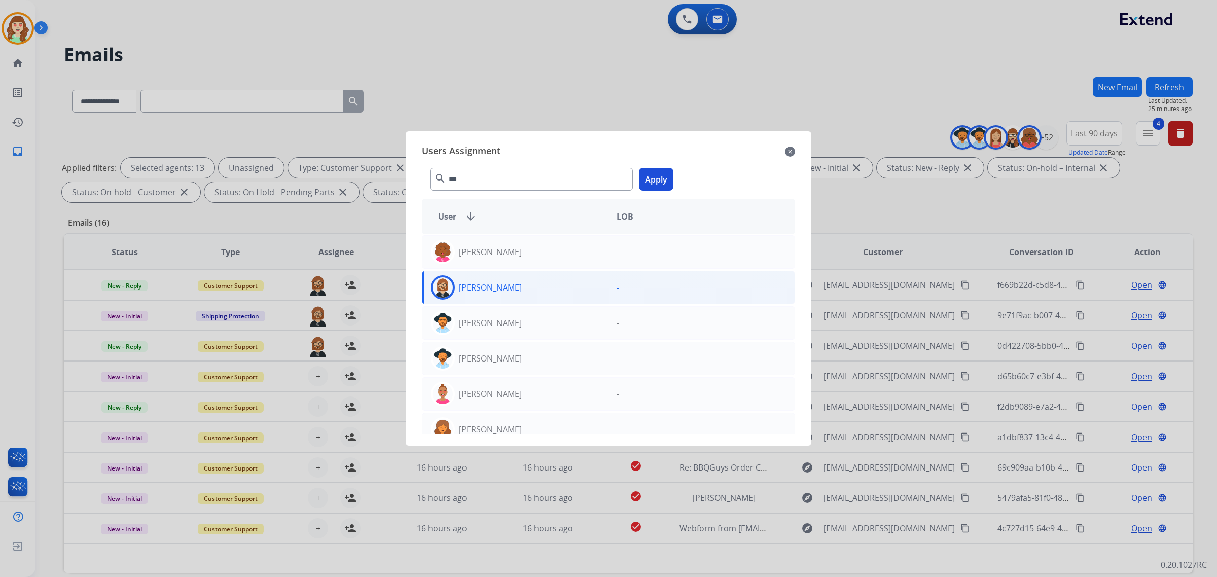
drag, startPoint x: 657, startPoint y: 183, endPoint x: 515, endPoint y: 281, distance: 173.2
click at [657, 183] on button "Apply" at bounding box center [656, 179] width 34 height 23
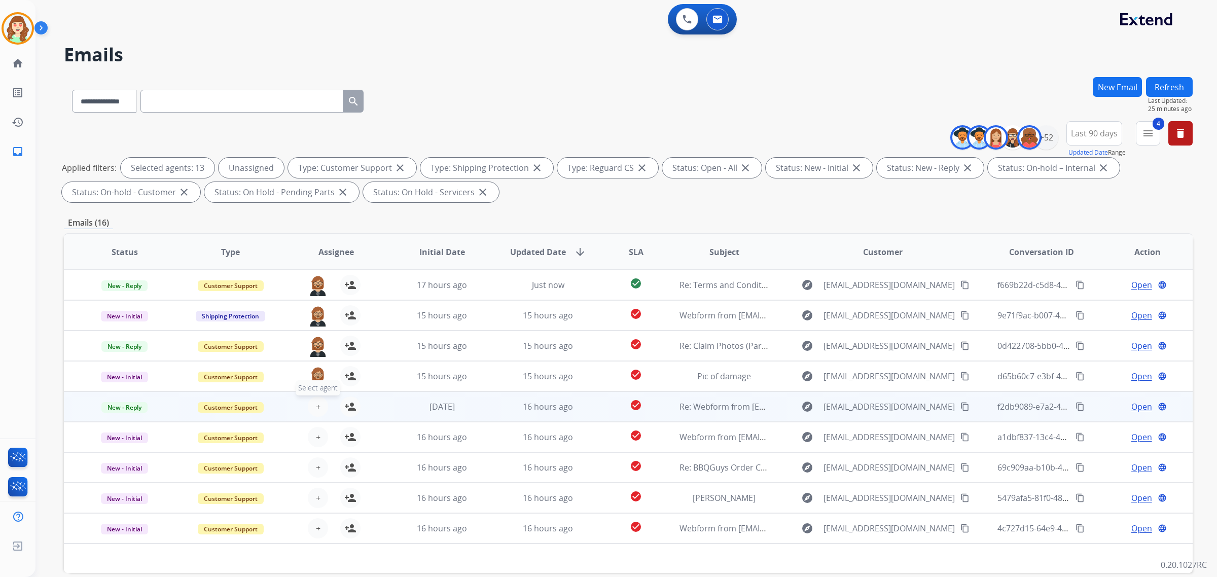
click at [316, 398] on button "+ Select agent" at bounding box center [318, 407] width 20 height 20
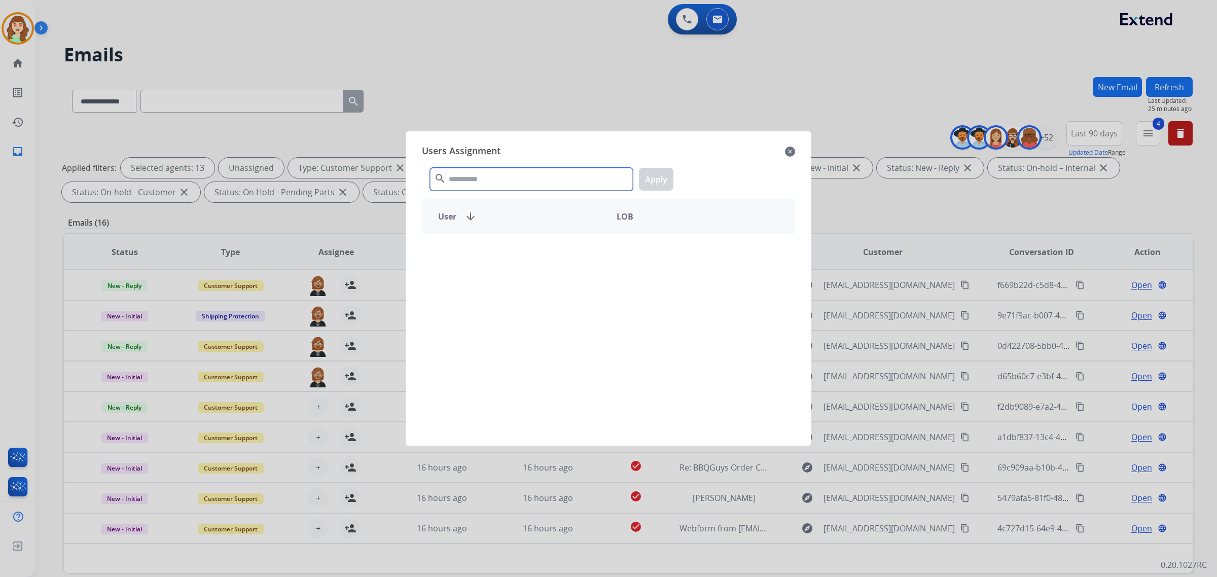
click at [484, 181] on input "text" at bounding box center [531, 179] width 203 height 23
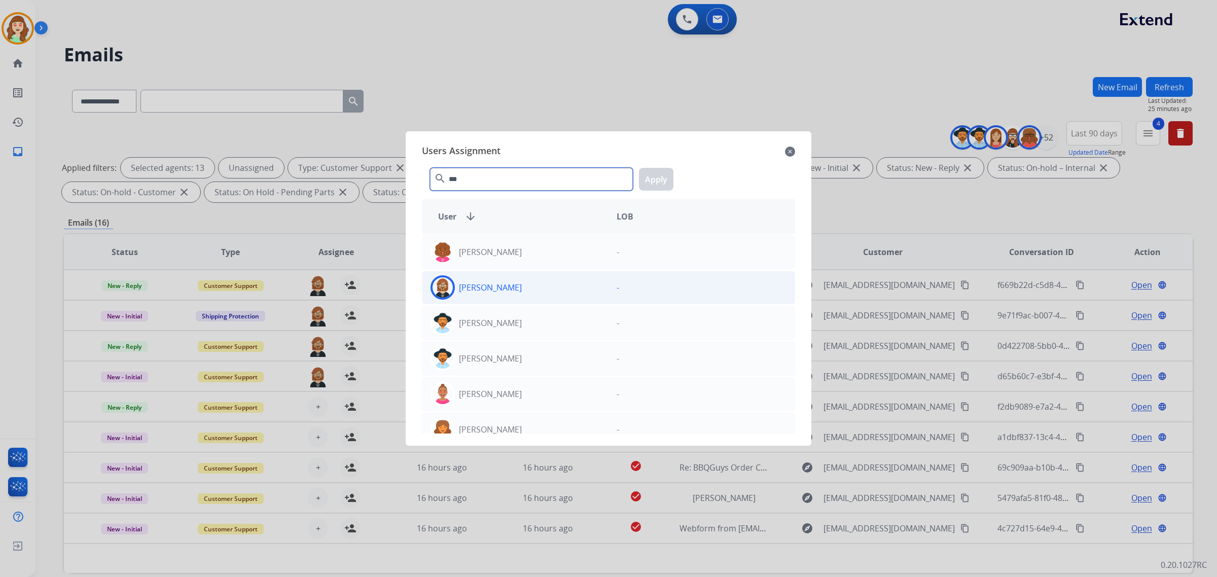
type input "***"
drag, startPoint x: 532, startPoint y: 292, endPoint x: 639, endPoint y: 193, distance: 145.8
click at [532, 288] on div "[PERSON_NAME]" at bounding box center [515, 287] width 186 height 24
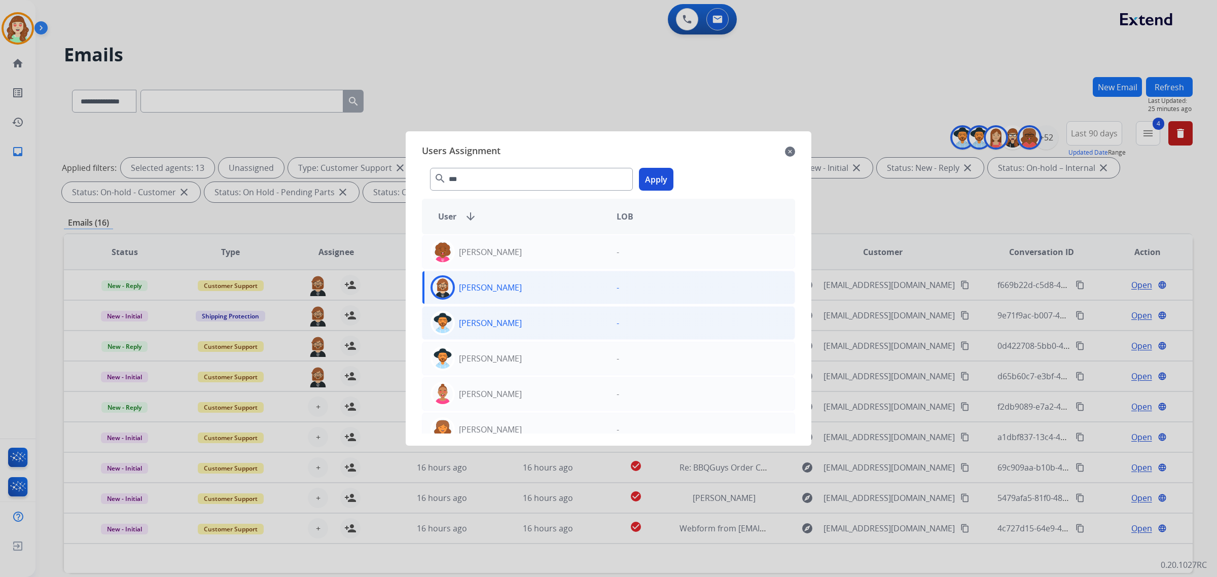
click at [646, 185] on button "Apply" at bounding box center [656, 179] width 34 height 23
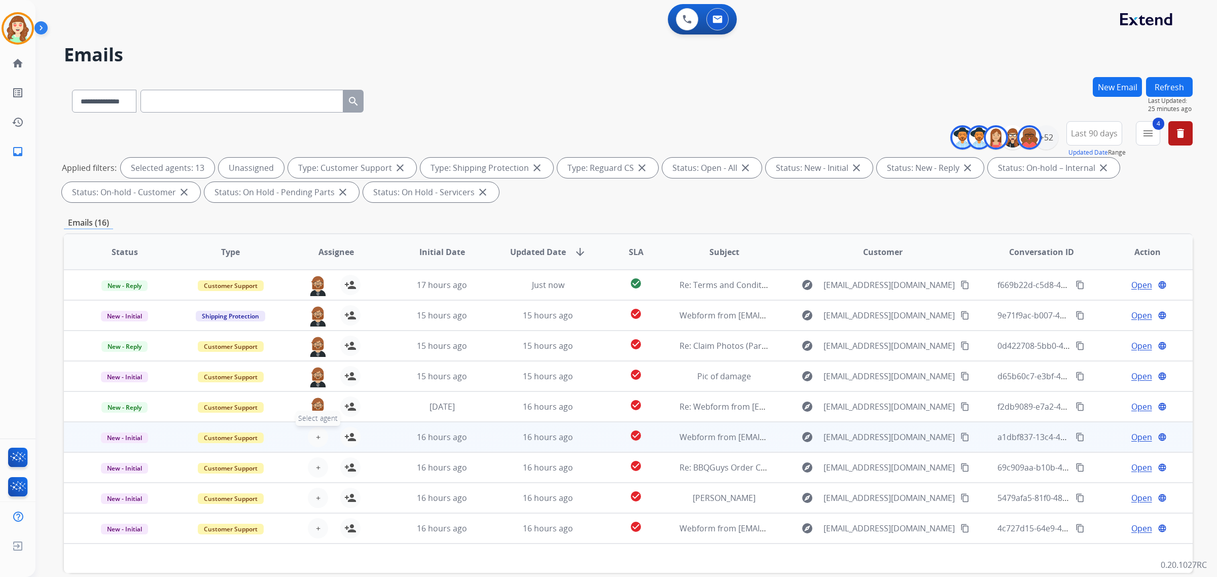
click at [313, 437] on button "+ Select agent" at bounding box center [318, 437] width 20 height 20
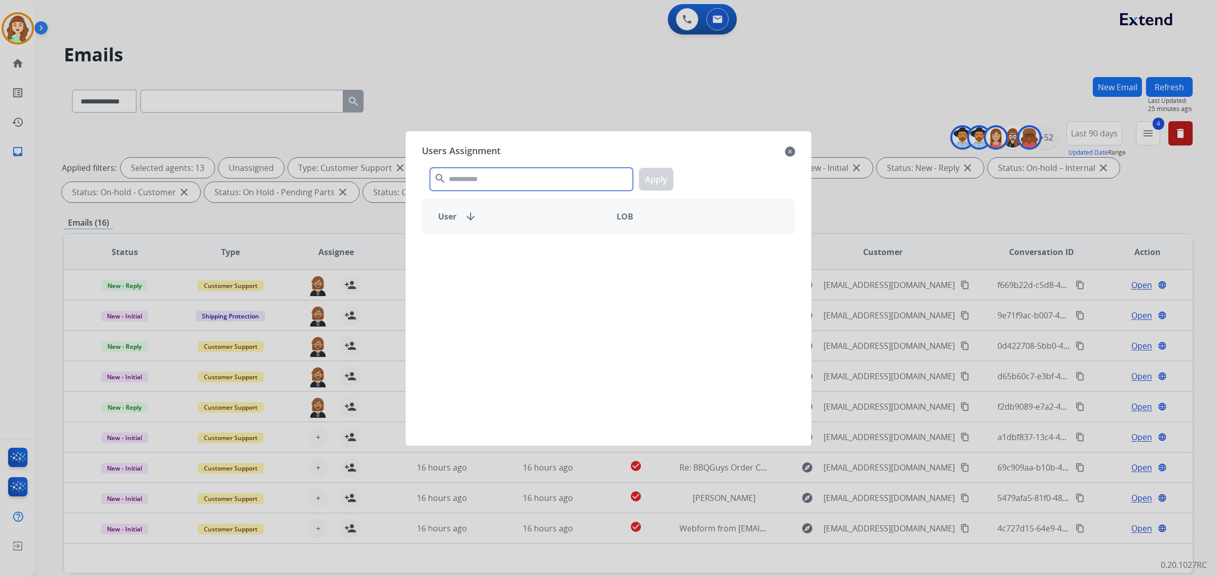
click at [471, 184] on input "text" at bounding box center [531, 179] width 203 height 23
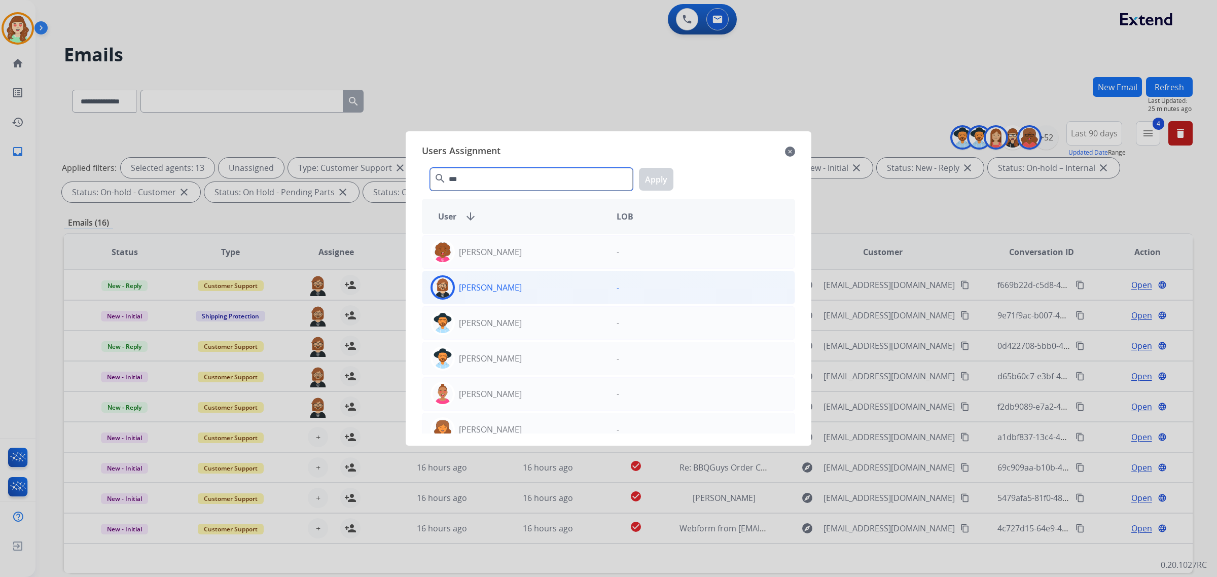
type input "***"
click at [523, 296] on div "[PERSON_NAME]" at bounding box center [515, 287] width 186 height 24
drag, startPoint x: 650, startPoint y: 179, endPoint x: 644, endPoint y: 187, distance: 9.7
click at [648, 182] on button "Apply" at bounding box center [656, 179] width 34 height 23
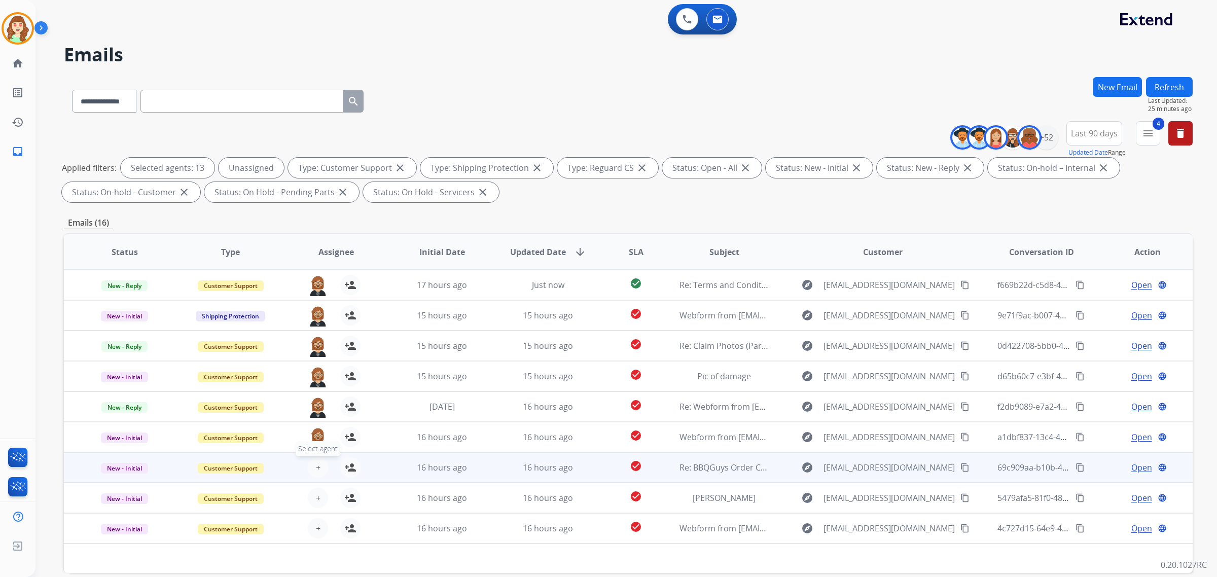
click at [317, 466] on span "+" at bounding box center [318, 468] width 5 height 12
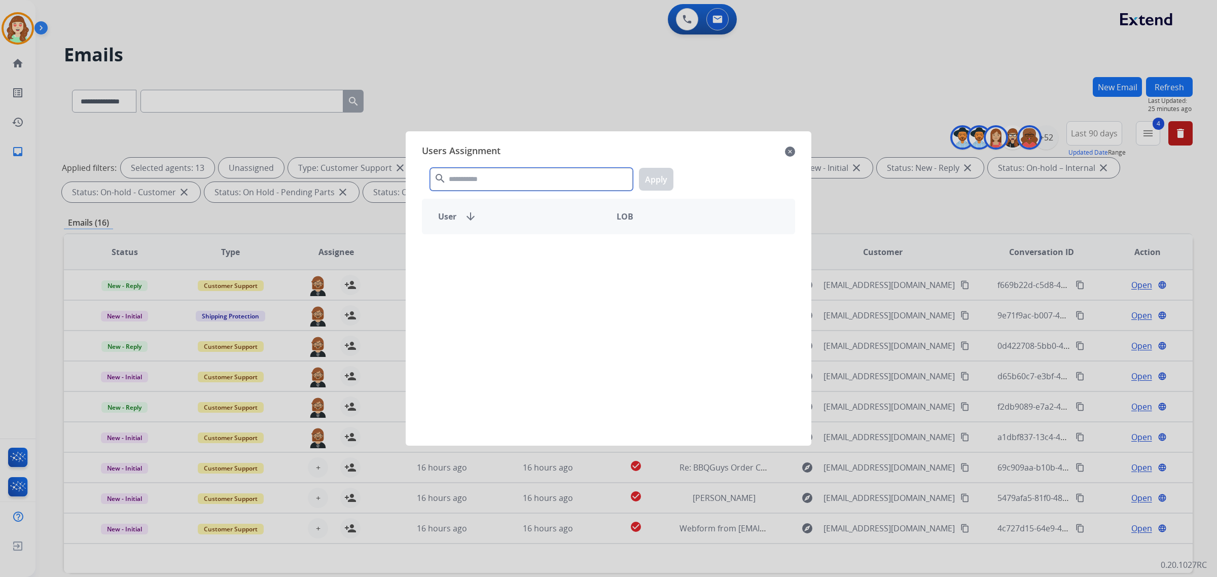
click at [516, 181] on input "text" at bounding box center [531, 179] width 203 height 23
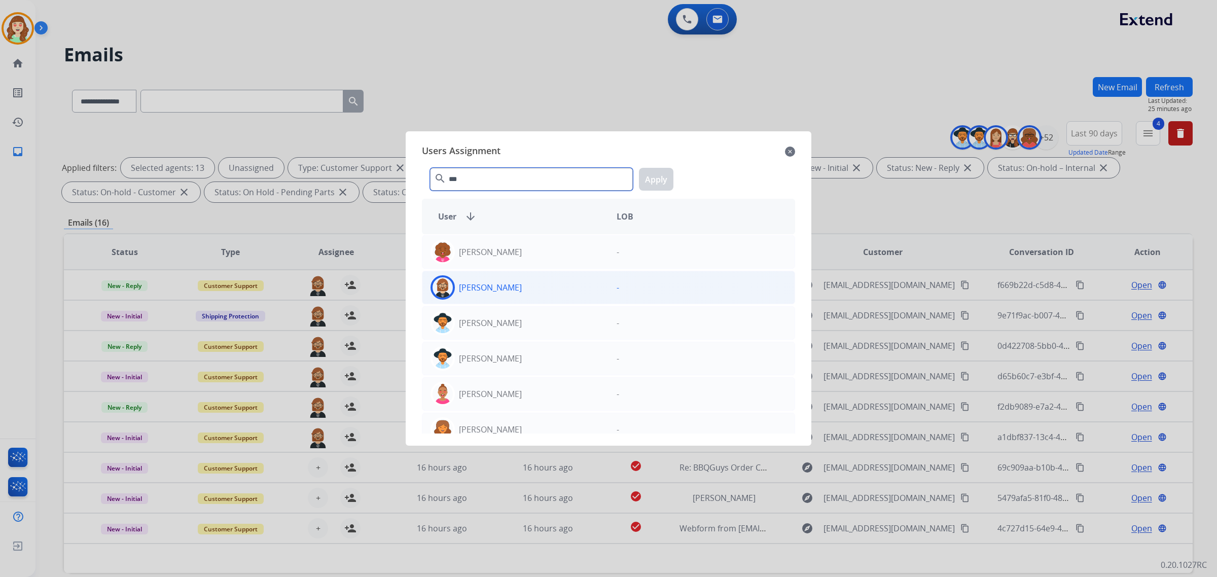
type input "***"
drag, startPoint x: 524, startPoint y: 297, endPoint x: 608, endPoint y: 234, distance: 104.7
click at [525, 295] on div "[PERSON_NAME]" at bounding box center [515, 287] width 186 height 24
click at [655, 179] on button "Apply" at bounding box center [656, 179] width 34 height 23
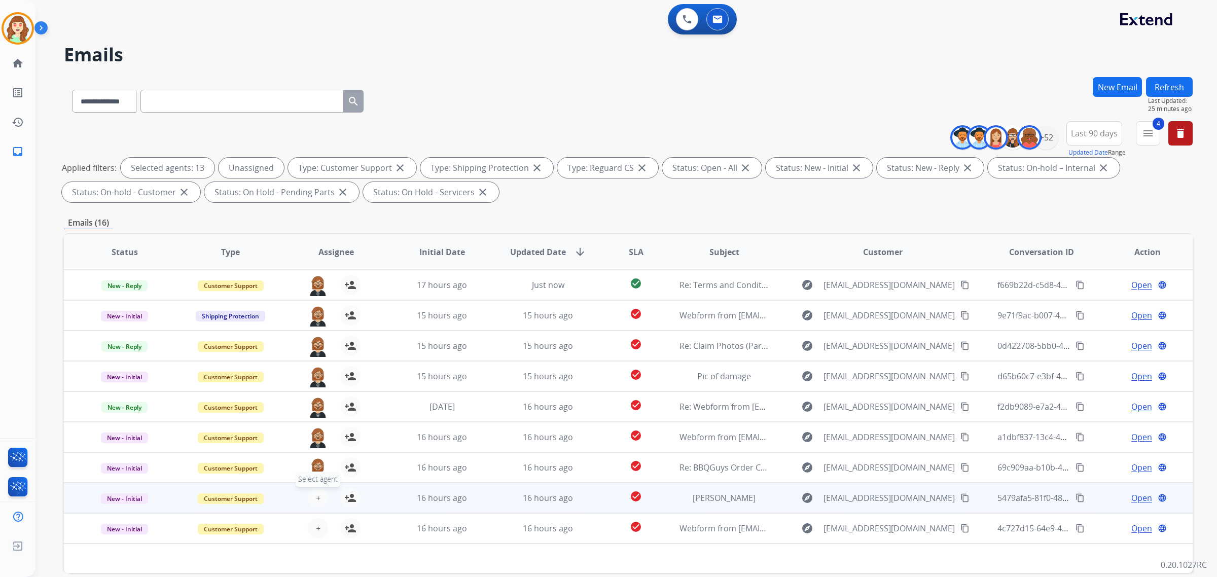
click at [319, 498] on button "+ Select agent" at bounding box center [318, 498] width 20 height 20
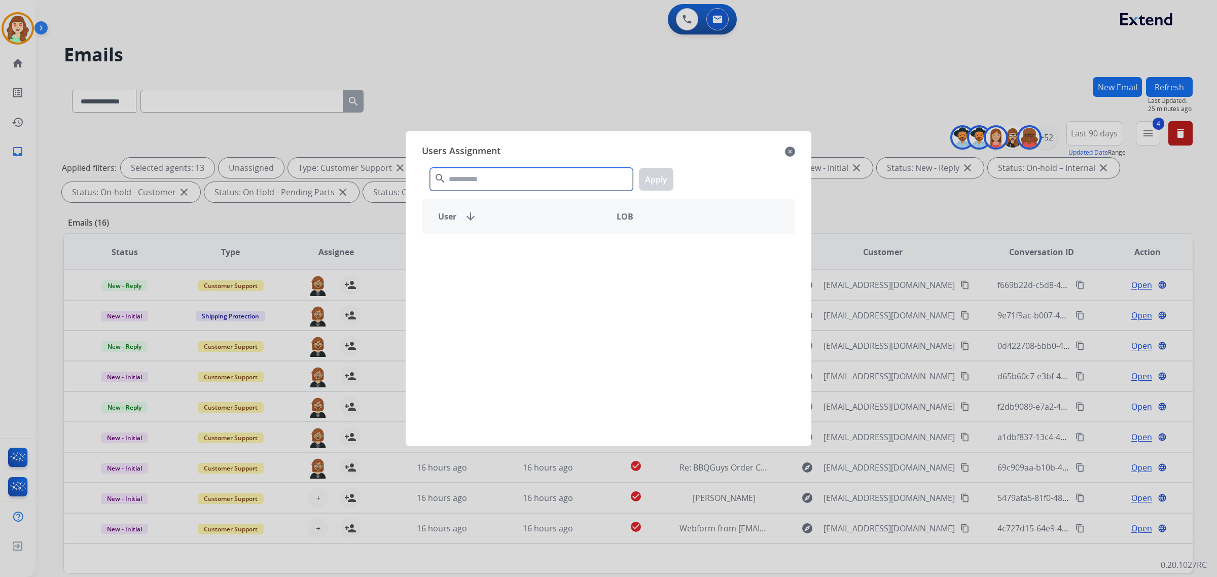
click at [516, 183] on input "text" at bounding box center [531, 179] width 203 height 23
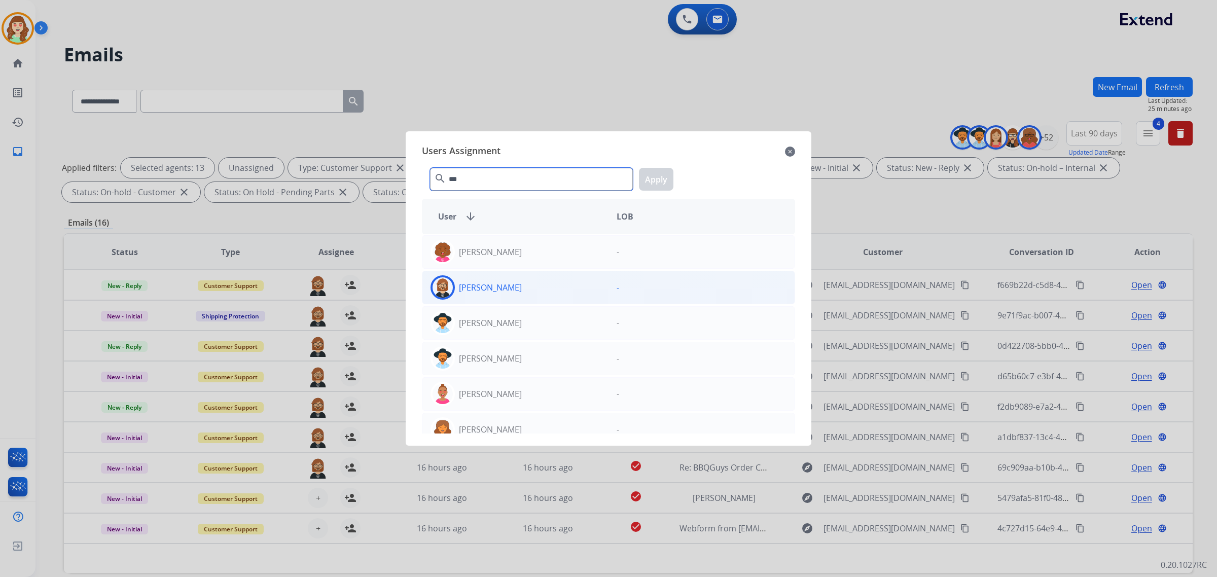
type input "***"
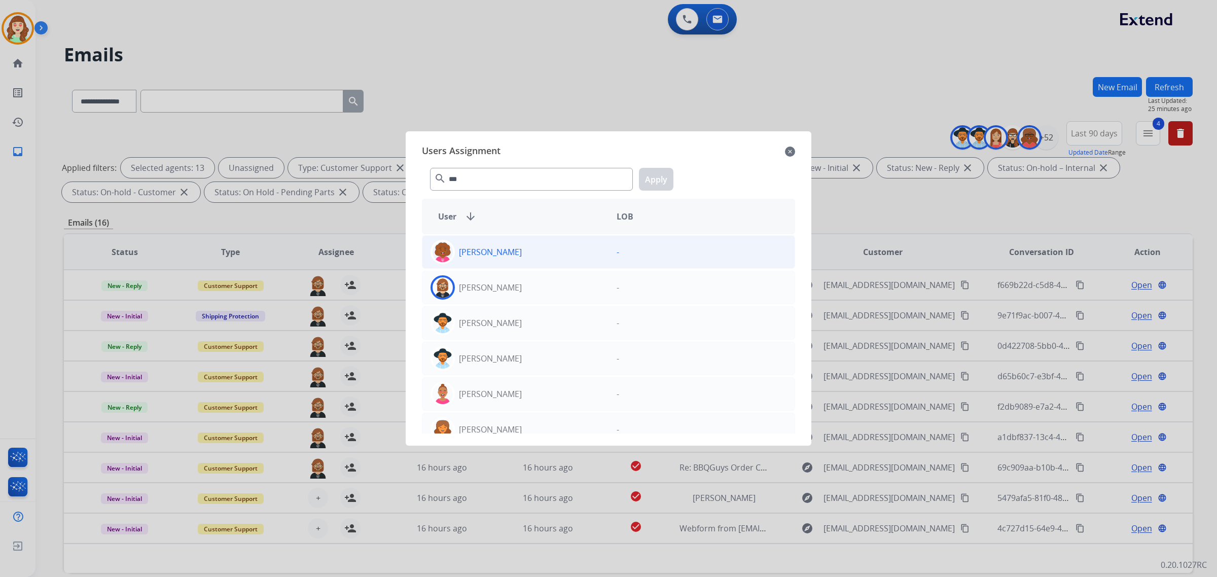
drag, startPoint x: 538, startPoint y: 290, endPoint x: 595, endPoint y: 255, distance: 67.2
click at [537, 290] on div "[PERSON_NAME]" at bounding box center [515, 287] width 186 height 24
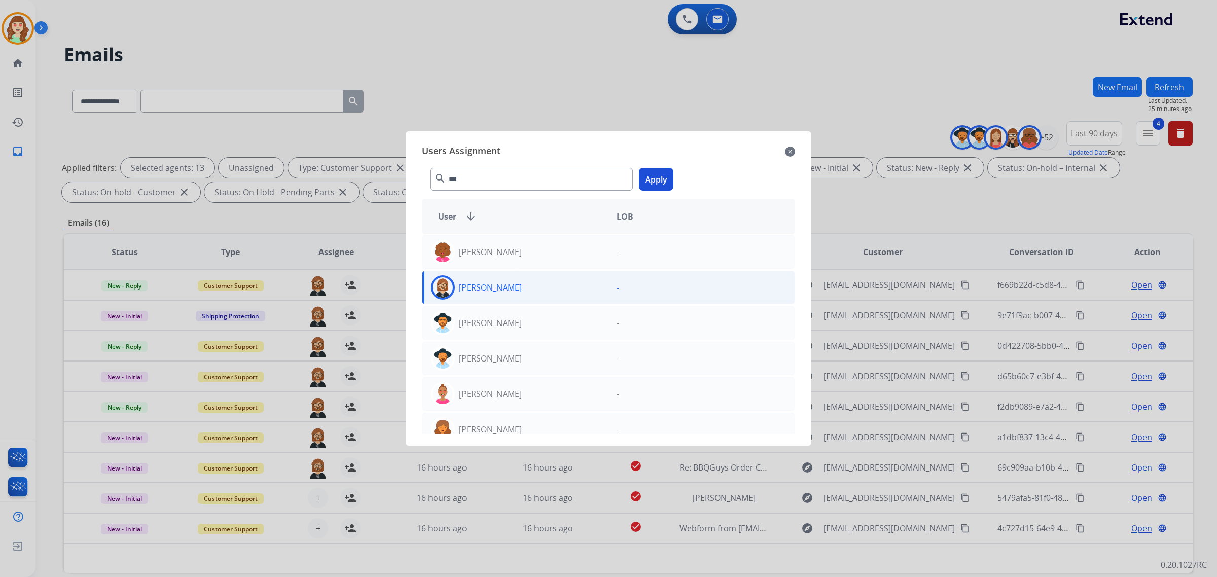
click at [656, 185] on button "Apply" at bounding box center [656, 179] width 34 height 23
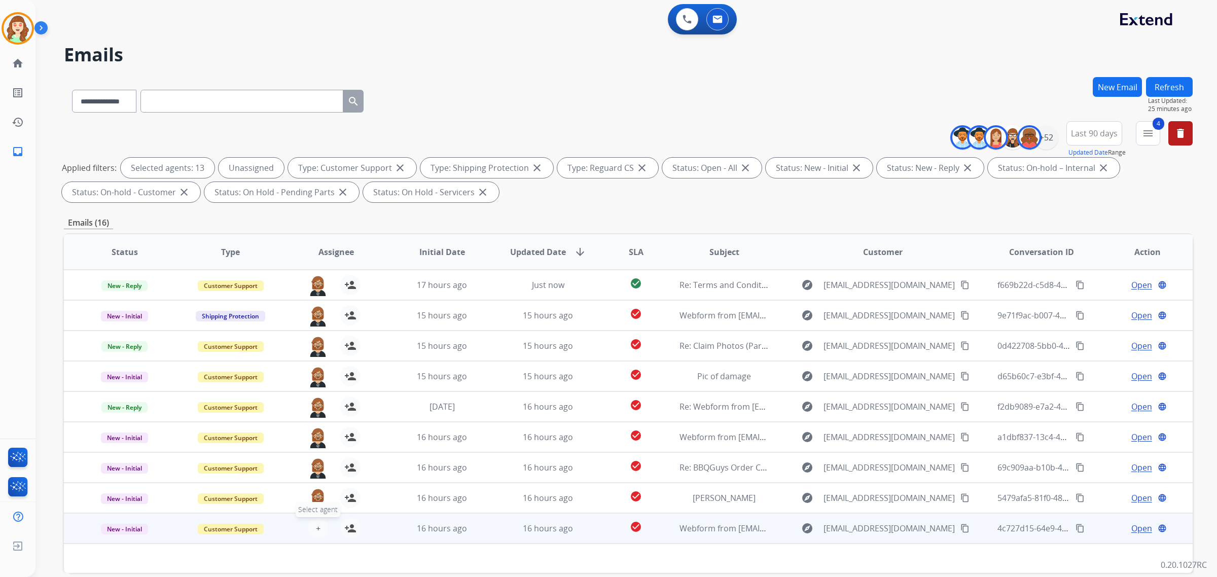
click at [309, 533] on button "+ Select agent" at bounding box center [318, 528] width 20 height 20
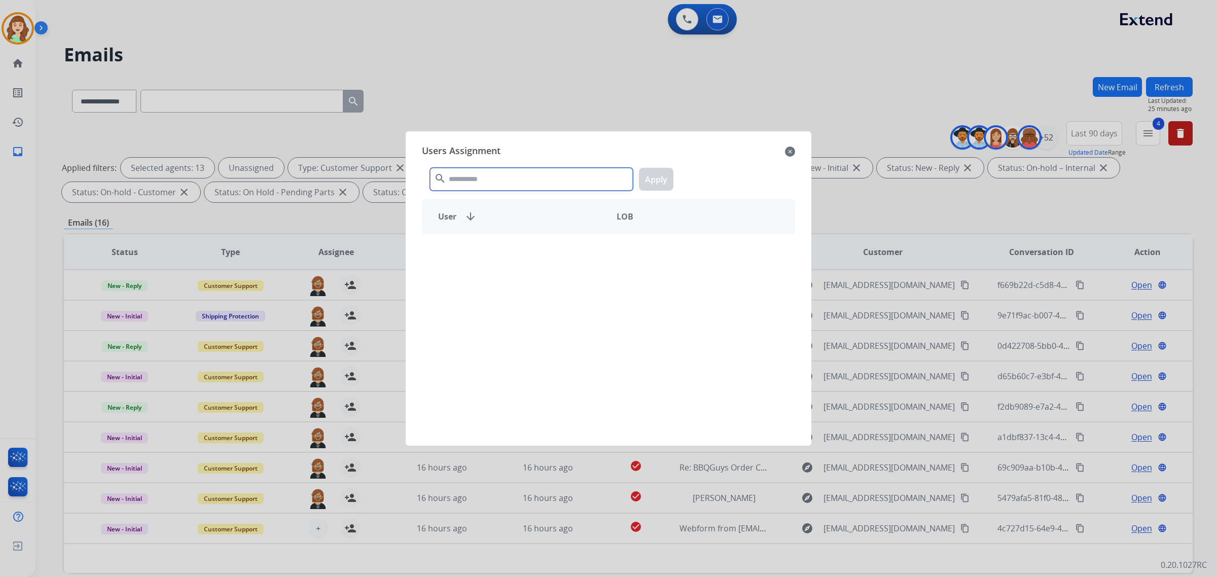
click at [475, 188] on input "text" at bounding box center [531, 179] width 203 height 23
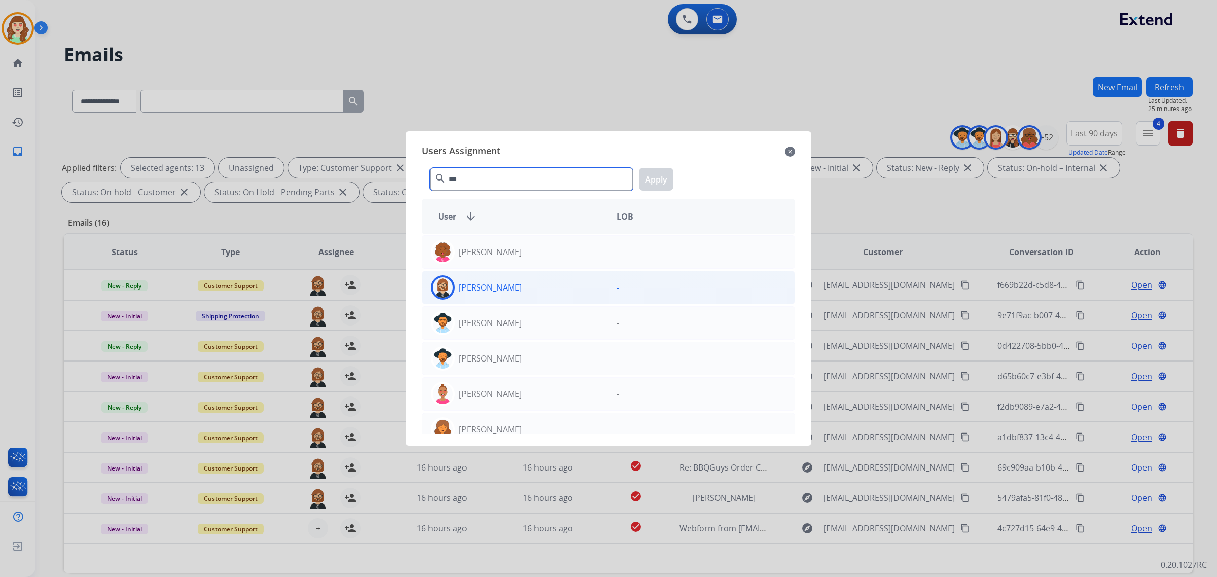
type input "***"
drag, startPoint x: 513, startPoint y: 293, endPoint x: 545, endPoint y: 288, distance: 32.4
click at [524, 292] on div "[PERSON_NAME]" at bounding box center [515, 287] width 186 height 24
click at [653, 175] on button "Apply" at bounding box center [656, 179] width 34 height 23
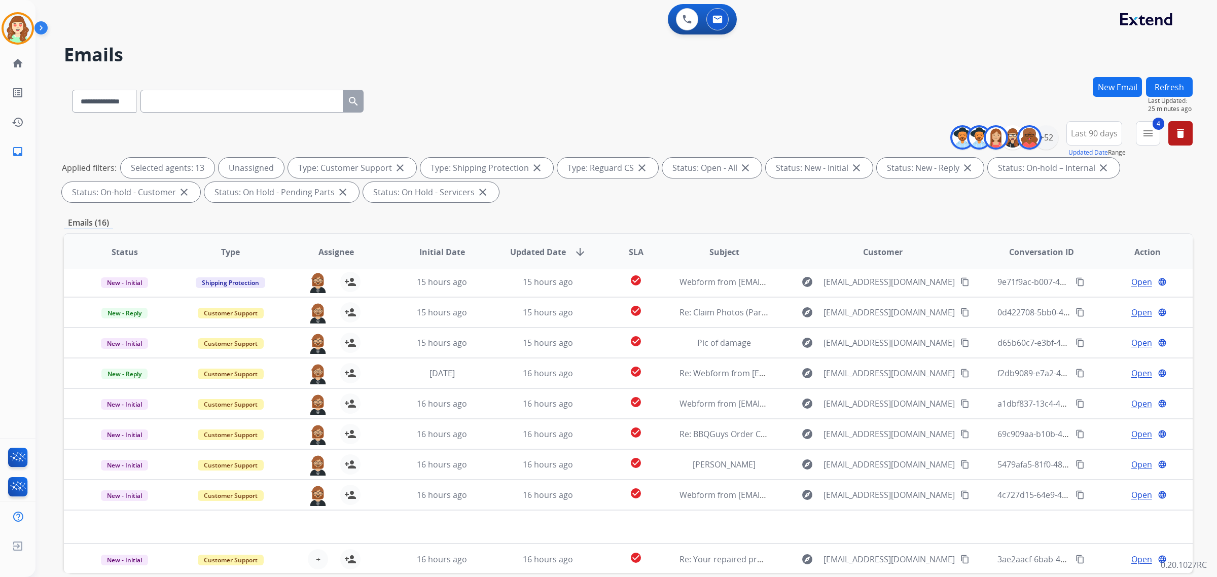
scroll to position [48, 0]
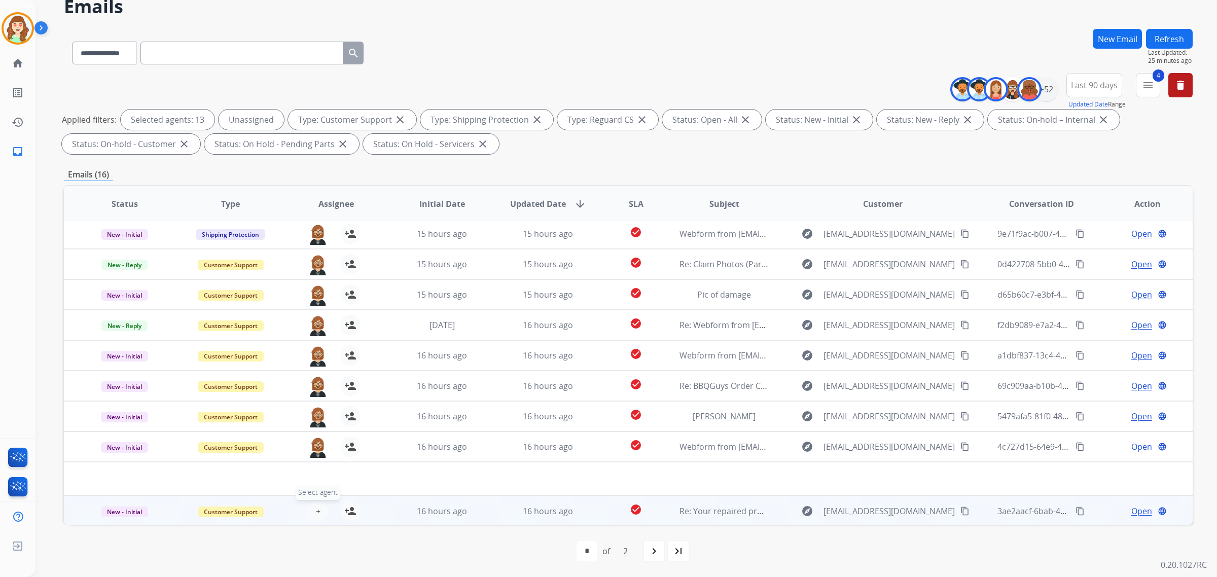
click at [319, 512] on button "+ Select agent" at bounding box center [318, 511] width 20 height 20
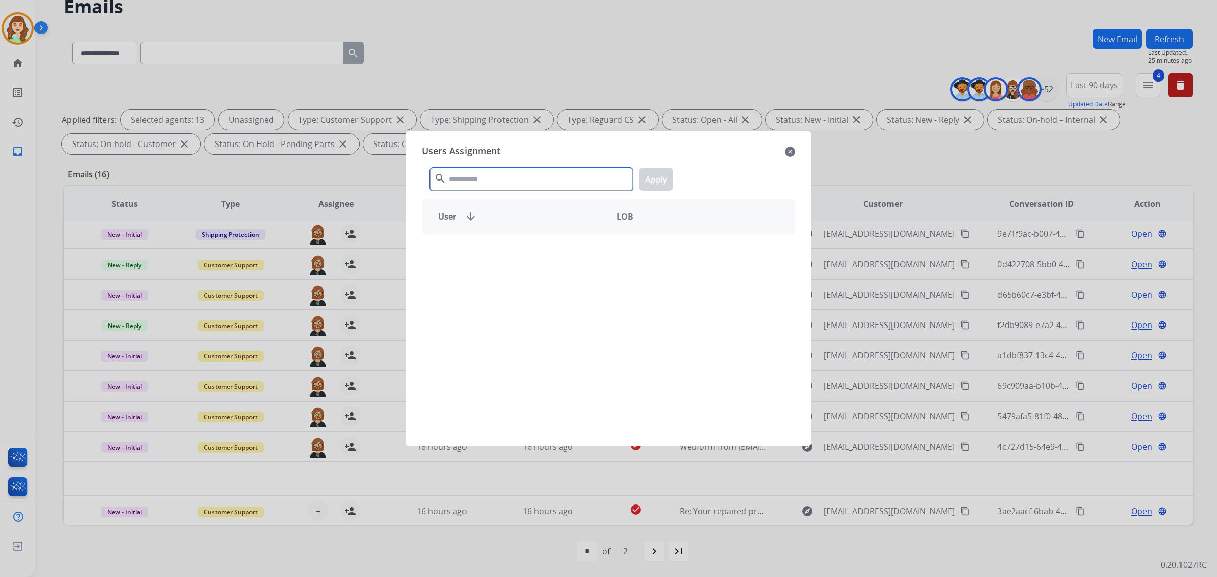
click at [485, 175] on input "text" at bounding box center [531, 179] width 203 height 23
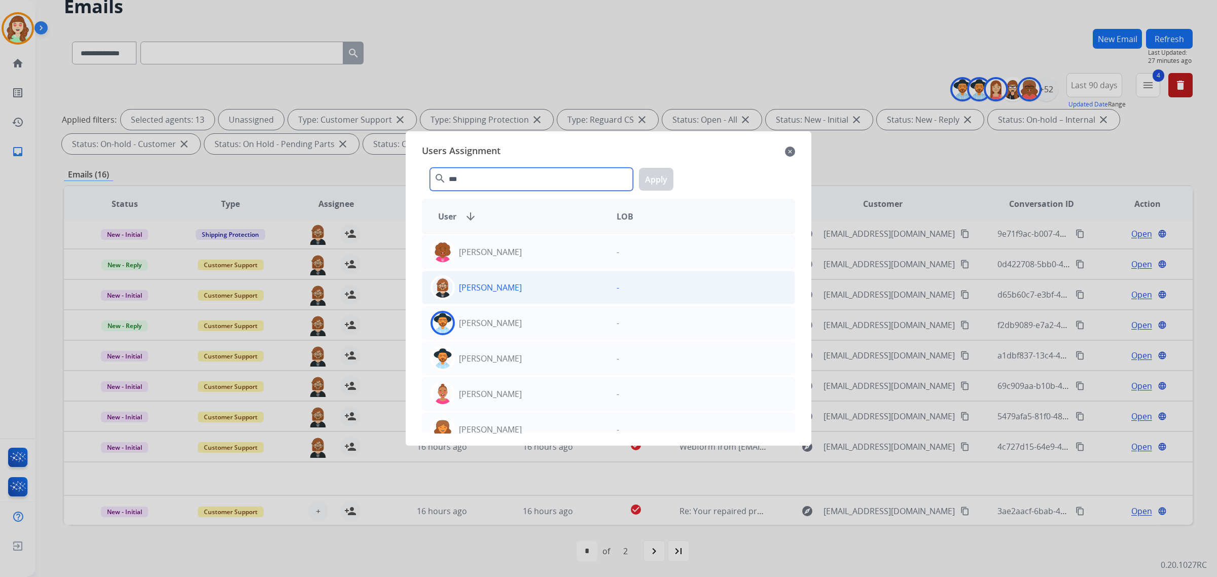
type input "***"
click at [520, 287] on div "[PERSON_NAME]" at bounding box center [515, 287] width 186 height 24
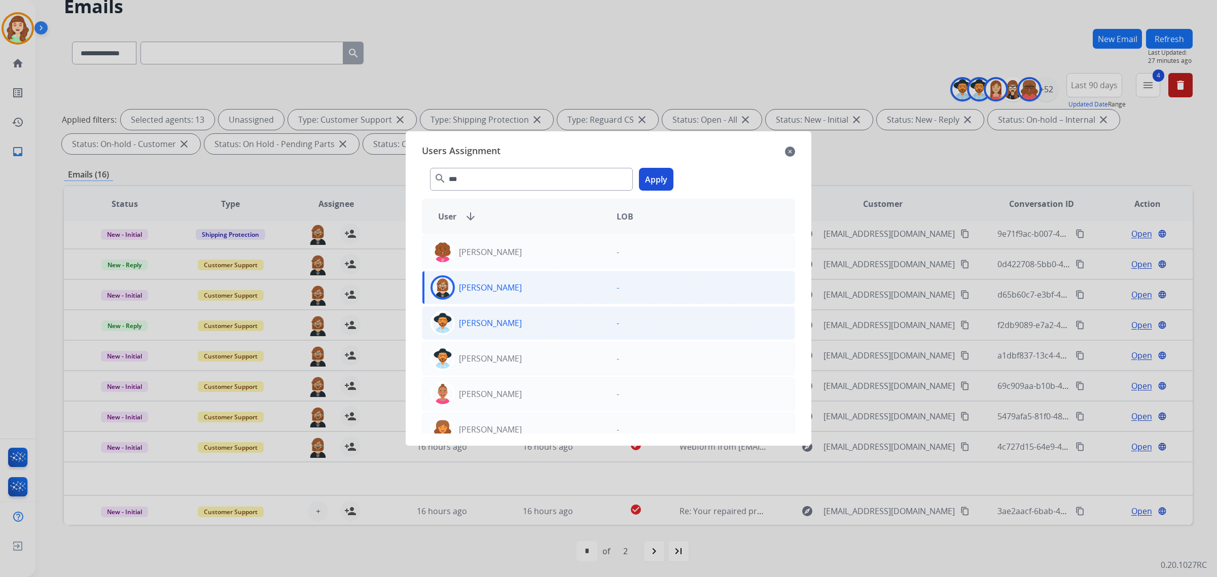
drag, startPoint x: 653, startPoint y: 181, endPoint x: 642, endPoint y: 333, distance: 152.5
click at [653, 188] on button "Apply" at bounding box center [656, 179] width 34 height 23
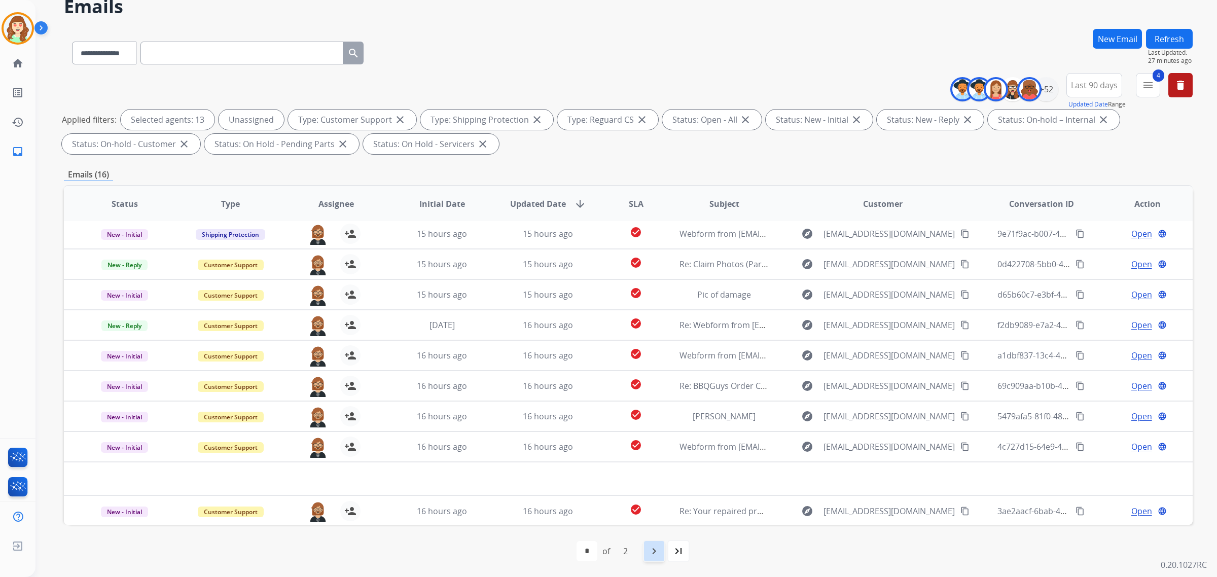
click at [646, 548] on div "navigate_next" at bounding box center [654, 551] width 22 height 22
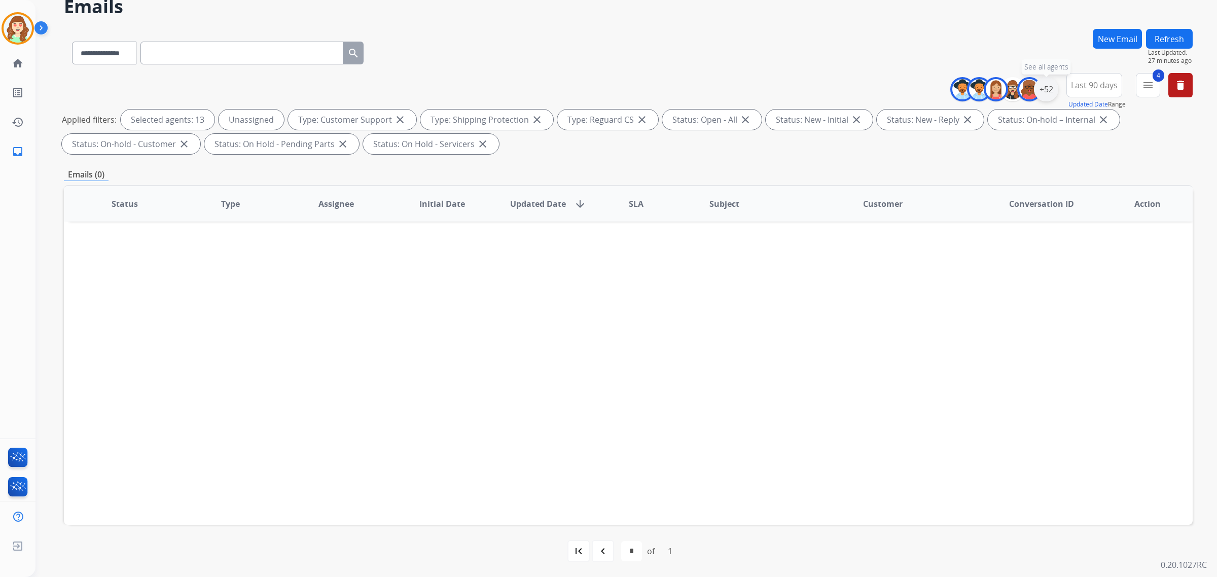
click at [1043, 90] on div "+52" at bounding box center [1046, 89] width 24 height 24
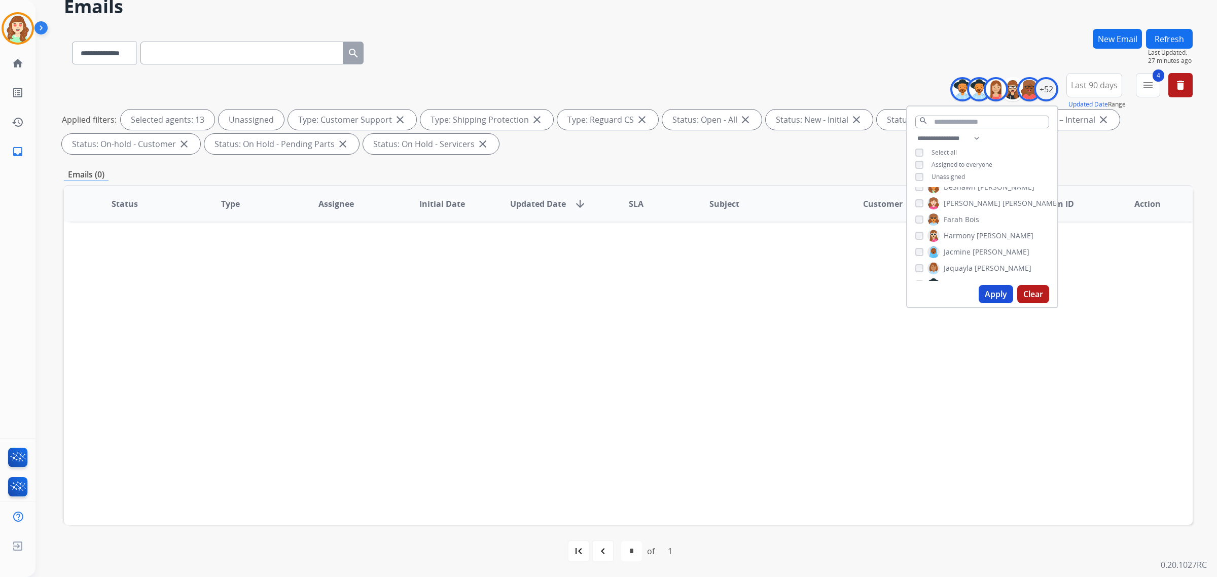
click at [988, 285] on button "Apply" at bounding box center [996, 294] width 34 height 18
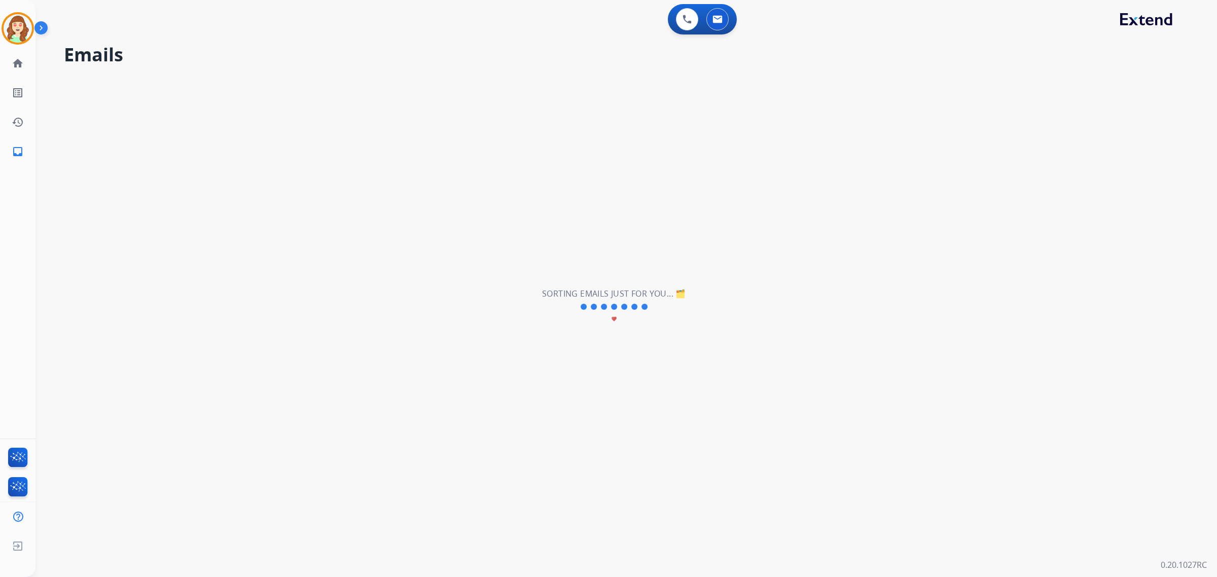
scroll to position [0, 0]
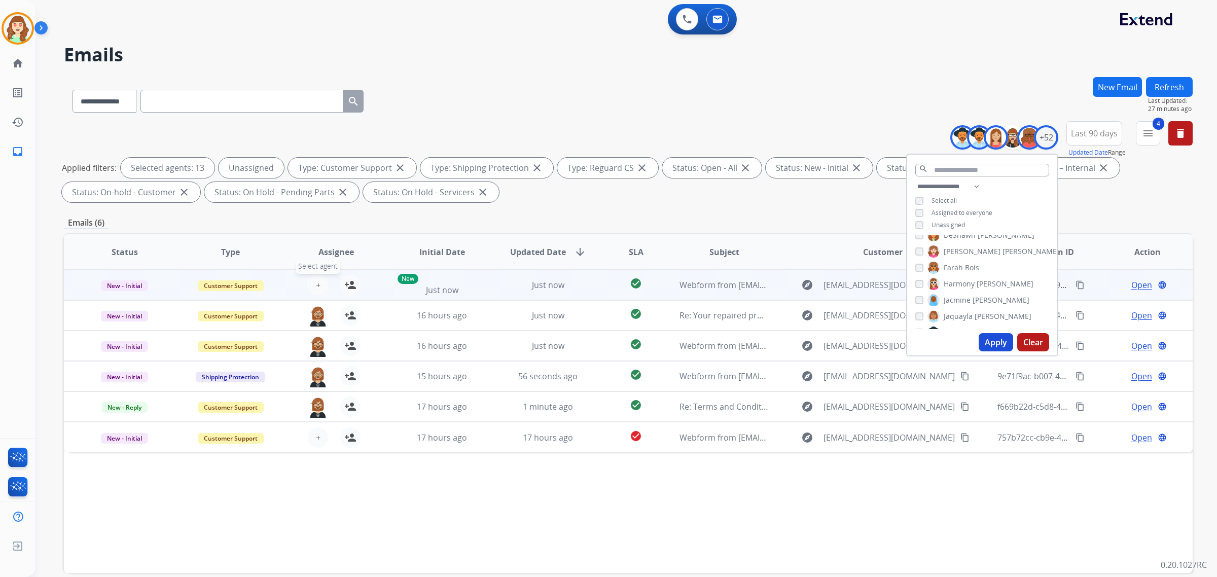
click at [320, 282] on button "+ Select agent" at bounding box center [318, 285] width 20 height 20
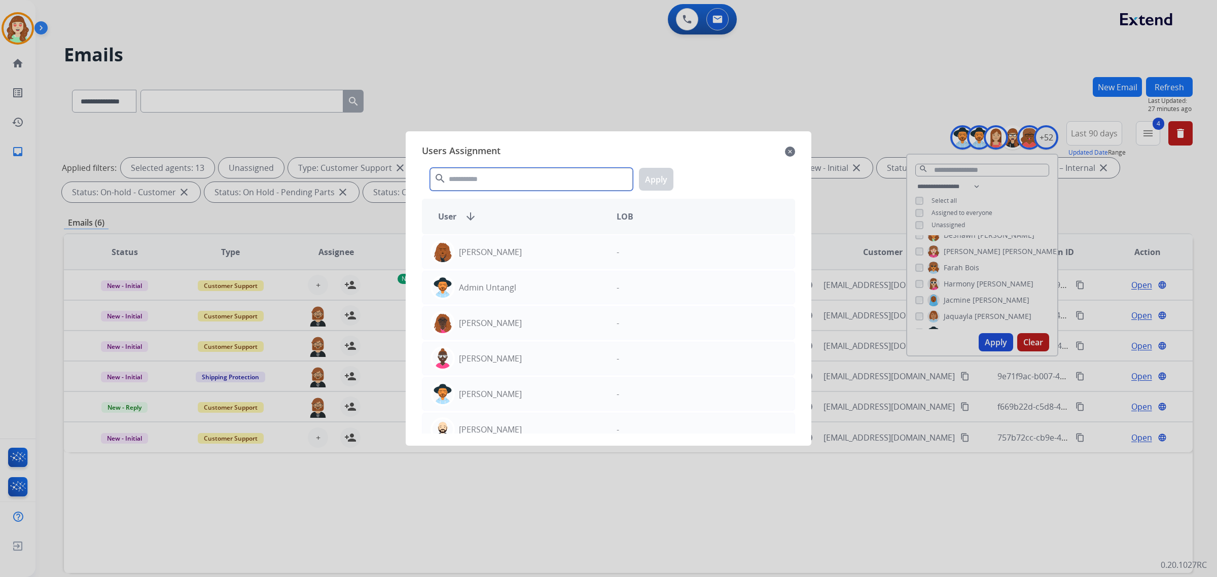
drag, startPoint x: 515, startPoint y: 170, endPoint x: 581, endPoint y: 173, distance: 65.5
click at [515, 170] on input "text" at bounding box center [531, 179] width 203 height 23
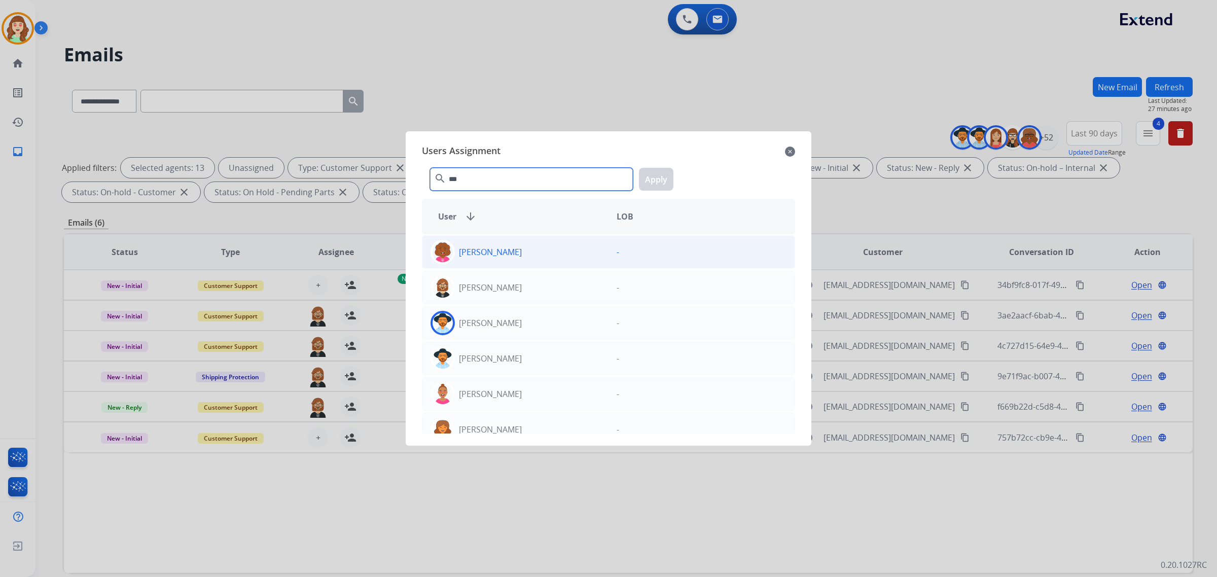
type input "***"
click at [543, 288] on div "[PERSON_NAME]" at bounding box center [515, 287] width 186 height 24
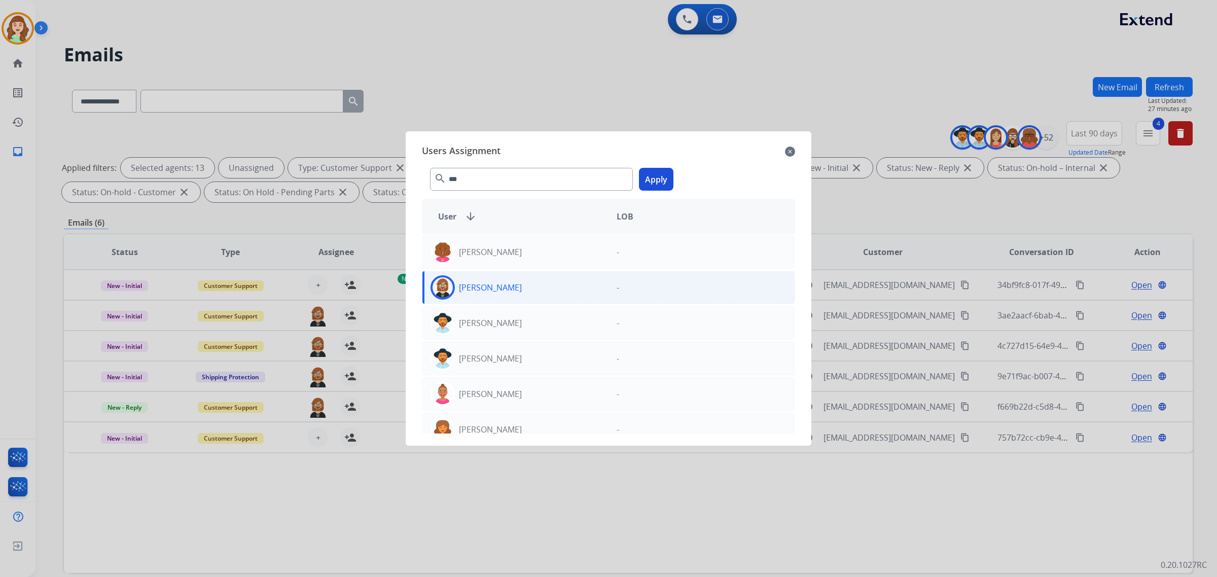
click at [642, 182] on button "Apply" at bounding box center [656, 179] width 34 height 23
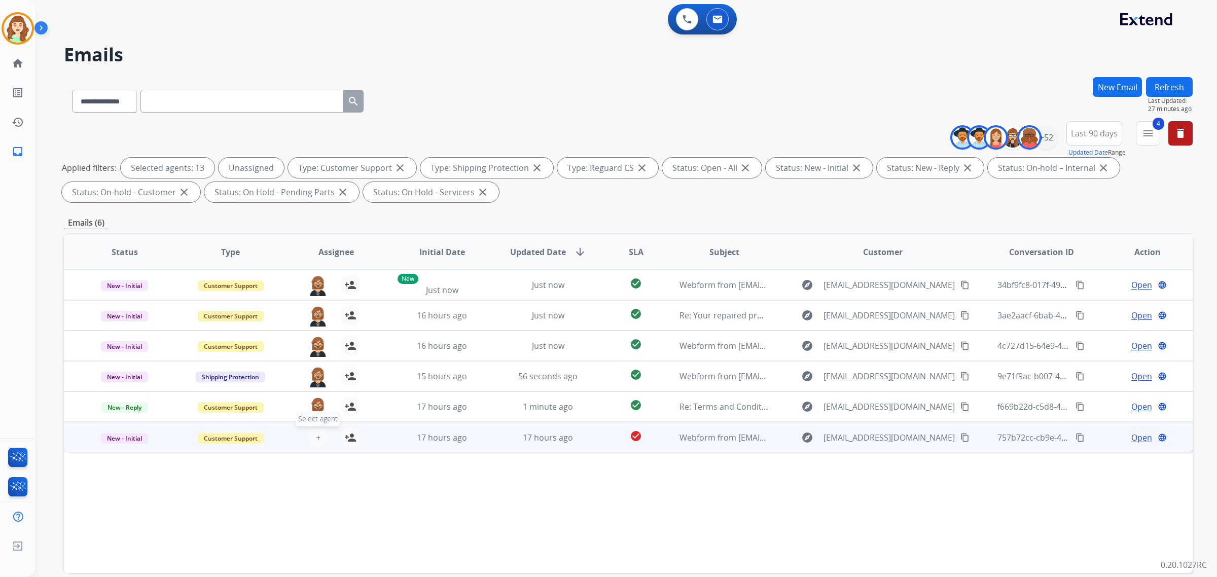
click at [311, 430] on button "+ Select agent" at bounding box center [318, 438] width 20 height 20
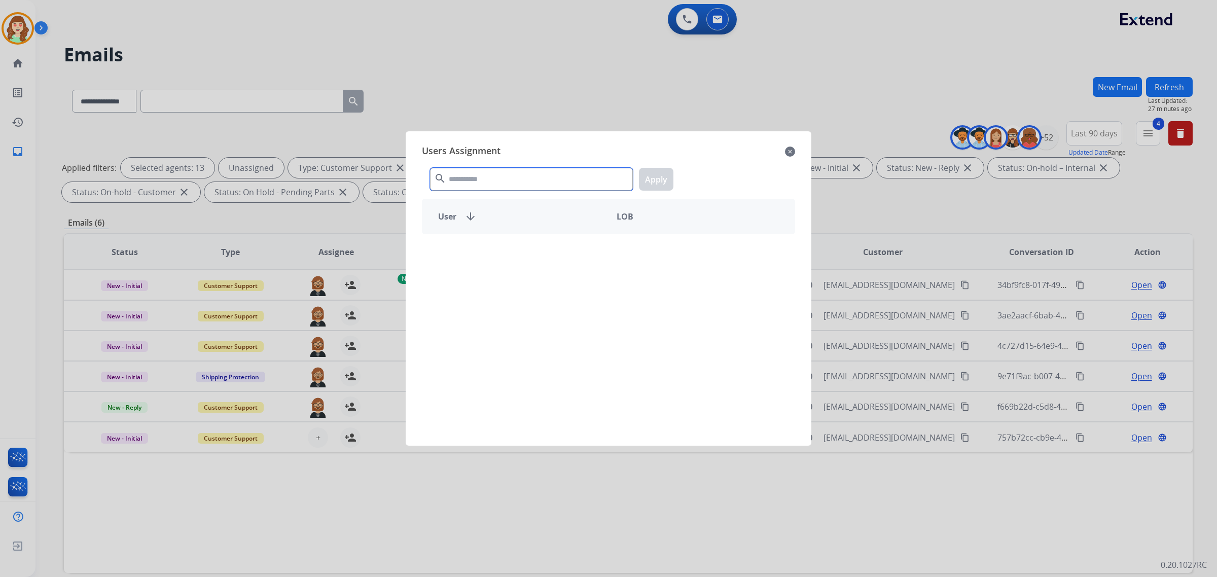
click at [516, 180] on input "text" at bounding box center [531, 179] width 203 height 23
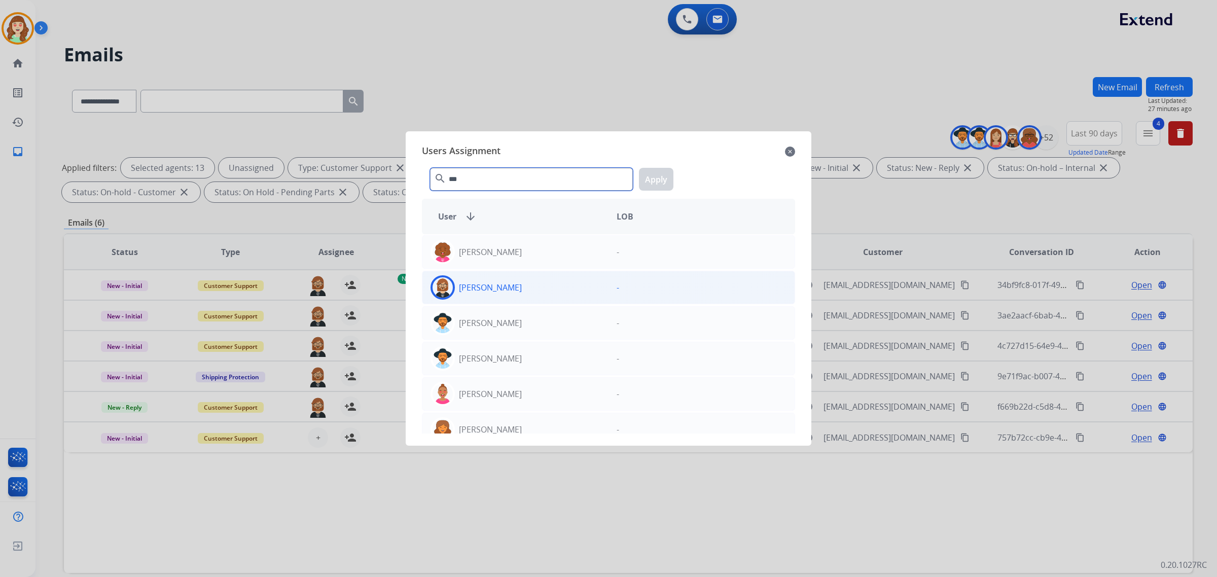
type input "***"
click at [501, 292] on p "[PERSON_NAME]" at bounding box center [490, 287] width 63 height 12
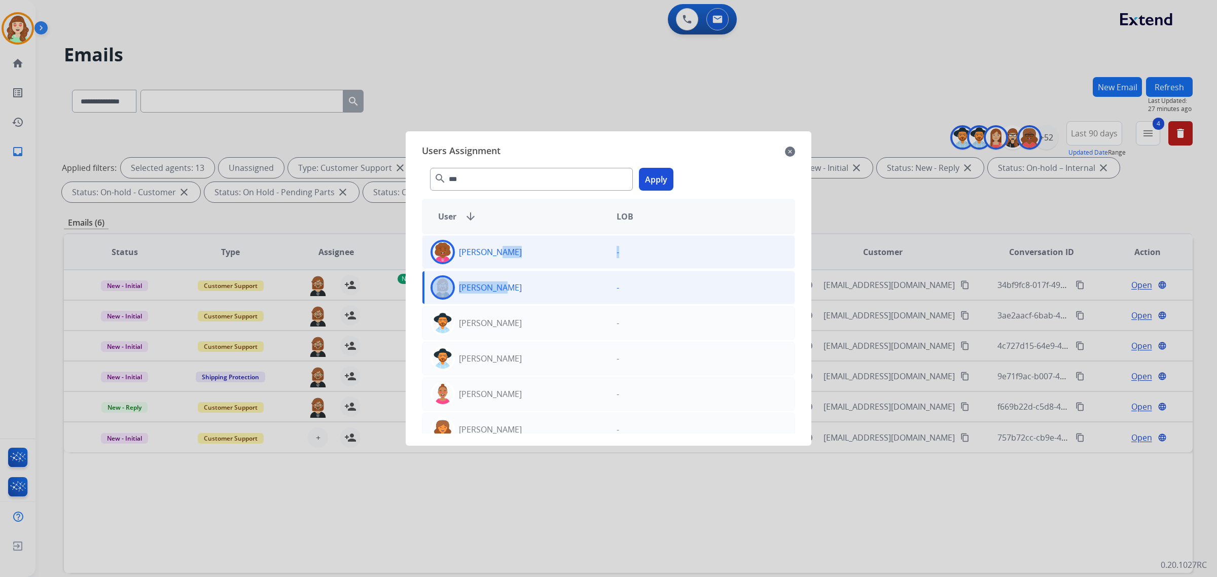
drag, startPoint x: 496, startPoint y: 282, endPoint x: 536, endPoint y: 238, distance: 59.6
click at [518, 247] on div "Cheyanne Kent - Ken Lewton - Kendra Swarn - Kenneth Cobb - Latoya Kennedy - Par…" at bounding box center [608, 333] width 373 height 199
click at [651, 171] on button "Apply" at bounding box center [656, 179] width 34 height 23
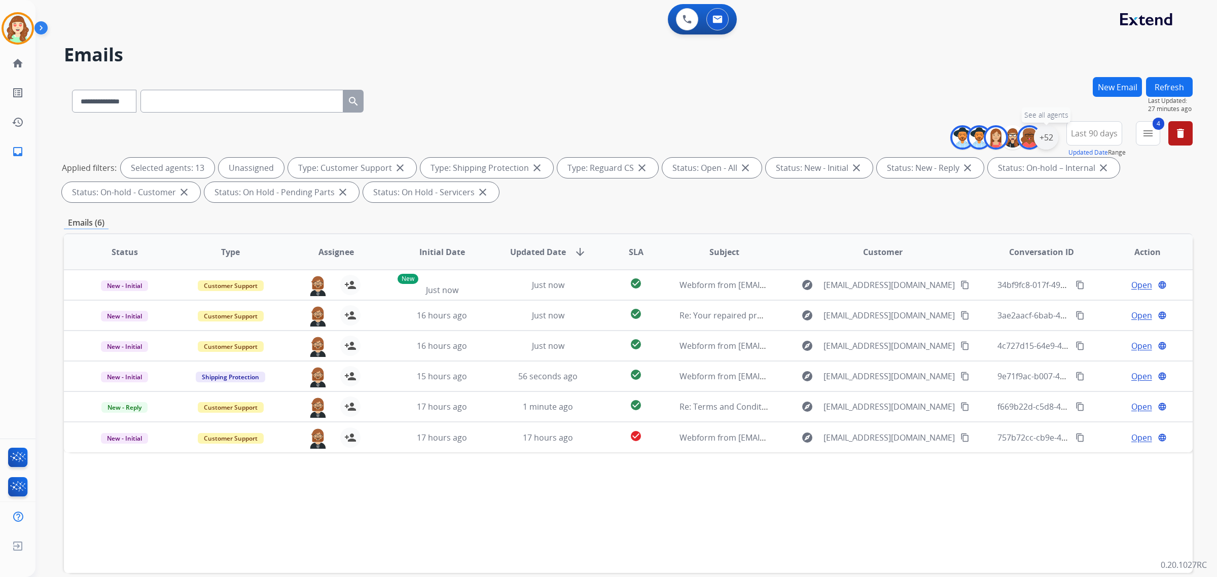
click at [1040, 141] on div "+52" at bounding box center [1046, 137] width 24 height 24
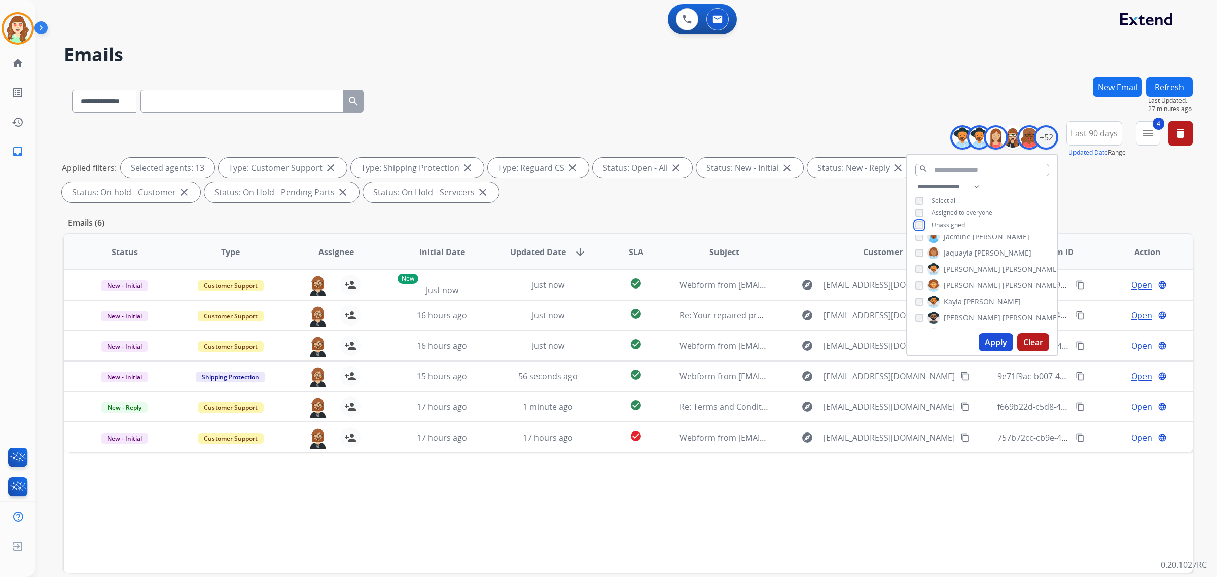
scroll to position [380, 0]
click at [917, 274] on div "[PERSON_NAME]" at bounding box center [973, 271] width 115 height 12
click at [919, 275] on div "[PERSON_NAME] [PERSON_NAME] [PERSON_NAME] [PERSON_NAME] [PERSON_NAME] [PERSON_N…" at bounding box center [982, 282] width 150 height 94
click at [921, 313] on div "[PERSON_NAME]" at bounding box center [947, 319] width 63 height 12
click at [993, 335] on button "Apply" at bounding box center [996, 342] width 34 height 18
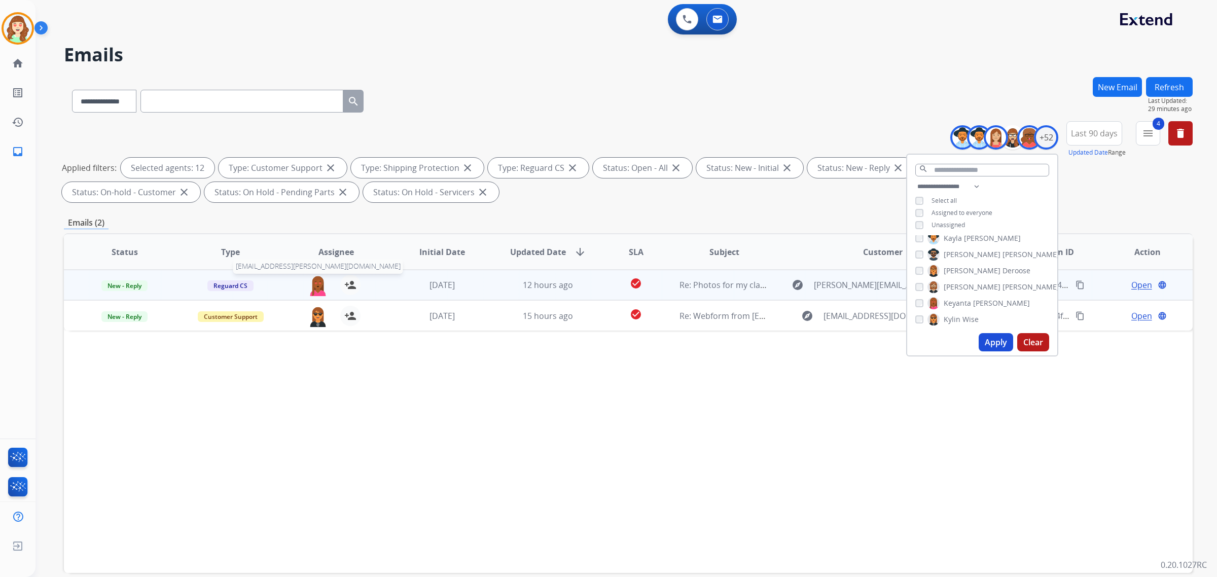
click at [315, 285] on img at bounding box center [318, 285] width 20 height 21
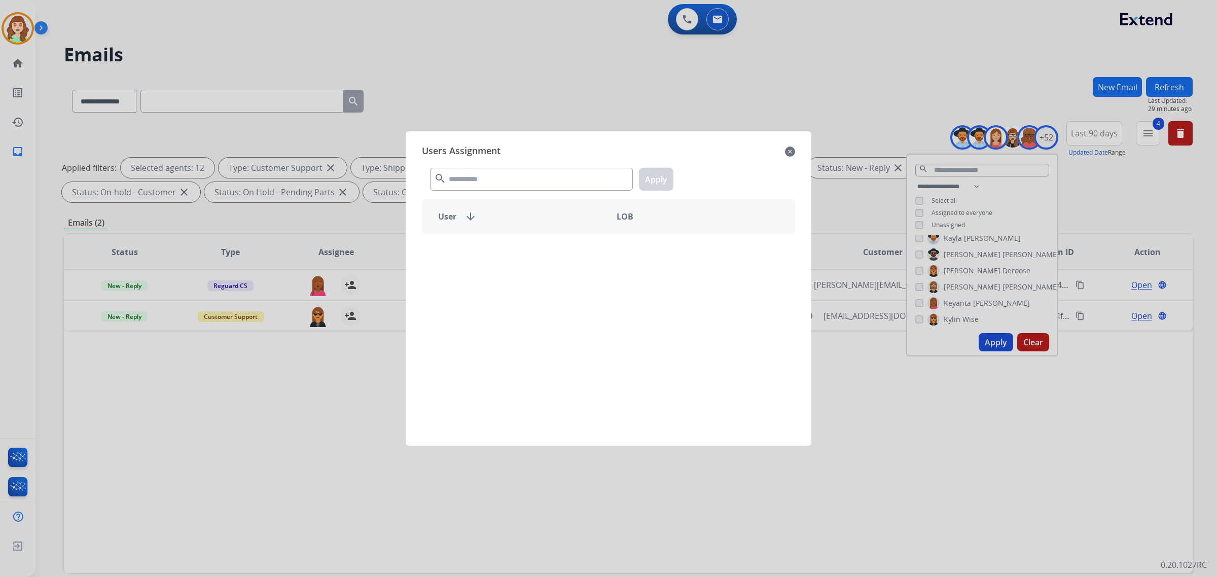
click at [545, 165] on div "search Apply" at bounding box center [608, 177] width 373 height 35
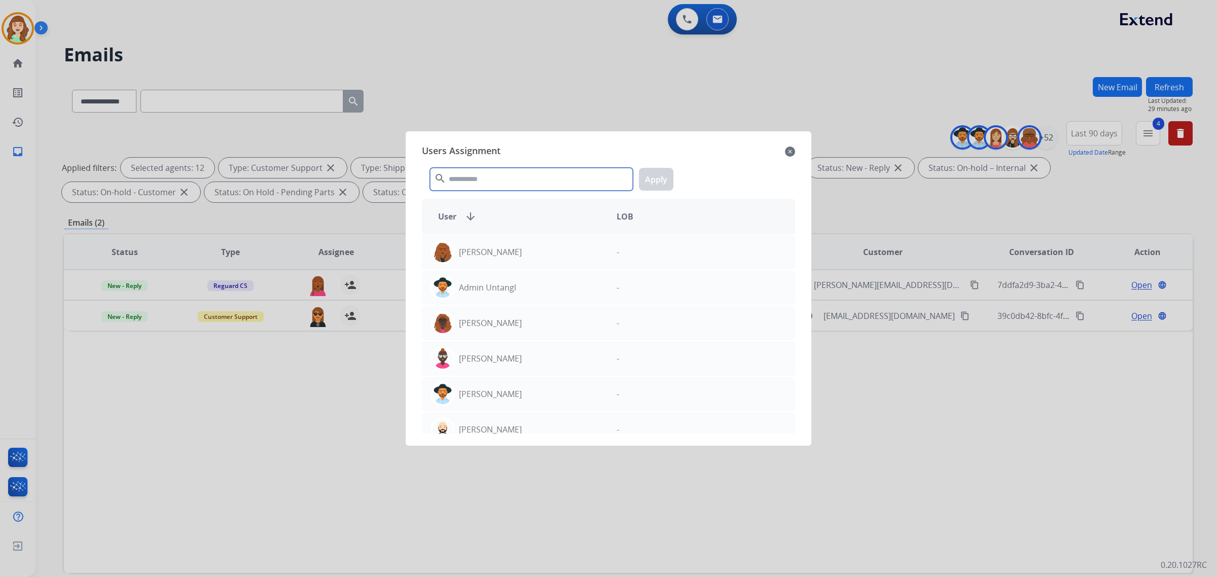
click at [523, 184] on input "text" at bounding box center [531, 179] width 203 height 23
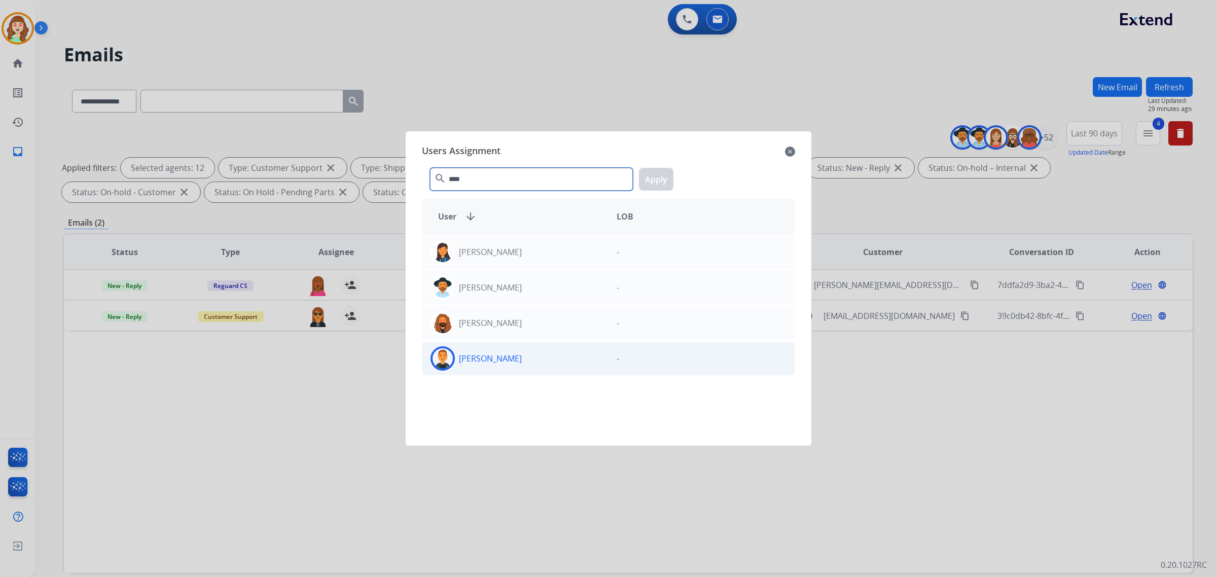
type input "****"
click at [518, 363] on div "[PERSON_NAME]" at bounding box center [515, 358] width 186 height 24
click at [665, 181] on button "Apply" at bounding box center [656, 179] width 34 height 23
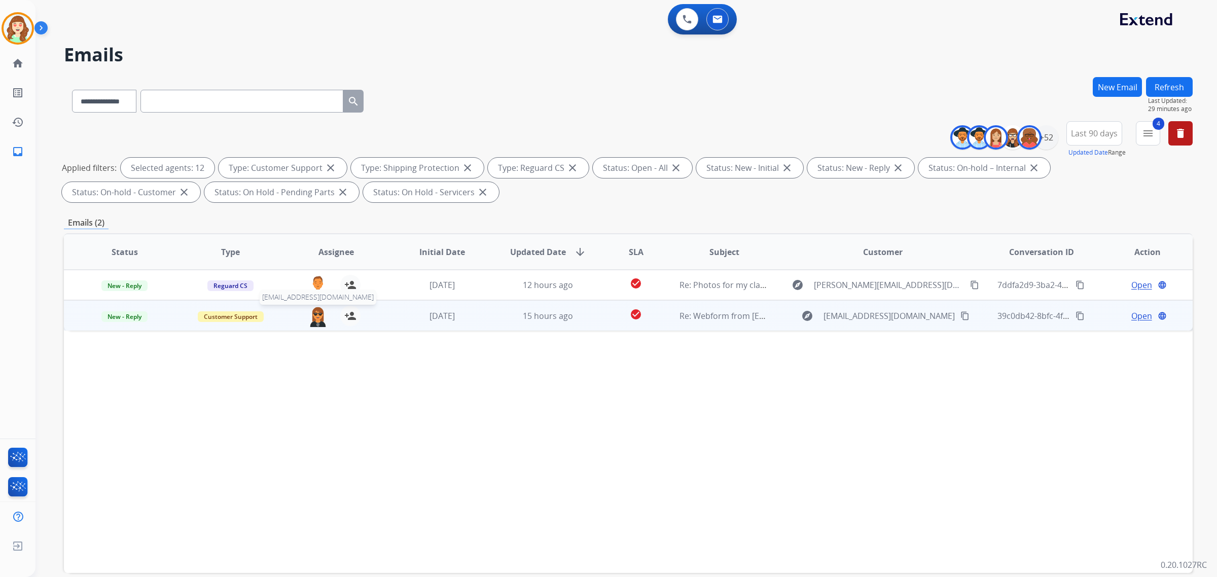
click at [315, 317] on img at bounding box center [318, 316] width 20 height 21
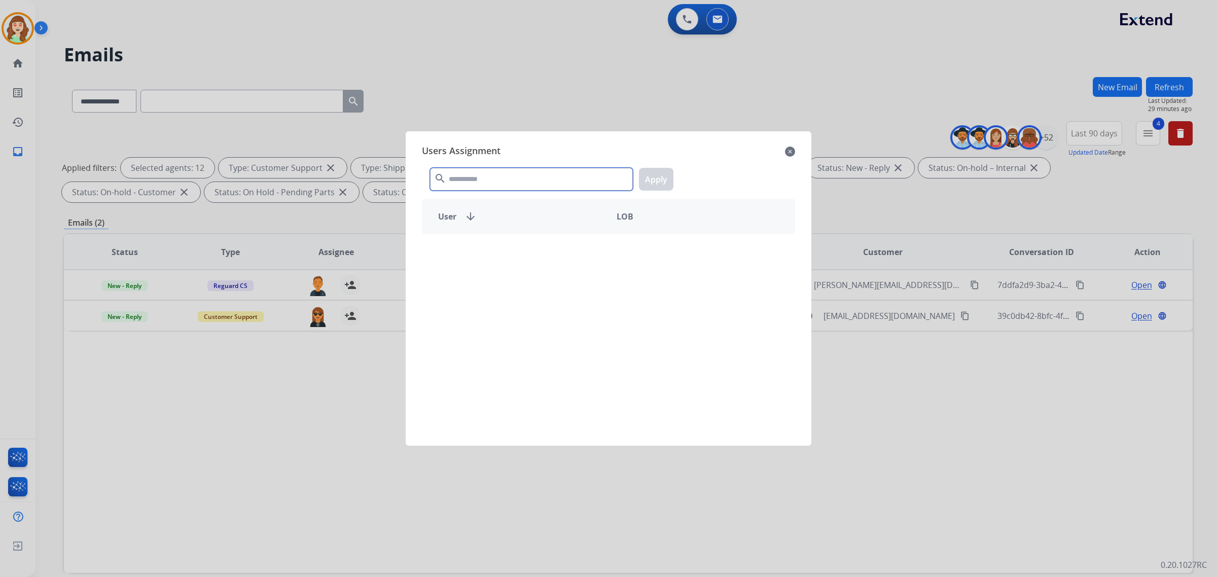
click at [488, 179] on input "text" at bounding box center [531, 179] width 203 height 23
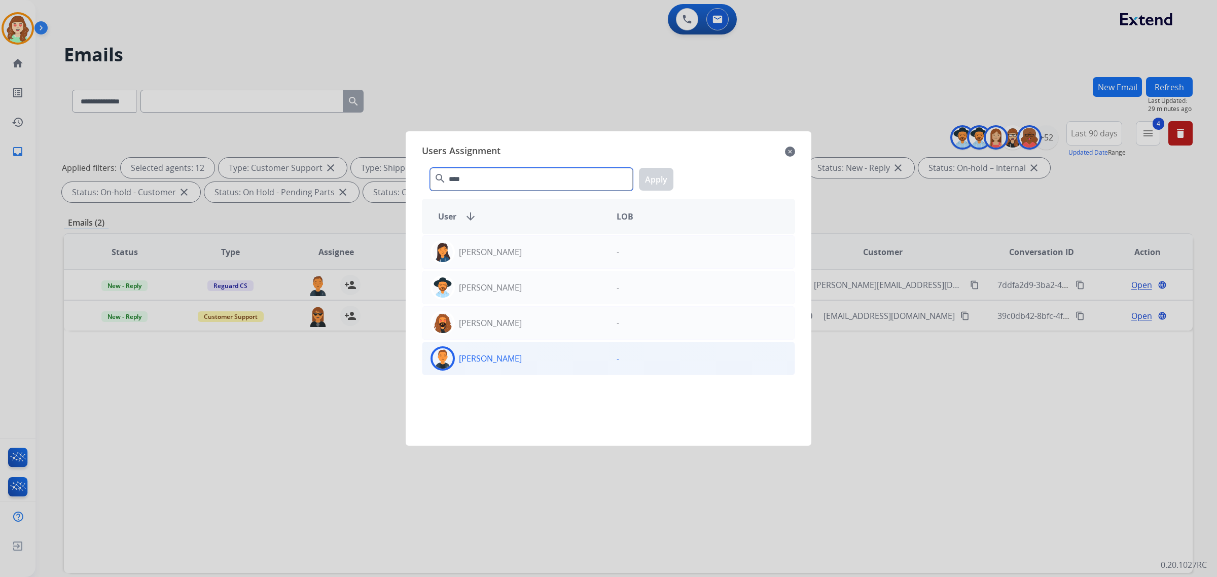
type input "****"
click at [530, 354] on div "[PERSON_NAME]" at bounding box center [515, 358] width 186 height 24
click at [655, 190] on button "Apply" at bounding box center [656, 179] width 34 height 23
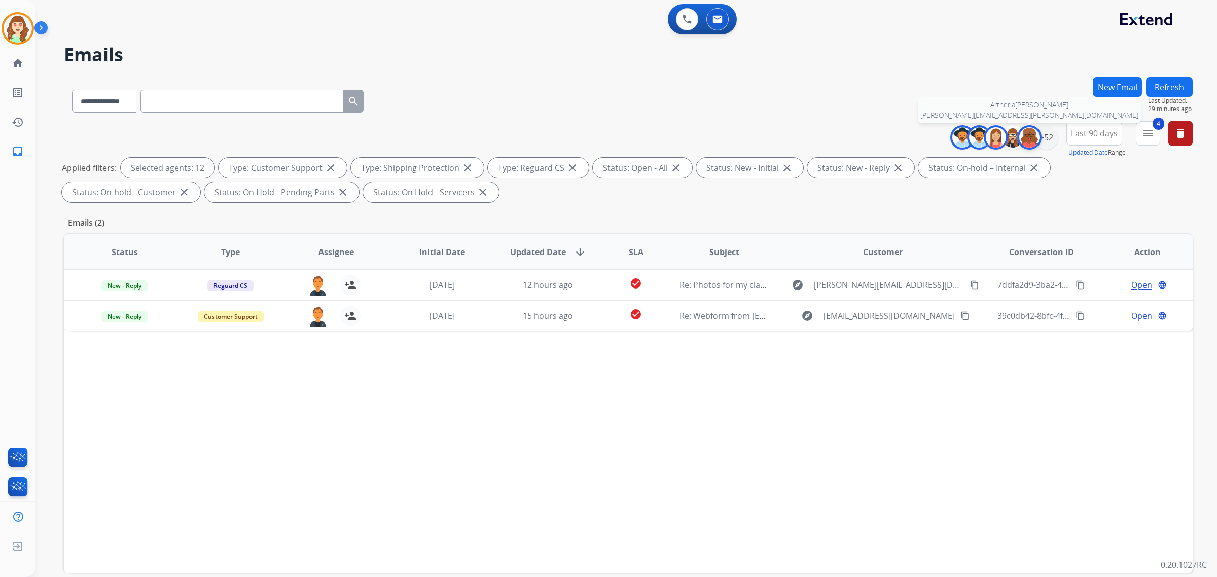
click at [1029, 135] on img at bounding box center [1029, 137] width 20 height 20
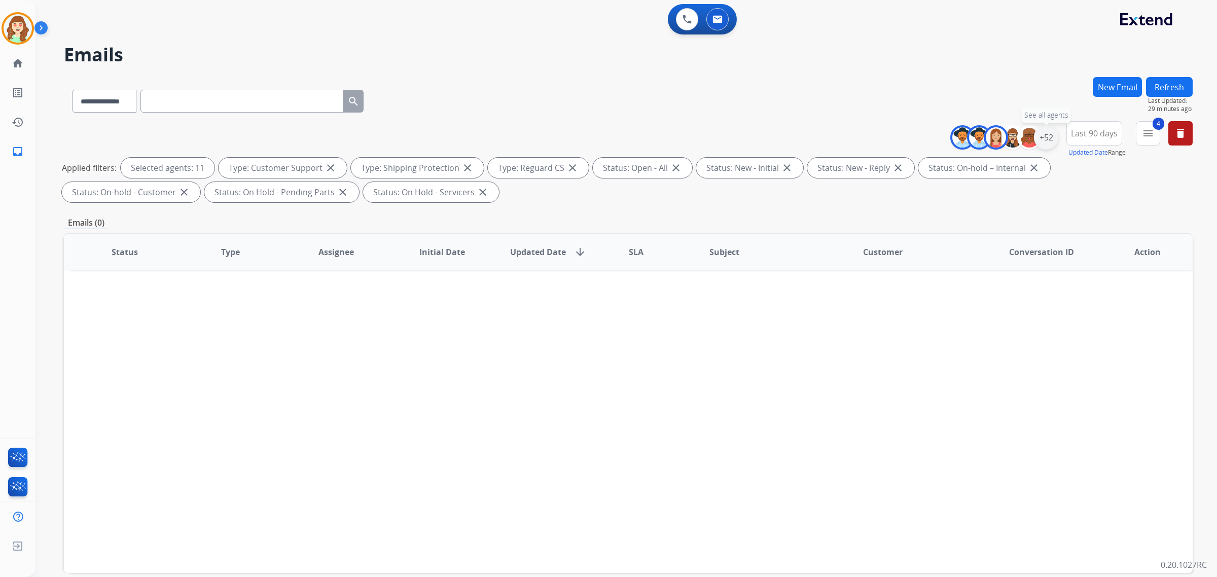
click at [1049, 141] on div "+52" at bounding box center [1046, 137] width 24 height 24
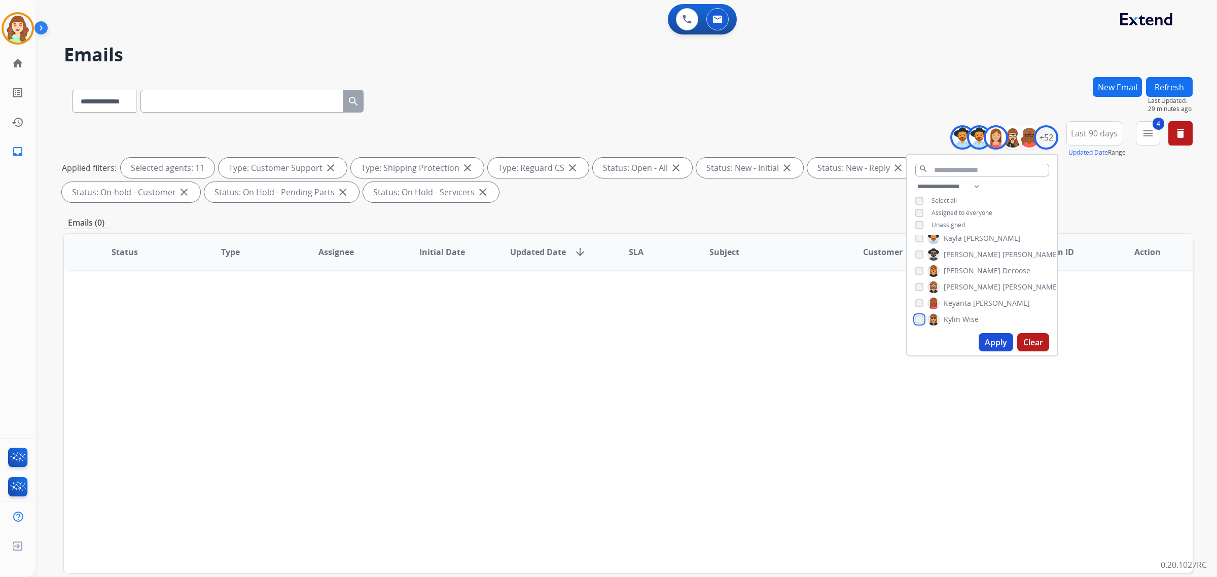
scroll to position [444, 0]
click at [913, 320] on div "[PERSON_NAME] [PERSON_NAME] [PERSON_NAME] [PERSON_NAME] [PERSON_NAME] [PERSON_N…" at bounding box center [982, 282] width 150 height 94
click at [922, 317] on div "[PERSON_NAME]" at bounding box center [988, 321] width 144 height 12
click at [990, 341] on button "Apply" at bounding box center [996, 342] width 34 height 18
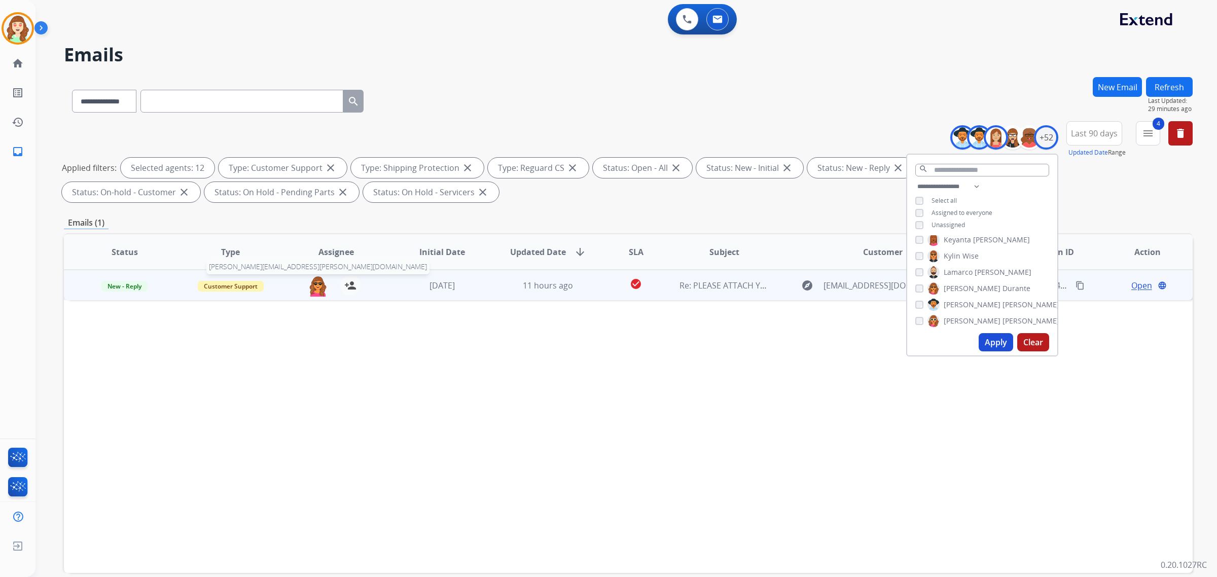
click at [314, 281] on img at bounding box center [318, 285] width 20 height 21
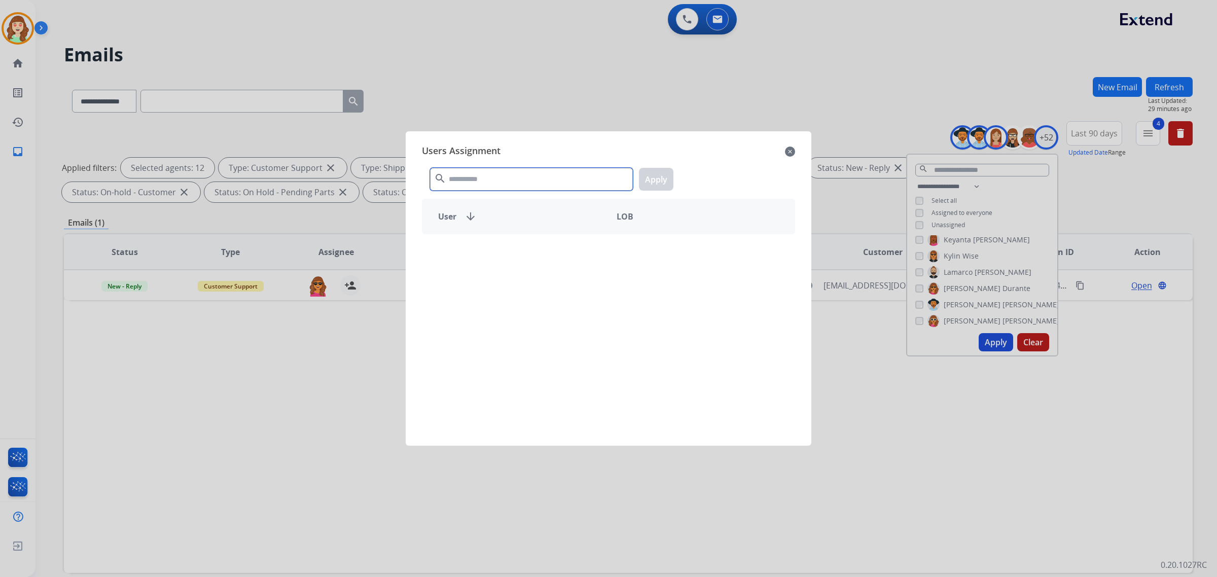
click at [490, 180] on input "text" at bounding box center [531, 179] width 203 height 23
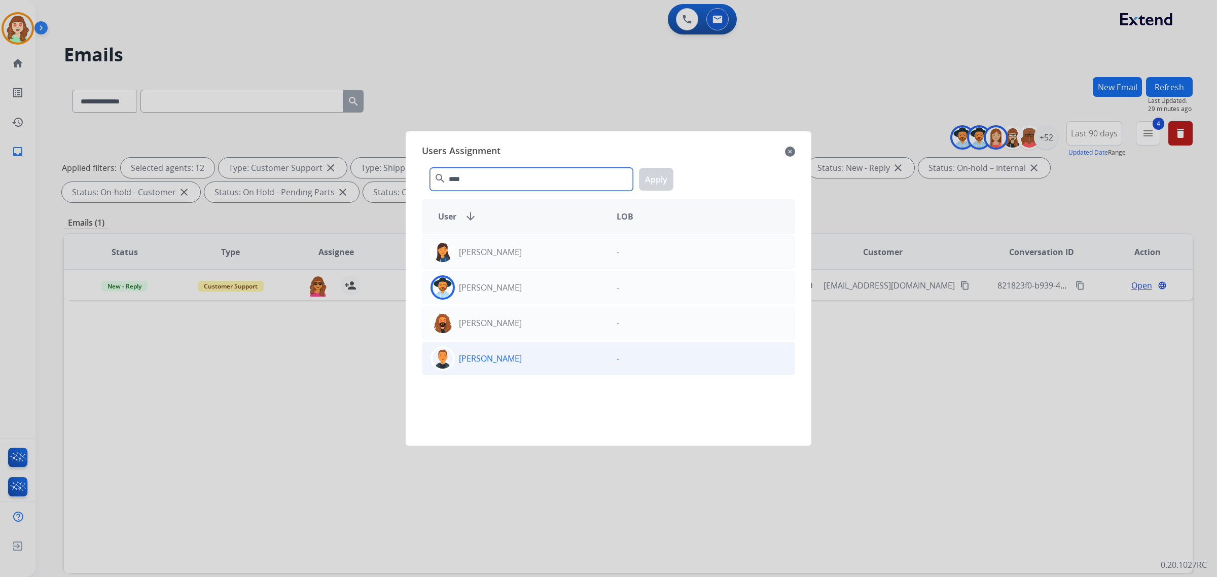
type input "****"
click at [536, 360] on div "[PERSON_NAME]" at bounding box center [515, 358] width 186 height 24
click at [655, 185] on button "Apply" at bounding box center [656, 179] width 34 height 23
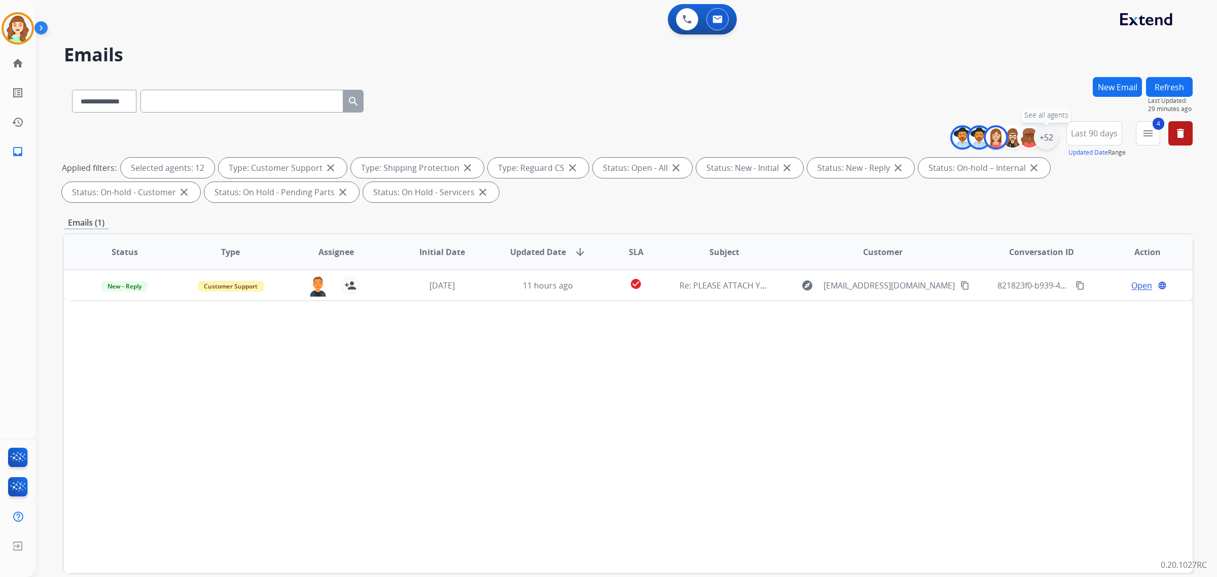
click at [1048, 137] on div "+52" at bounding box center [1046, 137] width 24 height 24
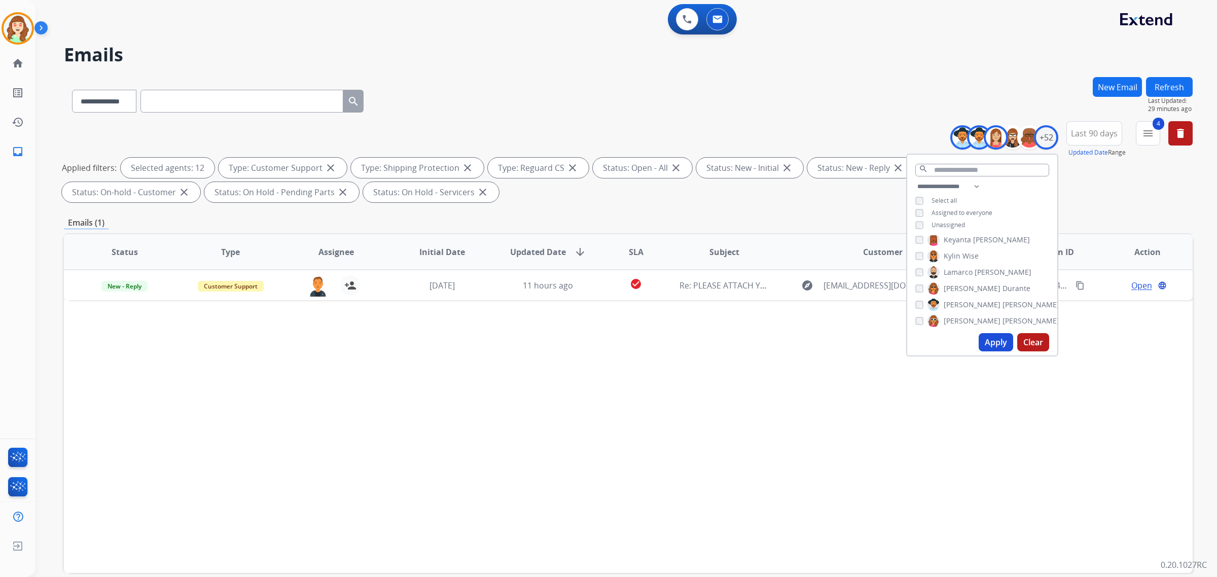
scroll to position [507, 0]
click at [984, 337] on button "Apply" at bounding box center [996, 342] width 34 height 18
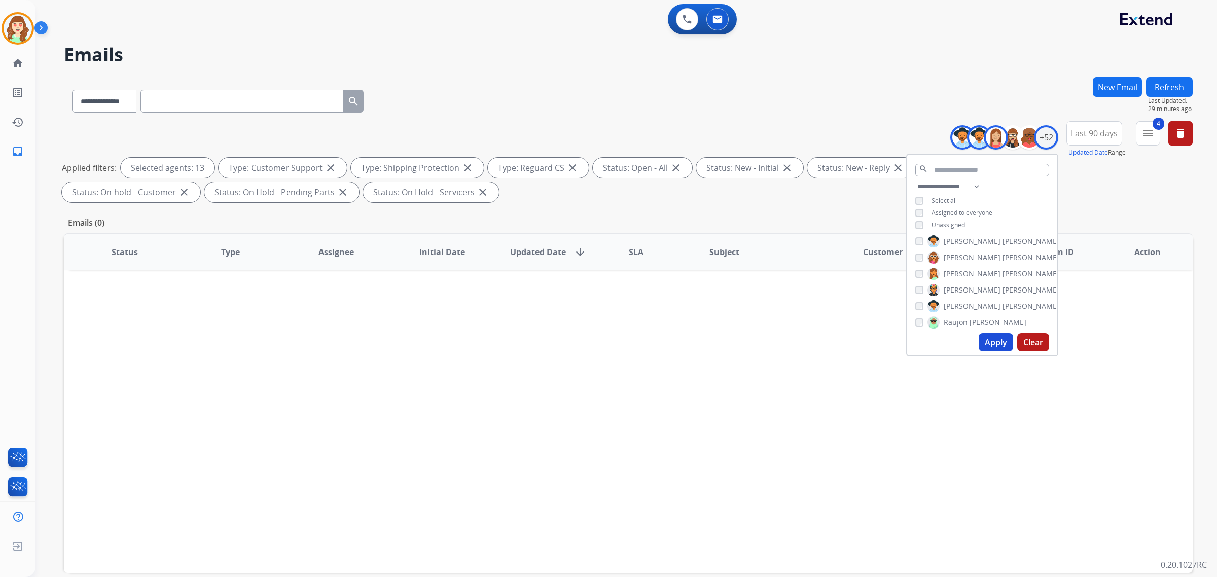
scroll to position [571, 0]
click at [993, 341] on button "Apply" at bounding box center [996, 342] width 34 height 18
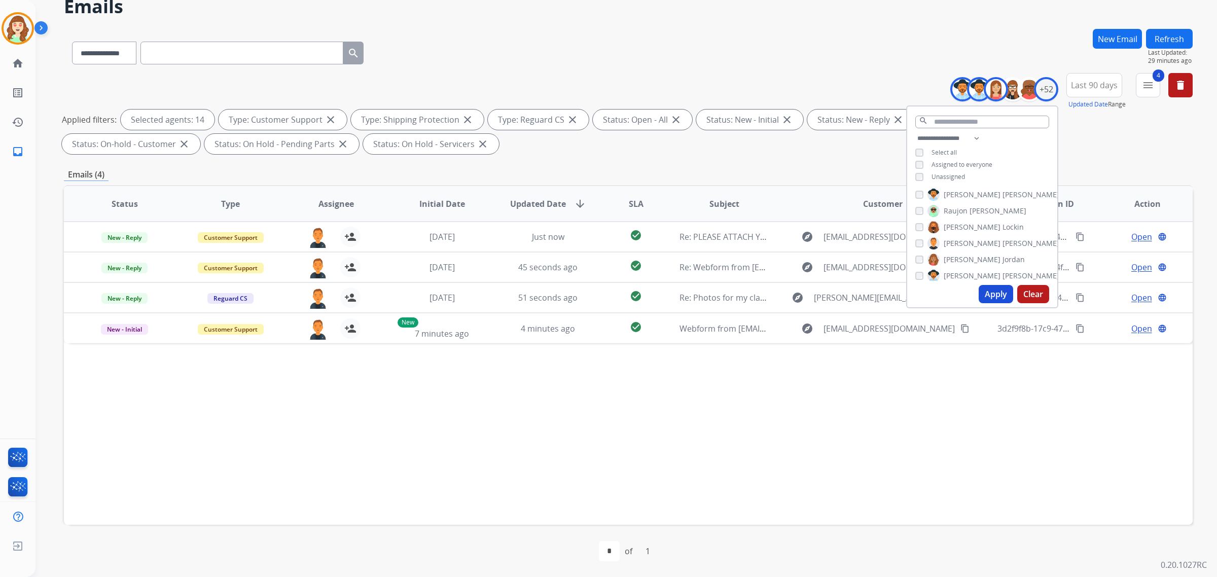
scroll to position [634, 0]
click at [997, 294] on button "Apply" at bounding box center [996, 294] width 34 height 18
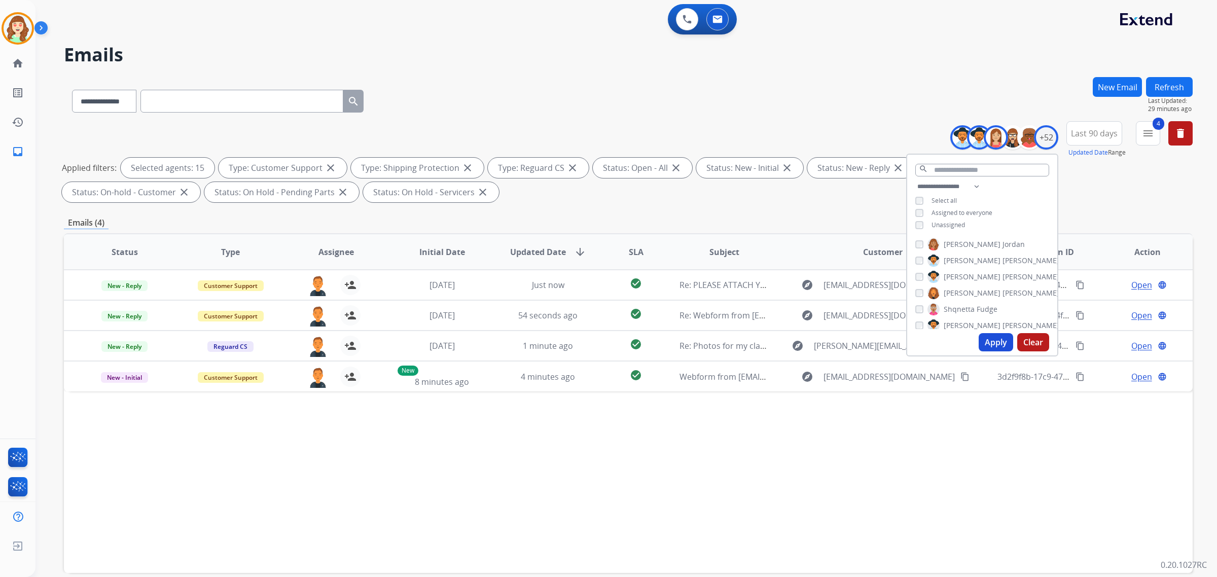
click at [997, 341] on button "Apply" at bounding box center [996, 342] width 34 height 18
click at [916, 312] on div "[PERSON_NAME]" at bounding box center [988, 311] width 144 height 12
click at [990, 339] on button "Apply" at bounding box center [996, 342] width 34 height 18
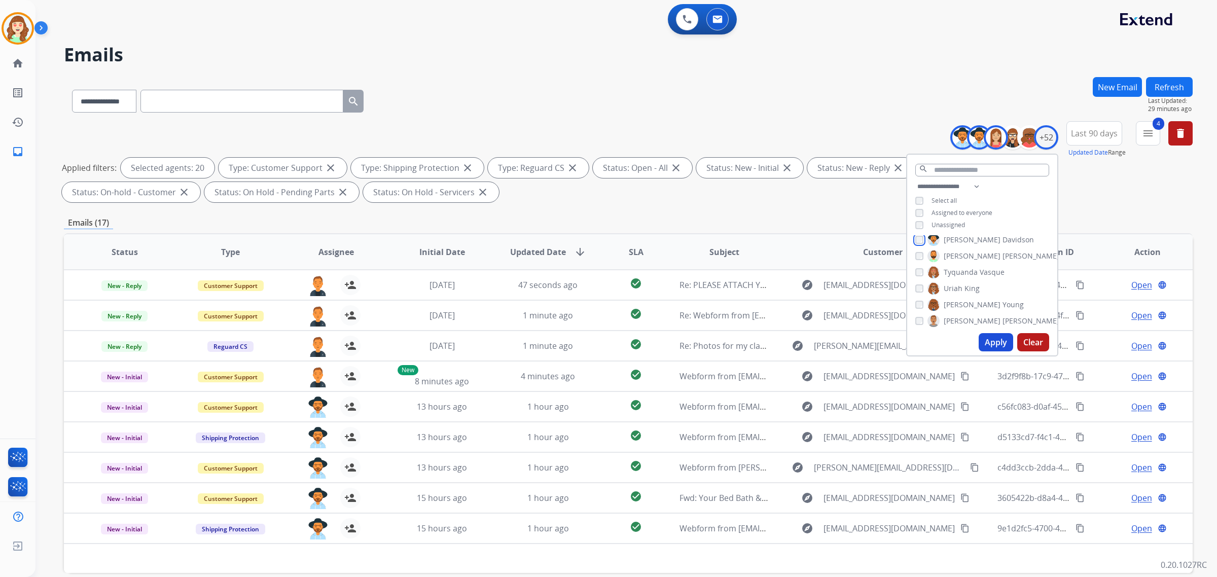
scroll to position [756, 0]
click at [991, 345] on button "Apply" at bounding box center [996, 342] width 34 height 18
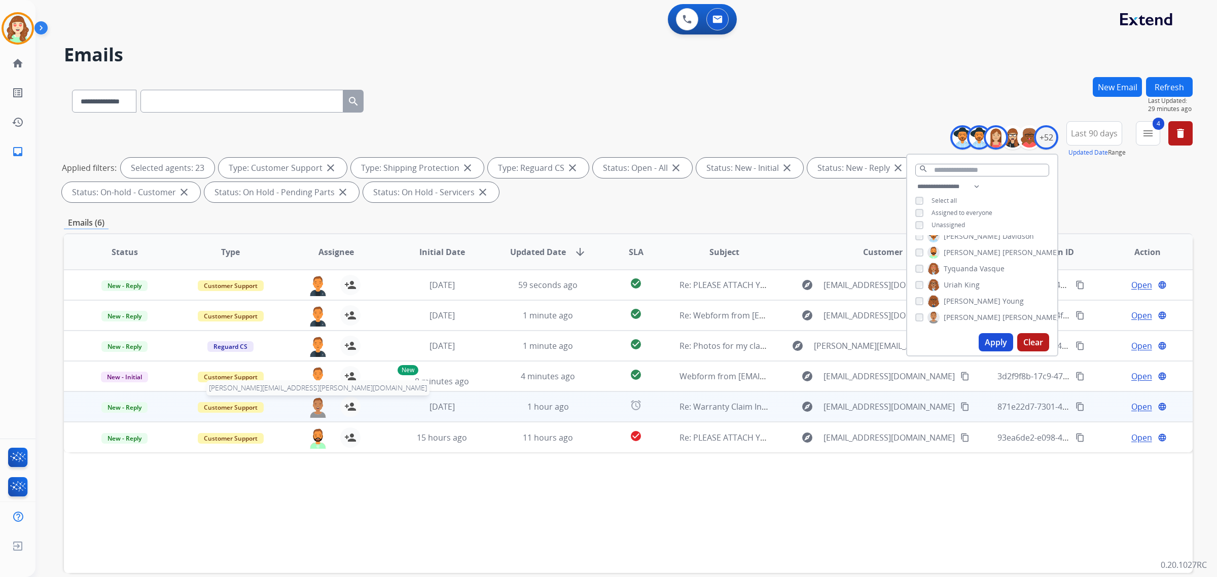
click at [313, 407] on img at bounding box center [318, 407] width 20 height 21
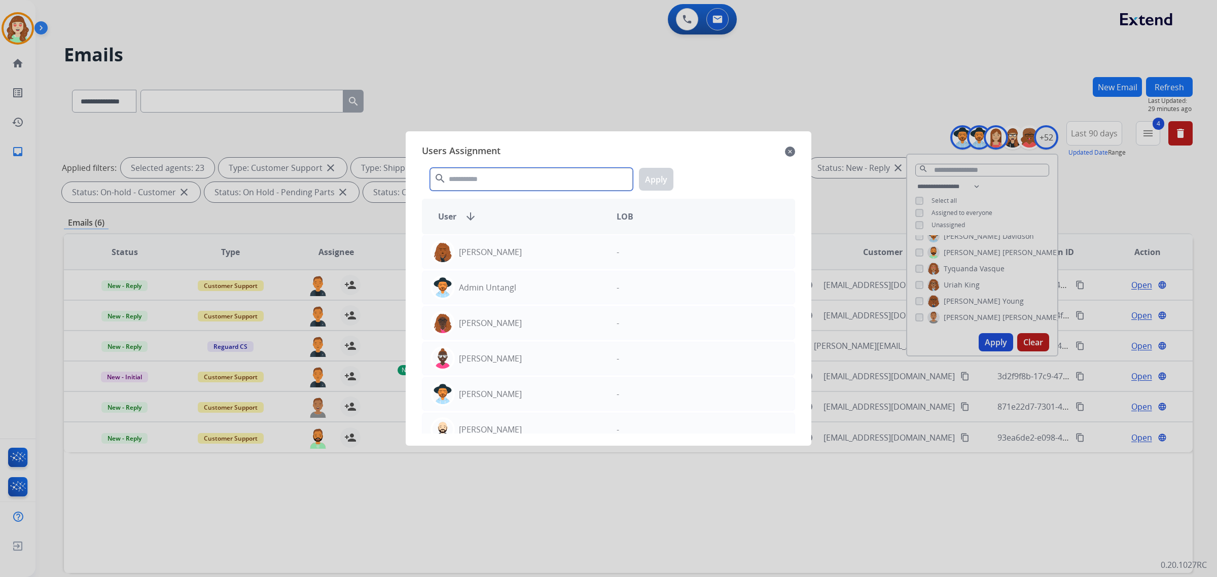
click at [531, 181] on input "text" at bounding box center [531, 179] width 203 height 23
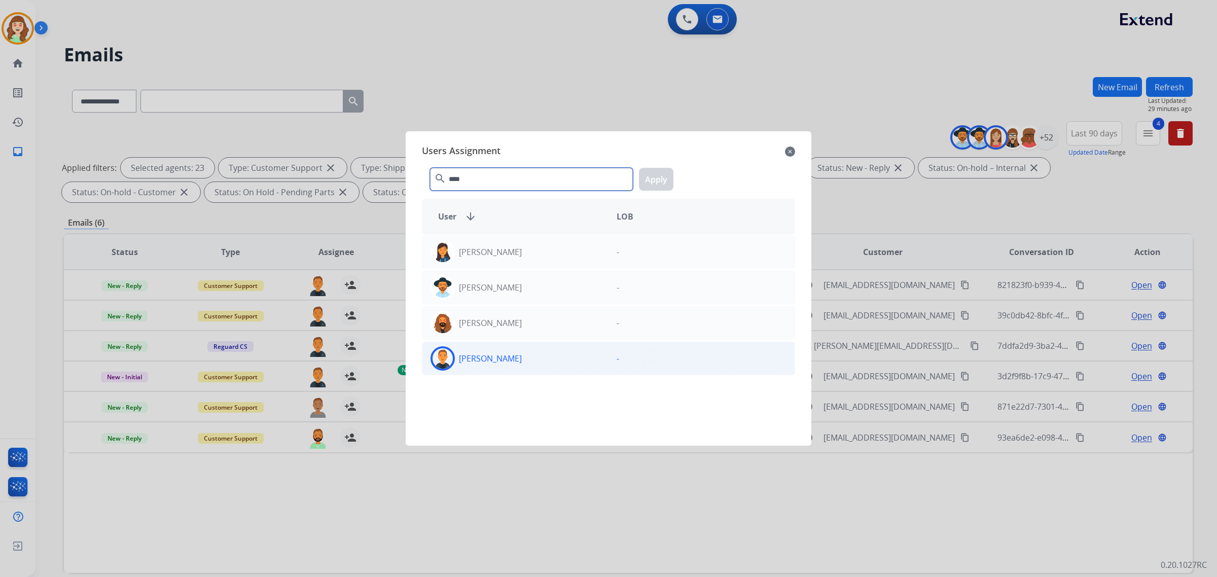
type input "****"
click at [558, 358] on div "[PERSON_NAME]" at bounding box center [515, 358] width 186 height 24
click at [660, 180] on button "Apply" at bounding box center [656, 179] width 34 height 23
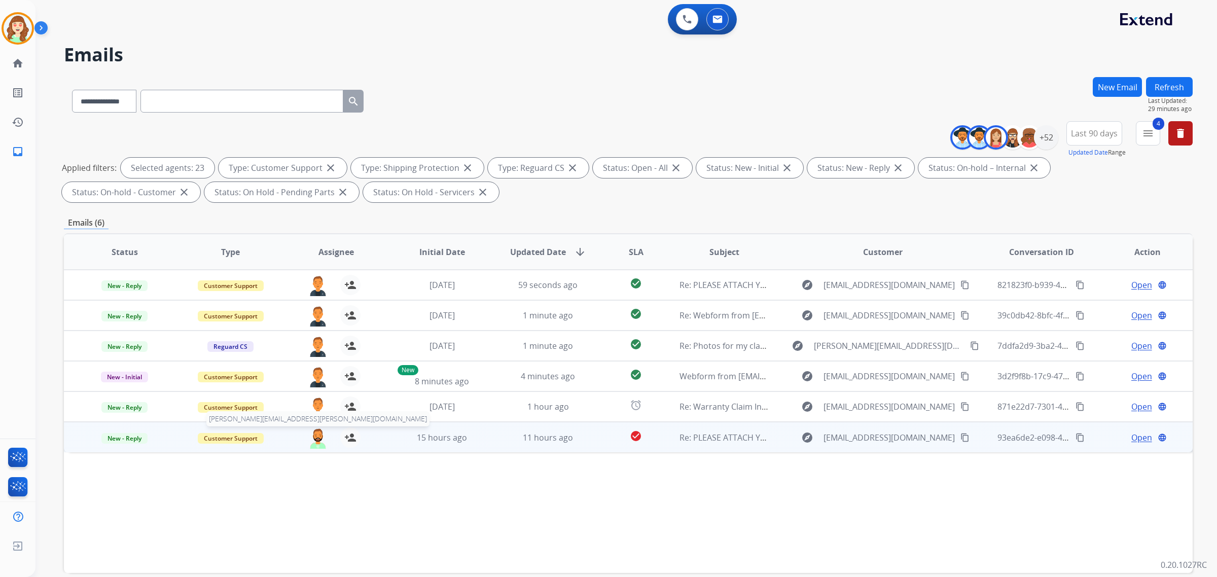
click at [316, 438] on img at bounding box center [318, 438] width 20 height 21
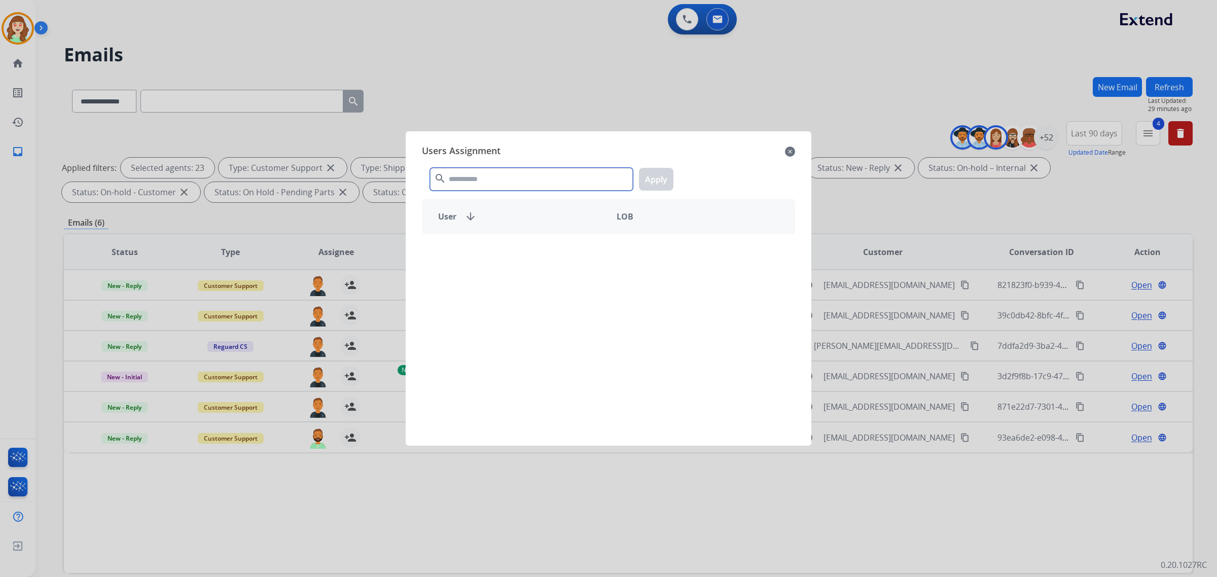
click at [474, 186] on input "text" at bounding box center [531, 179] width 203 height 23
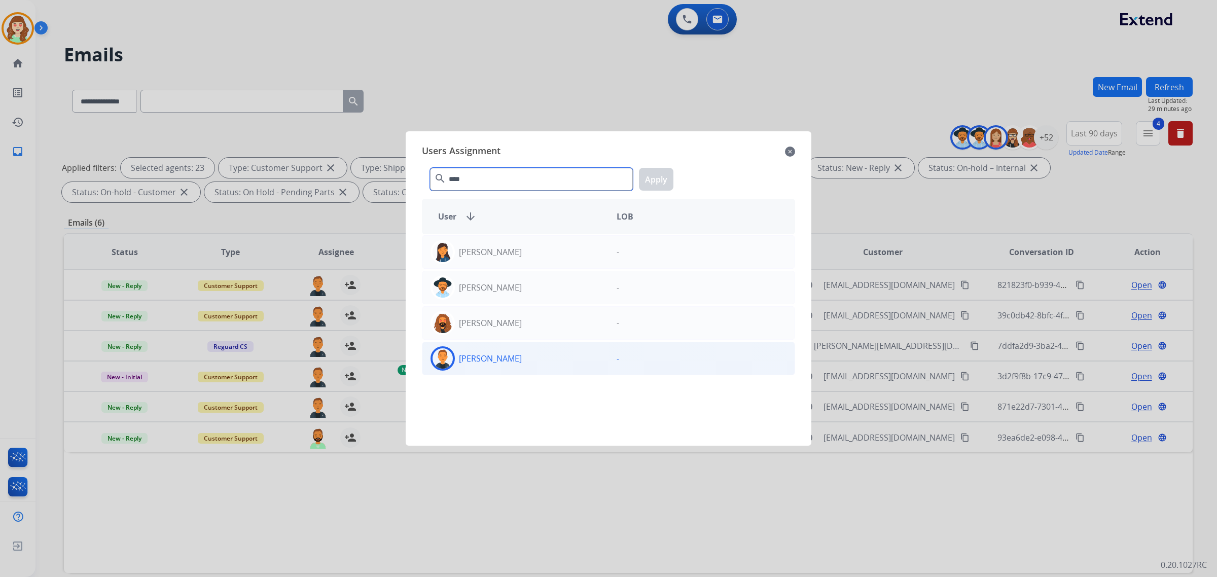
type input "****"
drag, startPoint x: 544, startPoint y: 363, endPoint x: 652, endPoint y: 164, distance: 226.7
click at [544, 363] on div "[PERSON_NAME]" at bounding box center [515, 358] width 186 height 24
click at [659, 183] on button "Apply" at bounding box center [656, 179] width 34 height 23
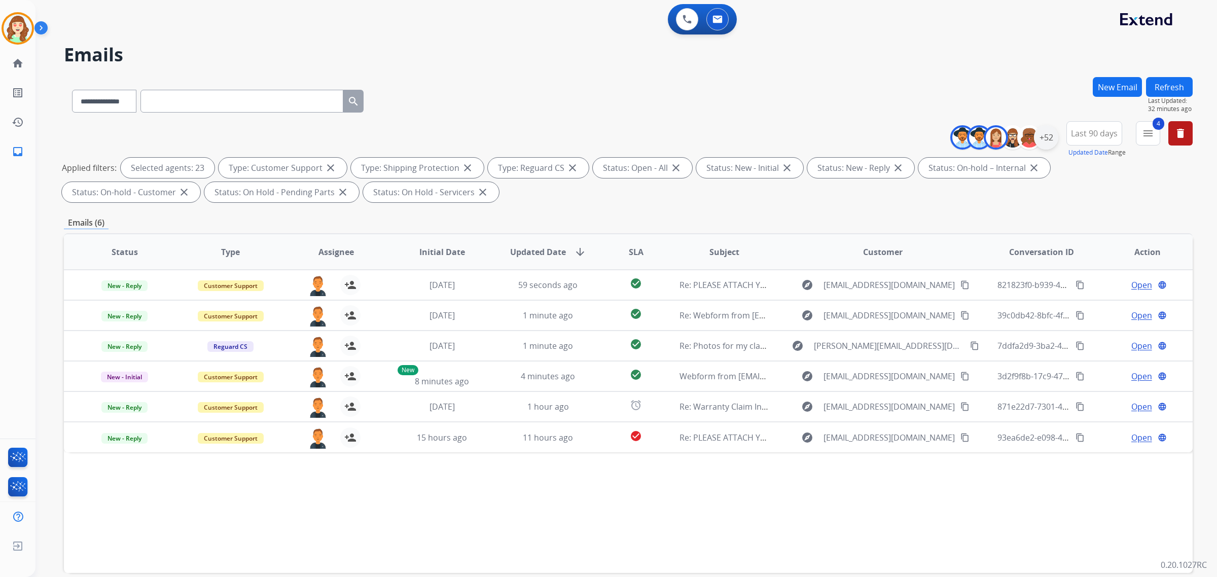
click at [1049, 140] on div "+52" at bounding box center [1046, 137] width 24 height 24
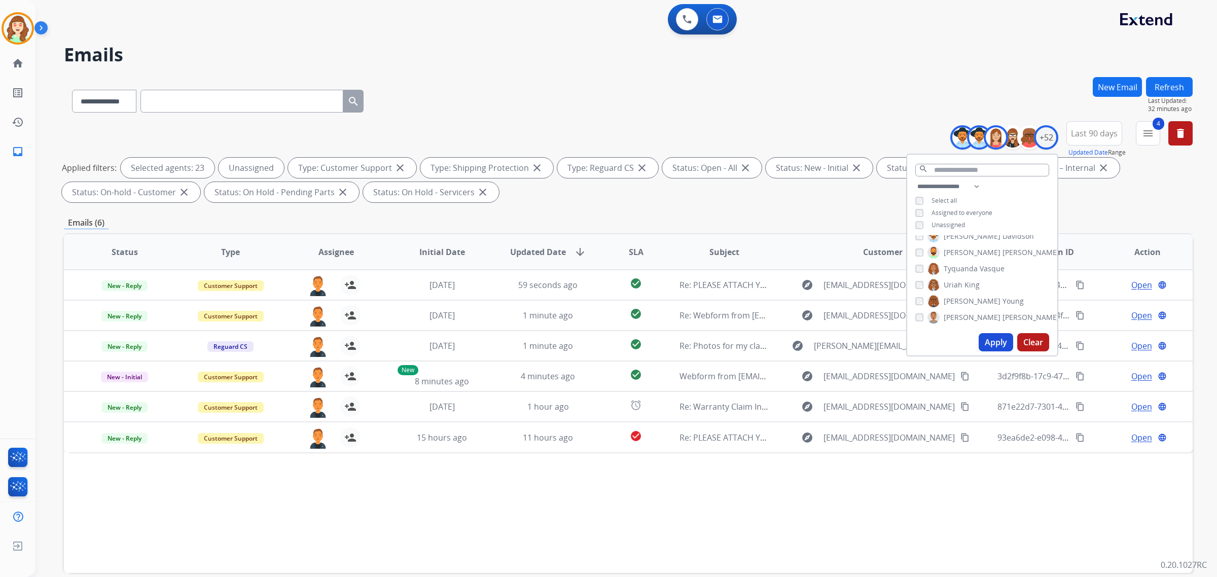
click at [989, 338] on button "Apply" at bounding box center [996, 342] width 34 height 18
click at [1029, 341] on button "Clear" at bounding box center [1033, 342] width 32 height 18
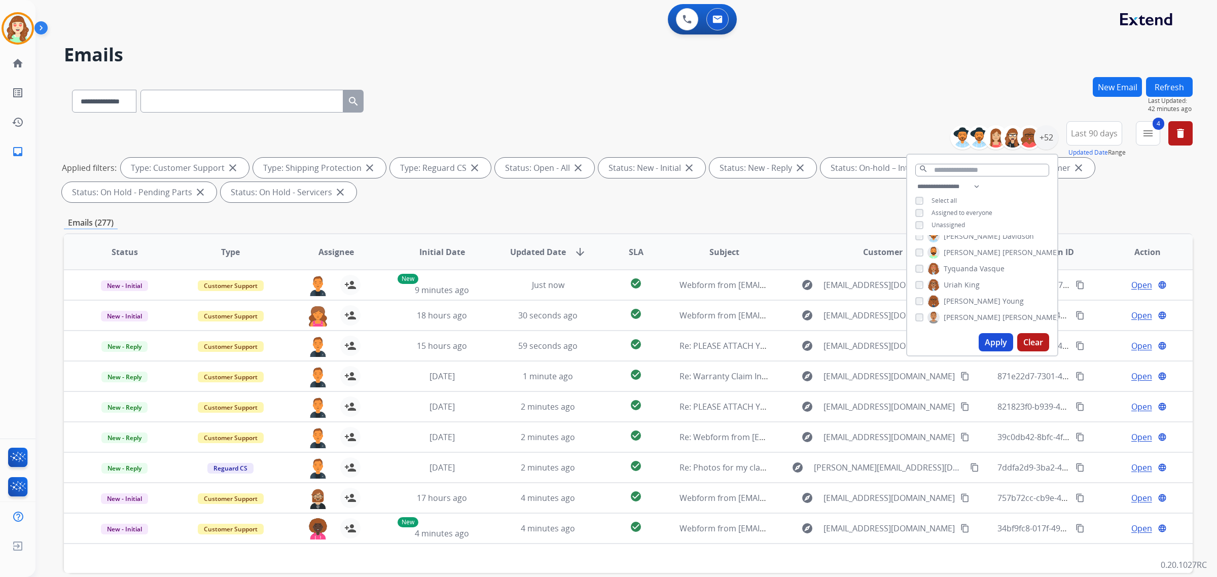
paste input "**********"
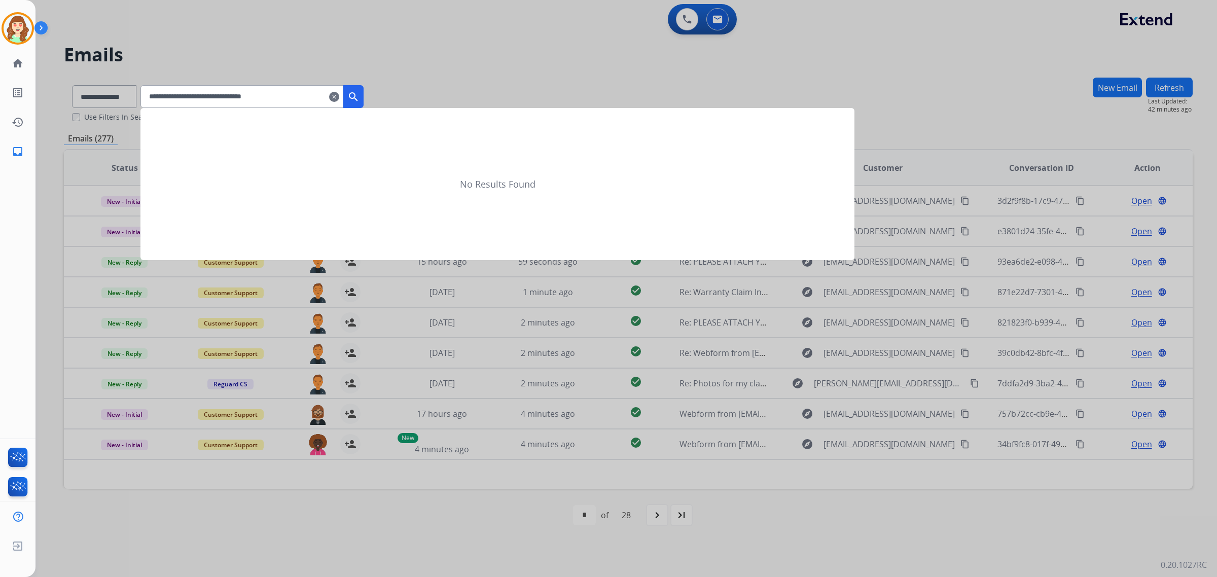
type input "**********"
click at [360, 94] on mat-icon "search" at bounding box center [353, 97] width 12 height 12
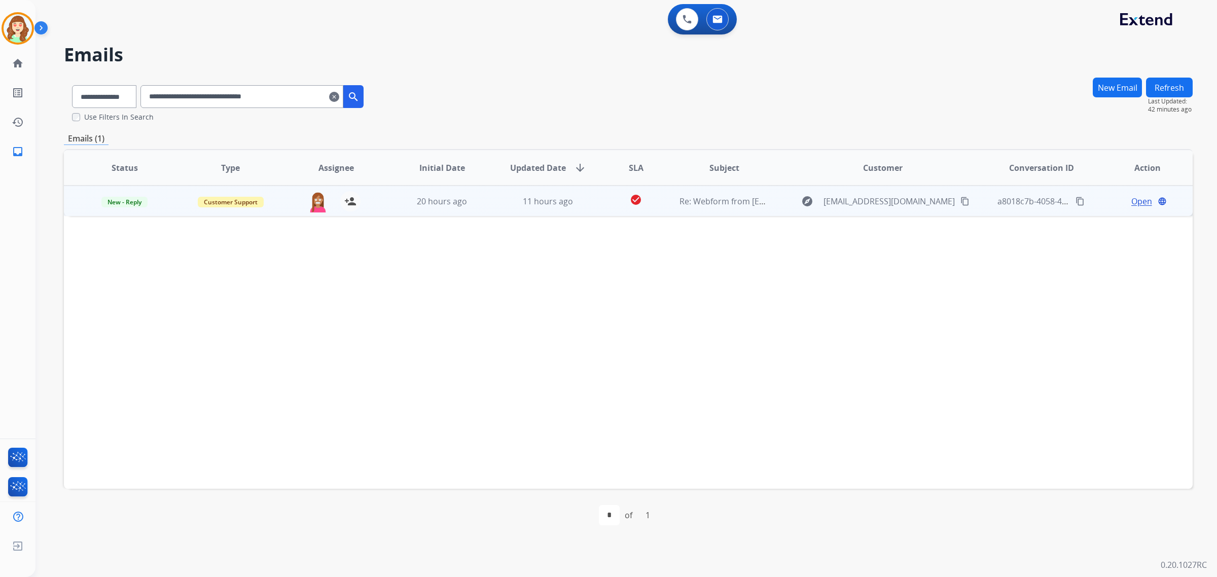
click at [1136, 200] on span "Open" at bounding box center [1142, 201] width 21 height 12
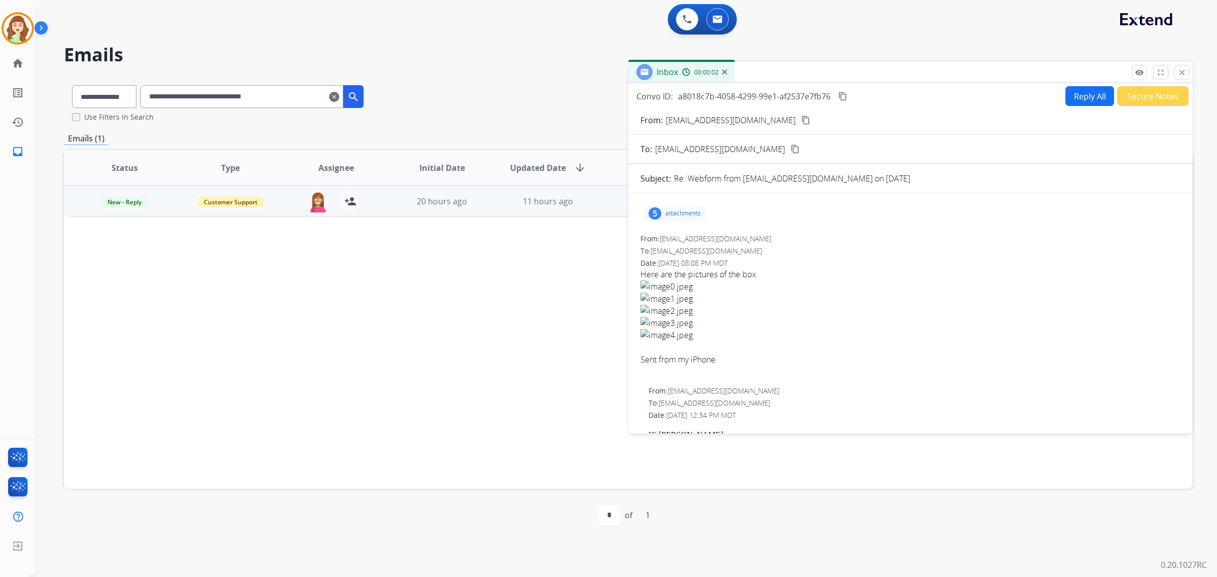
click at [673, 214] on p "attachments" at bounding box center [683, 213] width 36 height 8
drag, startPoint x: 1157, startPoint y: 71, endPoint x: 1096, endPoint y: 75, distance: 61.5
click at [1159, 69] on mat-icon "fullscreen" at bounding box center [1160, 72] width 9 height 9
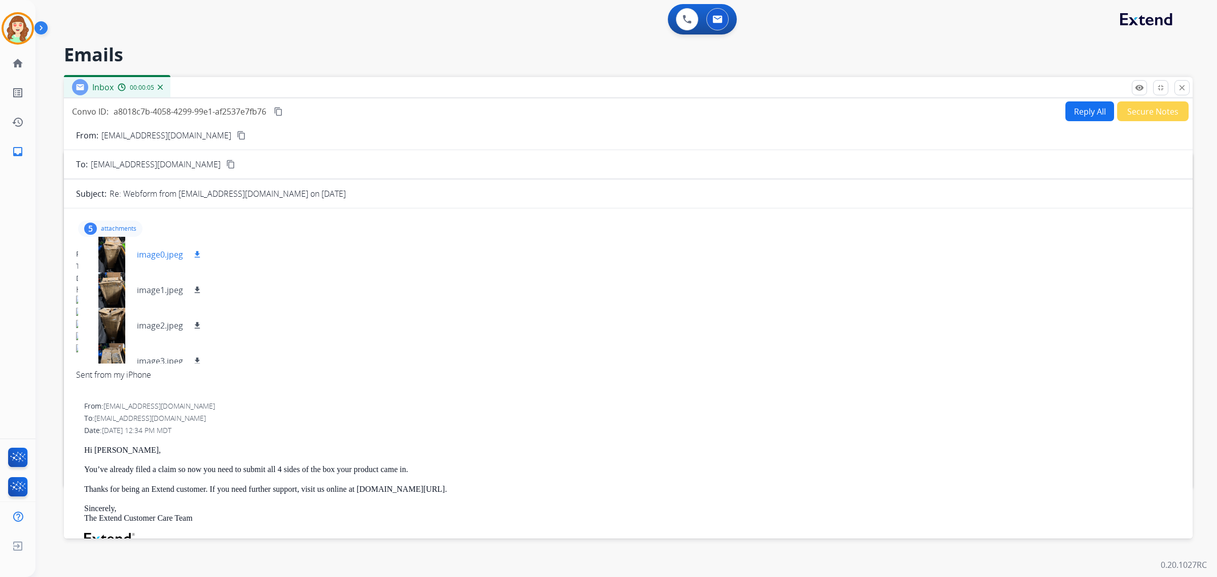
click at [117, 247] on div at bounding box center [111, 255] width 51 height 36
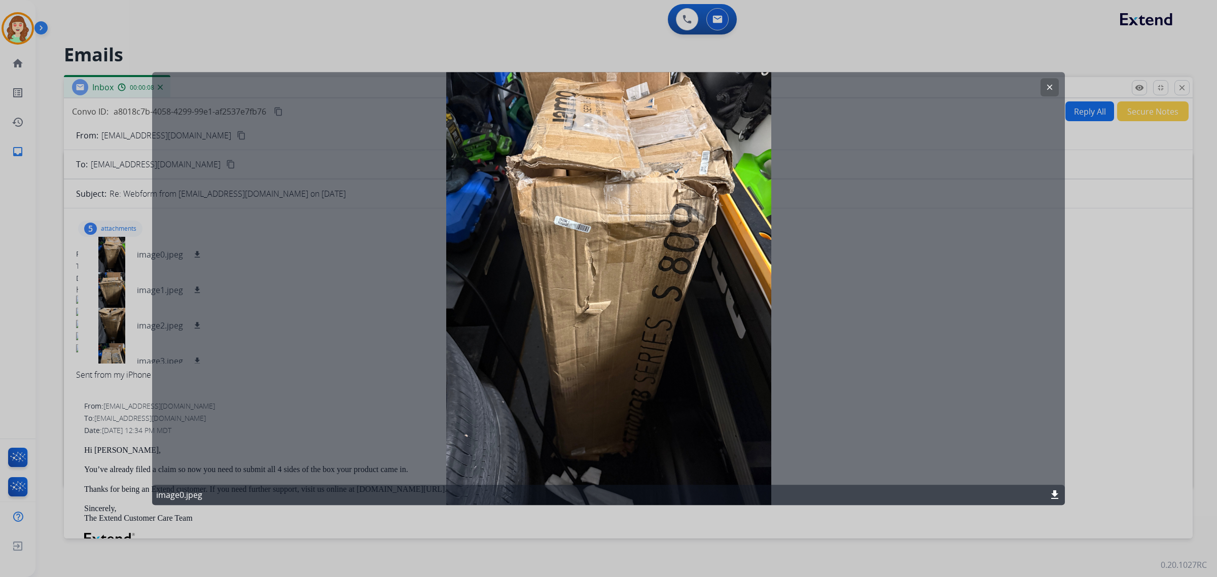
drag, startPoint x: 116, startPoint y: 276, endPoint x: 109, endPoint y: 277, distance: 6.6
click at [112, 277] on div at bounding box center [608, 288] width 1217 height 577
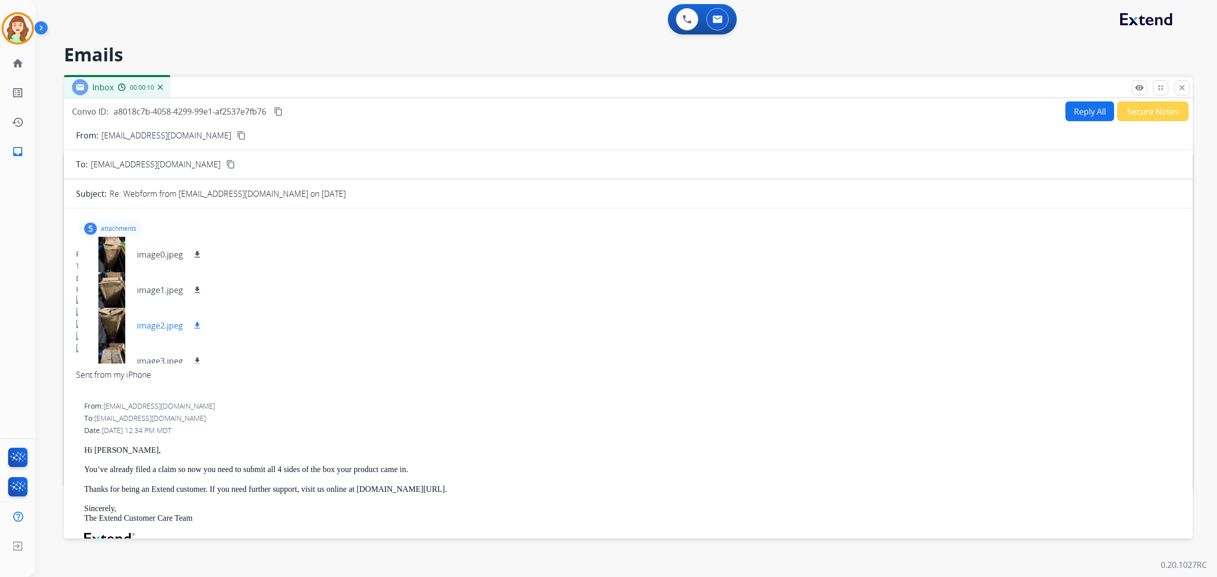
click at [105, 325] on div at bounding box center [111, 326] width 51 height 36
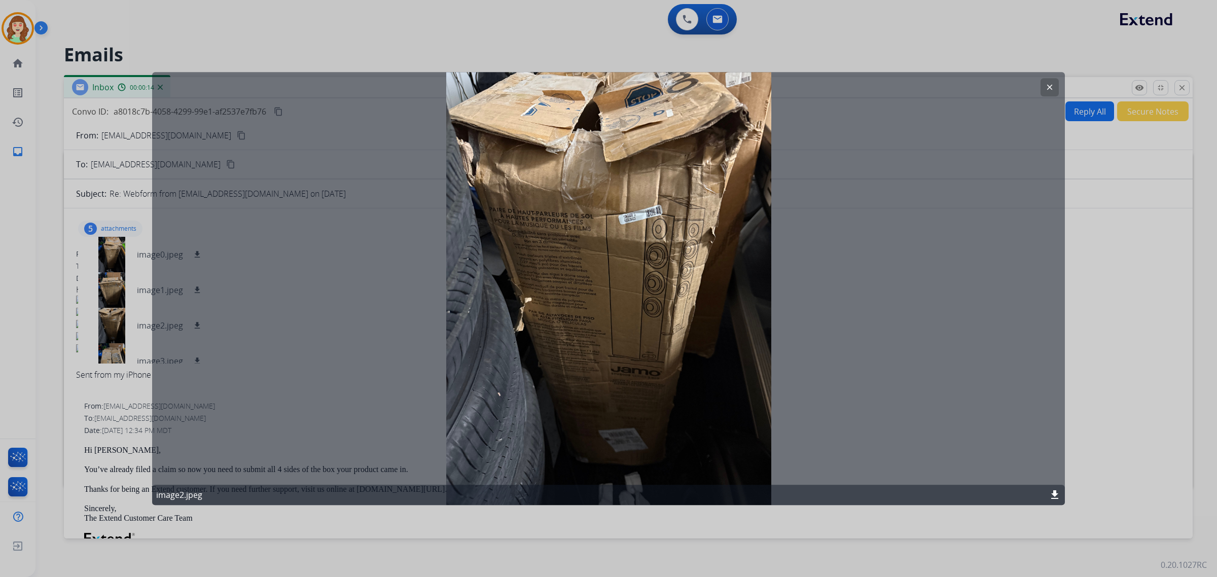
click at [1054, 83] on button "clear" at bounding box center [1050, 87] width 18 height 18
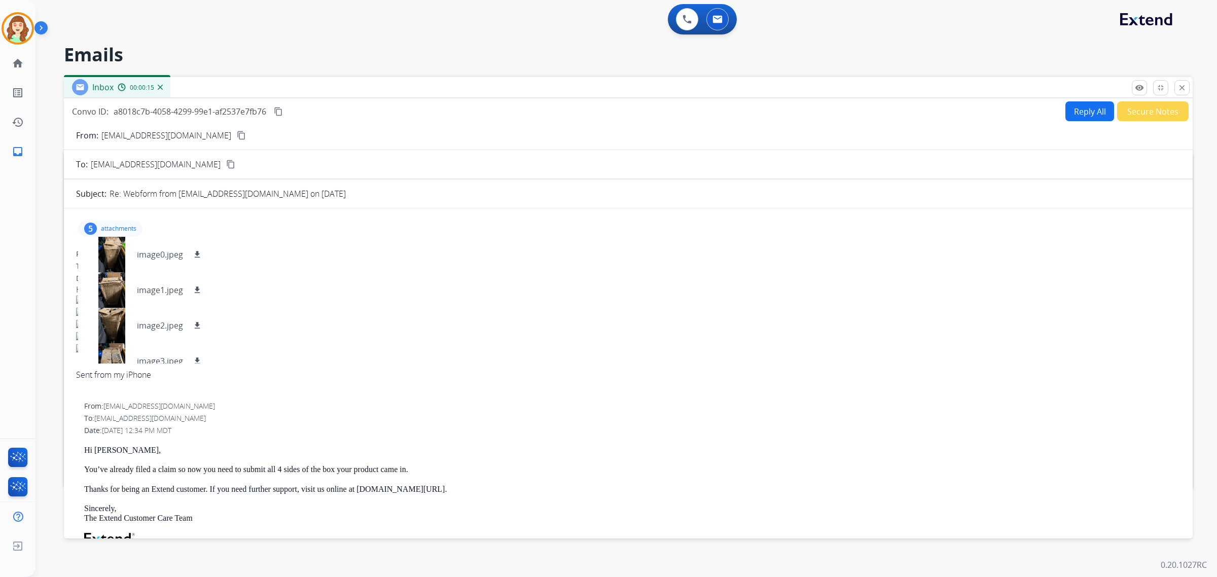
scroll to position [51, 0]
click at [101, 345] on div at bounding box center [111, 346] width 51 height 36
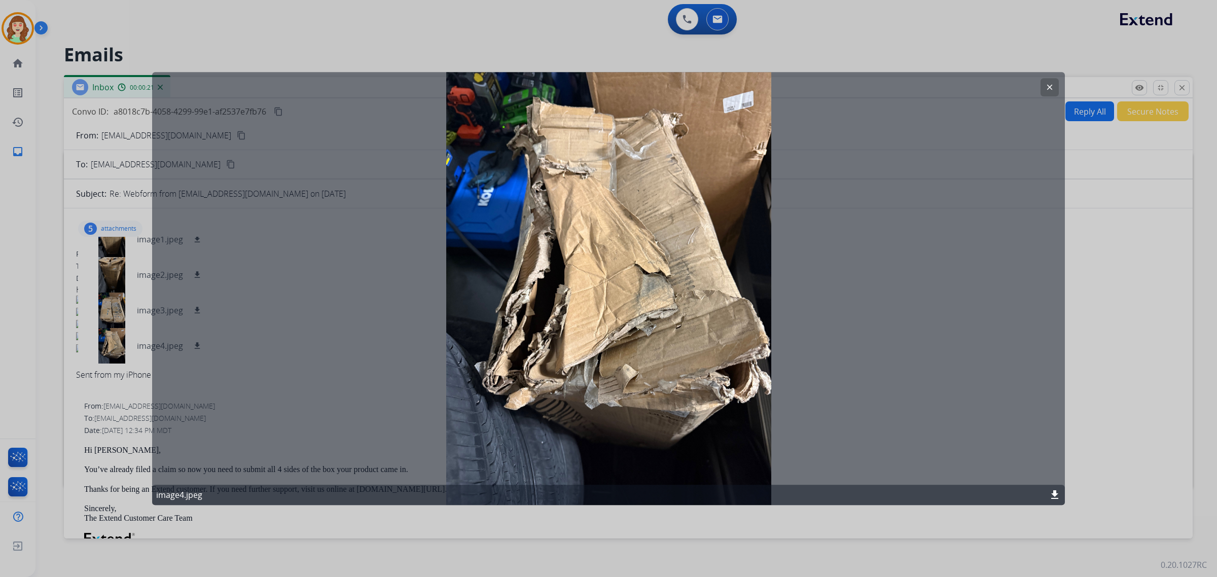
click at [1047, 81] on button "clear" at bounding box center [1050, 87] width 18 height 18
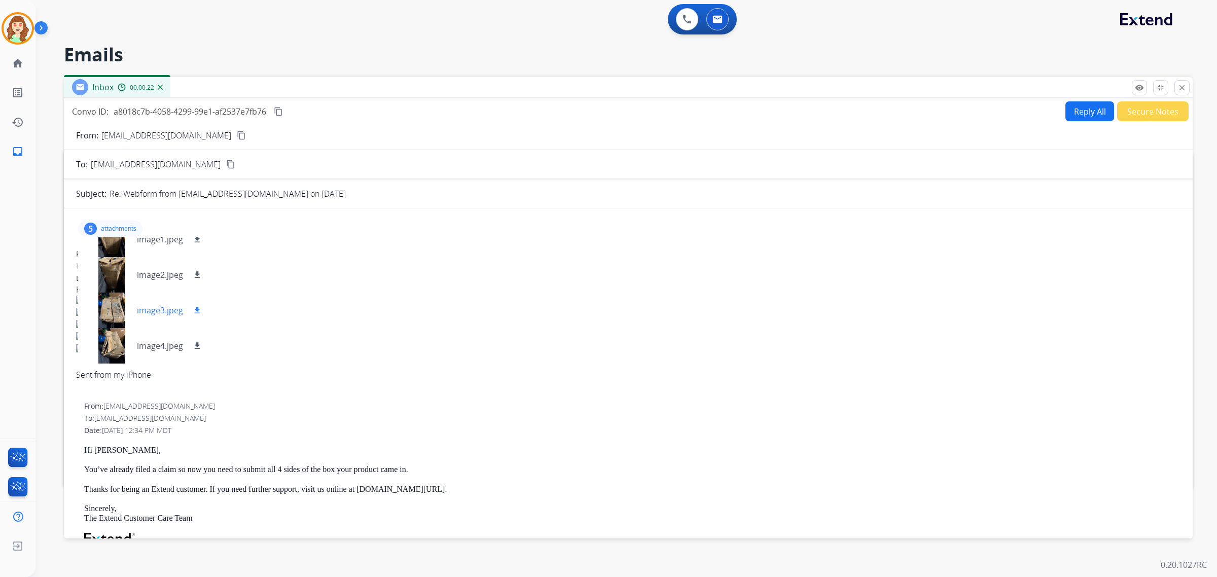
click at [117, 304] on div at bounding box center [111, 311] width 51 height 36
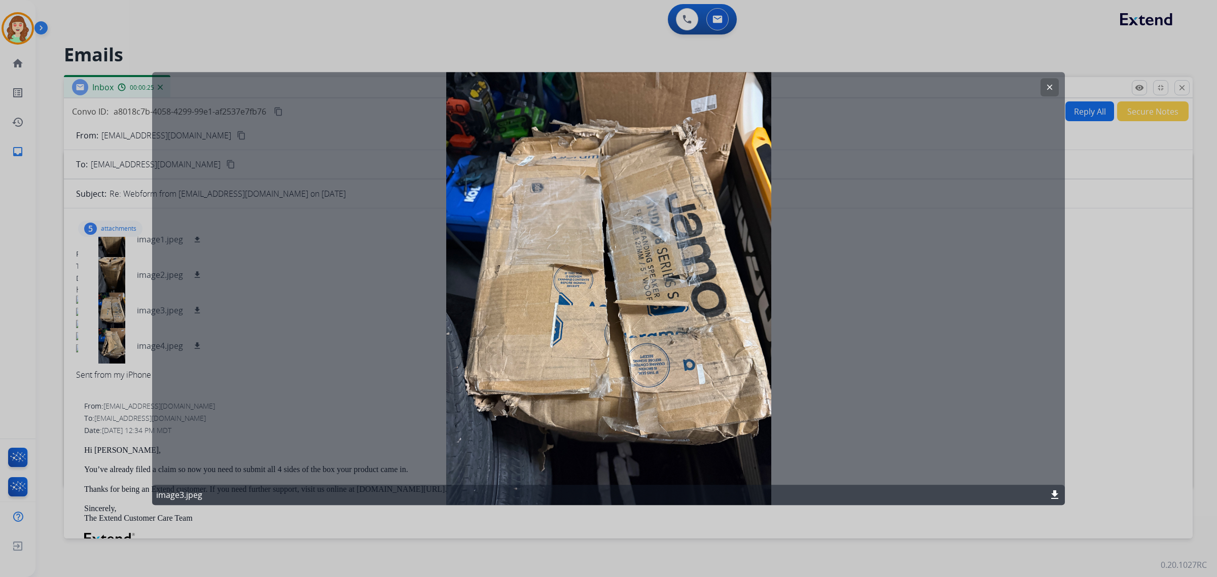
click at [1053, 85] on mat-icon "clear" at bounding box center [1049, 87] width 9 height 9
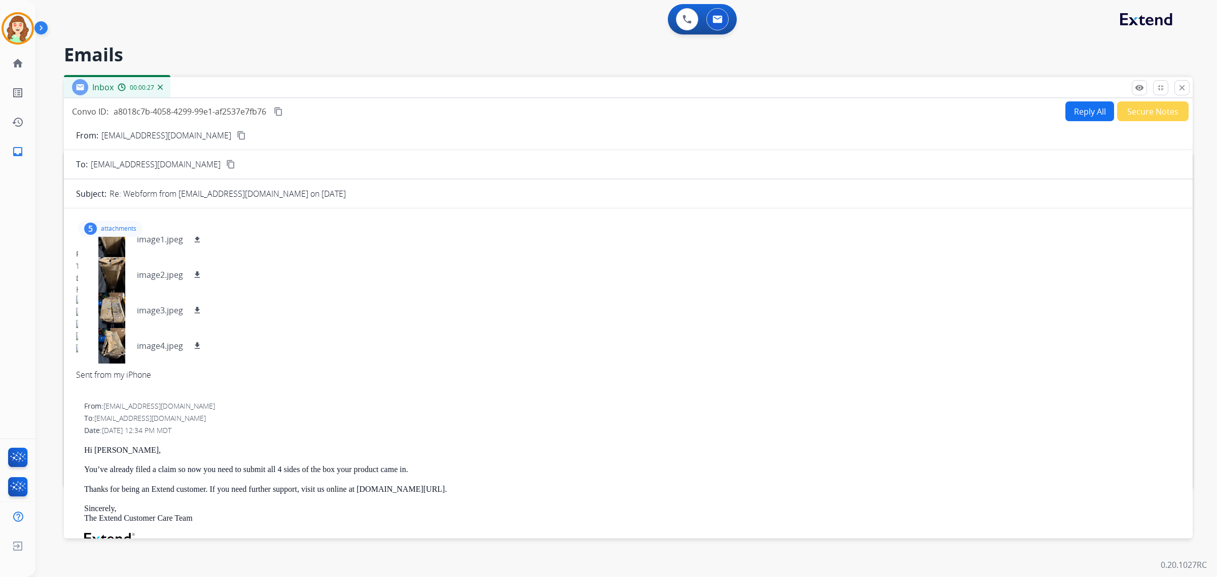
click at [235, 135] on button "content_copy" at bounding box center [241, 135] width 12 height 12
click at [1178, 86] on mat-icon "close" at bounding box center [1182, 87] width 9 height 9
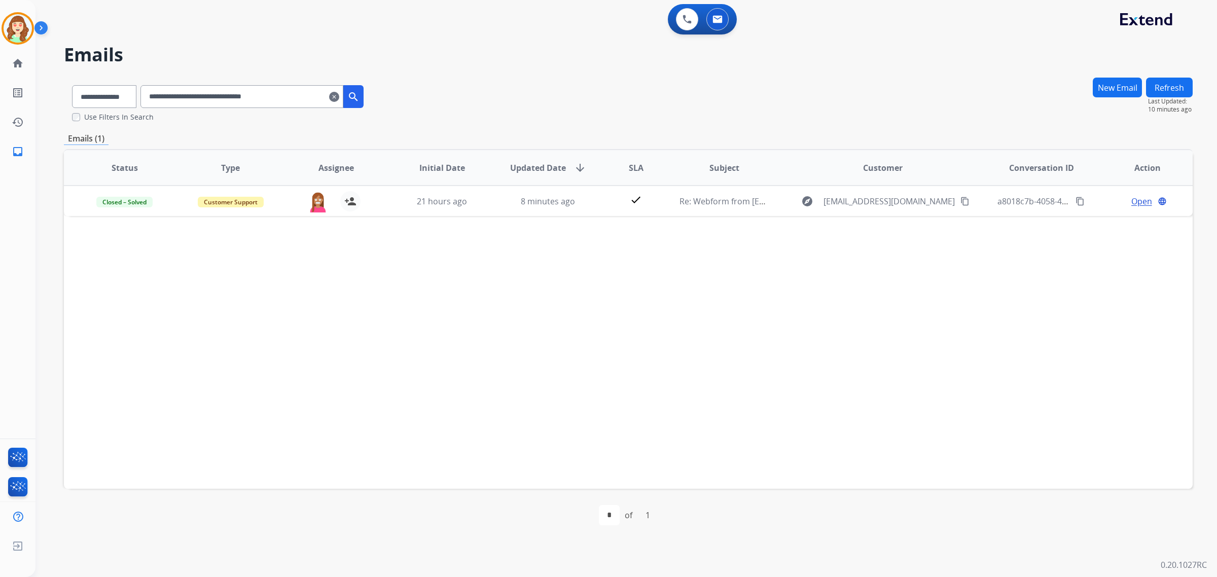
click at [339, 99] on mat-icon "clear" at bounding box center [334, 97] width 10 height 12
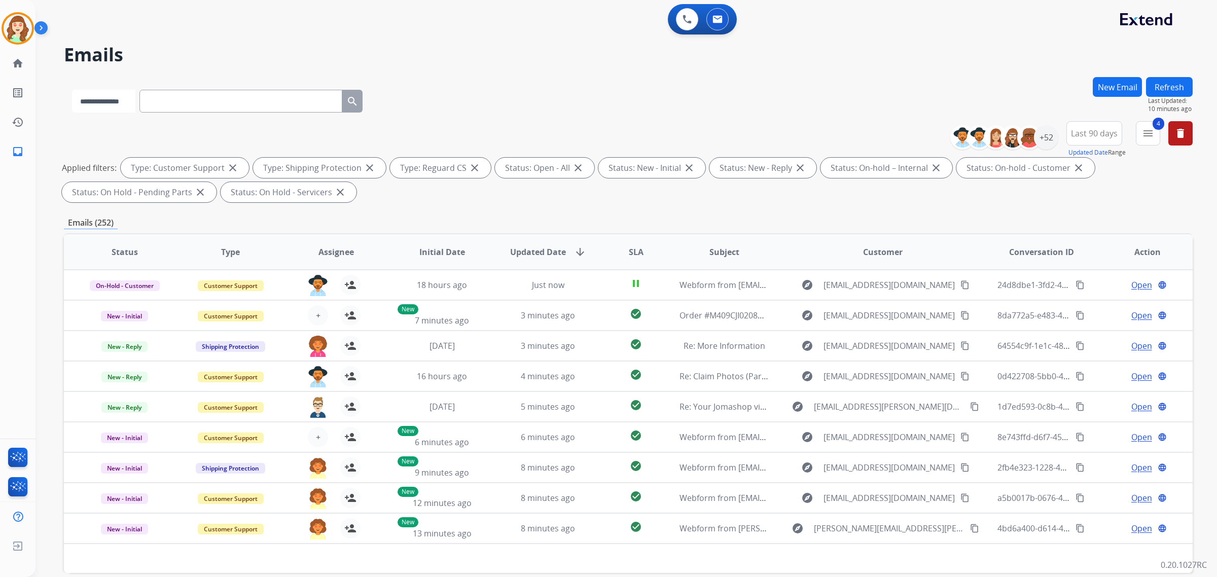
drag, startPoint x: 173, startPoint y: 101, endPoint x: 127, endPoint y: 104, distance: 46.7
click at [127, 101] on select "**********" at bounding box center [103, 101] width 63 height 23
select select "**********"
click at [72, 90] on select "**********" at bounding box center [103, 101] width 63 height 23
paste input "**********"
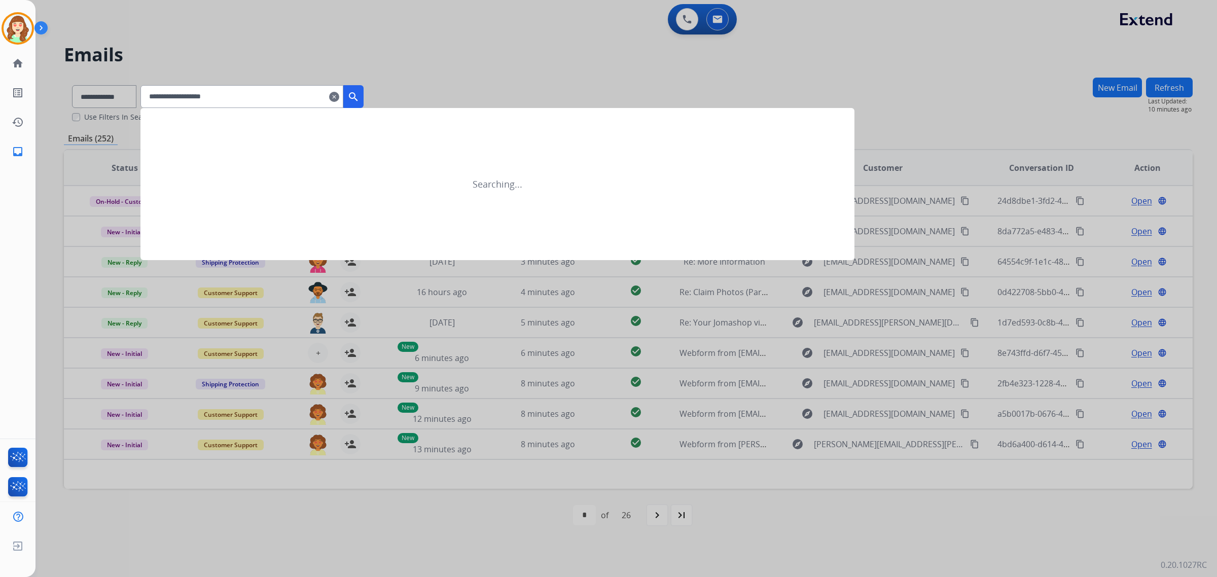
click at [360, 96] on mat-icon "search" at bounding box center [353, 97] width 12 height 12
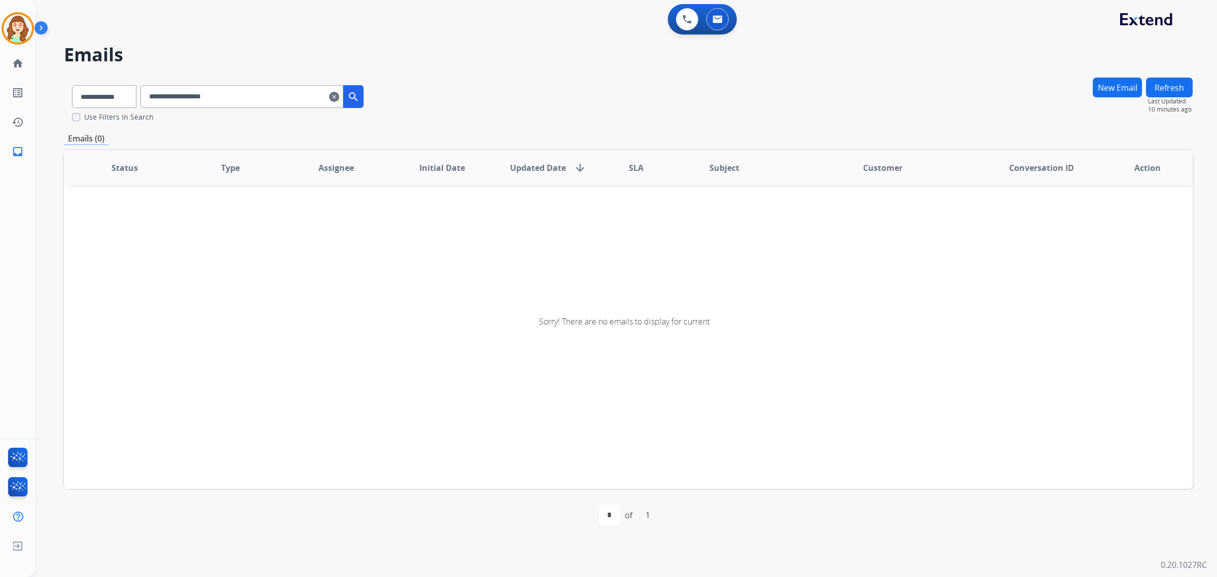
drag, startPoint x: 169, startPoint y: 99, endPoint x: 188, endPoint y: 85, distance: 23.2
click at [170, 97] on input "**********" at bounding box center [241, 96] width 203 height 23
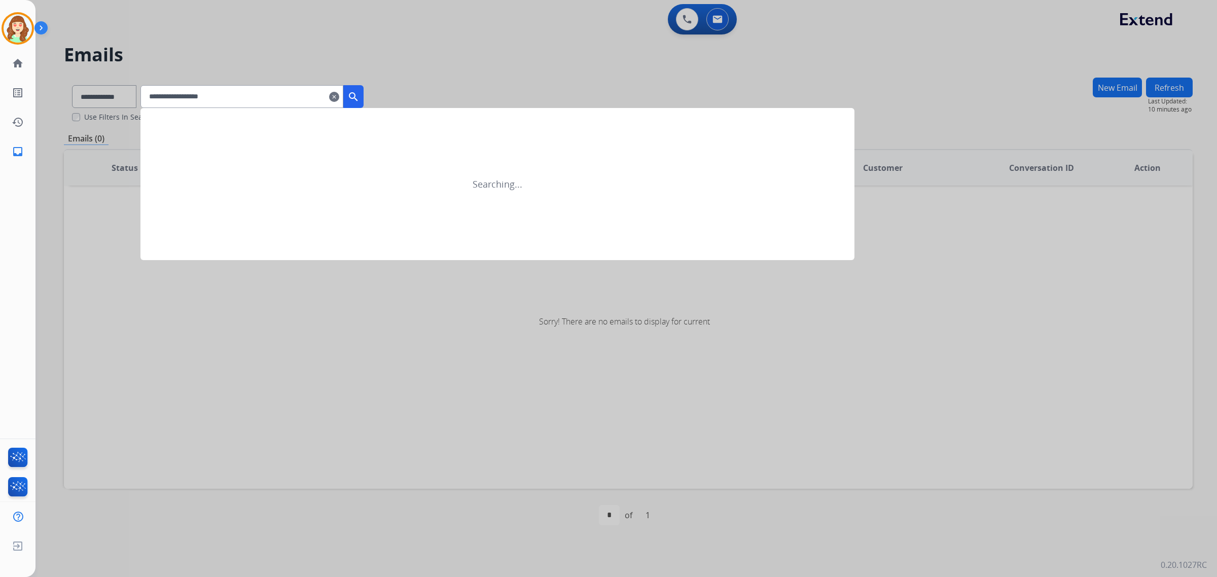
type input "**********"
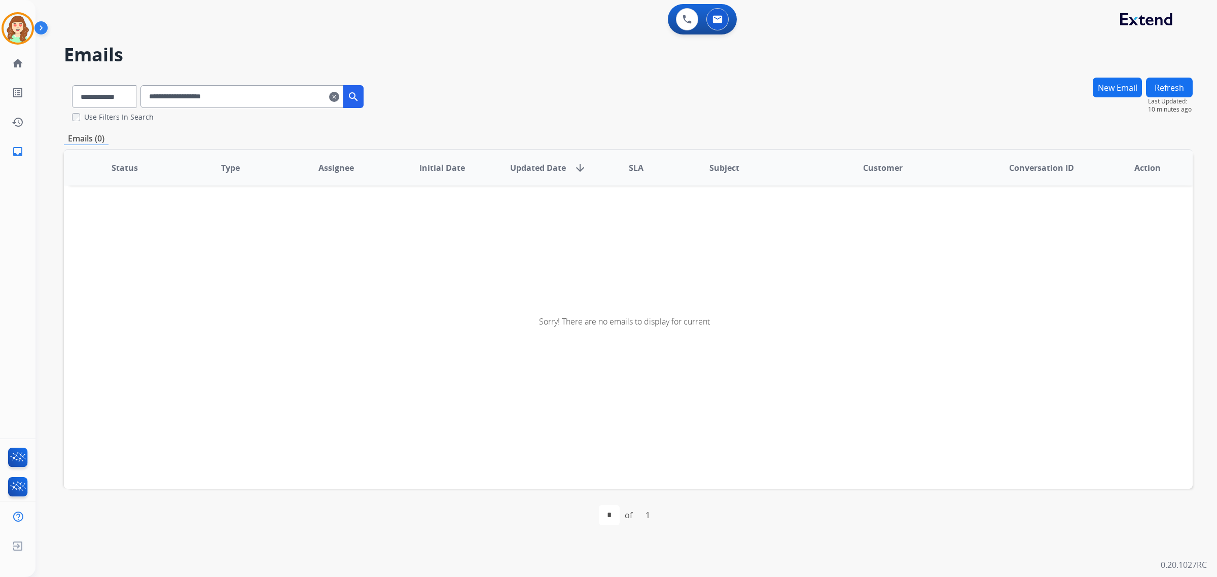
click at [258, 97] on input "**********" at bounding box center [241, 96] width 203 height 23
drag, startPoint x: 162, startPoint y: 100, endPoint x: 217, endPoint y: 88, distance: 56.2
click at [165, 100] on input "**********" at bounding box center [241, 96] width 203 height 23
click at [339, 99] on mat-icon "clear" at bounding box center [334, 97] width 10 height 12
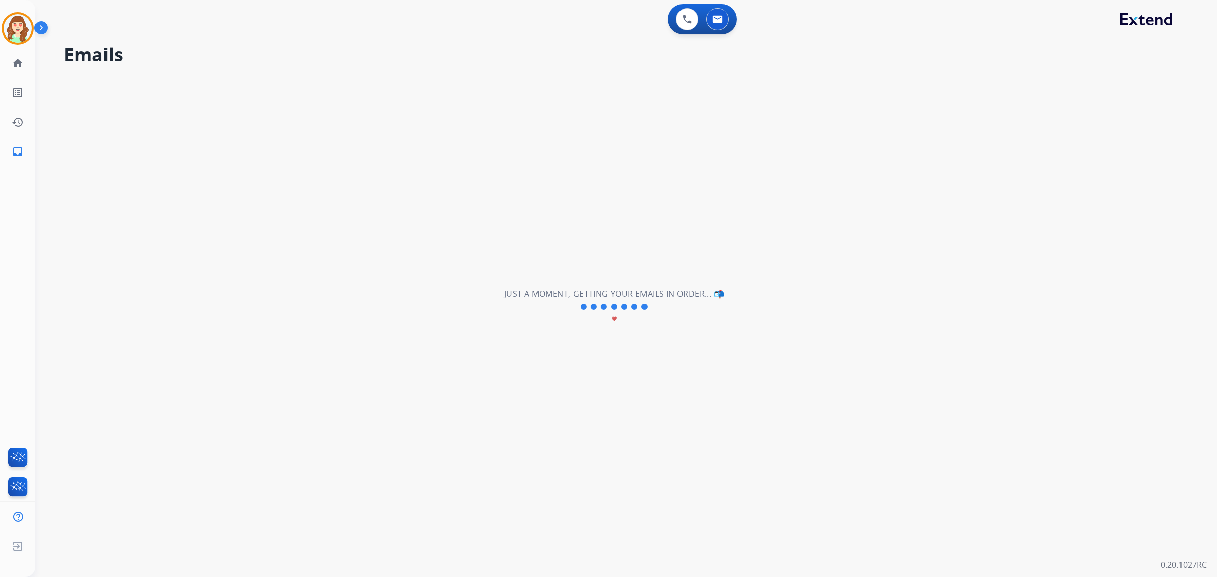
select select "**********"
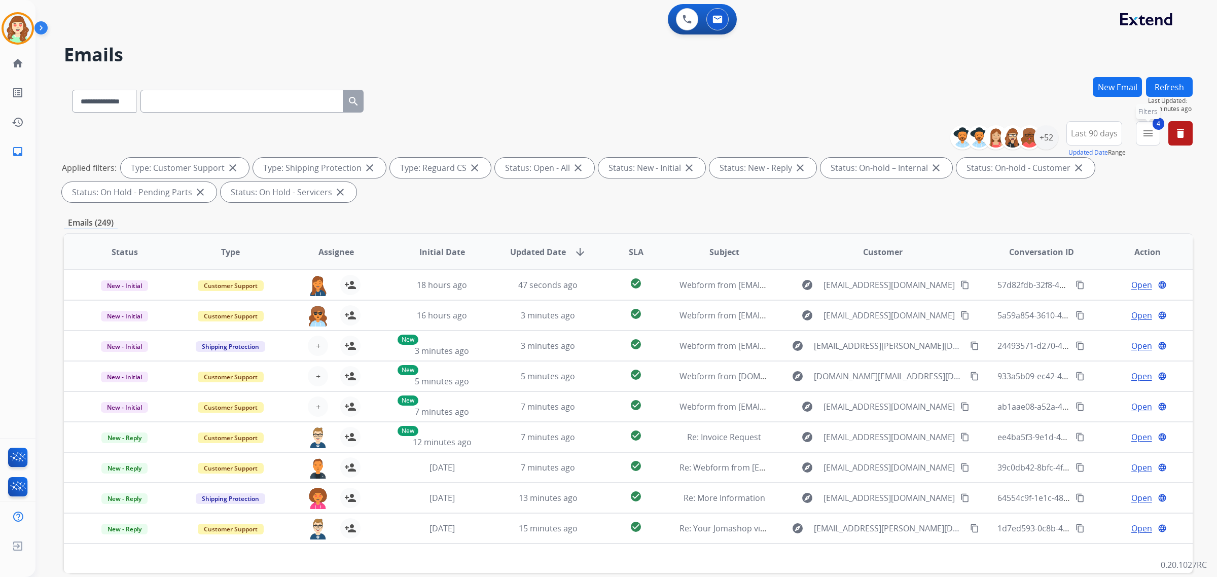
click at [1147, 135] on mat-icon "menu" at bounding box center [1148, 133] width 12 height 12
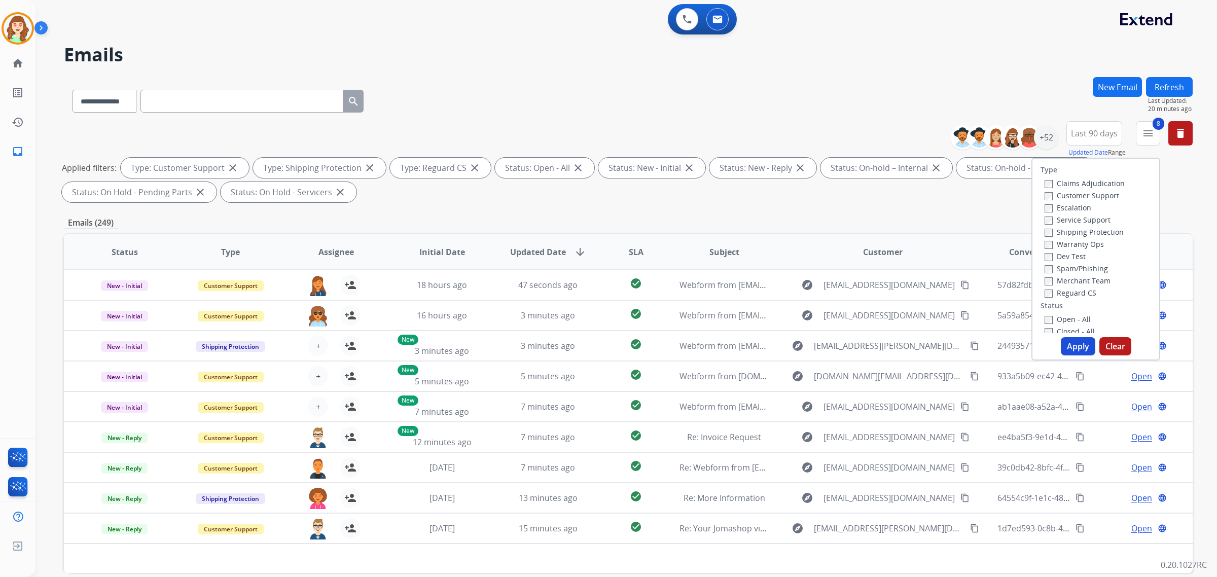
click at [1080, 343] on button "Apply" at bounding box center [1078, 346] width 34 height 18
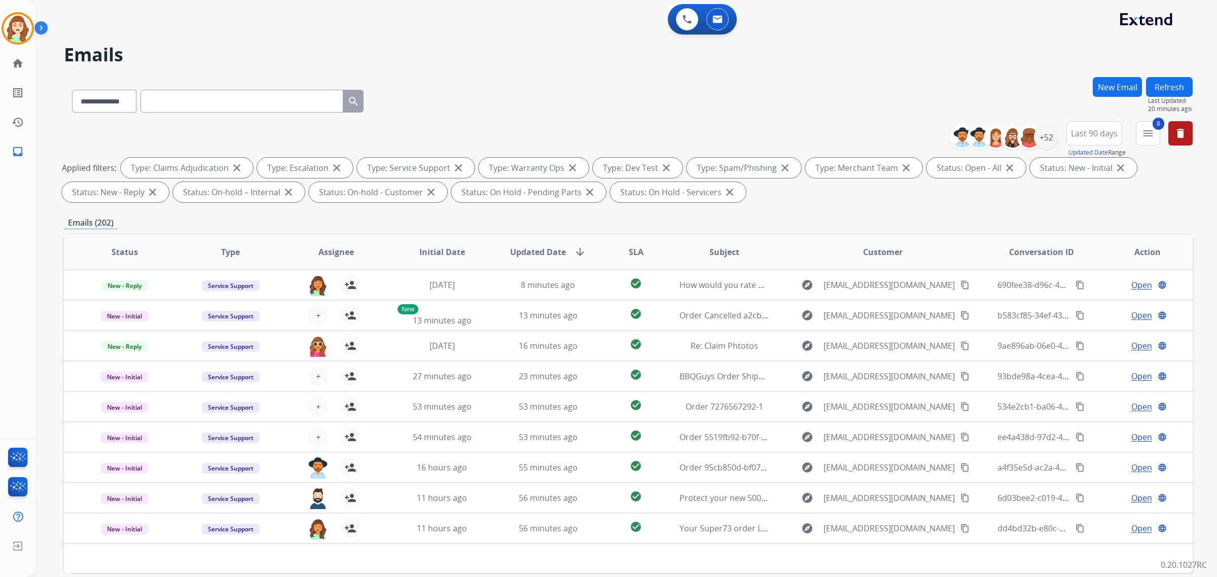
click at [1088, 131] on span "Last 90 days" at bounding box center [1094, 133] width 47 height 4
click at [1083, 258] on div "Last 90 days" at bounding box center [1091, 256] width 56 height 15
click at [1047, 138] on div "+52" at bounding box center [1046, 137] width 24 height 24
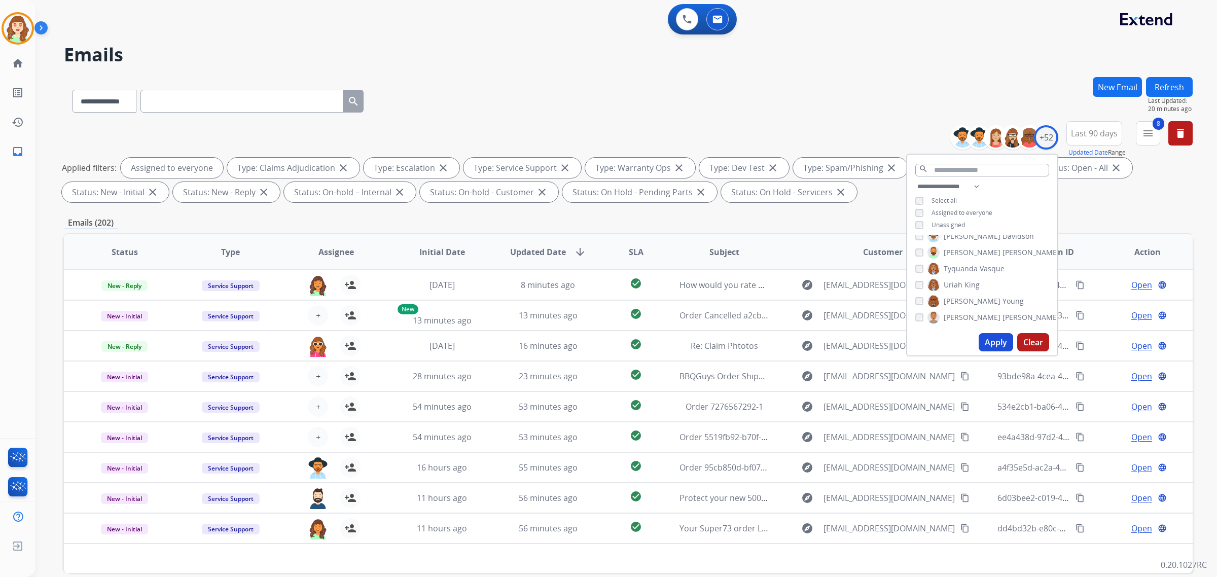
click at [990, 344] on button "Apply" at bounding box center [996, 342] width 34 height 18
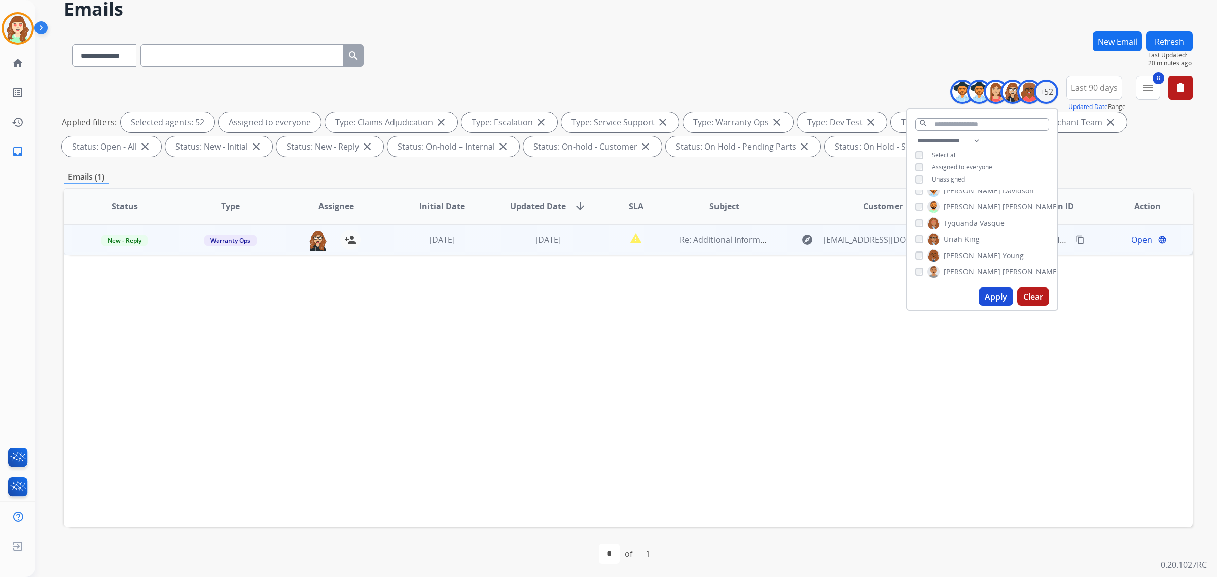
scroll to position [48, 0]
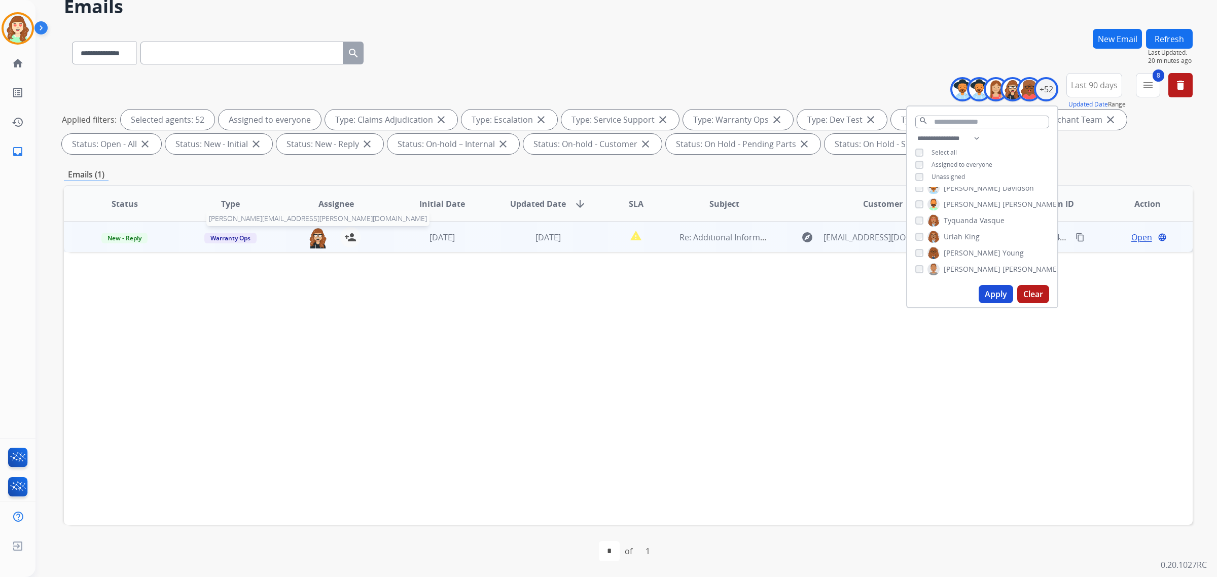
click at [316, 237] on img at bounding box center [318, 237] width 20 height 21
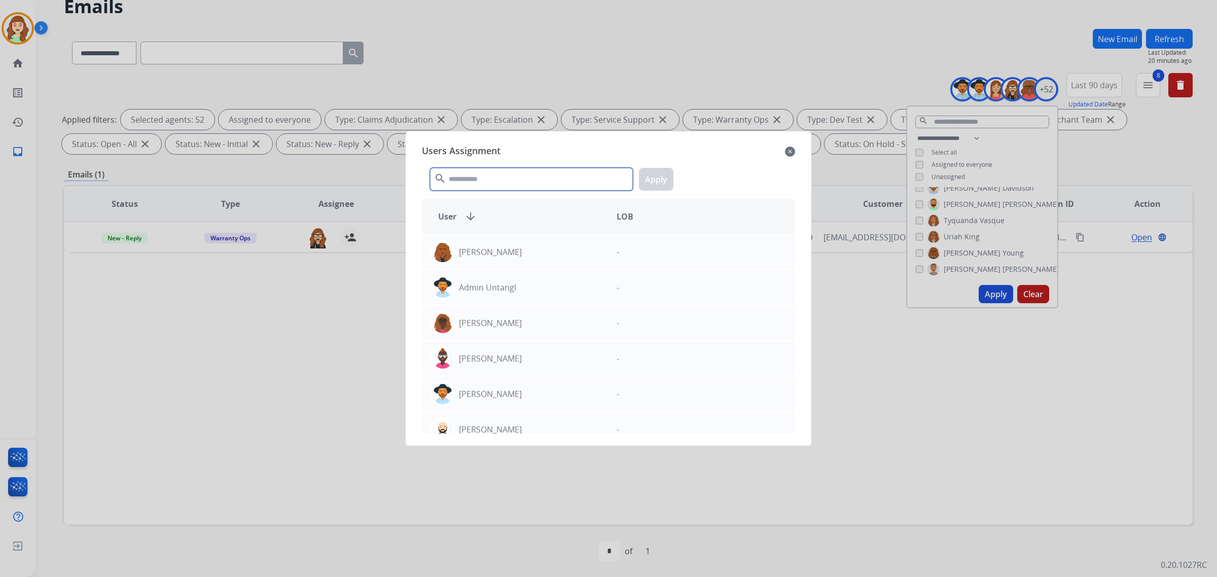
drag, startPoint x: 518, startPoint y: 179, endPoint x: 533, endPoint y: 172, distance: 15.7
click at [519, 180] on input "text" at bounding box center [531, 179] width 203 height 23
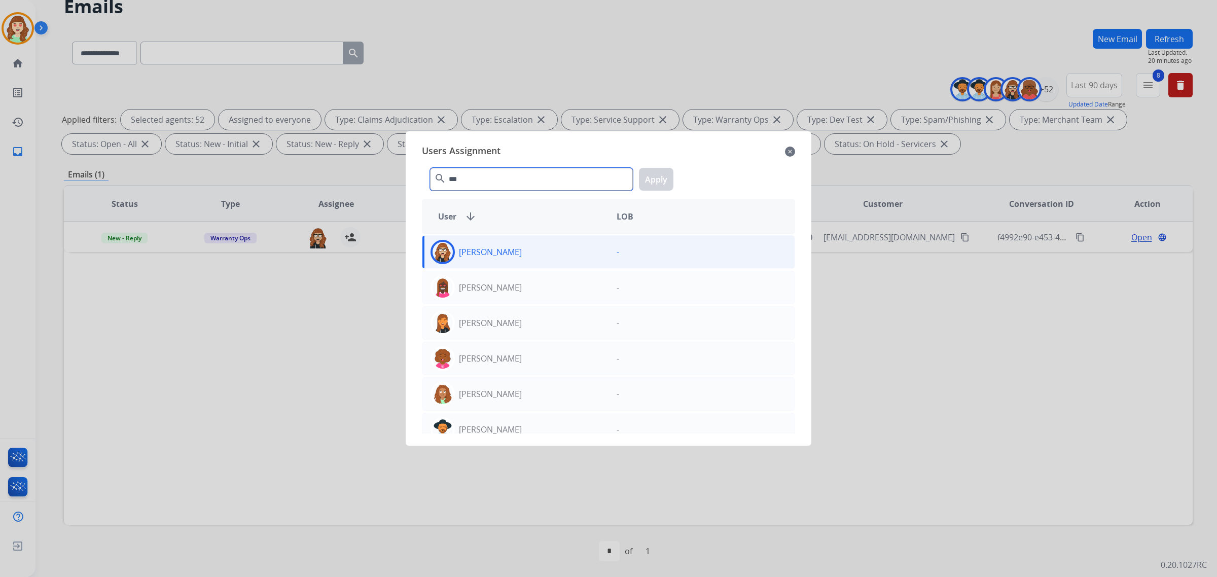
type input "***"
drag, startPoint x: 579, startPoint y: 253, endPoint x: 604, endPoint y: 242, distance: 26.6
click at [579, 252] on div "[PERSON_NAME]" at bounding box center [515, 252] width 186 height 24
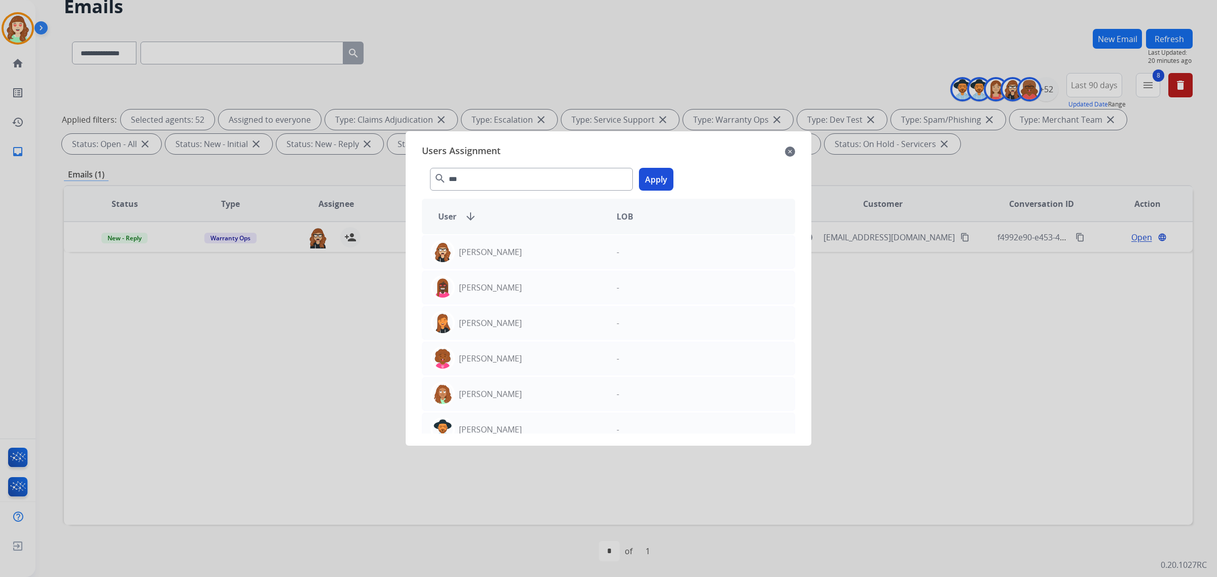
click at [662, 179] on button "Apply" at bounding box center [656, 179] width 34 height 23
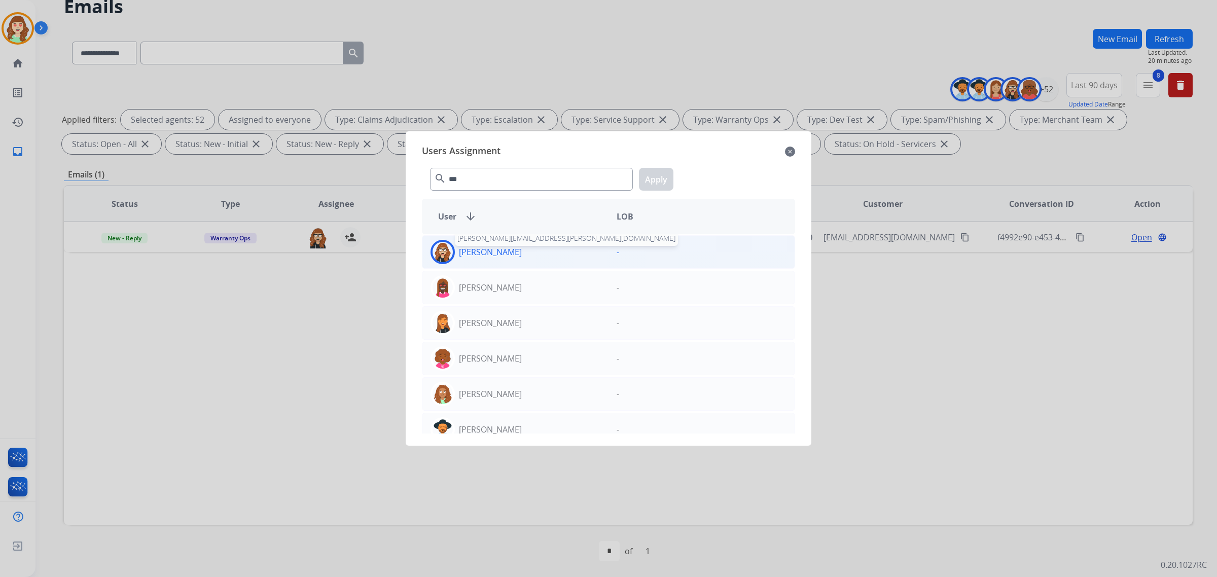
drag, startPoint x: 475, startPoint y: 255, endPoint x: 522, endPoint y: 250, distance: 47.9
click at [477, 254] on p "[PERSON_NAME]" at bounding box center [490, 252] width 63 height 12
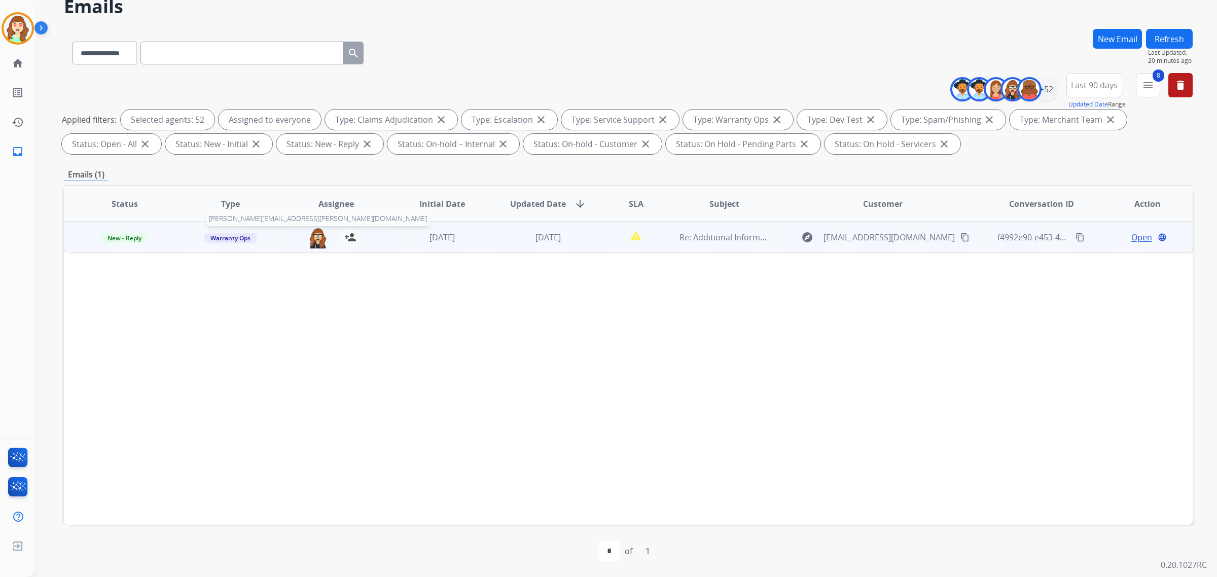
click at [310, 241] on img at bounding box center [318, 237] width 20 height 21
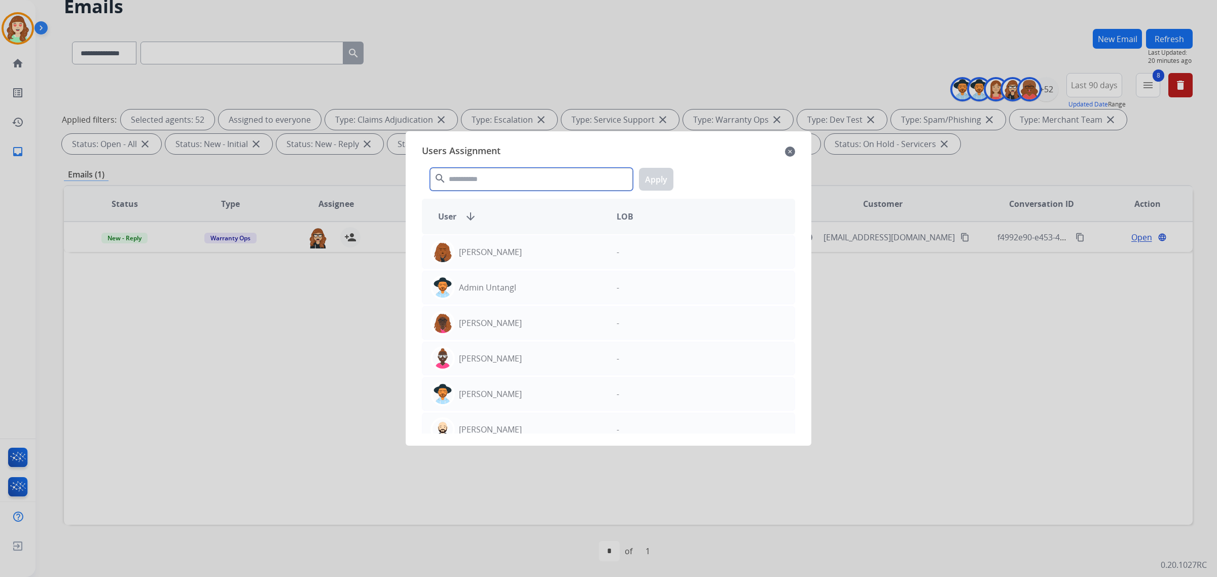
click at [497, 179] on input "text" at bounding box center [531, 179] width 203 height 23
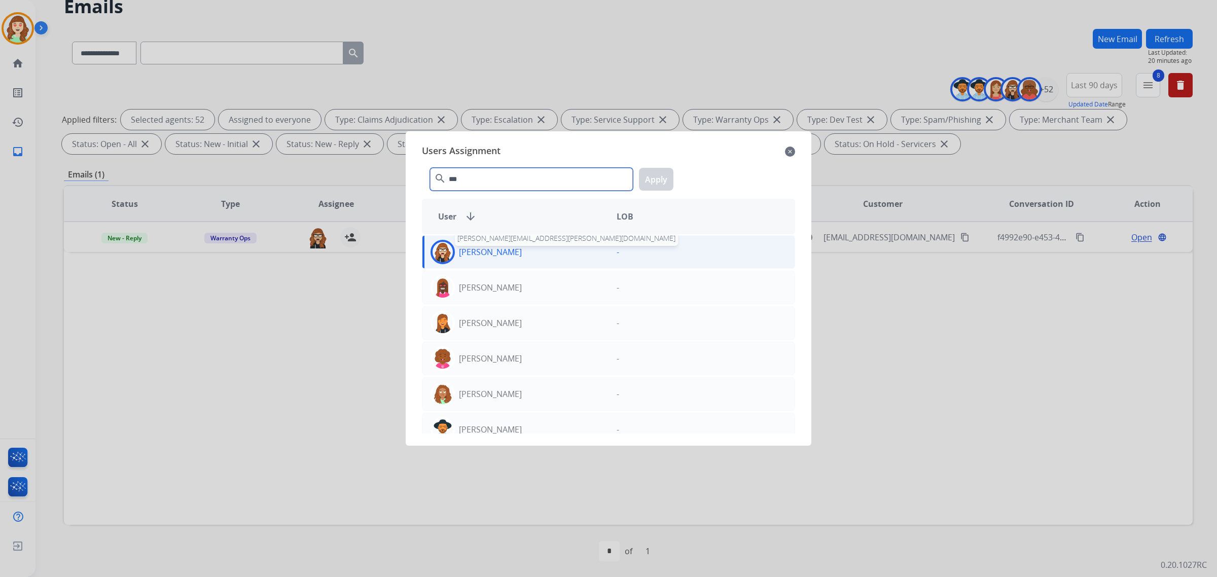
type input "***"
click at [467, 253] on p "[PERSON_NAME]" at bounding box center [490, 252] width 63 height 12
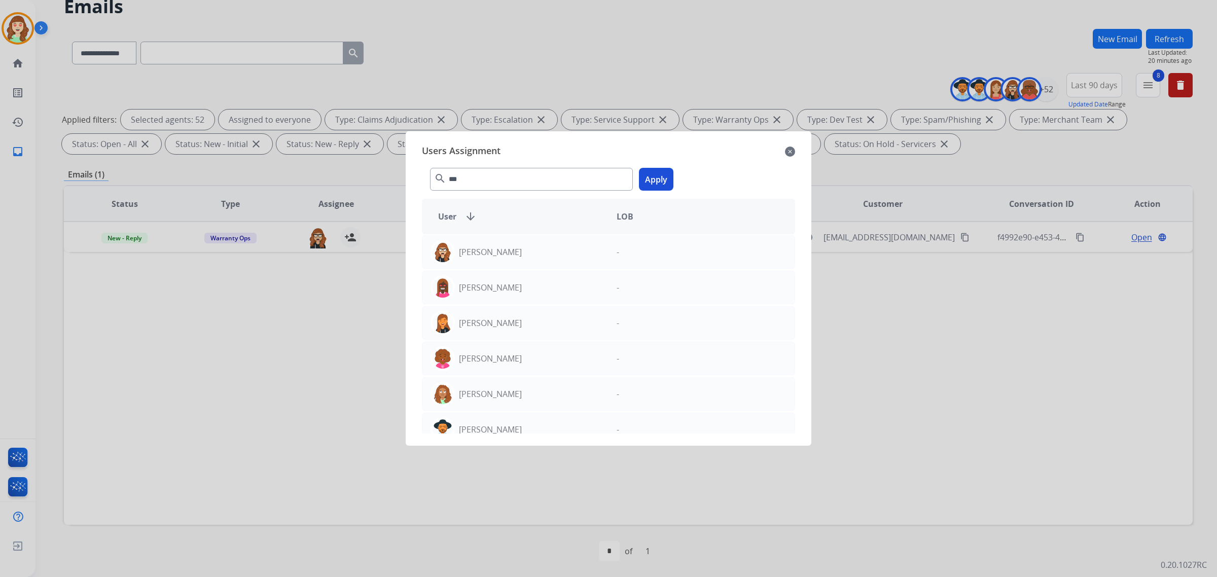
click at [656, 184] on button "Apply" at bounding box center [656, 179] width 34 height 23
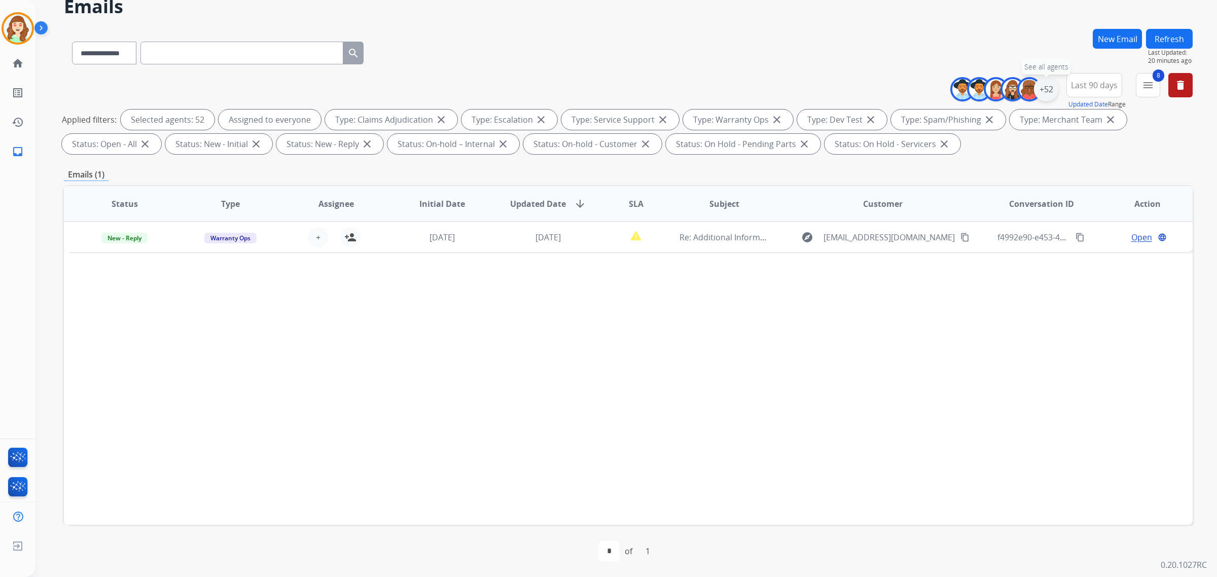
click at [1039, 87] on div "+52" at bounding box center [1046, 89] width 24 height 24
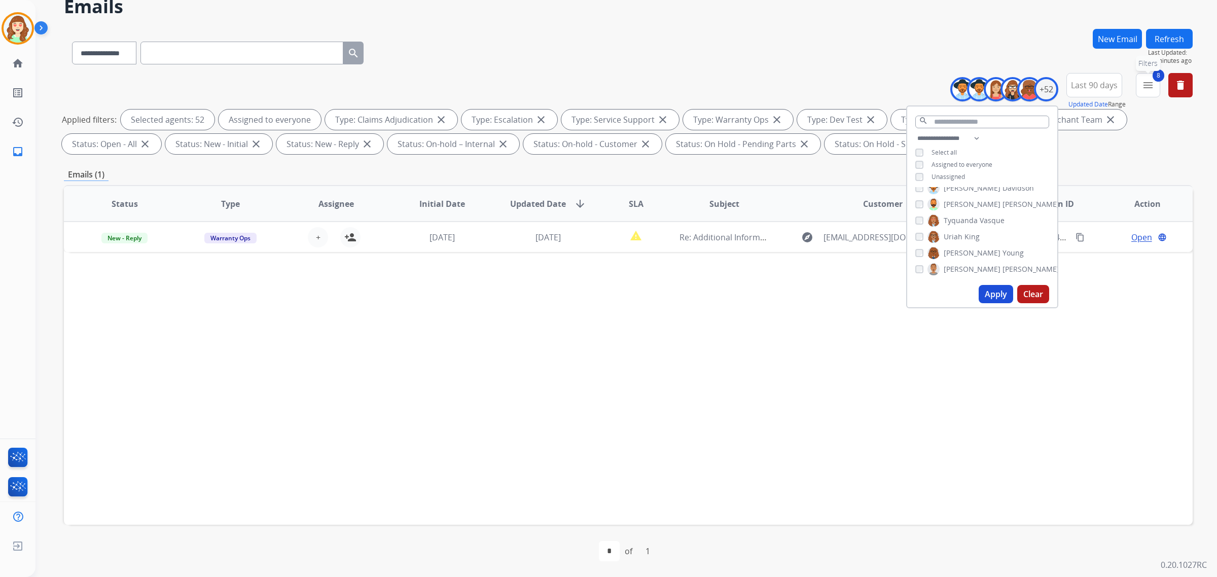
click at [1149, 80] on mat-icon "menu" at bounding box center [1148, 85] width 12 height 12
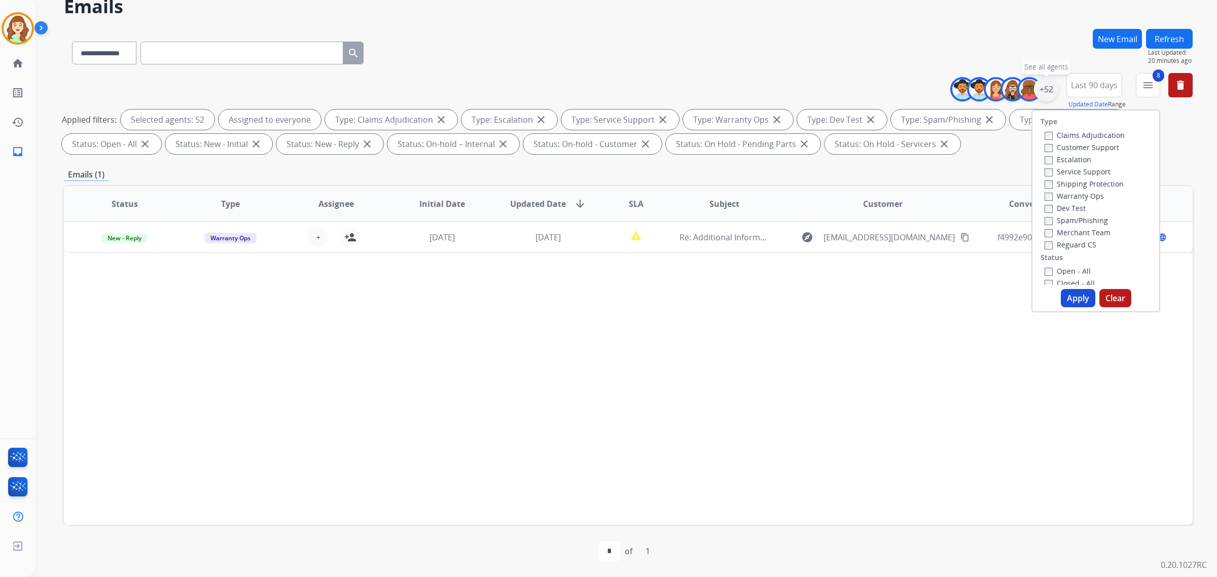
click at [1046, 87] on div "+52" at bounding box center [1046, 89] width 24 height 24
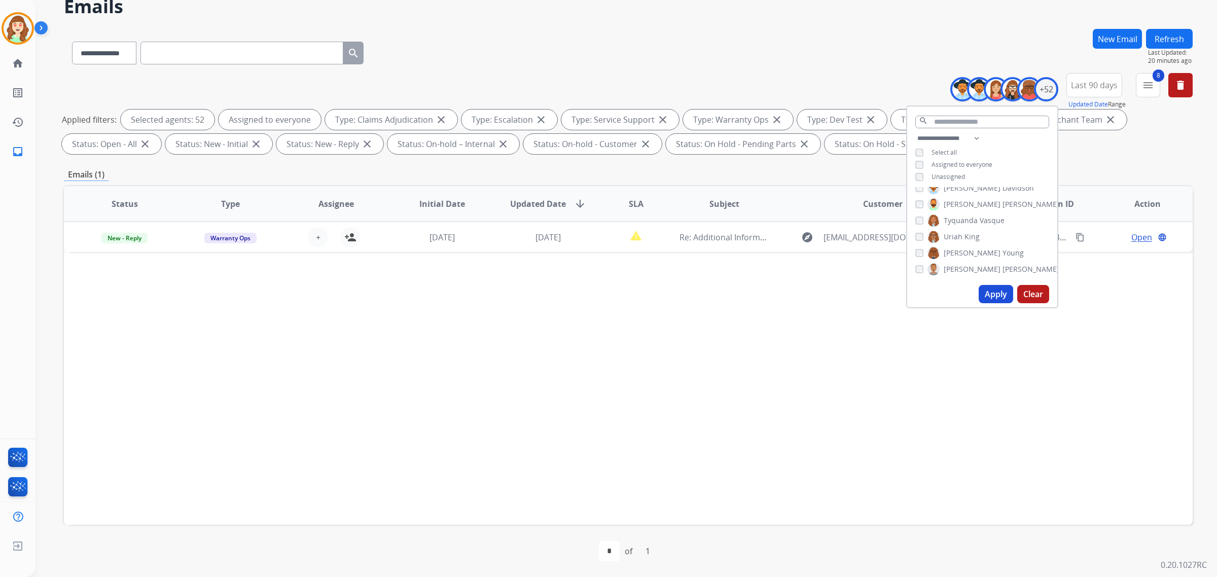
click at [1030, 290] on button "Clear" at bounding box center [1033, 294] width 32 height 18
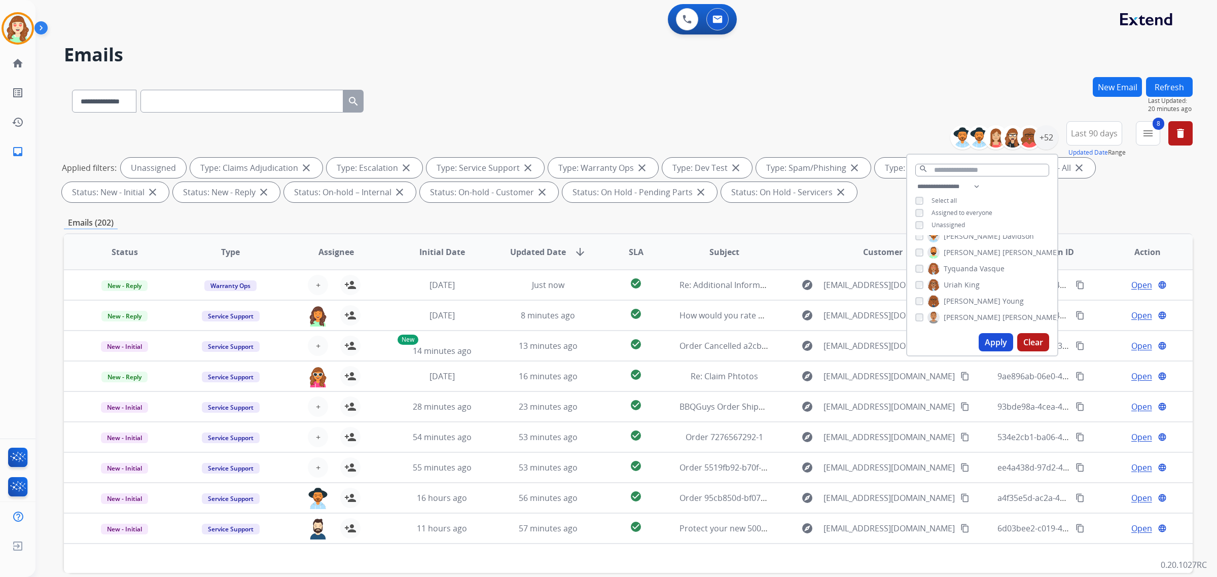
click at [989, 338] on button "Apply" at bounding box center [996, 342] width 34 height 18
drag, startPoint x: 1141, startPoint y: 130, endPoint x: 1134, endPoint y: 130, distance: 7.1
click at [1141, 130] on button "8 menu Filters" at bounding box center [1148, 133] width 24 height 24
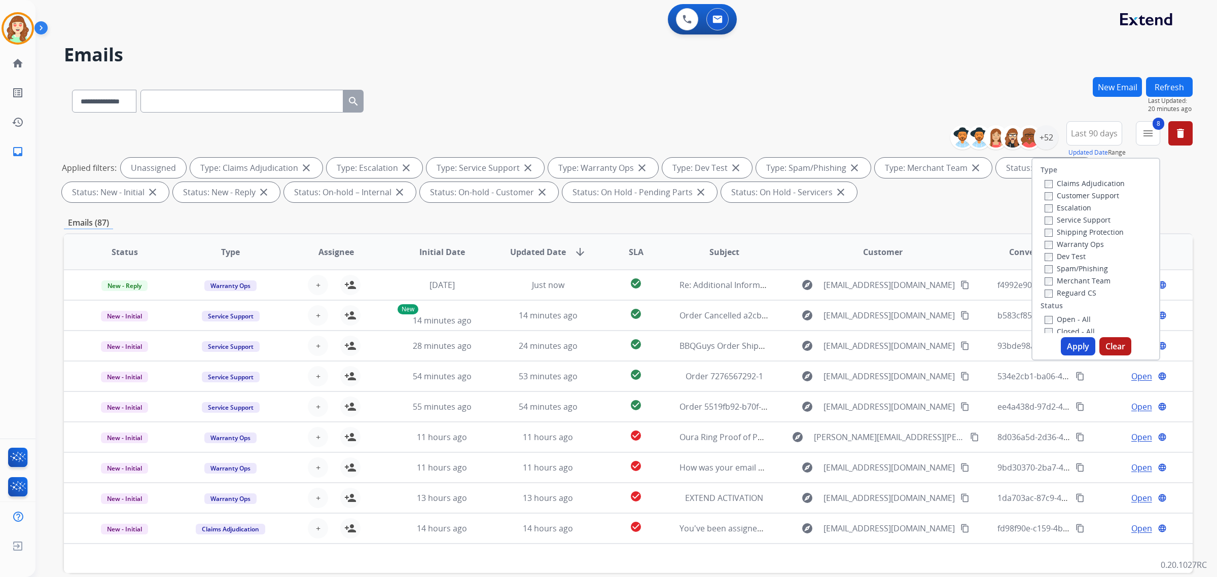
click at [1111, 348] on button "Clear" at bounding box center [1116, 346] width 32 height 18
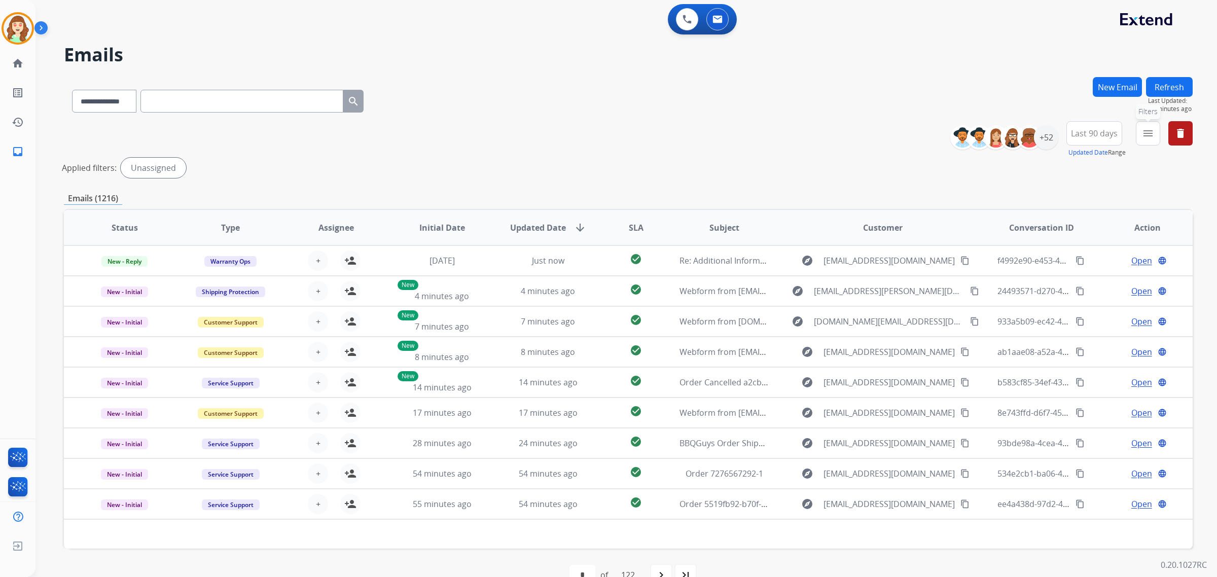
click at [1145, 132] on mat-icon "menu" at bounding box center [1148, 133] width 12 height 12
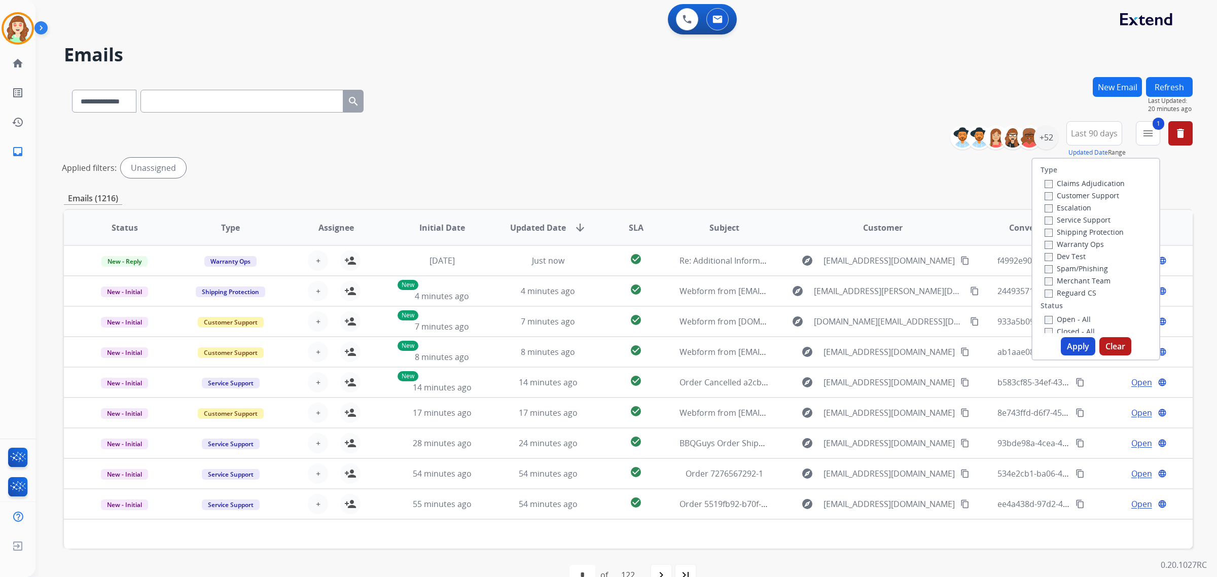
click at [1045, 227] on label "Shipping Protection" at bounding box center [1084, 232] width 79 height 10
click at [1047, 316] on label "Open - All" at bounding box center [1068, 319] width 46 height 10
click at [1079, 341] on button "Apply" at bounding box center [1078, 346] width 34 height 18
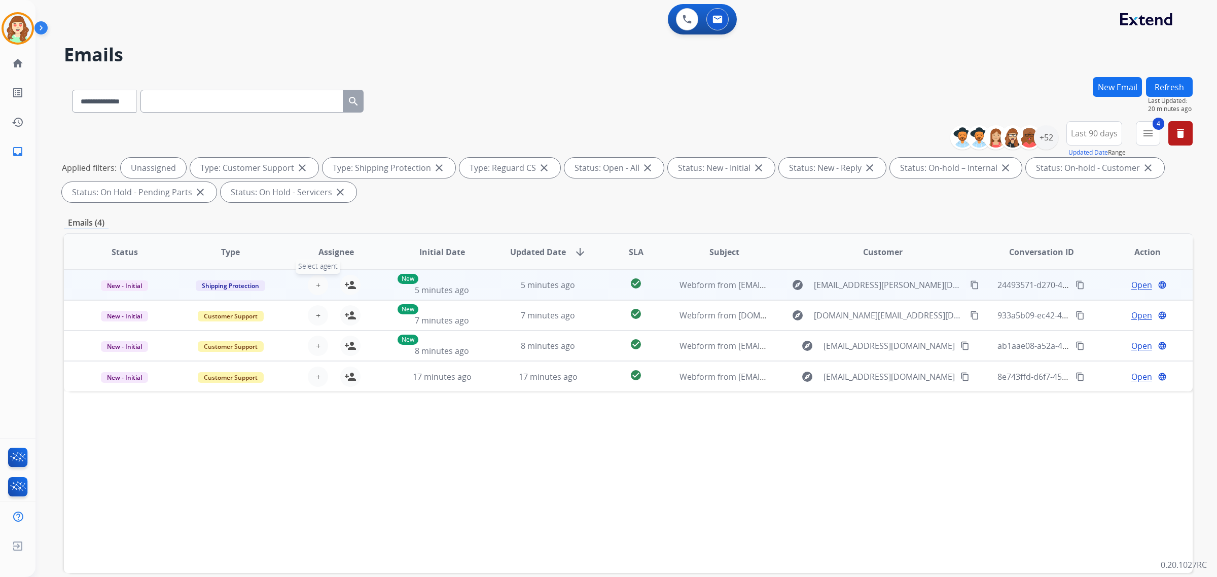
click at [321, 282] on button "+ Select agent" at bounding box center [318, 285] width 20 height 20
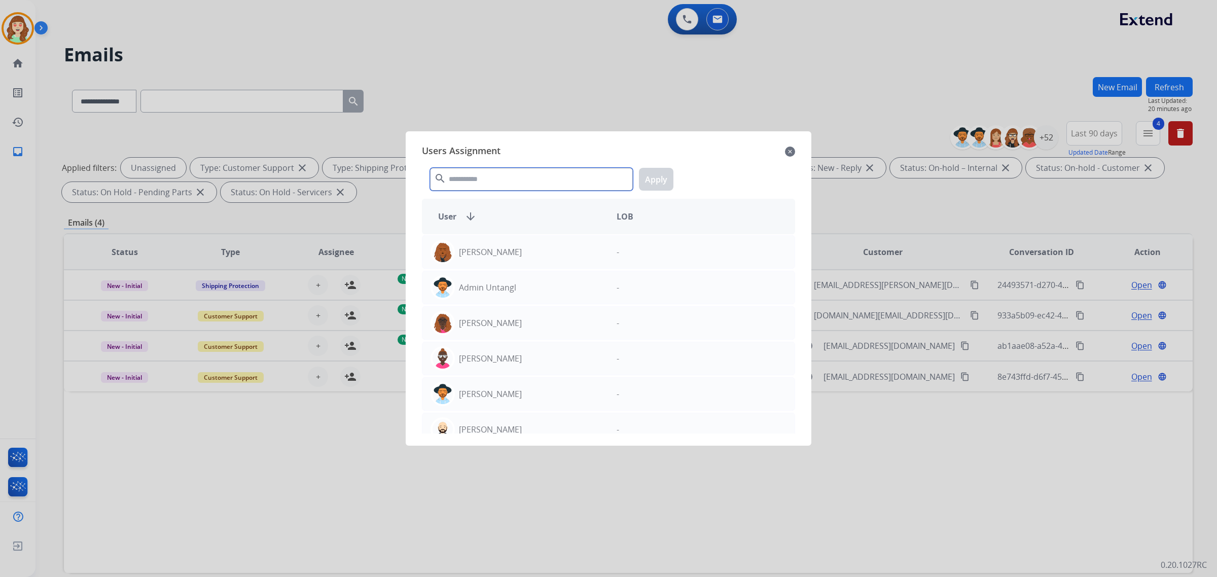
click at [481, 184] on input "text" at bounding box center [531, 179] width 203 height 23
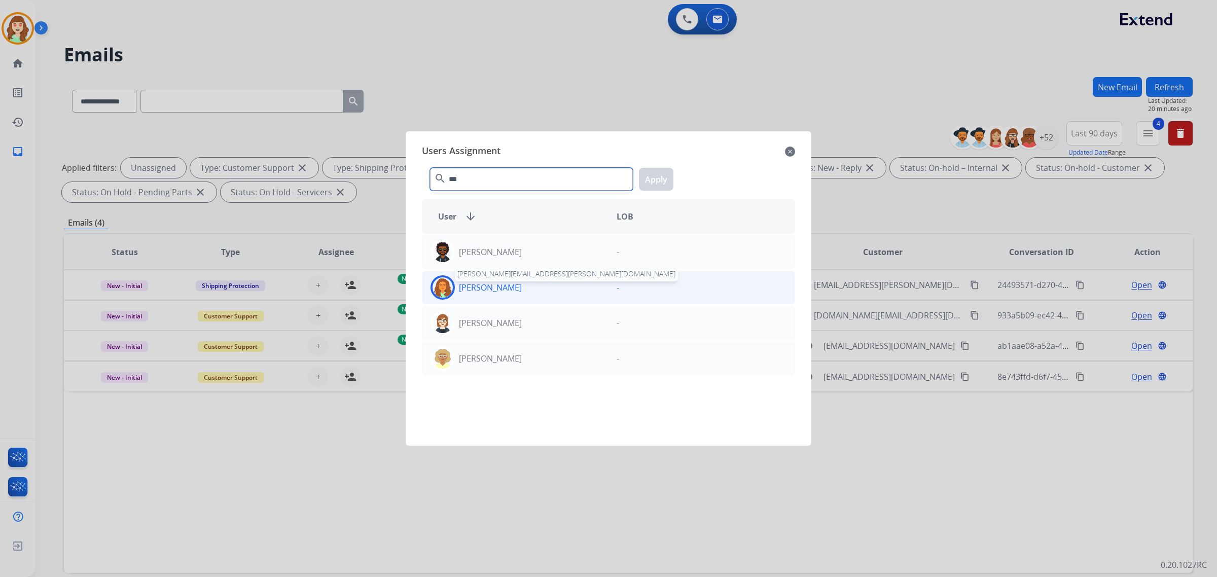
type input "***"
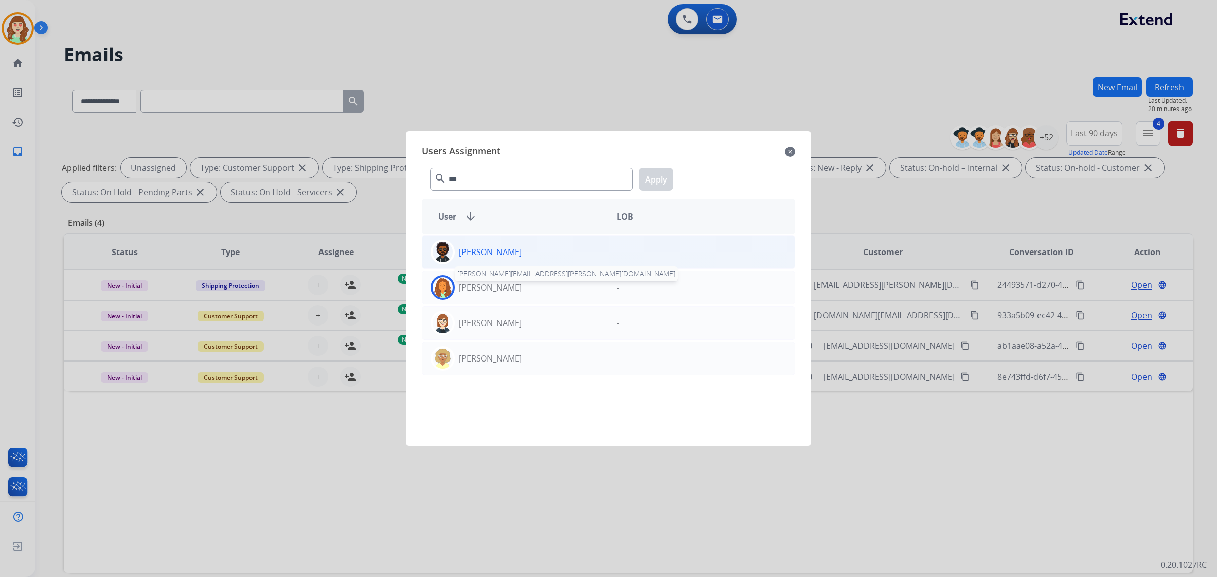
drag, startPoint x: 526, startPoint y: 288, endPoint x: 586, endPoint y: 264, distance: 64.6
click at [522, 288] on p "[PERSON_NAME]" at bounding box center [490, 287] width 63 height 12
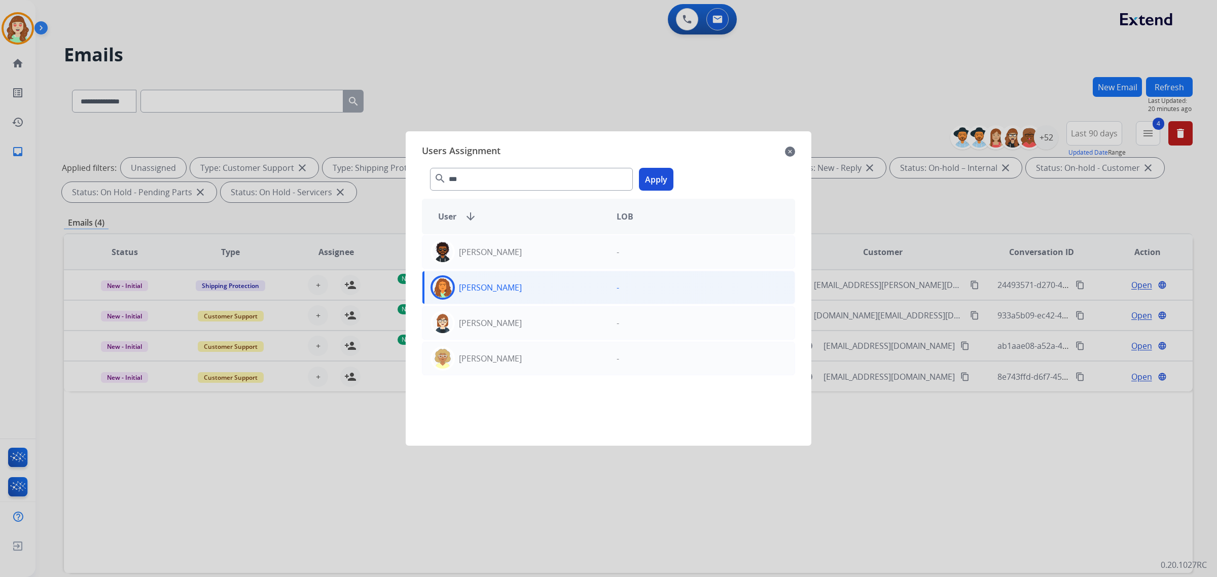
click at [659, 177] on button "Apply" at bounding box center [656, 179] width 34 height 23
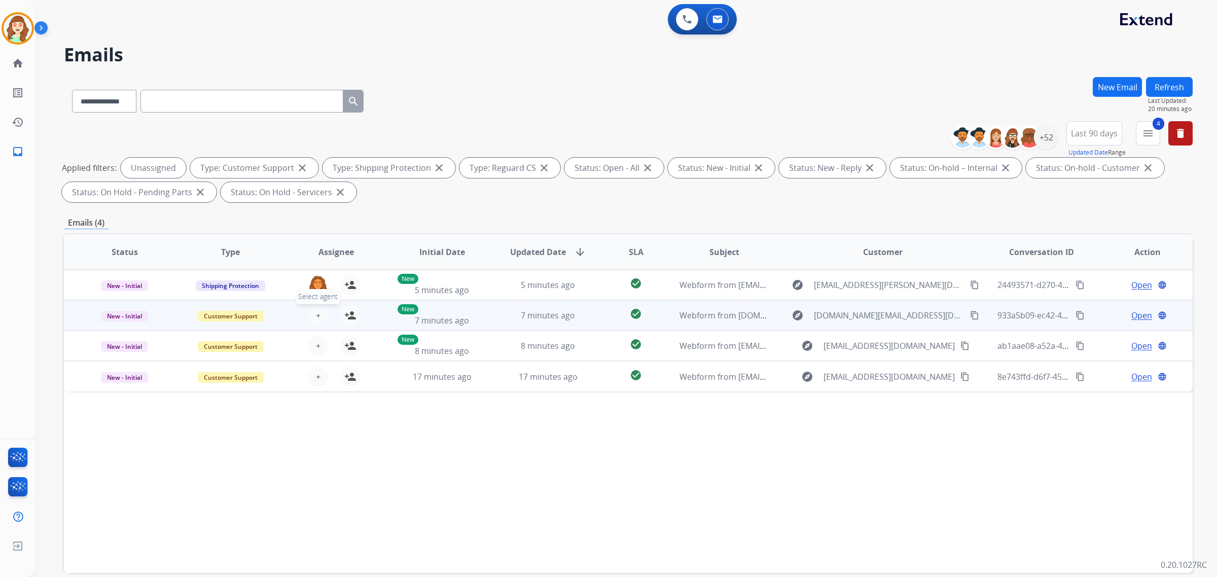
click at [319, 315] on button "+ Select agent" at bounding box center [318, 315] width 20 height 20
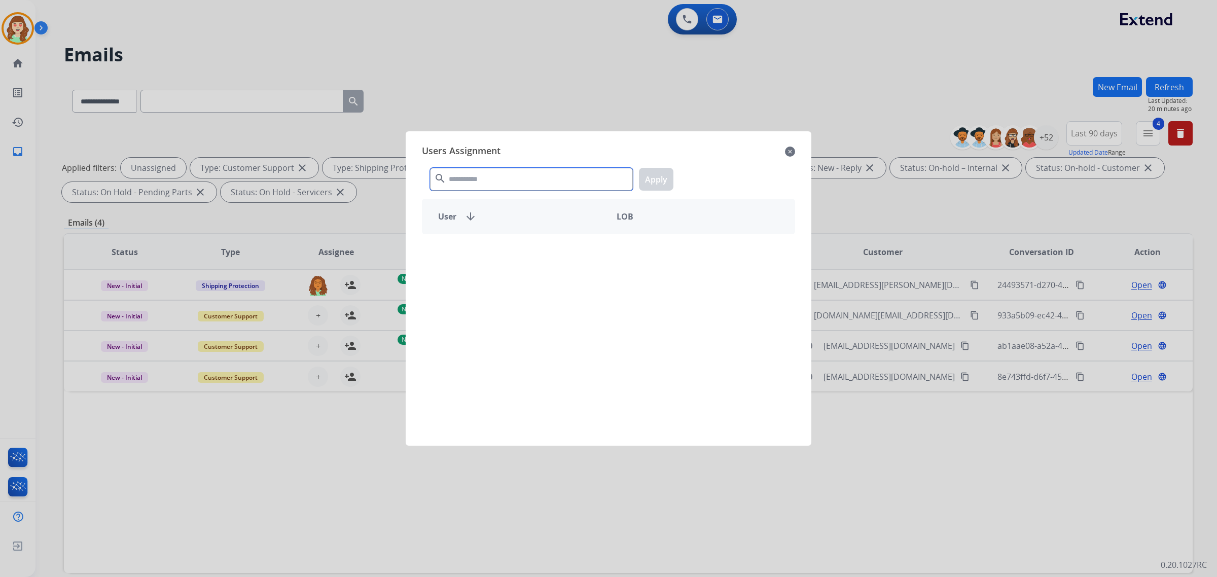
click at [461, 173] on input "text" at bounding box center [531, 179] width 203 height 23
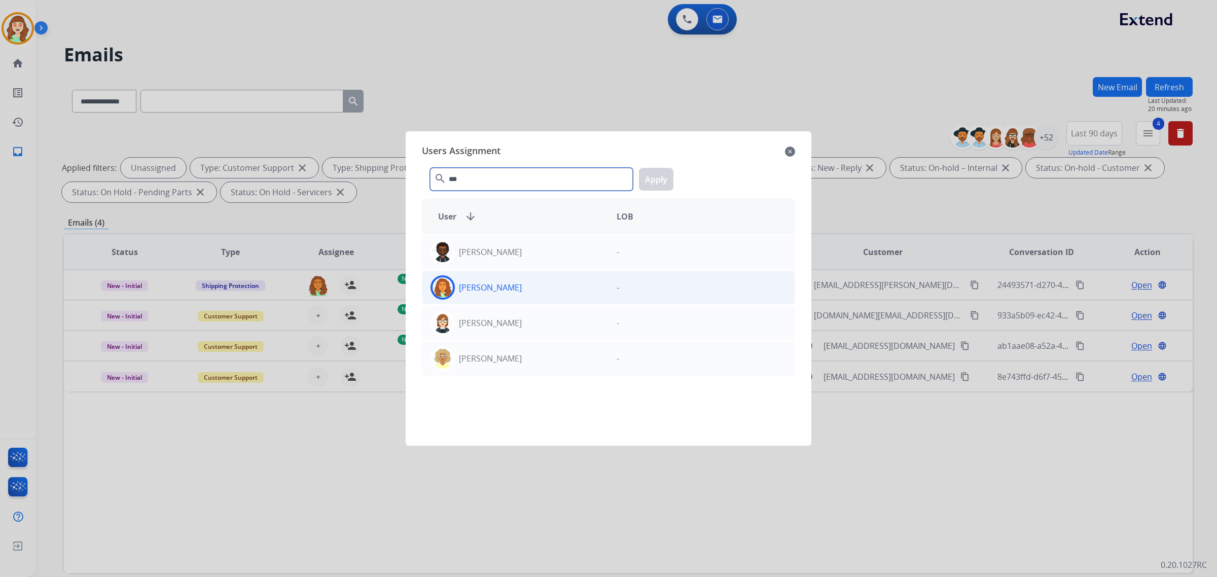
type input "***"
click at [534, 281] on div "[PERSON_NAME]" at bounding box center [515, 287] width 186 height 24
drag, startPoint x: 647, startPoint y: 176, endPoint x: 529, endPoint y: 227, distance: 128.3
click at [642, 178] on button "Apply" at bounding box center [656, 179] width 34 height 23
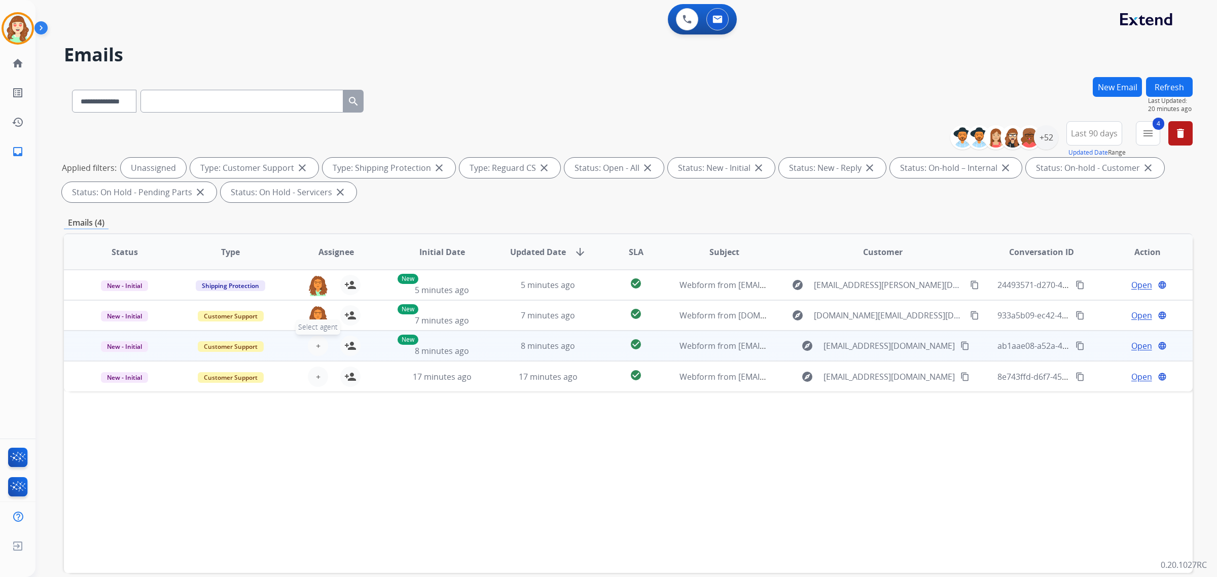
click at [318, 347] on span "+" at bounding box center [318, 346] width 5 height 12
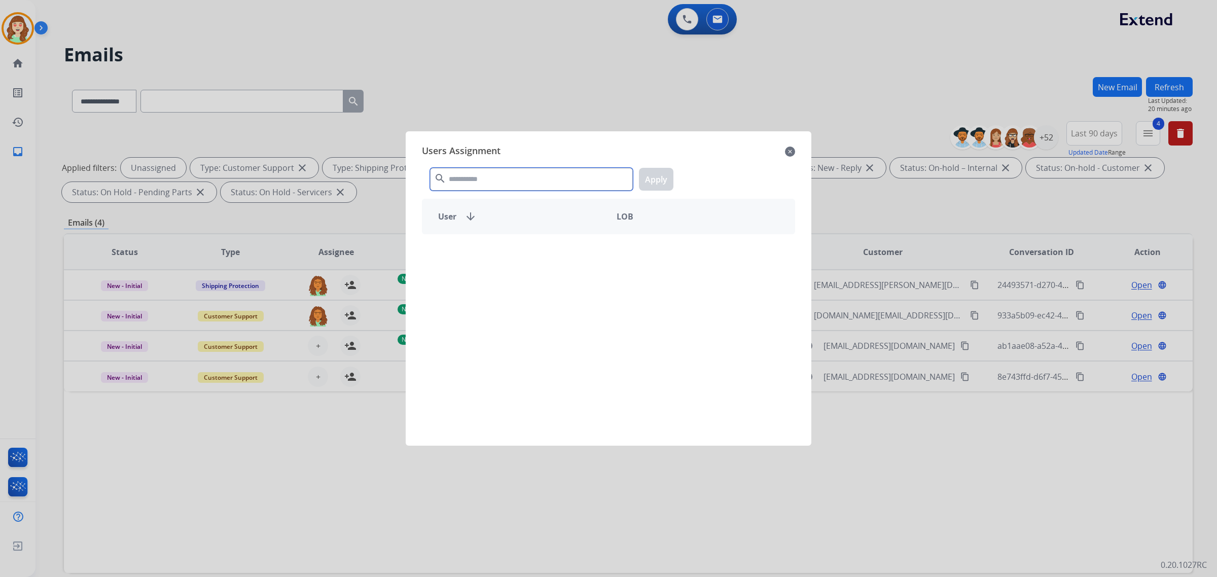
click at [477, 189] on input "text" at bounding box center [531, 179] width 203 height 23
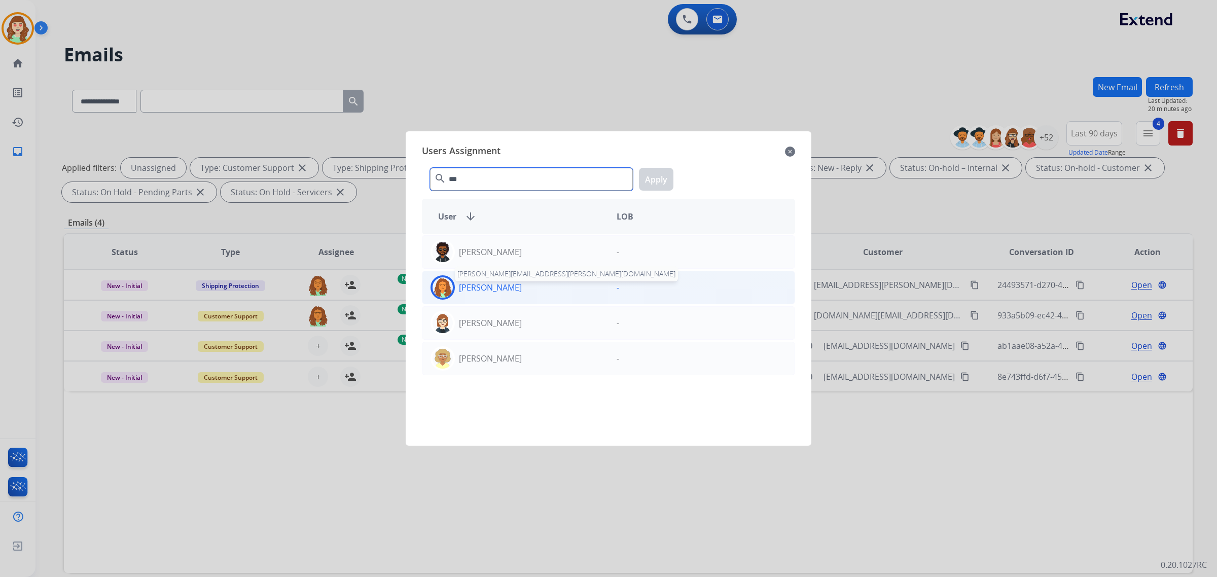
type input "***"
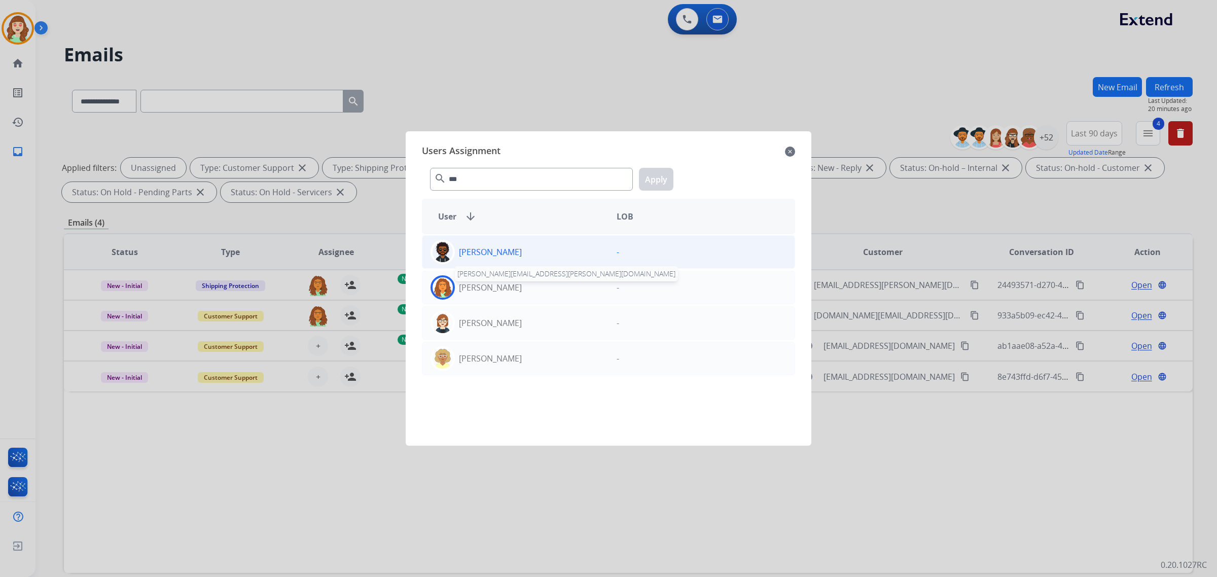
drag, startPoint x: 529, startPoint y: 289, endPoint x: 599, endPoint y: 247, distance: 81.7
click at [534, 289] on div "DeShawn Surabian deshawn.surabian@eccogroupusa.com" at bounding box center [515, 287] width 186 height 24
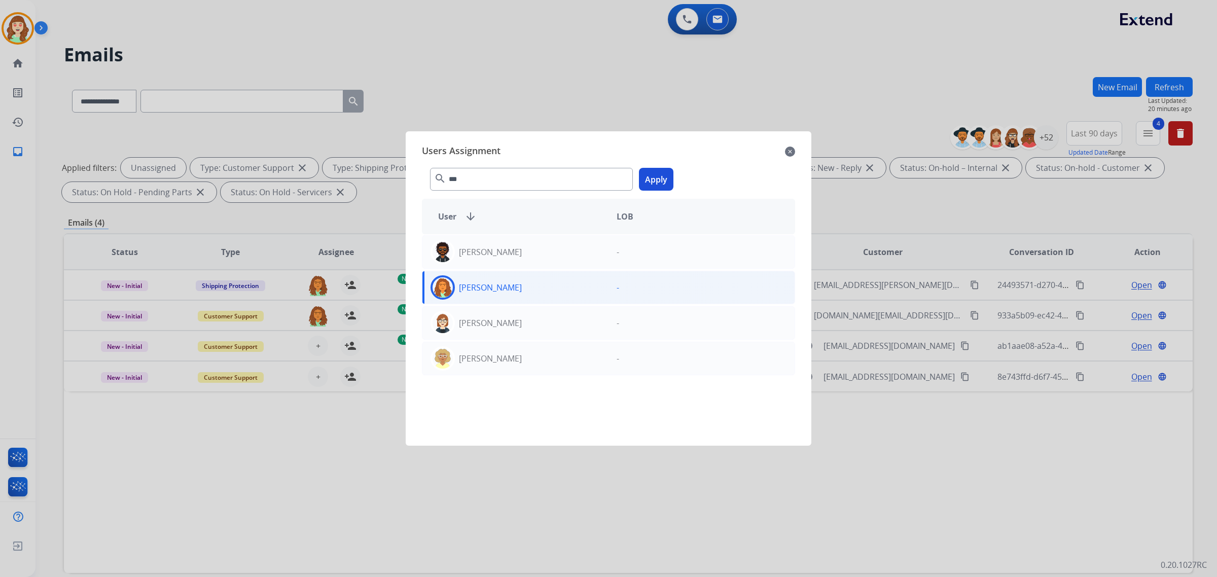
drag, startPoint x: 662, startPoint y: 175, endPoint x: 373, endPoint y: 342, distance: 334.5
click at [662, 176] on button "Apply" at bounding box center [656, 179] width 34 height 23
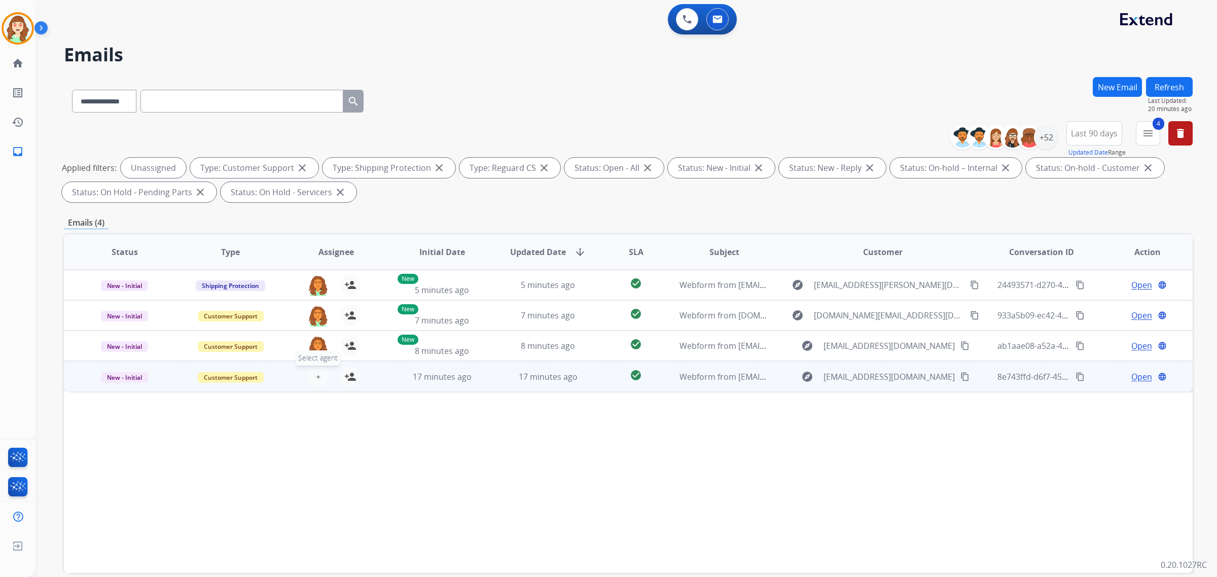
click at [316, 379] on span "+" at bounding box center [318, 377] width 5 height 12
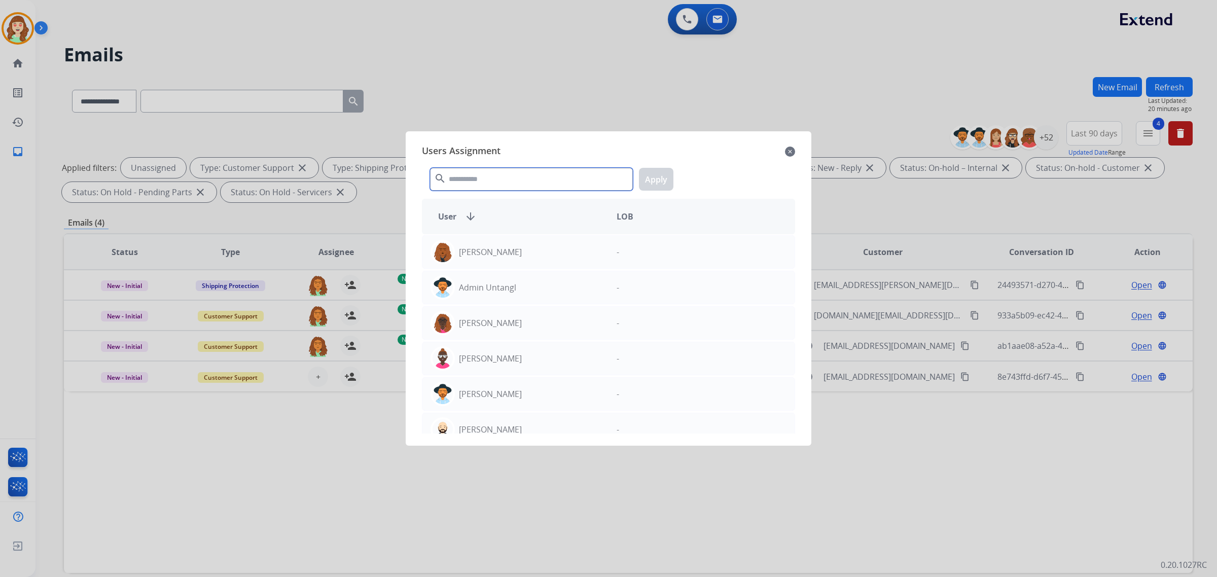
click at [471, 182] on input "text" at bounding box center [531, 179] width 203 height 23
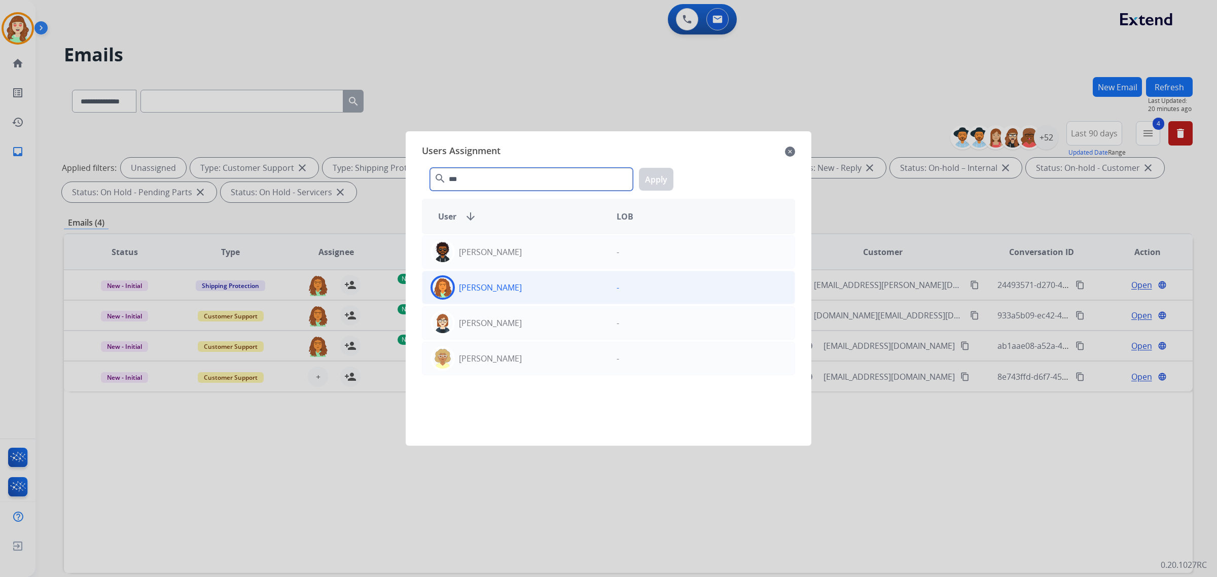
type input "***"
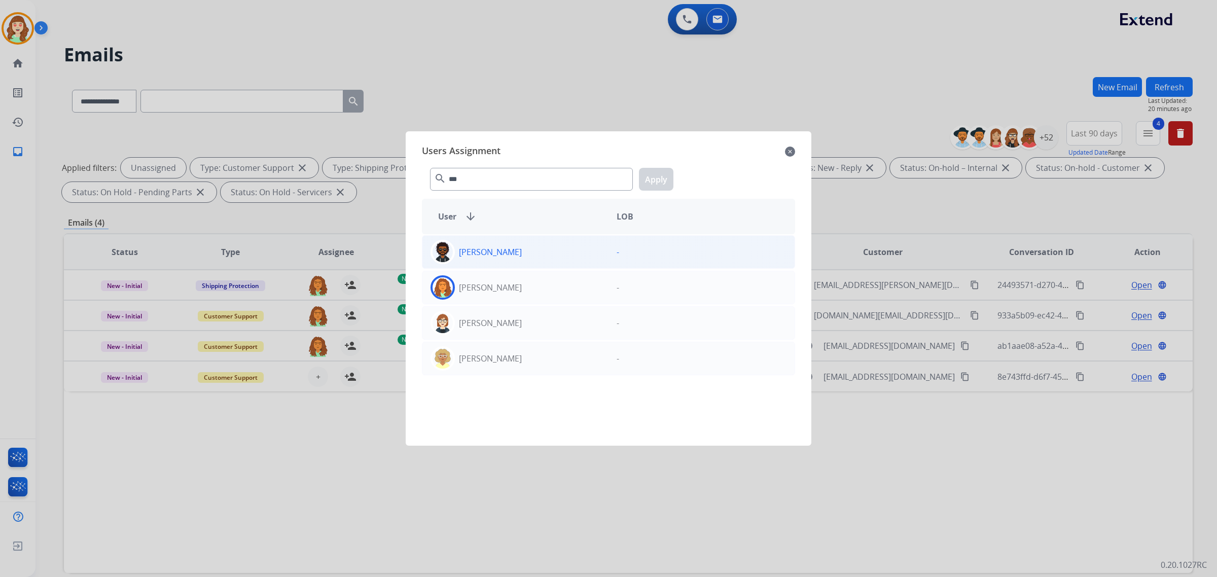
drag, startPoint x: 532, startPoint y: 288, endPoint x: 628, endPoint y: 238, distance: 108.2
click at [532, 284] on div "[PERSON_NAME]" at bounding box center [515, 287] width 186 height 24
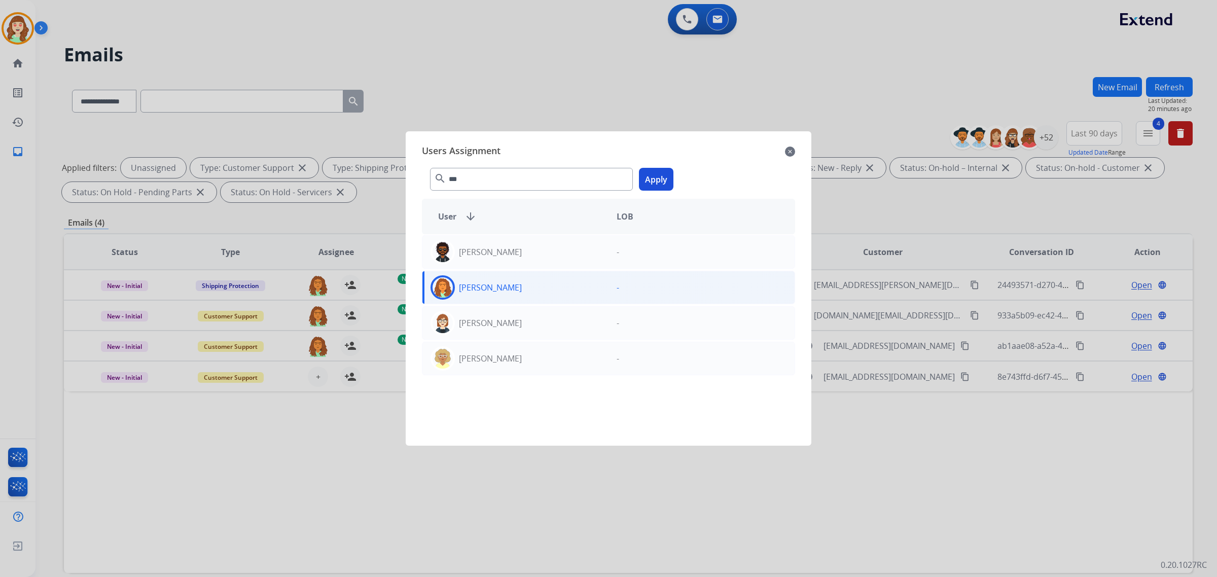
click at [662, 189] on button "Apply" at bounding box center [656, 179] width 34 height 23
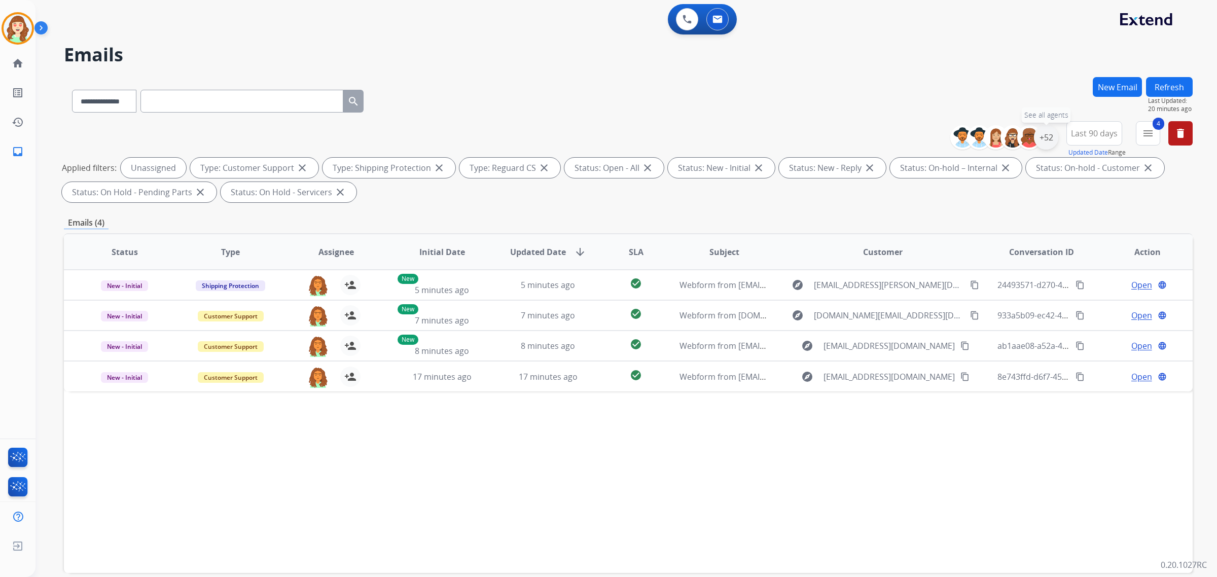
click at [1044, 140] on div "+52" at bounding box center [1046, 137] width 24 height 24
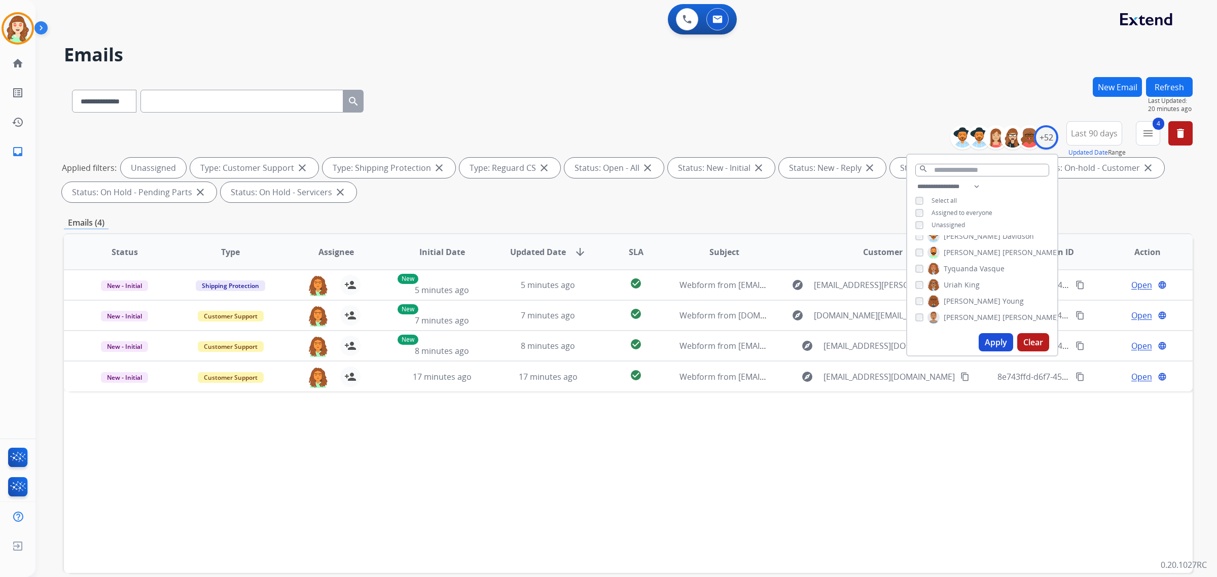
click at [1030, 341] on button "Clear" at bounding box center [1033, 342] width 32 height 18
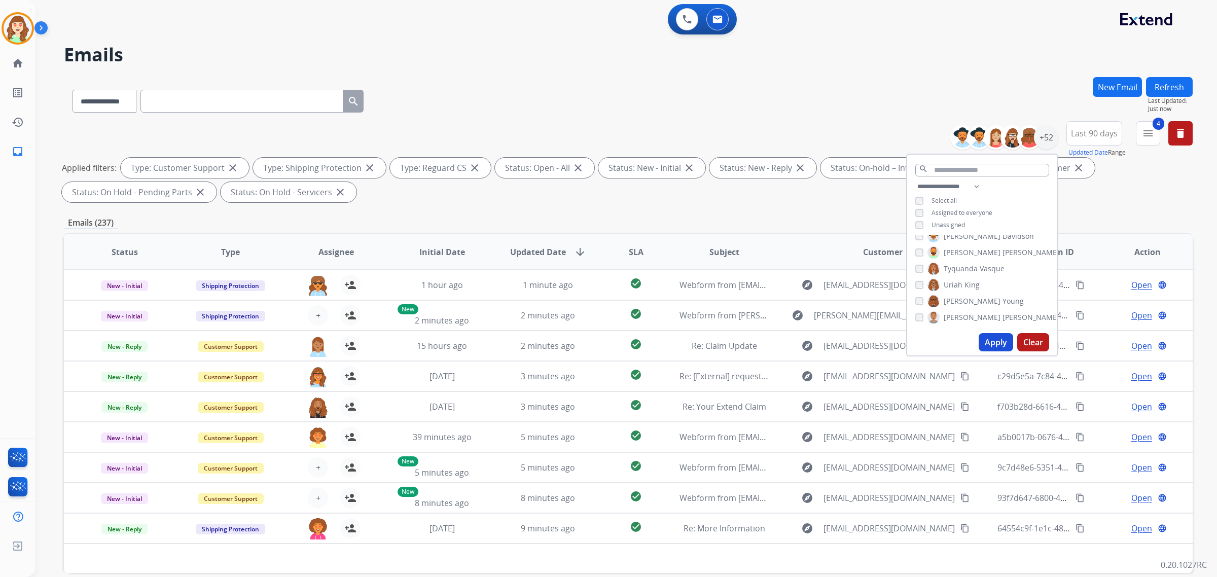
click at [587, 79] on div "**********" at bounding box center [628, 99] width 1129 height 44
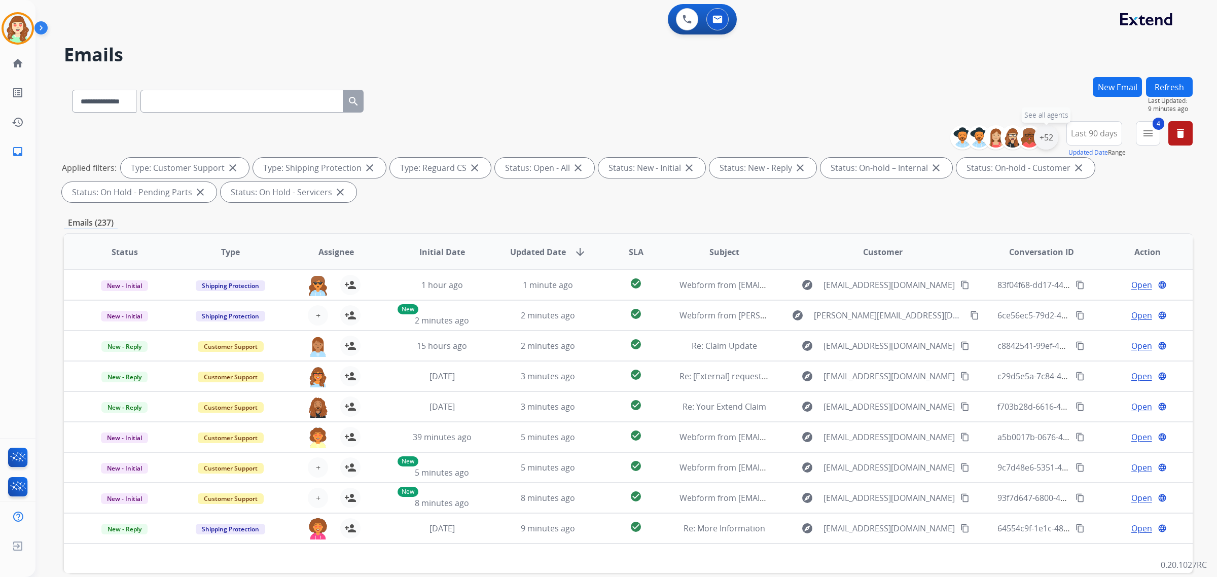
click at [1041, 146] on div "+52" at bounding box center [1046, 137] width 24 height 24
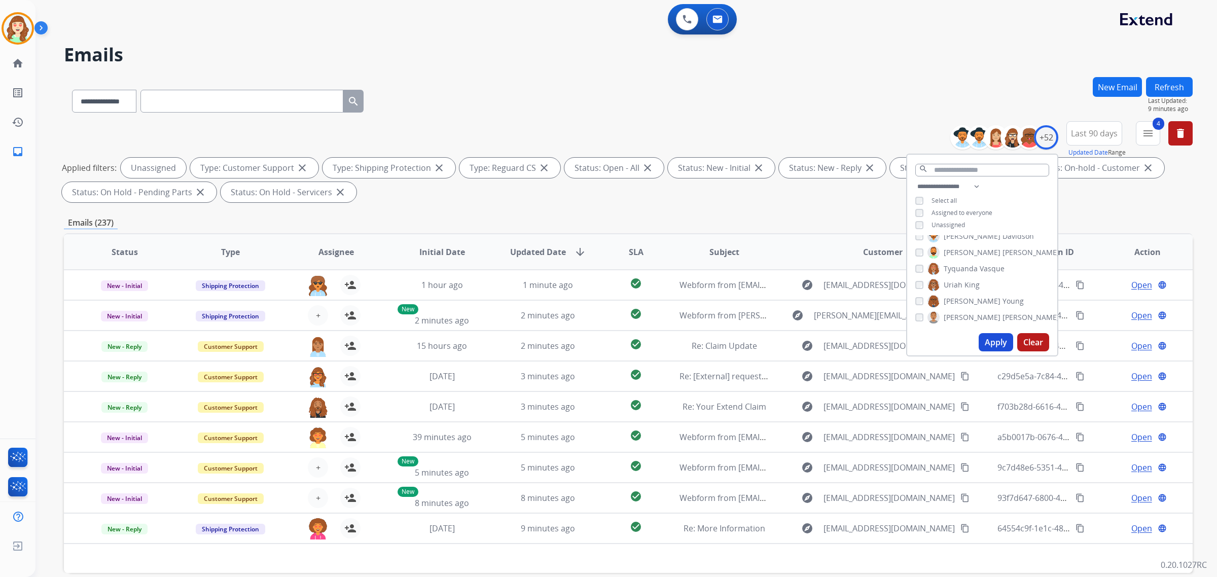
click at [985, 346] on button "Apply" at bounding box center [996, 342] width 34 height 18
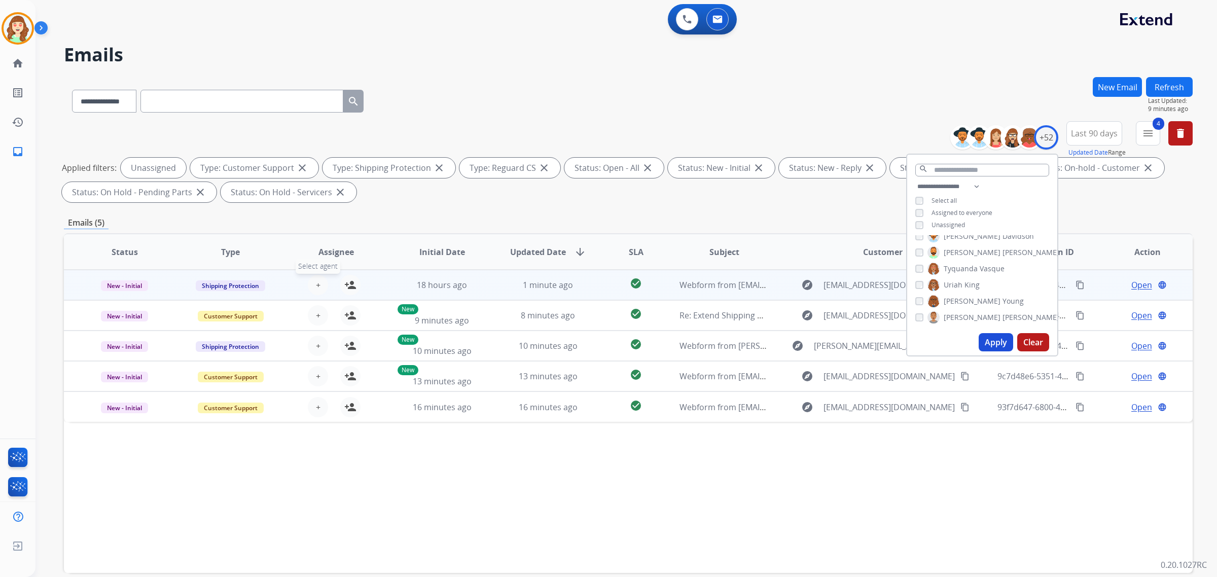
click at [318, 283] on span "+" at bounding box center [318, 285] width 5 height 12
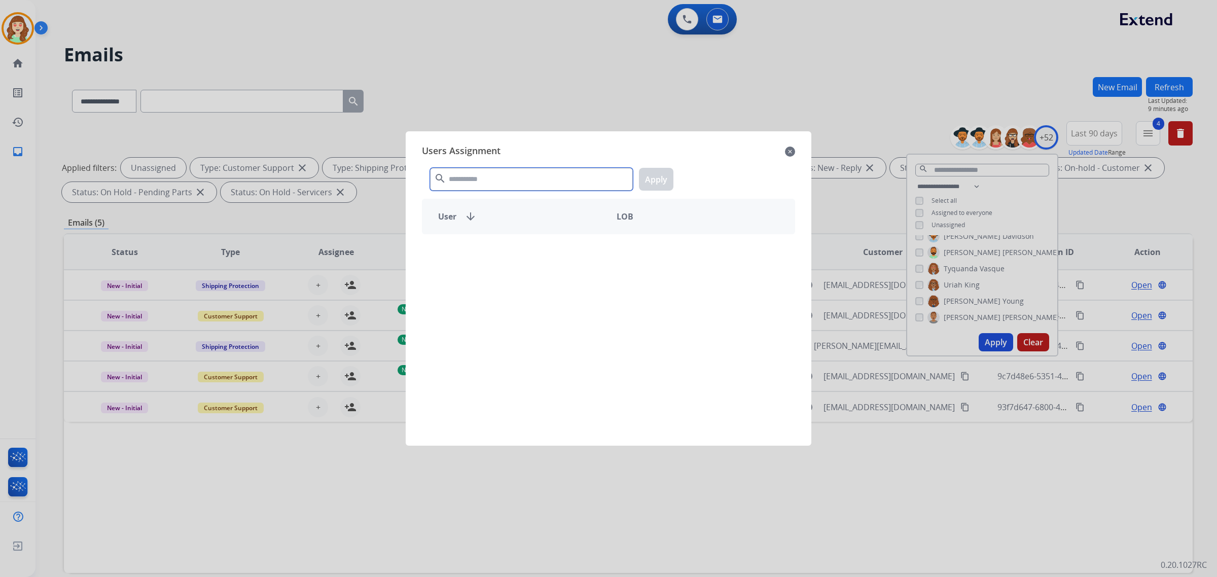
click at [479, 184] on input "text" at bounding box center [531, 179] width 203 height 23
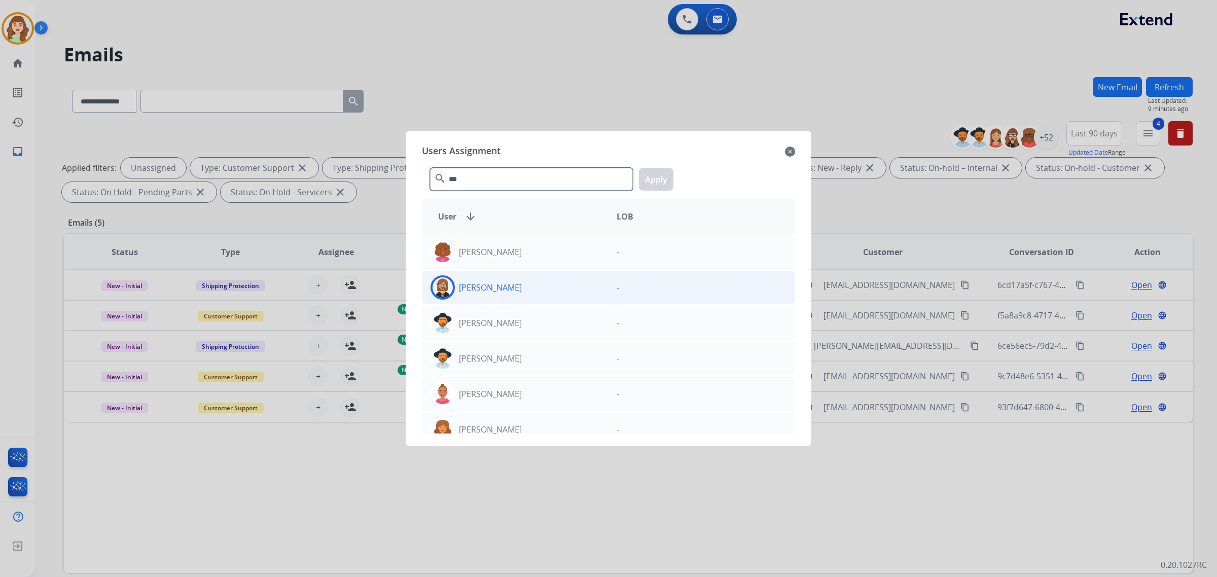
type input "***"
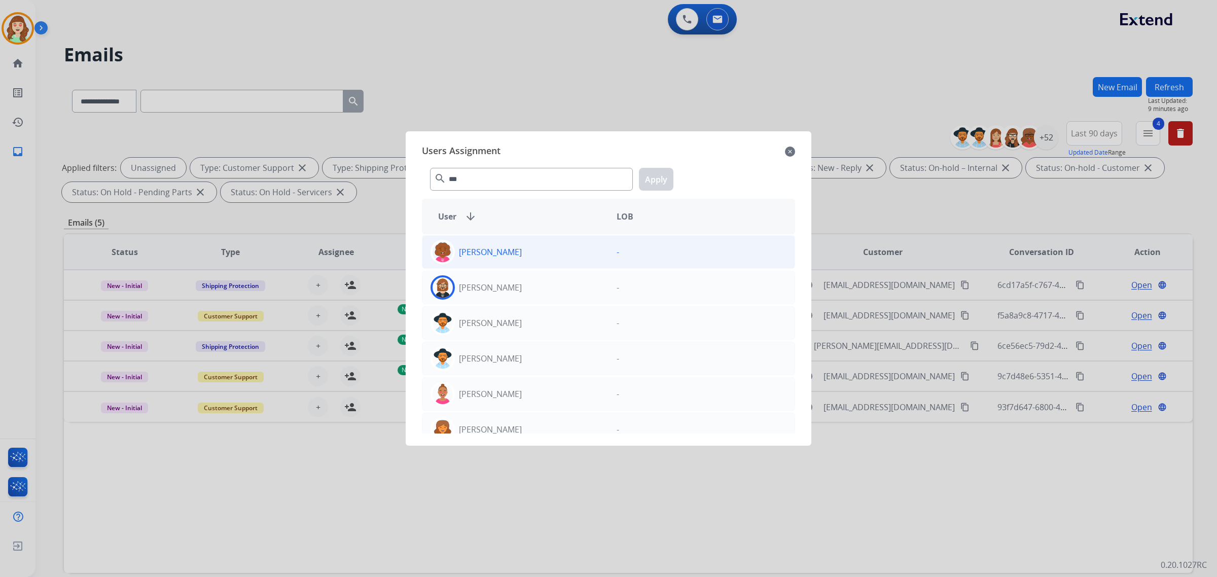
drag, startPoint x: 499, startPoint y: 280, endPoint x: 584, endPoint y: 238, distance: 95.5
click at [503, 281] on div "[PERSON_NAME]" at bounding box center [515, 287] width 186 height 24
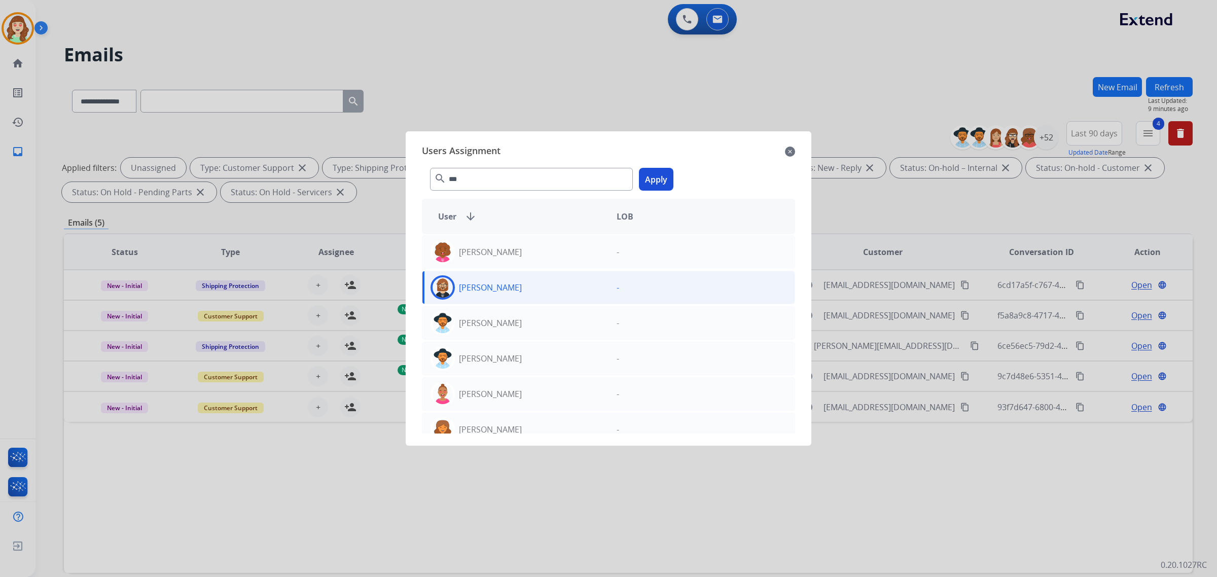
click at [648, 170] on button "Apply" at bounding box center [656, 179] width 34 height 23
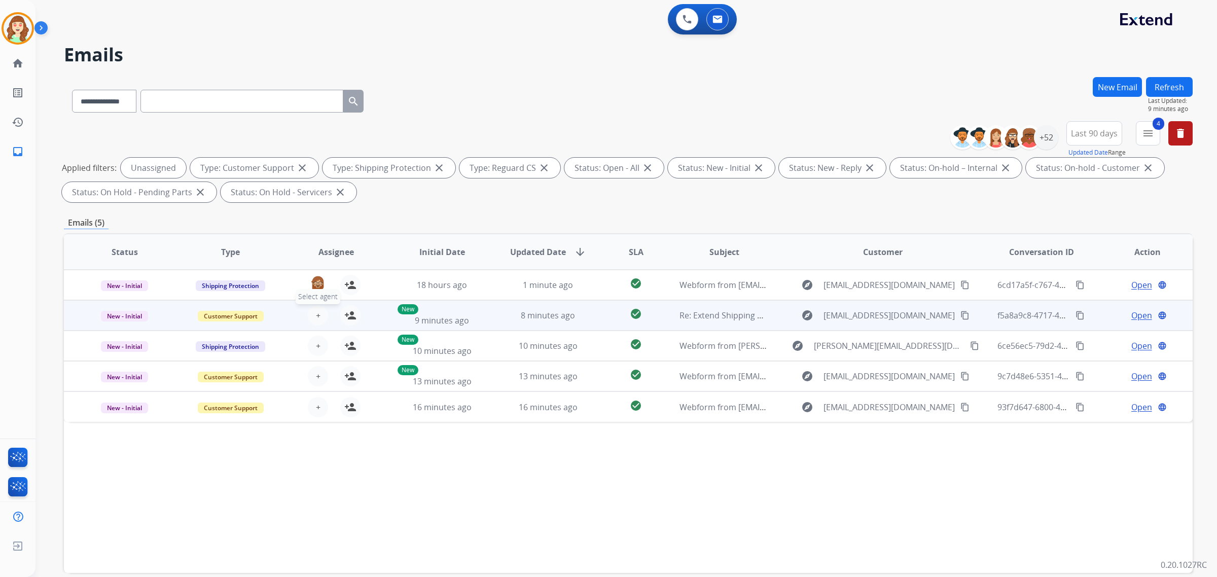
click at [317, 313] on span "+" at bounding box center [318, 315] width 5 height 12
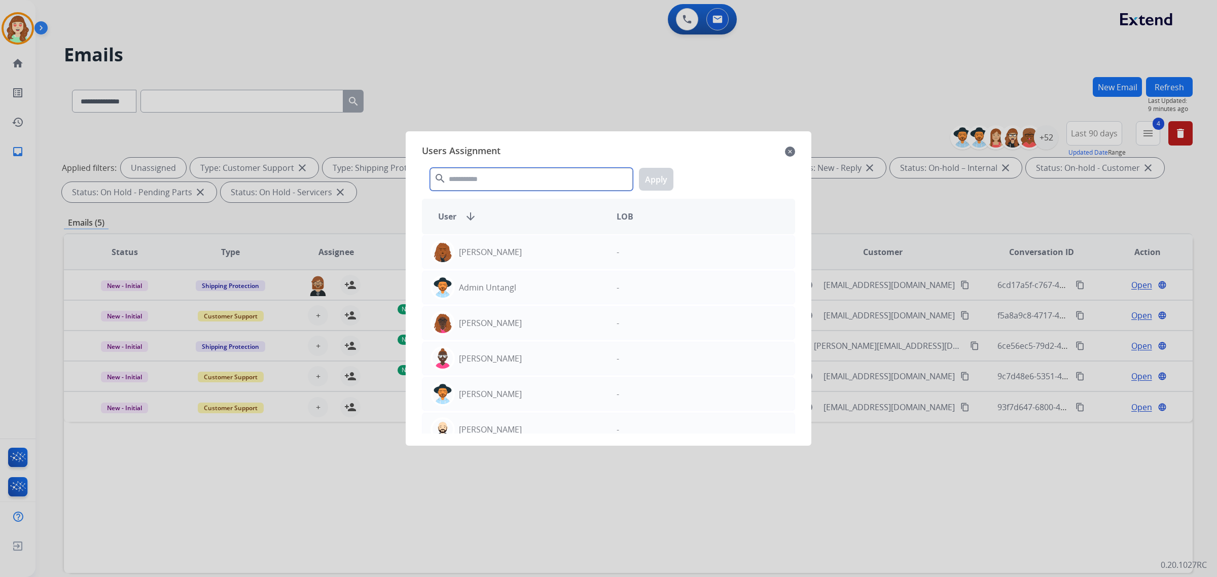
click at [463, 180] on input "text" at bounding box center [531, 179] width 203 height 23
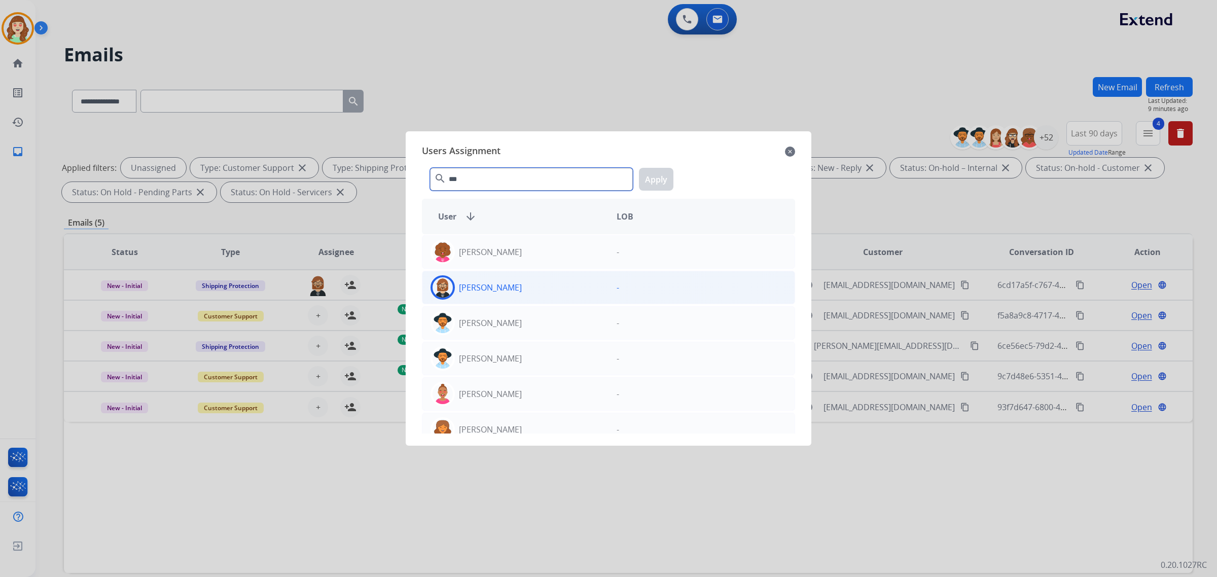
type input "***"
drag, startPoint x: 515, startPoint y: 294, endPoint x: 533, endPoint y: 274, distance: 26.9
click at [516, 288] on div "[PERSON_NAME]" at bounding box center [515, 287] width 186 height 24
drag, startPoint x: 660, startPoint y: 169, endPoint x: 383, endPoint y: 294, distance: 304.4
click at [660, 169] on button "Apply" at bounding box center [656, 179] width 34 height 23
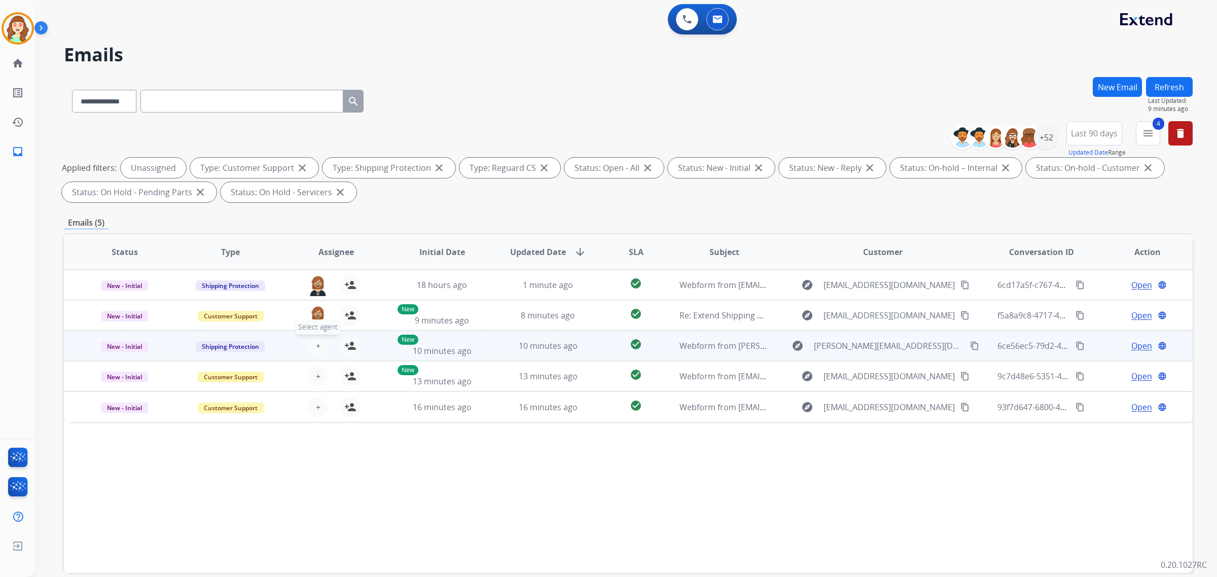
click at [316, 347] on span "+" at bounding box center [318, 346] width 5 height 12
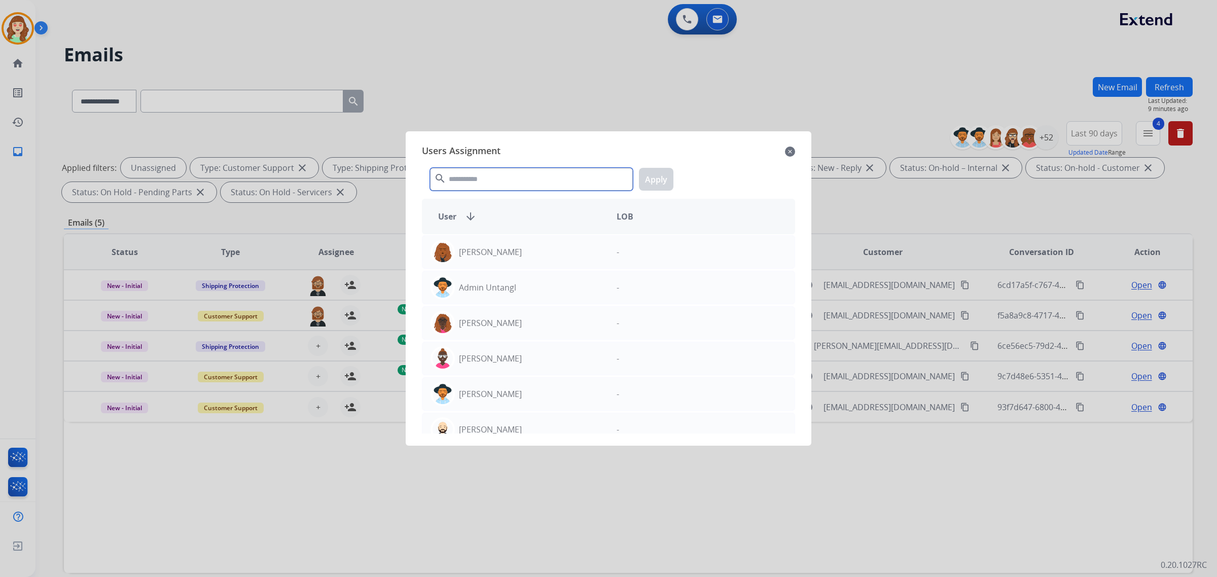
click at [464, 182] on input "text" at bounding box center [531, 179] width 203 height 23
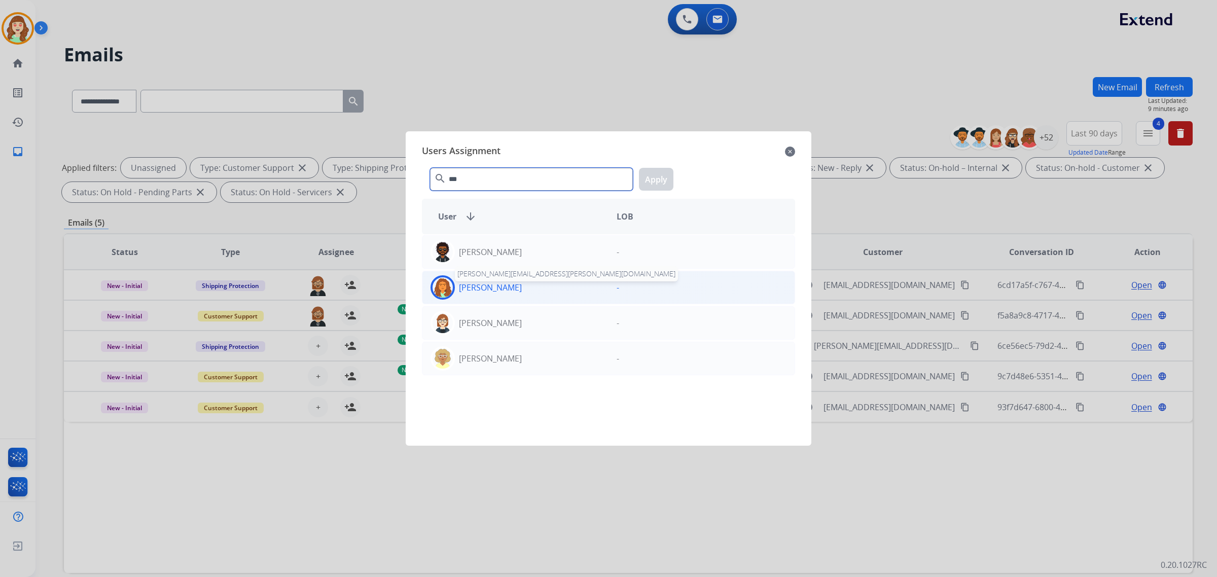
type input "***"
click at [513, 281] on p "[PERSON_NAME]" at bounding box center [490, 287] width 63 height 12
click at [657, 186] on button "Apply" at bounding box center [656, 179] width 34 height 23
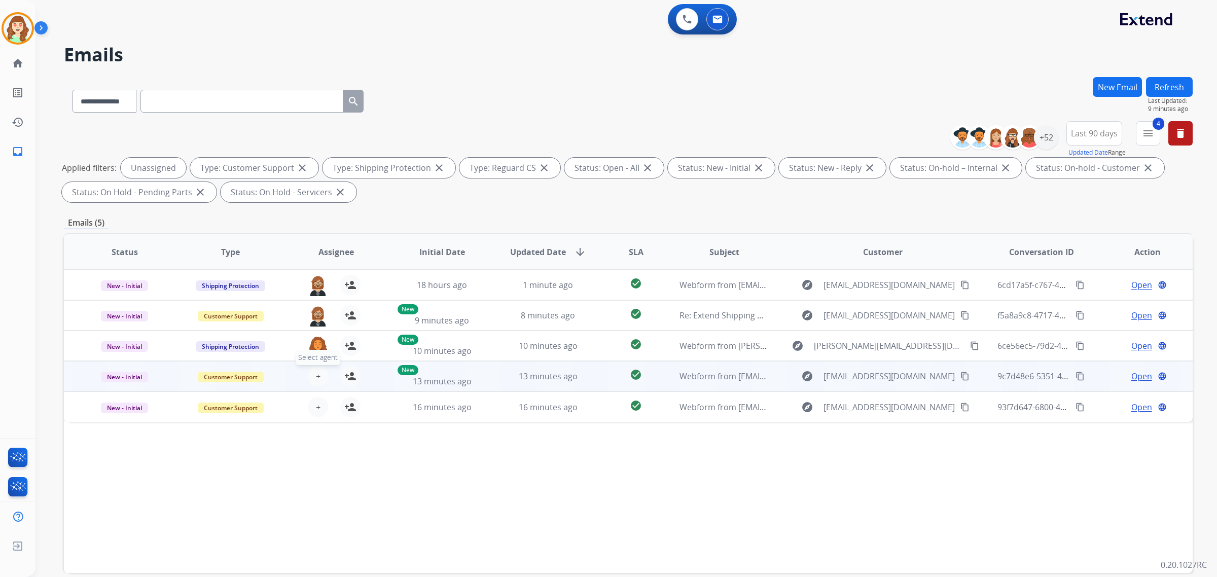
click at [316, 371] on span "+" at bounding box center [318, 376] width 5 height 12
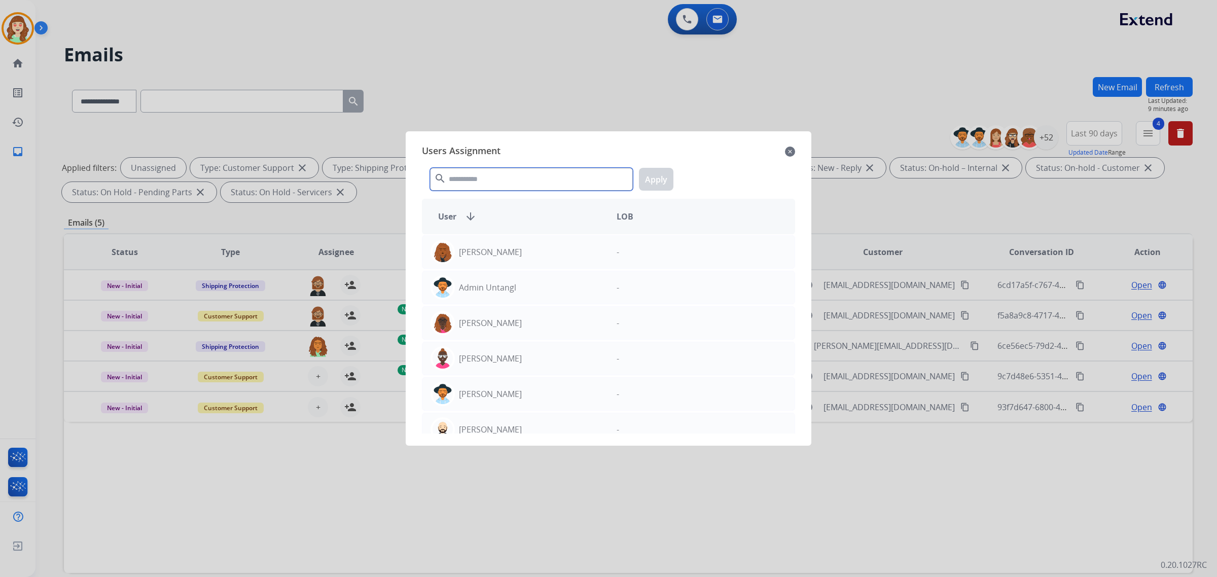
click at [474, 180] on input "text" at bounding box center [531, 179] width 203 height 23
click at [515, 191] on input "text" at bounding box center [531, 179] width 203 height 23
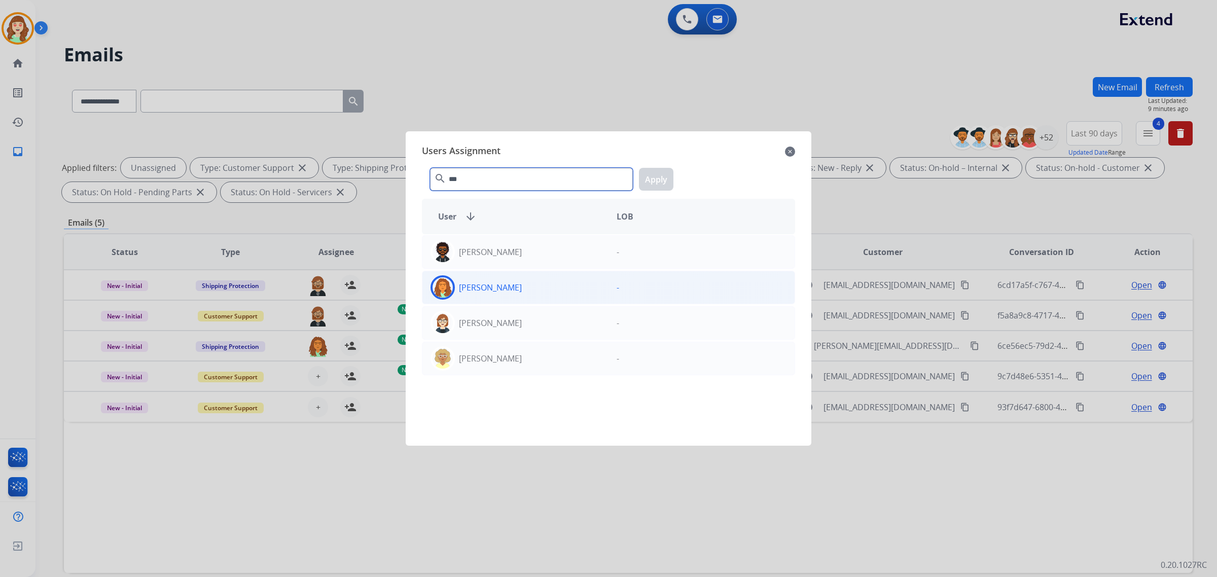
type input "***"
drag, startPoint x: 571, startPoint y: 288, endPoint x: 584, endPoint y: 273, distance: 20.1
click at [570, 288] on div "[PERSON_NAME]" at bounding box center [515, 287] width 186 height 24
drag, startPoint x: 658, startPoint y: 178, endPoint x: 470, endPoint y: 260, distance: 204.9
click at [657, 178] on button "Apply" at bounding box center [656, 179] width 34 height 23
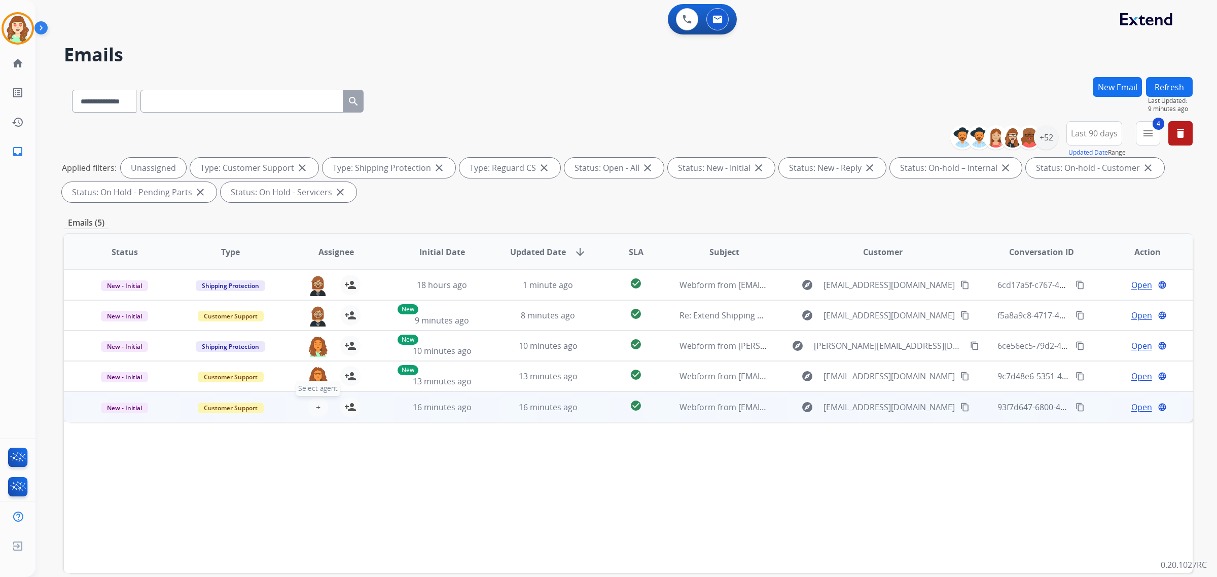
click at [316, 407] on span "+" at bounding box center [318, 407] width 5 height 12
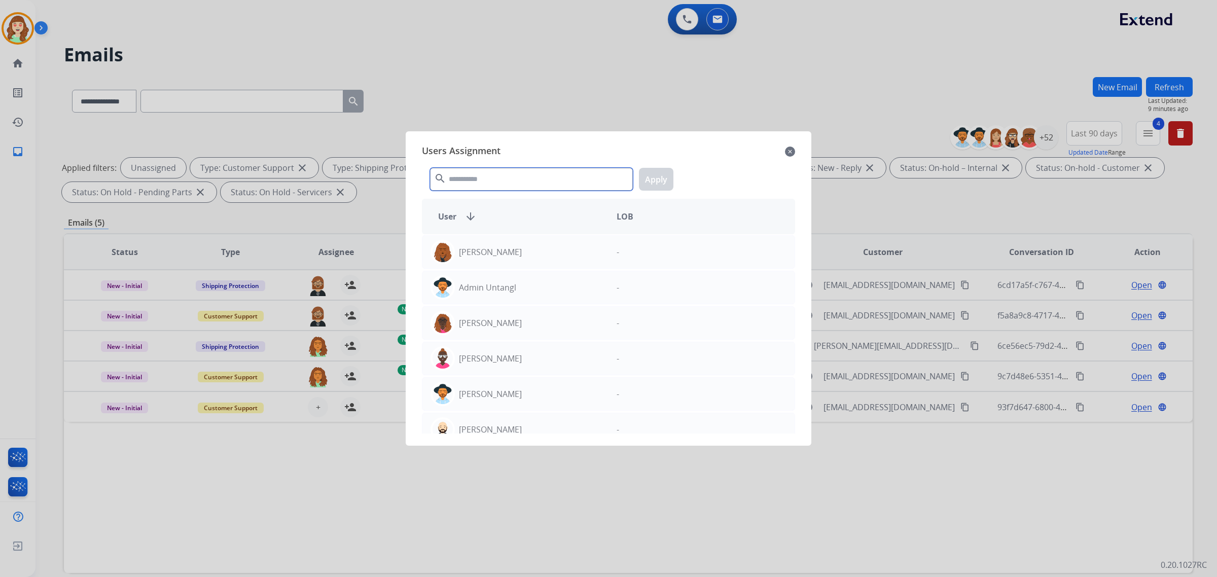
click at [482, 180] on input "text" at bounding box center [531, 179] width 203 height 23
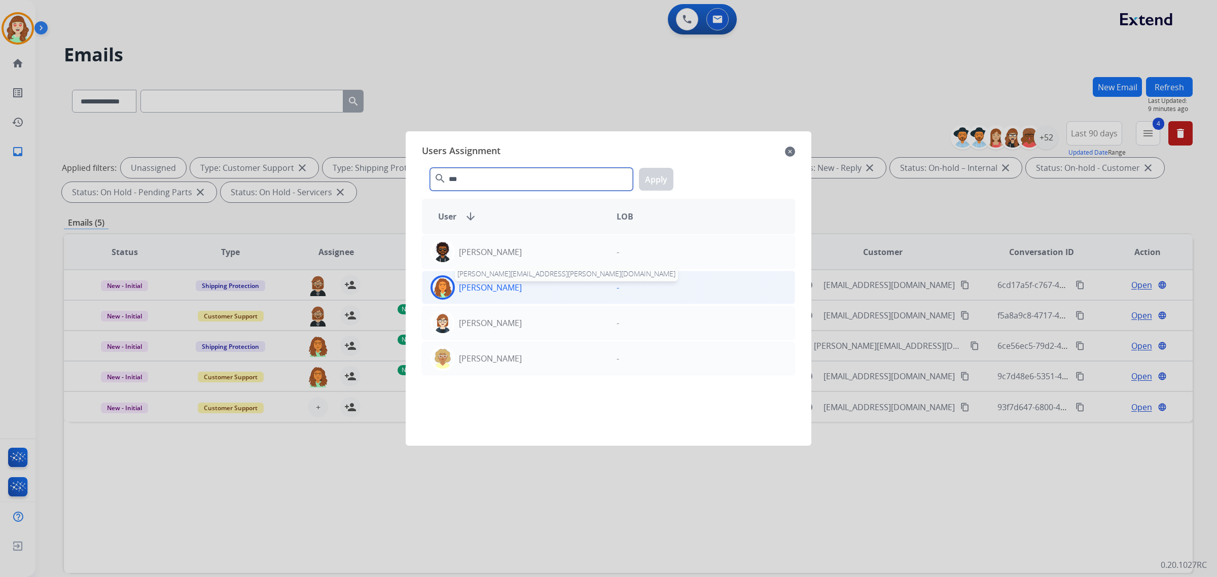
type input "***"
click at [520, 289] on p "[PERSON_NAME]" at bounding box center [490, 287] width 63 height 12
click at [647, 187] on button "Apply" at bounding box center [656, 179] width 34 height 23
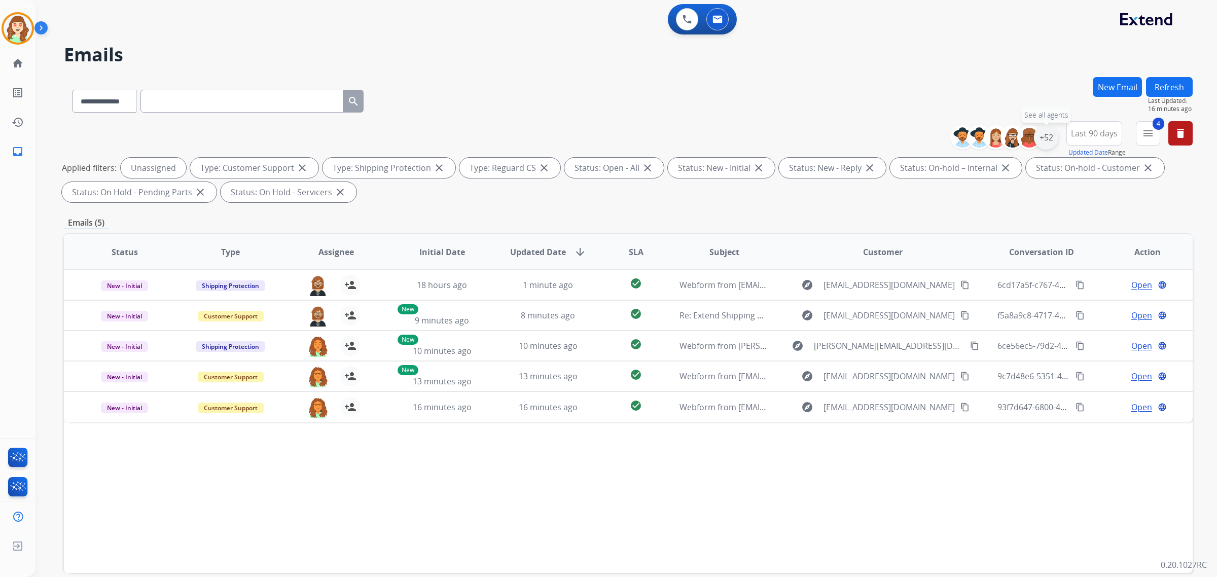
click at [1042, 129] on div "+52" at bounding box center [1046, 137] width 24 height 24
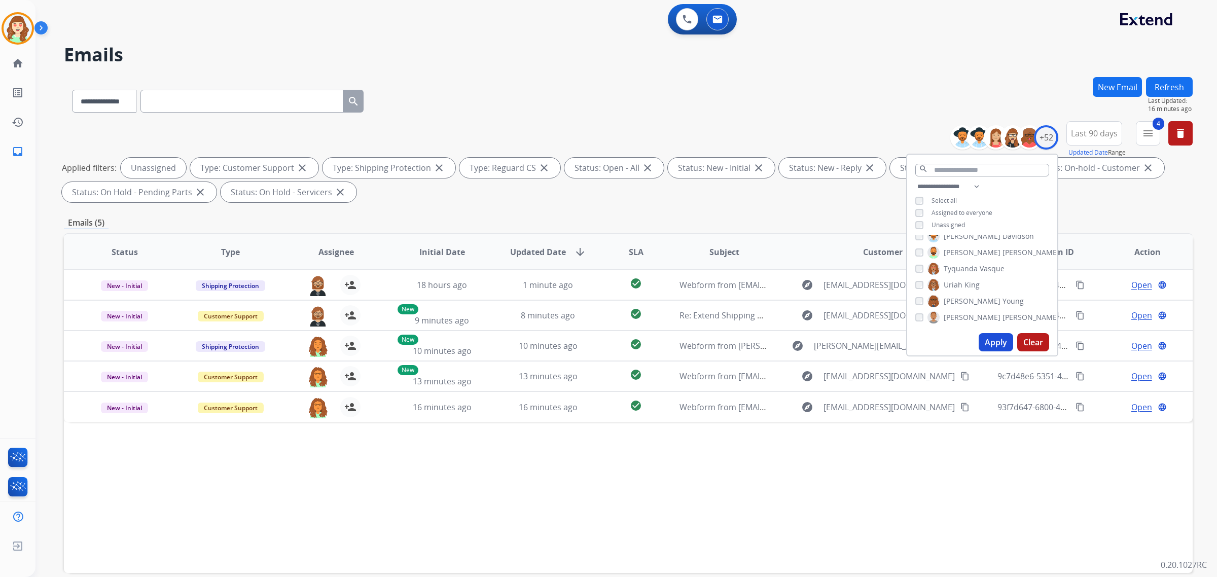
click at [983, 340] on button "Apply" at bounding box center [996, 342] width 34 height 18
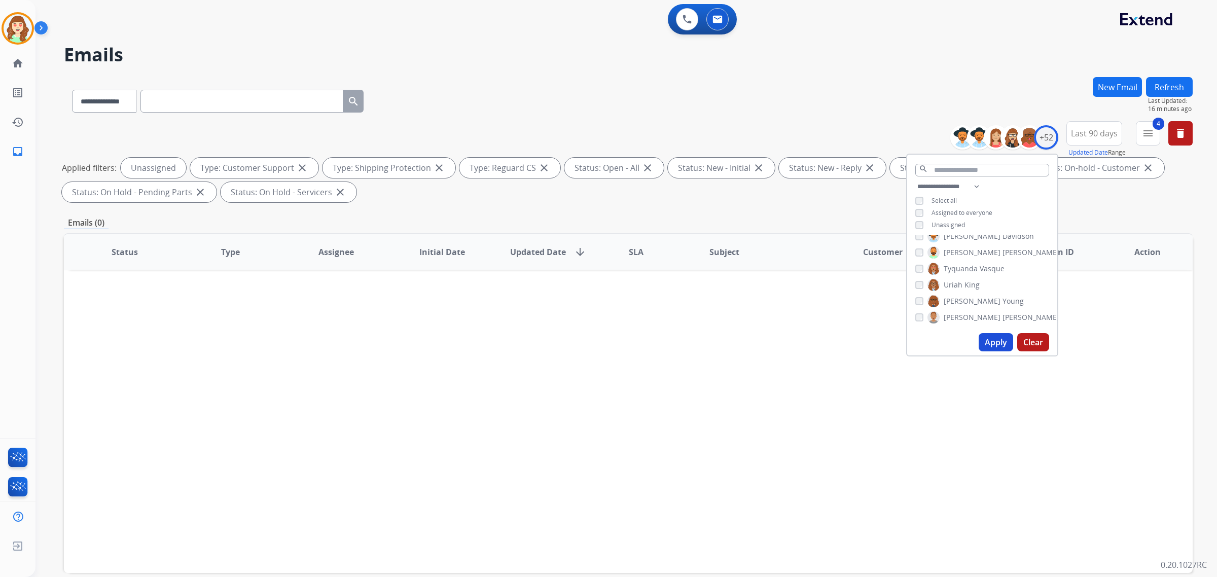
click at [939, 104] on div "**********" at bounding box center [628, 99] width 1129 height 44
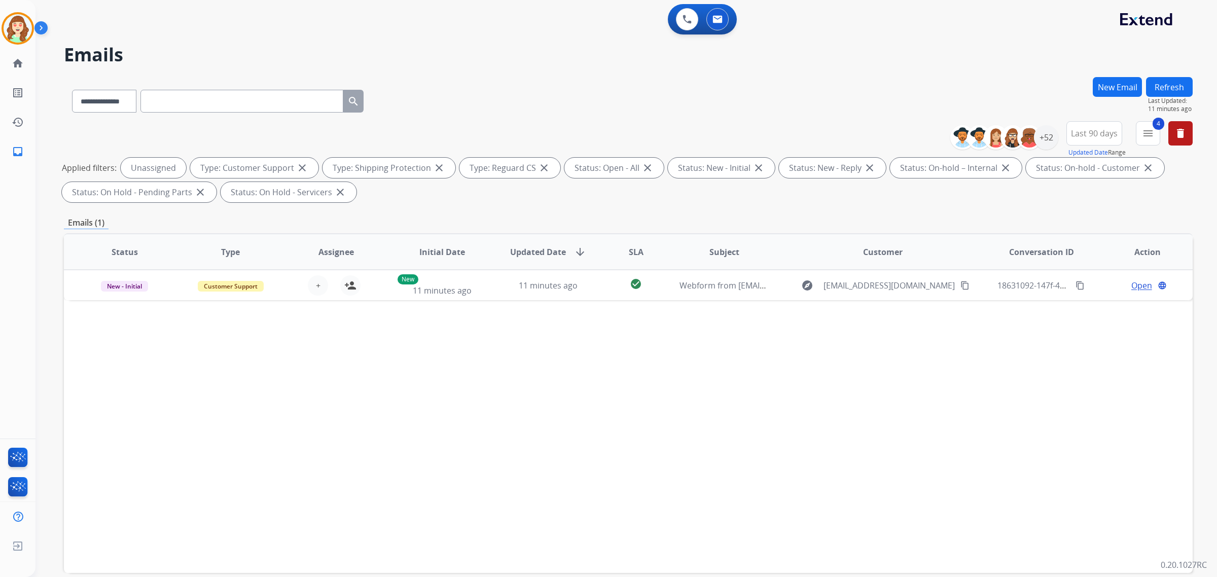
click at [206, 105] on input "text" at bounding box center [241, 101] width 203 height 23
paste input "**********"
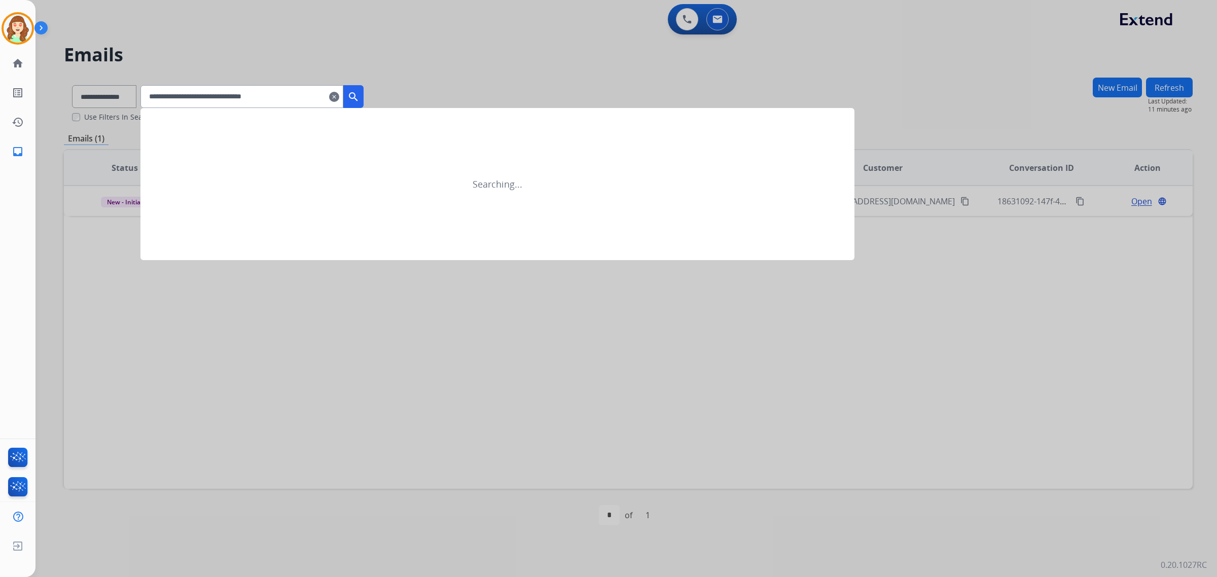
type input "**********"
drag, startPoint x: 366, startPoint y: 93, endPoint x: 362, endPoint y: 96, distance: 5.4
click at [360, 94] on mat-icon "search" at bounding box center [353, 97] width 12 height 12
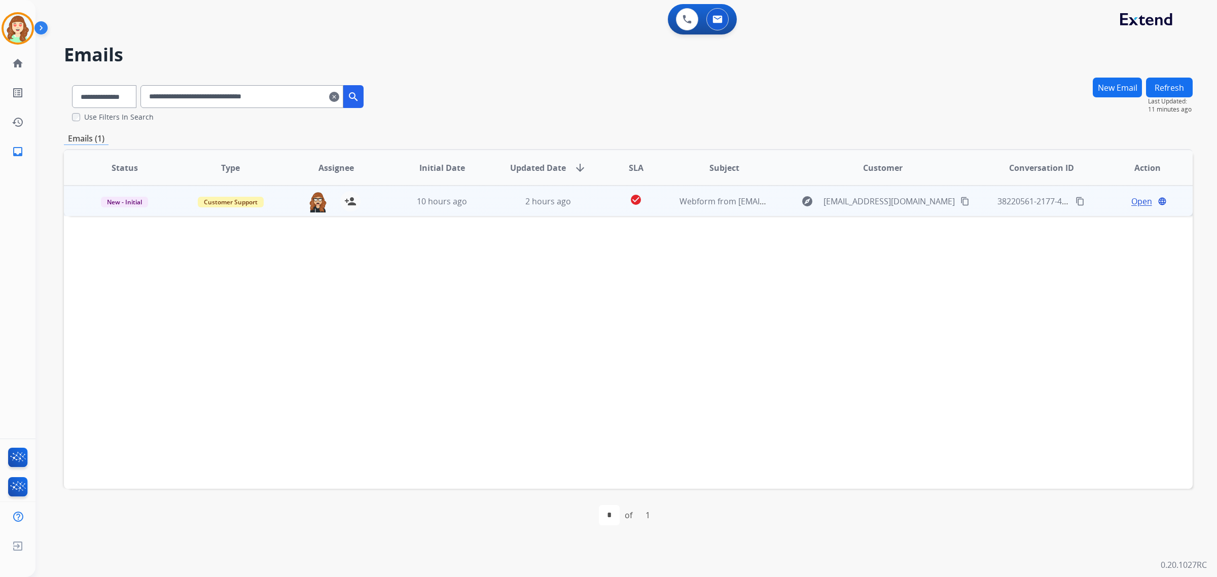
click at [1137, 201] on span "Open" at bounding box center [1142, 201] width 21 height 12
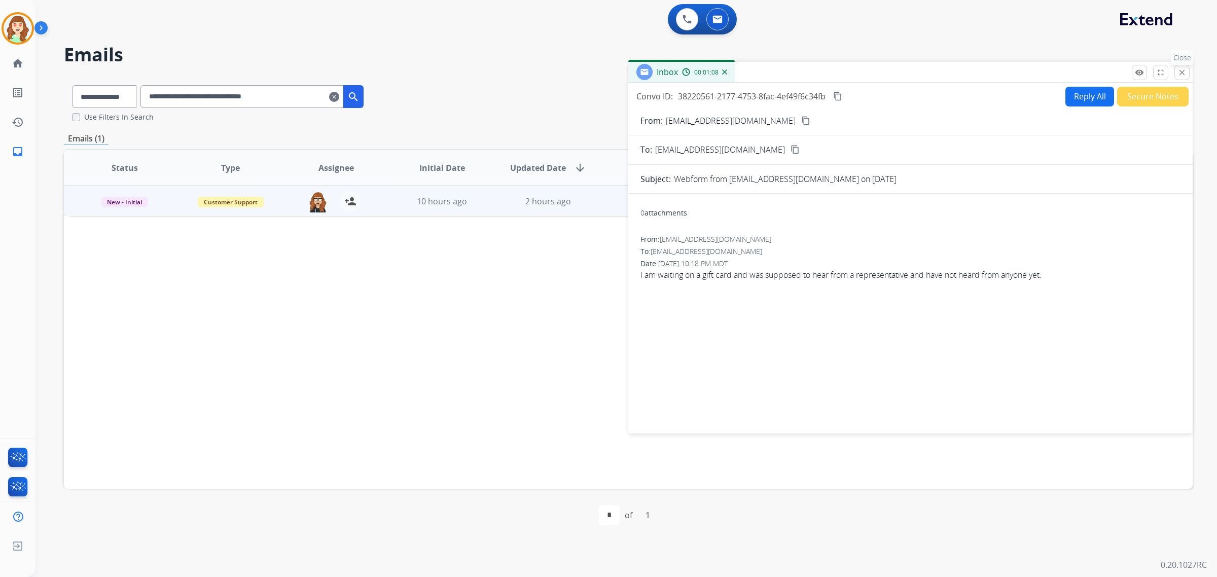
click at [1182, 75] on mat-icon "close" at bounding box center [1182, 72] width 9 height 9
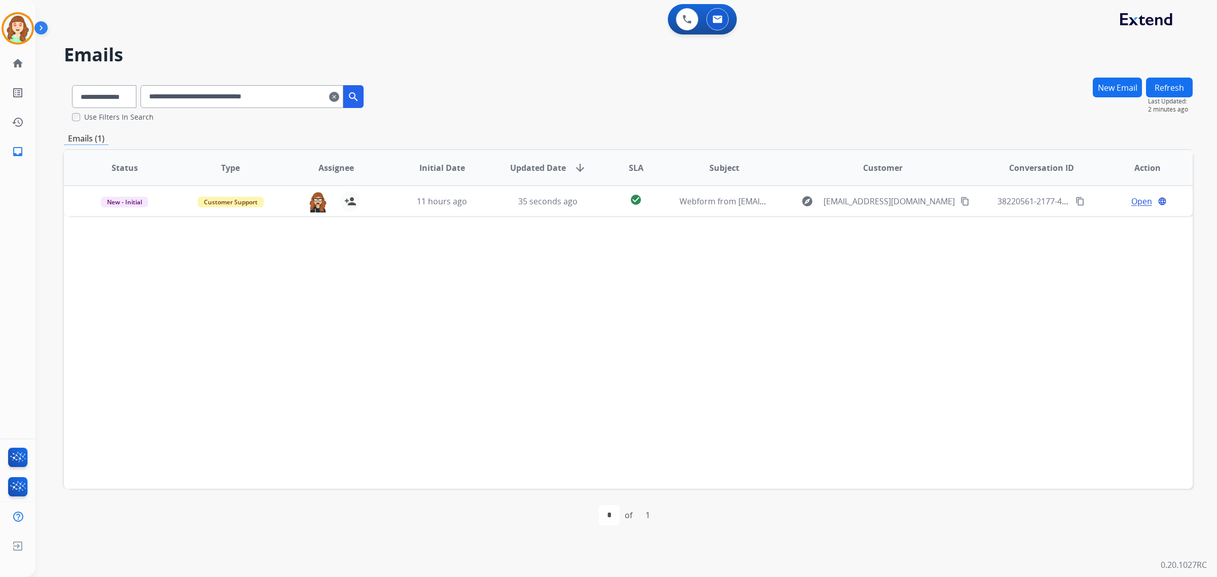
click at [339, 99] on mat-icon "clear" at bounding box center [334, 97] width 10 height 12
